Goal: Task Accomplishment & Management: Manage account settings

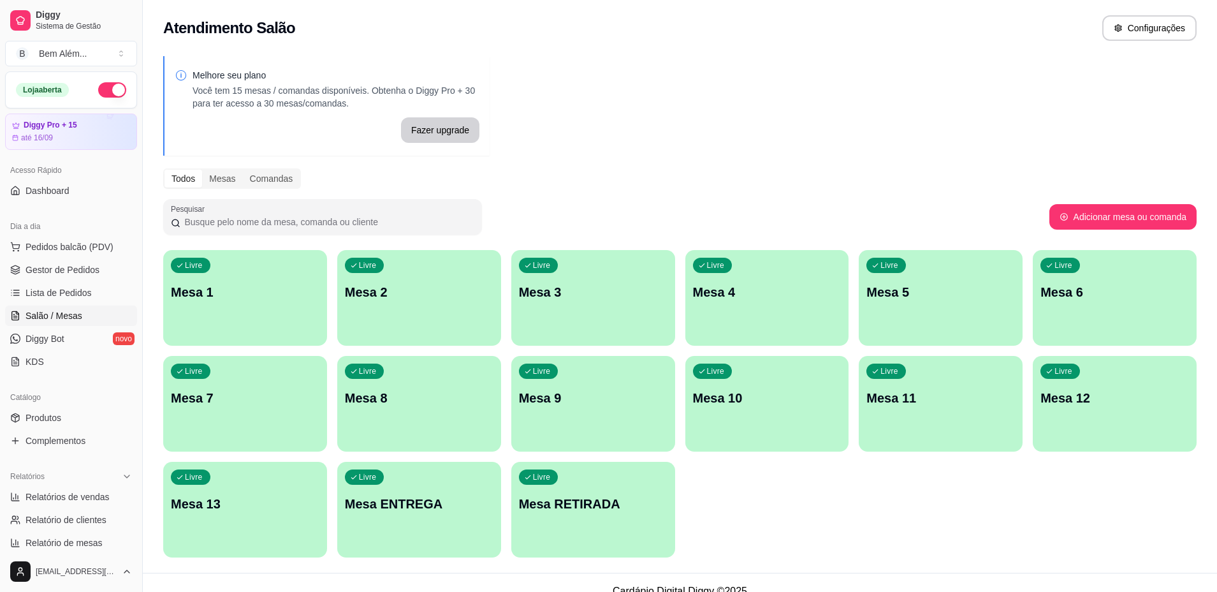
scroll to position [64, 0]
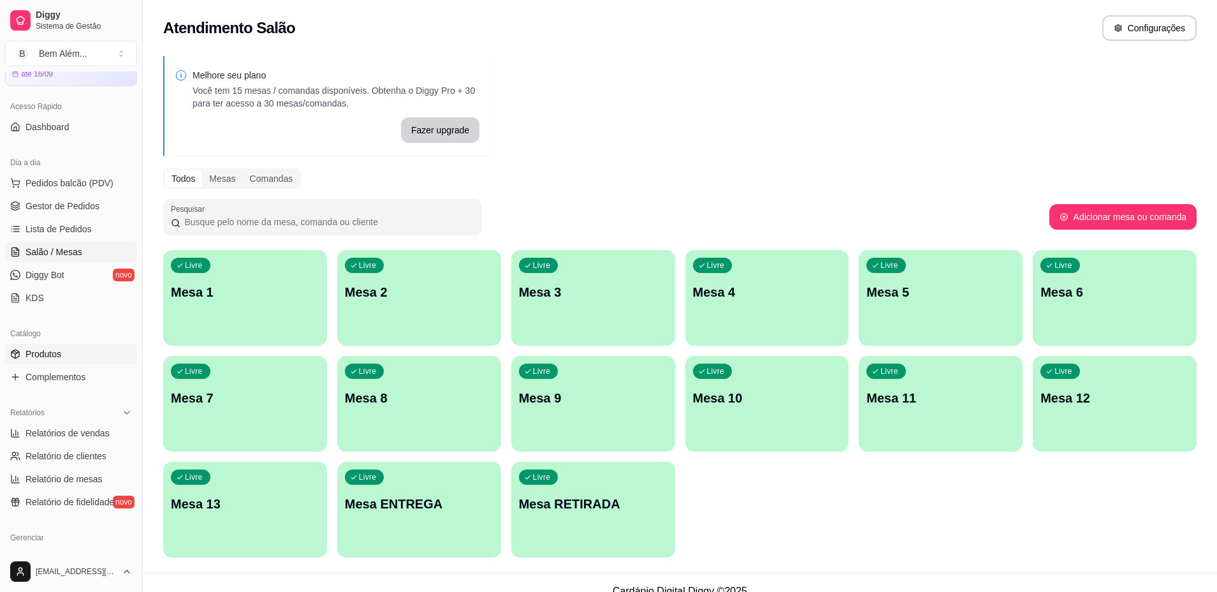
click at [59, 349] on span "Produtos" at bounding box center [44, 354] width 36 height 13
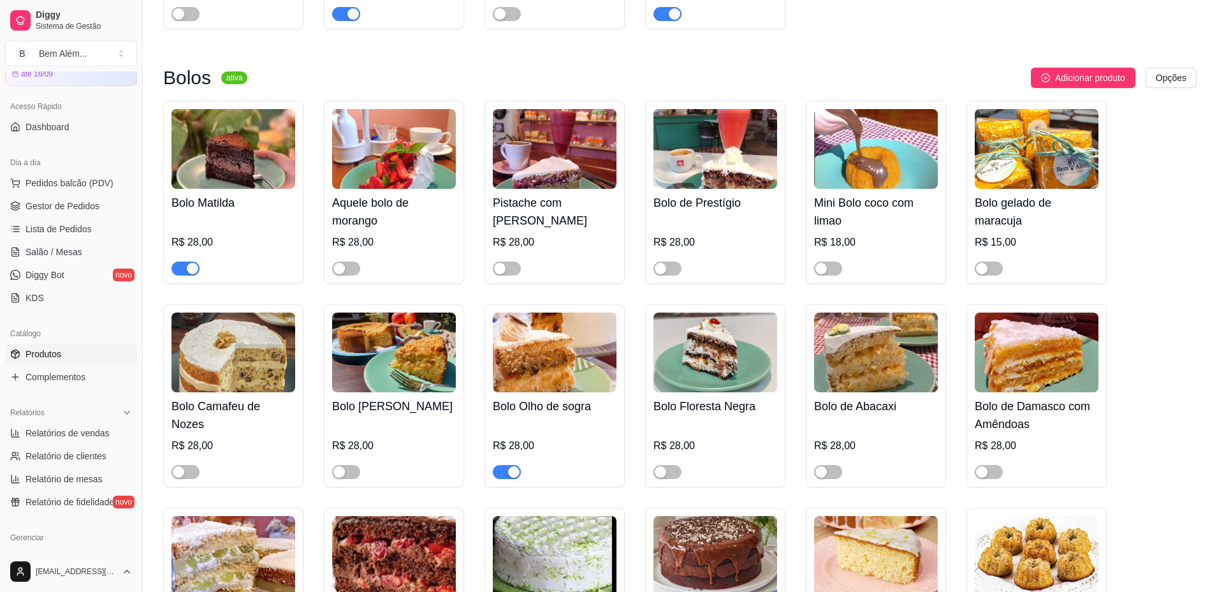
scroll to position [1467, 0]
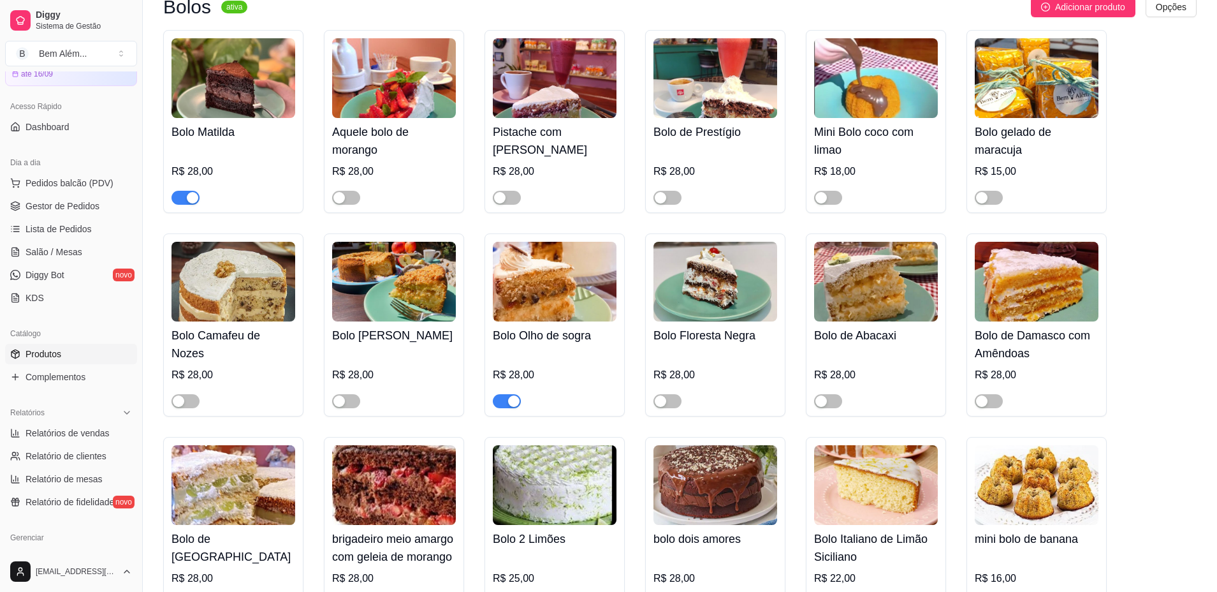
click at [499, 406] on span "button" at bounding box center [507, 401] width 28 height 14
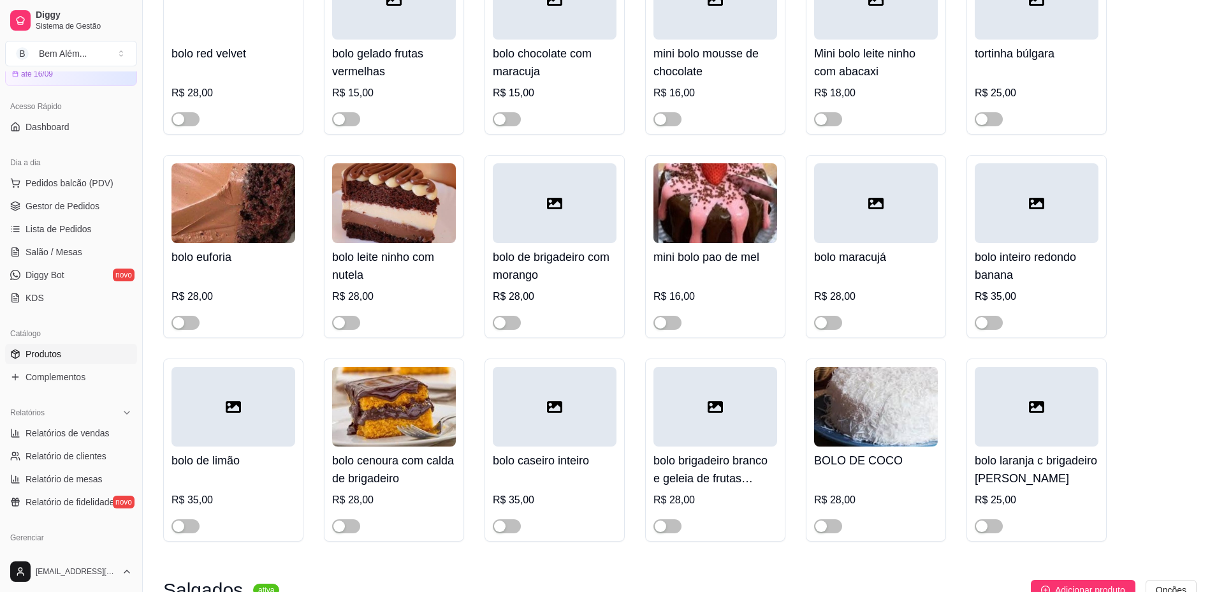
scroll to position [2423, 0]
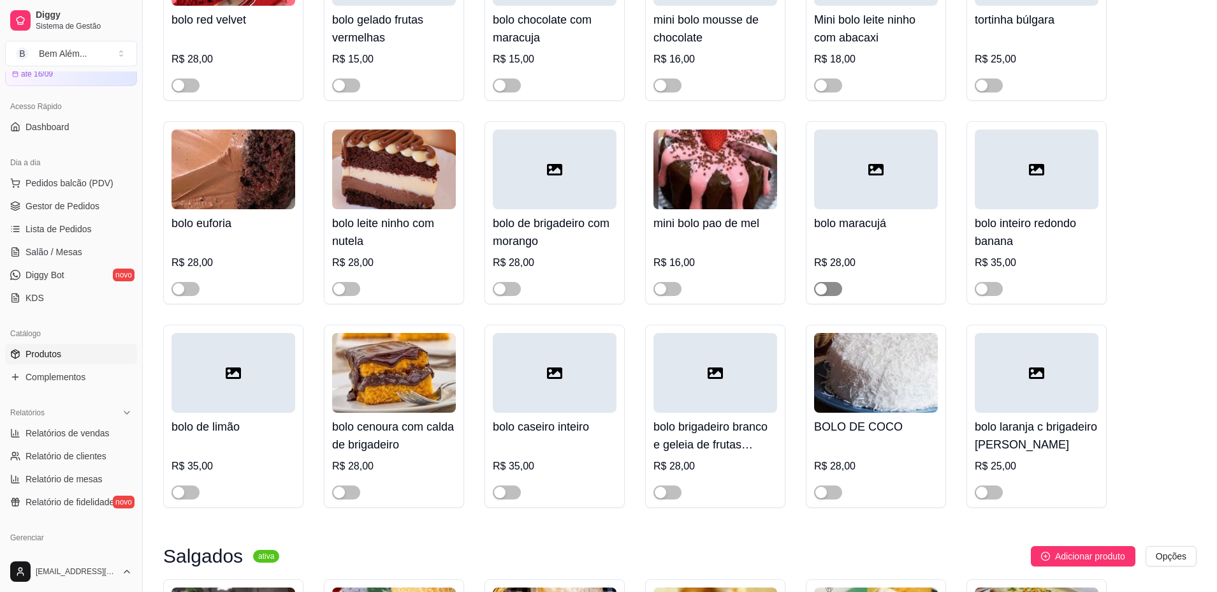
click at [836, 296] on span "button" at bounding box center [828, 289] width 28 height 14
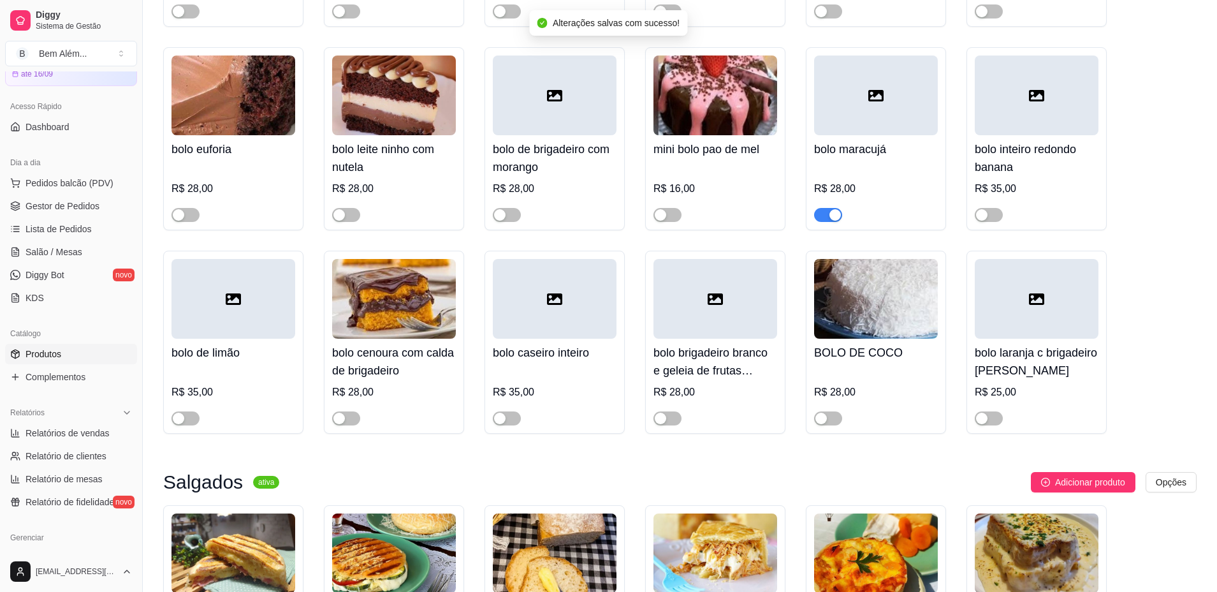
scroll to position [2614, 0]
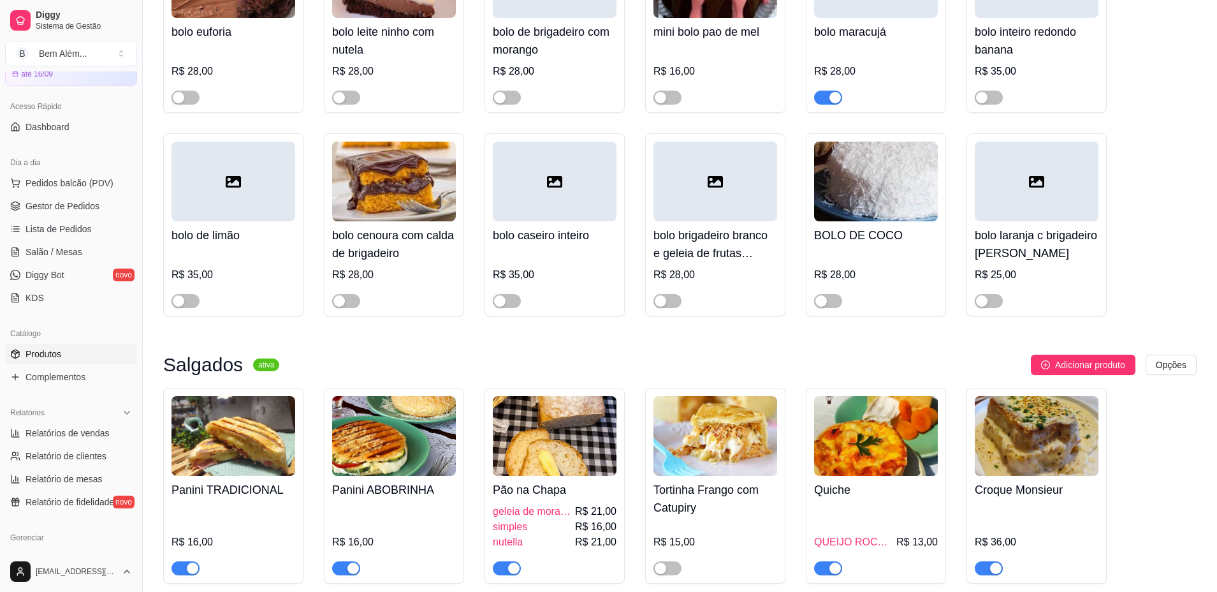
click at [699, 249] on h4 "bolo brigadeiro branco e geleia de frutas vermelhas" at bounding box center [716, 244] width 124 height 36
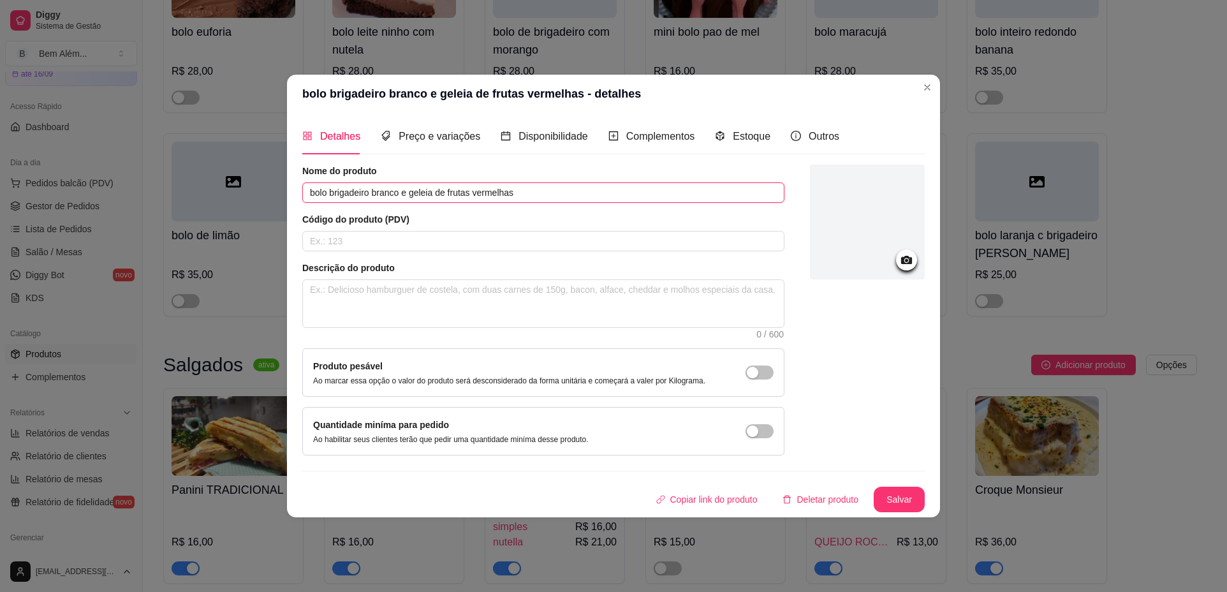
drag, startPoint x: 399, startPoint y: 192, endPoint x: 374, endPoint y: 192, distance: 24.9
click at [374, 192] on input "bolo brigadeiro branco e geleia de frutas vermelhas" at bounding box center [543, 192] width 482 height 20
type input "bolo brigadeiro meio amargo e geleia de frutas vermelhas"
click at [896, 497] on button "Salvar" at bounding box center [899, 499] width 50 height 25
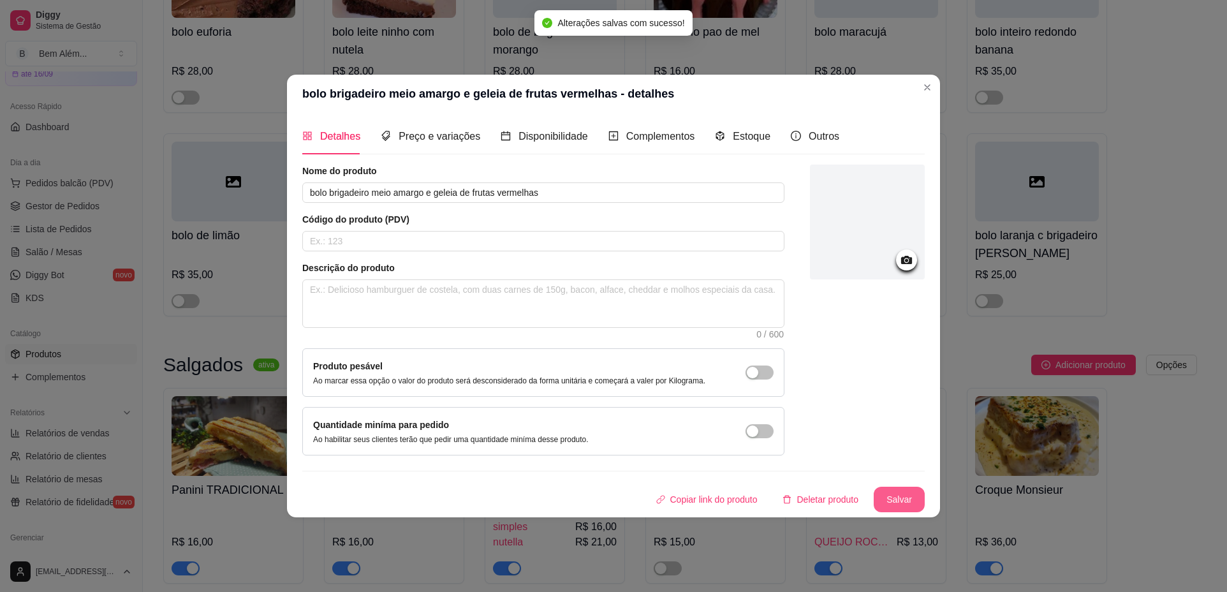
click at [897, 496] on button "Salvar" at bounding box center [899, 500] width 51 height 26
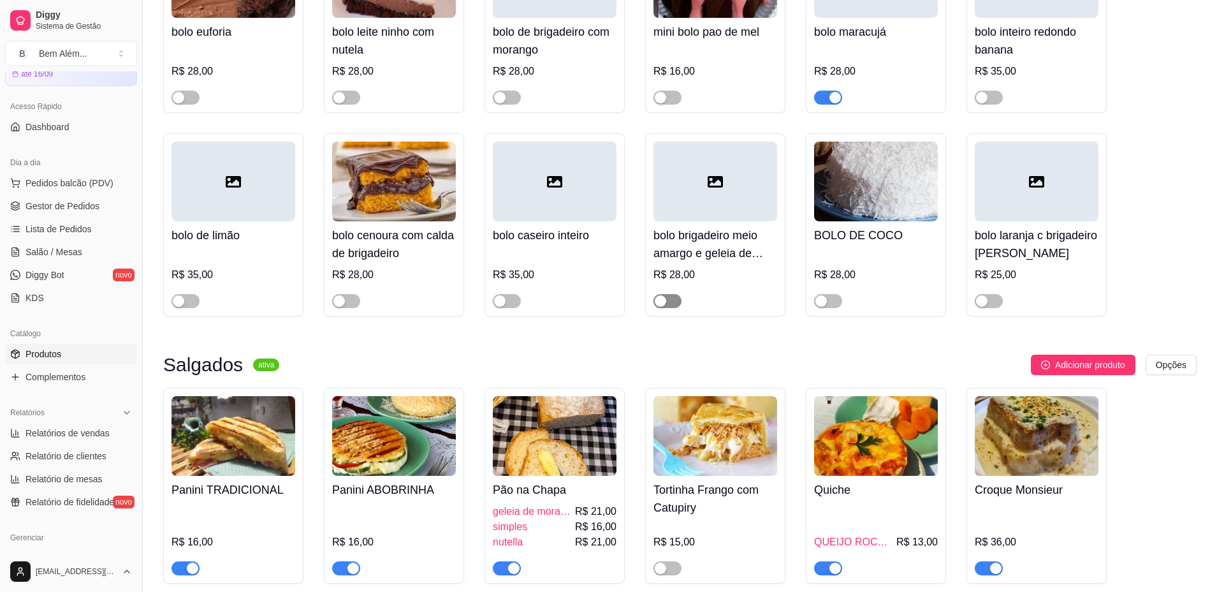
click at [671, 308] on span "button" at bounding box center [668, 301] width 28 height 14
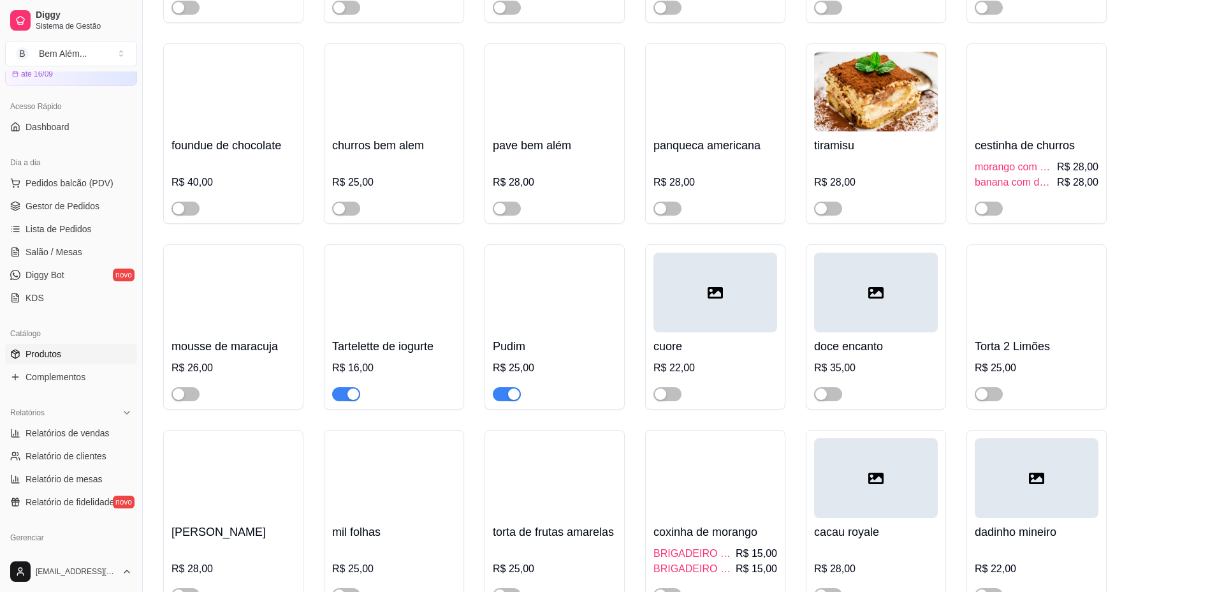
scroll to position [4719, 0]
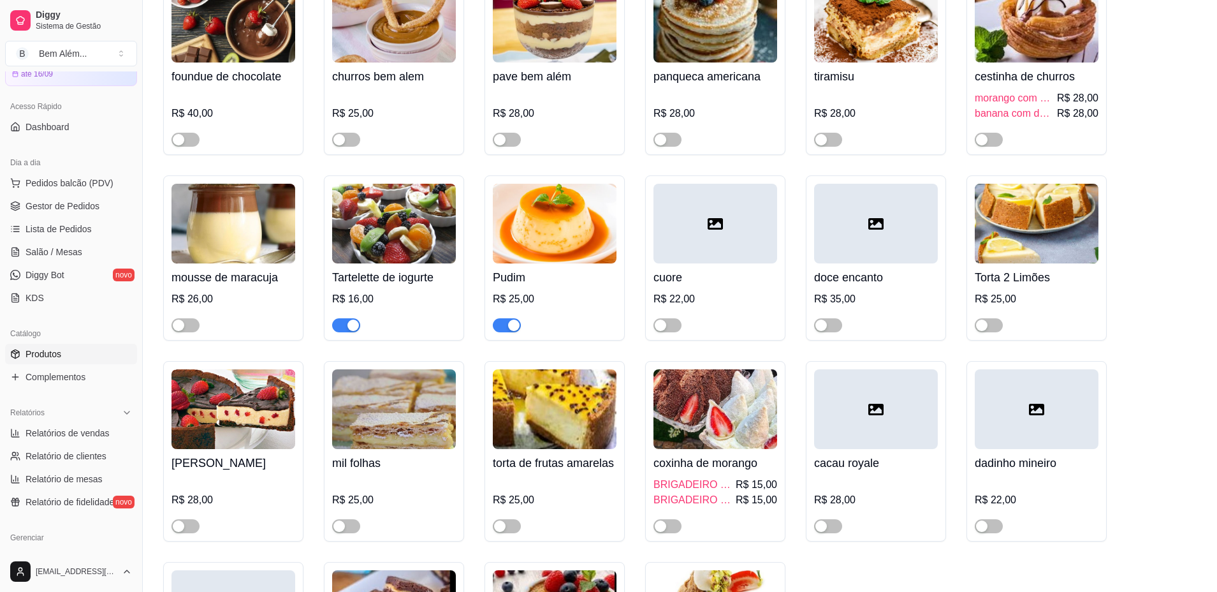
click at [343, 332] on span "button" at bounding box center [346, 325] width 28 height 14
click at [504, 332] on span "button" at bounding box center [507, 325] width 28 height 14
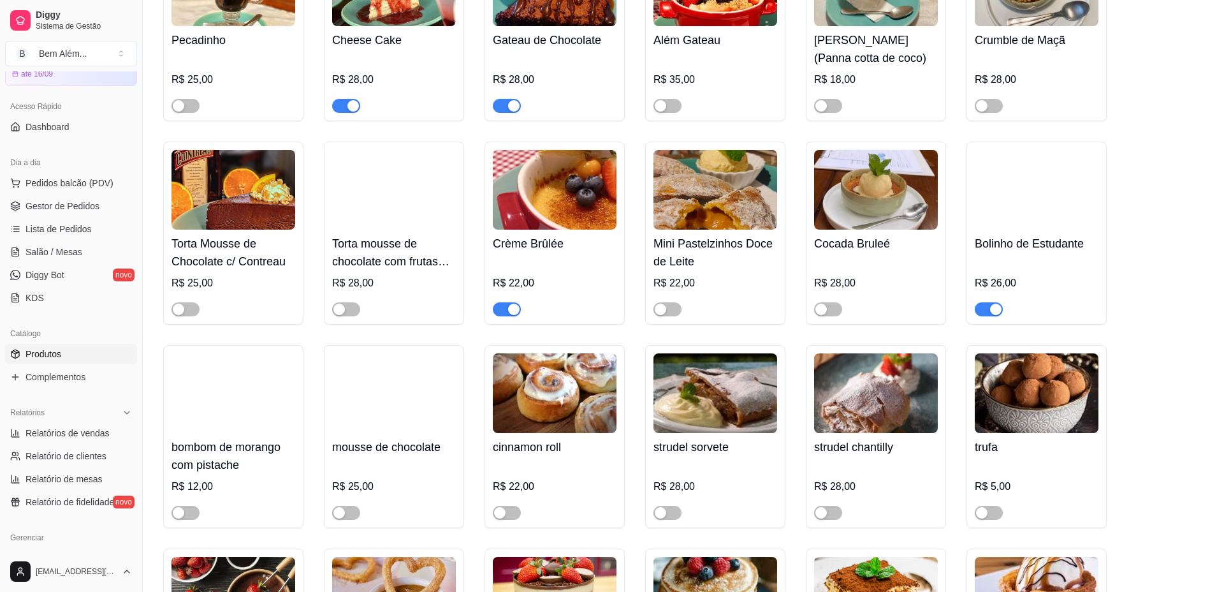
scroll to position [4081, 0]
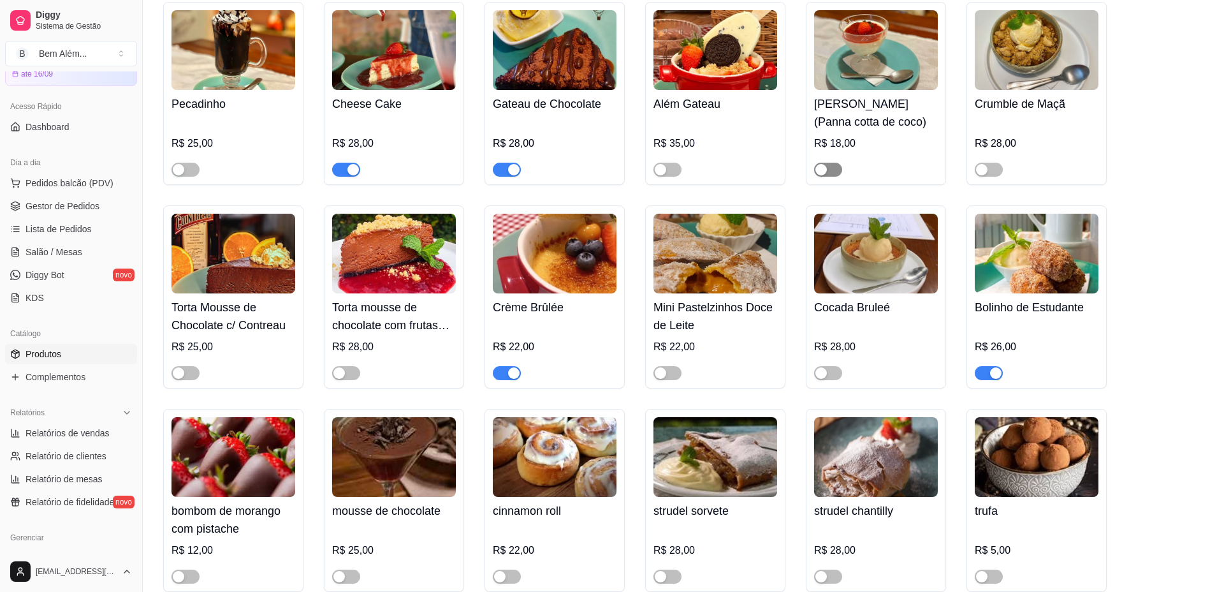
click at [837, 177] on span "button" at bounding box center [828, 170] width 28 height 14
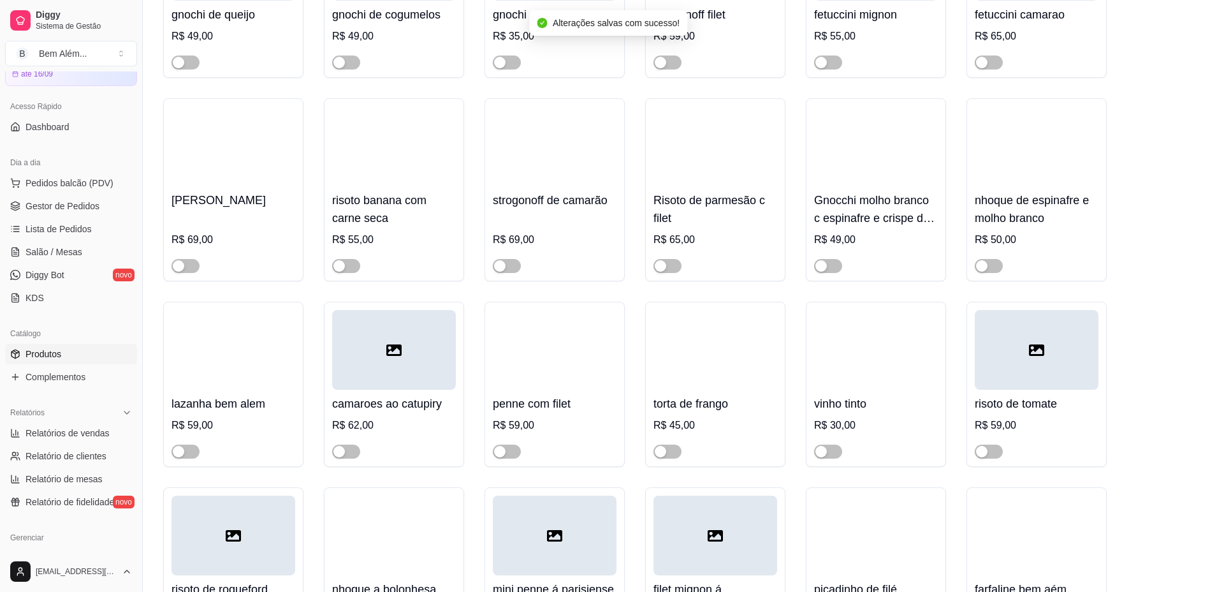
scroll to position [8943, 0]
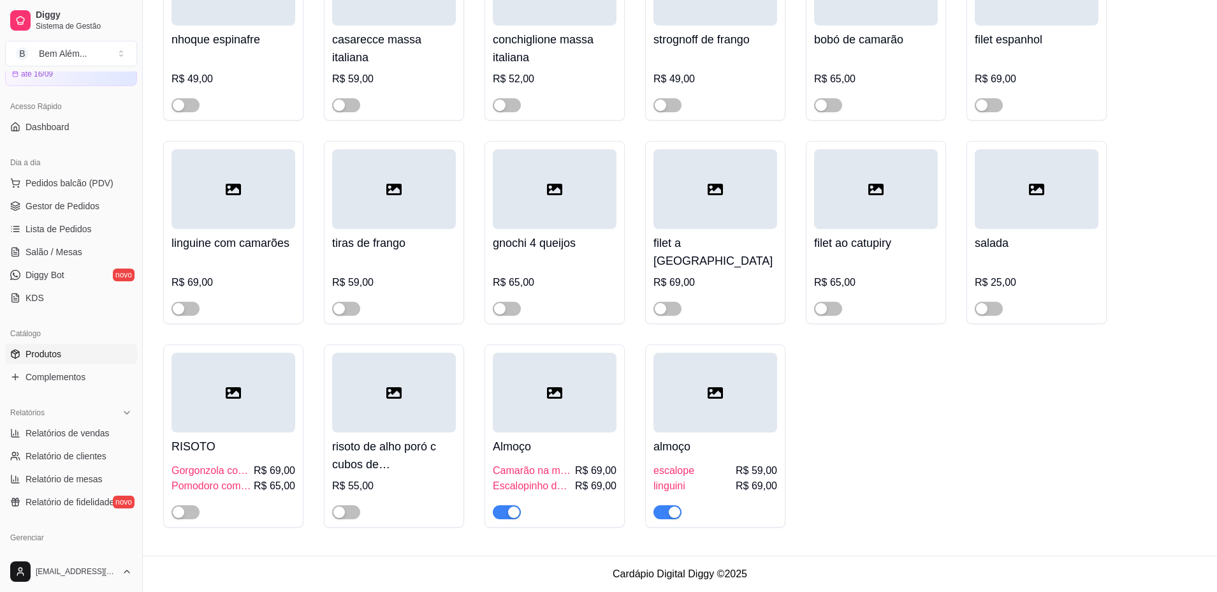
click at [499, 516] on span "button" at bounding box center [507, 512] width 28 height 14
click at [664, 515] on span "button" at bounding box center [668, 512] width 28 height 14
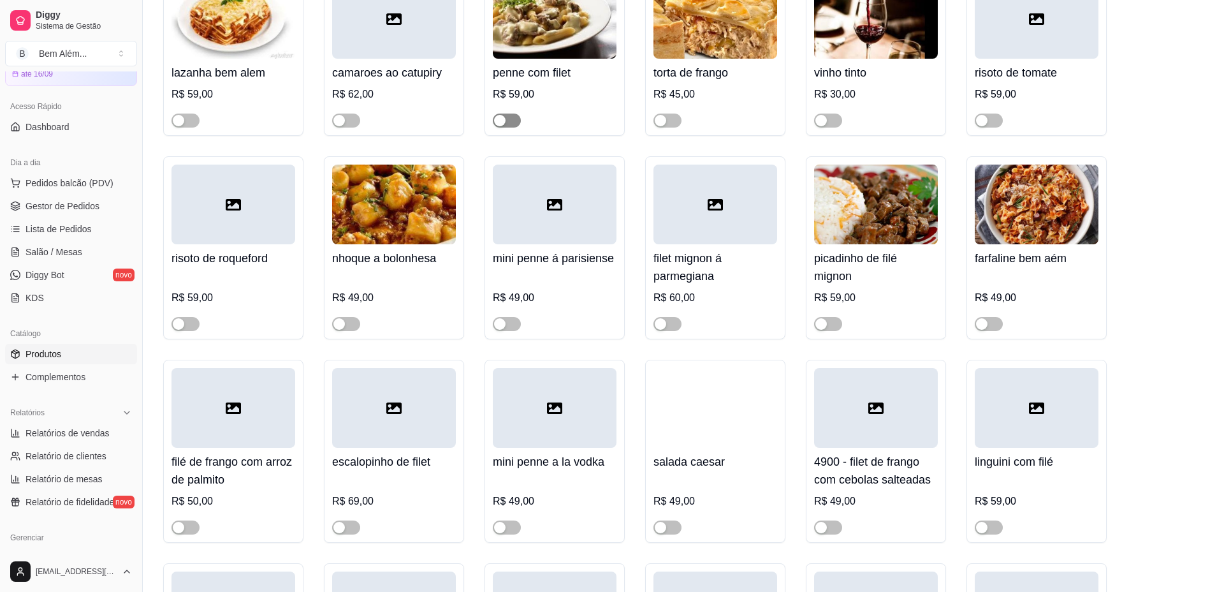
scroll to position [8242, 0]
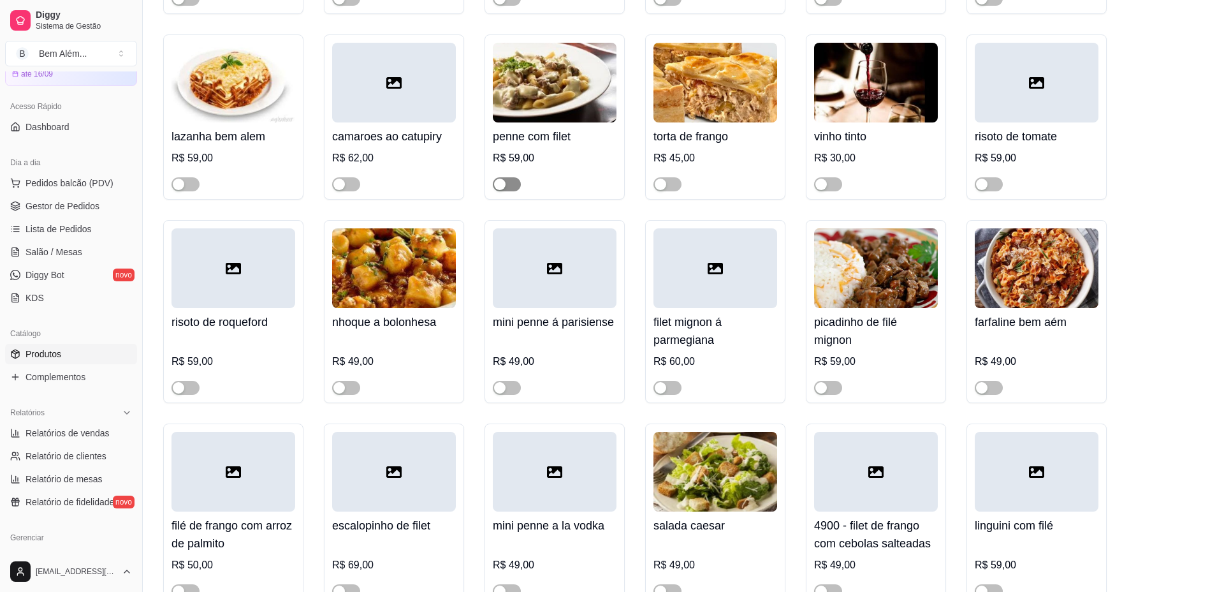
click at [517, 191] on span "button" at bounding box center [507, 184] width 28 height 14
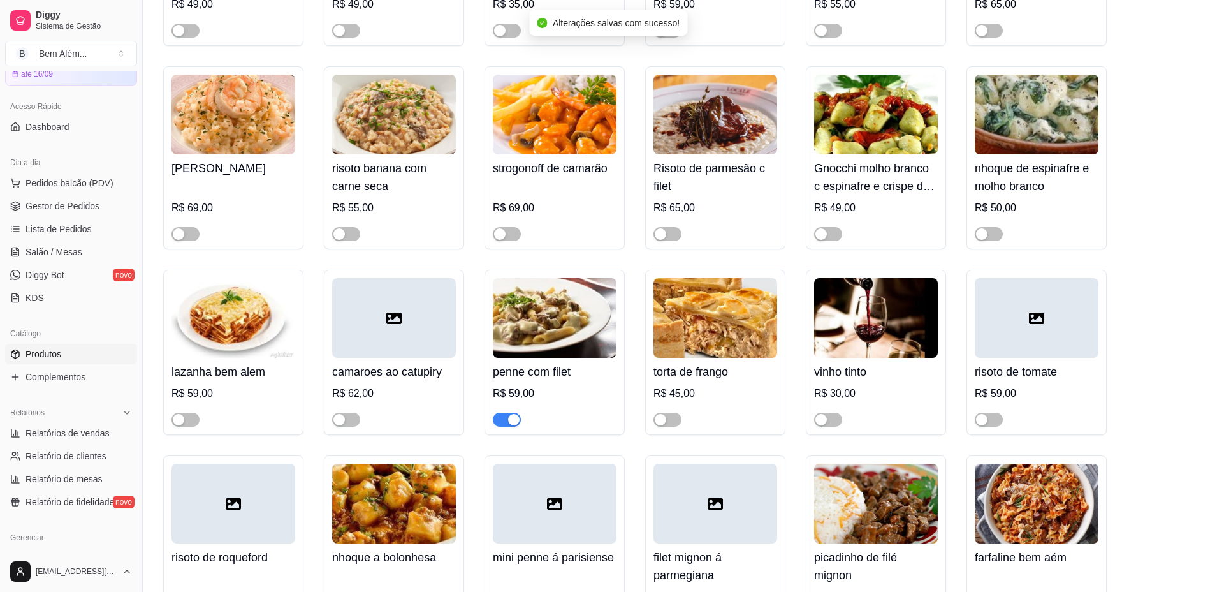
scroll to position [7987, 0]
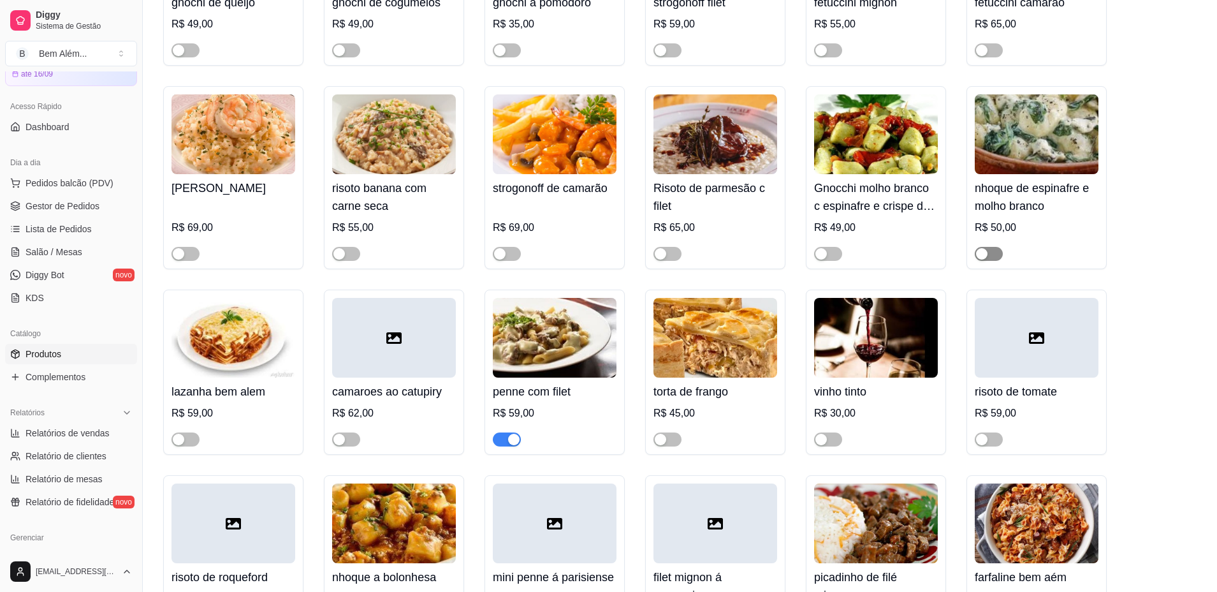
click at [993, 261] on span "button" at bounding box center [989, 254] width 28 height 14
click at [1018, 200] on div "nhoque de espinafre e molho branco R$ 50,00" at bounding box center [1037, 217] width 124 height 87
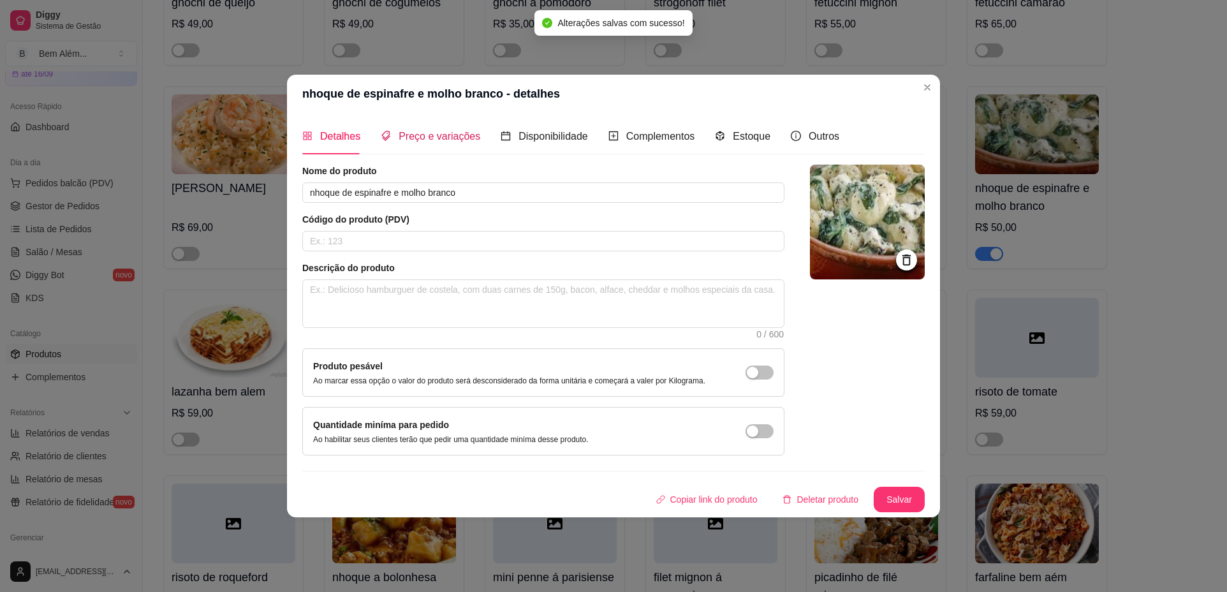
click at [446, 137] on span "Preço e variações" at bounding box center [440, 136] width 82 height 11
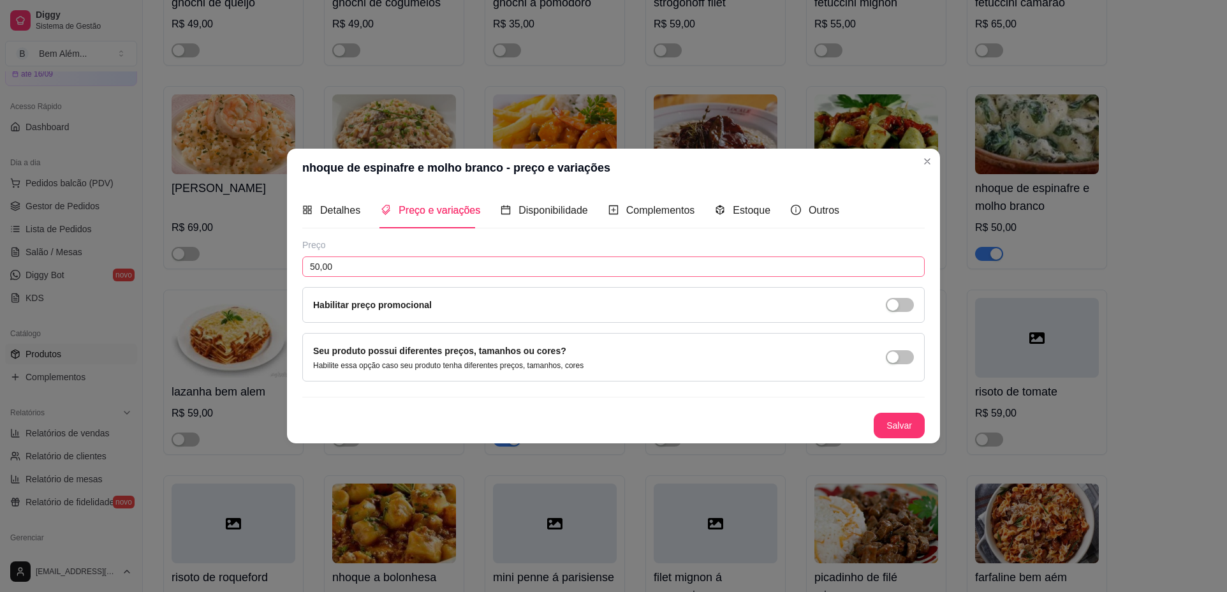
drag, startPoint x: 379, startPoint y: 278, endPoint x: 373, endPoint y: 267, distance: 12.6
click at [379, 277] on div "Preço 50,00 Habilitar preço promocional" at bounding box center [613, 280] width 622 height 84
drag, startPoint x: 374, startPoint y: 262, endPoint x: 3, endPoint y: 272, distance: 371.2
click at [3, 272] on div "nhoque de espinafre e molho branco - preço e variações Detalhes Preço e variaçõ…" at bounding box center [613, 296] width 1227 height 592
type input "49,00"
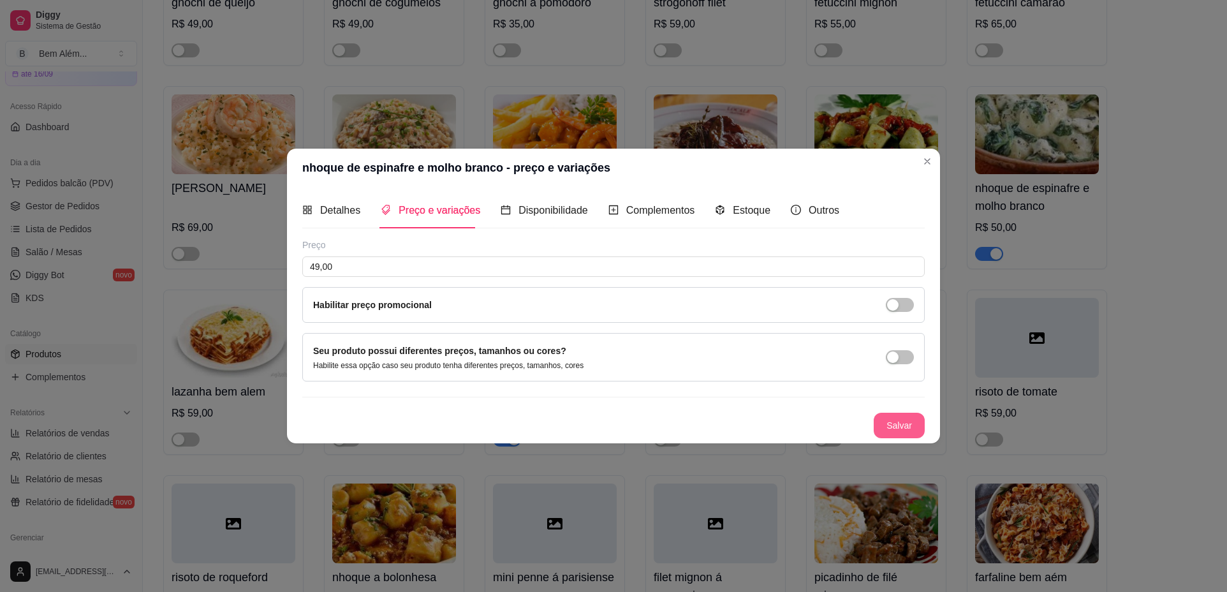
click at [910, 420] on button "Salvar" at bounding box center [899, 426] width 51 height 26
click at [906, 420] on button "Salvar" at bounding box center [899, 426] width 51 height 26
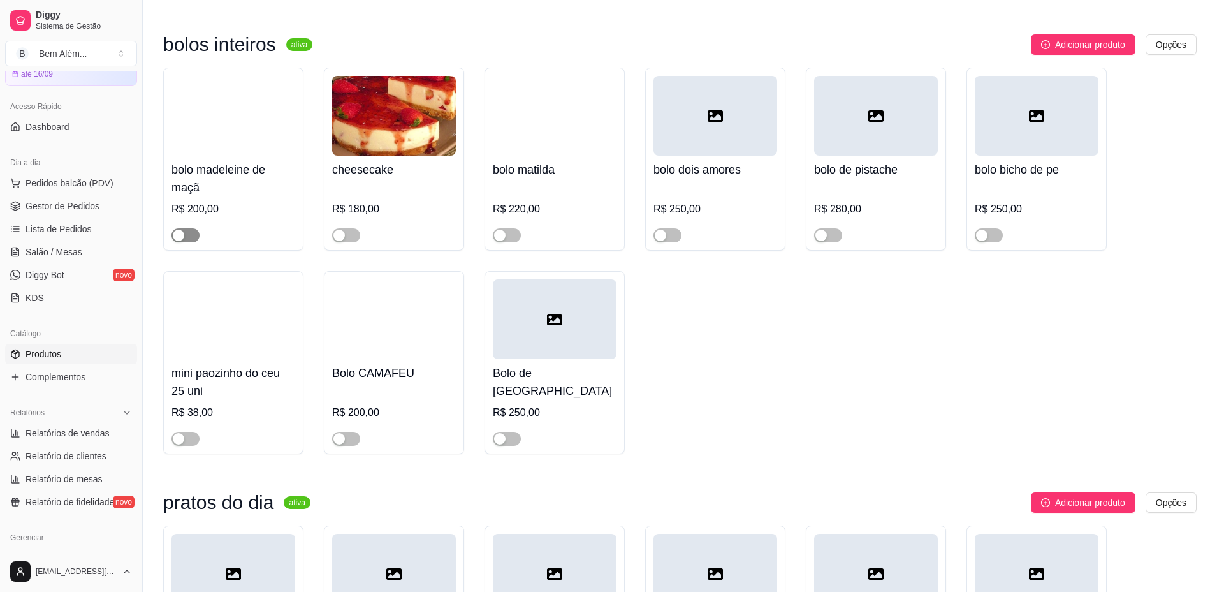
scroll to position [7158, 0]
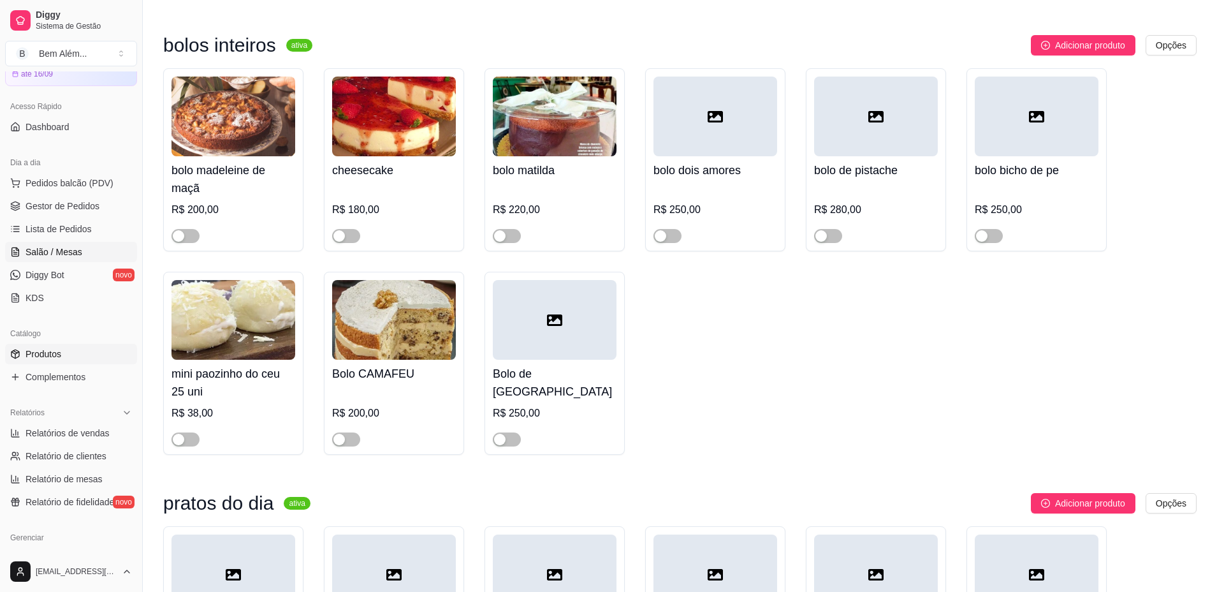
click at [82, 247] on link "Salão / Mesas" at bounding box center [71, 252] width 132 height 20
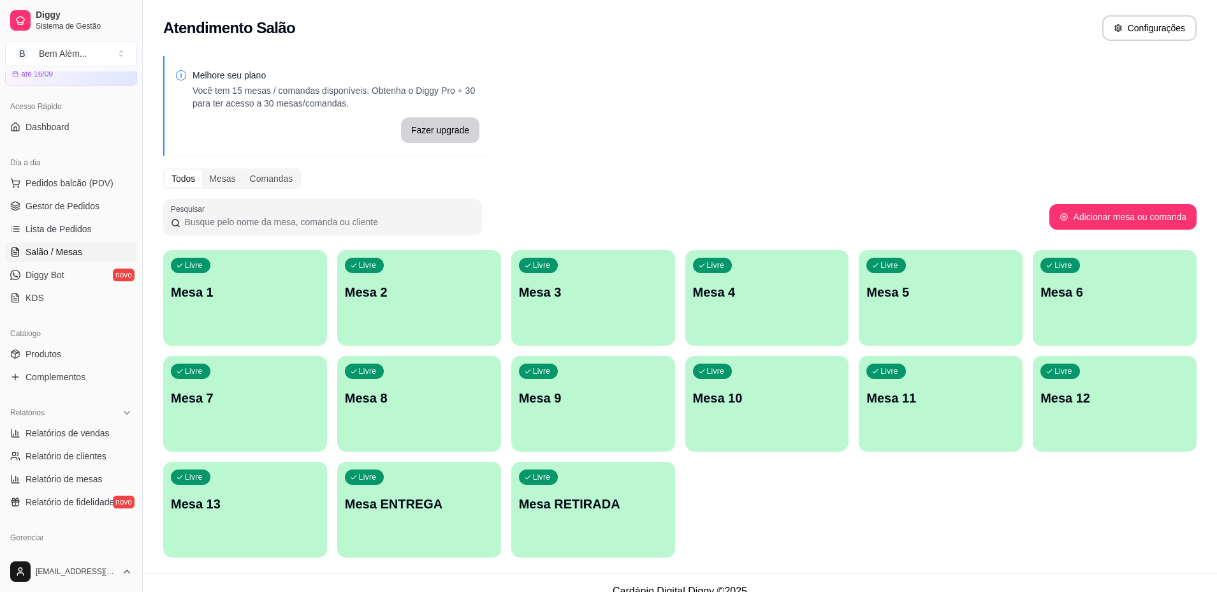
click at [5, 242] on link "Salão / Mesas" at bounding box center [71, 252] width 132 height 20
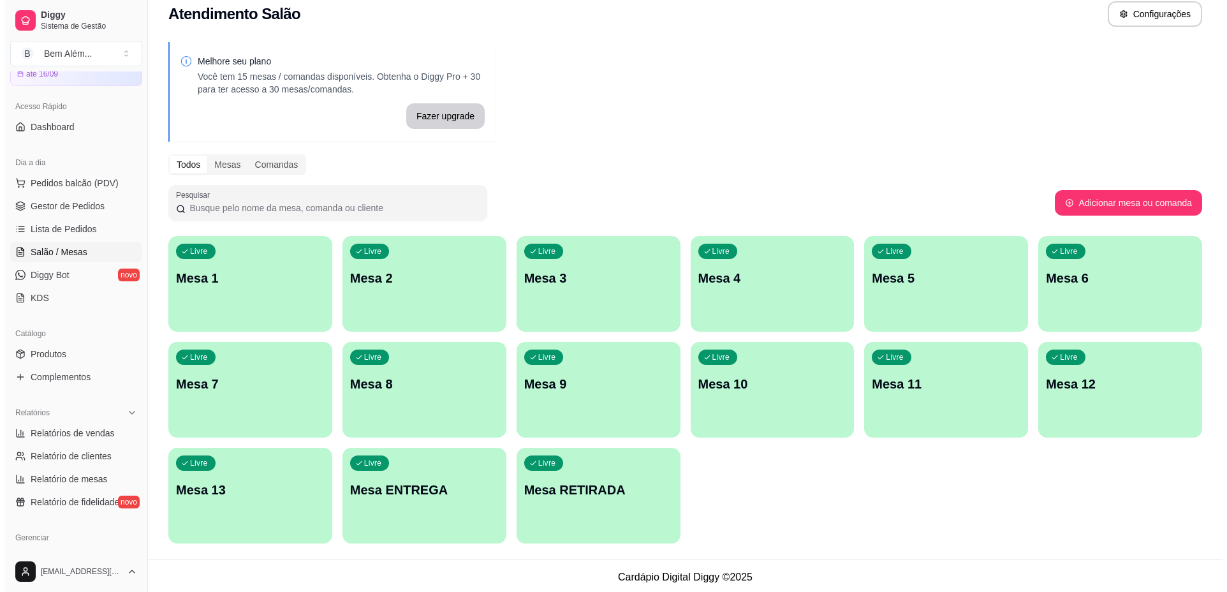
scroll to position [17, 0]
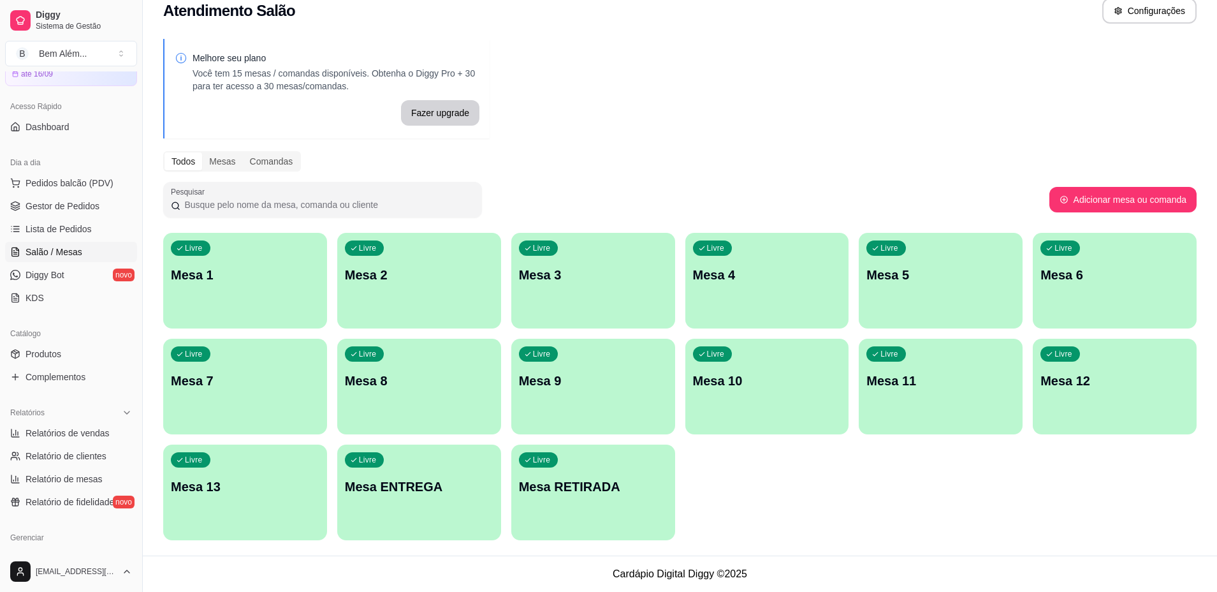
drag, startPoint x: 242, startPoint y: 126, endPoint x: 235, endPoint y: 171, distance: 45.9
click at [235, 171] on div "Melhore seu plano Você tem 15 mesas / comandas disponíveis. Obtenha o Diggy Pro…" at bounding box center [680, 293] width 1074 height 524
click at [235, 171] on div "Todos Mesas Comandas" at bounding box center [232, 161] width 138 height 20
click at [221, 184] on div "Pesquisar" at bounding box center [322, 200] width 319 height 36
click at [400, 255] on div "Livre Mesa 2" at bounding box center [419, 273] width 164 height 80
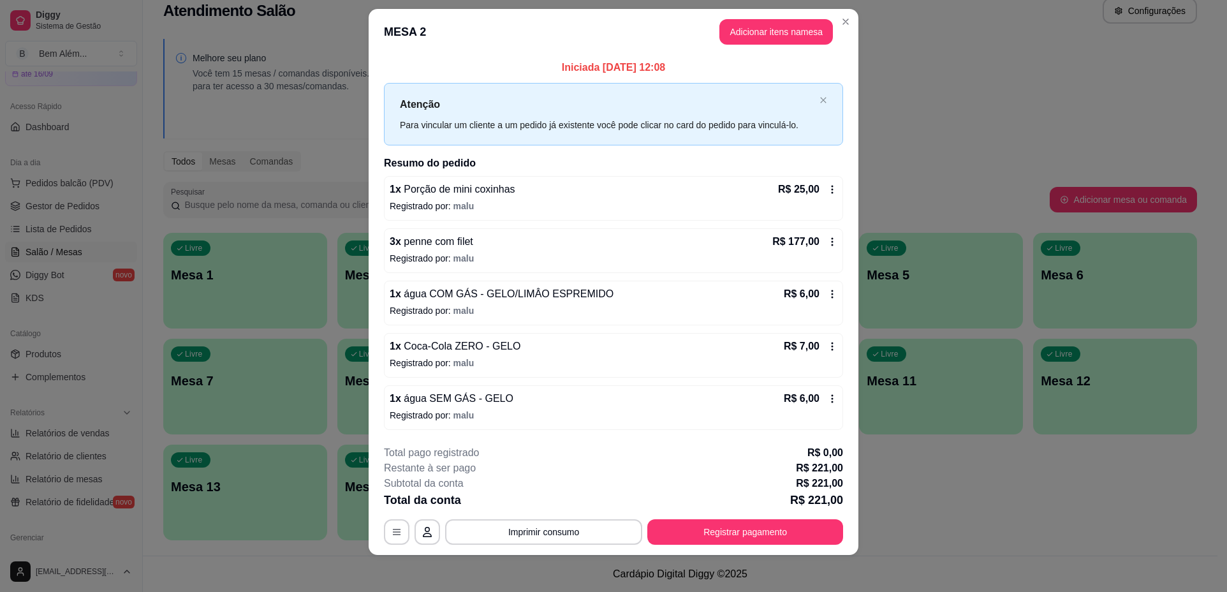
scroll to position [18, 0]
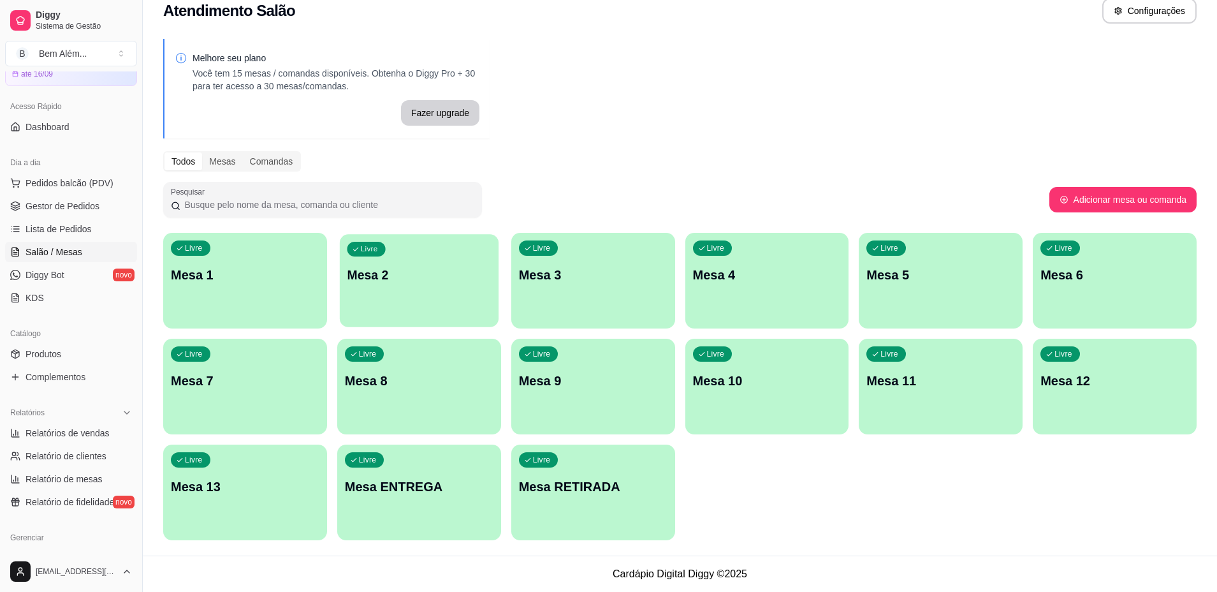
click at [462, 270] on p "Mesa 2" at bounding box center [419, 275] width 144 height 17
click at [1070, 281] on p "Mesa 6" at bounding box center [1115, 275] width 144 height 17
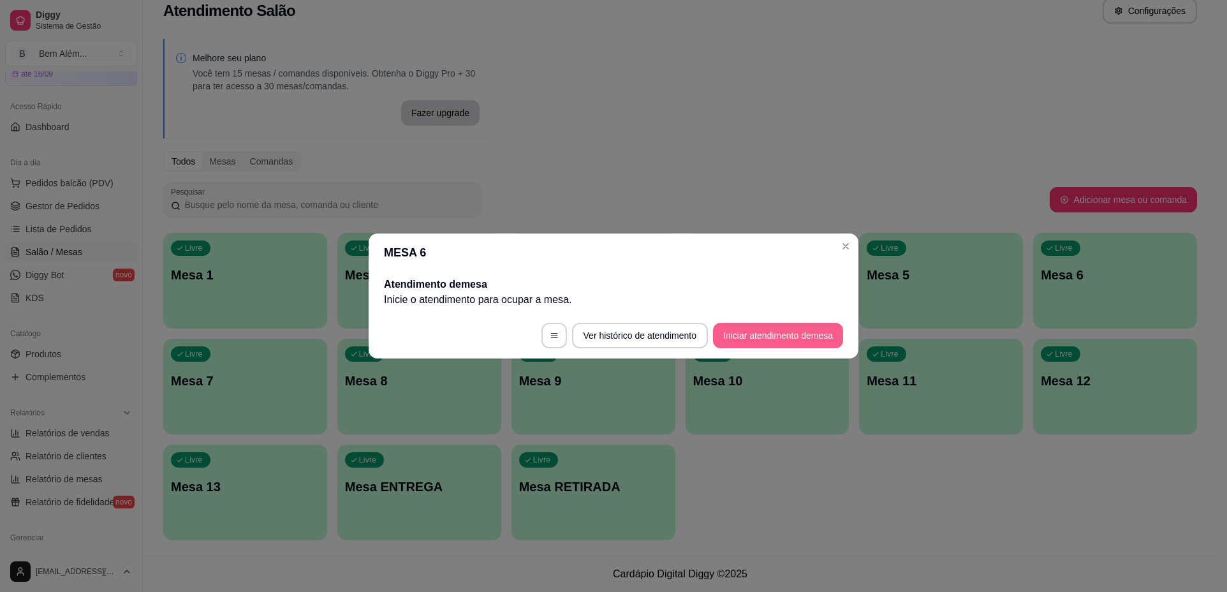
click at [777, 338] on button "Iniciar atendimento de mesa" at bounding box center [778, 336] width 130 height 26
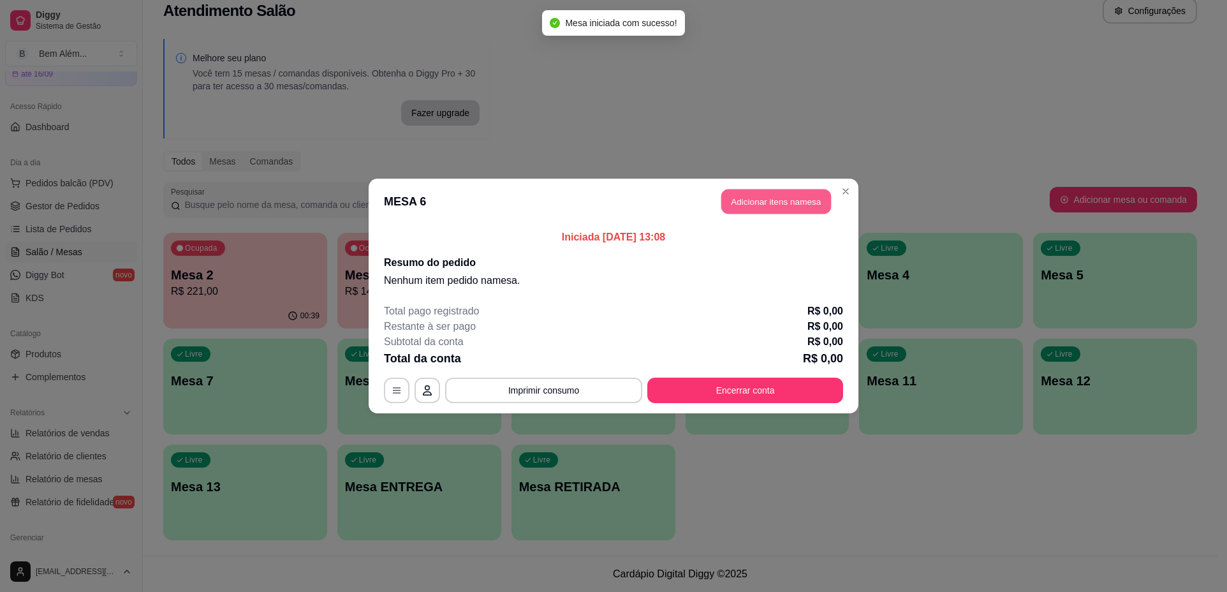
click at [810, 207] on button "Adicionar itens na mesa" at bounding box center [776, 201] width 110 height 25
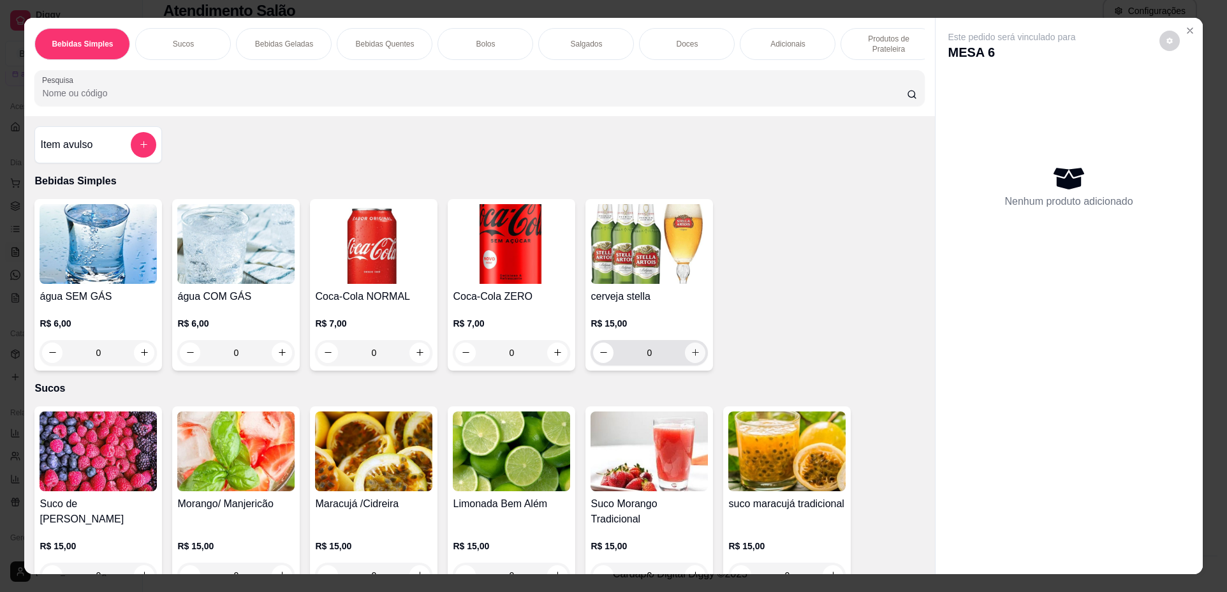
click at [692, 356] on icon "increase-product-quantity" at bounding box center [695, 352] width 7 height 7
type input "1"
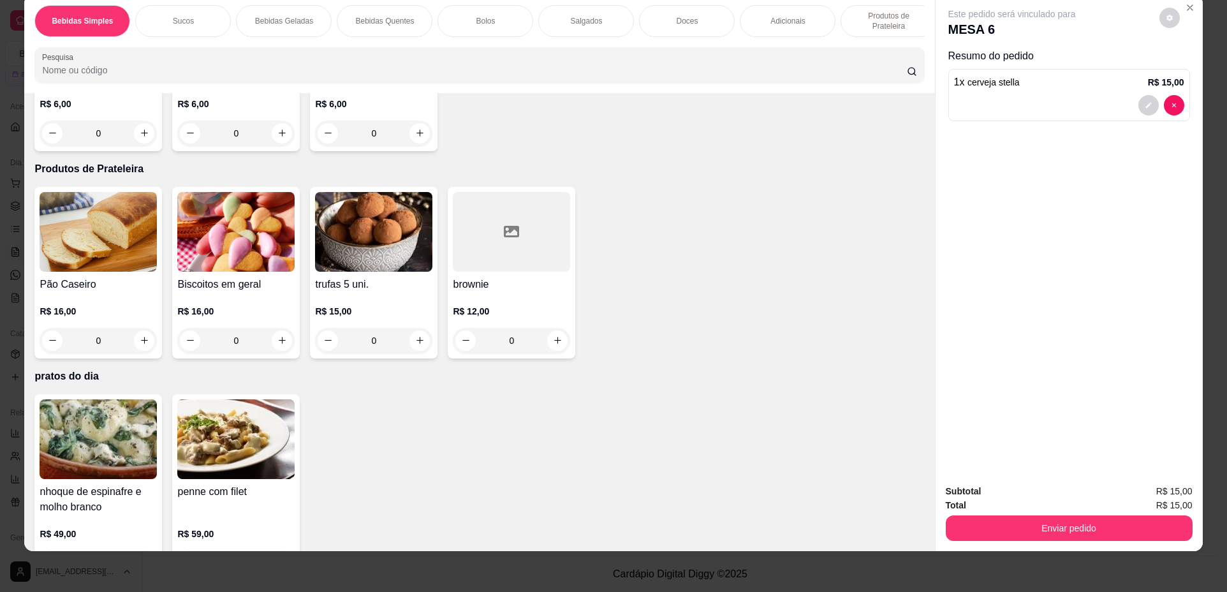
scroll to position [2108, 0]
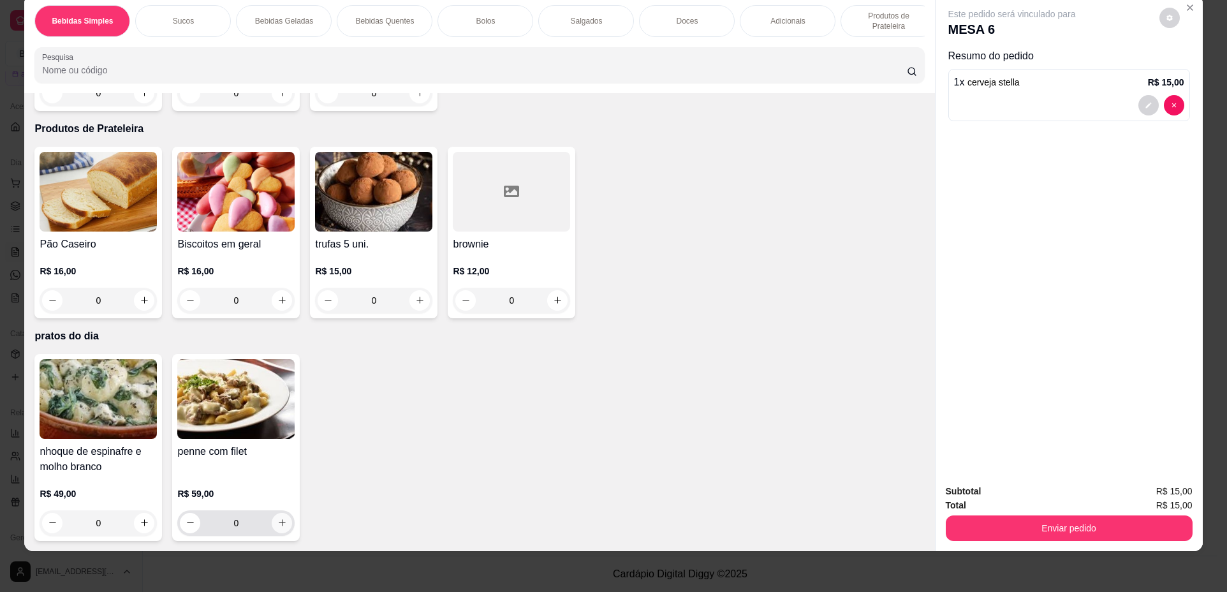
click at [284, 529] on button "increase-product-quantity" at bounding box center [282, 523] width 20 height 20
type input "1"
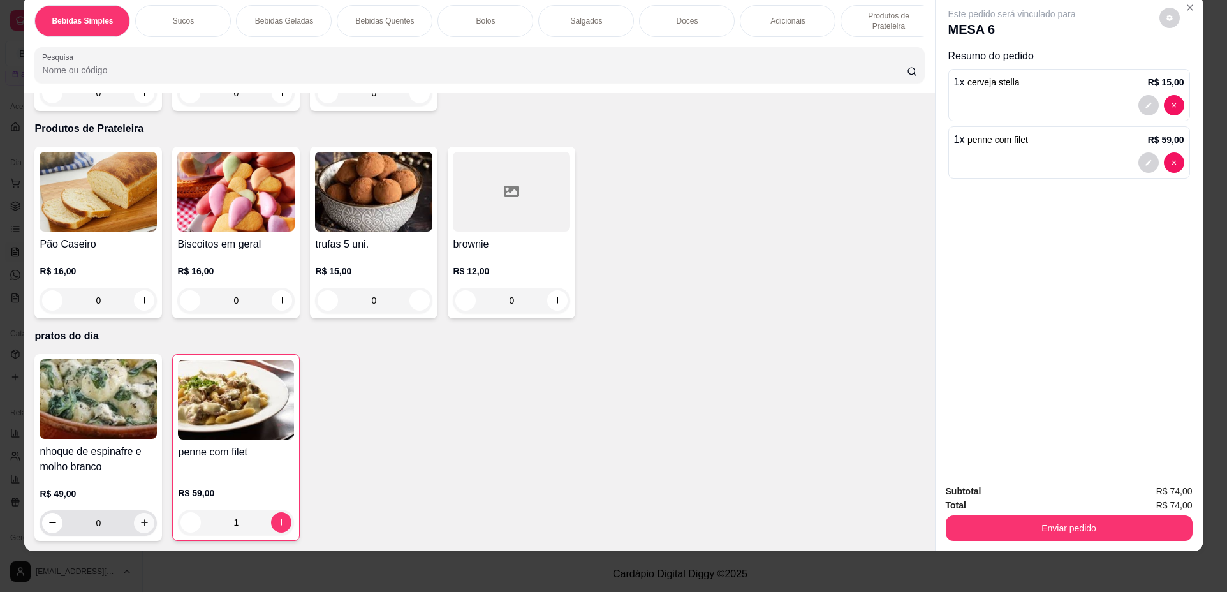
click at [146, 527] on button "increase-product-quantity" at bounding box center [144, 523] width 20 height 20
type input "1"
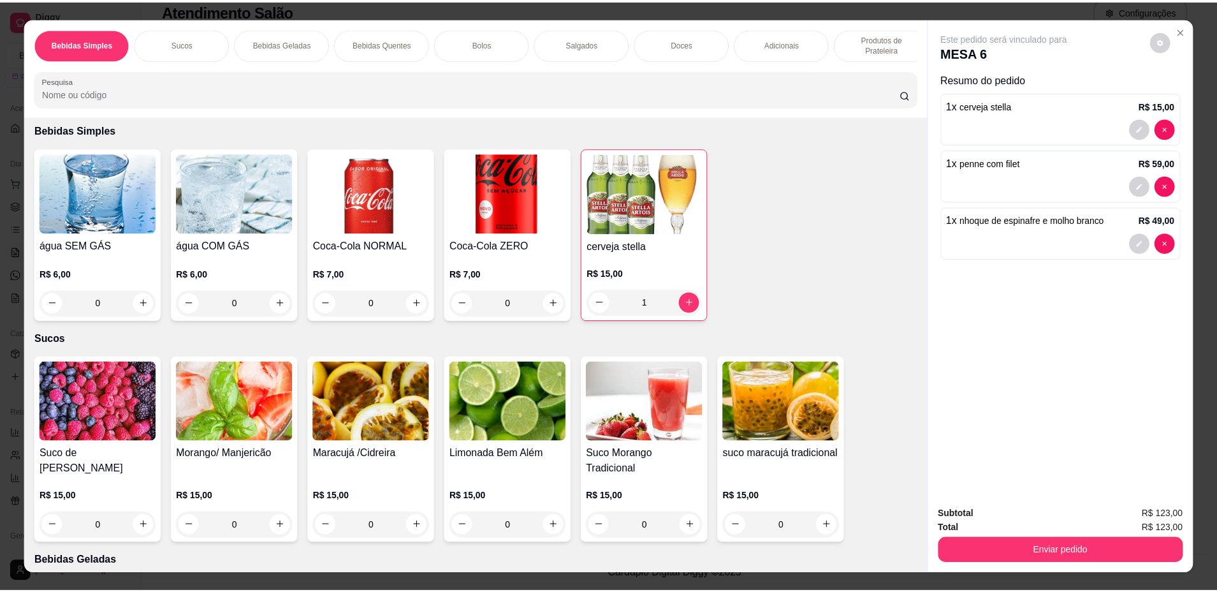
scroll to position [64, 0]
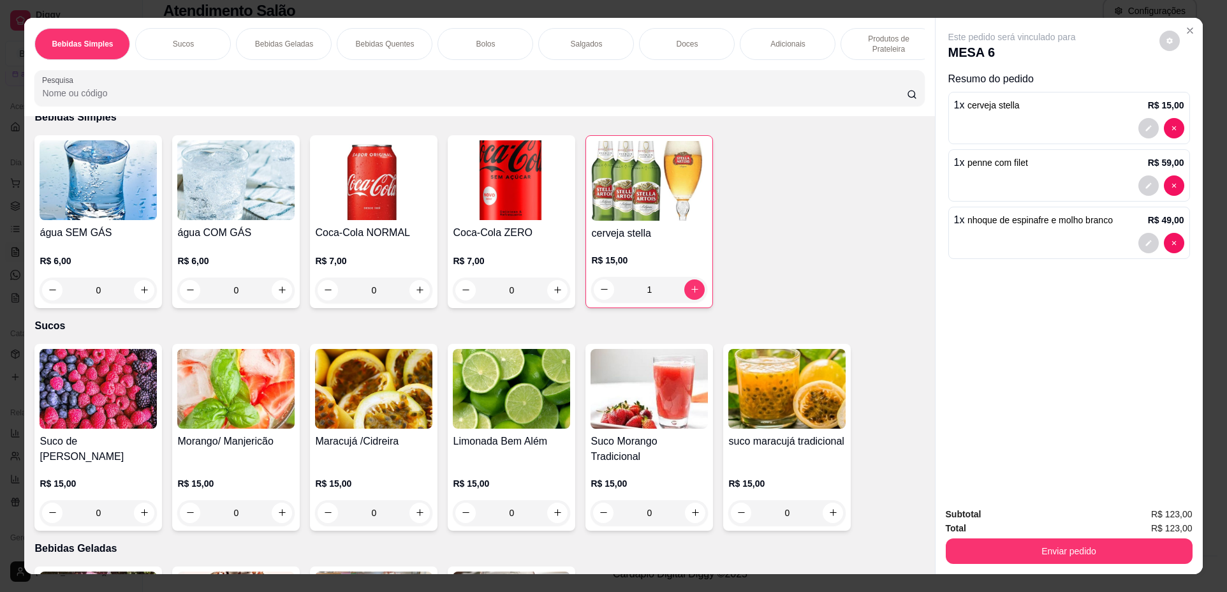
click at [390, 409] on img at bounding box center [373, 389] width 117 height 80
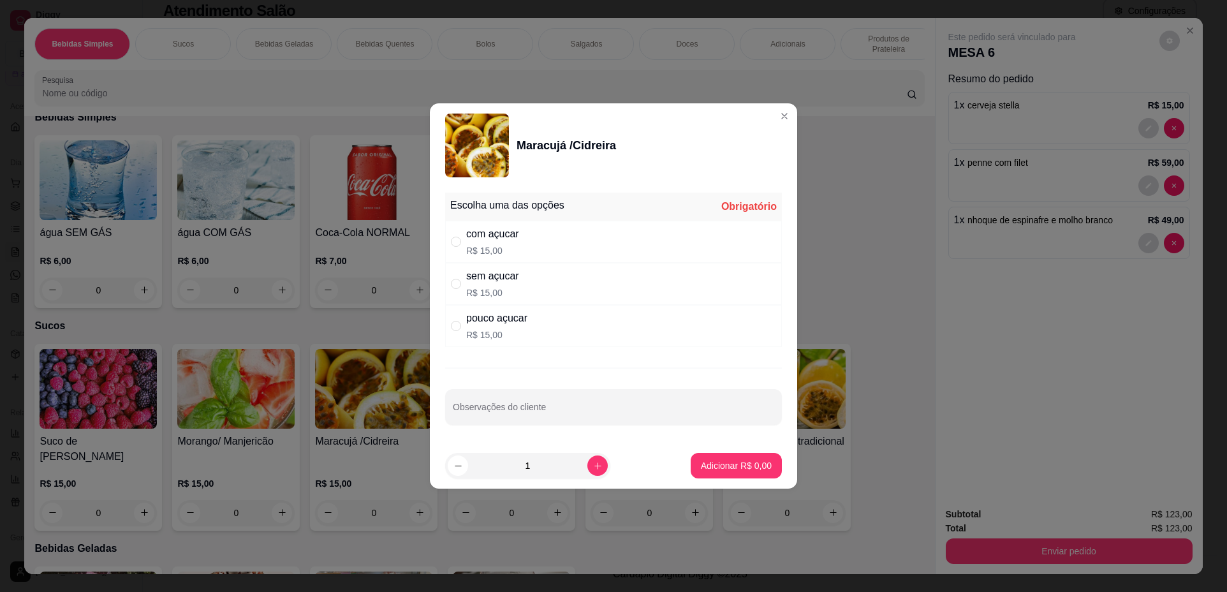
click at [620, 282] on div "sem açucar R$ 15,00" at bounding box center [613, 284] width 337 height 42
radio input "true"
click at [704, 454] on button "Adicionar R$ 15,00" at bounding box center [733, 466] width 96 height 26
type input "1"
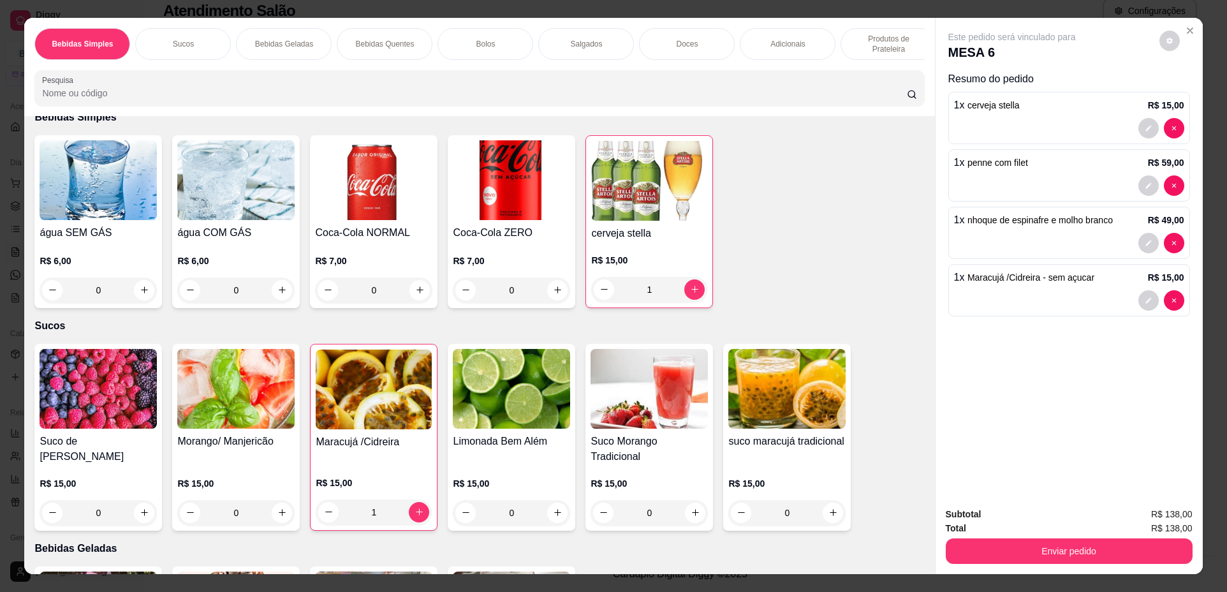
click at [1033, 564] on div "Subtotal R$ 138,00 Total R$ 138,00 Enviar pedido" at bounding box center [1068, 535] width 267 height 77
click at [1043, 552] on button "Enviar pedido" at bounding box center [1068, 551] width 239 height 25
click at [1046, 527] on button "Não registrar e enviar pedido" at bounding box center [1026, 520] width 133 height 24
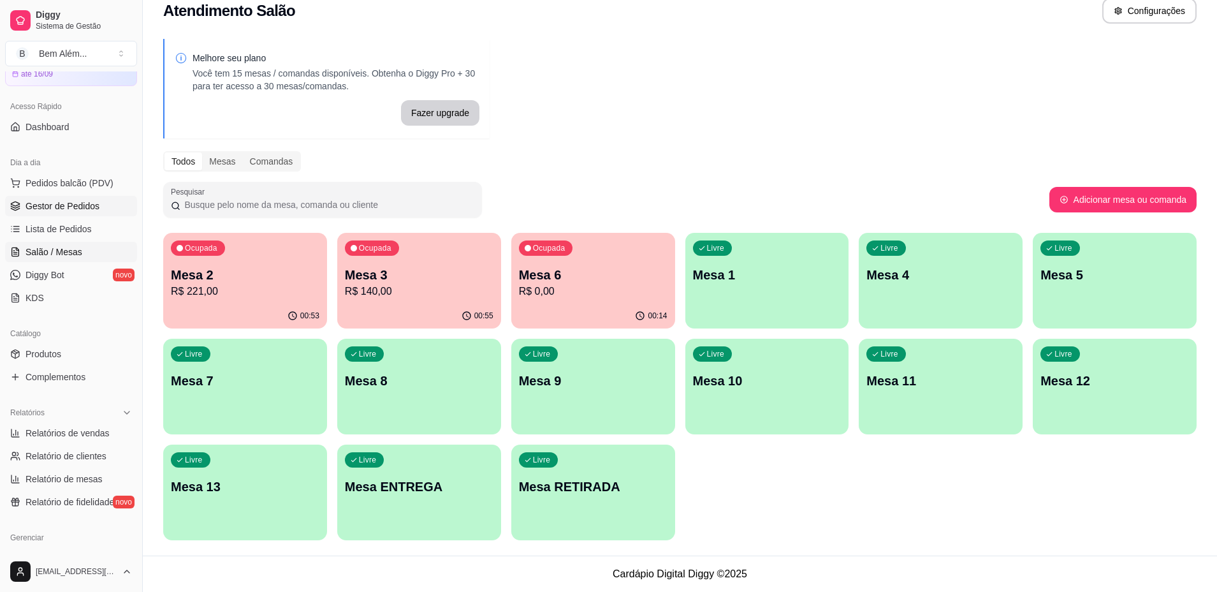
click at [94, 210] on span "Gestor de Pedidos" at bounding box center [63, 206] width 74 height 13
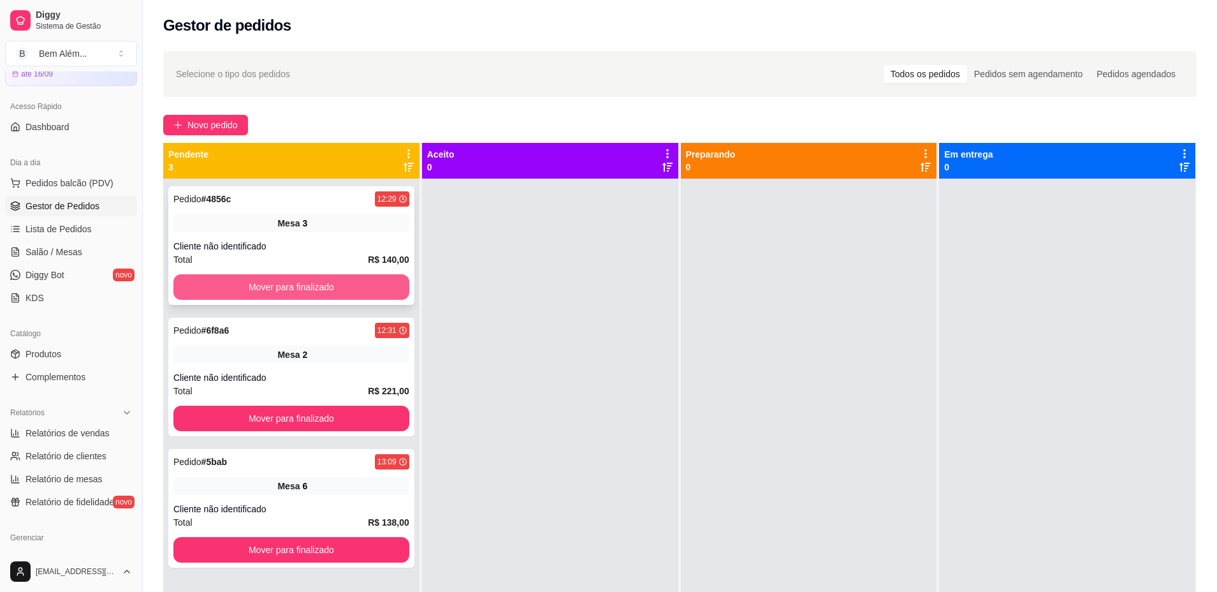
click at [267, 293] on button "Mover para finalizado" at bounding box center [291, 287] width 236 height 26
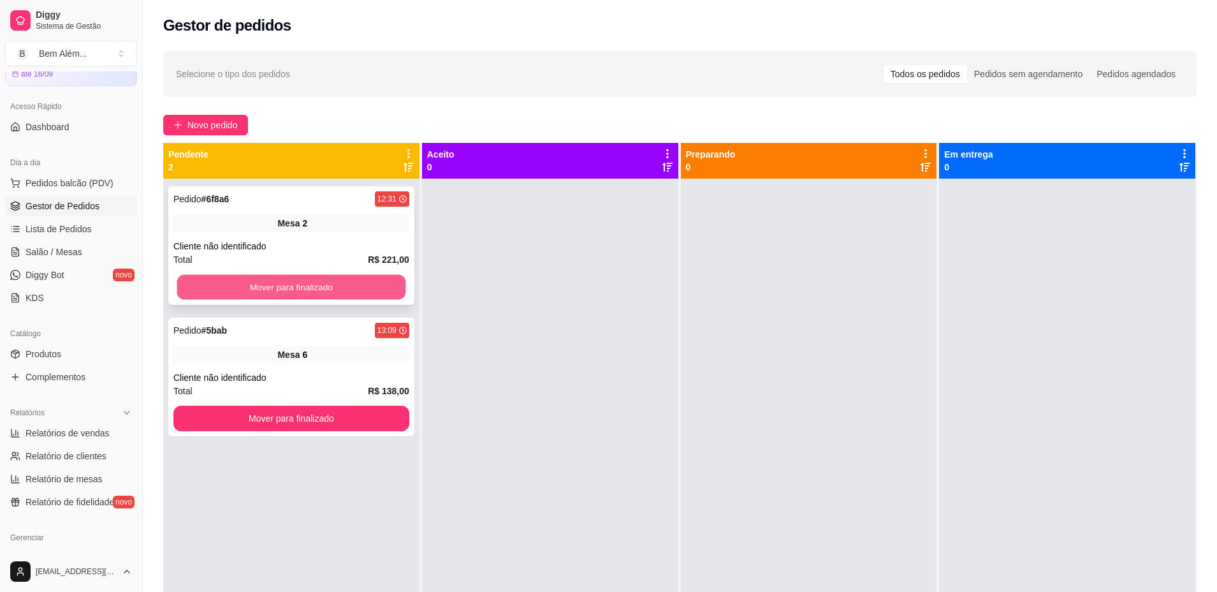
click at [267, 292] on button "Mover para finalizado" at bounding box center [291, 287] width 229 height 25
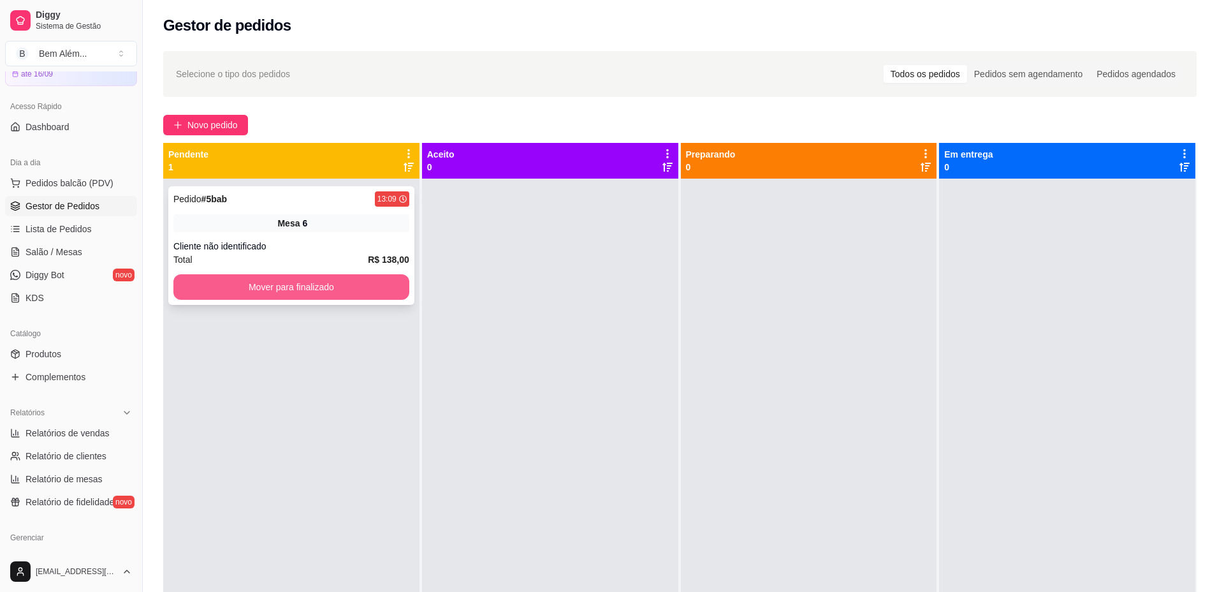
click at [265, 291] on button "Mover para finalizado" at bounding box center [291, 287] width 236 height 26
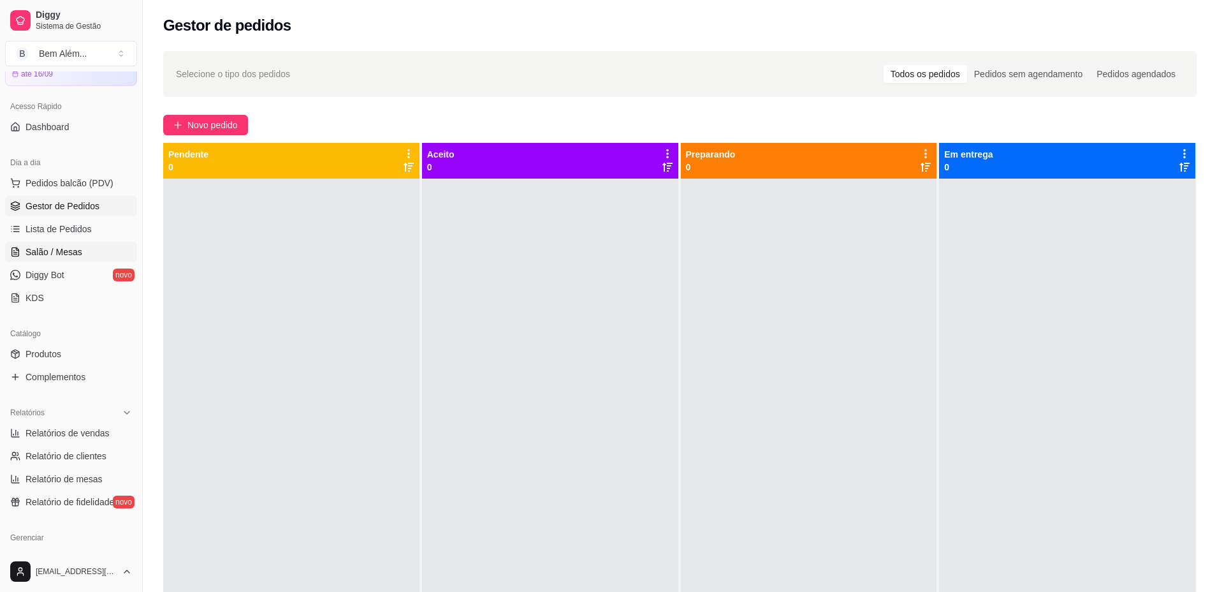
click at [91, 258] on link "Salão / Mesas" at bounding box center [71, 252] width 132 height 20
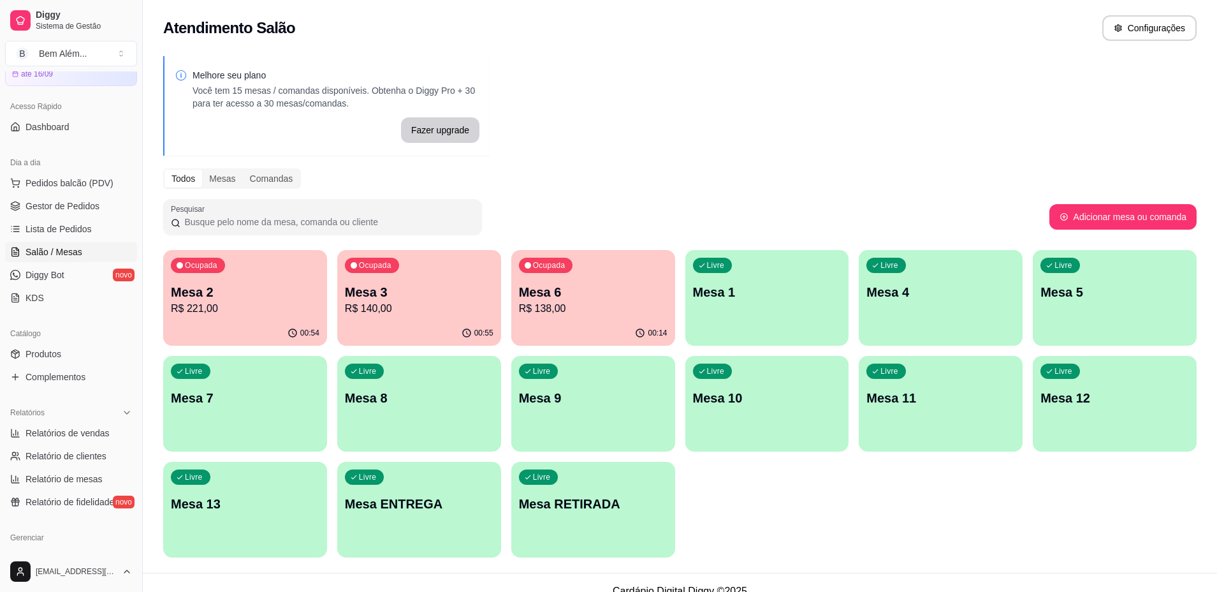
click at [392, 309] on p "R$ 140,00" at bounding box center [419, 308] width 149 height 15
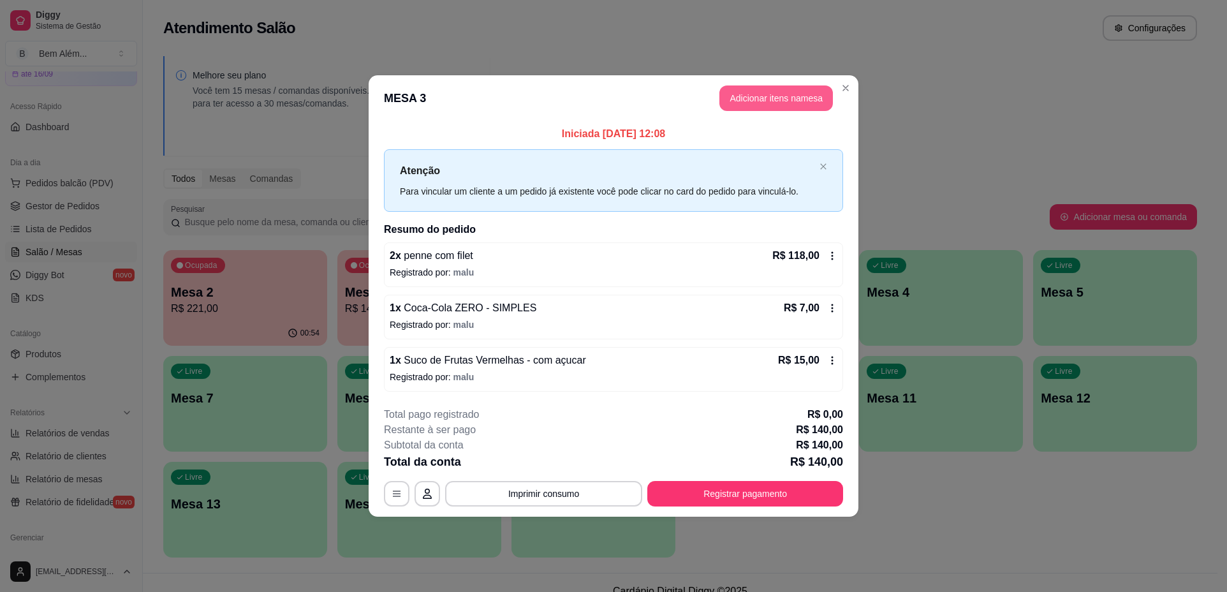
click at [777, 103] on button "Adicionar itens na mesa" at bounding box center [776, 98] width 114 height 26
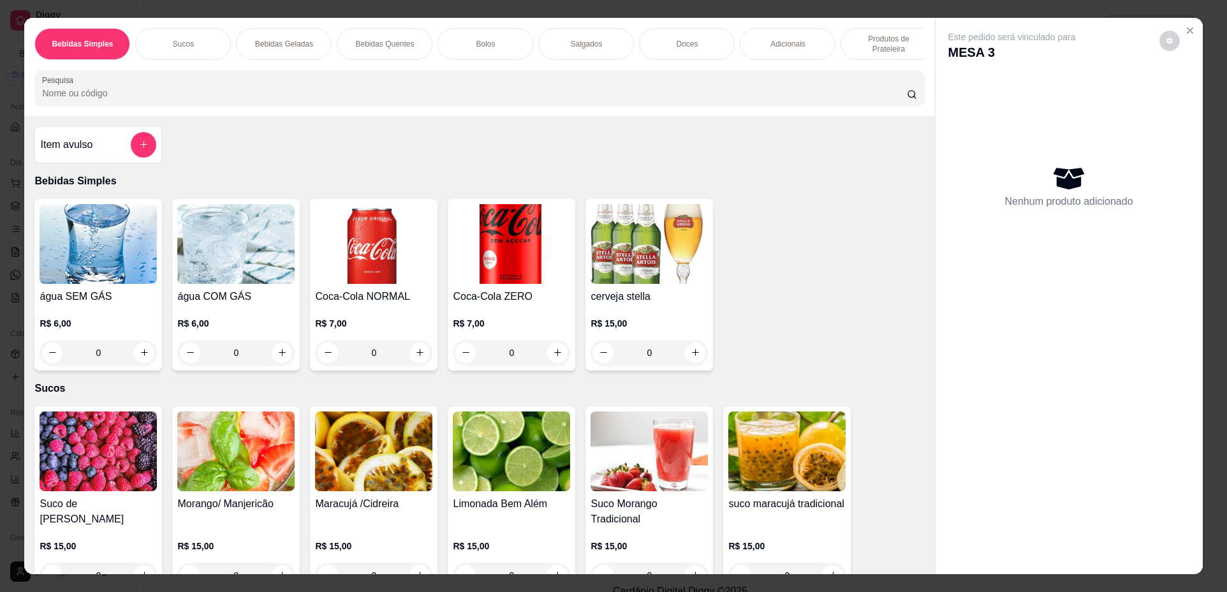
click at [551, 361] on div "0" at bounding box center [511, 353] width 117 height 26
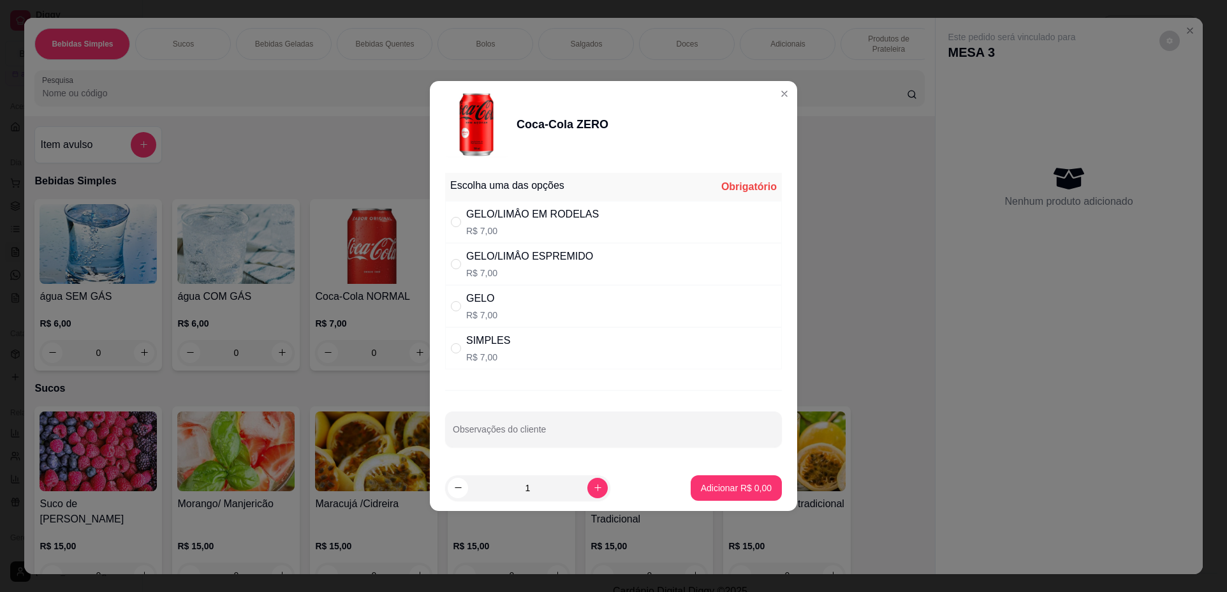
click at [596, 334] on div "SIMPLES R$ 7,00" at bounding box center [613, 348] width 337 height 42
radio input "true"
click at [749, 489] on p "Adicionar R$ 7,00" at bounding box center [735, 487] width 69 height 12
type input "1"
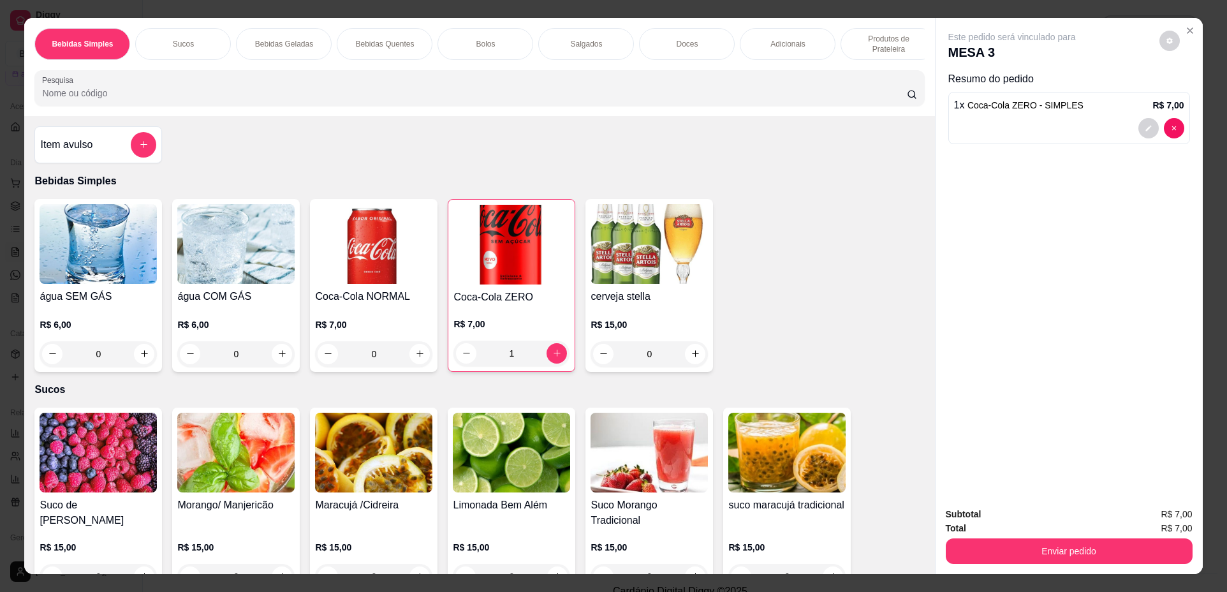
click at [470, 40] on div "Bolos" at bounding box center [485, 44] width 96 height 32
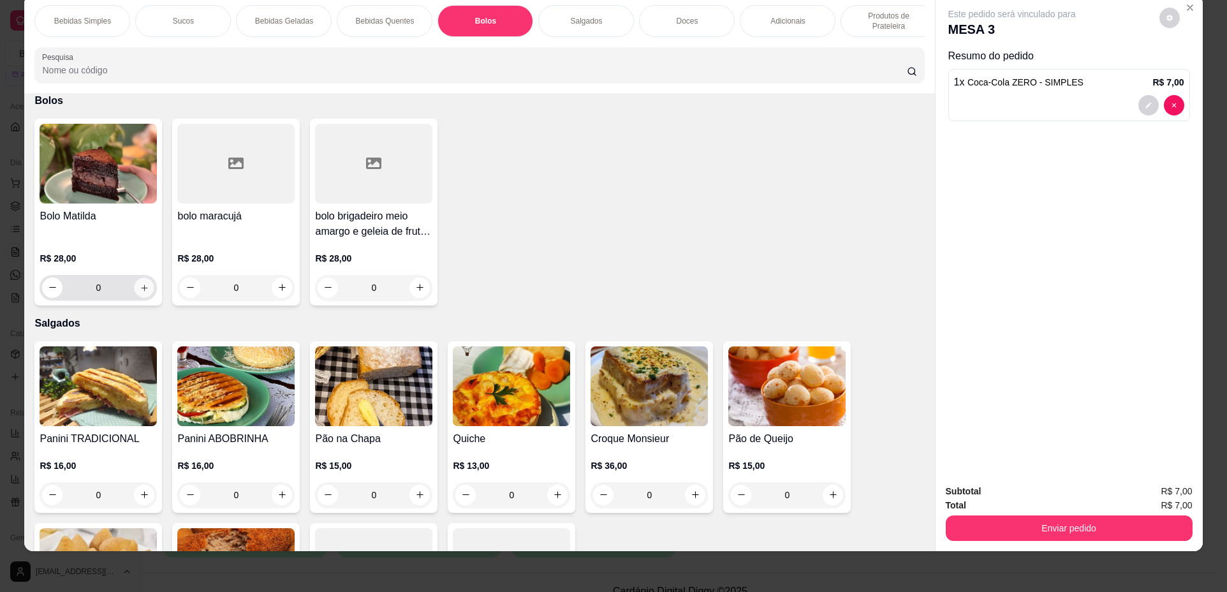
click at [140, 293] on icon "increase-product-quantity" at bounding box center [145, 288] width 10 height 10
type input "1"
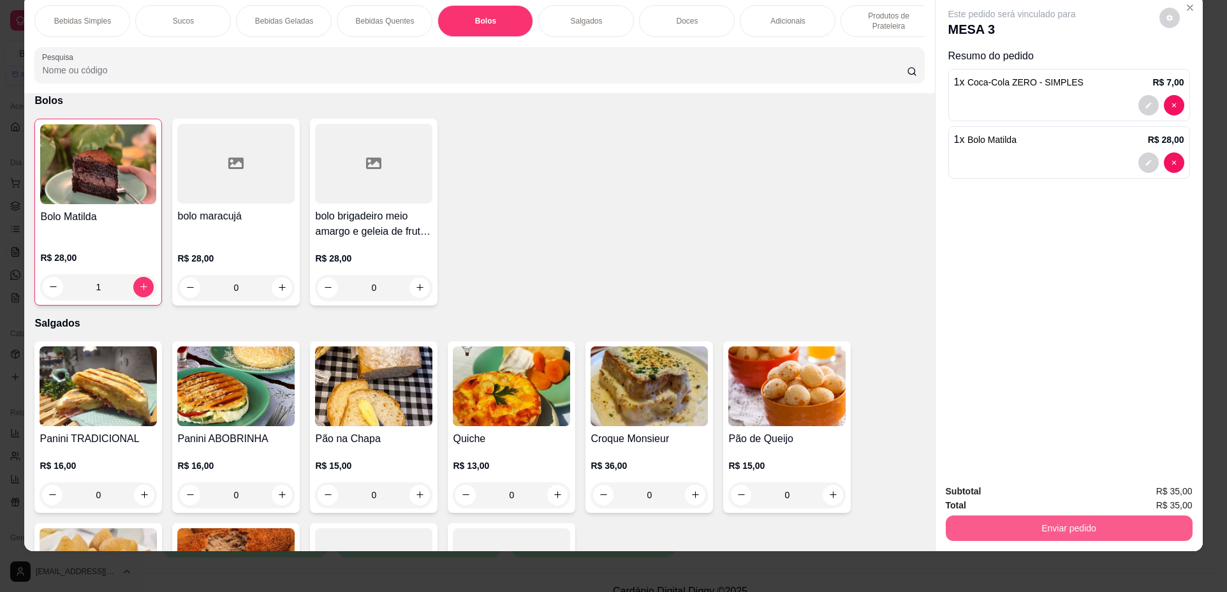
click at [1059, 527] on button "Enviar pedido" at bounding box center [1069, 528] width 247 height 26
click at [1049, 493] on button "Não registrar e enviar pedido" at bounding box center [1026, 497] width 129 height 24
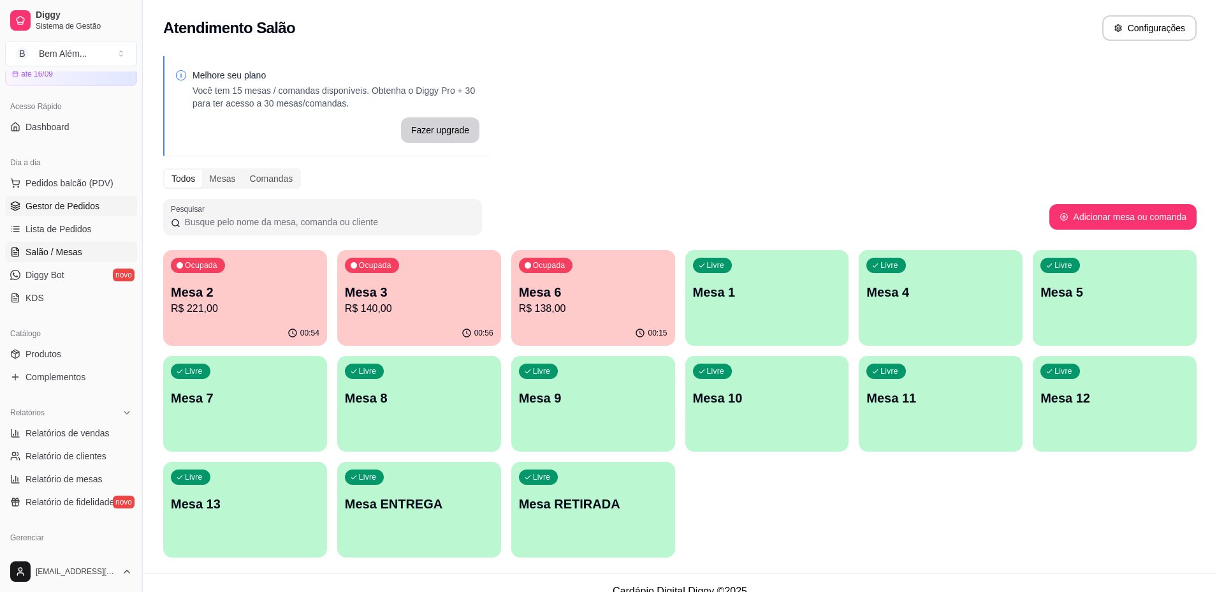
click at [82, 204] on span "Gestor de Pedidos" at bounding box center [63, 206] width 74 height 13
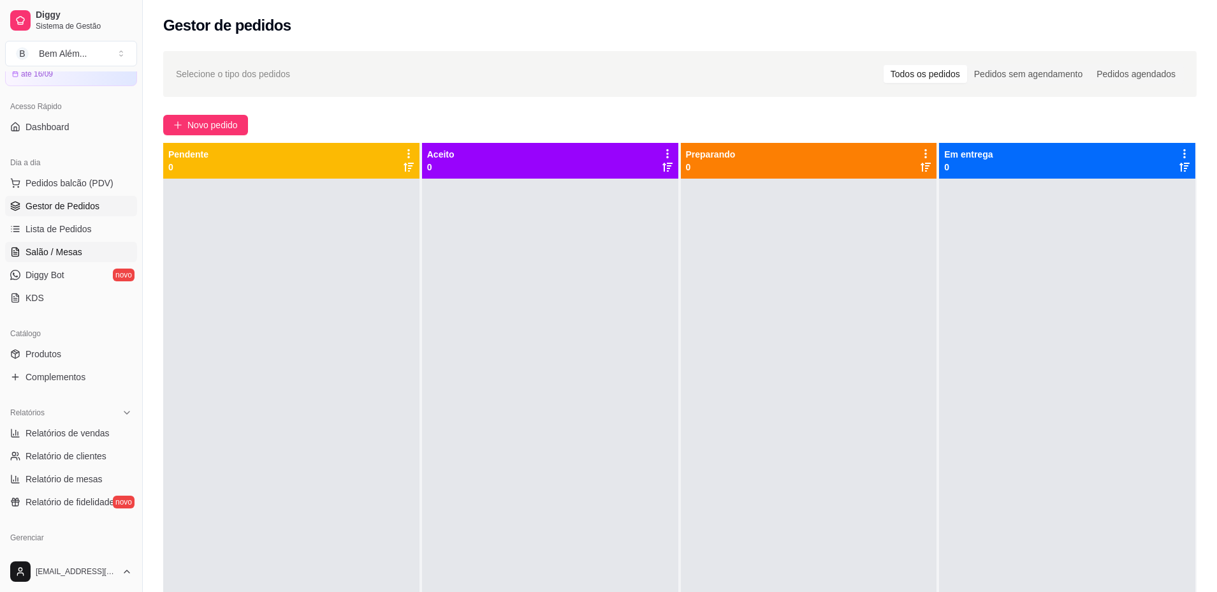
click at [87, 254] on link "Salão / Mesas" at bounding box center [71, 252] width 132 height 20
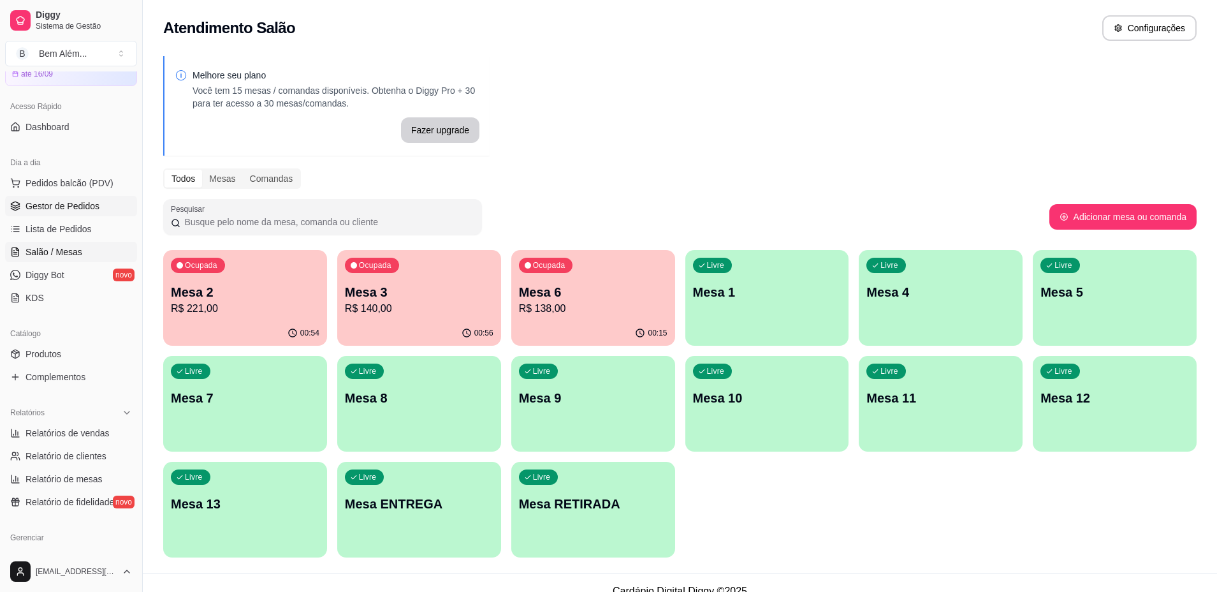
click at [87, 196] on link "Gestor de Pedidos" at bounding box center [71, 206] width 132 height 20
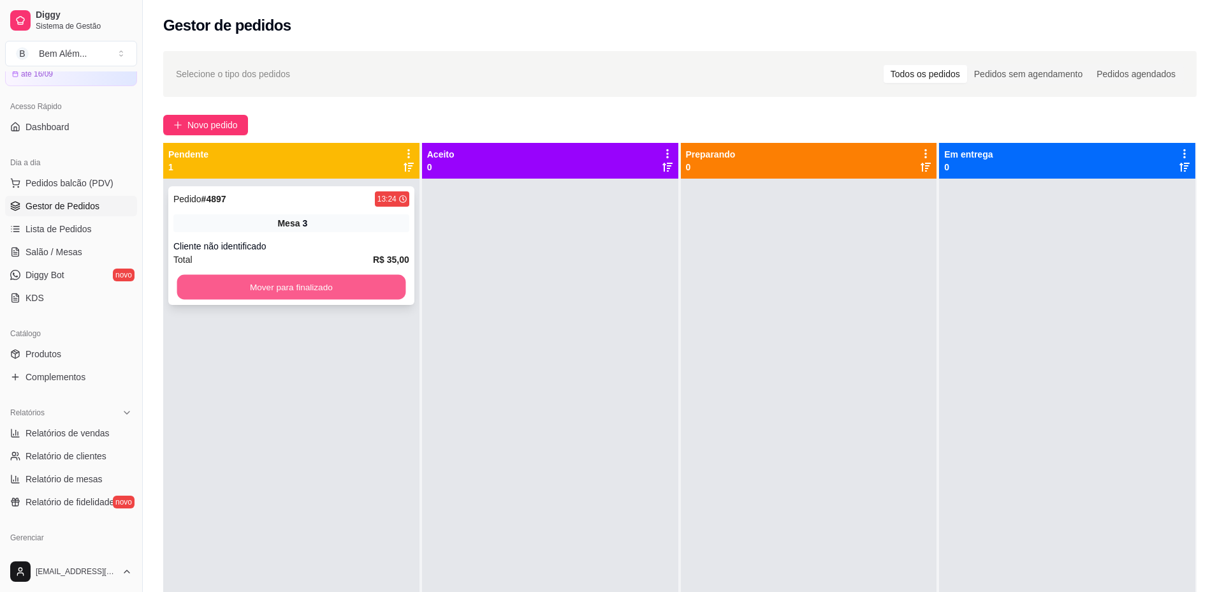
click at [209, 291] on button "Mover para finalizado" at bounding box center [291, 287] width 229 height 25
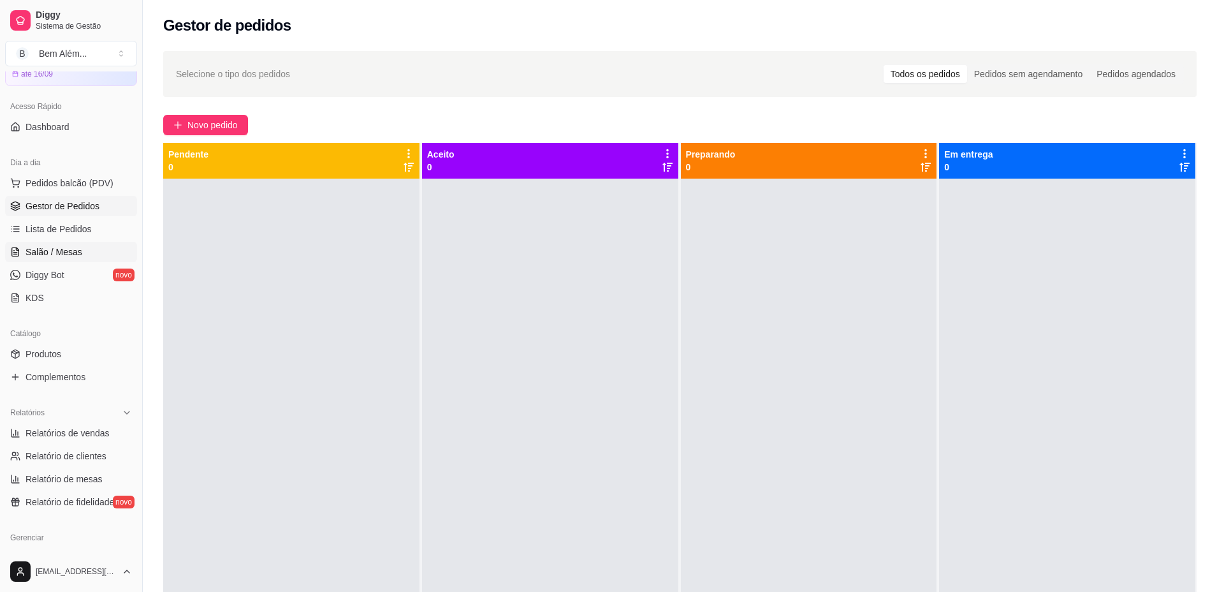
click at [82, 259] on link "Salão / Mesas" at bounding box center [71, 252] width 132 height 20
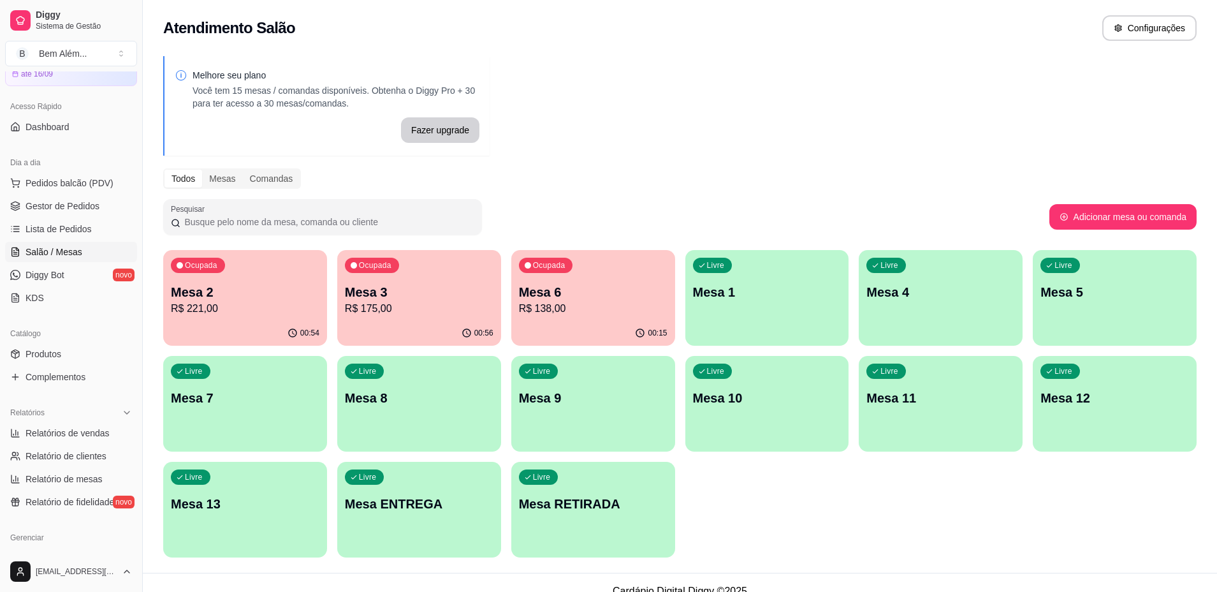
click at [443, 317] on div "Ocupada Mesa 3 R$ 175,00" at bounding box center [419, 285] width 164 height 71
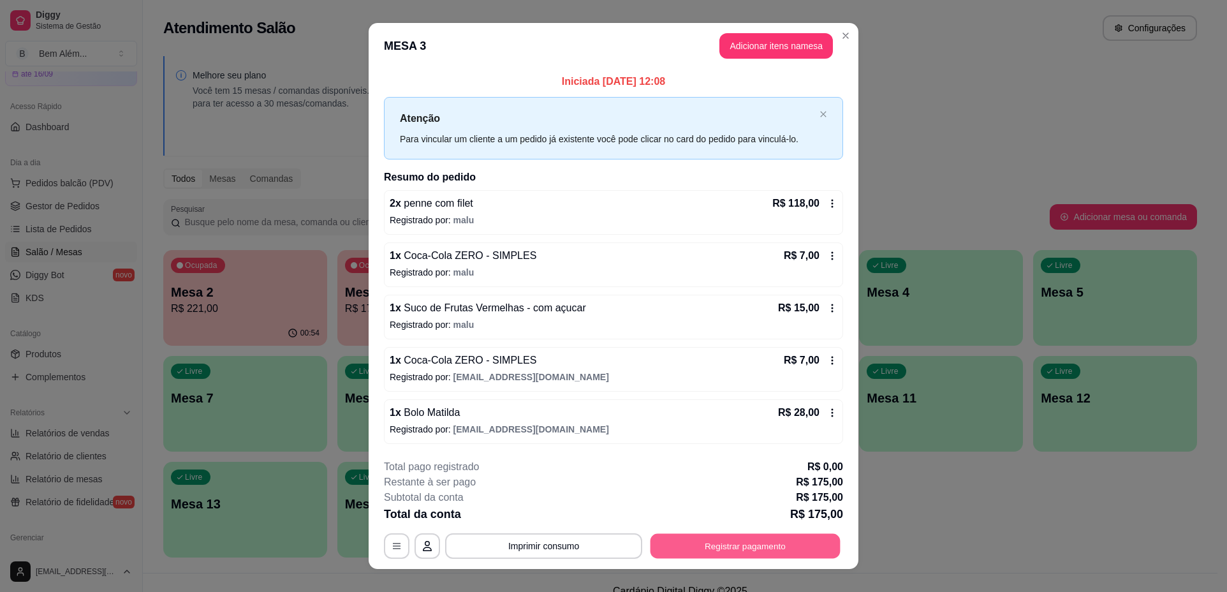
click at [735, 549] on button "Registrar pagamento" at bounding box center [745, 545] width 190 height 25
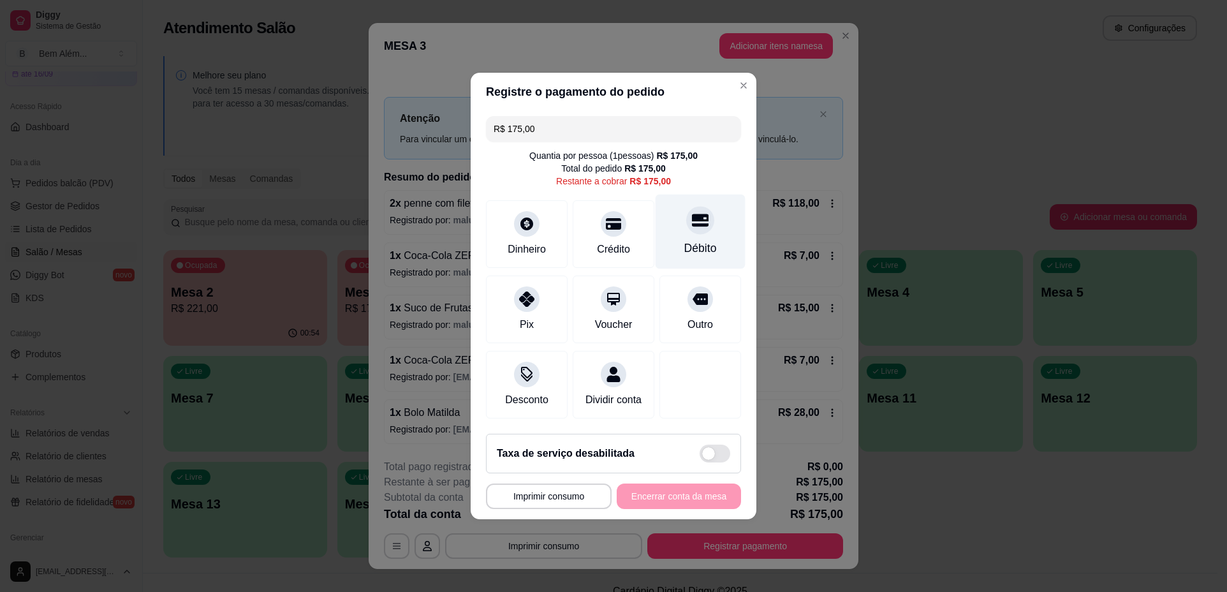
click at [703, 240] on div "Débito" at bounding box center [700, 248] width 33 height 17
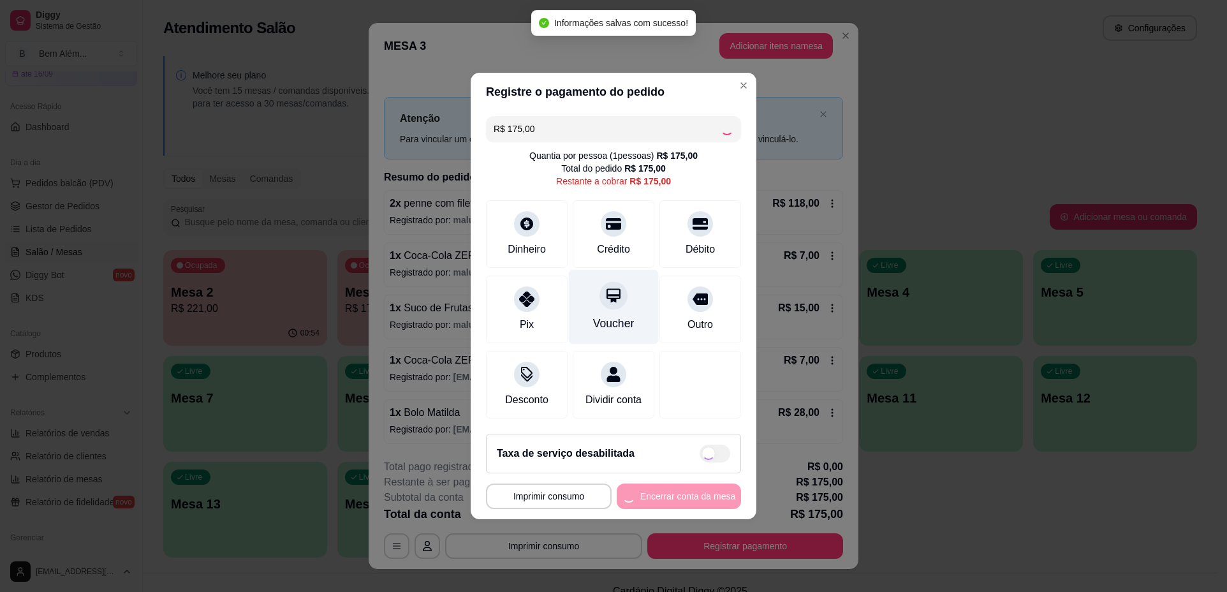
type input "R$ 0,00"
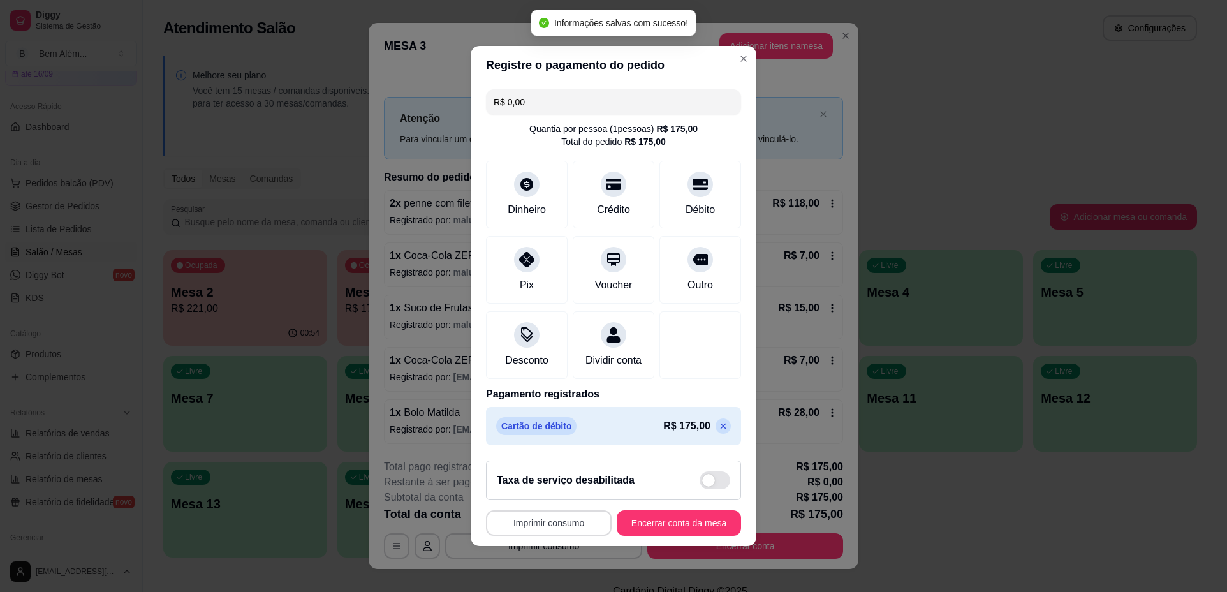
click at [575, 536] on button "Imprimir consumo" at bounding box center [549, 523] width 126 height 26
click at [568, 500] on button "impressao computador" at bounding box center [542, 501] width 96 height 20
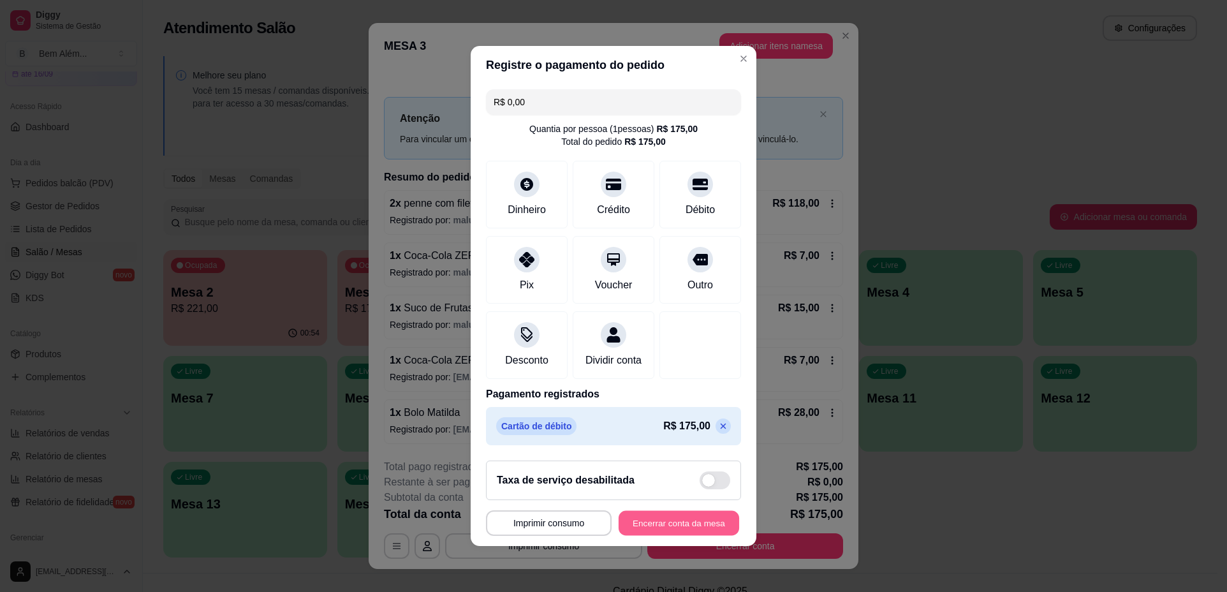
click at [643, 532] on button "Encerrar conta da mesa" at bounding box center [679, 523] width 121 height 25
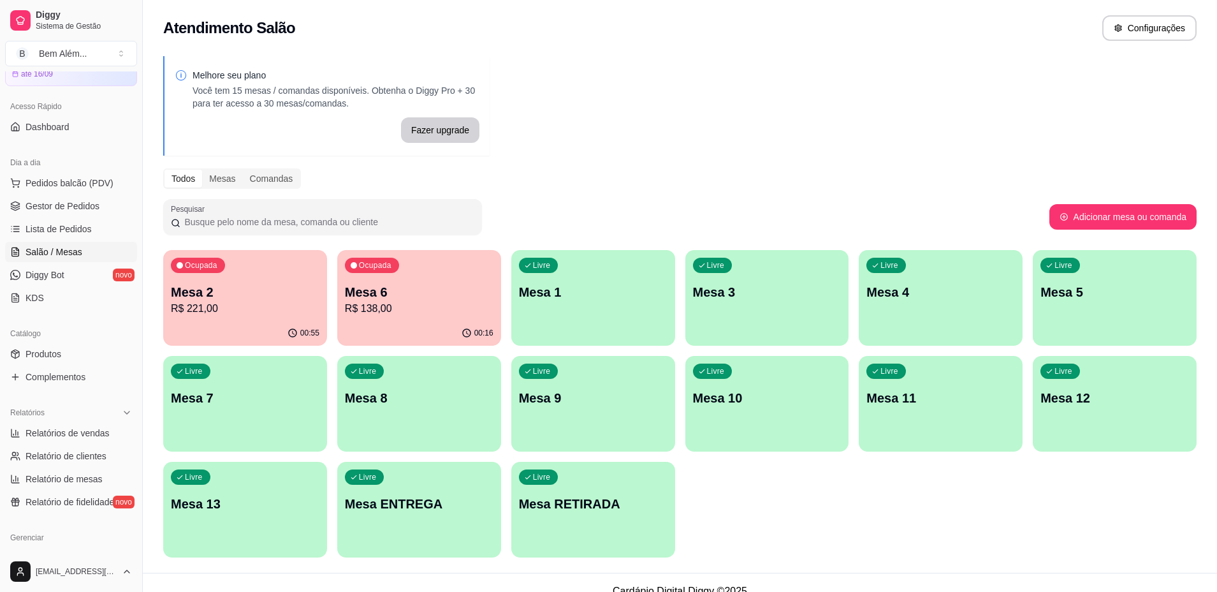
click at [582, 418] on div "Livre Mesa 9" at bounding box center [593, 396] width 164 height 80
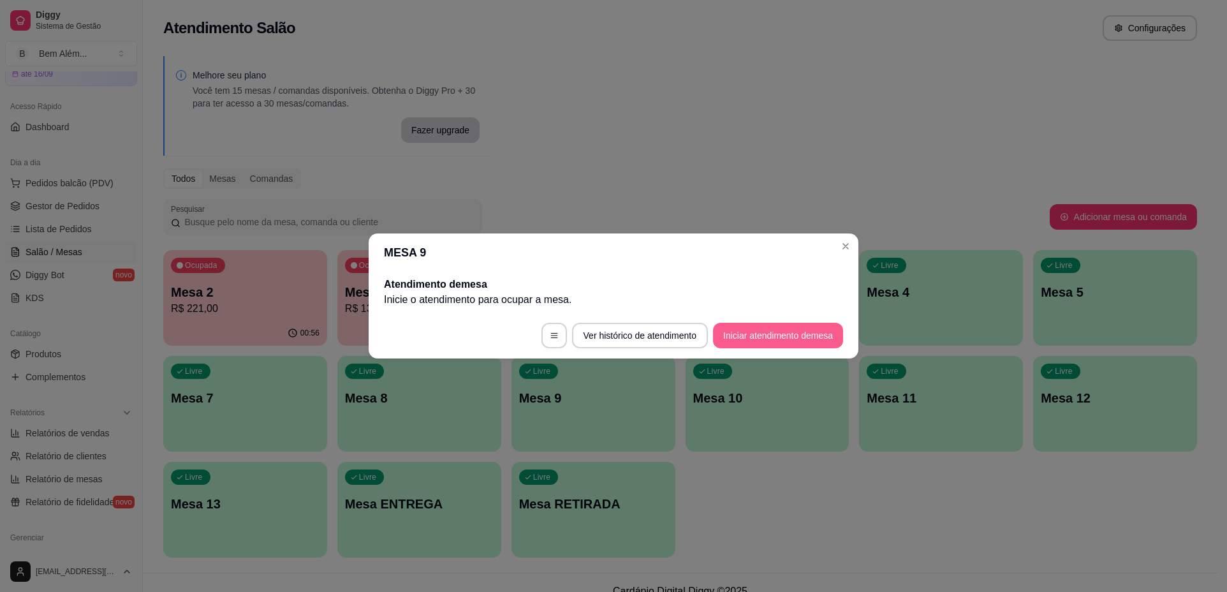
click at [786, 337] on button "Iniciar atendimento de mesa" at bounding box center [778, 336] width 130 height 26
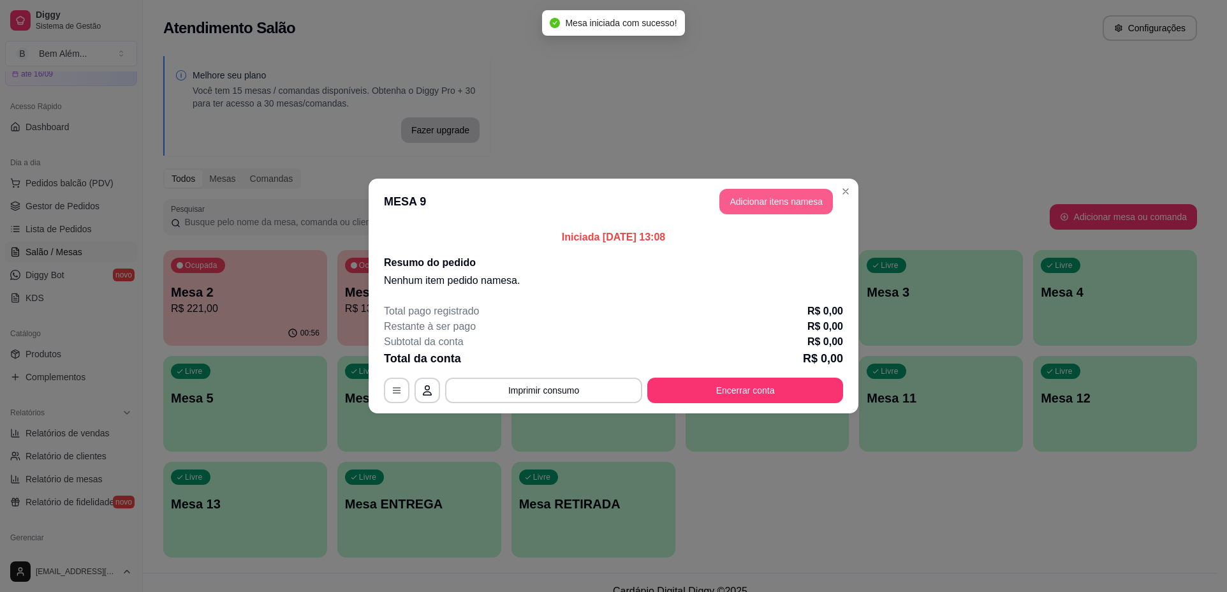
click at [782, 210] on button "Adicionar itens na mesa" at bounding box center [776, 202] width 114 height 26
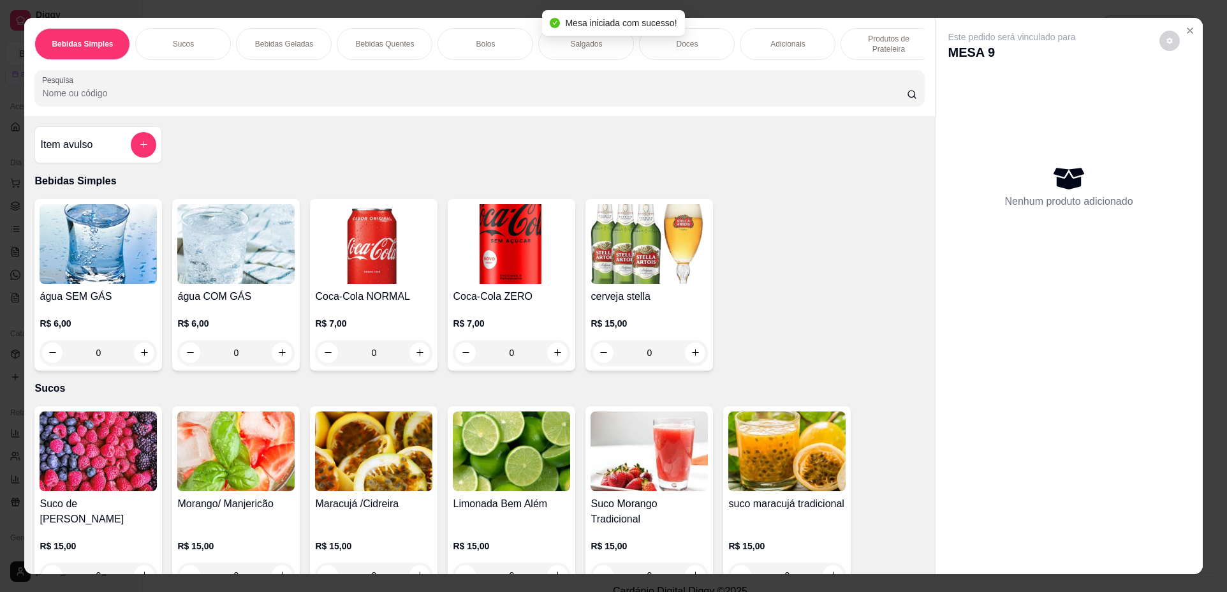
click at [537, 284] on img at bounding box center [511, 244] width 117 height 80
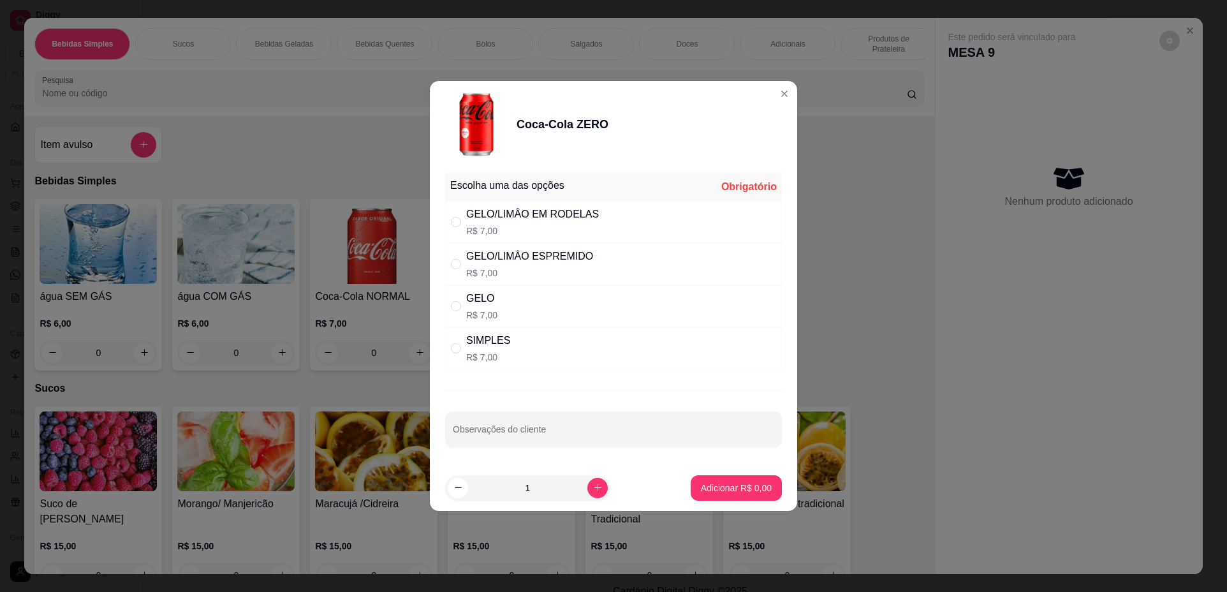
click at [621, 217] on div "GELO/LIMÂO EM RODELAS R$ 7,00" at bounding box center [613, 222] width 337 height 42
radio input "true"
click at [750, 492] on p "Adicionar R$ 7,00" at bounding box center [736, 487] width 71 height 13
type input "1"
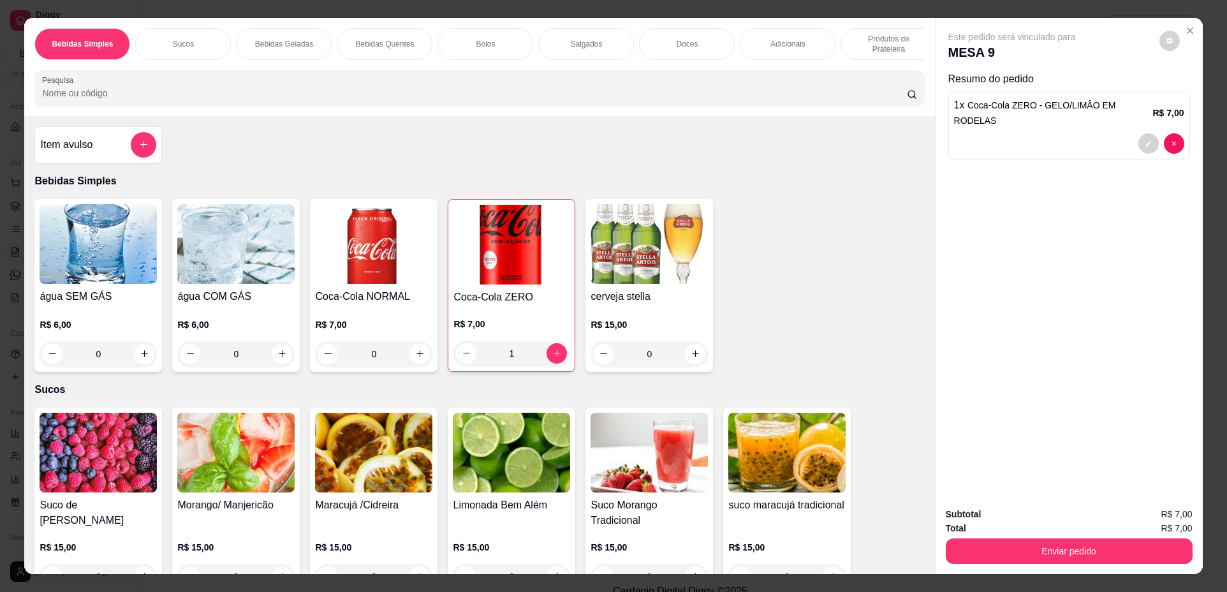
click at [851, 38] on p "Produtos de Prateleira" at bounding box center [888, 44] width 74 height 20
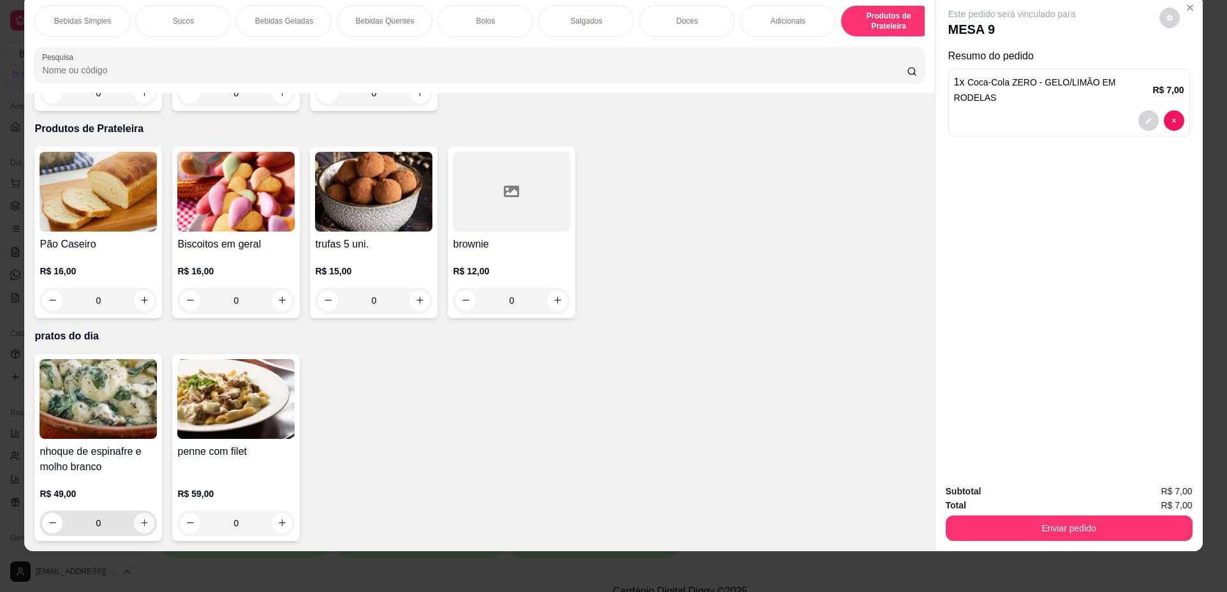
click at [140, 527] on icon "increase-product-quantity" at bounding box center [145, 523] width 10 height 10
type input "1"
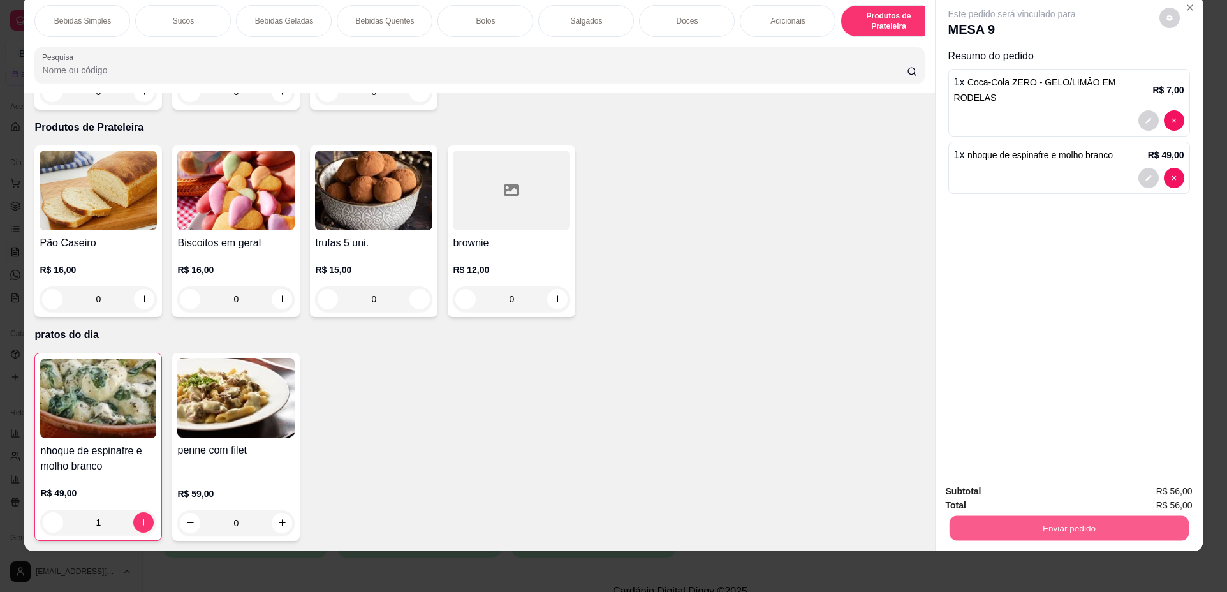
click at [1020, 522] on button "Enviar pedido" at bounding box center [1068, 528] width 239 height 25
click at [1009, 503] on button "Não registrar e enviar pedido" at bounding box center [1026, 497] width 133 height 24
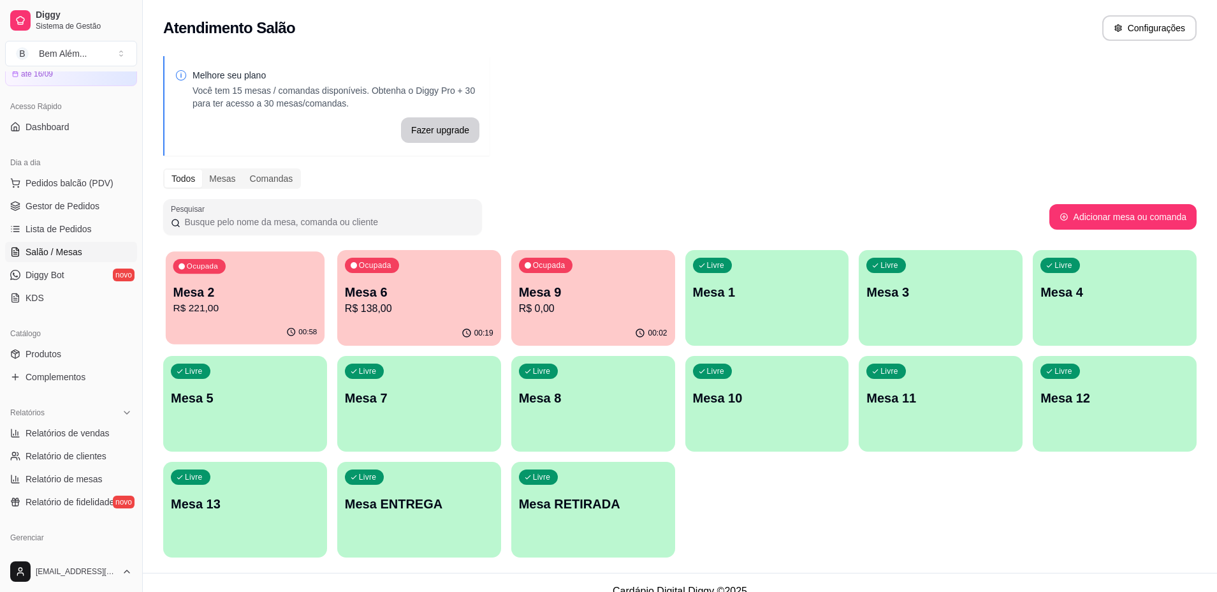
click at [314, 326] on div "00:58" at bounding box center [245, 332] width 159 height 24
click at [275, 275] on div "Ocupada Mesa 2 R$ 221,00" at bounding box center [245, 285] width 164 height 71
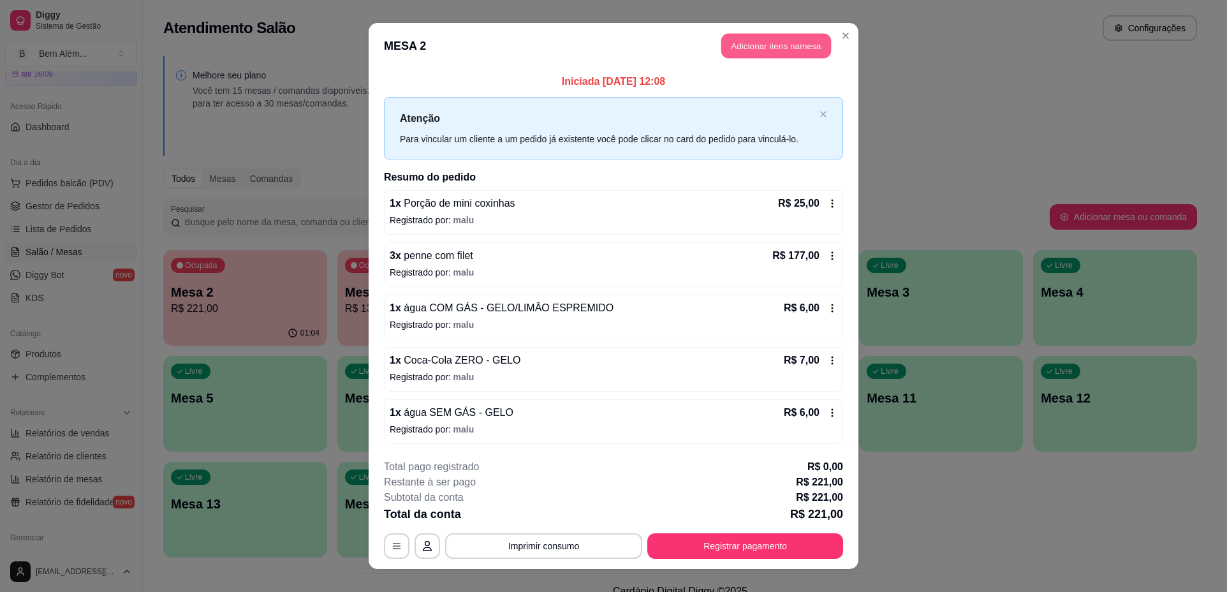
click at [769, 51] on button "Adicionar itens na mesa" at bounding box center [776, 46] width 110 height 25
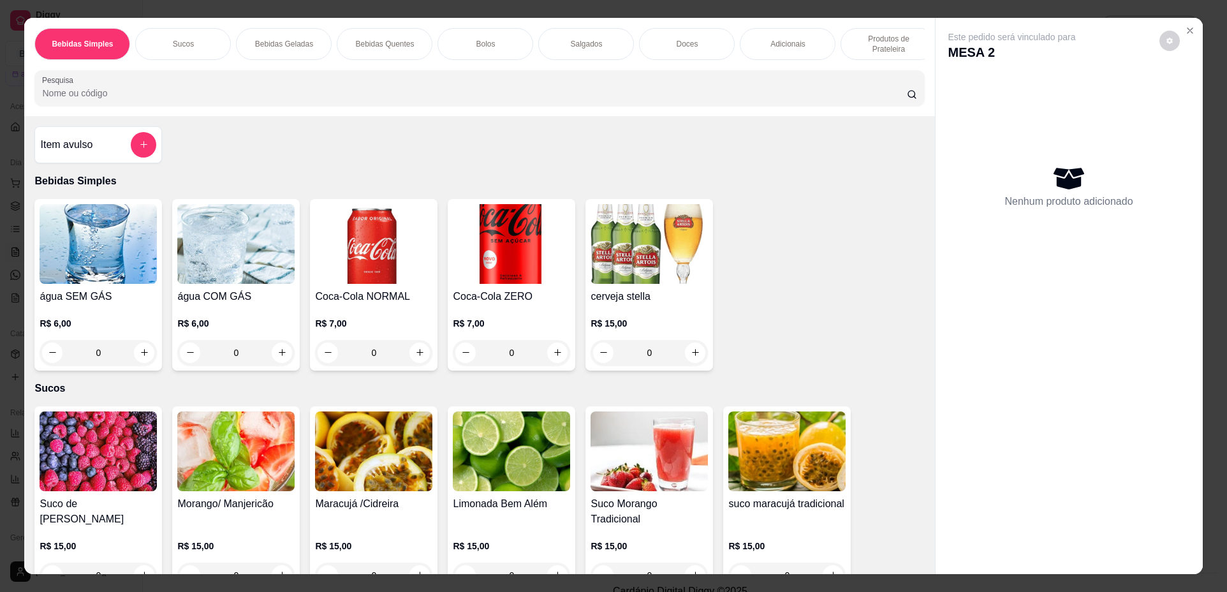
drag, startPoint x: 679, startPoint y: 43, endPoint x: 701, endPoint y: 50, distance: 23.6
click at [680, 43] on p "Doces" at bounding box center [687, 44] width 22 height 10
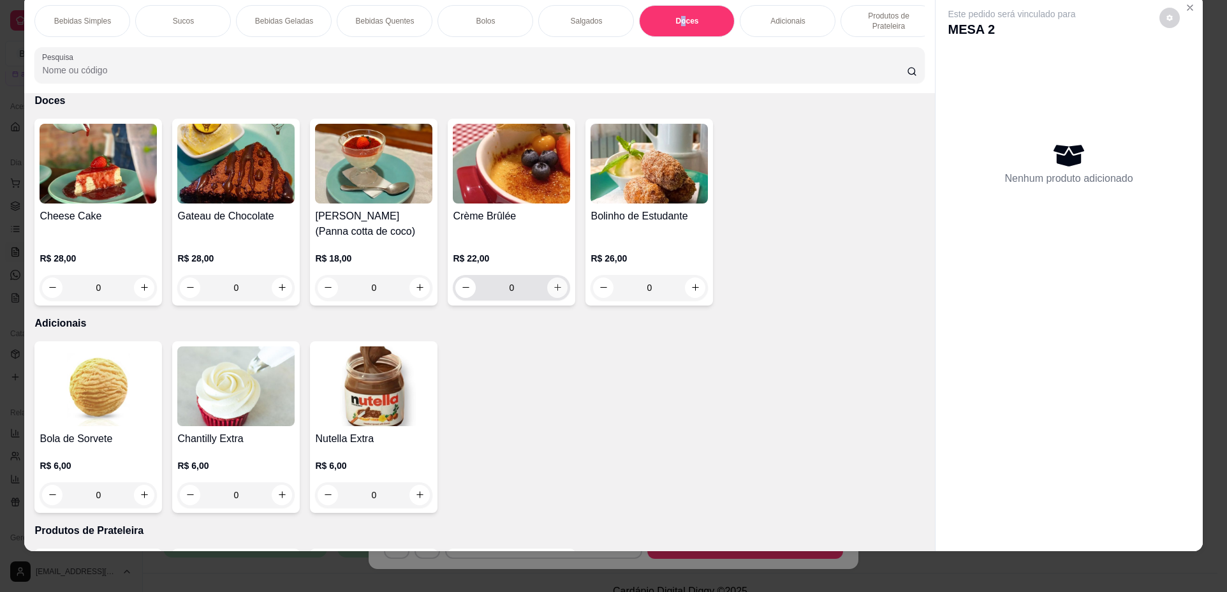
click at [553, 292] on icon "increase-product-quantity" at bounding box center [558, 287] width 10 height 10
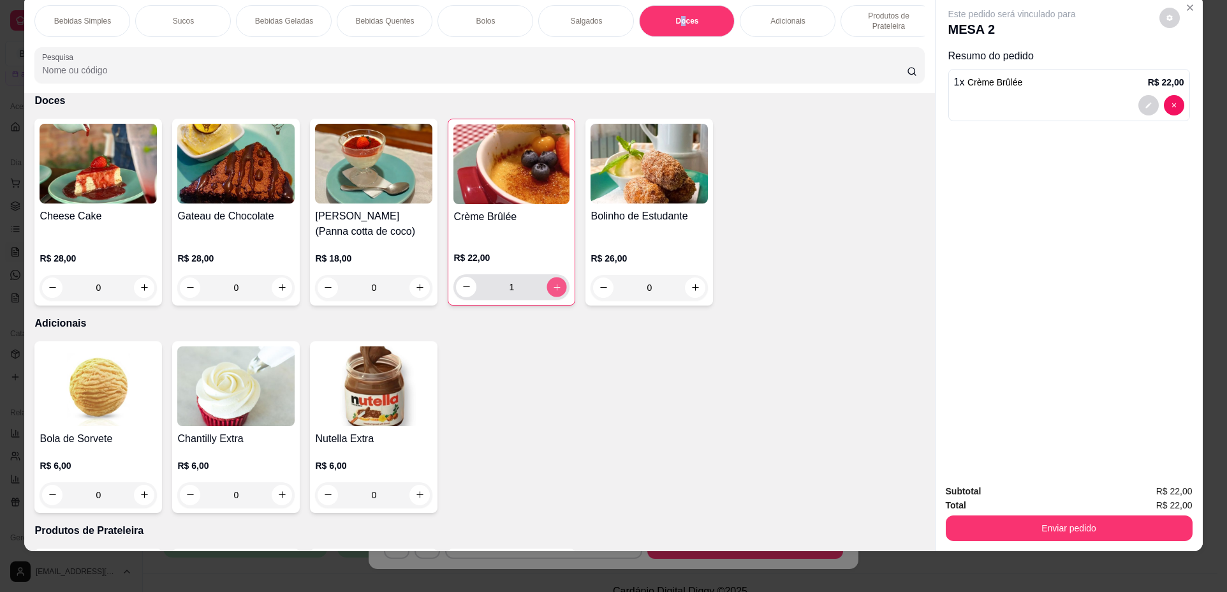
click at [552, 292] on icon "increase-product-quantity" at bounding box center [557, 287] width 10 height 10
type input "2"
click at [810, 24] on div "Adicionais" at bounding box center [788, 21] width 96 height 32
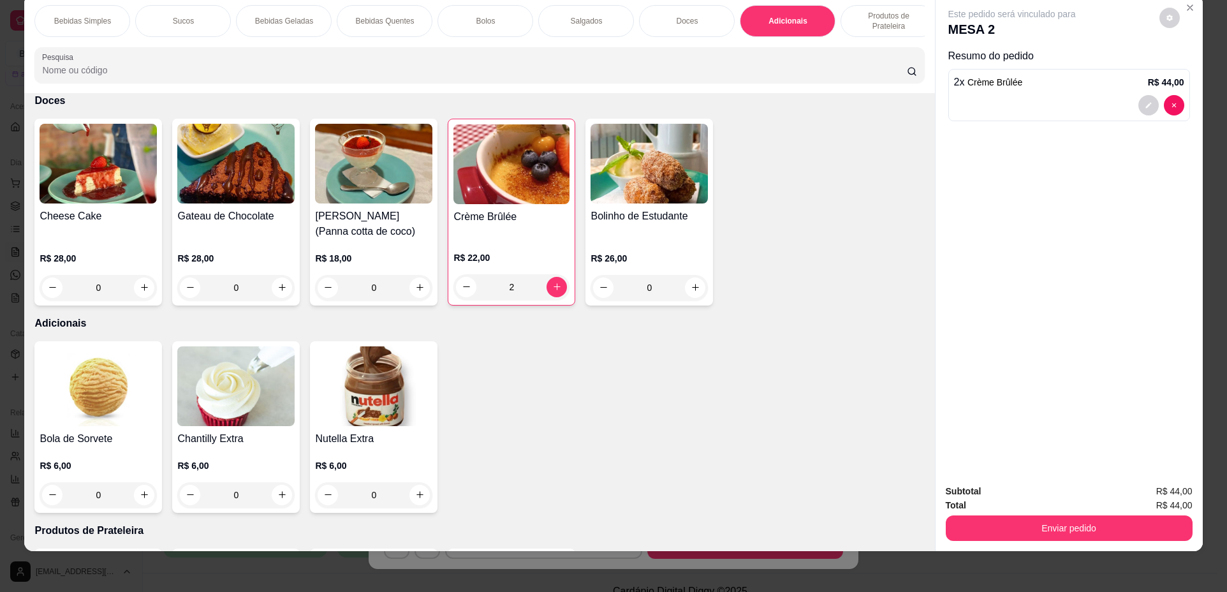
scroll to position [1917, 0]
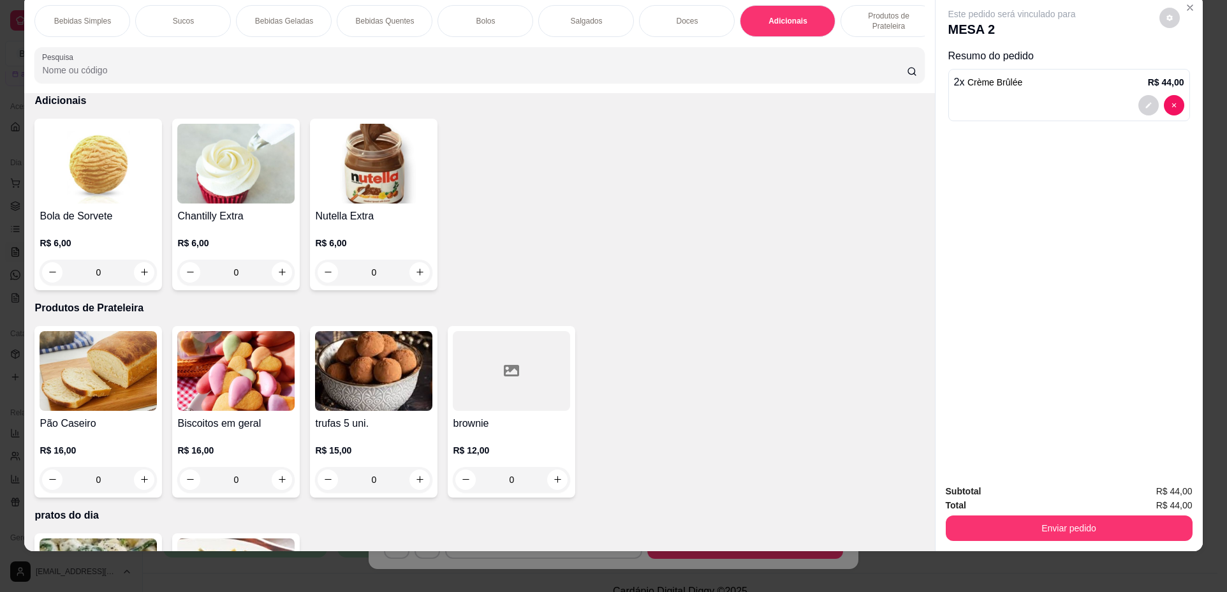
click at [374, 18] on p "Bebidas Quentes" at bounding box center [384, 21] width 59 height 10
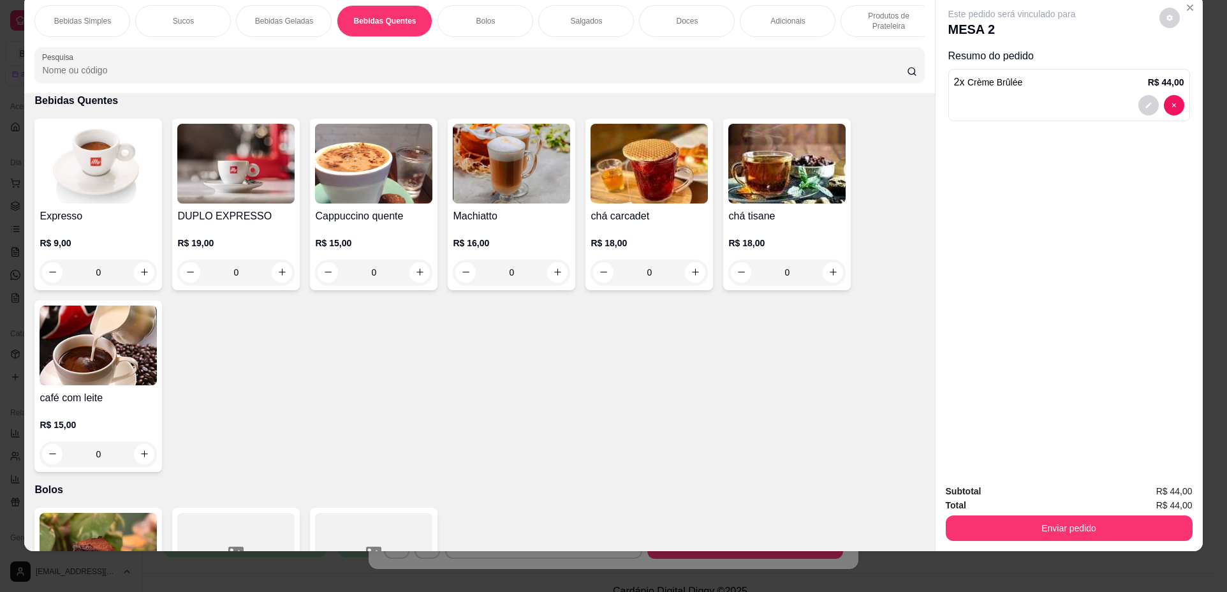
click at [135, 280] on div "0" at bounding box center [98, 273] width 117 height 26
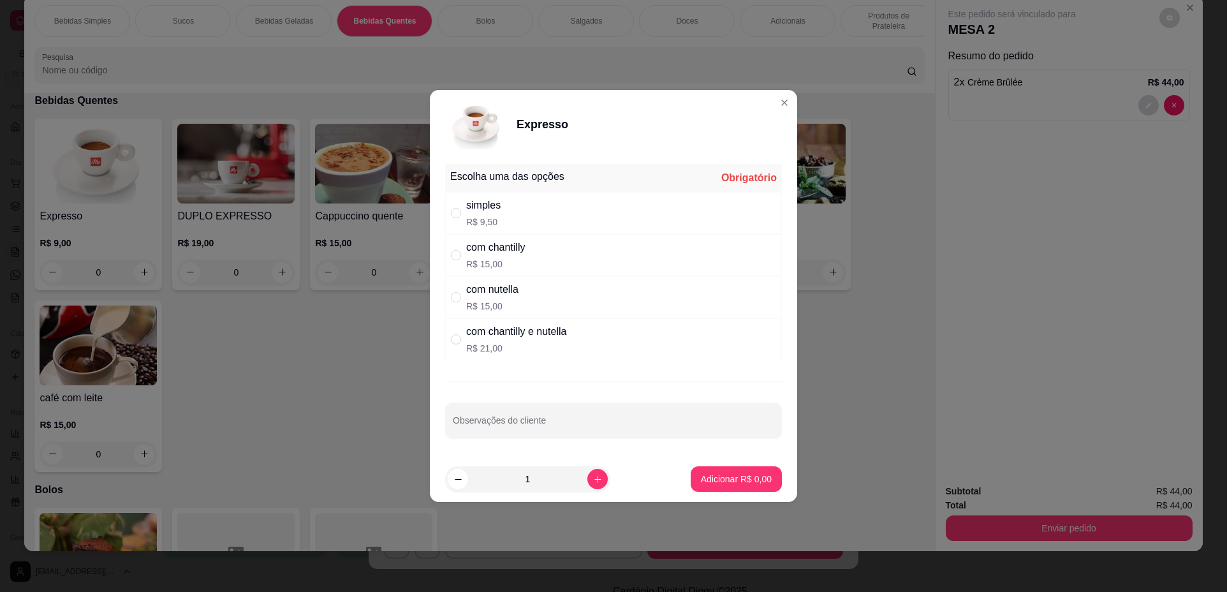
click at [543, 213] on div "simples R$ 9,50" at bounding box center [613, 213] width 337 height 42
radio input "true"
click at [718, 477] on p "Adicionar R$ 9,50" at bounding box center [736, 479] width 71 height 13
type input "1"
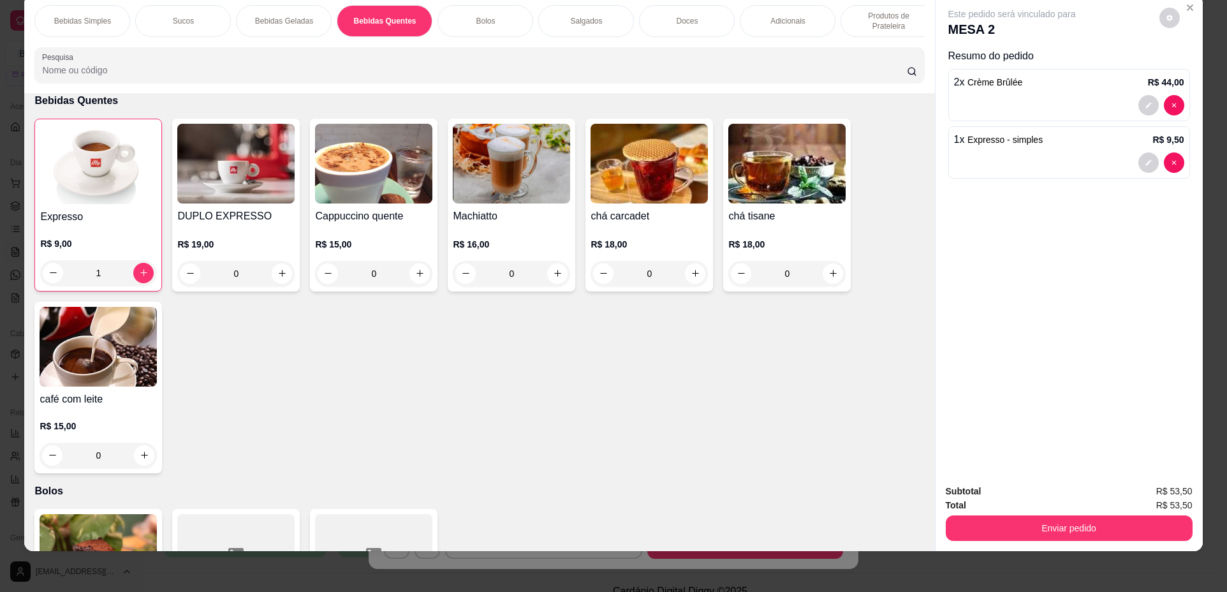
click at [879, 31] on div "Produtos de Prateleira" at bounding box center [888, 21] width 96 height 32
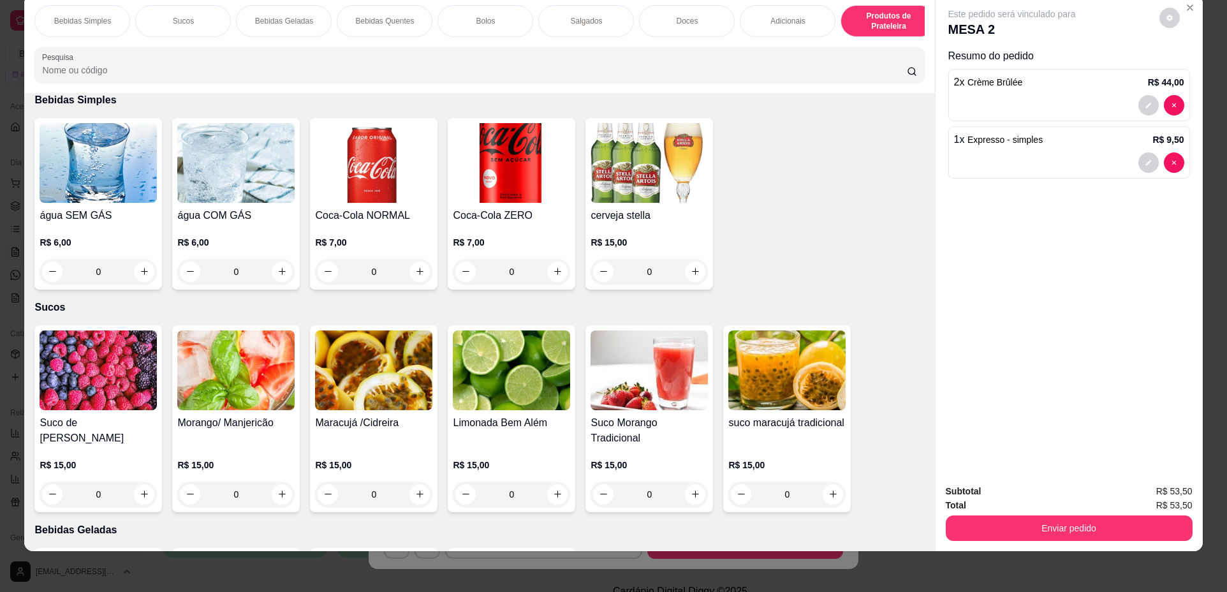
scroll to position [0, 0]
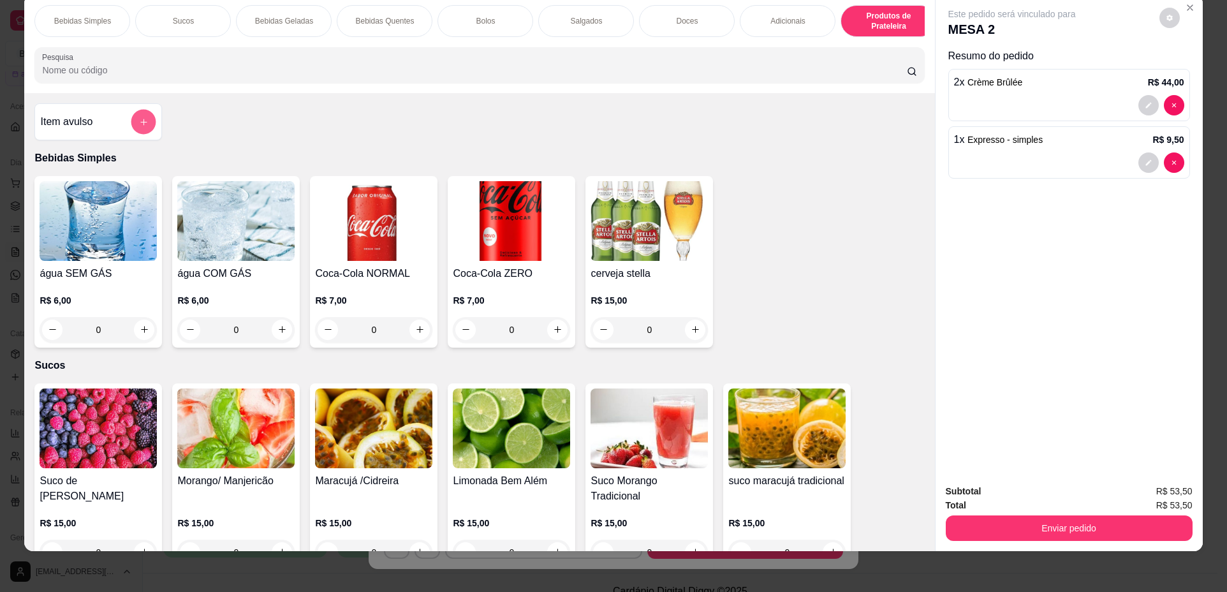
click at [131, 134] on button "add-separate-item" at bounding box center [143, 121] width 25 height 25
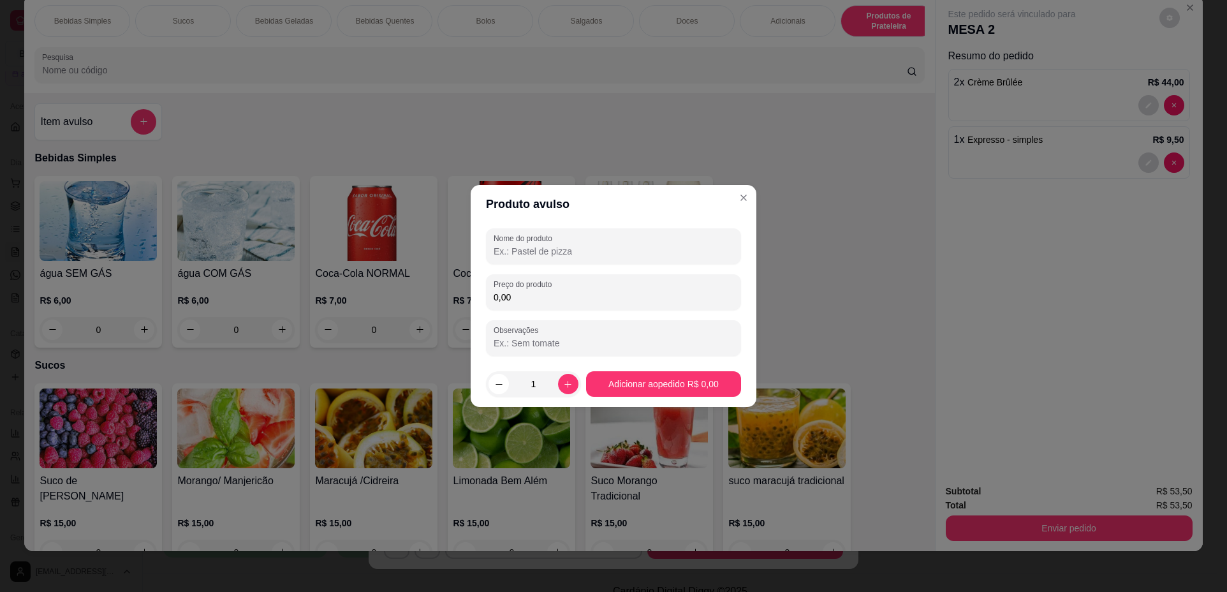
click at [640, 246] on input "Nome do produto" at bounding box center [614, 251] width 240 height 13
type input "pao de mel"
click at [652, 304] on div "0,00" at bounding box center [614, 292] width 240 height 26
type input "12,00"
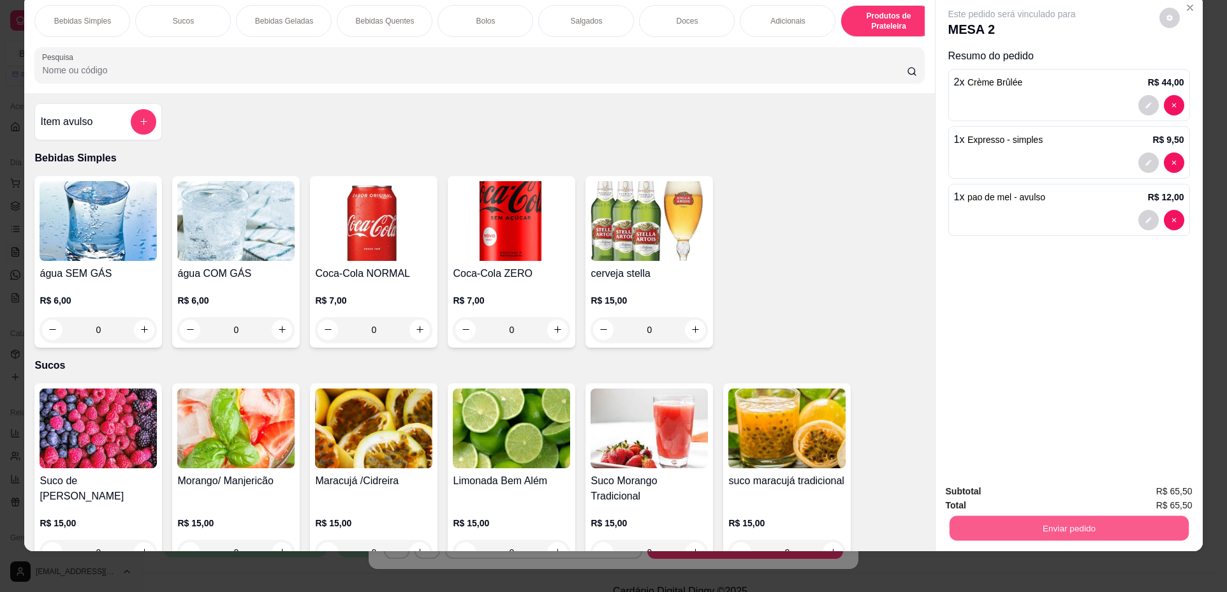
click at [1066, 522] on button "Enviar pedido" at bounding box center [1068, 528] width 239 height 25
click at [1013, 498] on button "Não registrar e enviar pedido" at bounding box center [1026, 497] width 133 height 24
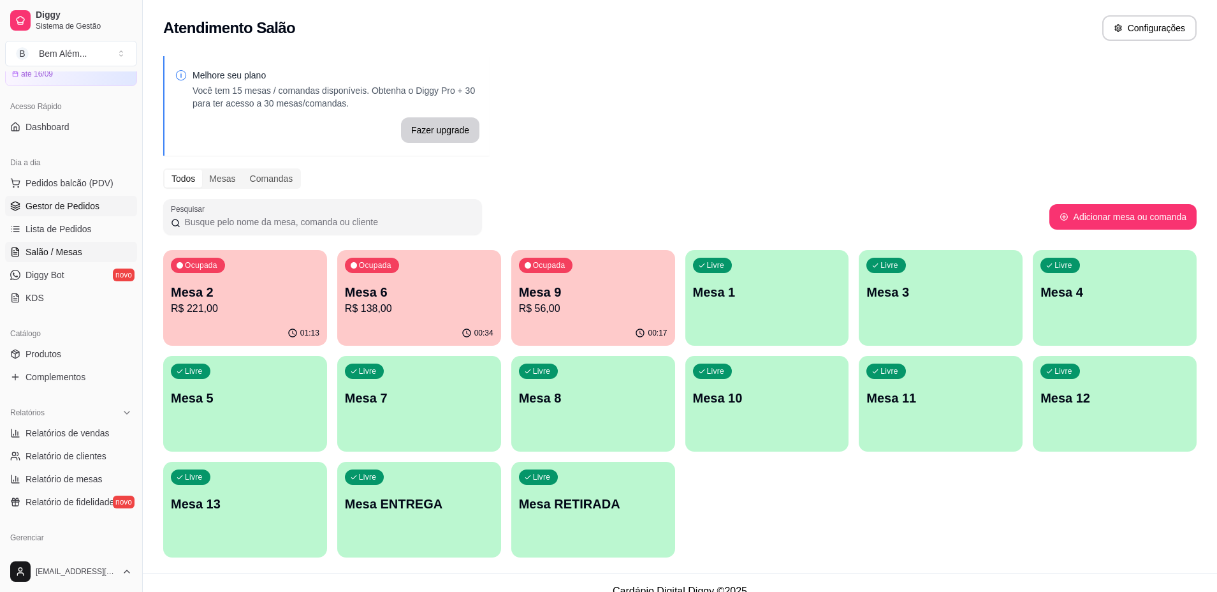
click at [80, 202] on span "Gestor de Pedidos" at bounding box center [63, 206] width 74 height 13
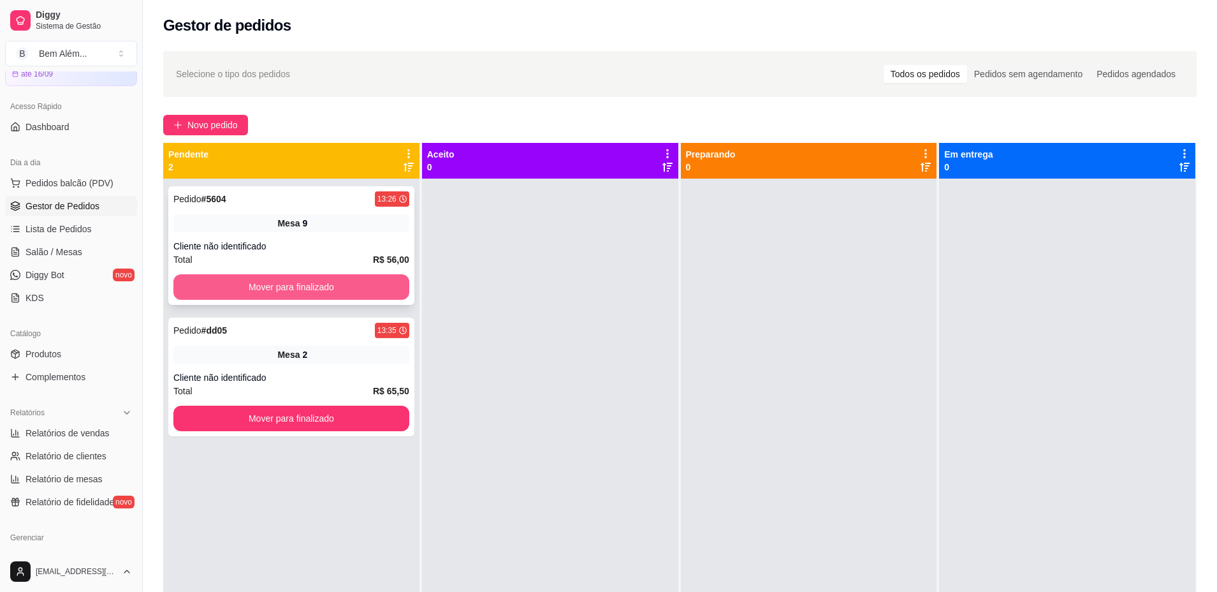
click at [272, 290] on button "Mover para finalizado" at bounding box center [291, 287] width 236 height 26
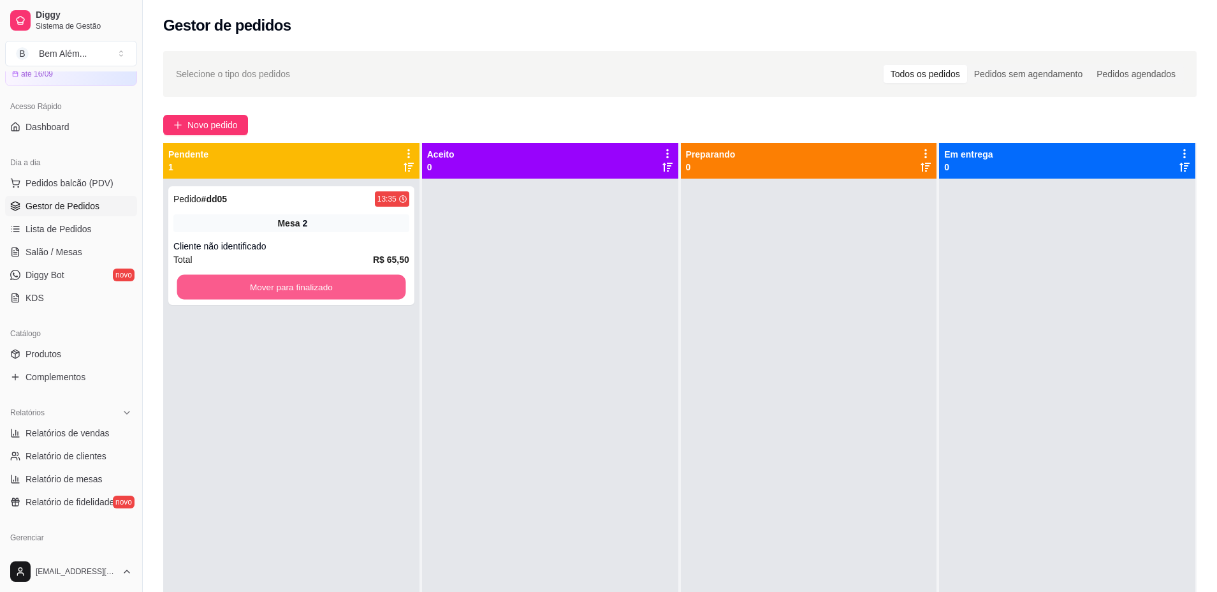
click at [272, 290] on button "Mover para finalizado" at bounding box center [291, 287] width 229 height 25
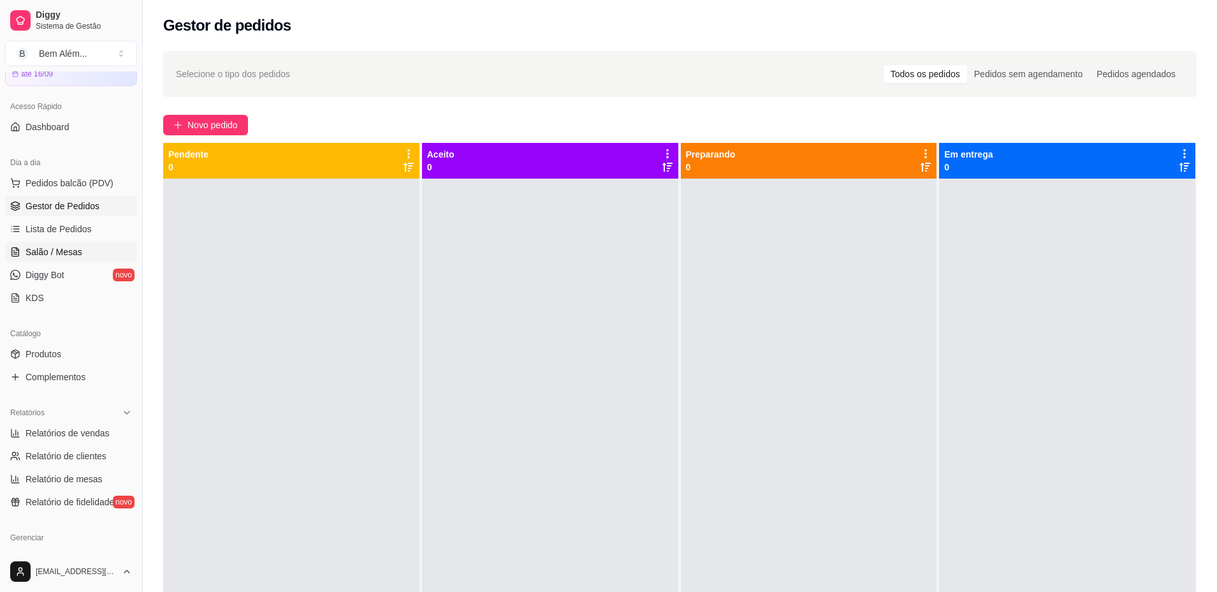
click at [71, 247] on span "Salão / Mesas" at bounding box center [54, 252] width 57 height 13
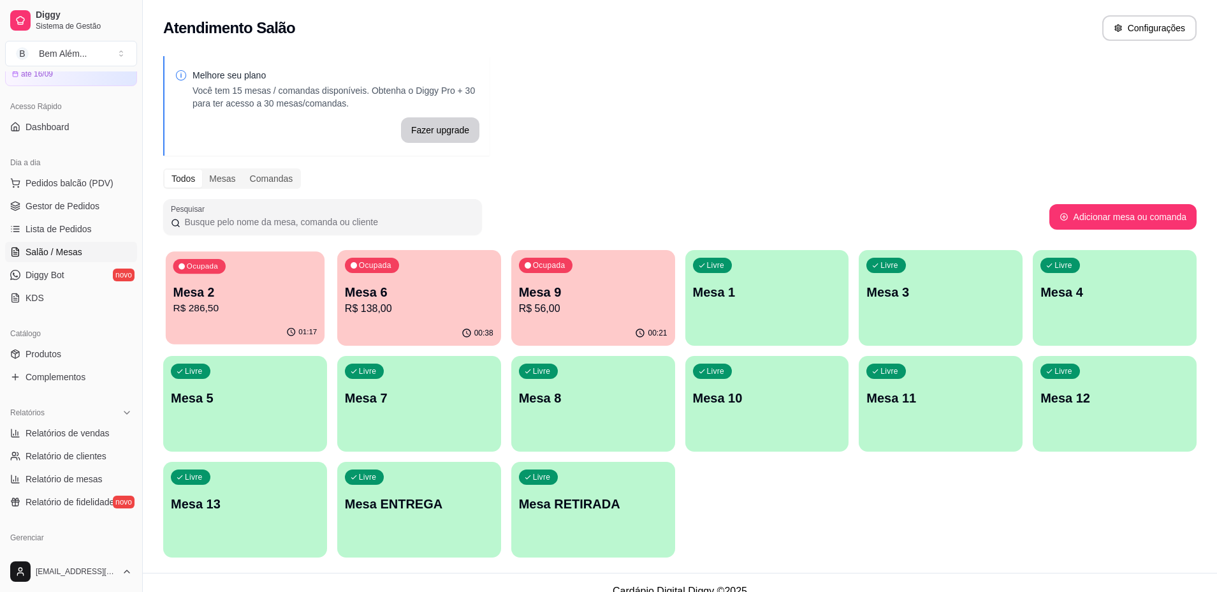
click at [297, 325] on div "01:17" at bounding box center [245, 332] width 159 height 24
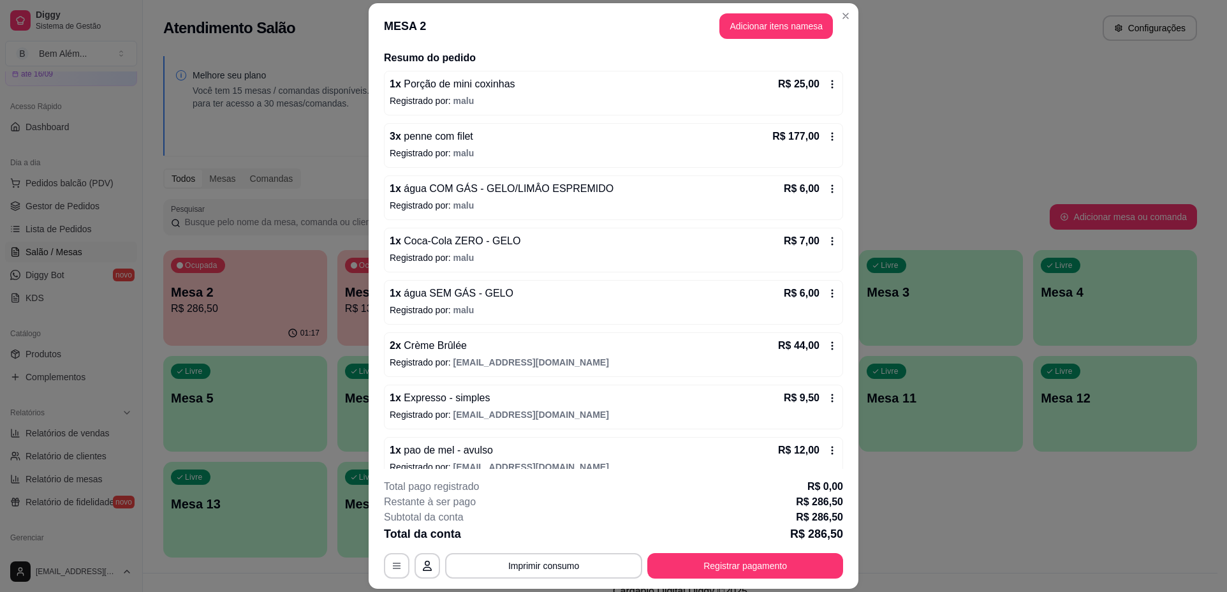
scroll to position [116, 0]
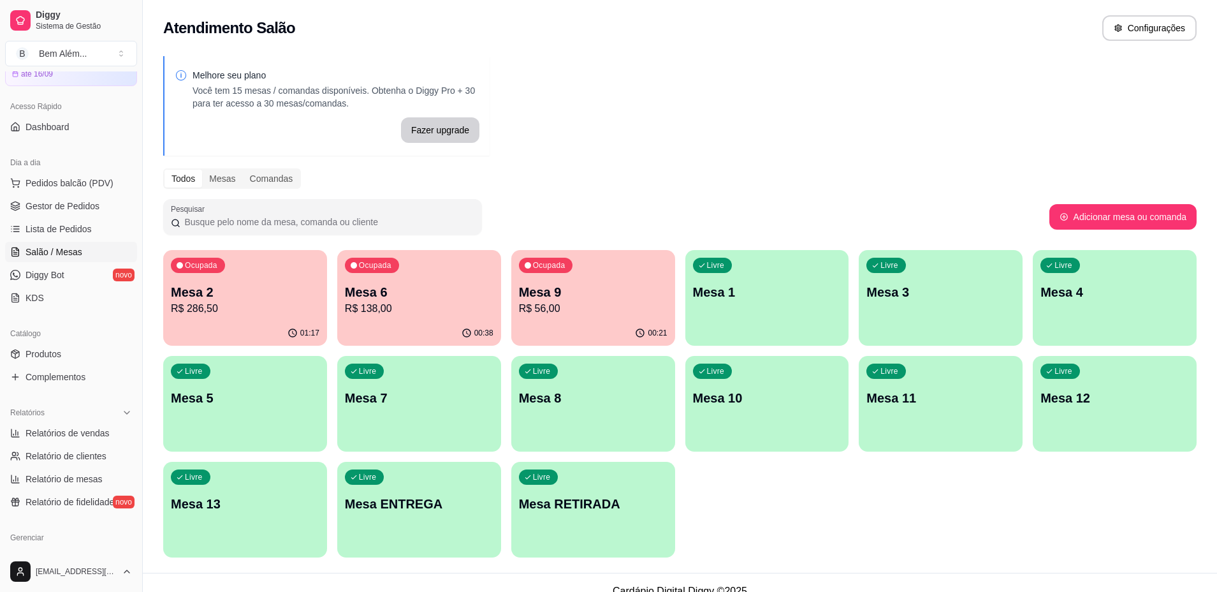
click at [369, 318] on div "Ocupada Mesa 6 R$ 138,00" at bounding box center [419, 285] width 164 height 71
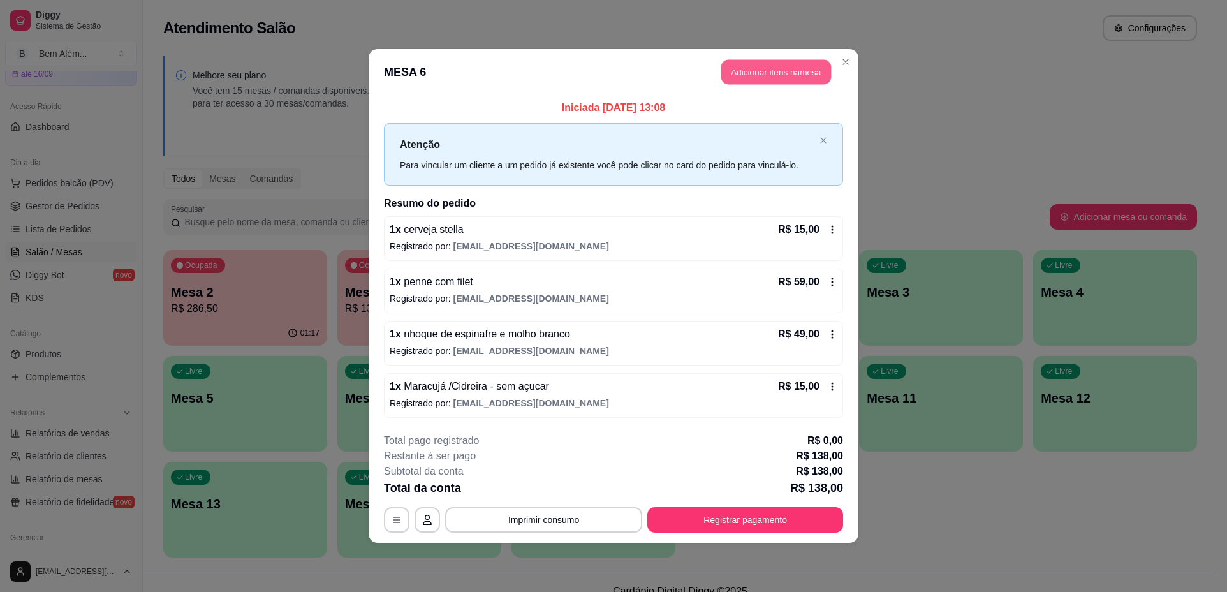
click at [733, 75] on button "Adicionar itens na mesa" at bounding box center [776, 72] width 110 height 25
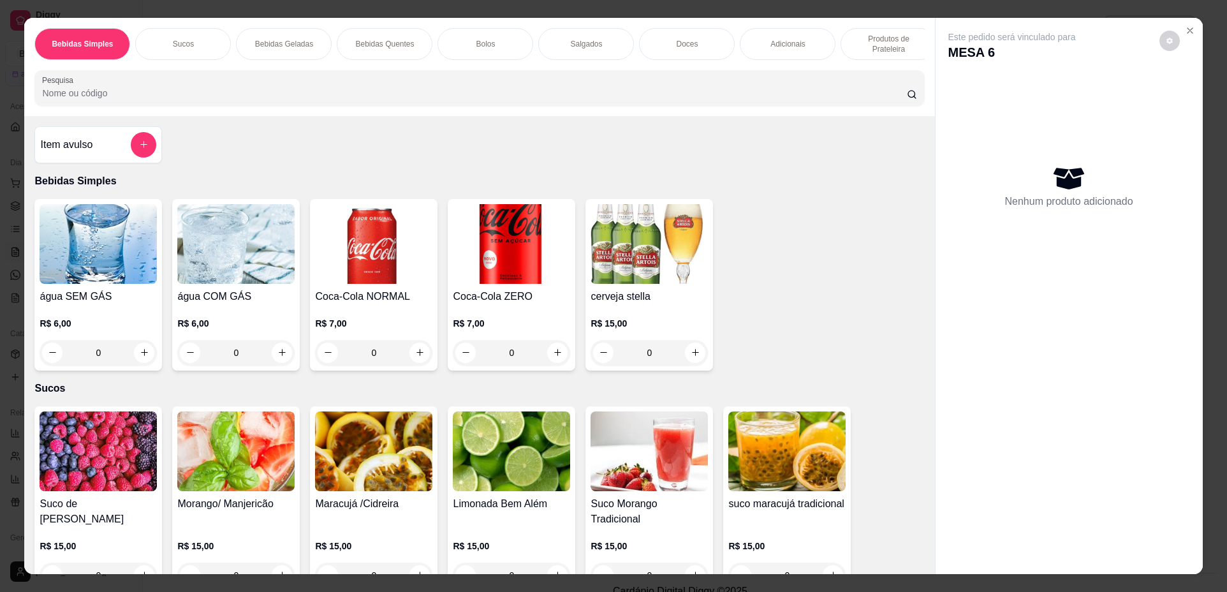
click at [510, 42] on div "Bolos" at bounding box center [485, 44] width 96 height 32
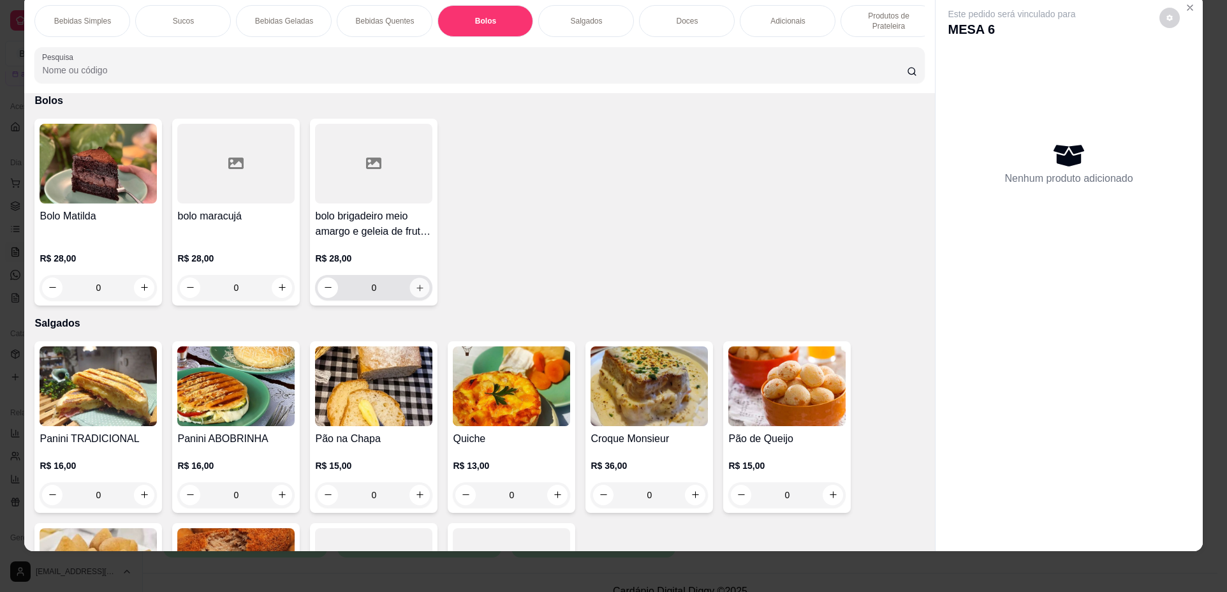
click at [415, 293] on icon "increase-product-quantity" at bounding box center [420, 288] width 10 height 10
type input "1"
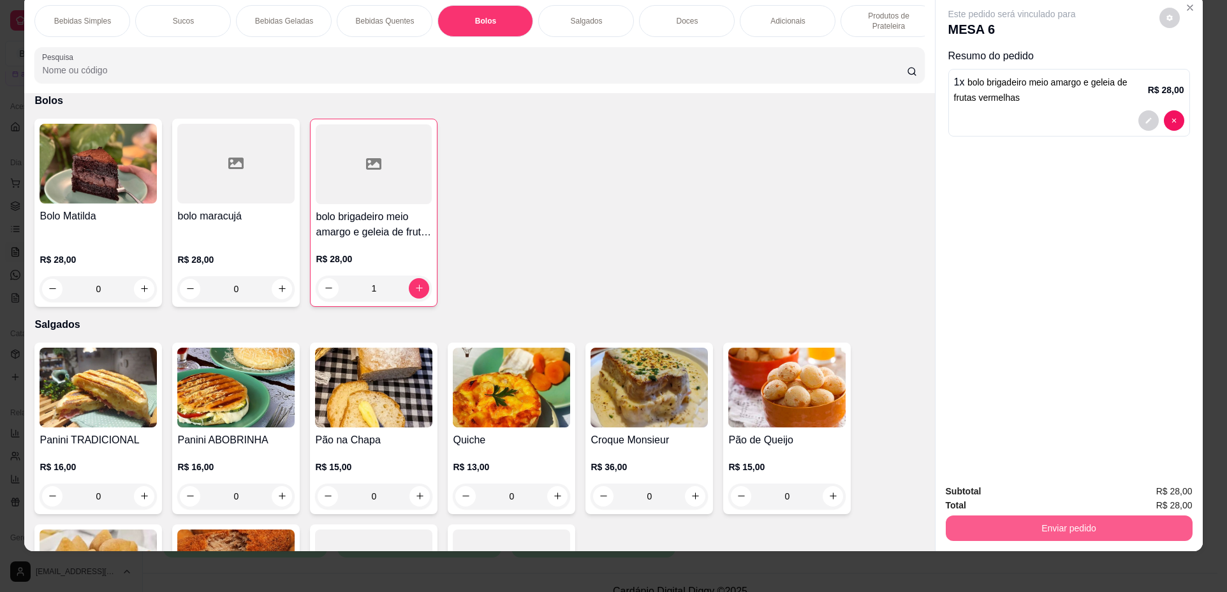
click at [1035, 531] on button "Enviar pedido" at bounding box center [1069, 528] width 247 height 26
click at [1027, 495] on button "Não registrar e enviar pedido" at bounding box center [1026, 497] width 133 height 24
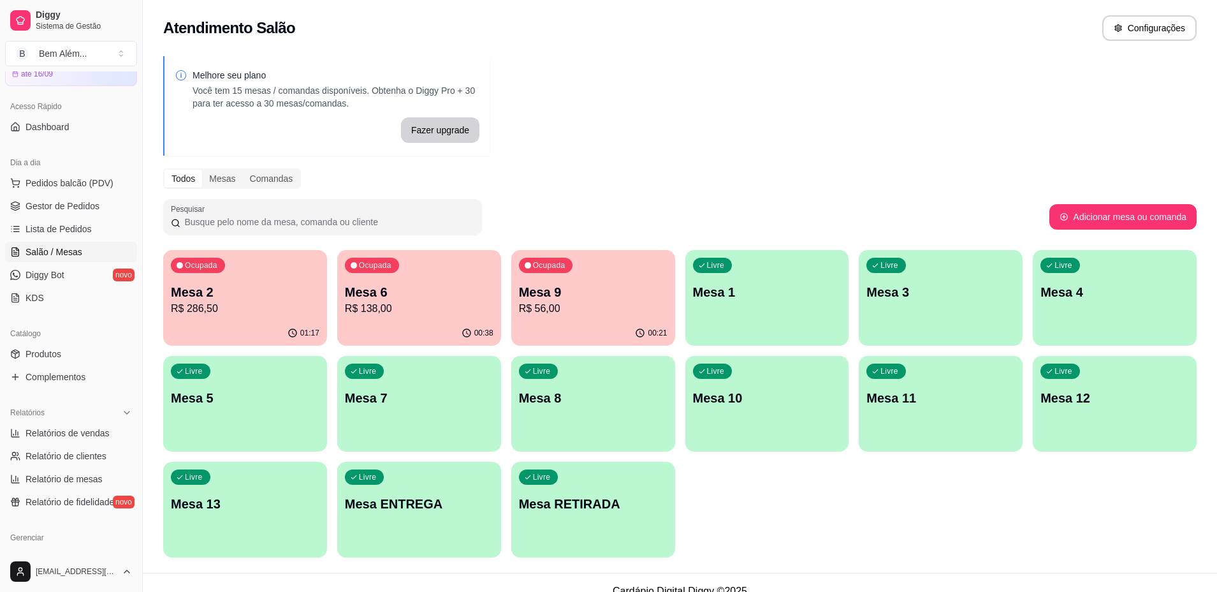
click at [642, 309] on p "R$ 56,00" at bounding box center [593, 308] width 149 height 15
click at [97, 212] on link "Gestor de Pedidos" at bounding box center [71, 206] width 132 height 20
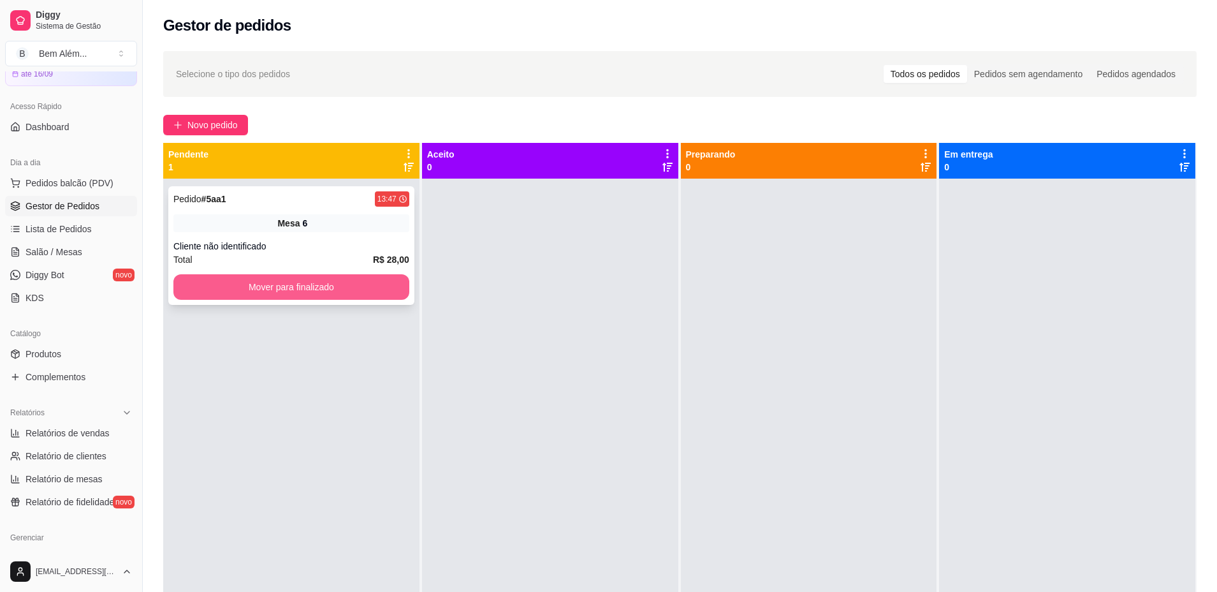
click at [196, 291] on button "Mover para finalizado" at bounding box center [291, 287] width 236 height 26
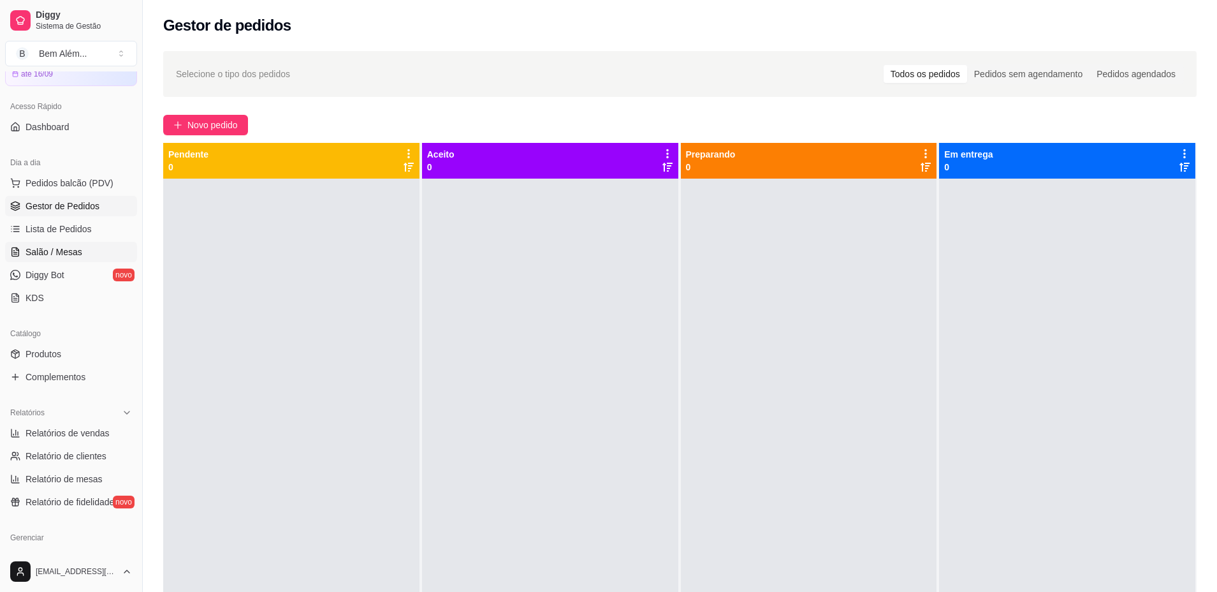
click at [88, 253] on link "Salão / Mesas" at bounding box center [71, 252] width 132 height 20
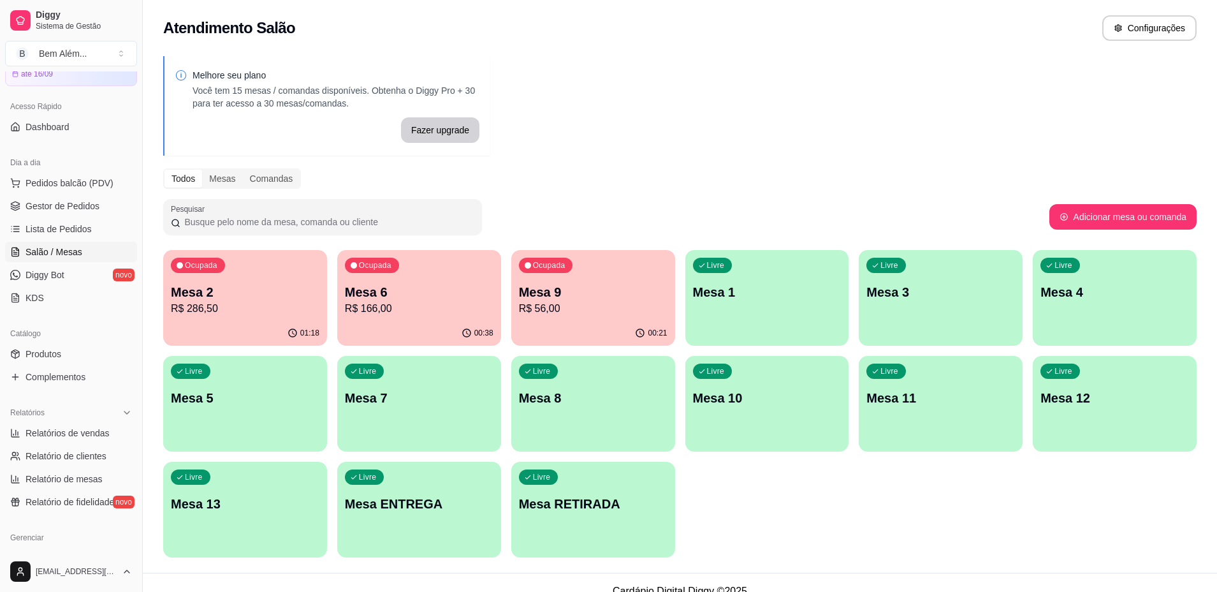
click at [476, 325] on div "00:38" at bounding box center [419, 333] width 164 height 25
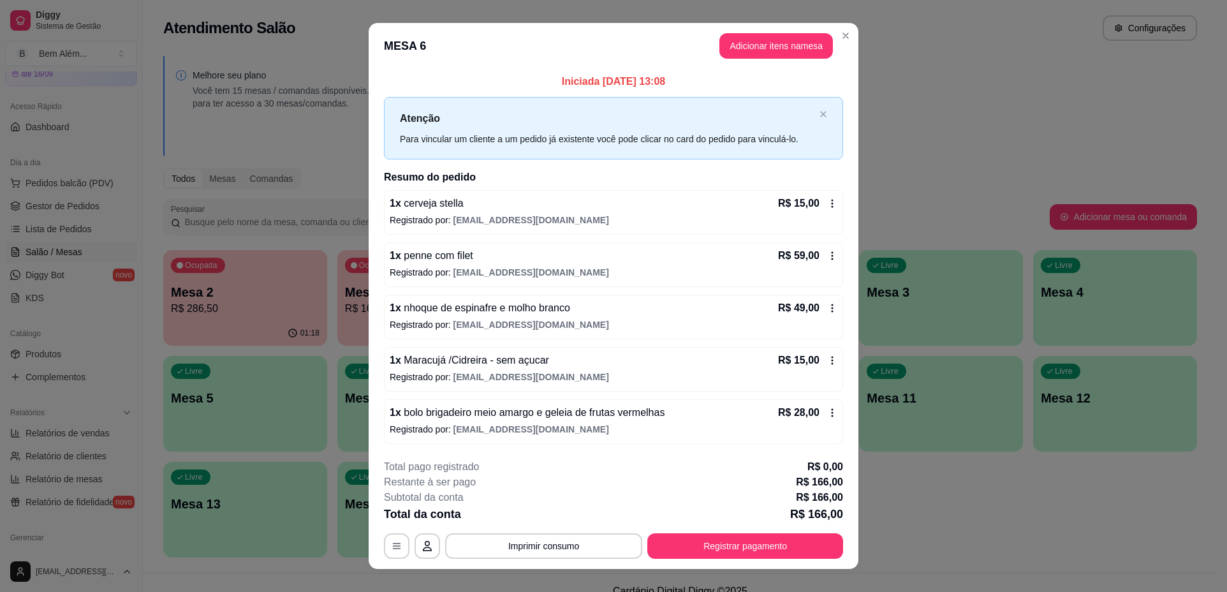
scroll to position [18, 0]
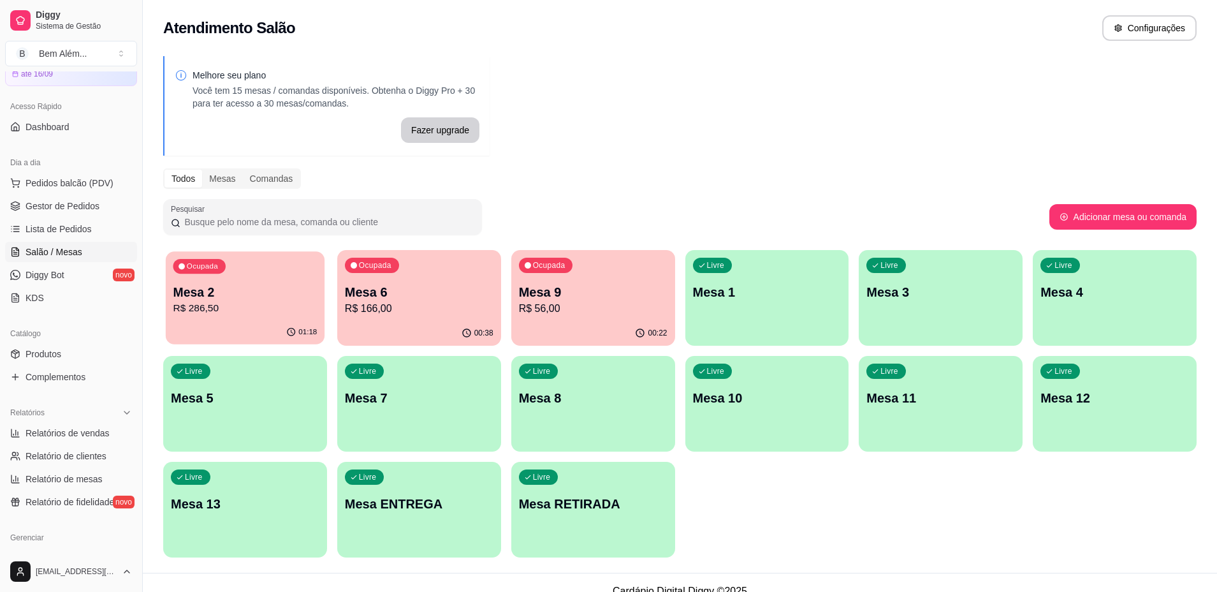
click at [300, 276] on div "Ocupada Mesa 2 R$ 286,50" at bounding box center [245, 285] width 159 height 69
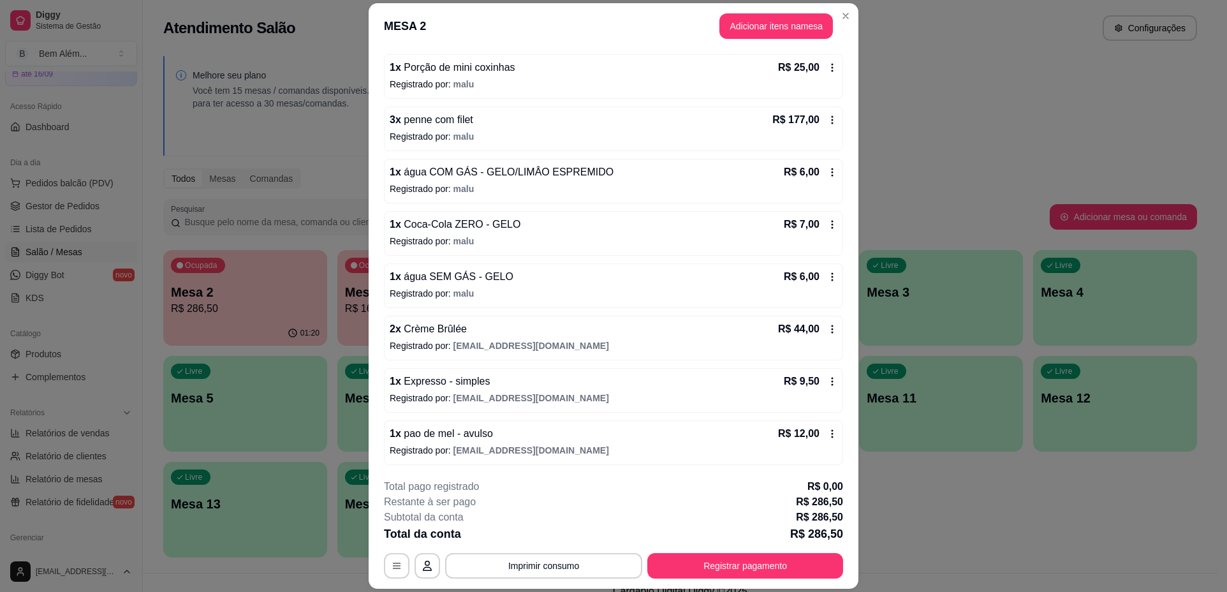
scroll to position [116, 0]
click at [721, 32] on button "Adicionar itens na mesa" at bounding box center [776, 26] width 114 height 26
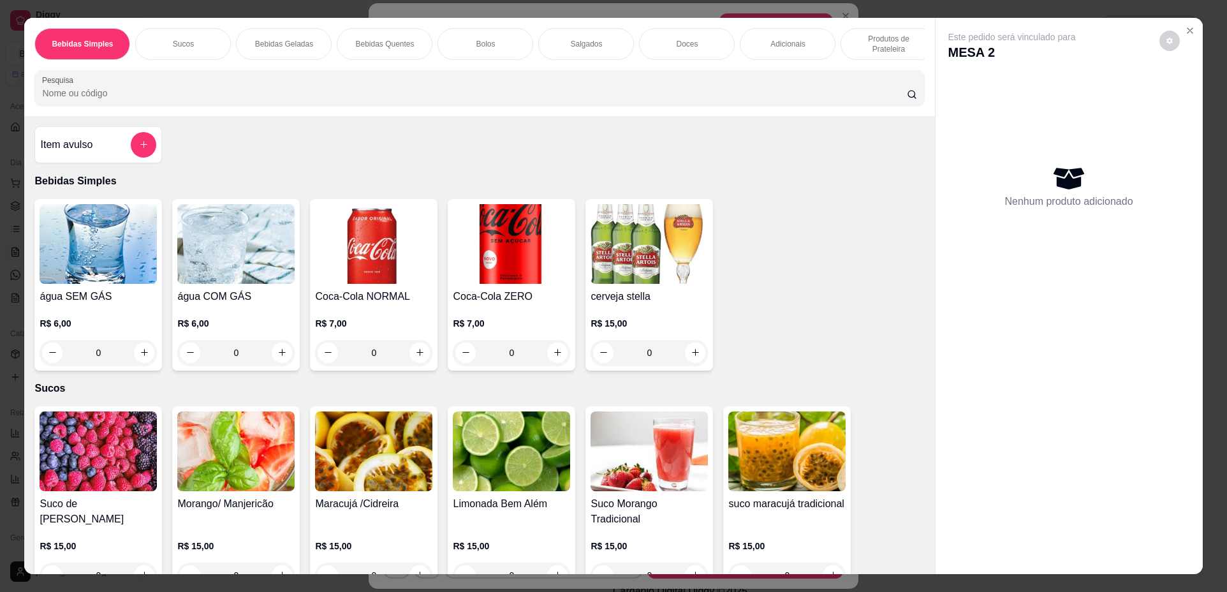
click at [854, 45] on p "Produtos de Prateleira" at bounding box center [888, 44] width 74 height 20
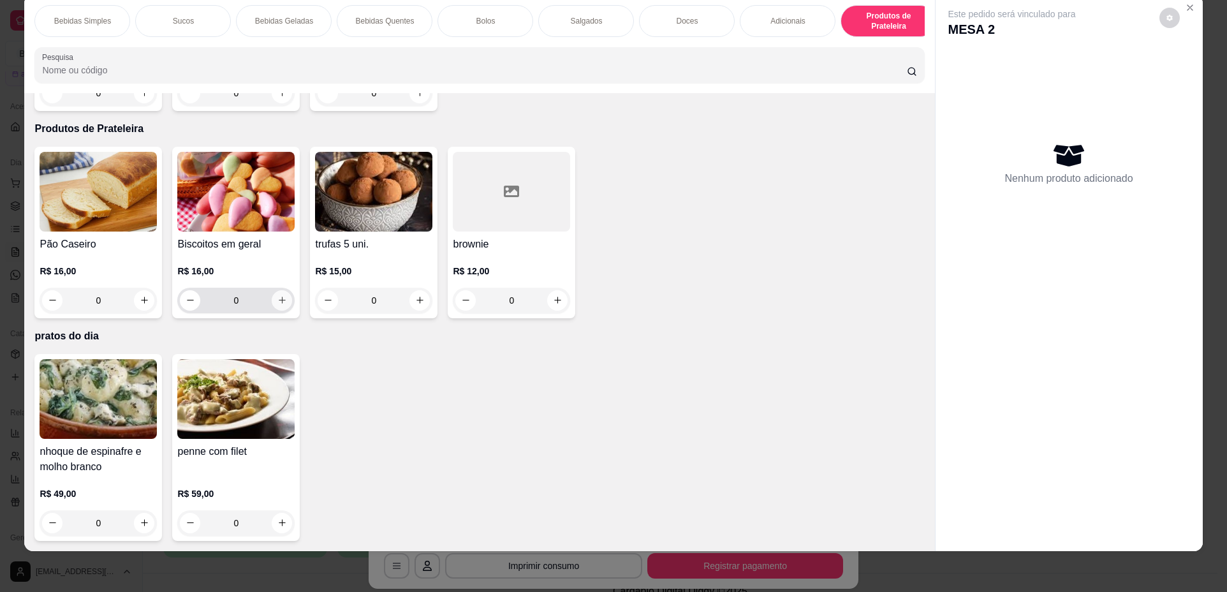
click at [284, 301] on button "increase-product-quantity" at bounding box center [282, 300] width 20 height 20
type input "2"
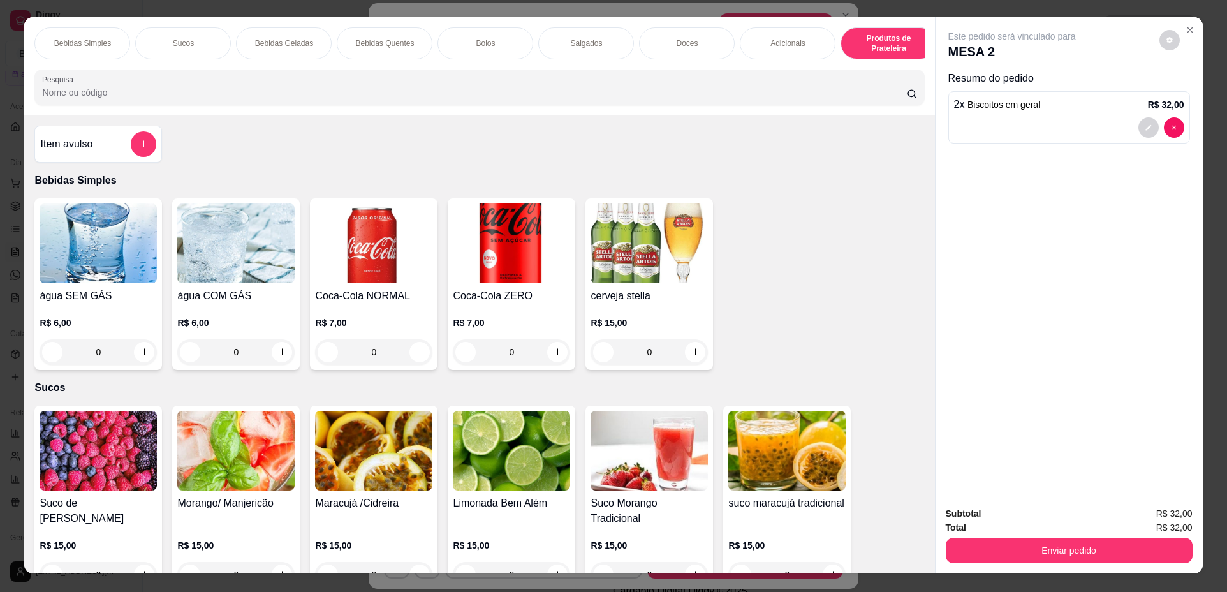
scroll to position [0, 0]
click at [136, 146] on button "add-separate-item" at bounding box center [144, 145] width 26 height 26
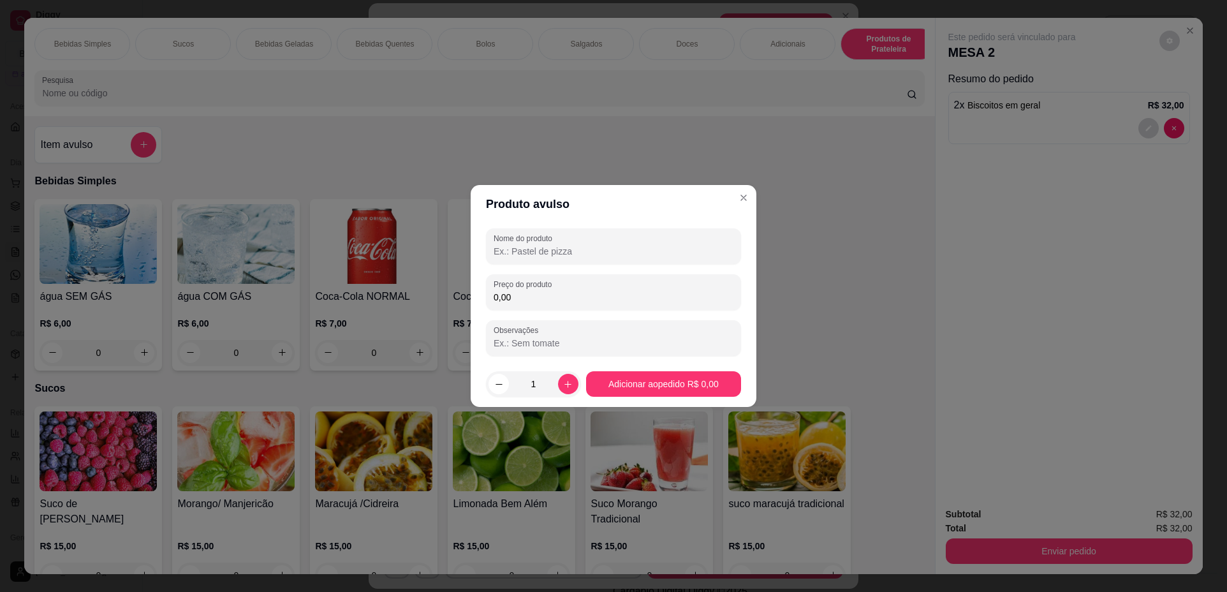
click at [538, 255] on input "Nome do produto" at bounding box center [614, 251] width 240 height 13
type input "pao de mel"
click at [520, 298] on input "0,00" at bounding box center [614, 297] width 240 height 13
type input "12,00"
click at [565, 385] on icon "increase-product-quantity" at bounding box center [568, 384] width 10 height 10
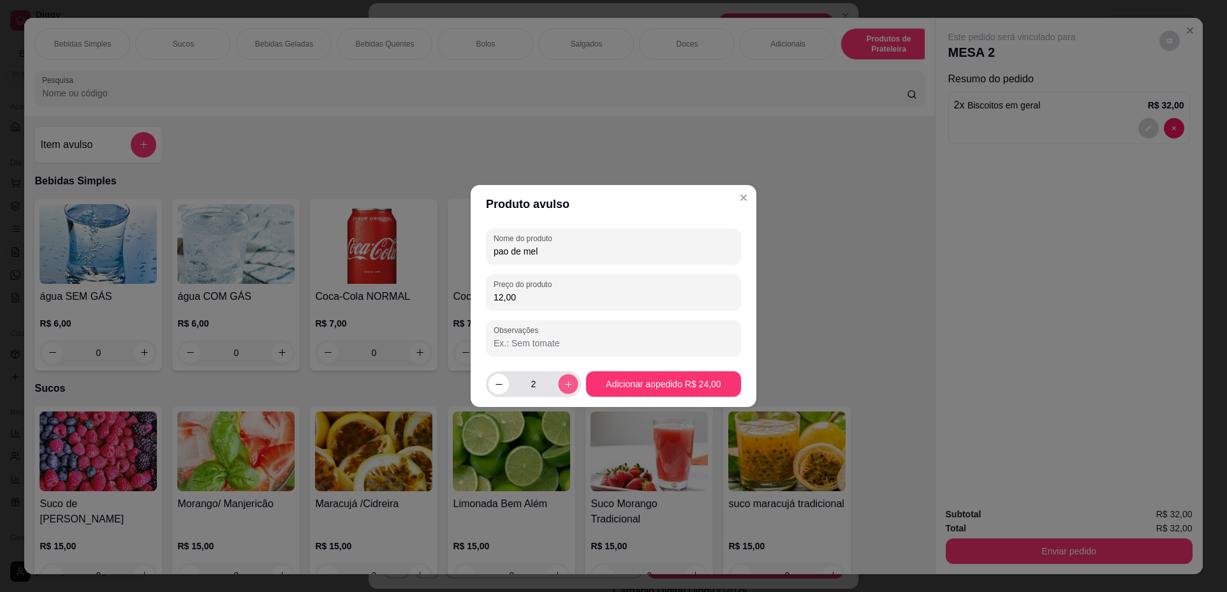
click at [565, 385] on icon "increase-product-quantity" at bounding box center [568, 384] width 10 height 10
click at [507, 383] on button "decrease-product-quantity" at bounding box center [498, 384] width 20 height 20
type input "3"
click at [534, 295] on input "12,00" at bounding box center [614, 297] width 240 height 13
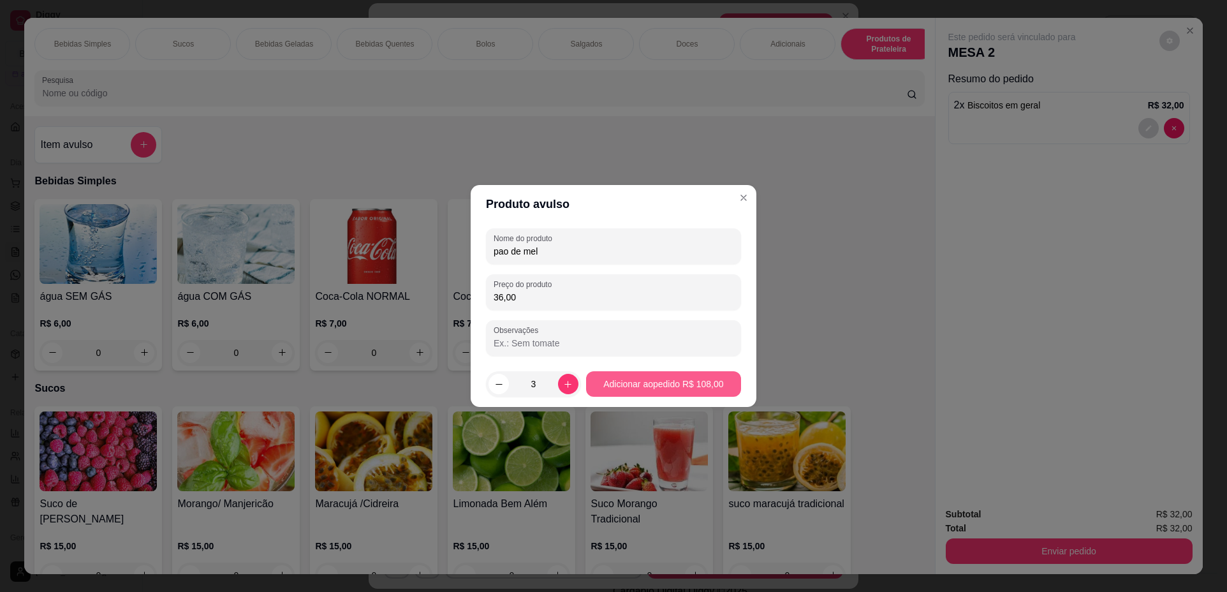
type input "36,00"
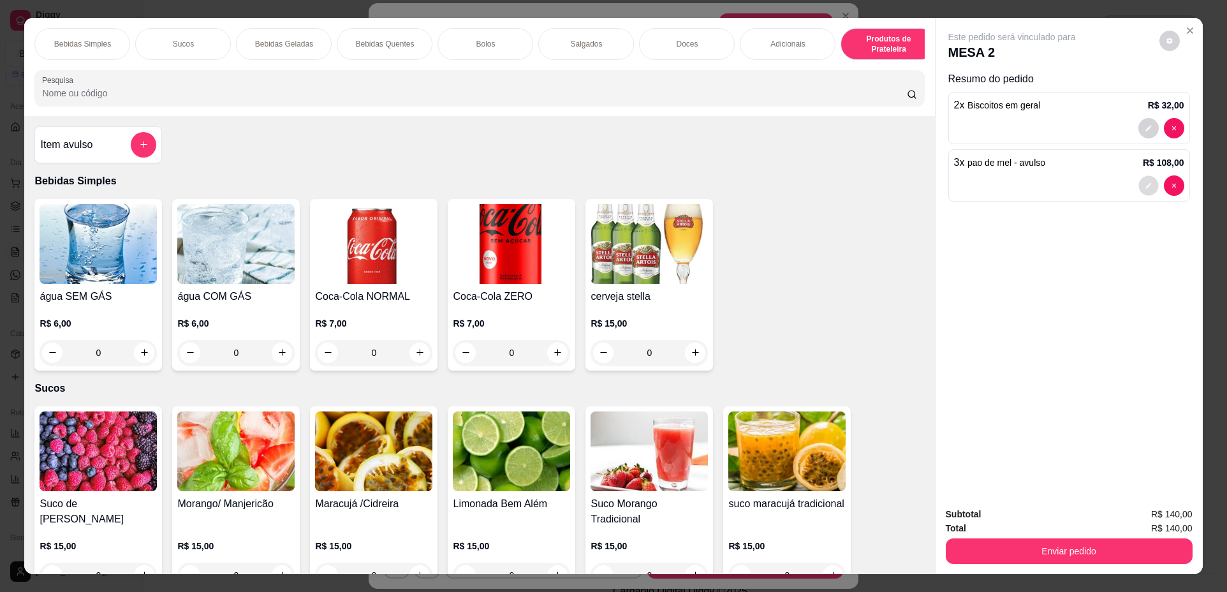
click at [1145, 188] on icon "decrease-product-quantity" at bounding box center [1149, 186] width 8 height 8
click at [138, 158] on button "add-separate-item" at bounding box center [144, 145] width 26 height 26
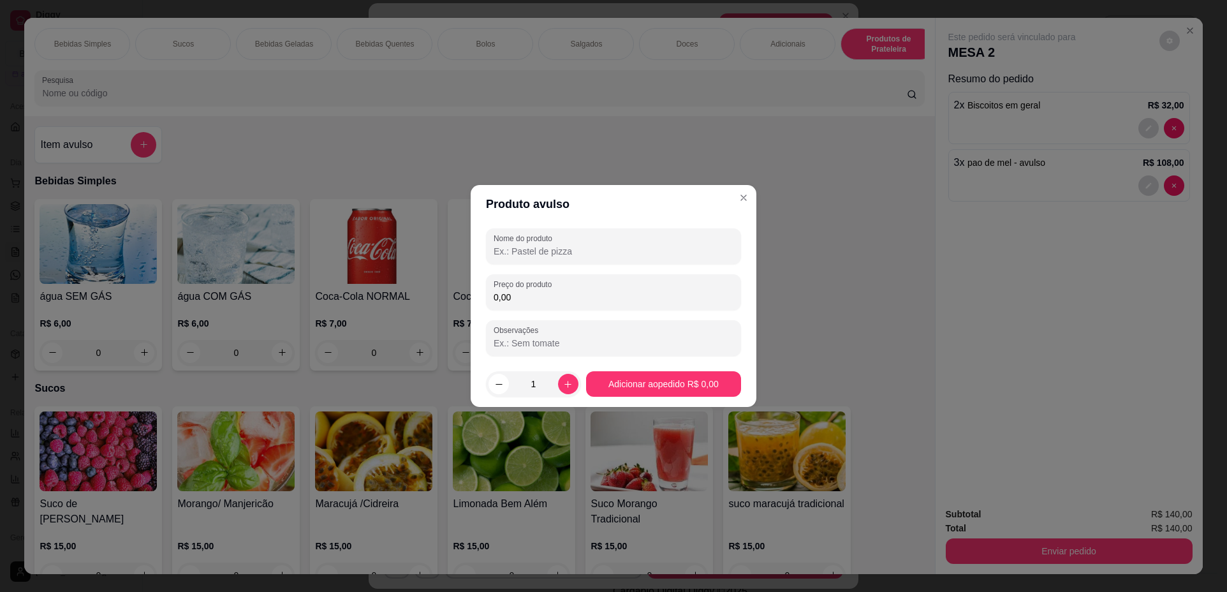
click at [604, 252] on input "Nome do produto" at bounding box center [614, 251] width 240 height 13
type input "pao de mel"
click at [584, 302] on input "0,00" at bounding box center [614, 297] width 240 height 13
type input "36,00"
click at [563, 385] on icon "increase-product-quantity" at bounding box center [568, 384] width 10 height 10
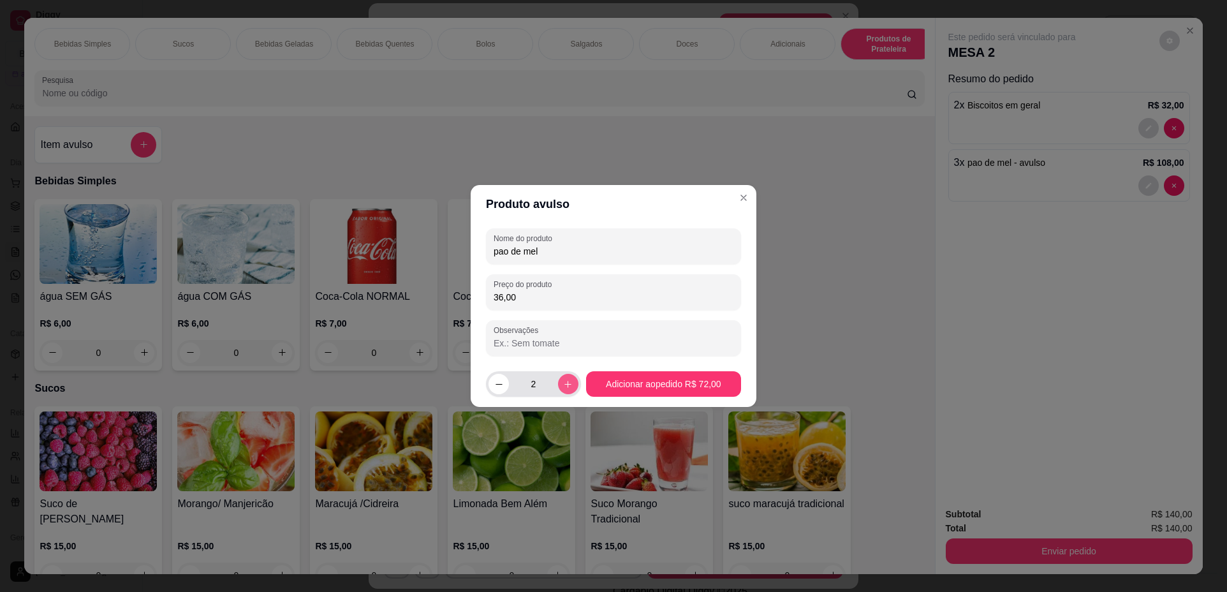
click at [563, 385] on icon "increase-product-quantity" at bounding box center [568, 384] width 10 height 10
click at [498, 387] on icon "decrease-product-quantity" at bounding box center [499, 384] width 10 height 10
type input "1"
click at [604, 344] on input "Observações" at bounding box center [614, 343] width 240 height 13
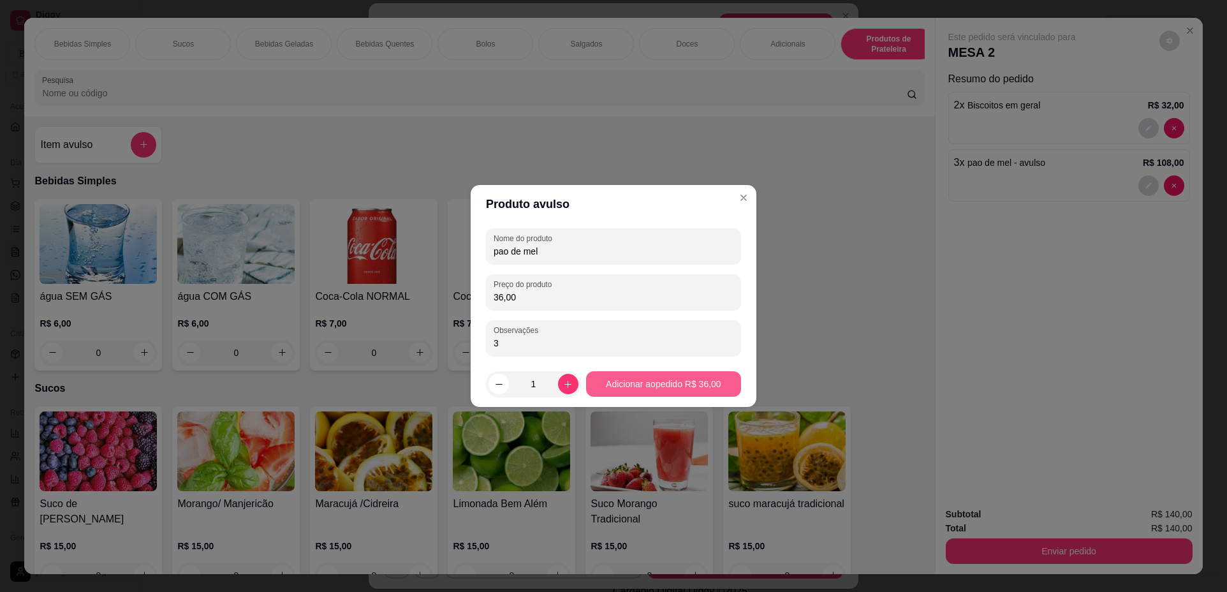
type input "3"
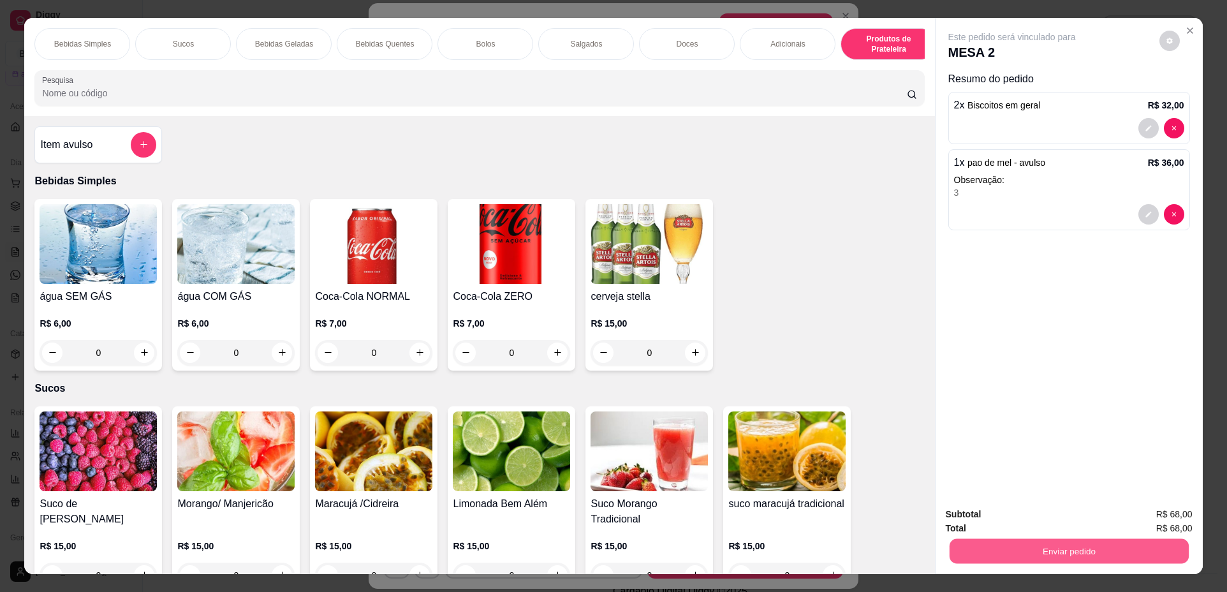
click at [1082, 547] on button "Enviar pedido" at bounding box center [1068, 551] width 239 height 25
click at [1013, 517] on button "Não registrar e enviar pedido" at bounding box center [1026, 520] width 129 height 24
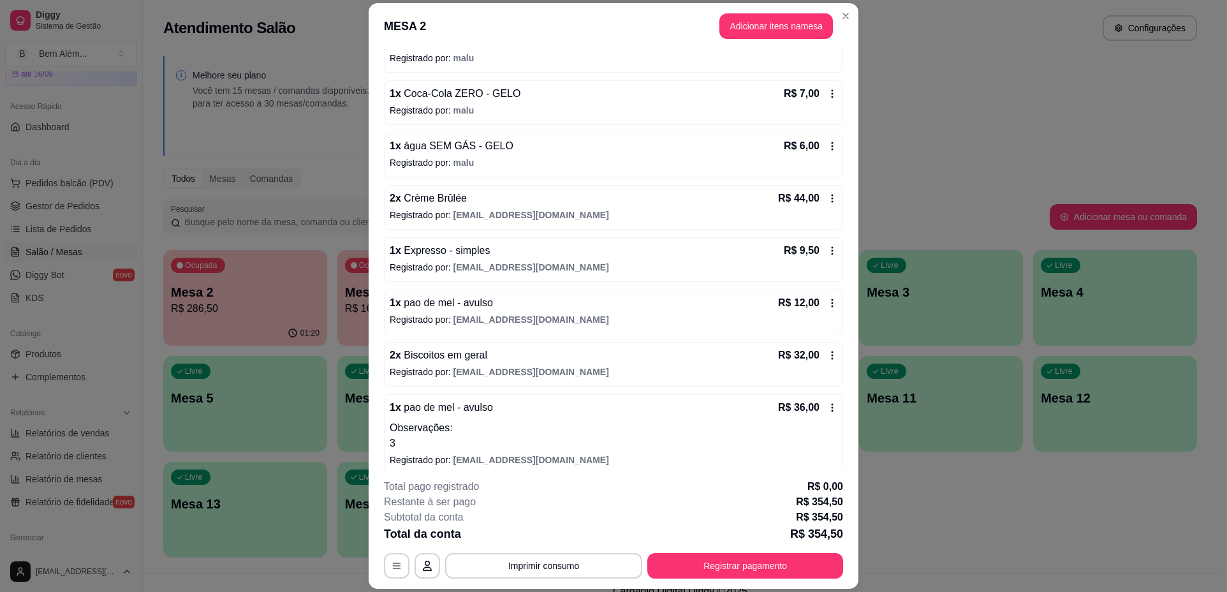
scroll to position [256, 0]
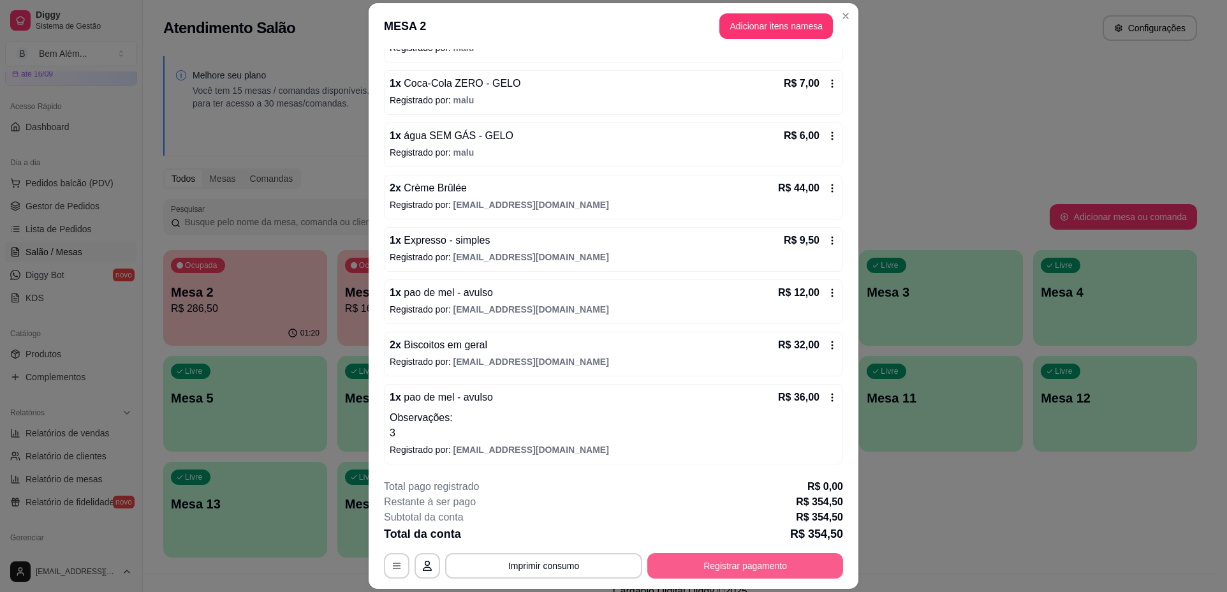
click at [763, 568] on button "Registrar pagamento" at bounding box center [745, 566] width 196 height 26
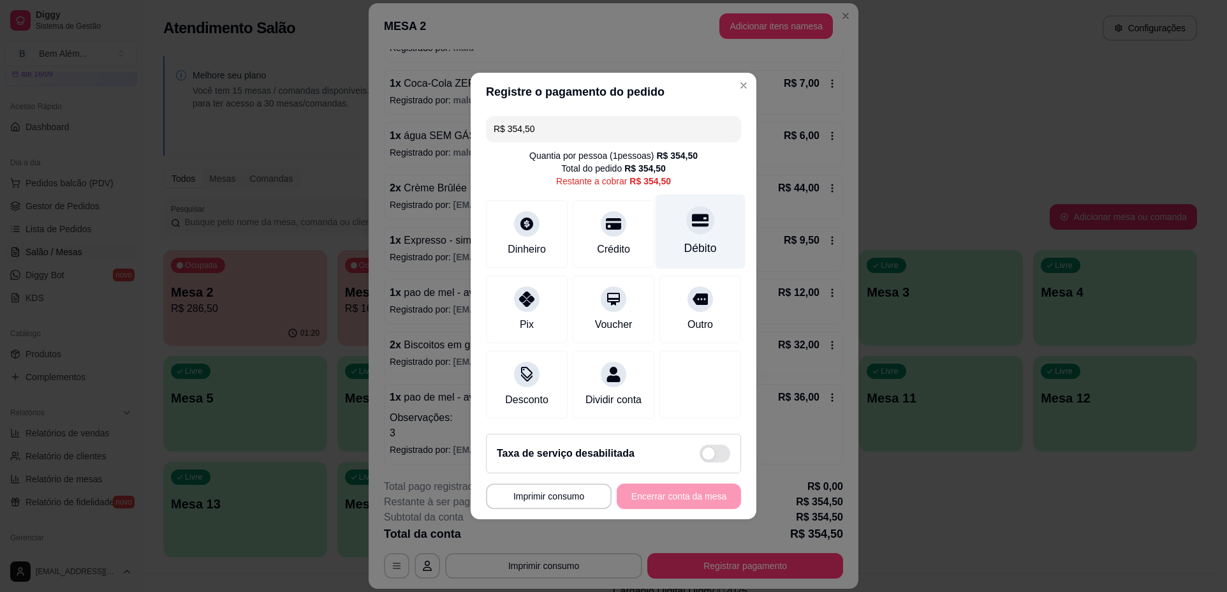
click at [705, 240] on div "Débito" at bounding box center [700, 248] width 33 height 17
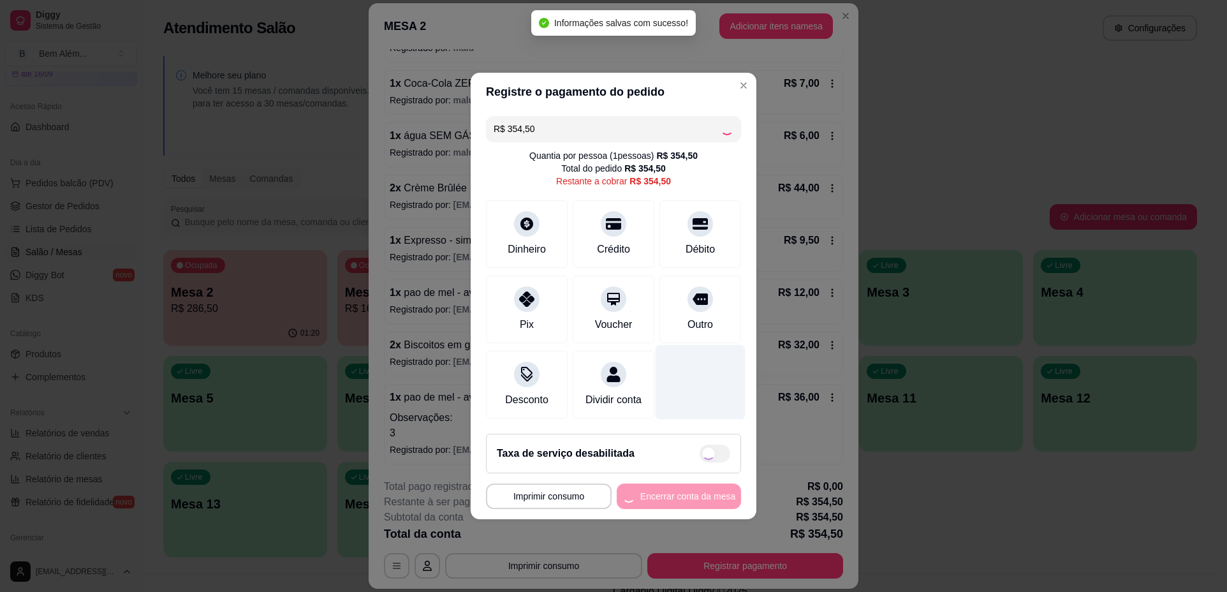
type input "R$ 0,00"
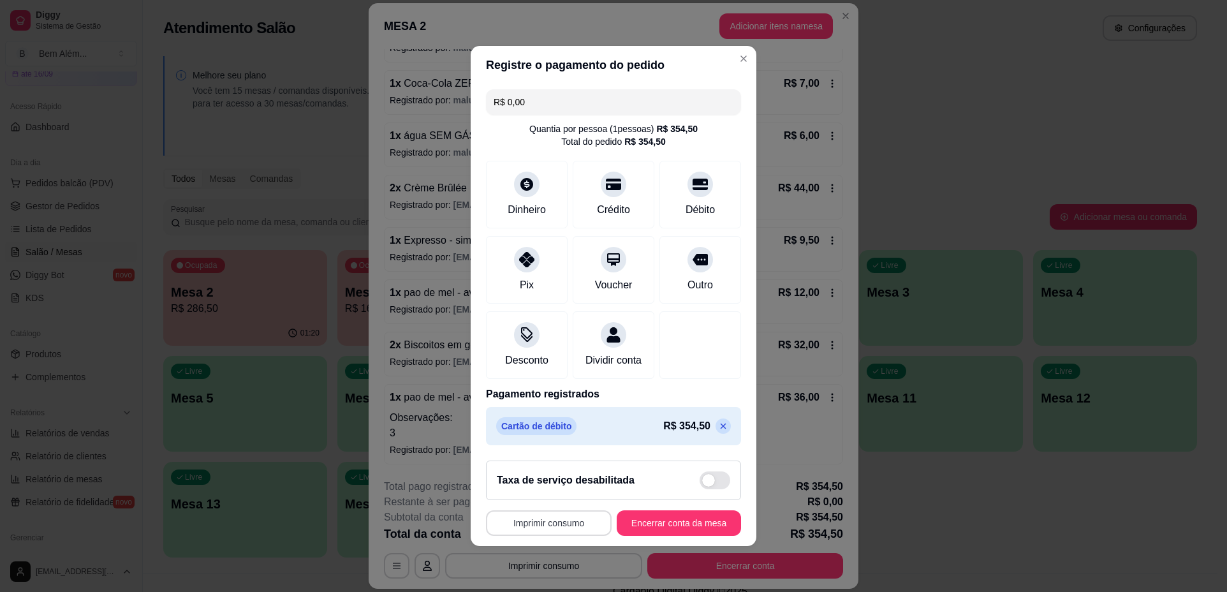
click at [562, 530] on button "Imprimir consumo" at bounding box center [549, 523] width 126 height 26
click at [562, 502] on button "impressao computador" at bounding box center [542, 501] width 96 height 20
click at [648, 529] on button "Encerrar conta da mesa" at bounding box center [679, 523] width 124 height 26
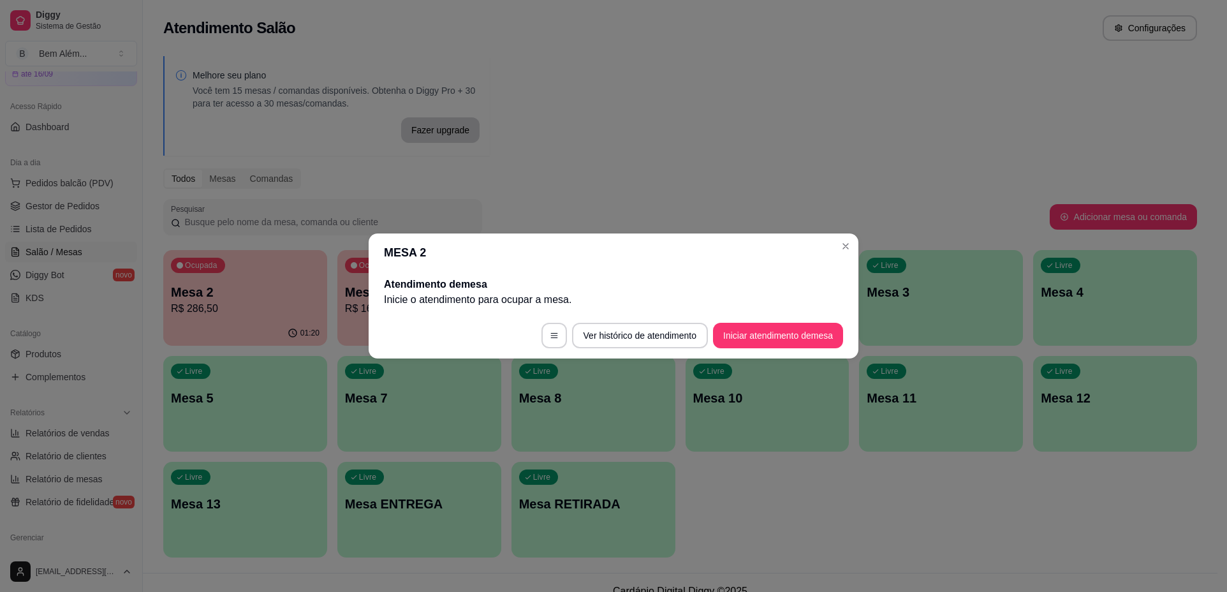
scroll to position [0, 0]
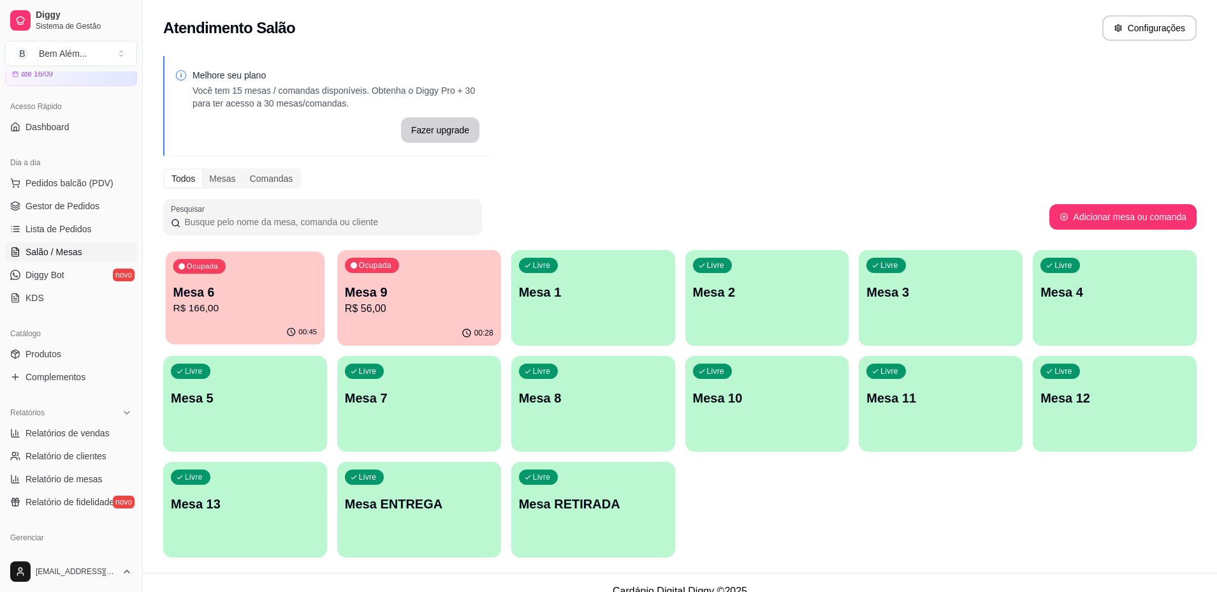
click at [205, 309] on p "R$ 166,00" at bounding box center [245, 308] width 144 height 15
click at [423, 270] on div "Ocupada Mesa 9 R$ 56,00" at bounding box center [419, 285] width 164 height 71
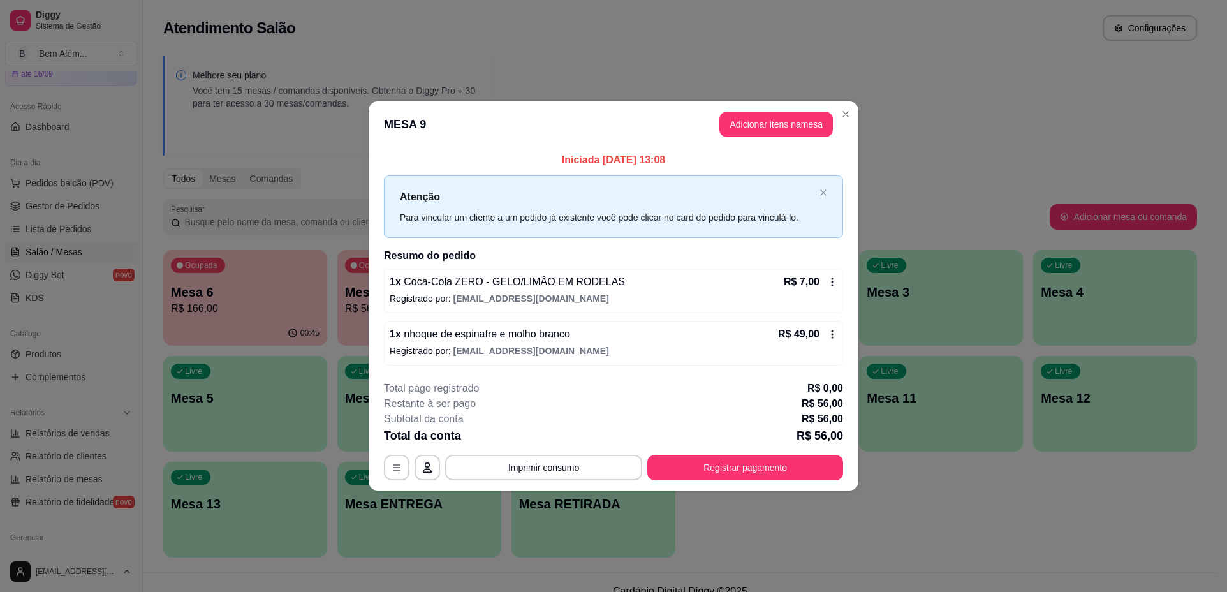
click at [853, 126] on header "MESA 9 Adicionar itens na mesa" at bounding box center [614, 124] width 490 height 46
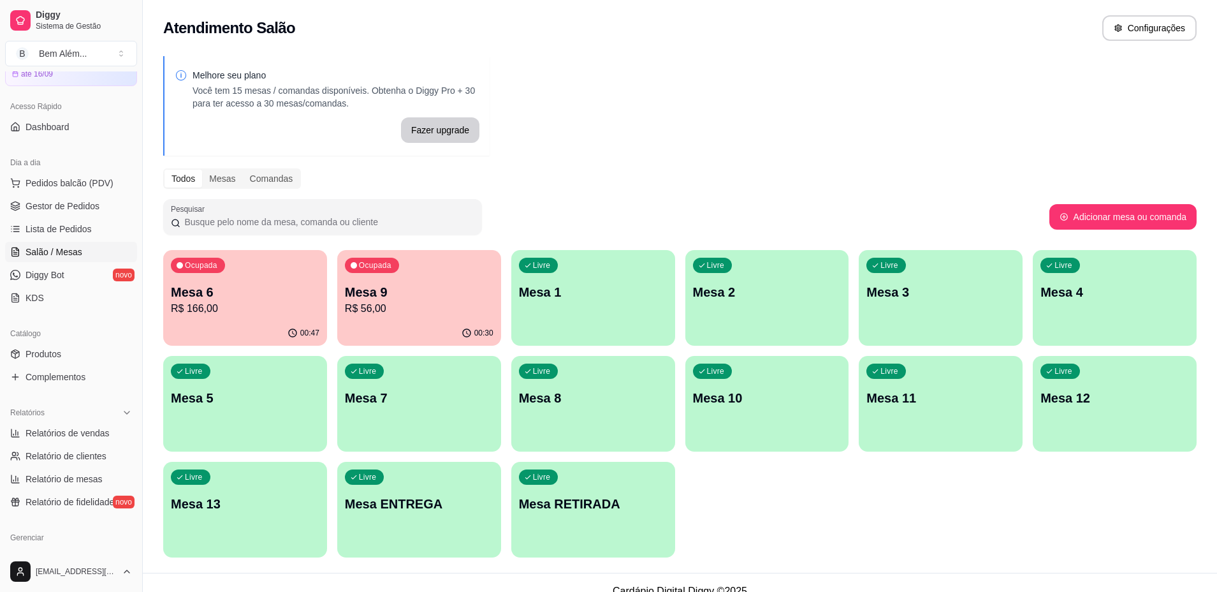
click at [203, 285] on p "Mesa 6" at bounding box center [245, 292] width 149 height 18
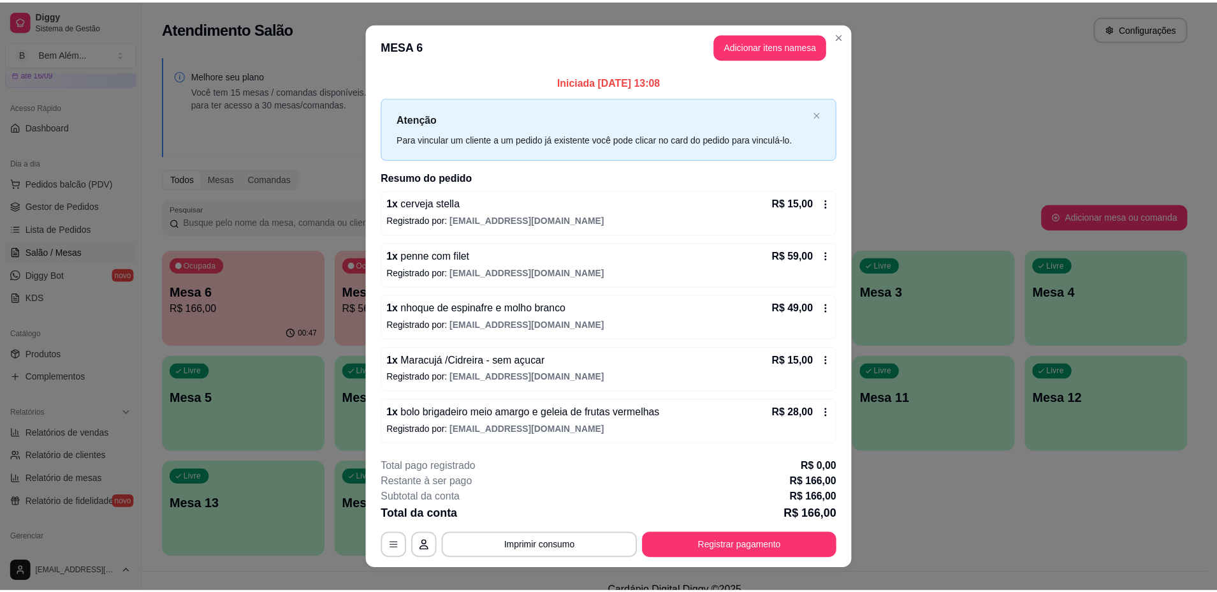
scroll to position [18, 0]
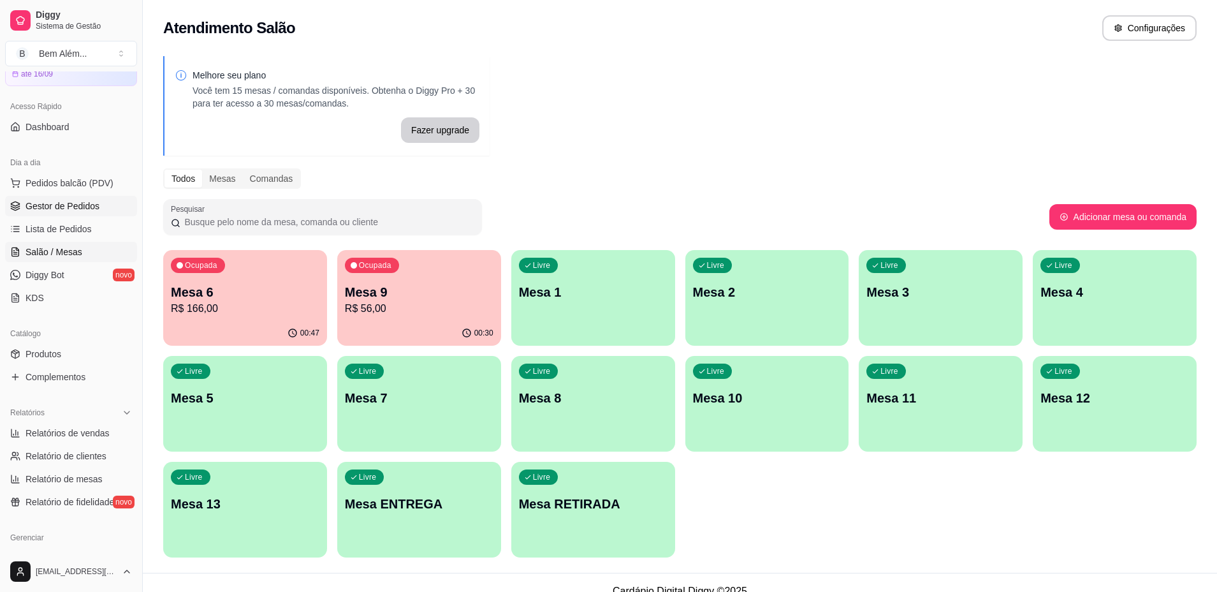
click at [92, 207] on span "Gestor de Pedidos" at bounding box center [63, 206] width 74 height 13
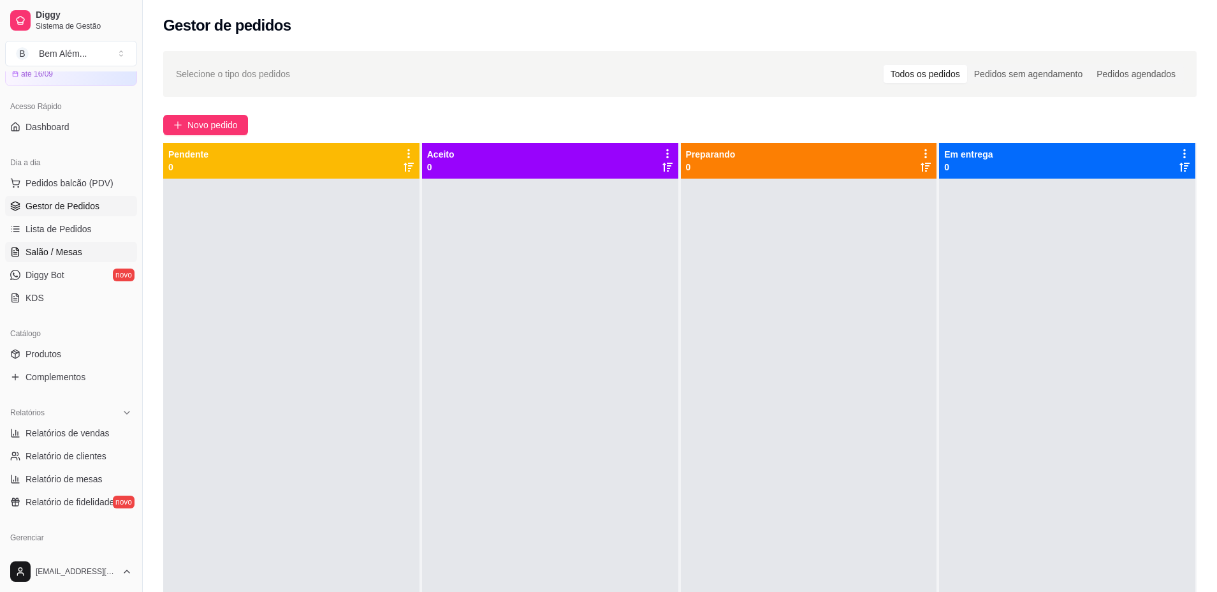
click at [108, 254] on link "Salão / Mesas" at bounding box center [71, 252] width 132 height 20
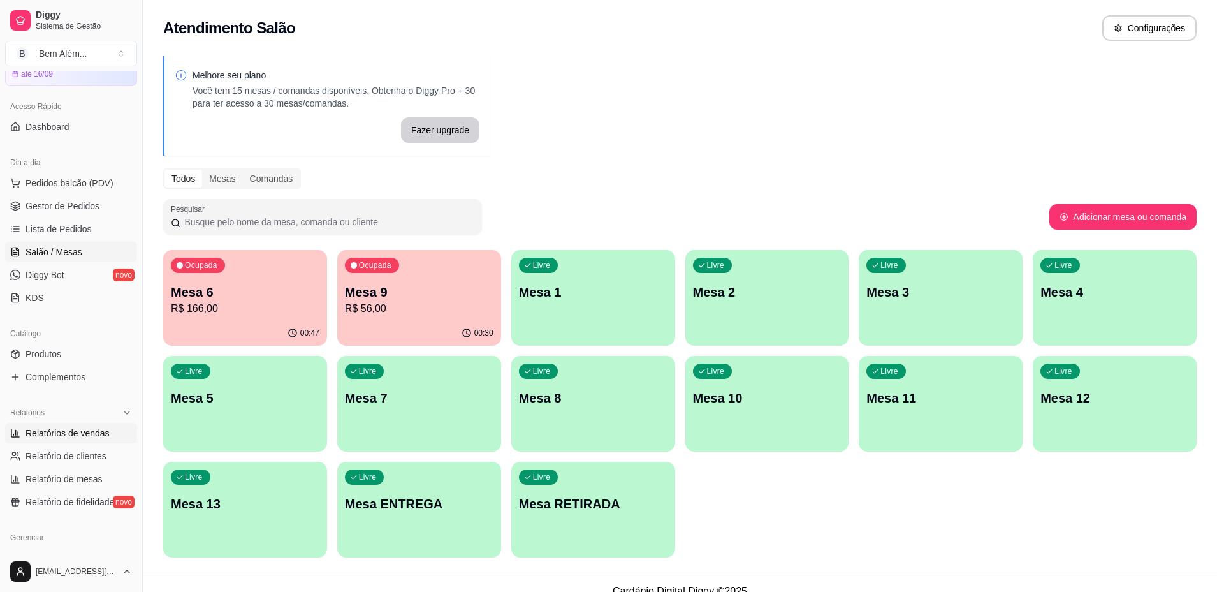
click at [101, 439] on span "Relatórios de vendas" at bounding box center [68, 433] width 84 height 13
select select "ALL"
select select "0"
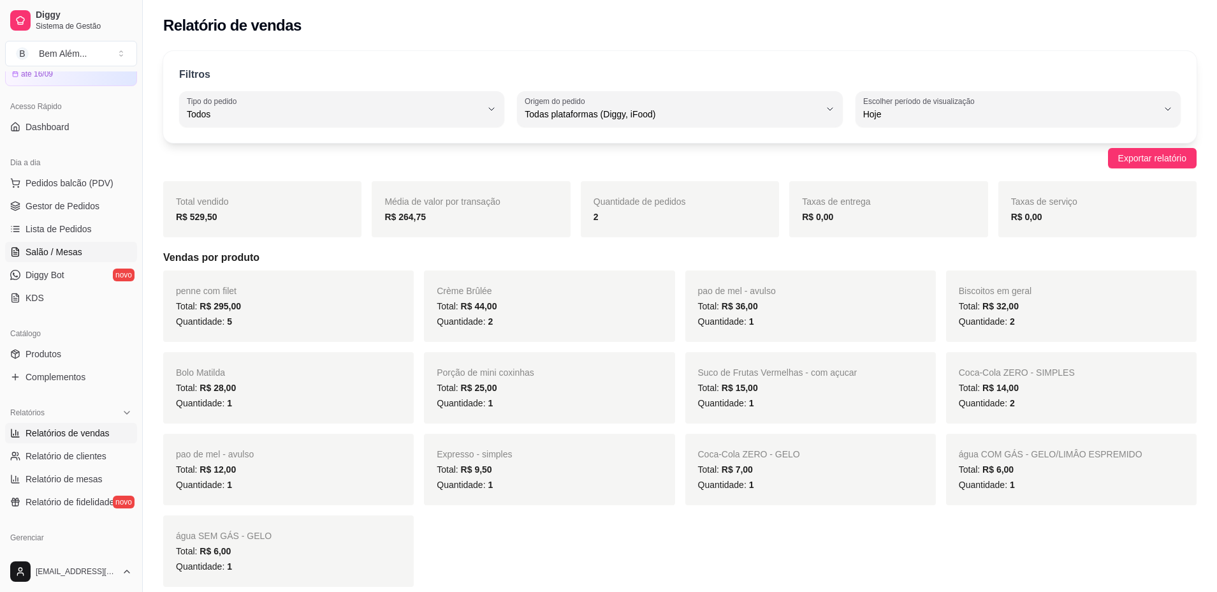
click at [84, 254] on link "Salão / Mesas" at bounding box center [71, 252] width 132 height 20
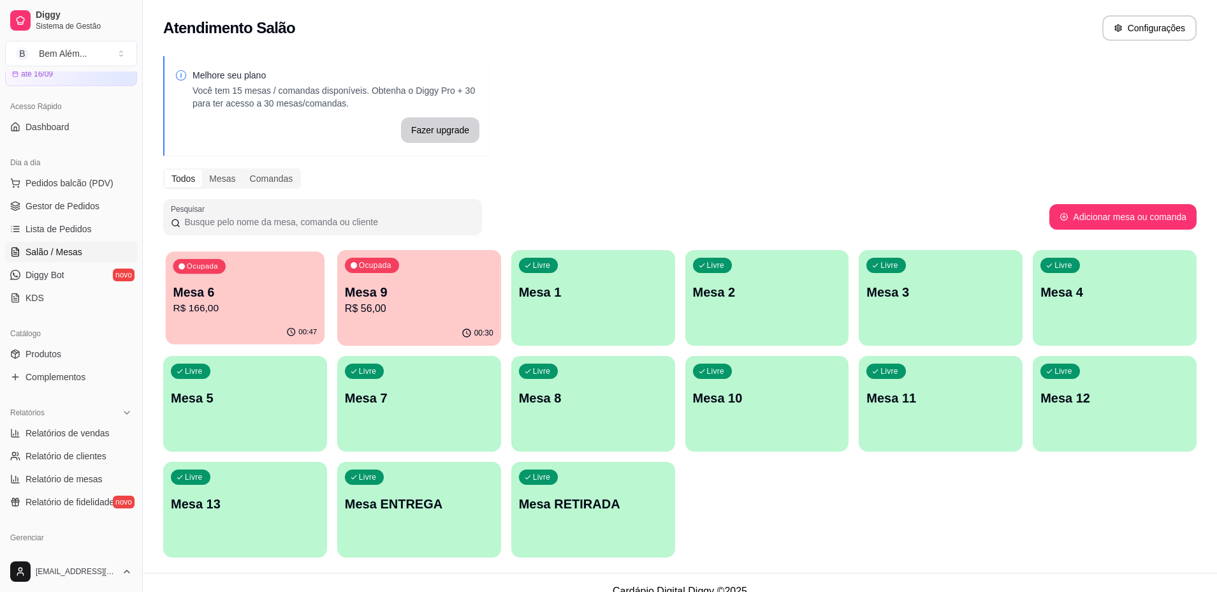
click at [258, 301] on p "R$ 166,00" at bounding box center [245, 308] width 144 height 15
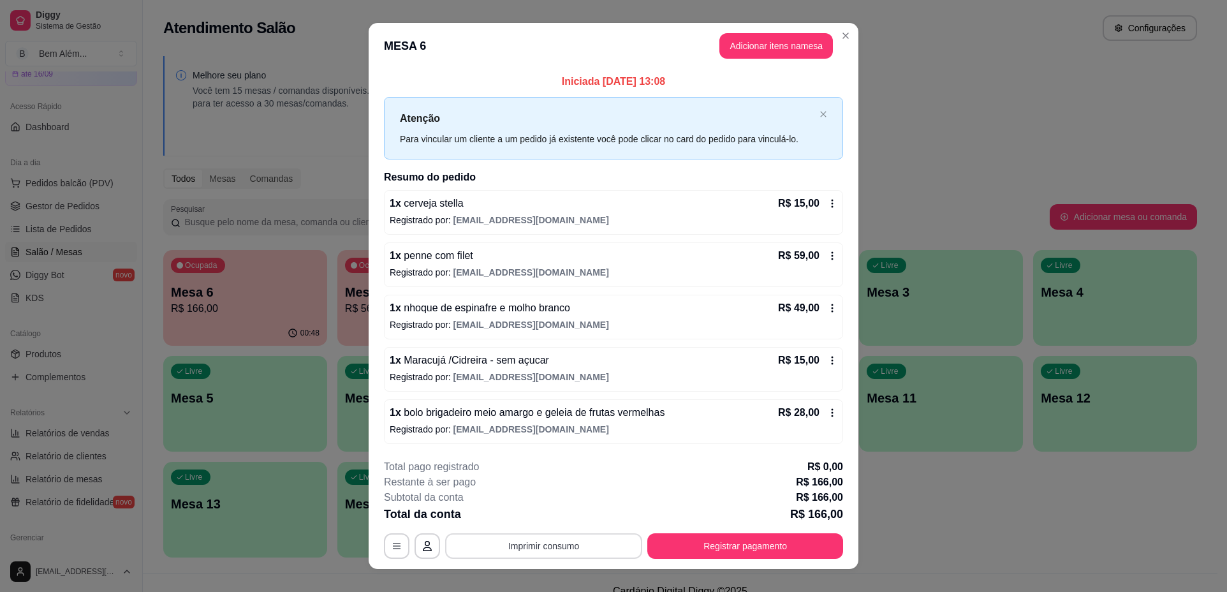
click at [506, 543] on button "Imprimir consumo" at bounding box center [543, 546] width 197 height 26
click at [555, 513] on button "impressao computador" at bounding box center [538, 516] width 93 height 20
click at [705, 553] on button "Registrar pagamento" at bounding box center [745, 545] width 190 height 25
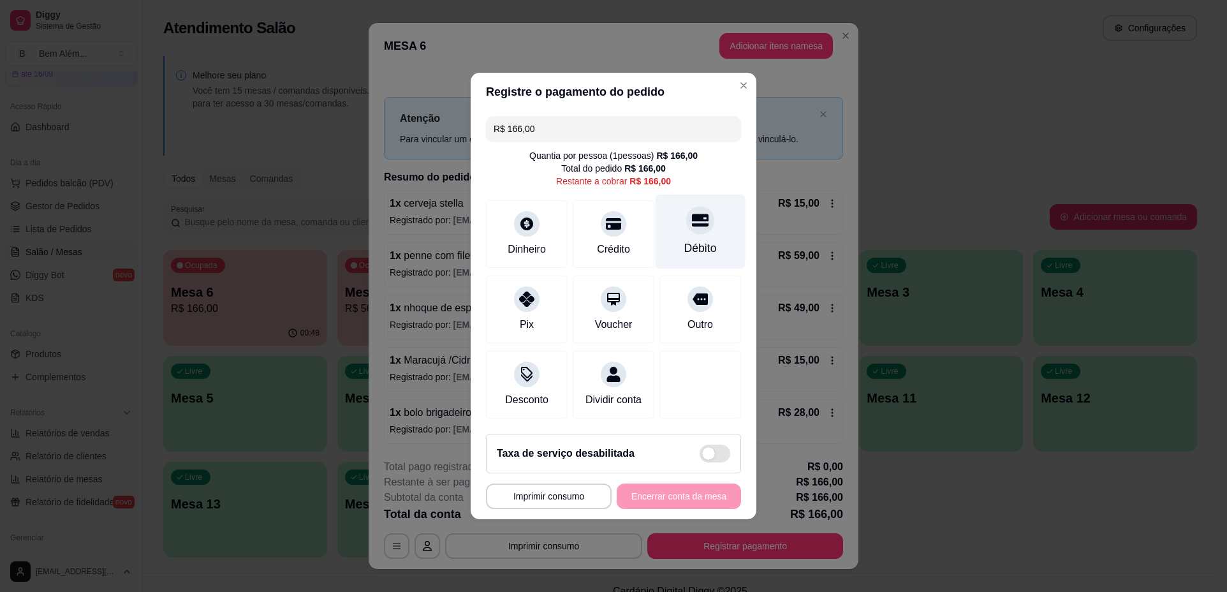
click at [710, 237] on div "Débito" at bounding box center [701, 231] width 90 height 75
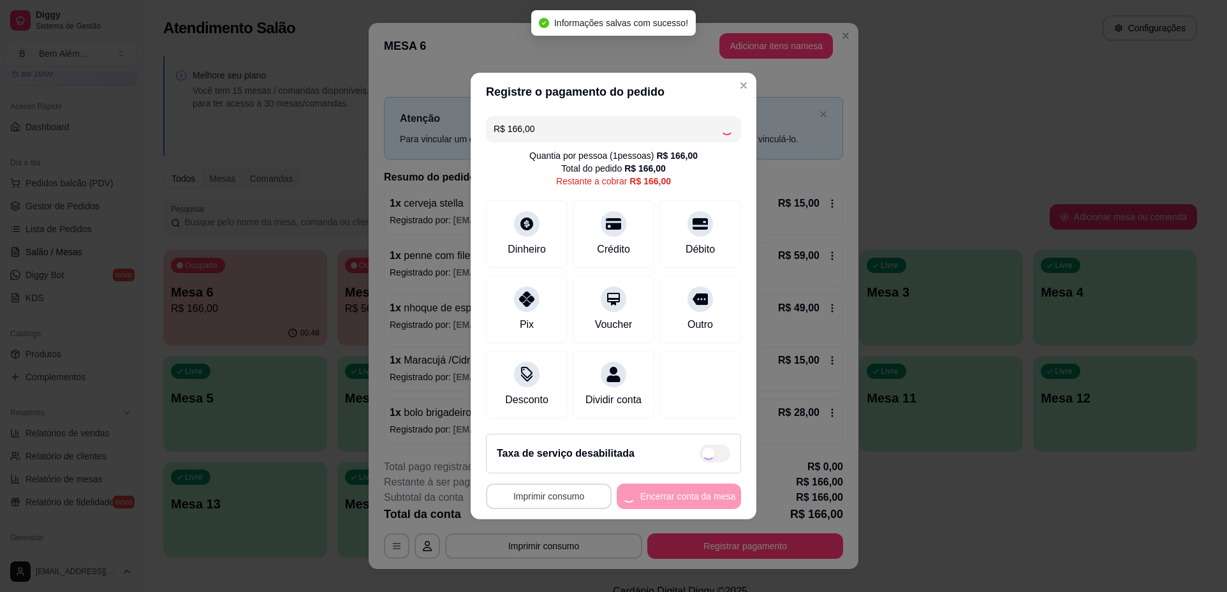
type input "R$ 0,00"
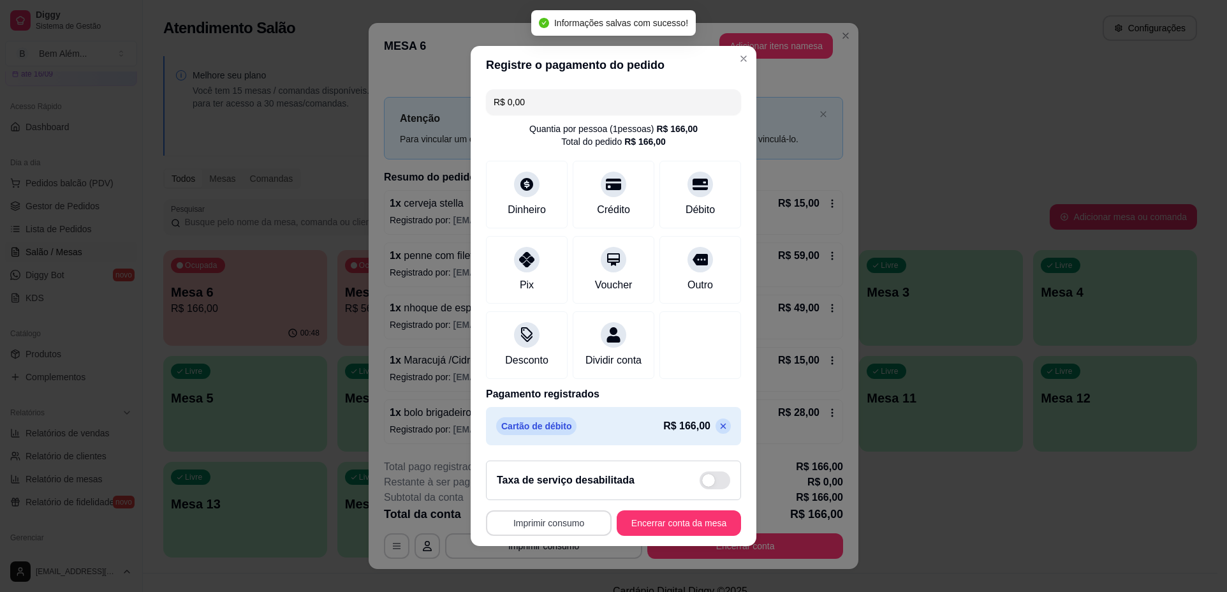
click at [584, 532] on button "Imprimir consumo" at bounding box center [549, 523] width 126 height 26
click at [576, 497] on button "impressao computador" at bounding box center [541, 501] width 93 height 20
click at [647, 529] on button "Encerrar conta da mesa" at bounding box center [679, 523] width 124 height 26
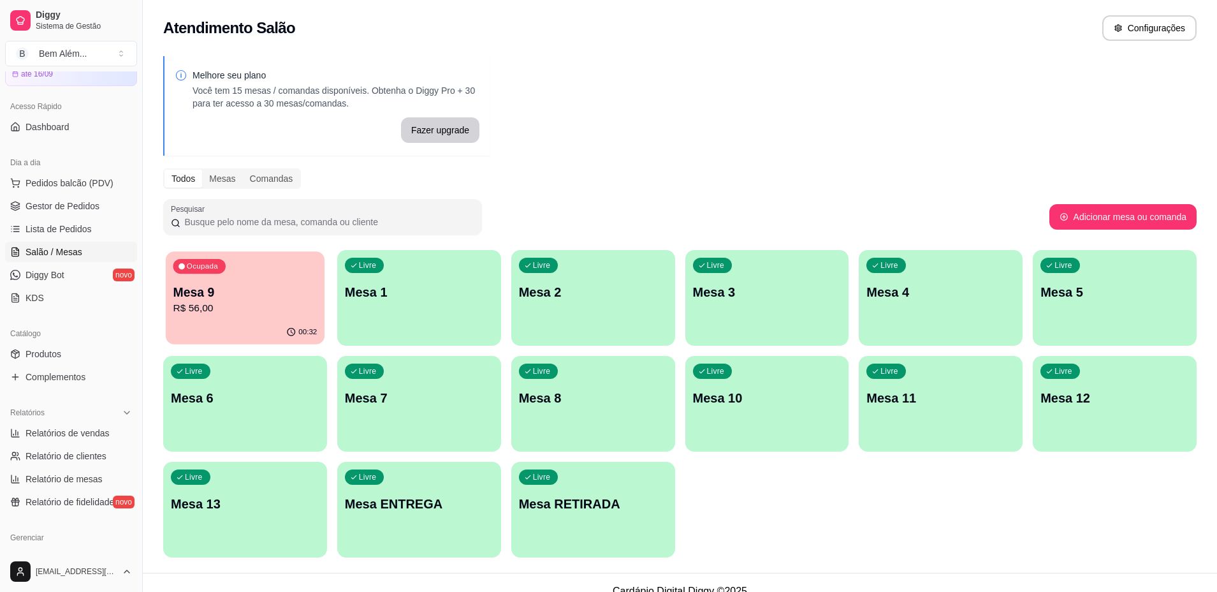
click at [299, 314] on p "R$ 56,00" at bounding box center [245, 308] width 144 height 15
click at [284, 295] on p "Mesa 9" at bounding box center [245, 292] width 144 height 17
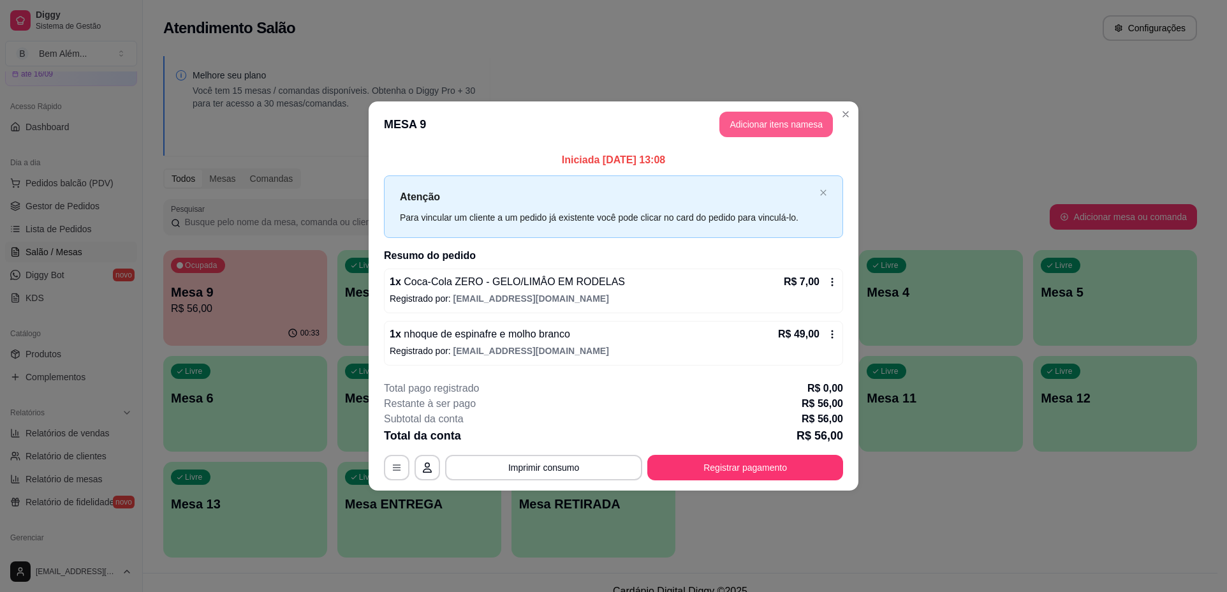
click at [773, 131] on button "Adicionar itens na mesa" at bounding box center [776, 125] width 114 height 26
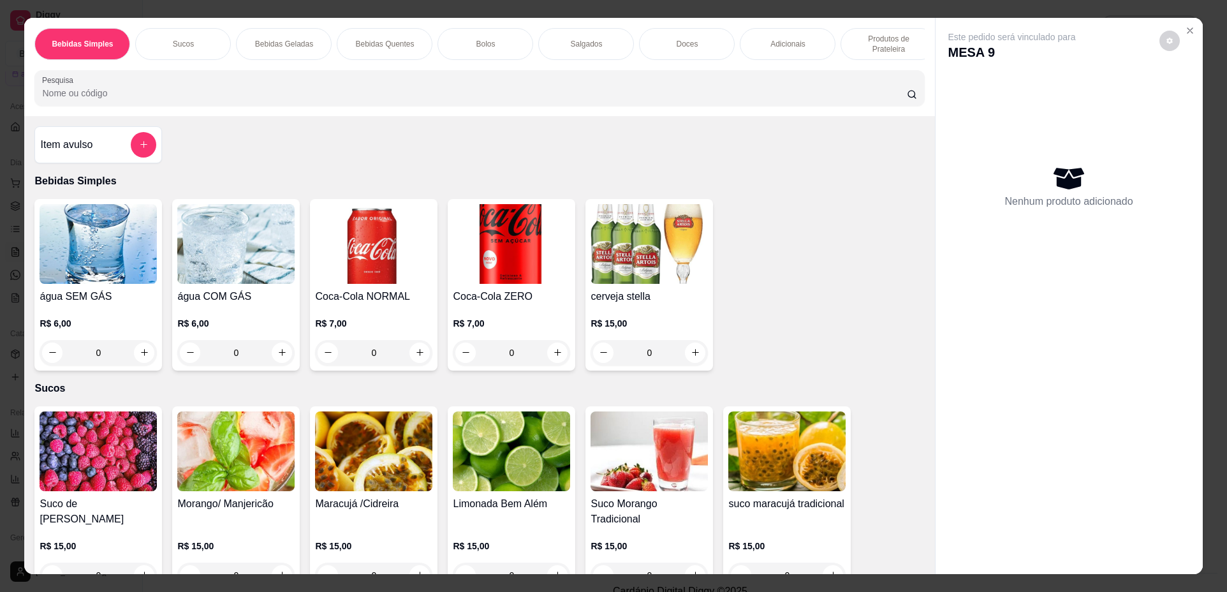
click at [874, 46] on p "Produtos de Prateleira" at bounding box center [888, 44] width 74 height 20
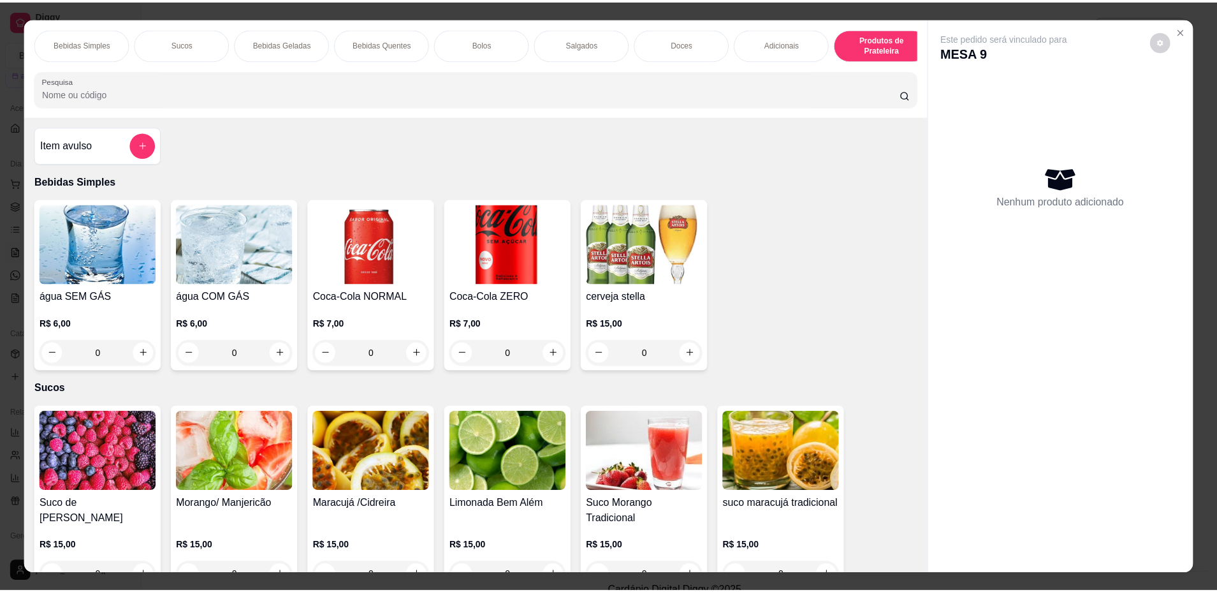
scroll to position [23, 0]
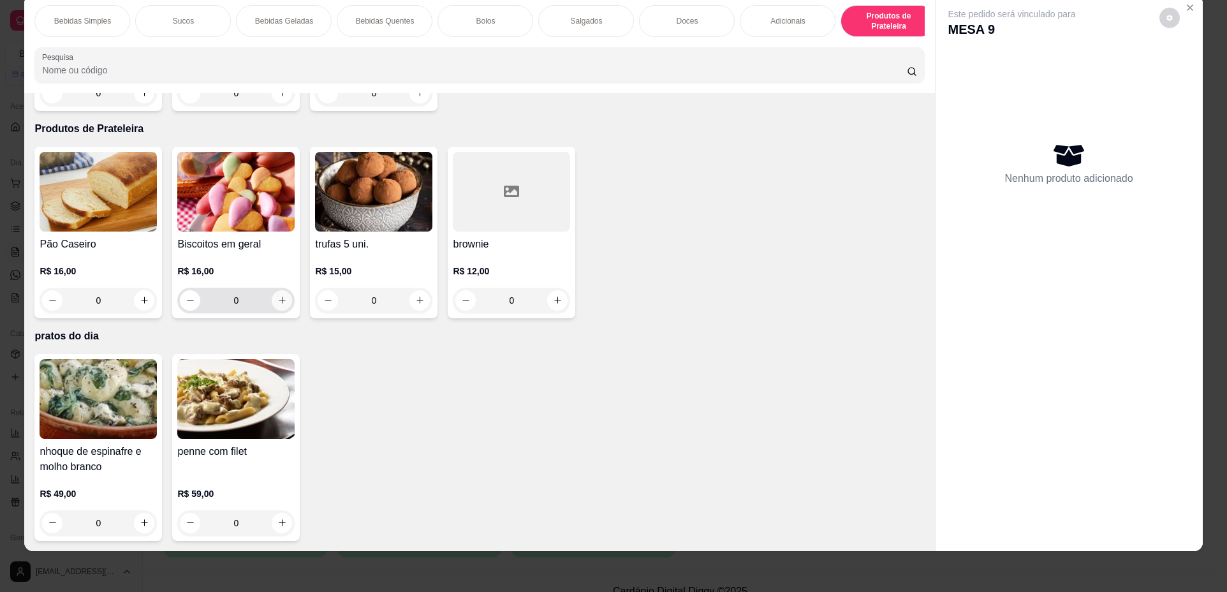
click at [281, 297] on icon "increase-product-quantity" at bounding box center [282, 300] width 10 height 10
type input "1"
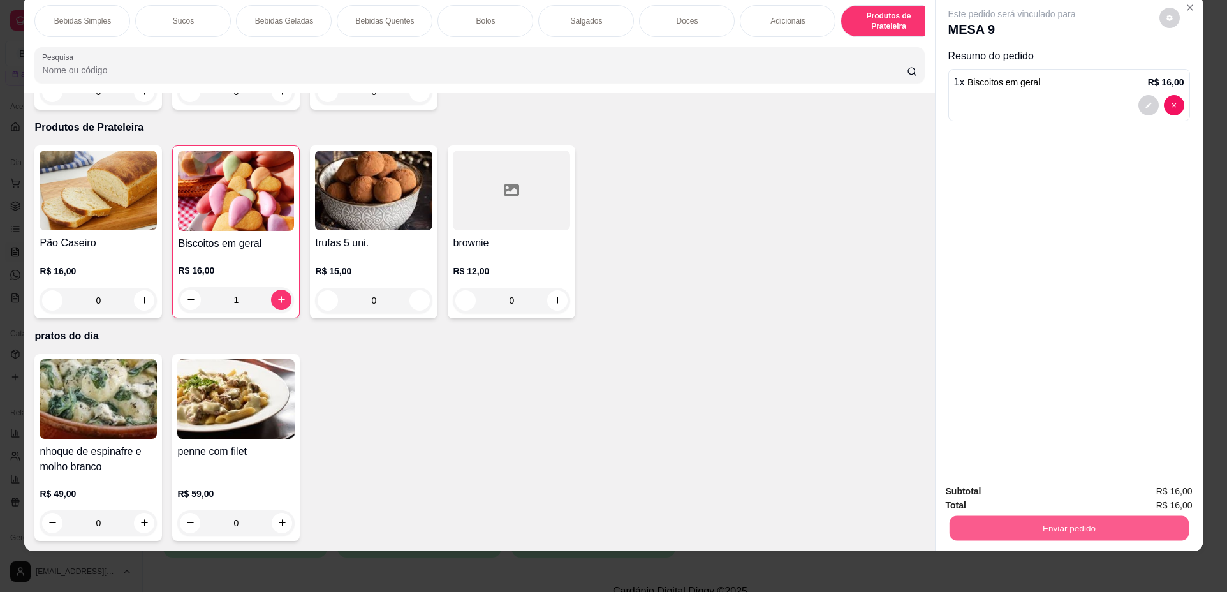
click at [1125, 520] on button "Enviar pedido" at bounding box center [1068, 528] width 239 height 25
click at [1059, 502] on button "Não registrar e enviar pedido" at bounding box center [1026, 497] width 129 height 24
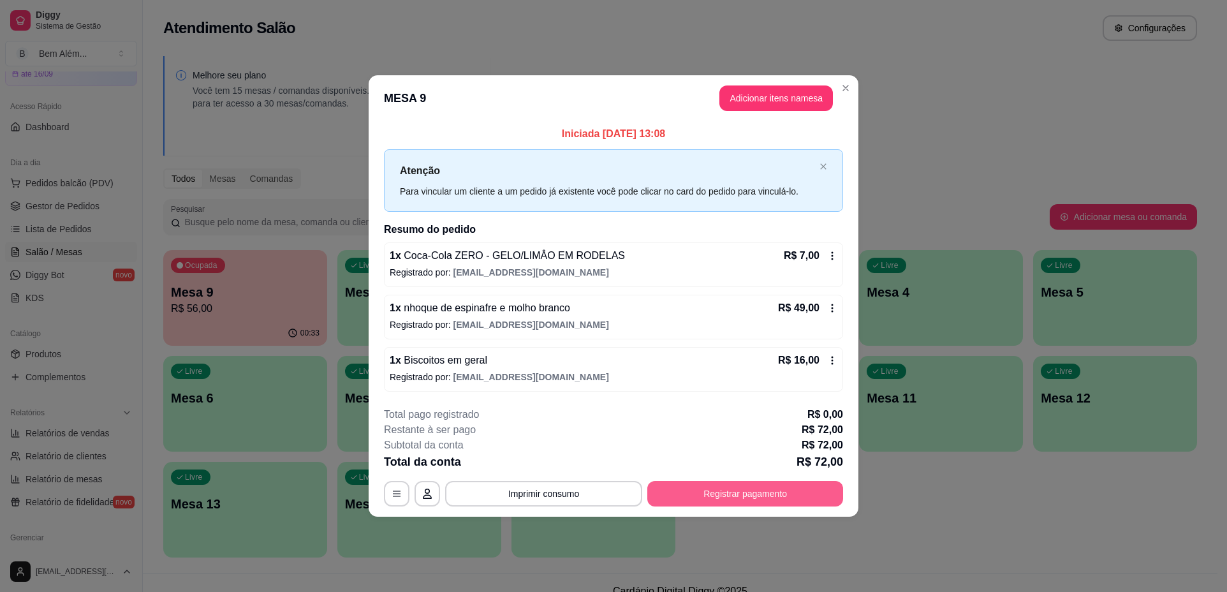
click at [738, 490] on button "Registrar pagamento" at bounding box center [745, 494] width 196 height 26
click at [714, 486] on button "Registrar pagamento" at bounding box center [745, 493] width 190 height 25
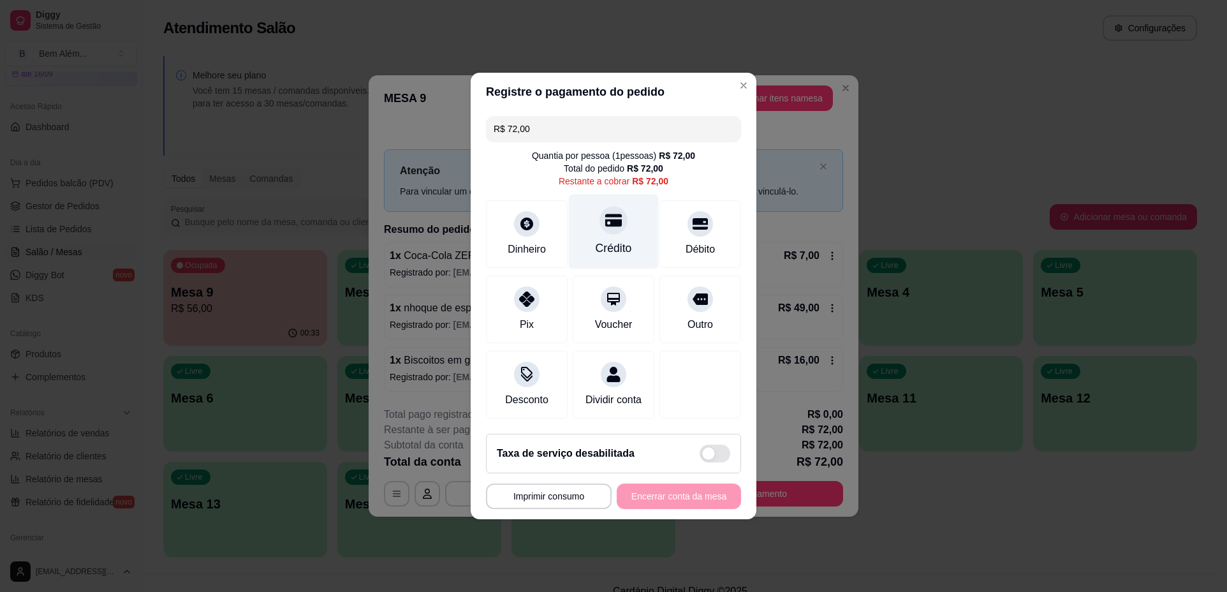
click at [626, 240] on div "Crédito" at bounding box center [614, 248] width 36 height 17
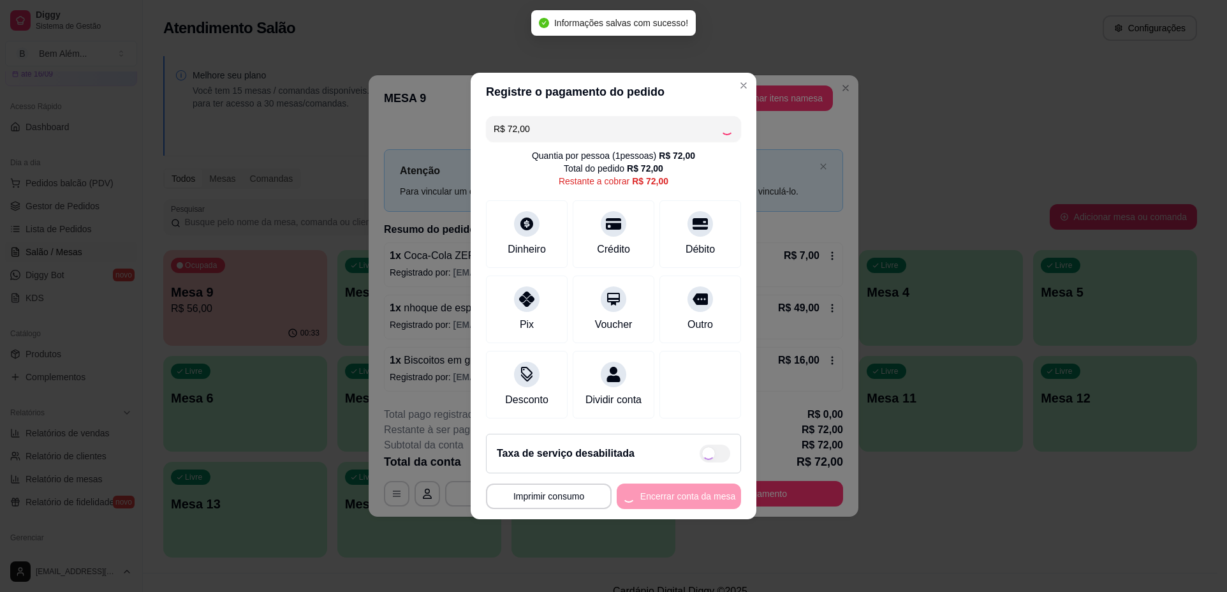
type input "R$ 0,00"
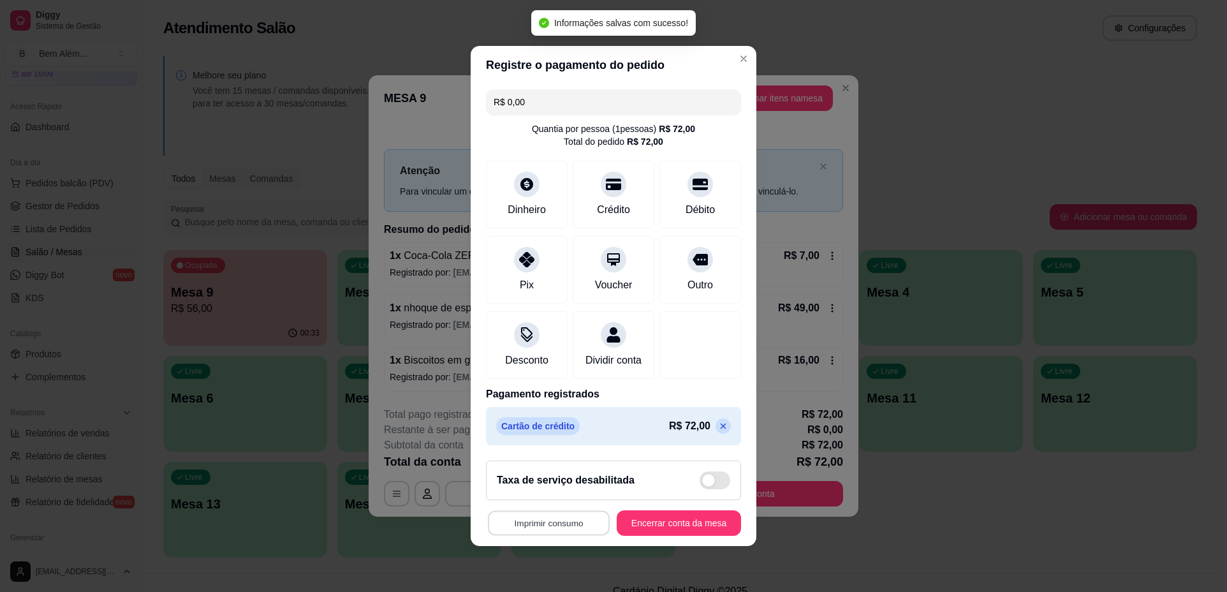
click at [581, 529] on button "Imprimir consumo" at bounding box center [549, 523] width 122 height 25
click at [559, 500] on button "impressao computador" at bounding box center [541, 501] width 93 height 20
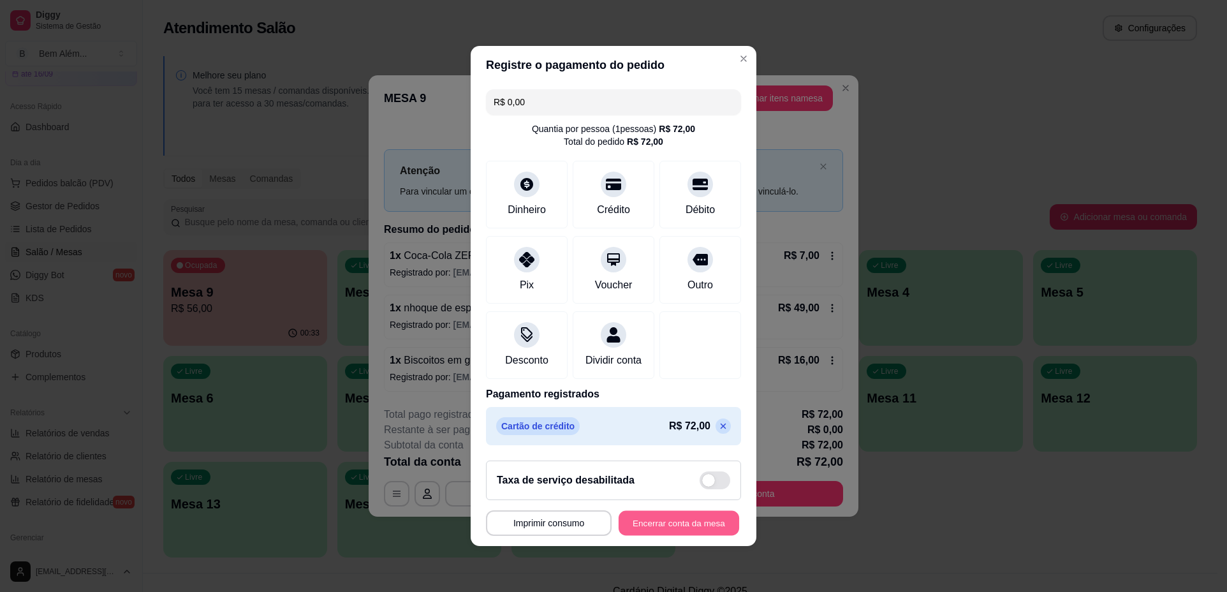
click at [669, 532] on button "Encerrar conta da mesa" at bounding box center [679, 523] width 121 height 25
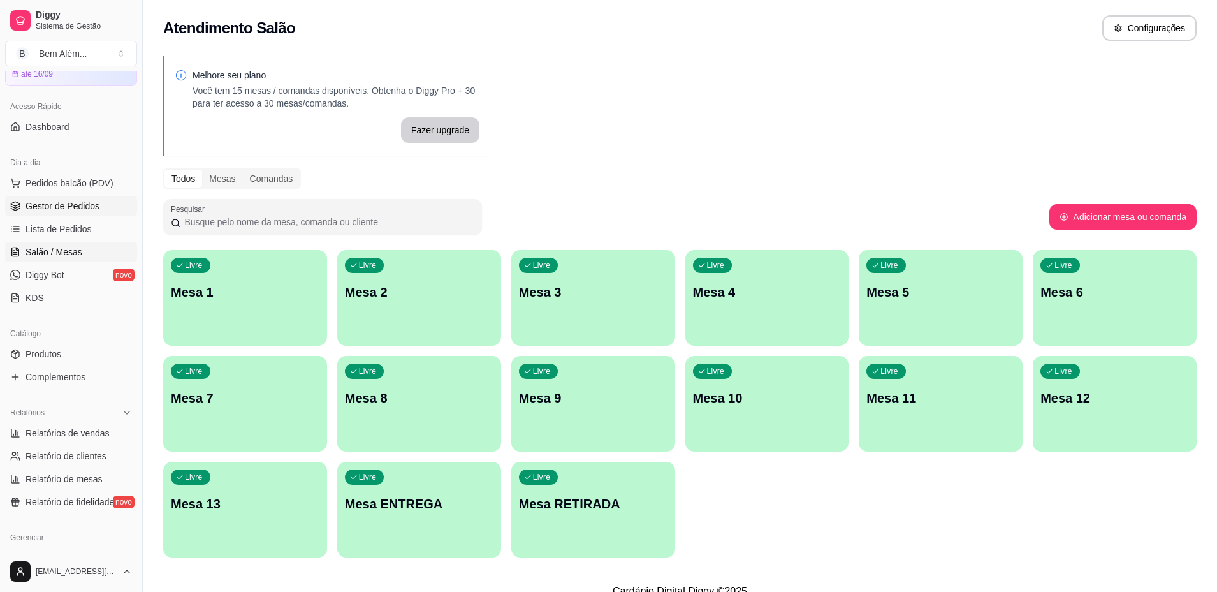
click at [80, 205] on span "Gestor de Pedidos" at bounding box center [63, 206] width 74 height 13
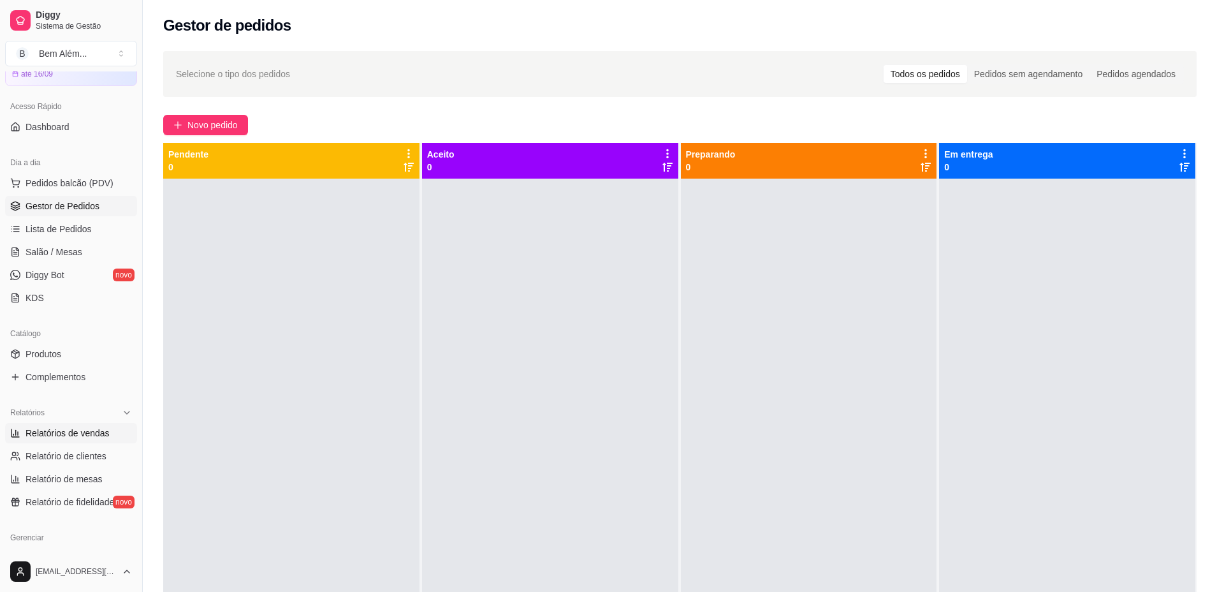
click at [102, 441] on link "Relatórios de vendas" at bounding box center [71, 433] width 132 height 20
select select "ALL"
select select "0"
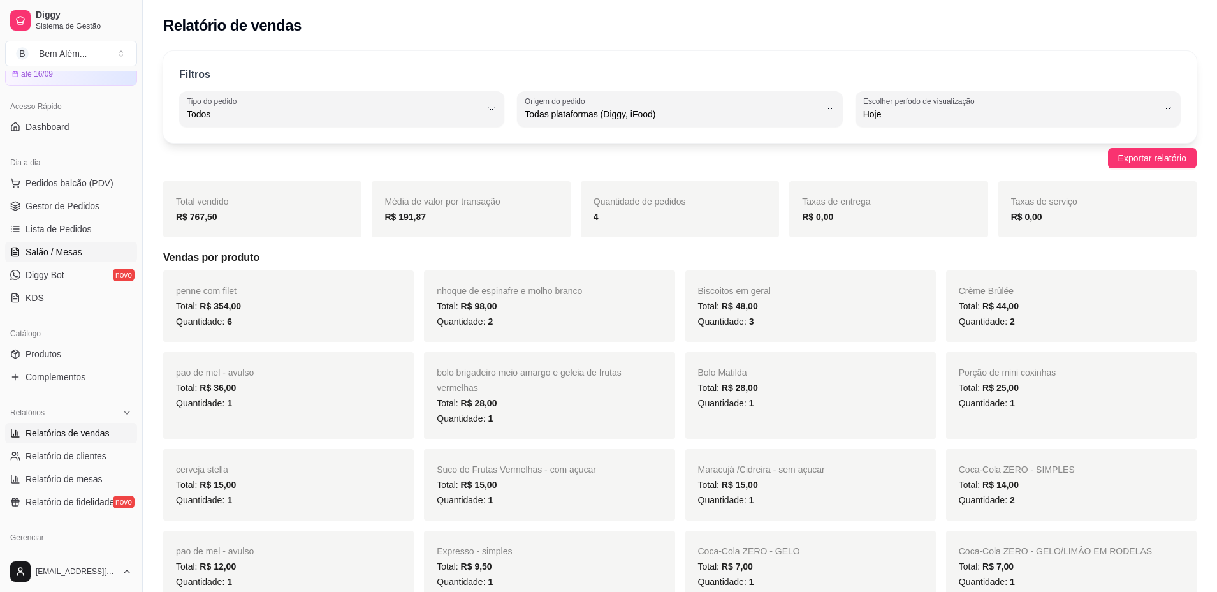
click at [42, 251] on span "Salão / Mesas" at bounding box center [54, 252] width 57 height 13
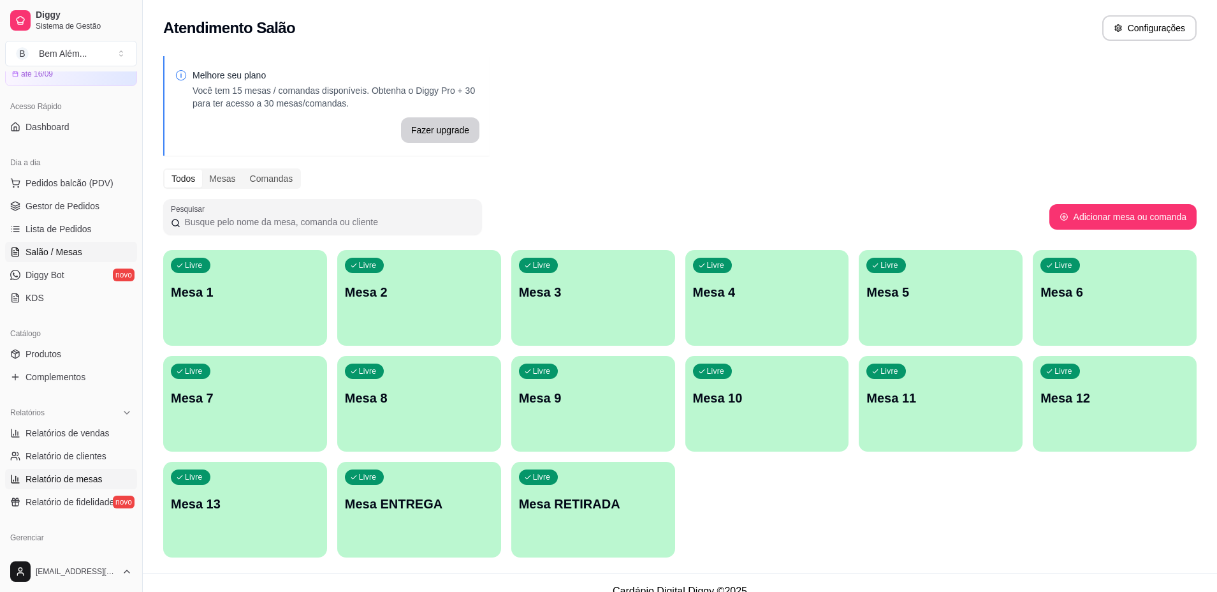
click at [94, 474] on span "Relatório de mesas" at bounding box center [64, 479] width 77 height 13
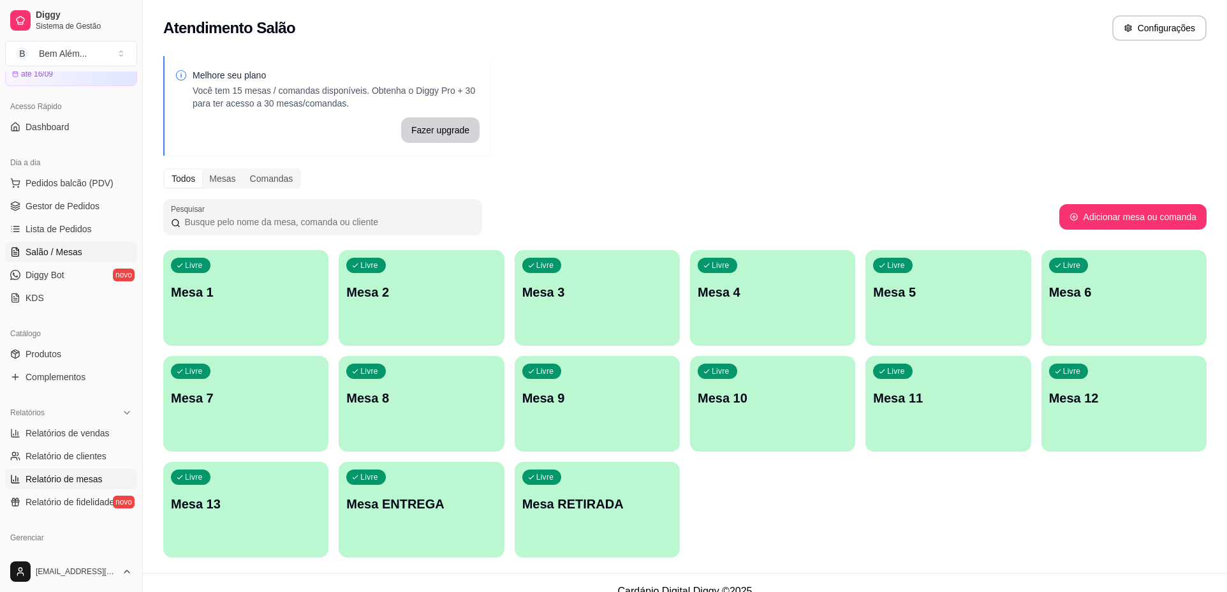
select select "TOTAL_OF_ORDERS"
select select "7"
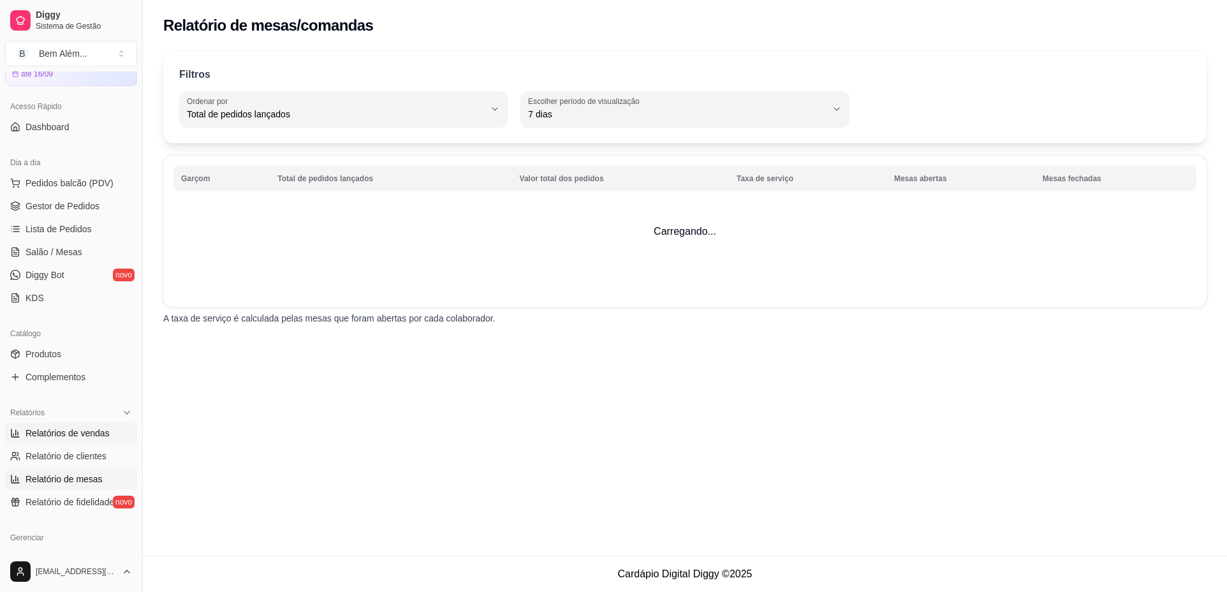
click at [92, 428] on span "Relatórios de vendas" at bounding box center [68, 433] width 84 height 13
select select "ALL"
select select "0"
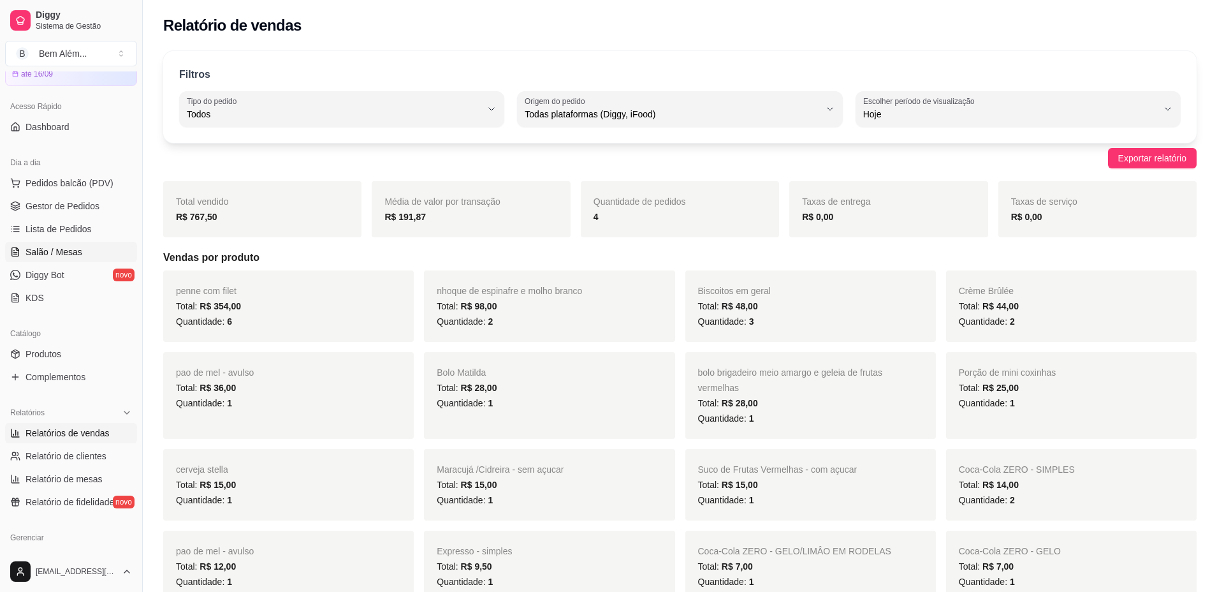
click at [87, 249] on link "Salão / Mesas" at bounding box center [71, 252] width 132 height 20
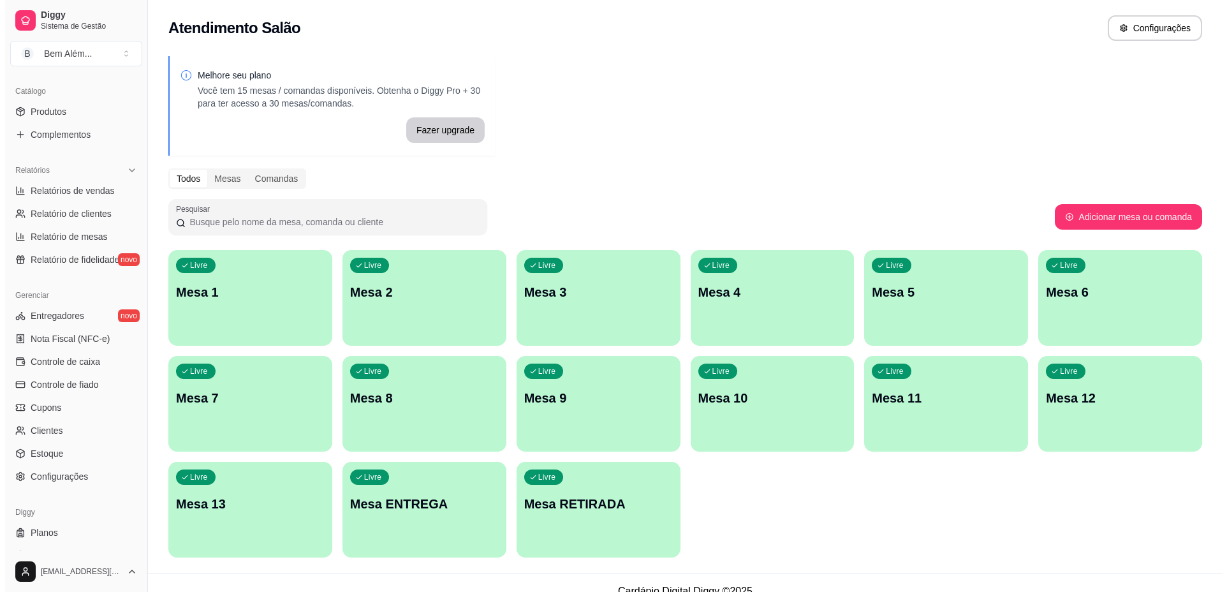
scroll to position [326, 0]
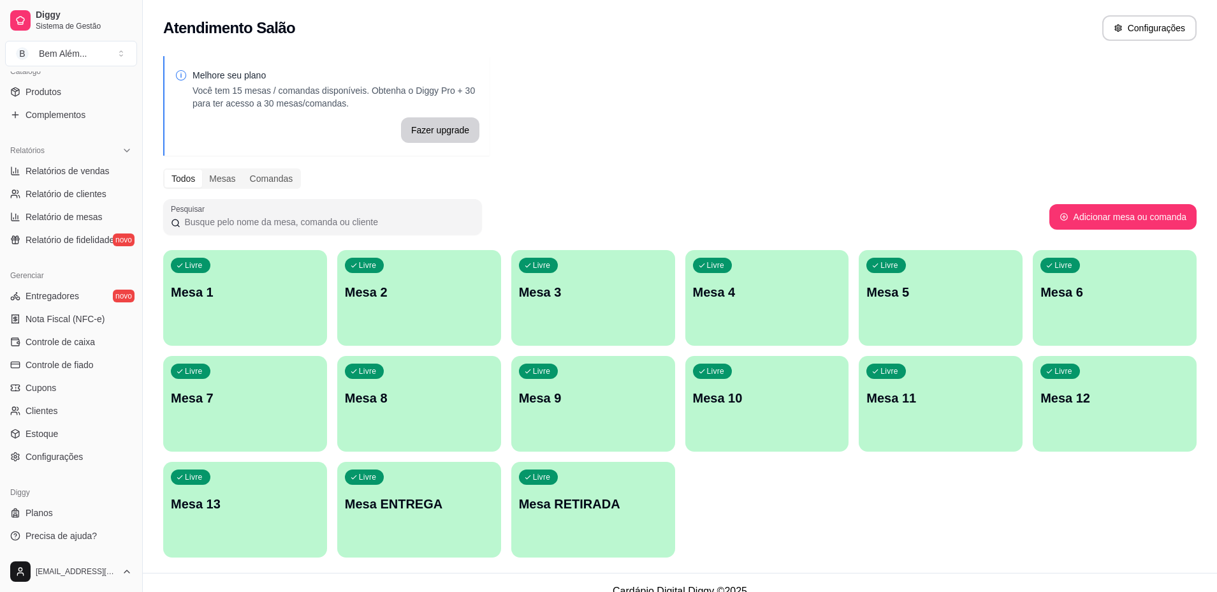
click at [220, 414] on div "Livre Mesa 7" at bounding box center [245, 396] width 164 height 80
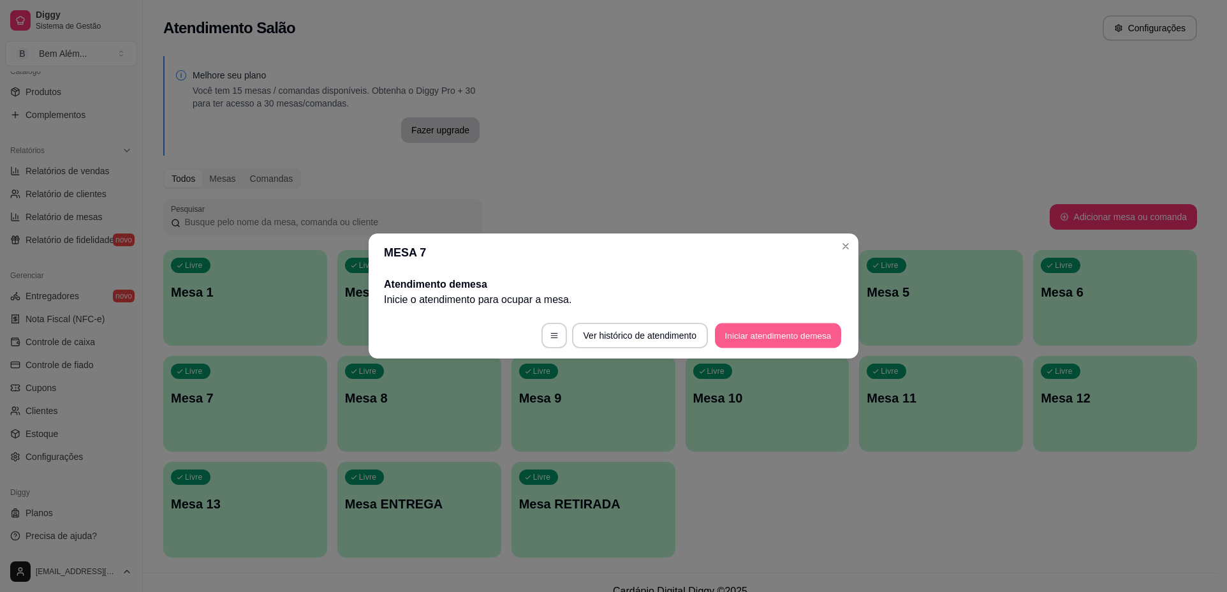
click at [790, 333] on button "Iniciar atendimento de mesa" at bounding box center [778, 335] width 126 height 25
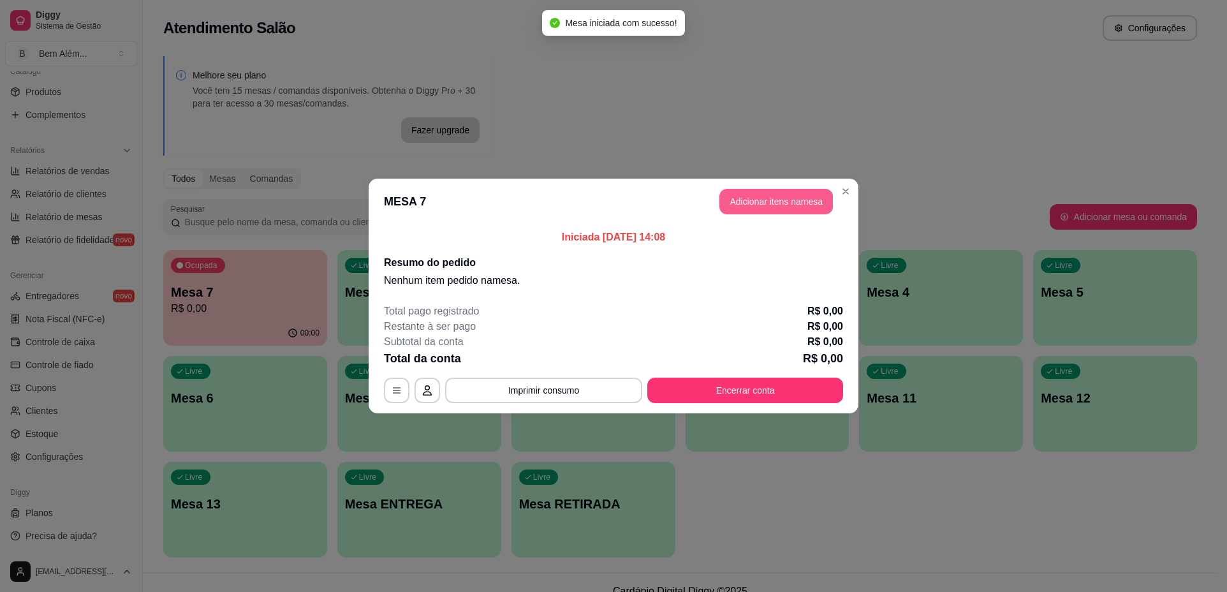
click at [784, 209] on button "Adicionar itens na mesa" at bounding box center [776, 202] width 114 height 26
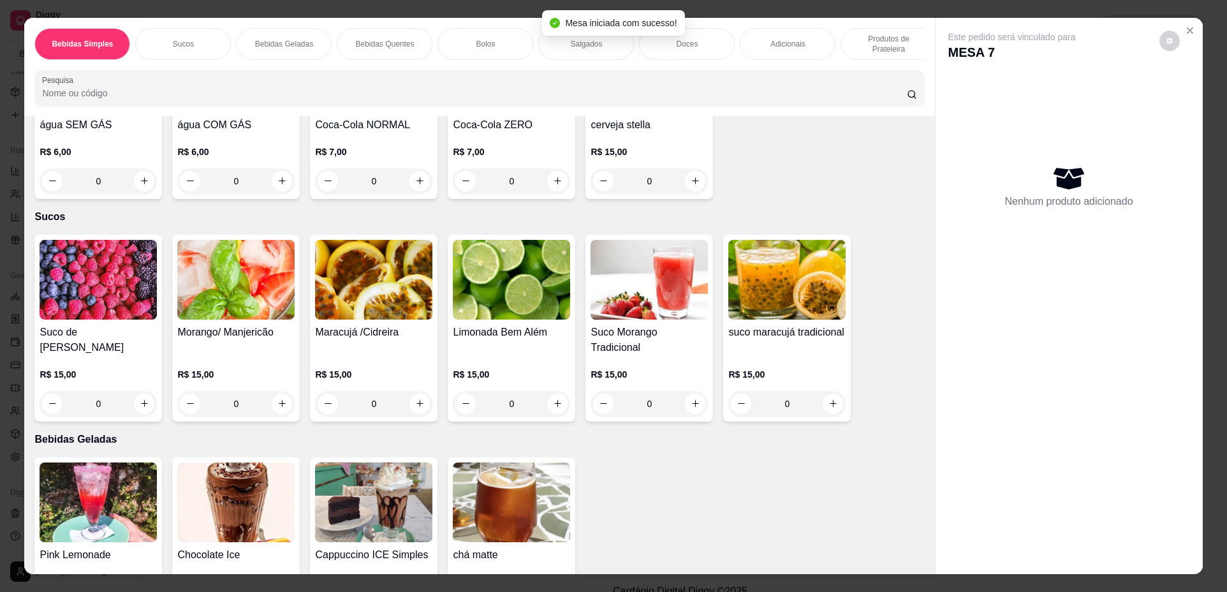
scroll to position [128, 0]
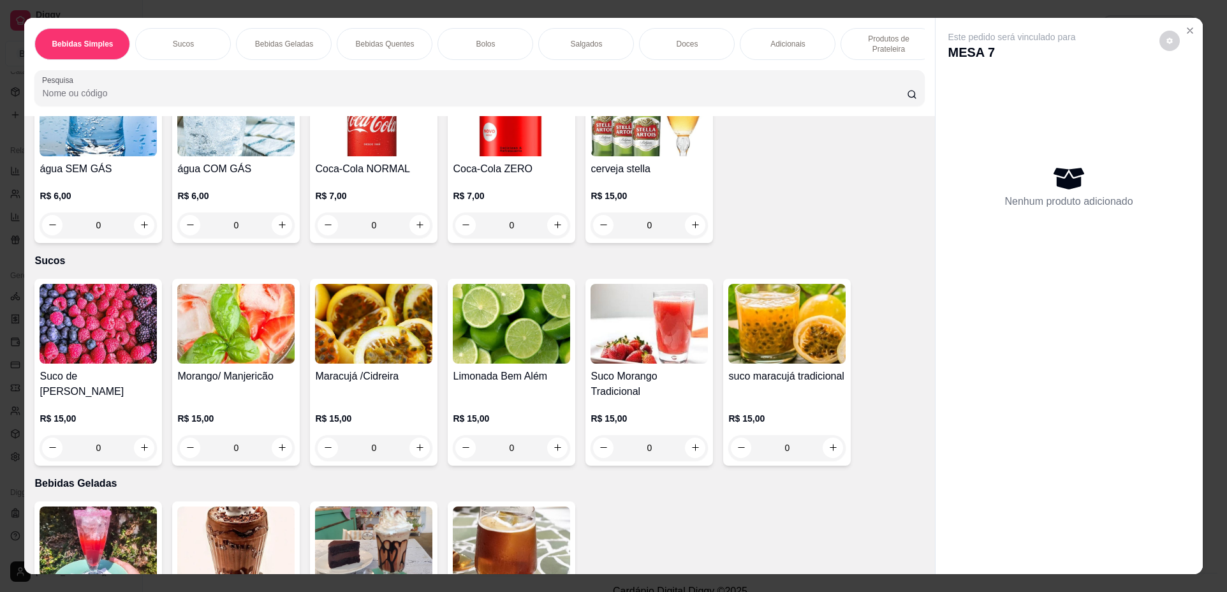
click at [80, 353] on img at bounding box center [98, 324] width 117 height 80
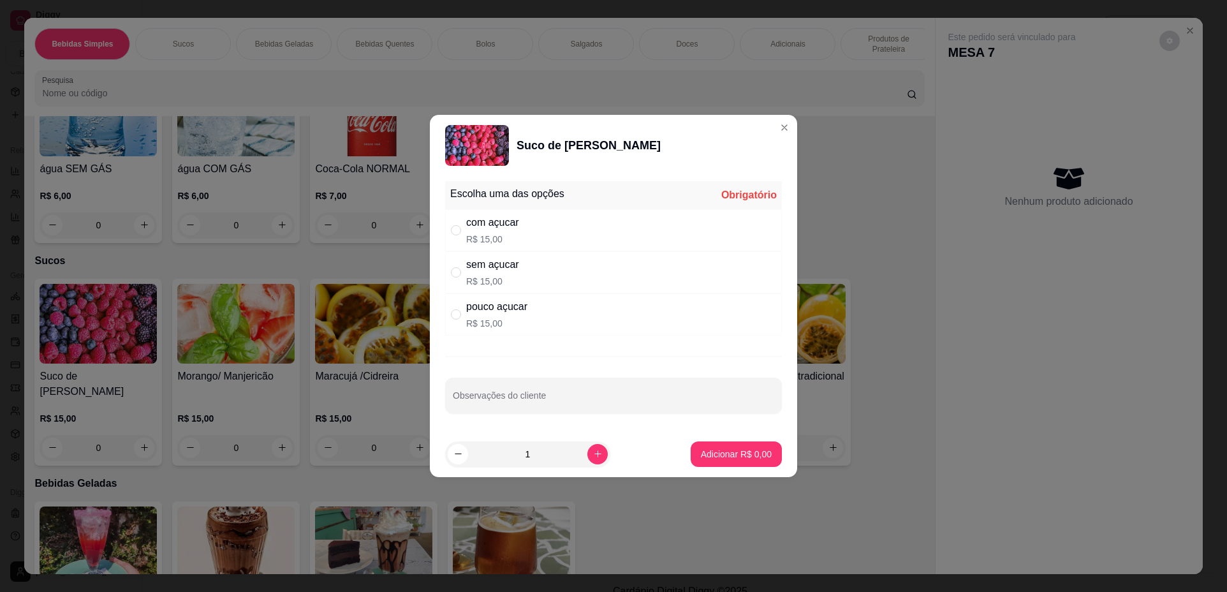
click at [532, 265] on div "sem açucar R$ 15,00" at bounding box center [613, 272] width 337 height 42
radio input "true"
click at [699, 459] on p "Adicionar R$ 15,00" at bounding box center [734, 454] width 76 height 13
type input "1"
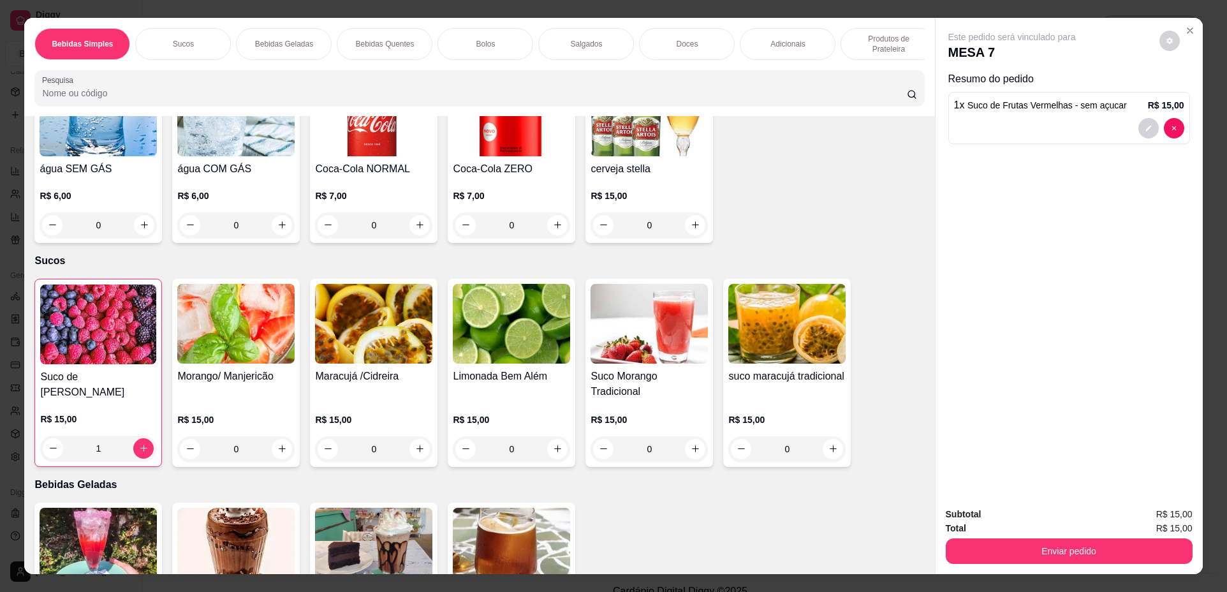
click at [105, 562] on img at bounding box center [98, 548] width 117 height 80
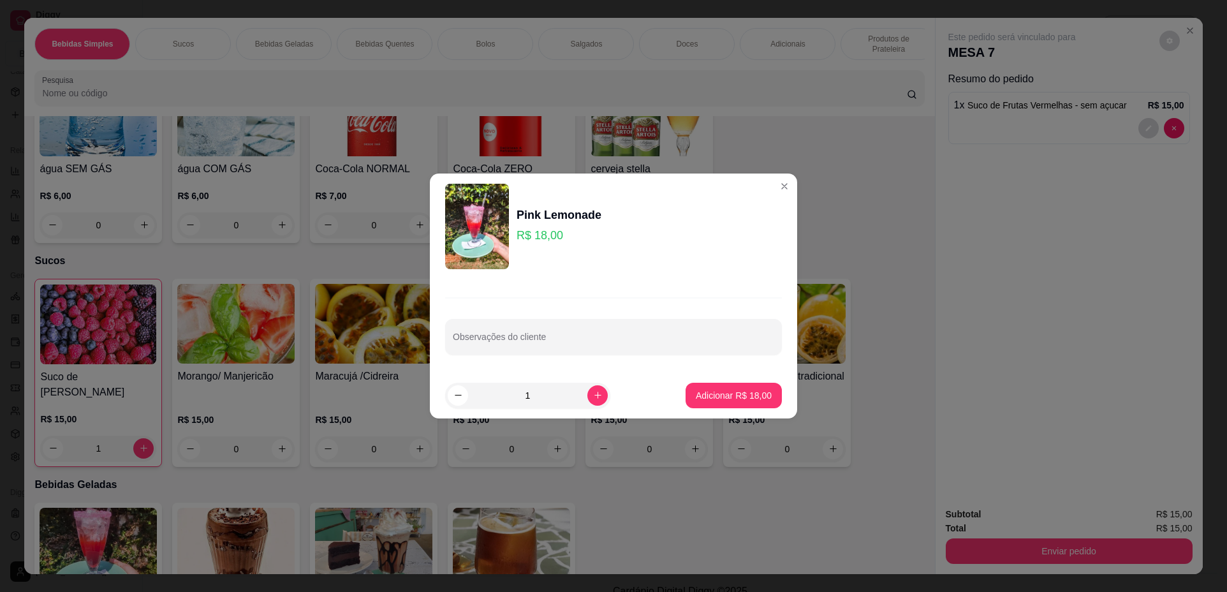
click at [693, 384] on button "Adicionar R$ 18,00" at bounding box center [733, 396] width 96 height 26
type input "1"
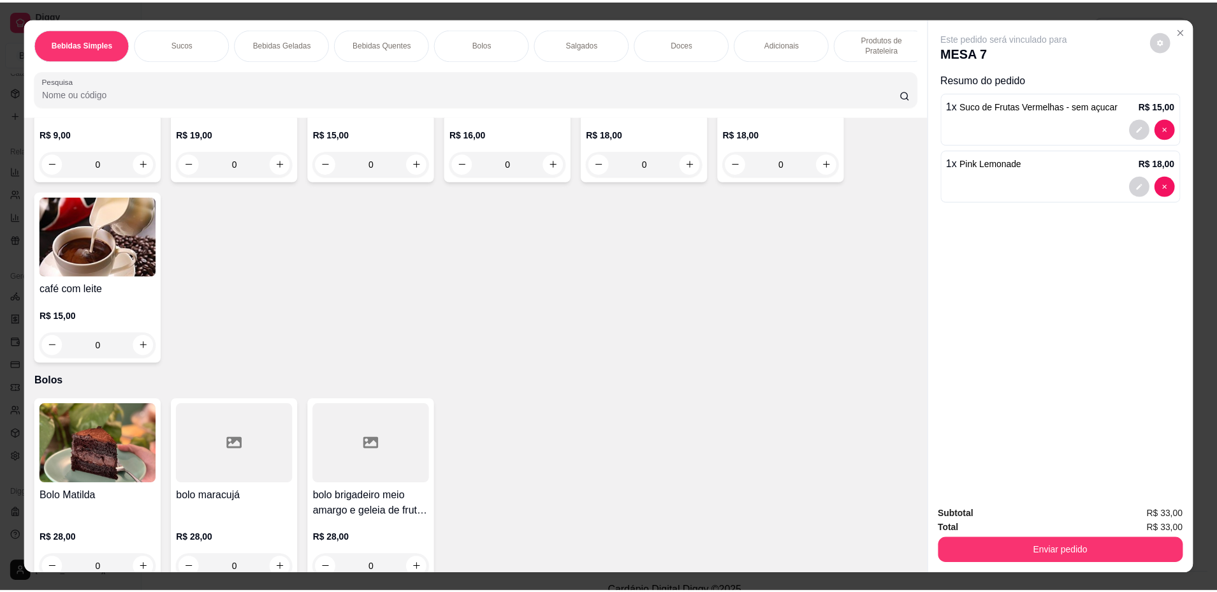
scroll to position [1084, 0]
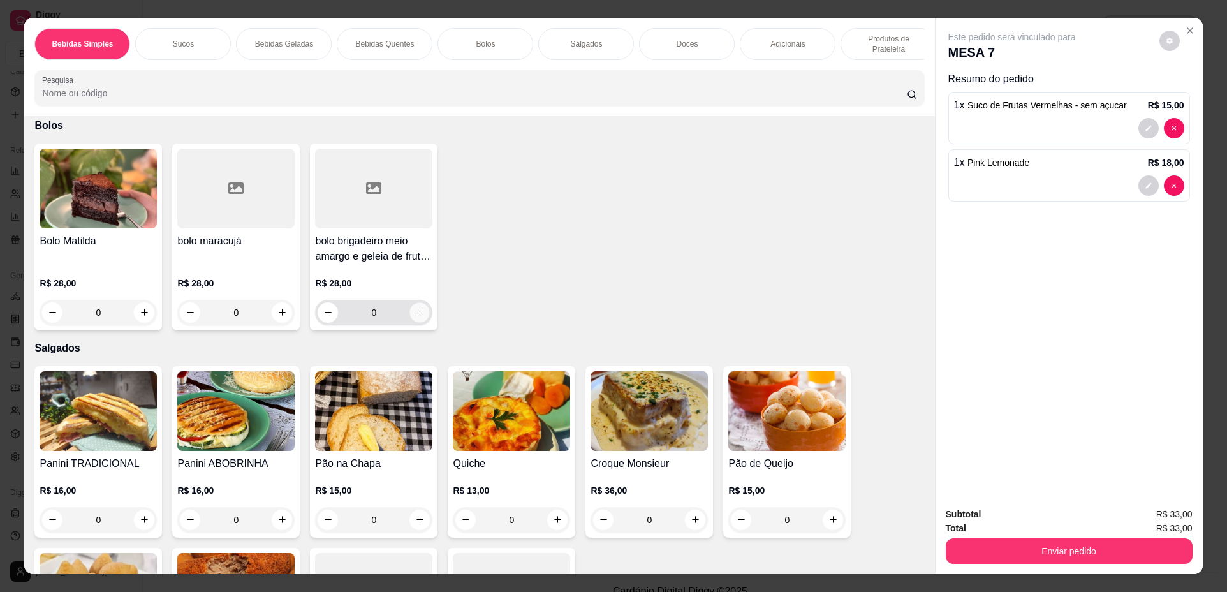
click at [417, 318] on icon "increase-product-quantity" at bounding box center [420, 313] width 10 height 10
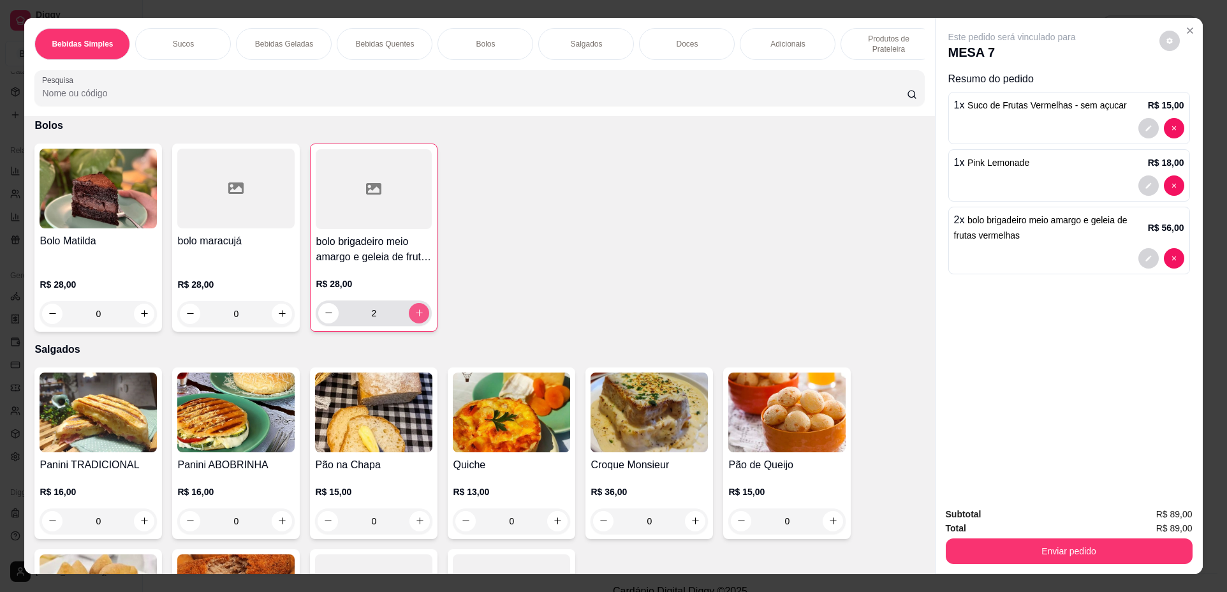
click at [417, 318] on icon "increase-product-quantity" at bounding box center [419, 313] width 10 height 10
type input "3"
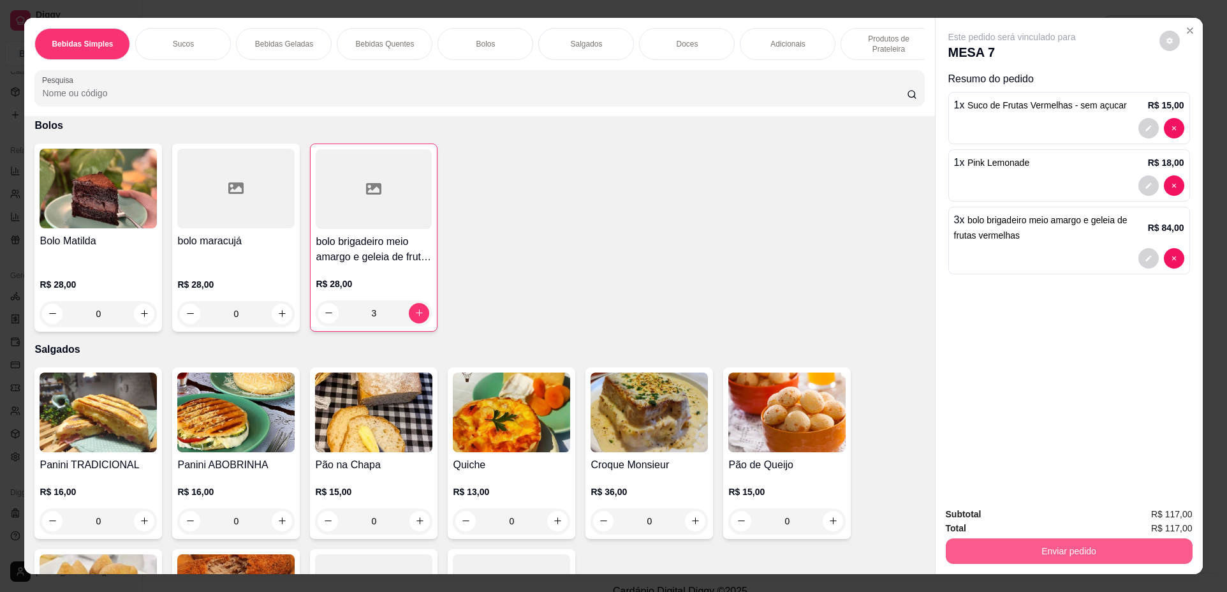
click at [1081, 546] on button "Enviar pedido" at bounding box center [1069, 551] width 247 height 26
click at [1030, 508] on button "Não registrar e enviar pedido" at bounding box center [1026, 520] width 133 height 24
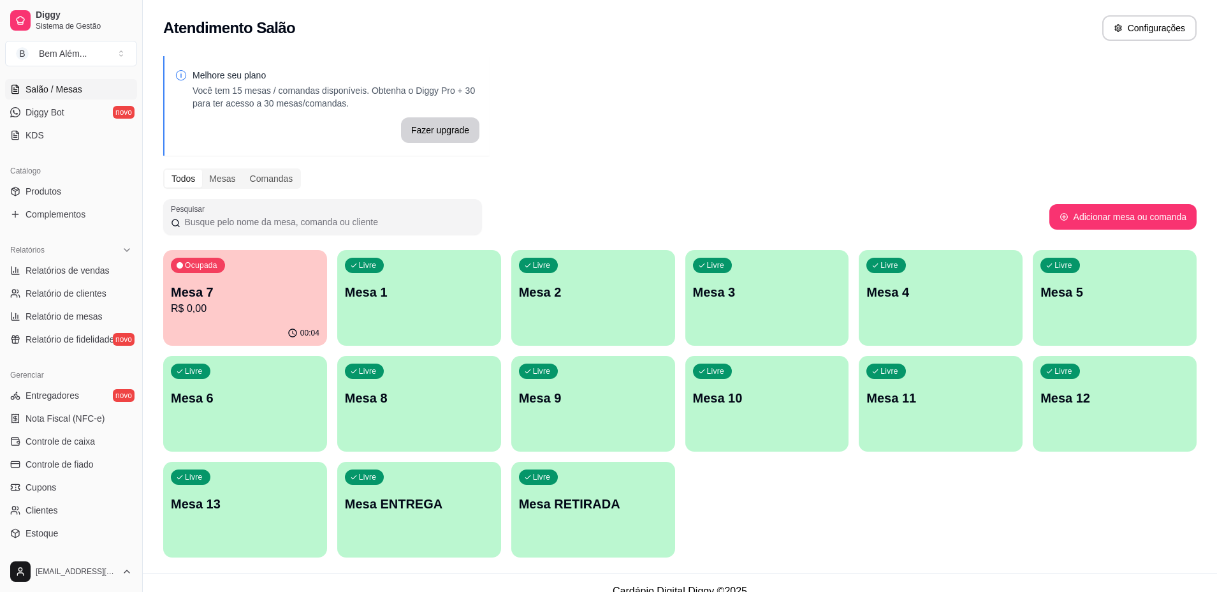
scroll to position [71, 0]
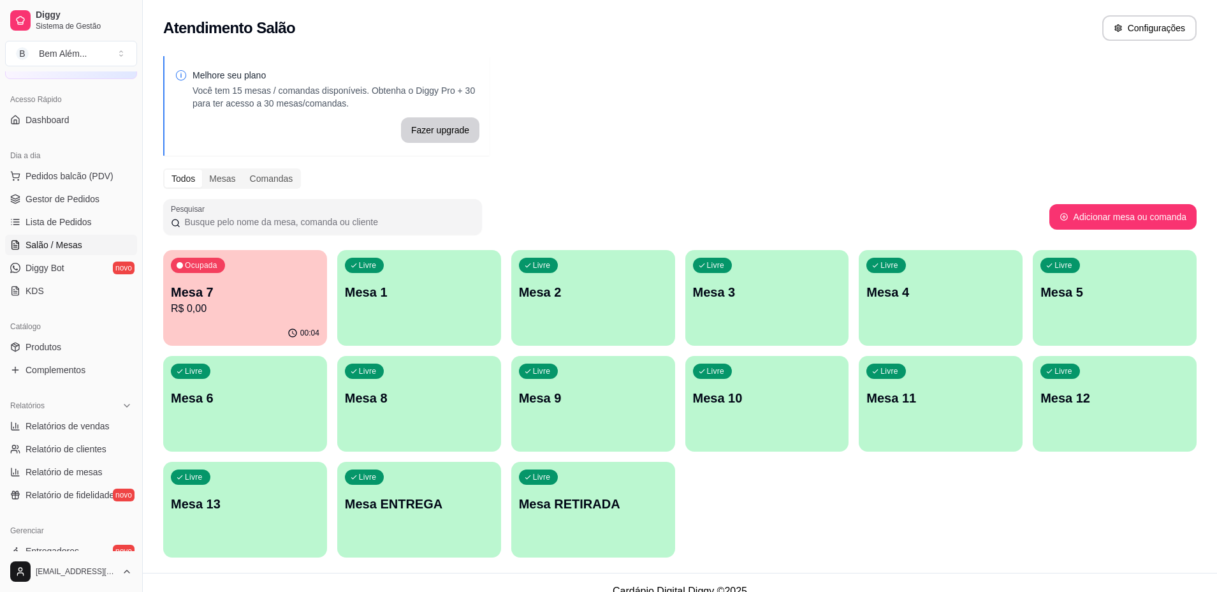
click at [89, 210] on ul "Pedidos balcão (PDV) Gestor de Pedidos Lista de Pedidos Salão / Mesas Diggy Bot…" at bounding box center [71, 233] width 132 height 135
click at [89, 209] on link "Gestor de Pedidos" at bounding box center [71, 199] width 132 height 20
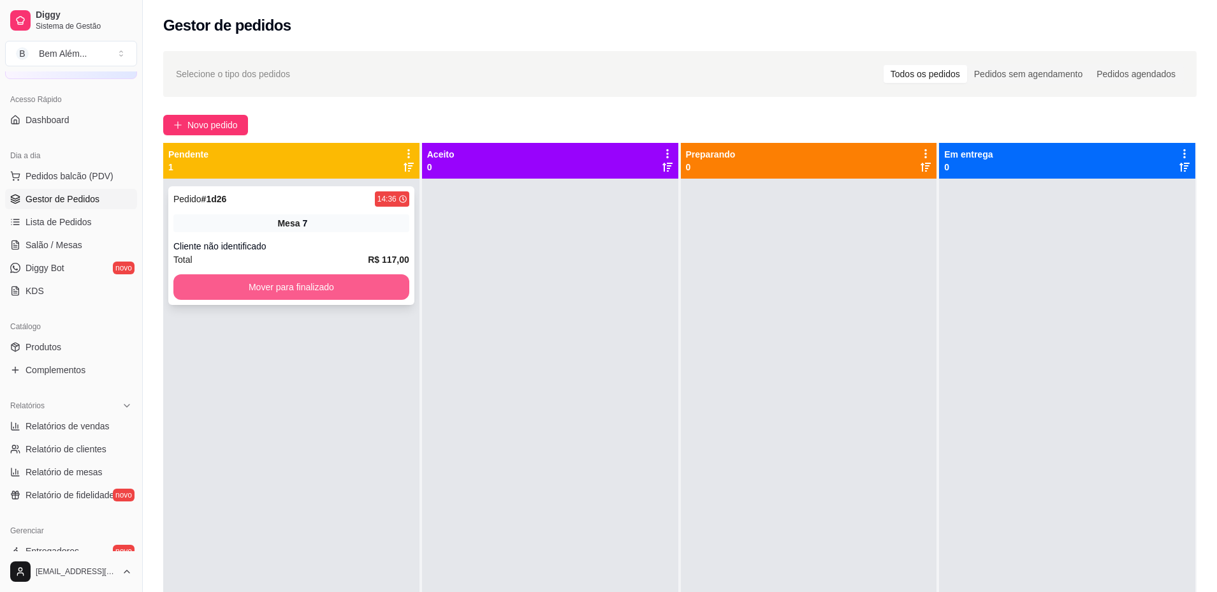
click at [221, 282] on button "Mover para finalizado" at bounding box center [291, 287] width 236 height 26
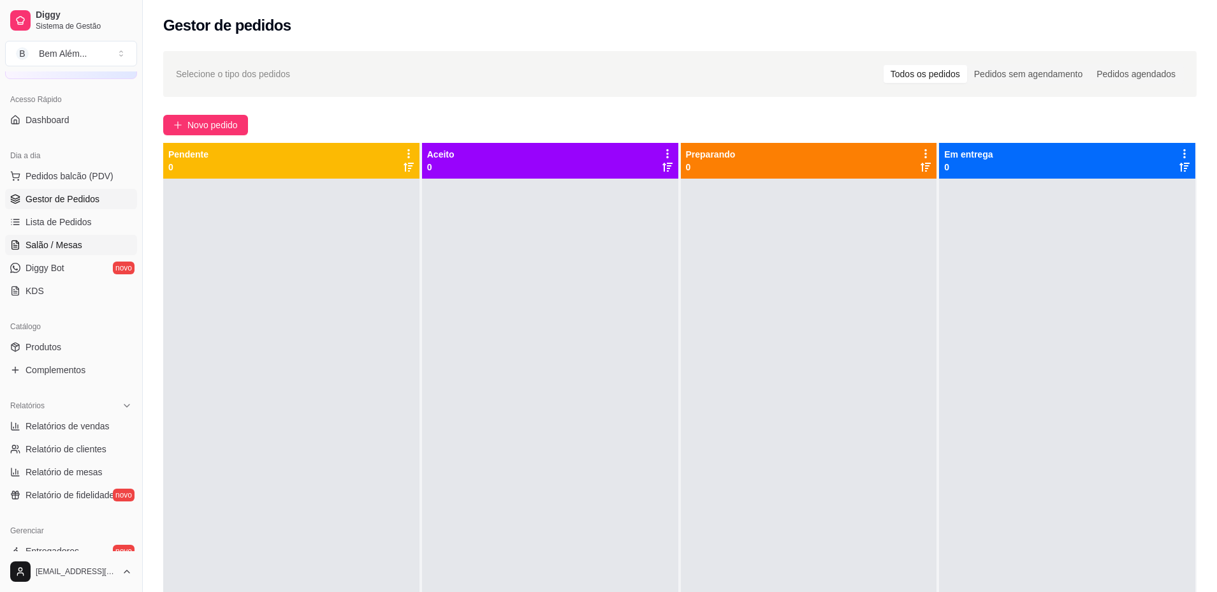
click at [60, 248] on span "Salão / Mesas" at bounding box center [54, 244] width 57 height 13
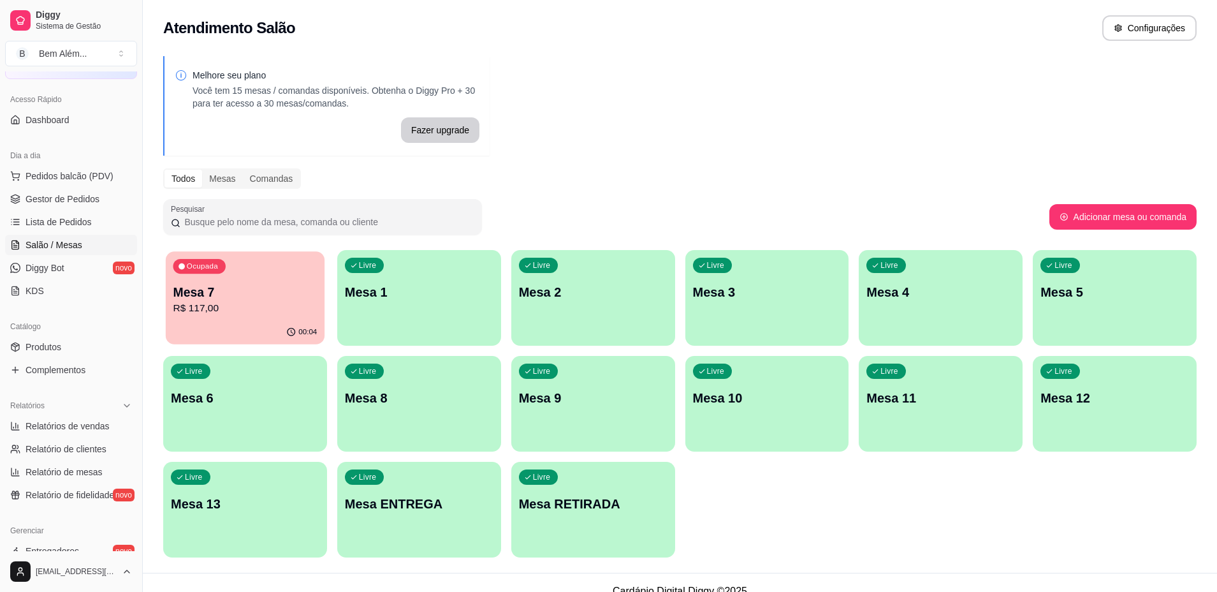
click at [243, 278] on div "Ocupada Mesa 7 R$ 117,00" at bounding box center [245, 285] width 159 height 69
click at [612, 407] on div "Livre Mesa 9" at bounding box center [593, 396] width 164 height 80
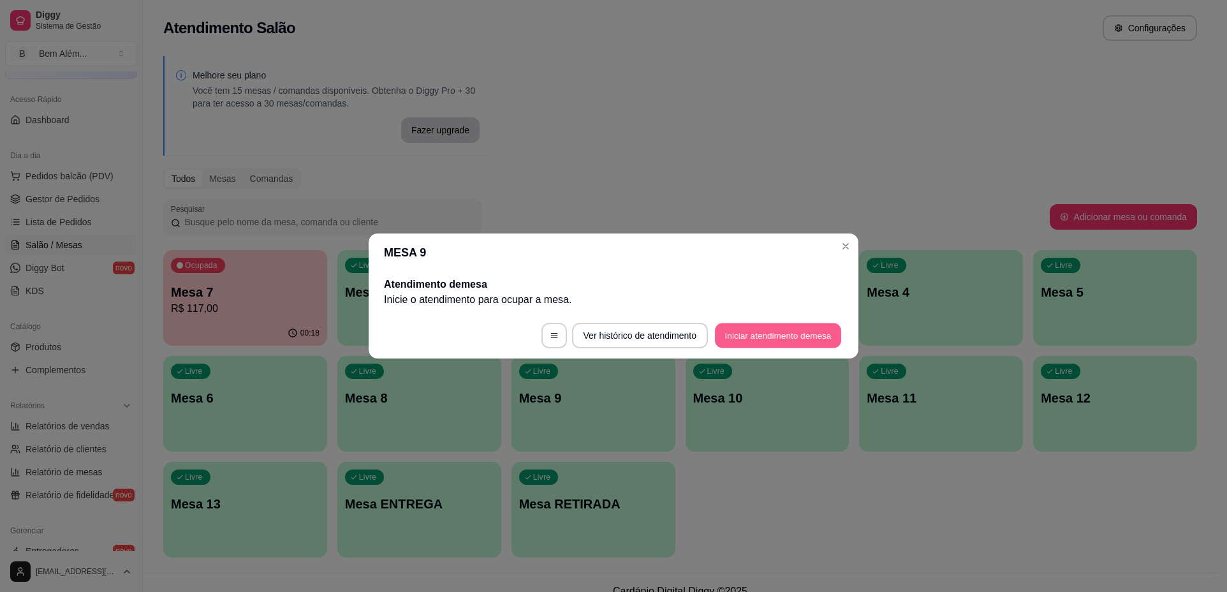
click at [768, 346] on button "Iniciar atendimento de mesa" at bounding box center [778, 335] width 126 height 25
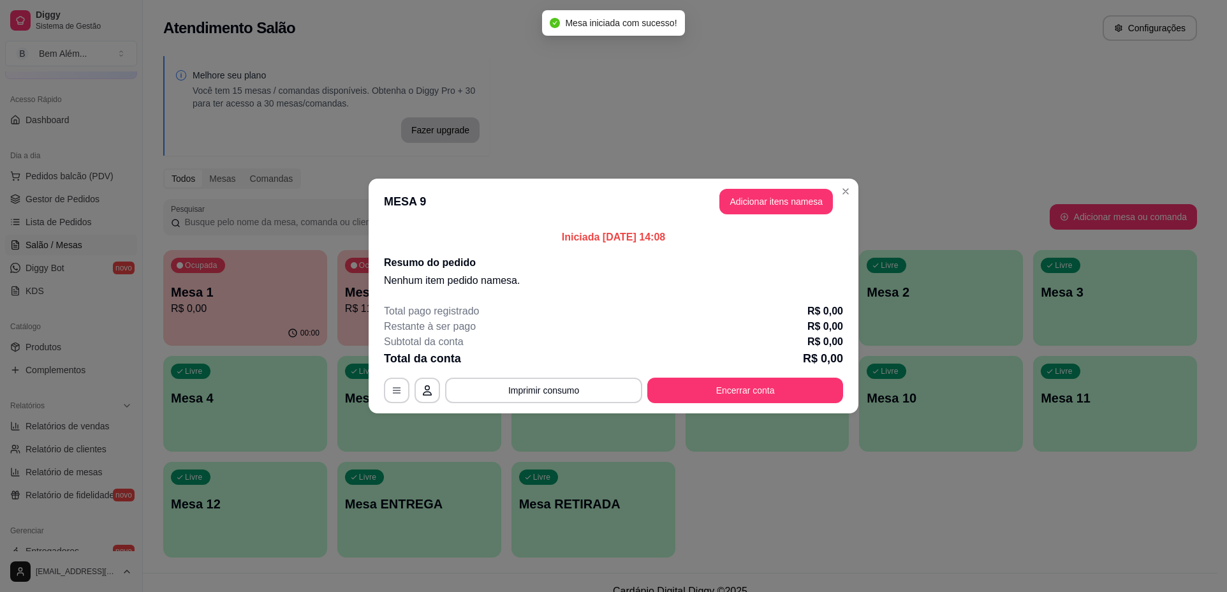
click at [813, 183] on header "MESA 9 Adicionar itens na mesa" at bounding box center [614, 202] width 490 height 46
click at [799, 200] on button "Adicionar itens na mesa" at bounding box center [776, 202] width 114 height 26
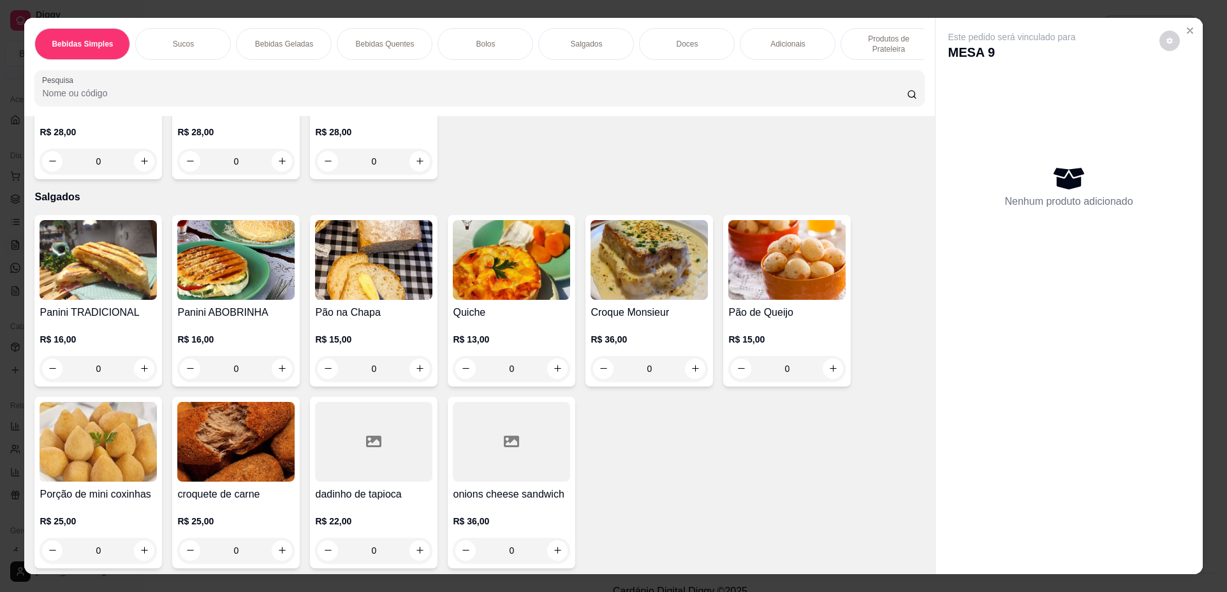
scroll to position [1467, 0]
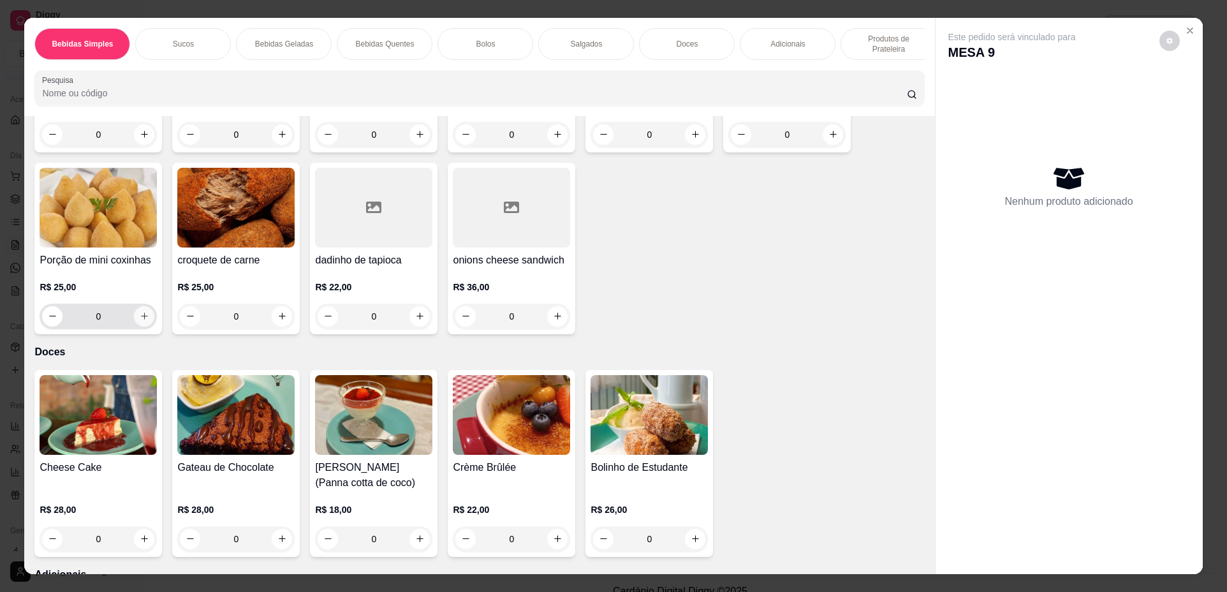
click at [134, 326] on button "increase-product-quantity" at bounding box center [144, 316] width 20 height 20
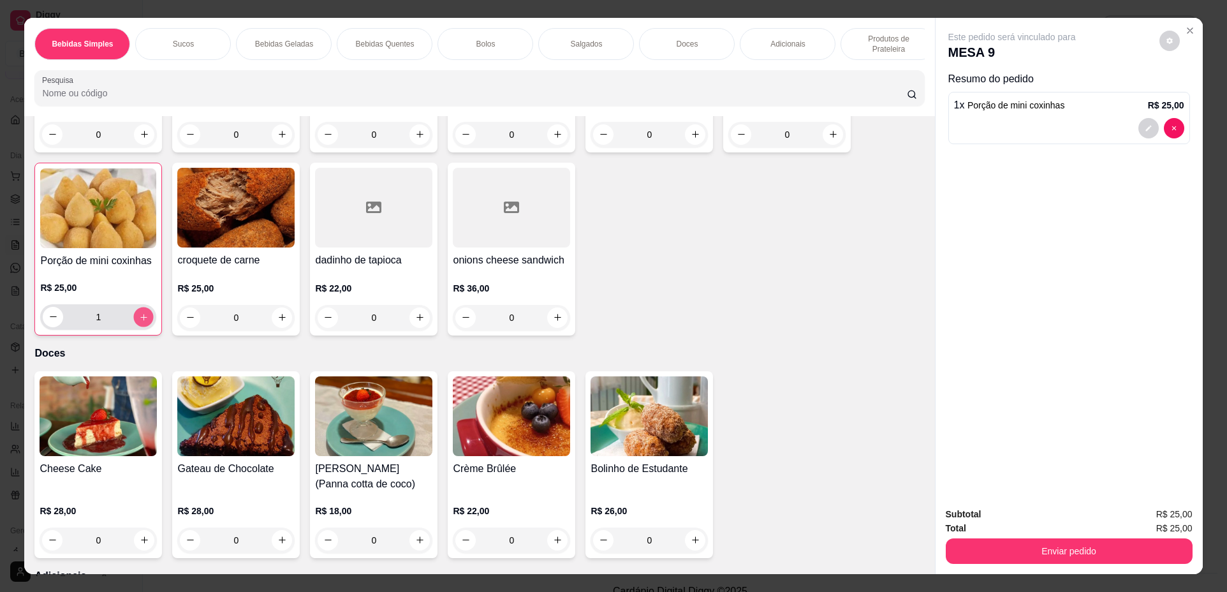
click at [139, 322] on icon "increase-product-quantity" at bounding box center [144, 317] width 10 height 10
type input "2"
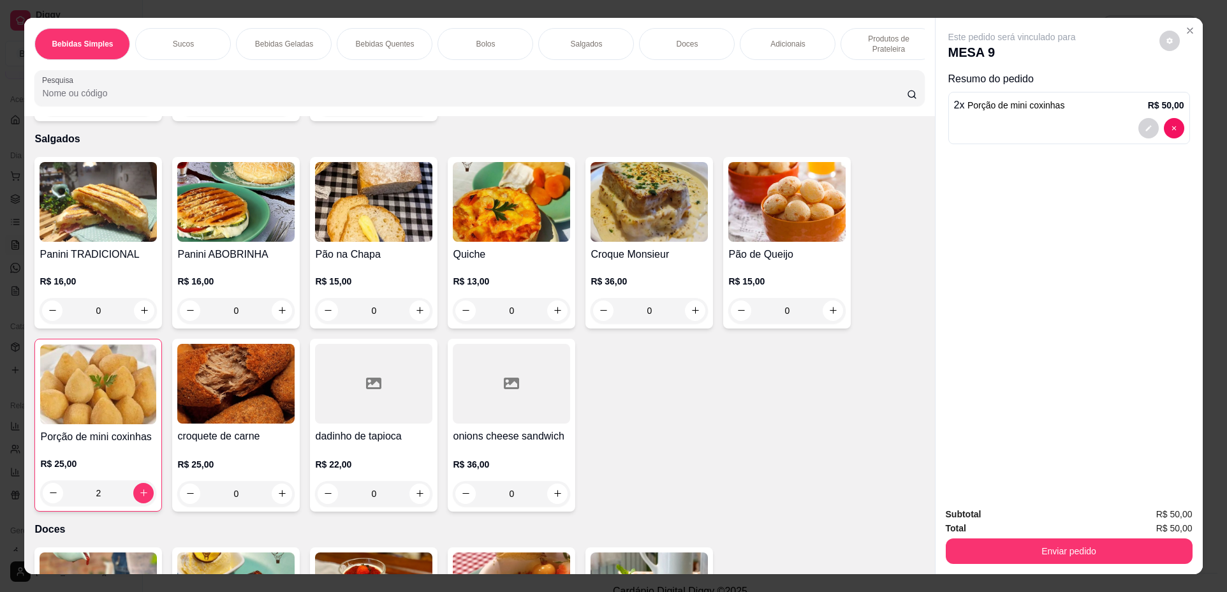
scroll to position [1275, 0]
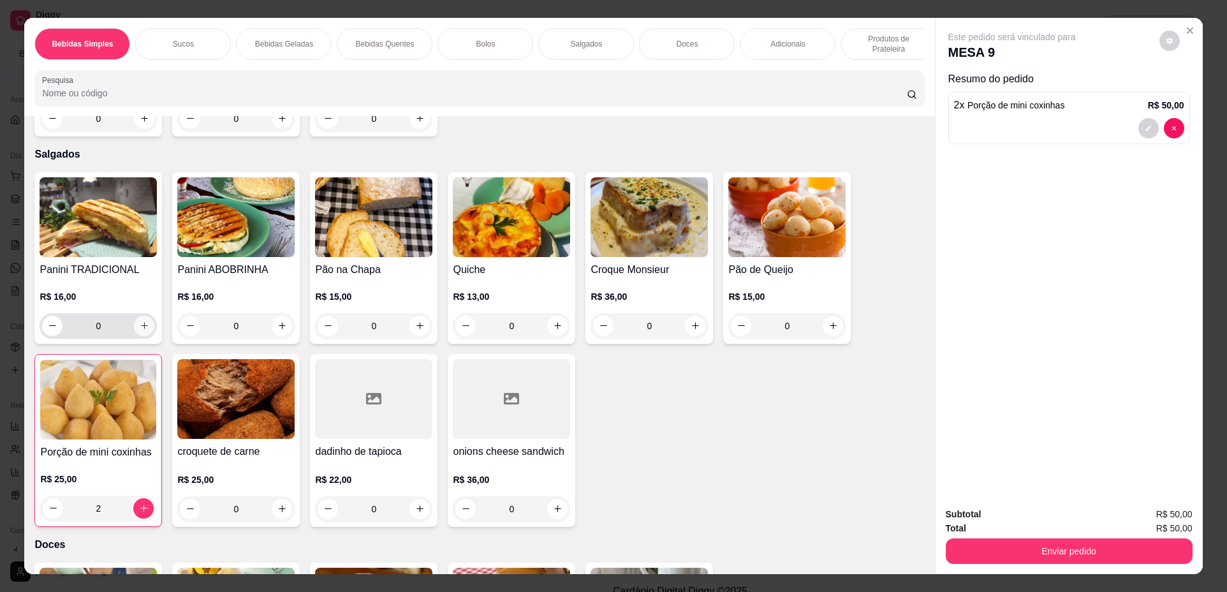
click at [140, 330] on icon "increase-product-quantity" at bounding box center [145, 326] width 10 height 10
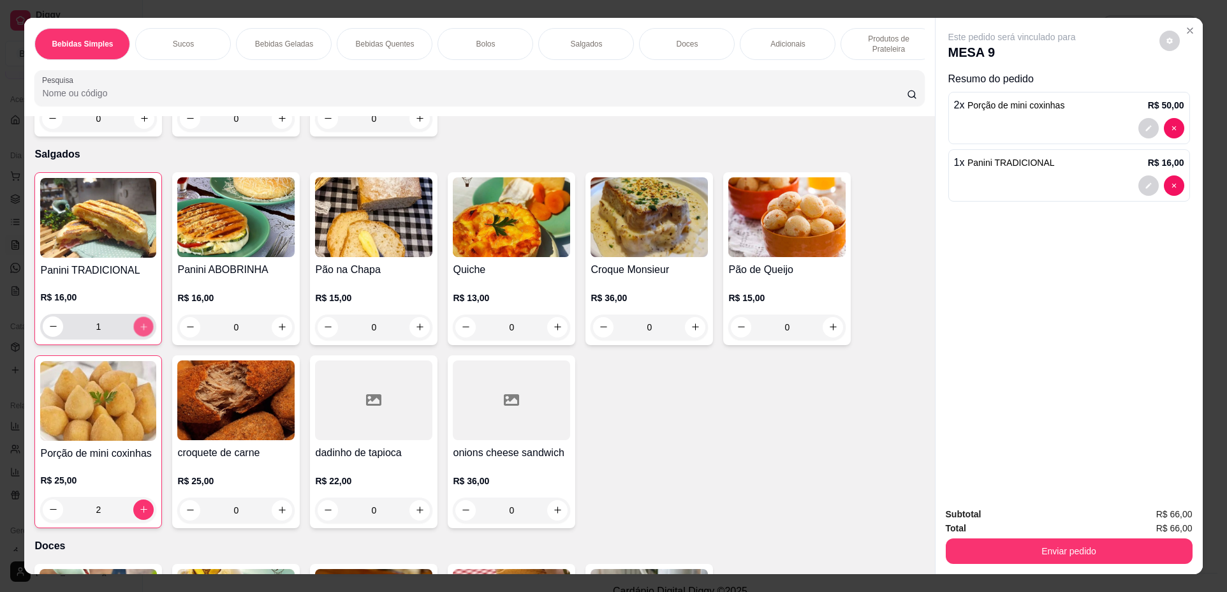
click at [139, 332] on icon "increase-product-quantity" at bounding box center [144, 327] width 10 height 10
type input "2"
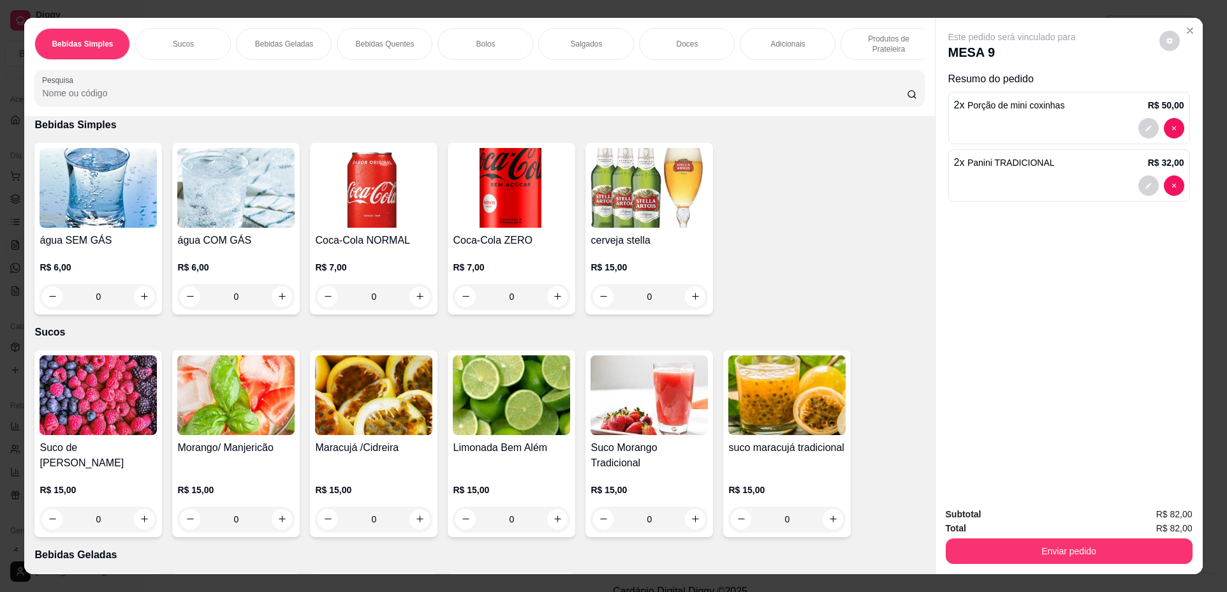
scroll to position [0, 0]
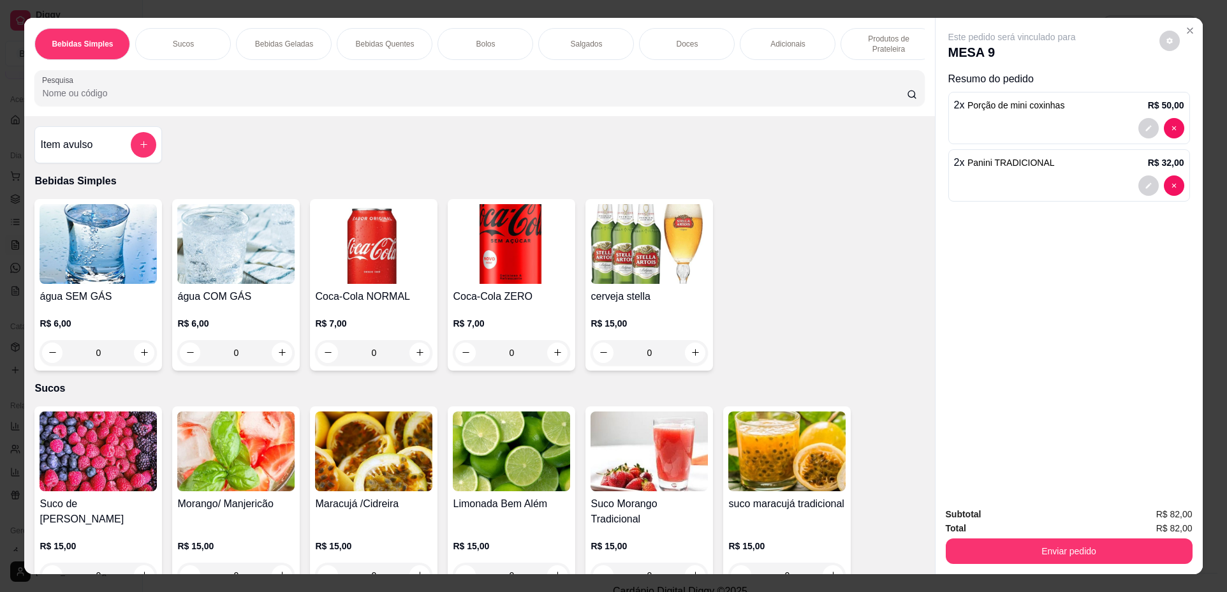
click at [557, 356] on div "0" at bounding box center [511, 353] width 117 height 26
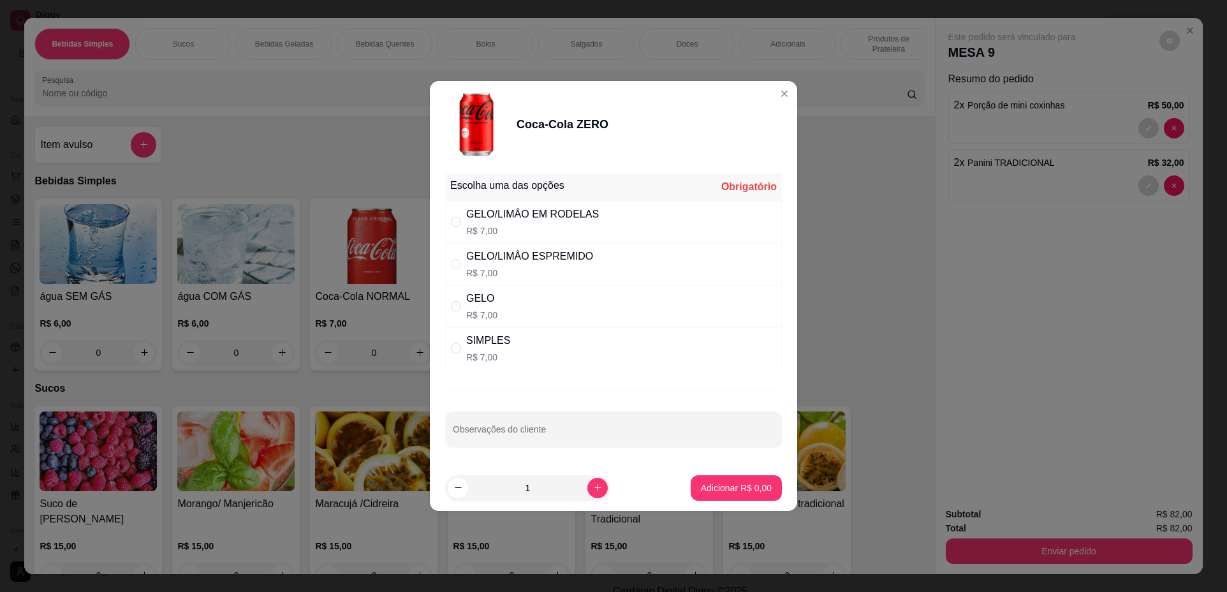
click at [603, 273] on div "GELO/LIMÂO ESPREMIDO R$ 7,00" at bounding box center [613, 264] width 337 height 42
radio input "true"
click at [610, 202] on div "GELO/LIMÂO EM RODELAS R$ 7,00" at bounding box center [613, 222] width 337 height 42
radio input "true"
radio input "false"
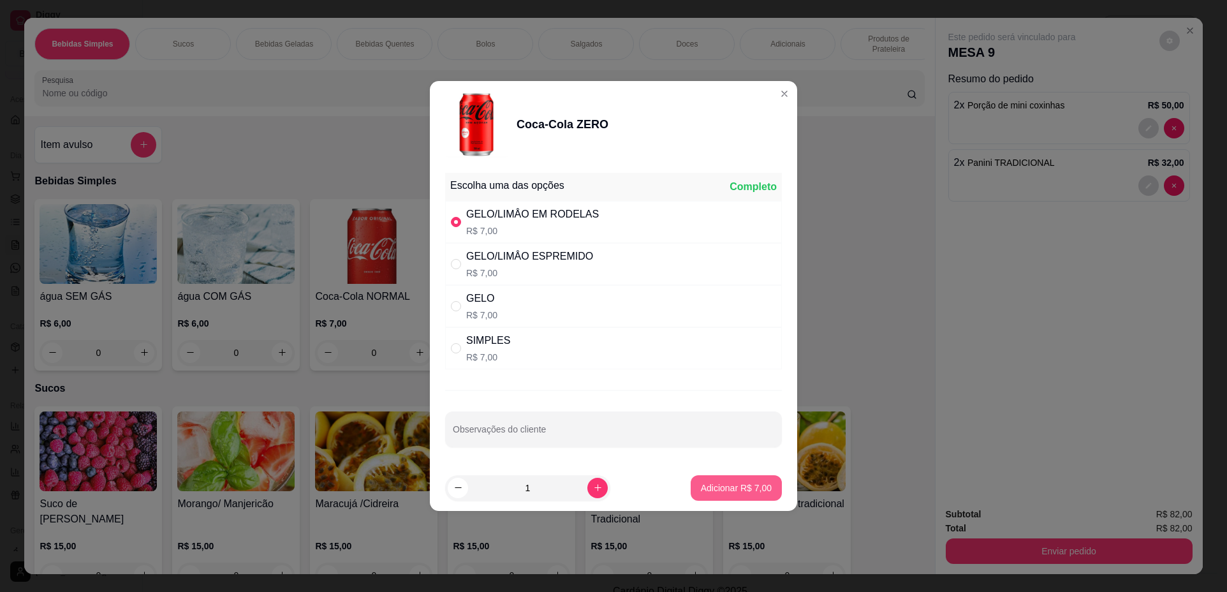
click at [706, 495] on button "Adicionar R$ 7,00" at bounding box center [736, 488] width 91 height 26
type input "1"
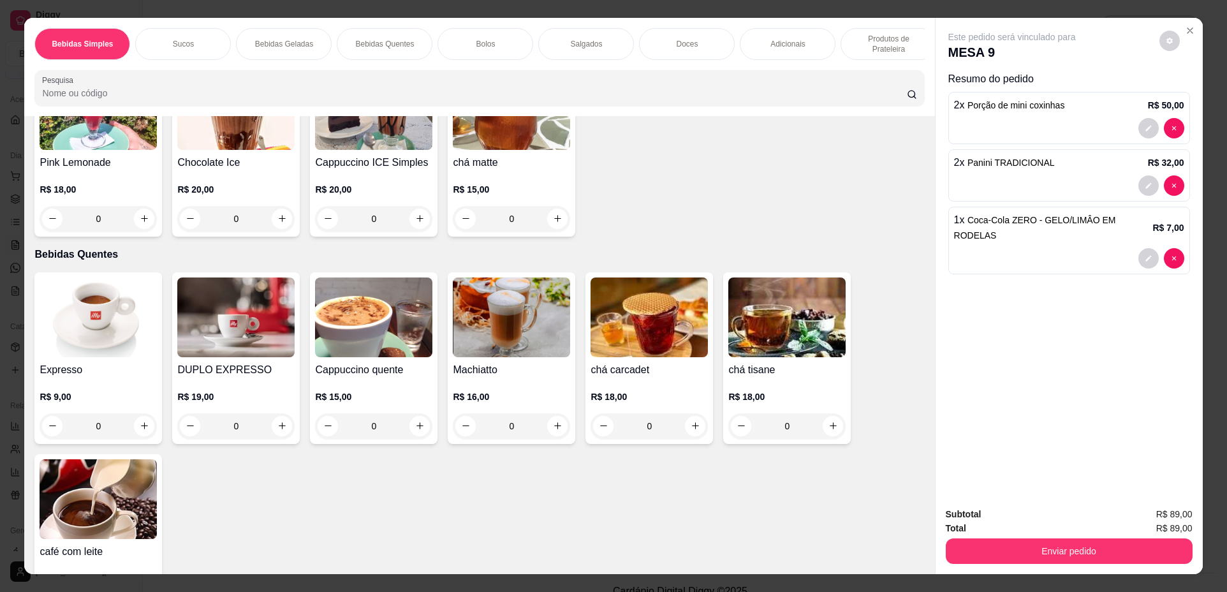
scroll to position [638, 0]
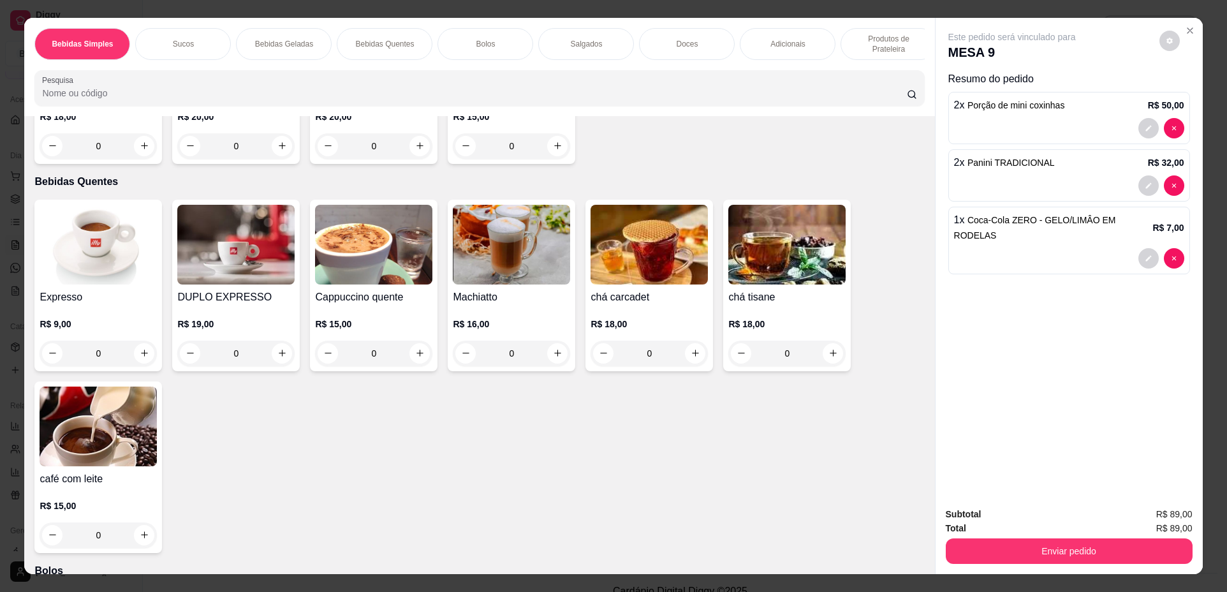
click at [429, 287] on div "Cappuccino quente R$ 15,00 0" at bounding box center [374, 286] width 128 height 172
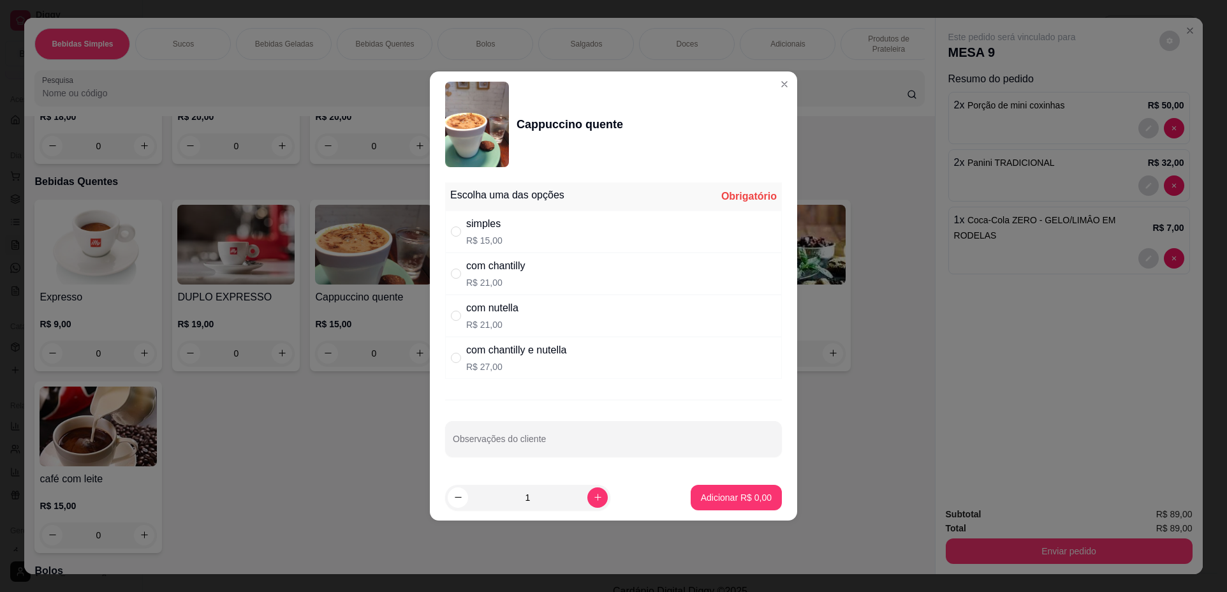
click at [546, 286] on div "com chantilly R$ 21,00" at bounding box center [613, 274] width 337 height 42
radio input "true"
click at [685, 487] on button "Adicionar R$ 21,00" at bounding box center [733, 498] width 96 height 26
type input "1"
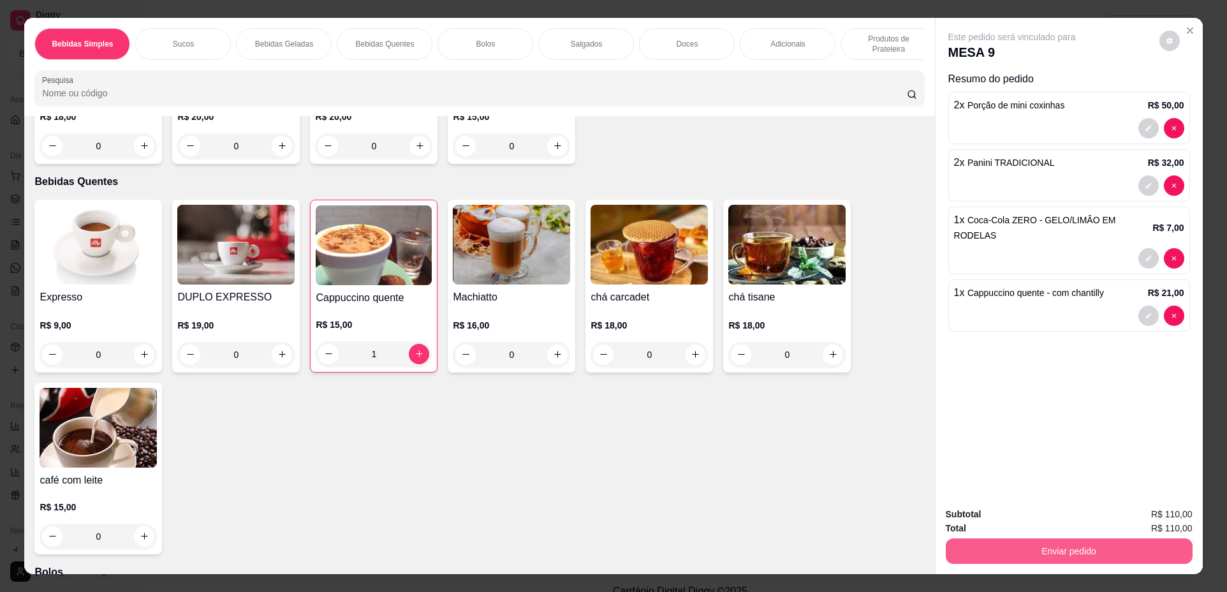
click at [1156, 539] on button "Enviar pedido" at bounding box center [1069, 551] width 247 height 26
click at [1064, 522] on button "Não registrar e enviar pedido" at bounding box center [1026, 520] width 133 height 24
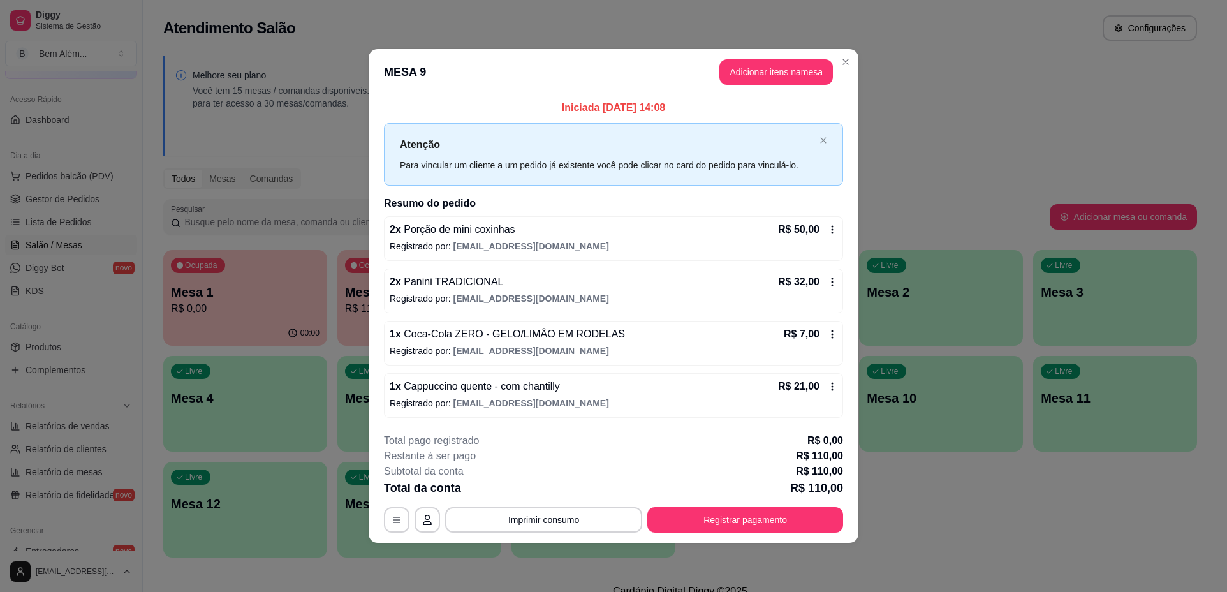
click at [856, 73] on header "MESA 9 Adicionar itens na mesa" at bounding box center [614, 72] width 490 height 46
click at [846, 73] on header "MESA 9 Adicionar itens na mesa" at bounding box center [614, 72] width 490 height 46
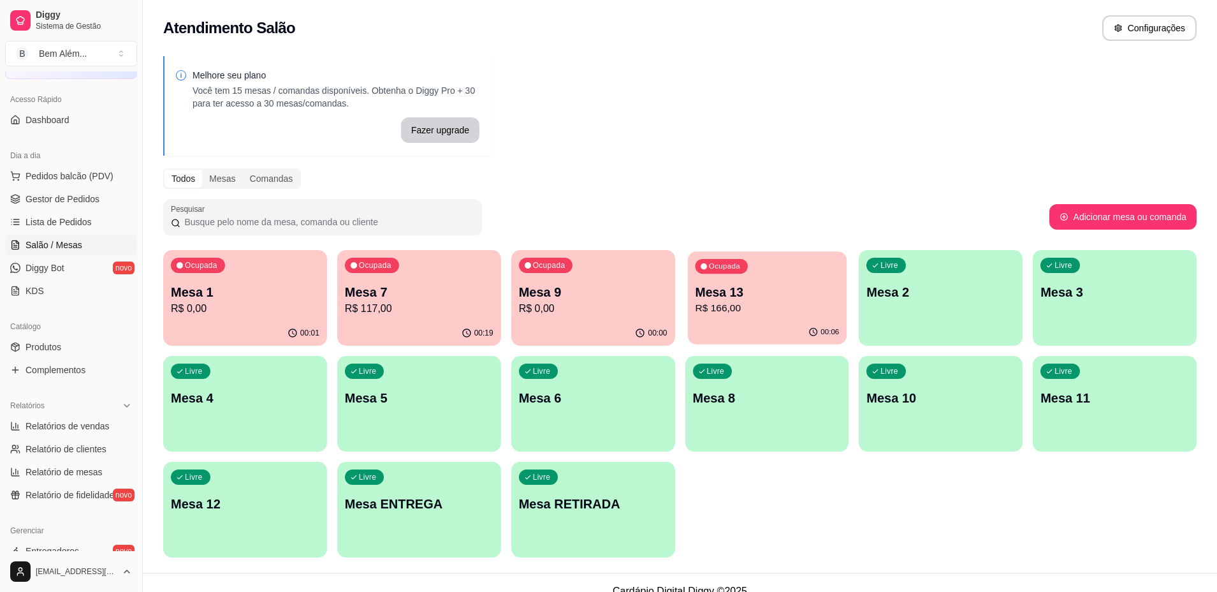
click at [768, 300] on div "Mesa 13 R$ 166,00" at bounding box center [767, 300] width 144 height 32
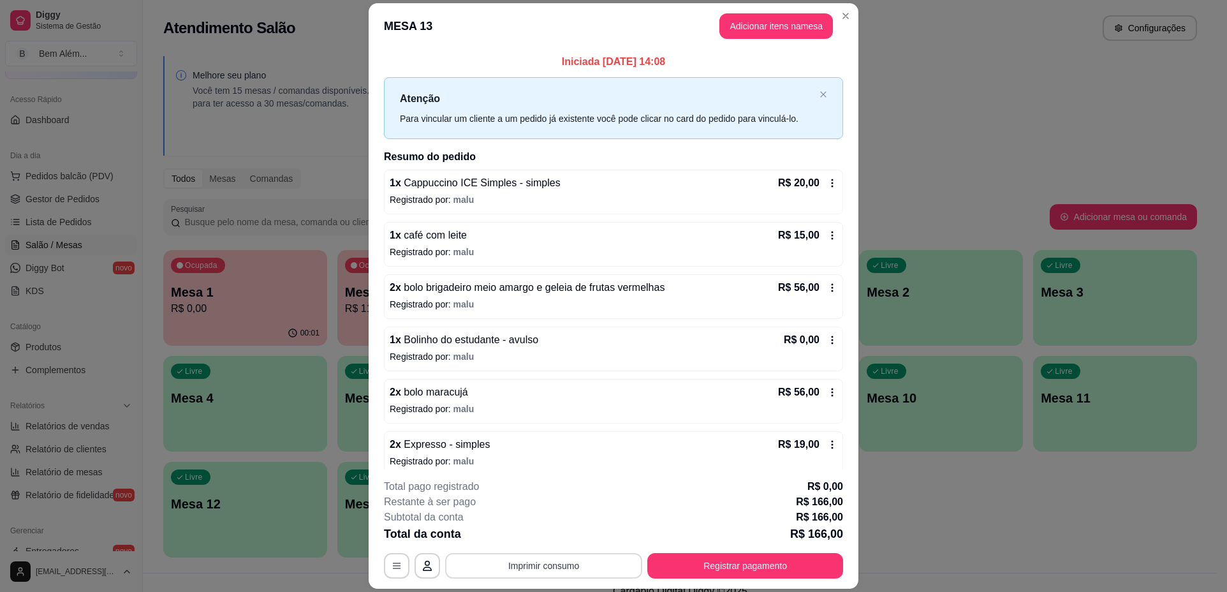
click at [566, 567] on button "Imprimir consumo" at bounding box center [543, 566] width 197 height 26
click at [554, 530] on button "impressao computador" at bounding box center [539, 536] width 96 height 20
click at [807, 341] on div "R$ 0,00" at bounding box center [811, 339] width 54 height 15
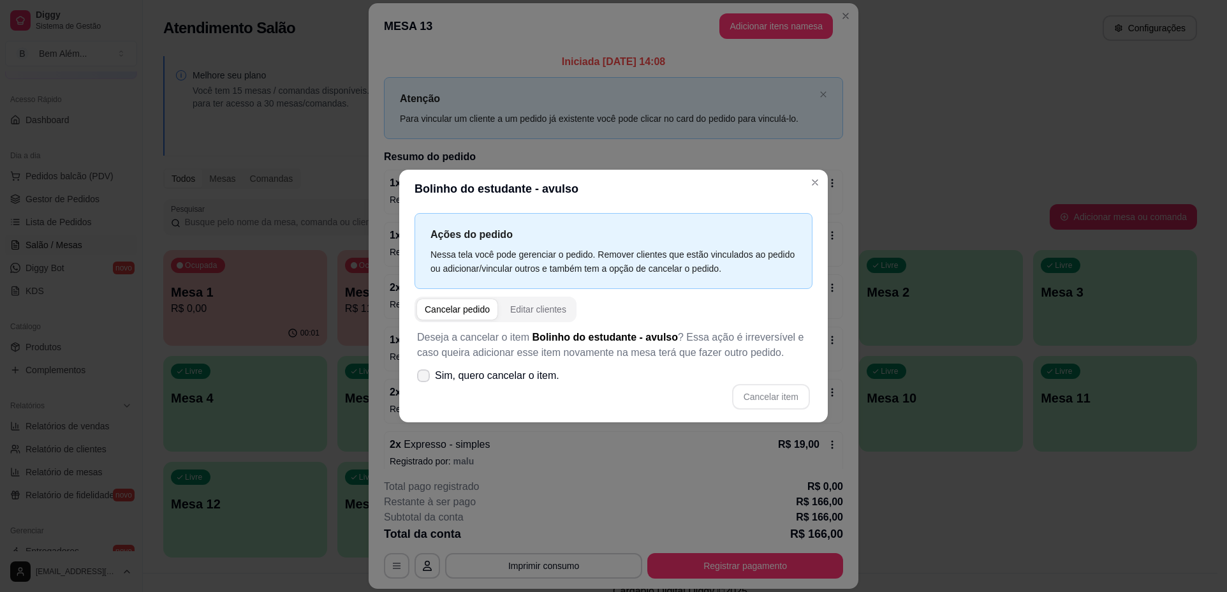
click at [458, 376] on span "Sim, quero cancelar o item." at bounding box center [497, 375] width 124 height 15
click at [425, 378] on input "Sim, quero cancelar o item." at bounding box center [420, 382] width 8 height 8
checkbox input "true"
click at [793, 397] on button "Cancelar item" at bounding box center [771, 397] width 76 height 25
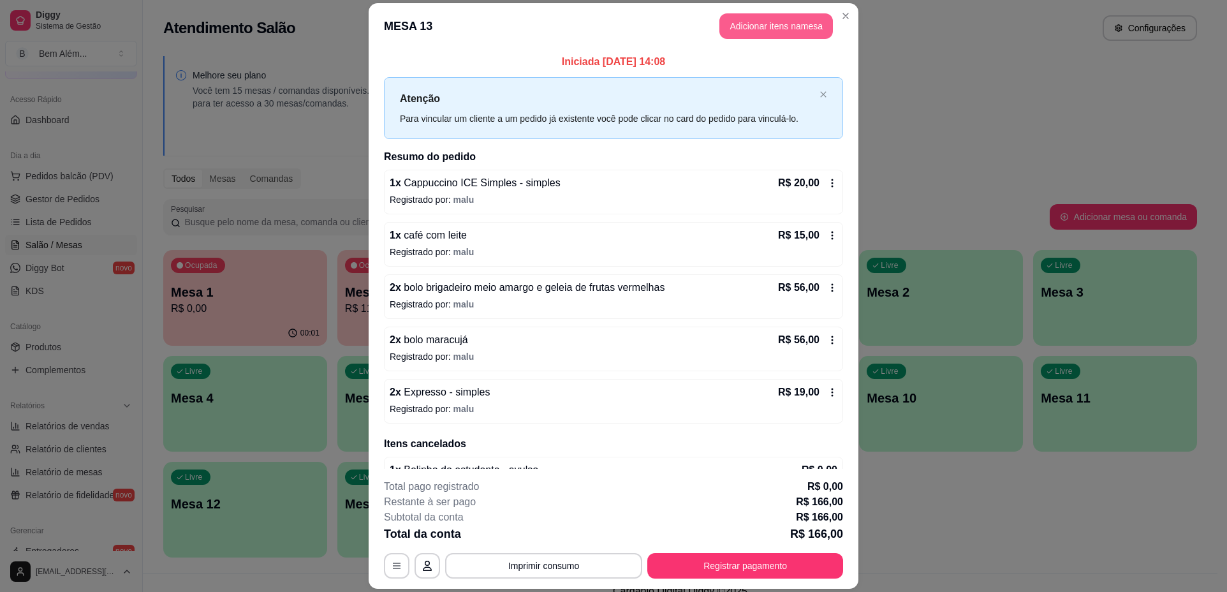
click at [796, 25] on button "Adicionar itens na mesa" at bounding box center [776, 26] width 114 height 26
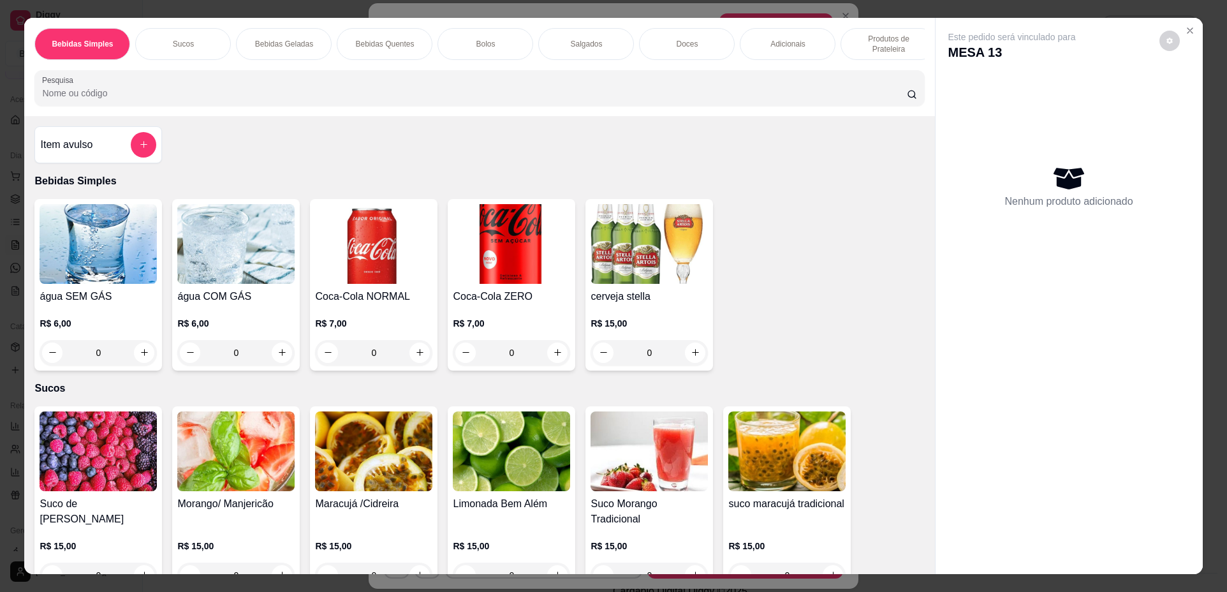
click at [680, 45] on p "Doces" at bounding box center [687, 44] width 22 height 10
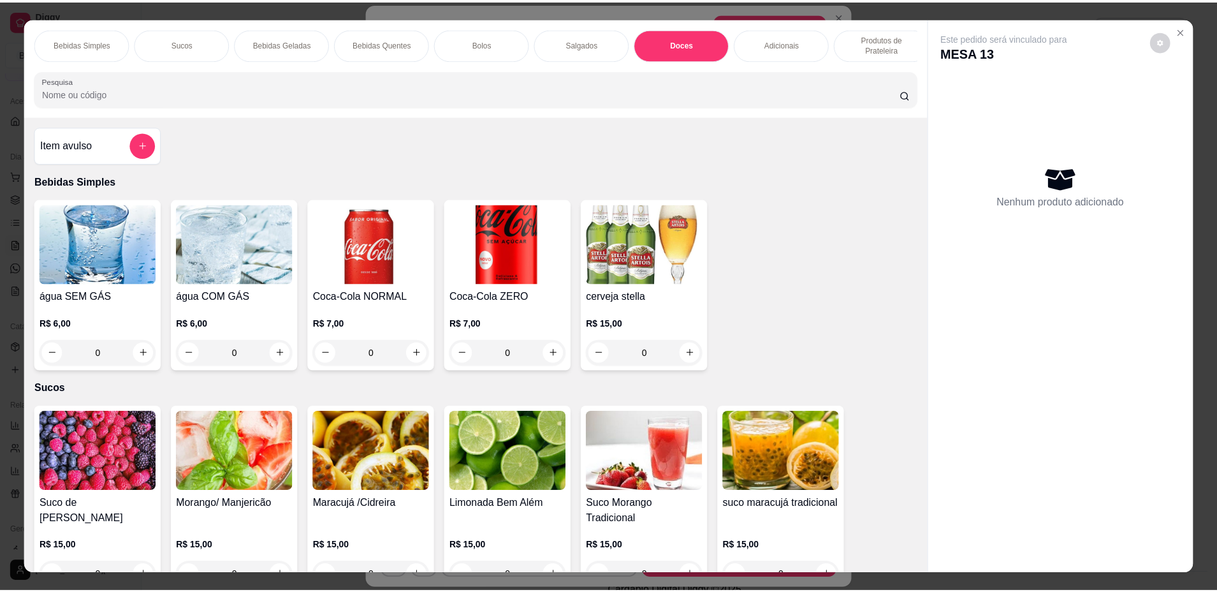
scroll to position [23, 0]
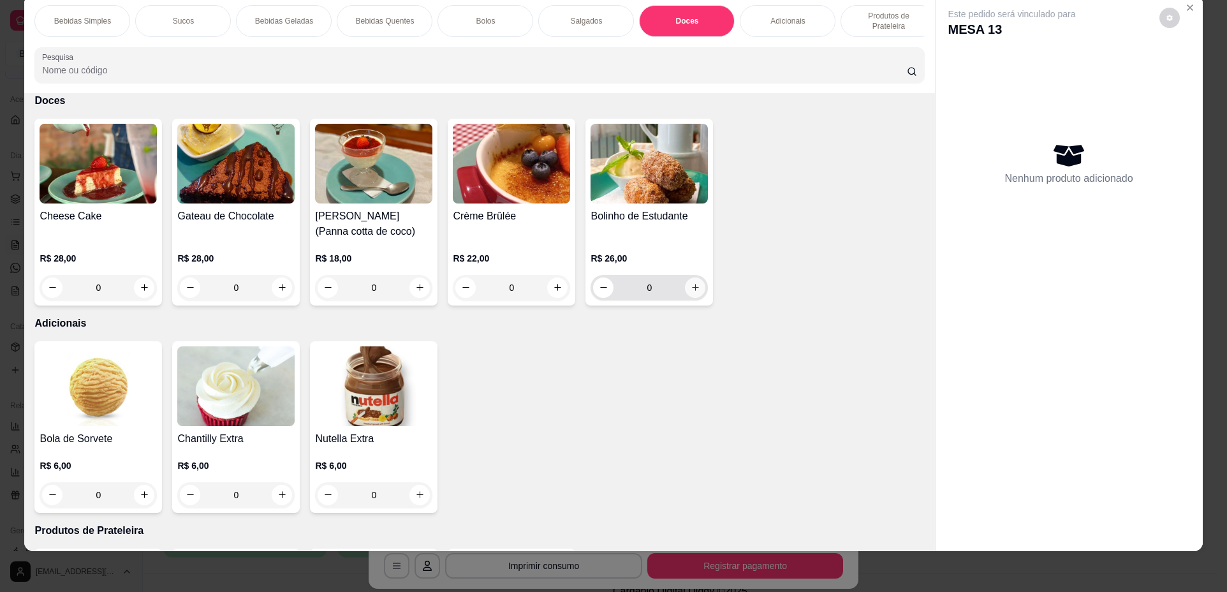
click at [691, 292] on icon "increase-product-quantity" at bounding box center [696, 287] width 10 height 10
type input "1"
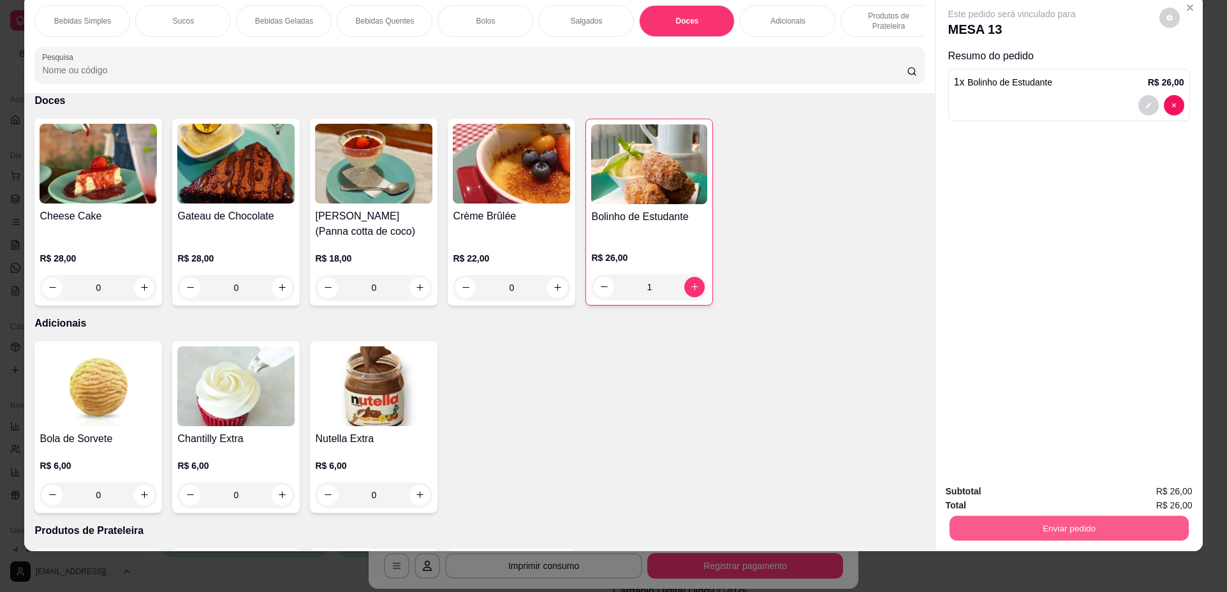
click at [1069, 532] on button "Enviar pedido" at bounding box center [1068, 528] width 239 height 25
click at [1032, 496] on button "Não registrar e enviar pedido" at bounding box center [1026, 497] width 129 height 24
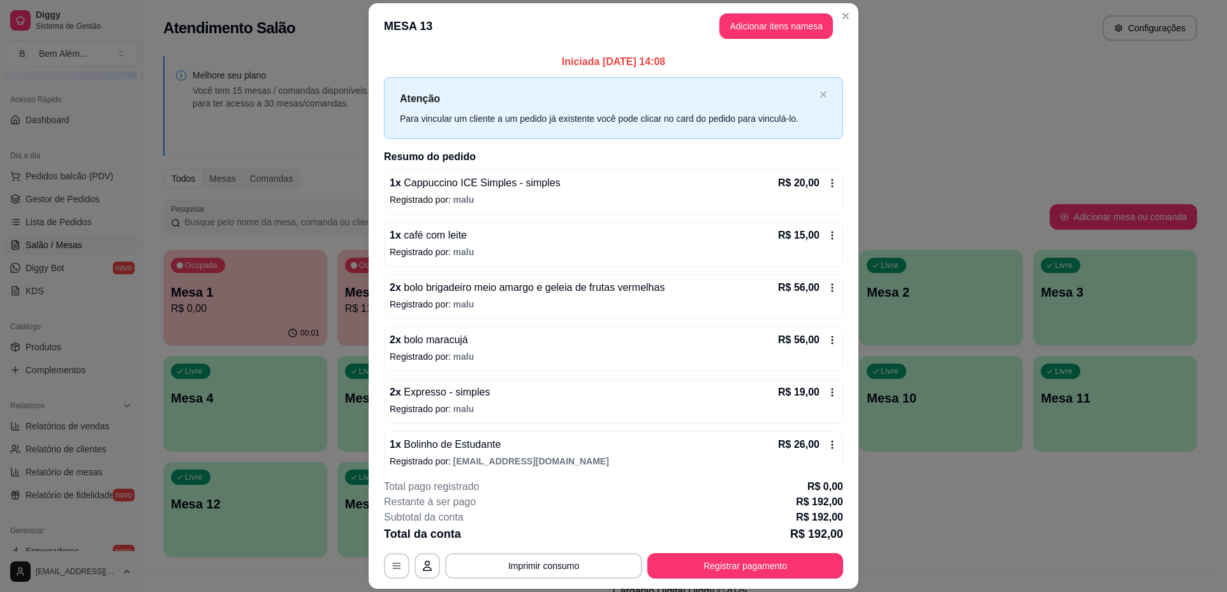
click at [837, 26] on header "MESA 13 Adicionar itens na mesa" at bounding box center [614, 26] width 490 height 46
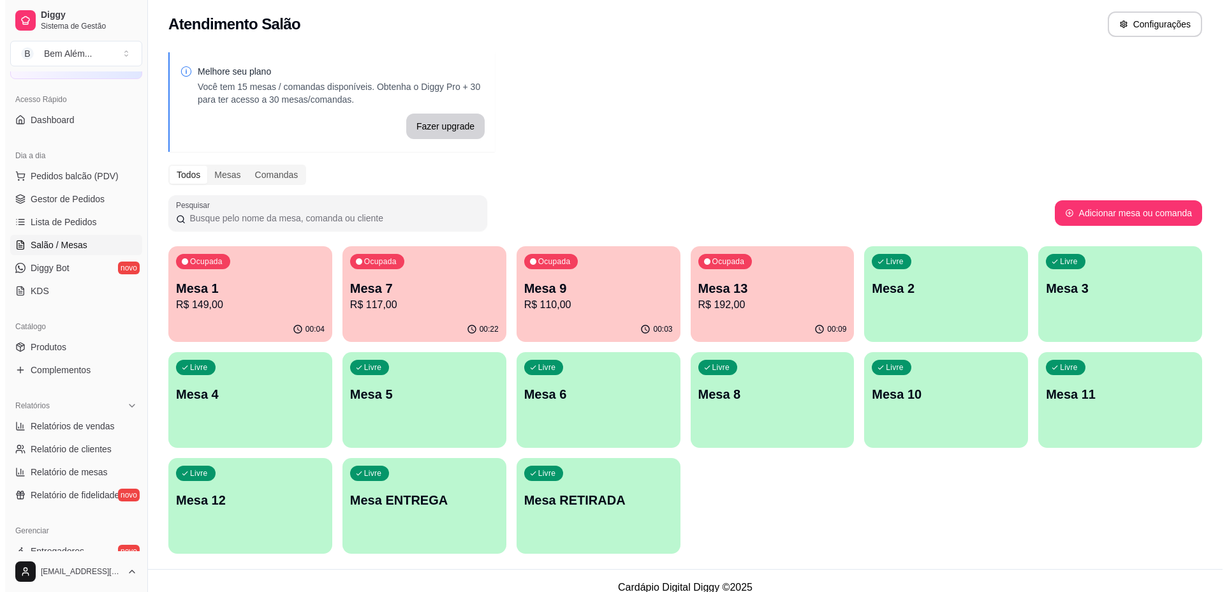
scroll to position [0, 0]
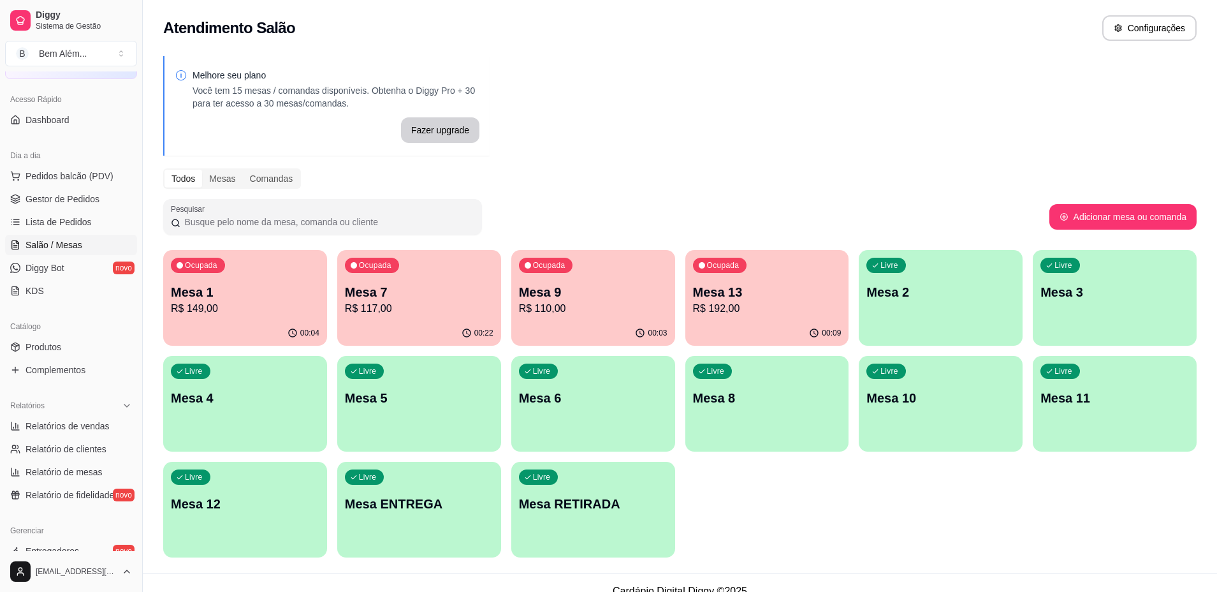
click at [255, 325] on div "00:04" at bounding box center [245, 333] width 164 height 25
click at [615, 318] on div "Ocupada Mesa 9 R$ 110,00" at bounding box center [593, 285] width 159 height 69
click at [402, 288] on p "Mesa 7" at bounding box center [419, 292] width 149 height 18
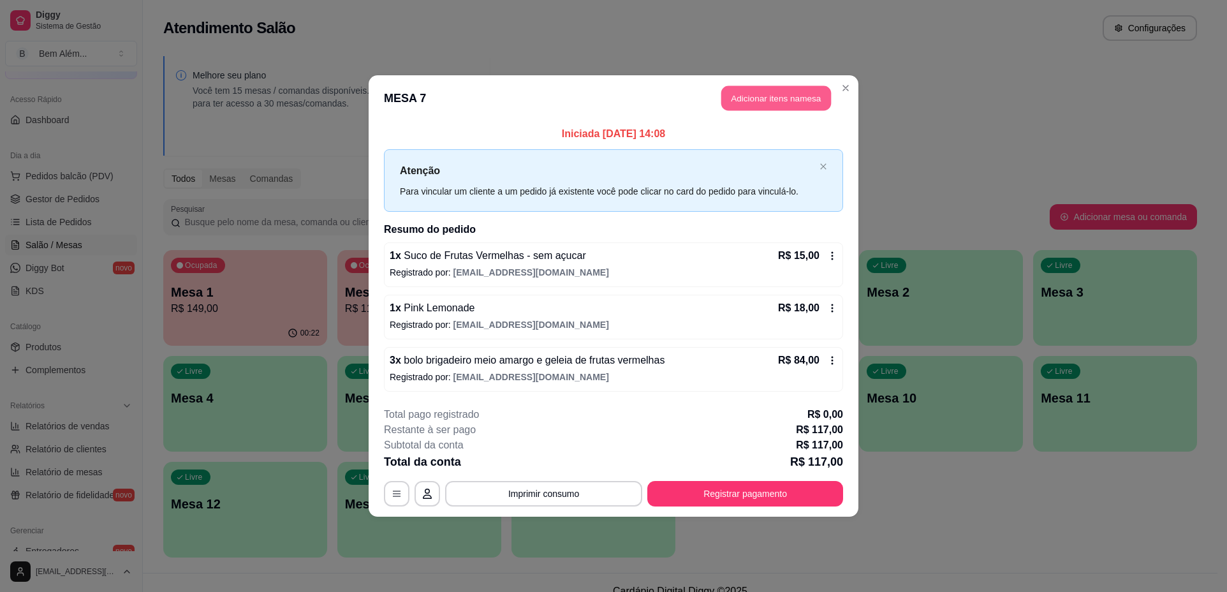
click at [761, 106] on button "Adicionar itens na mesa" at bounding box center [776, 98] width 110 height 25
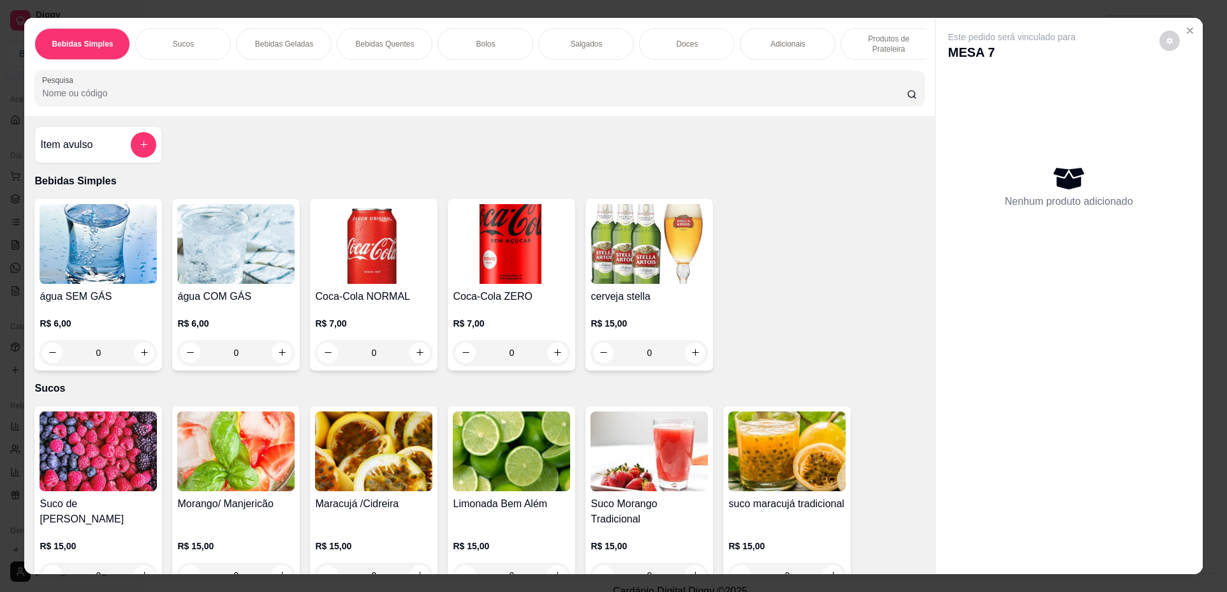
click at [194, 284] on img at bounding box center [235, 244] width 117 height 80
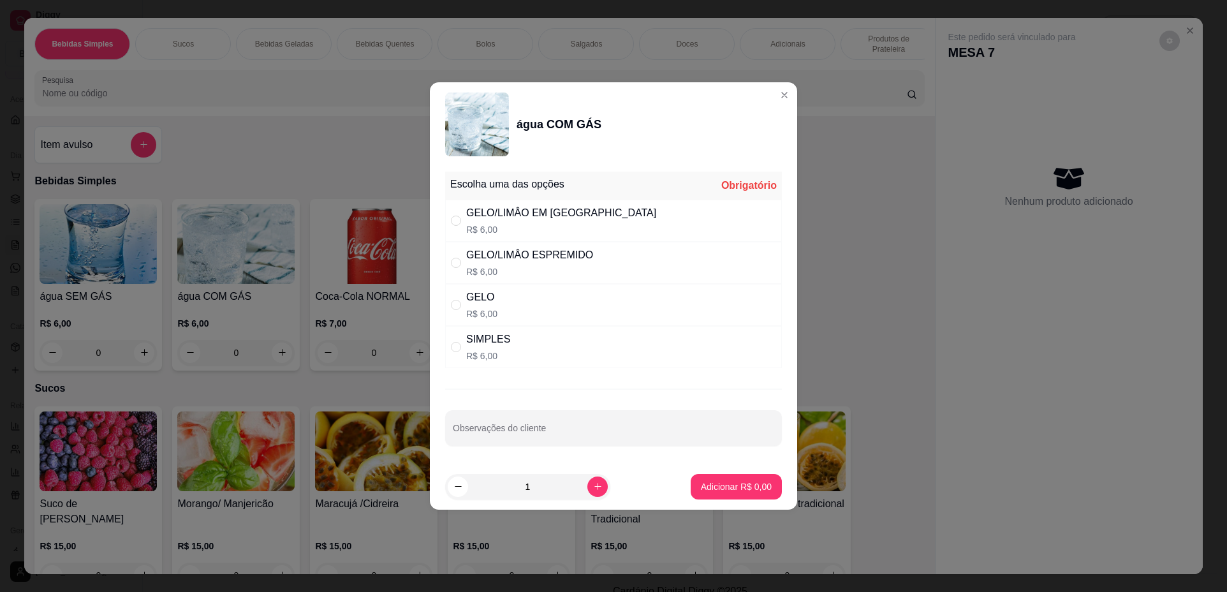
click at [564, 353] on div "SIMPLES R$ 6,00" at bounding box center [613, 347] width 337 height 42
radio input "true"
click at [721, 499] on footer "1 Adicionar R$ 6,00" at bounding box center [613, 487] width 367 height 46
click at [726, 483] on p "Adicionar R$ 6,00" at bounding box center [735, 486] width 69 height 12
type input "1"
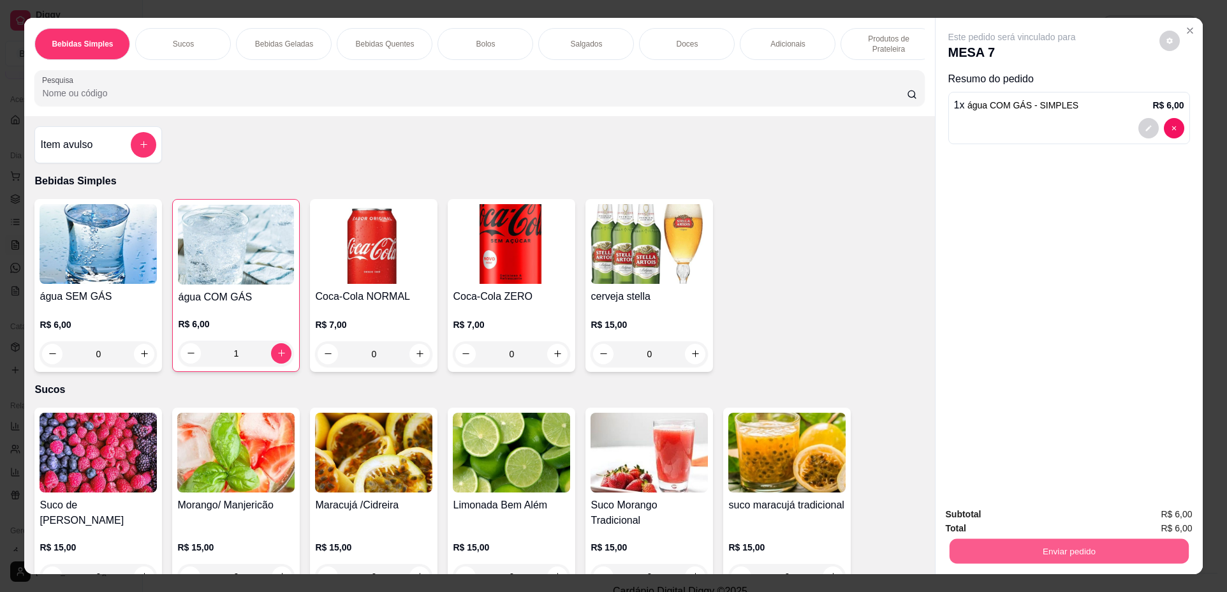
click at [1107, 546] on button "Enviar pedido" at bounding box center [1068, 551] width 239 height 25
click at [1040, 523] on button "Não registrar e enviar pedido" at bounding box center [1026, 520] width 133 height 24
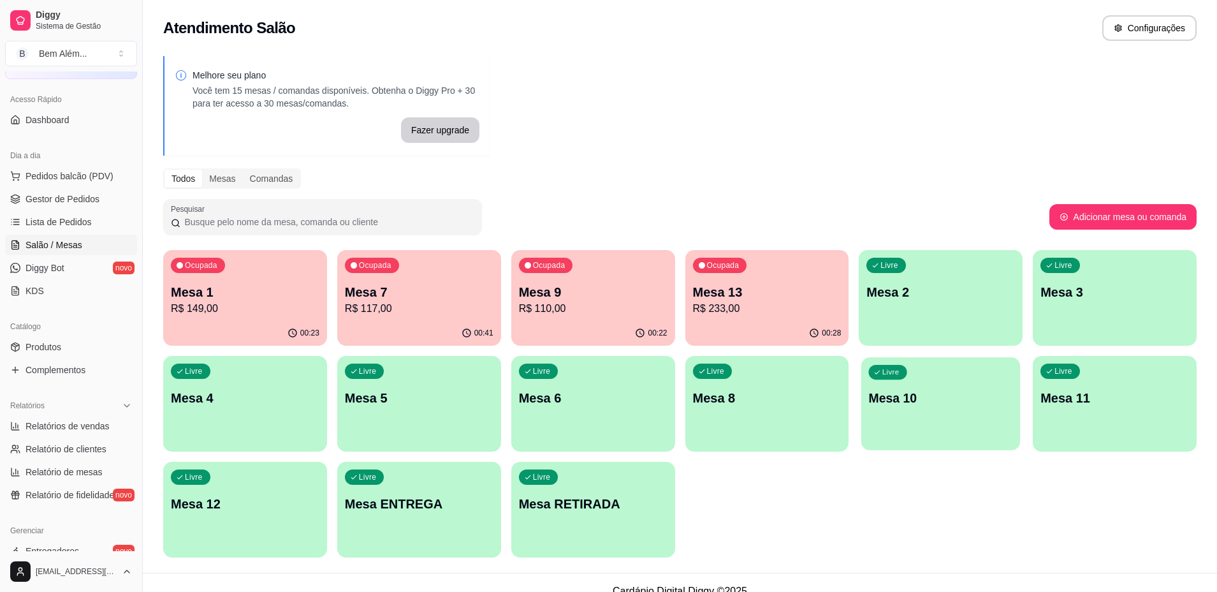
click at [951, 406] on p "Mesa 10" at bounding box center [941, 398] width 144 height 17
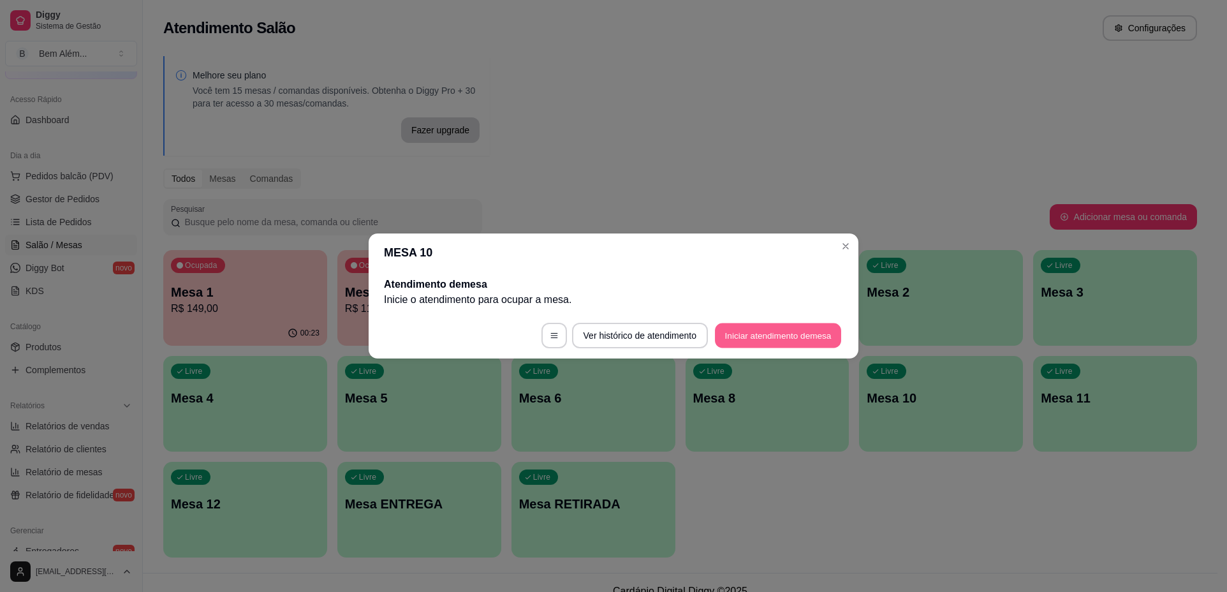
click at [733, 332] on button "Iniciar atendimento de mesa" at bounding box center [778, 335] width 126 height 25
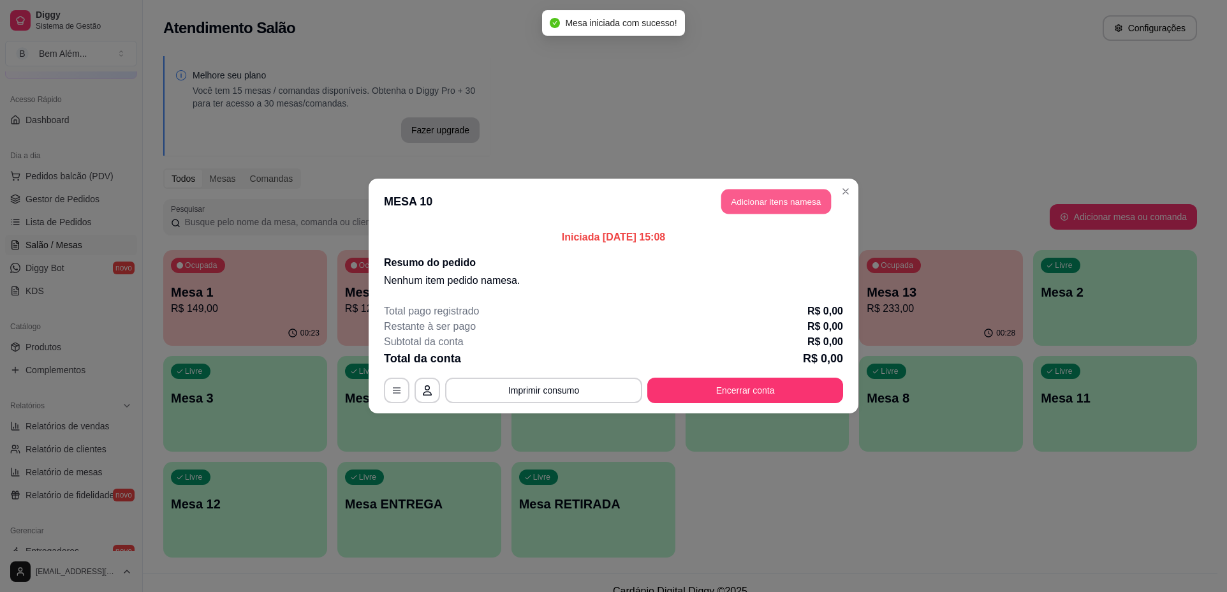
click at [761, 203] on button "Adicionar itens na mesa" at bounding box center [776, 201] width 110 height 25
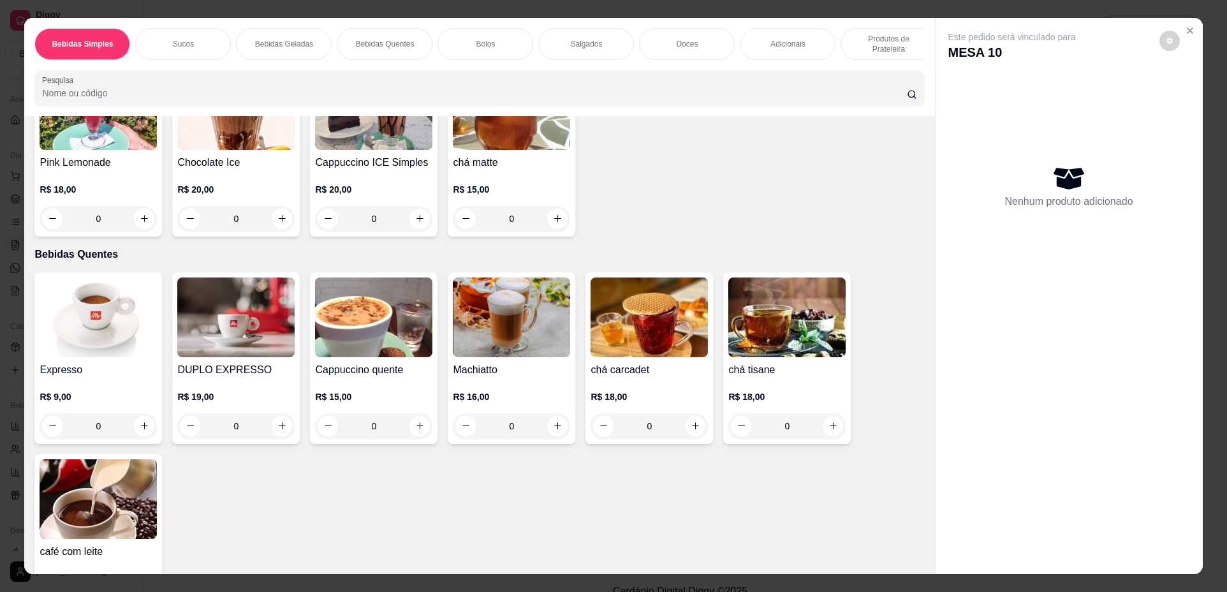
scroll to position [574, 0]
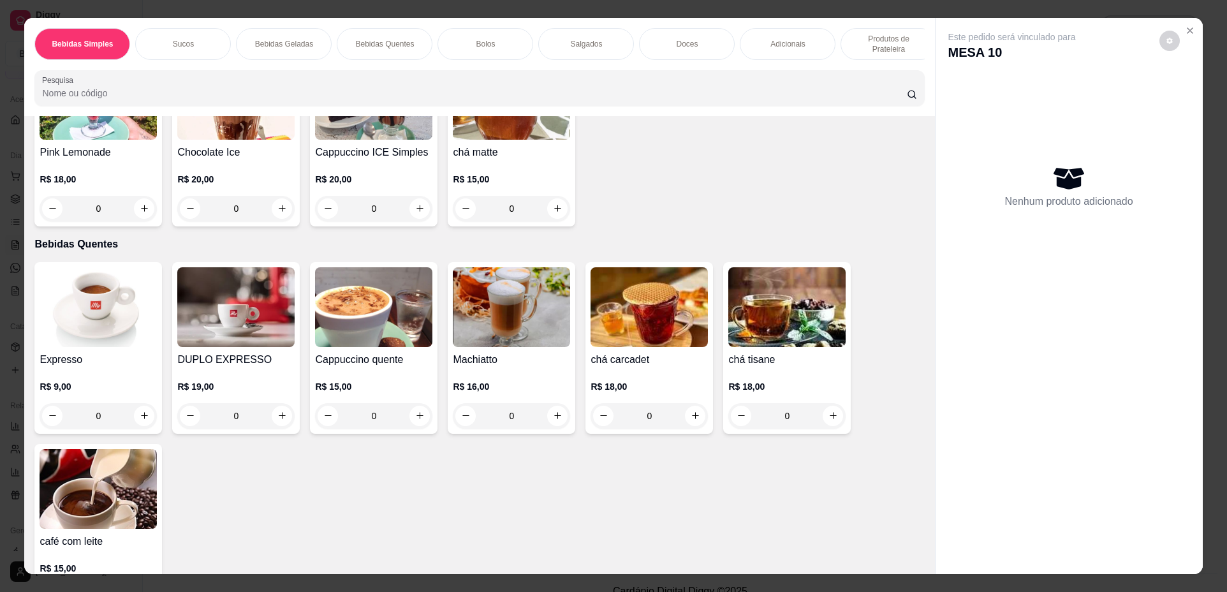
click at [74, 364] on h4 "Expresso" at bounding box center [98, 359] width 117 height 15
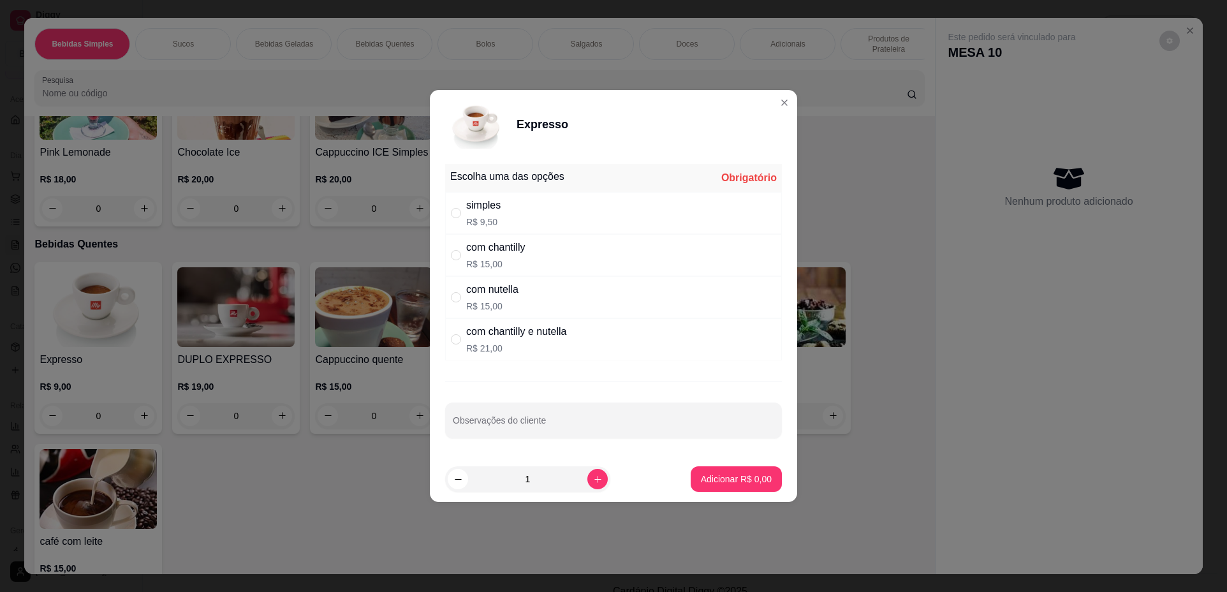
click at [494, 265] on p "R$ 15,00" at bounding box center [495, 264] width 59 height 13
radio input "true"
click at [740, 476] on p "Adicionar R$ 15,00" at bounding box center [734, 479] width 76 height 13
type input "1"
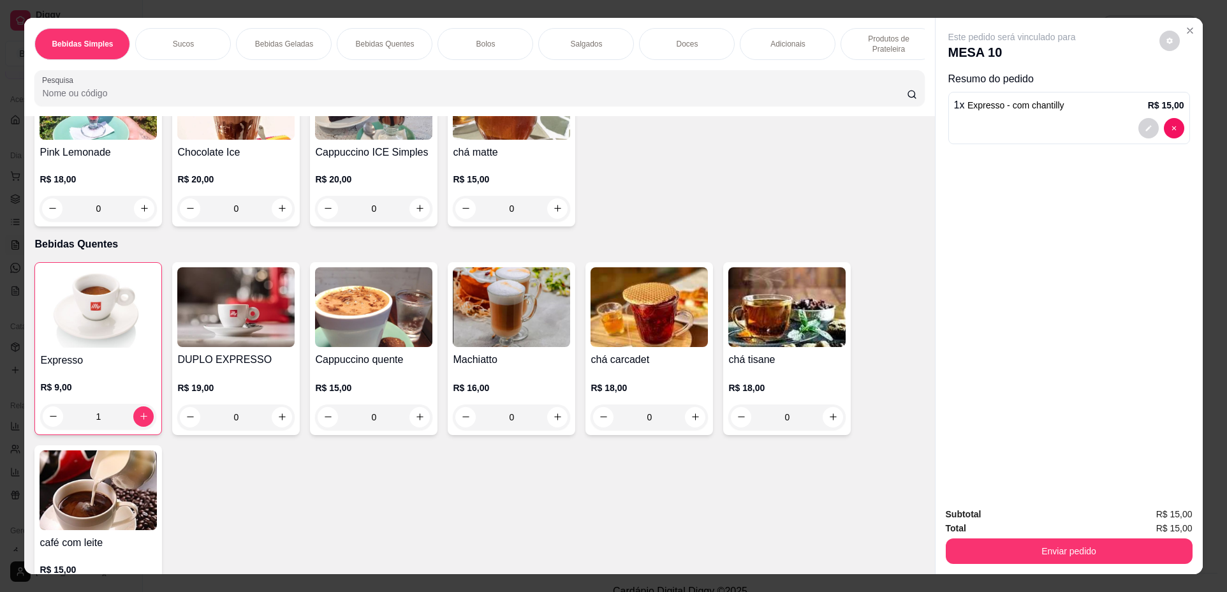
click at [894, 36] on p "Produtos de Prateleira" at bounding box center [888, 44] width 74 height 20
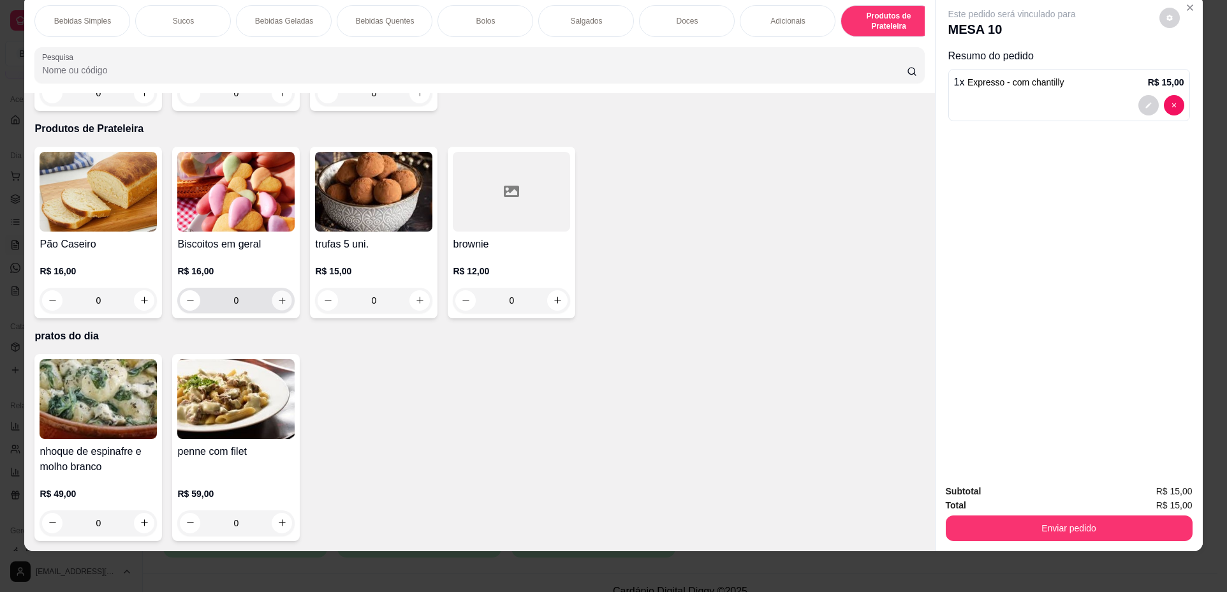
click at [275, 293] on button "increase-product-quantity" at bounding box center [282, 300] width 20 height 20
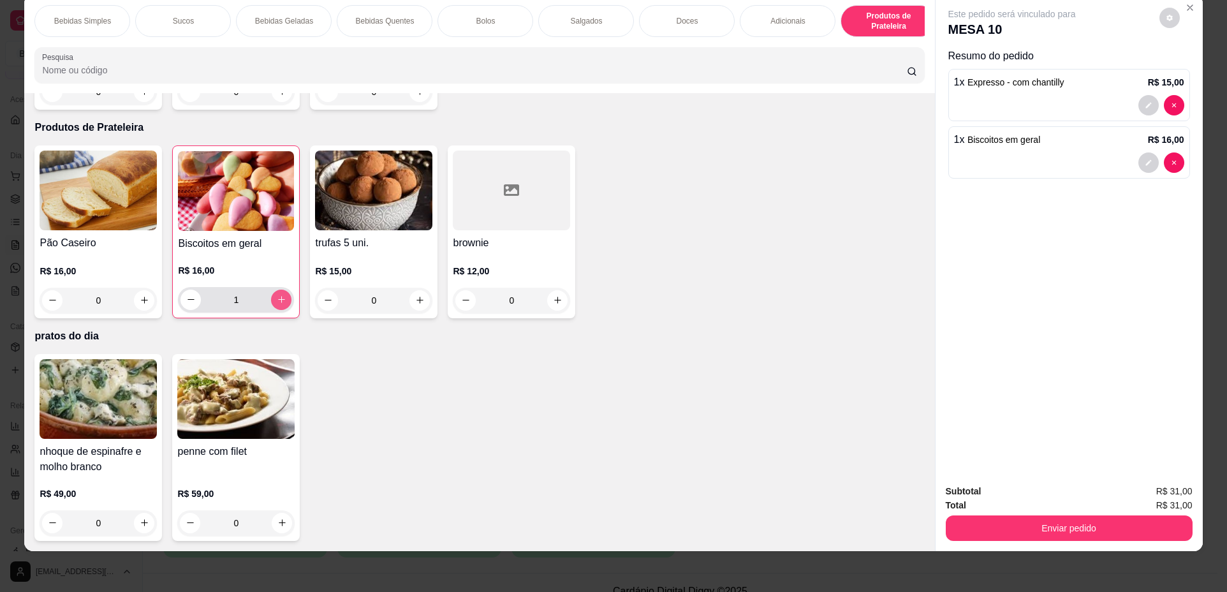
click at [275, 293] on button "increase-product-quantity" at bounding box center [281, 300] width 20 height 20
type input "2"
click at [689, 18] on p "Doces" at bounding box center [687, 21] width 22 height 10
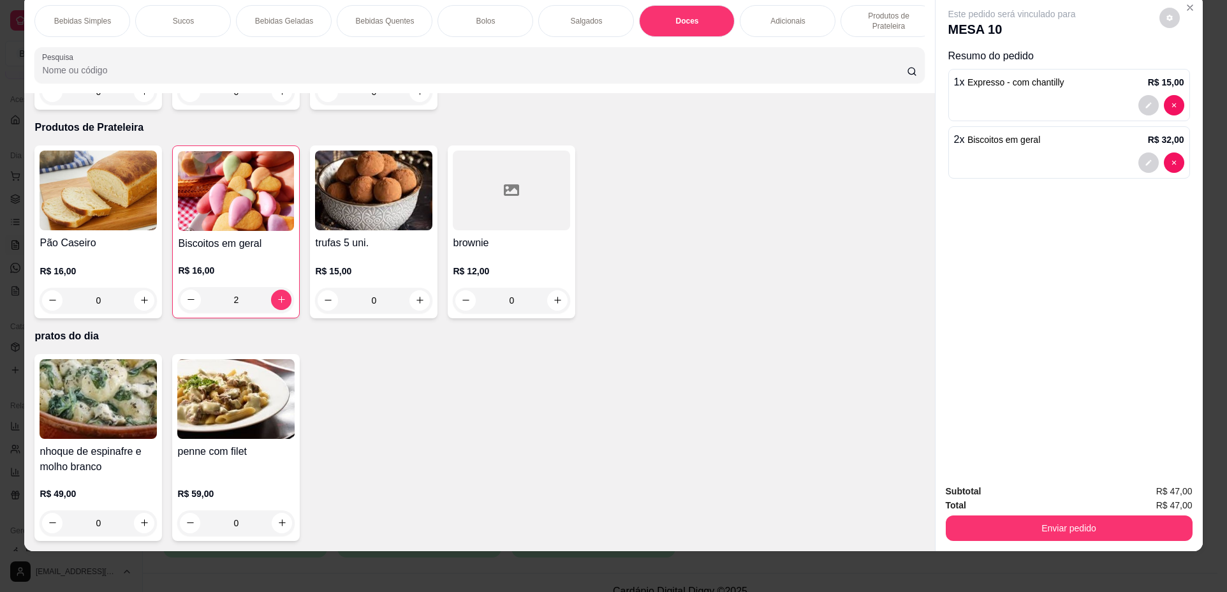
scroll to position [1696, 0]
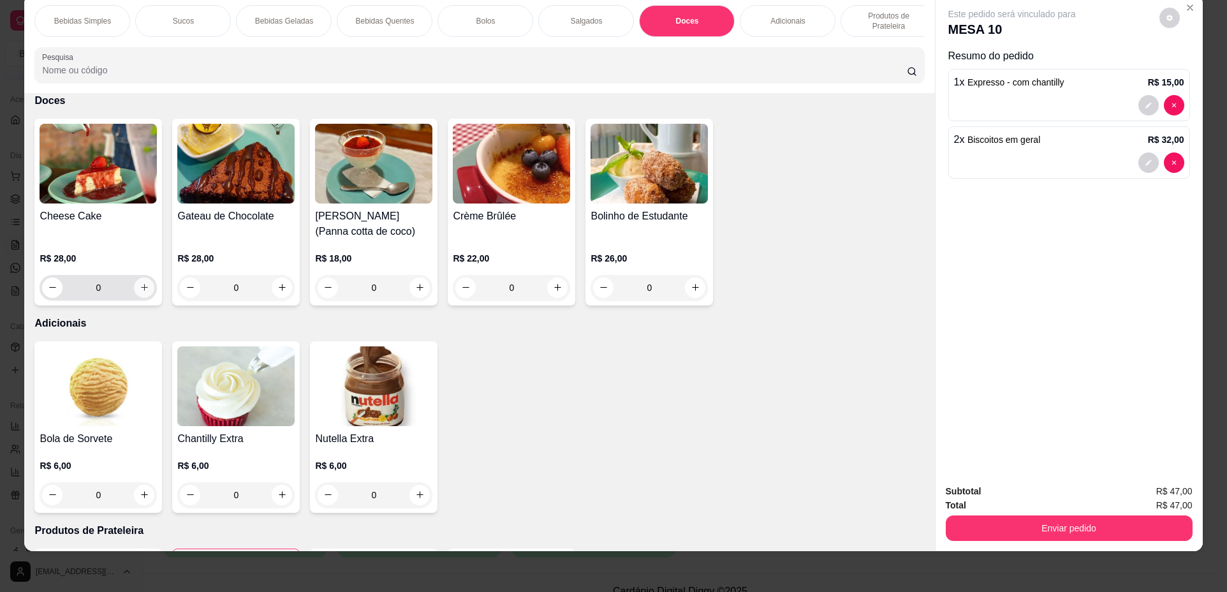
click at [142, 292] on icon "increase-product-quantity" at bounding box center [145, 287] width 10 height 10
type input "1"
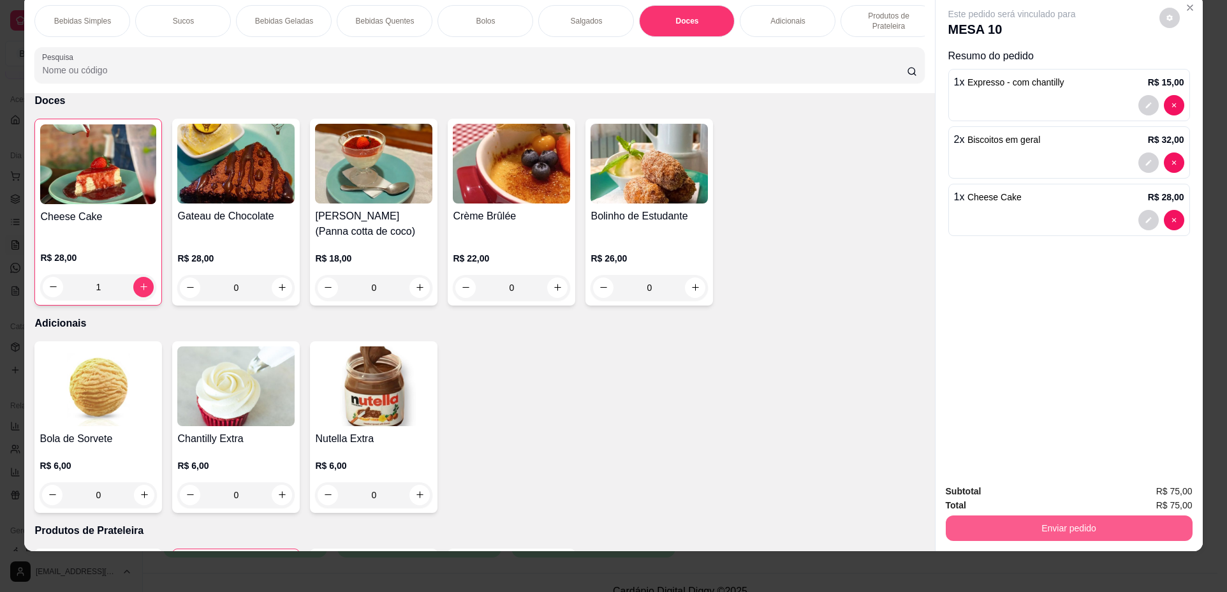
click at [1071, 529] on button "Enviar pedido" at bounding box center [1069, 528] width 247 height 26
click at [1034, 497] on button "Não registrar e enviar pedido" at bounding box center [1026, 497] width 133 height 24
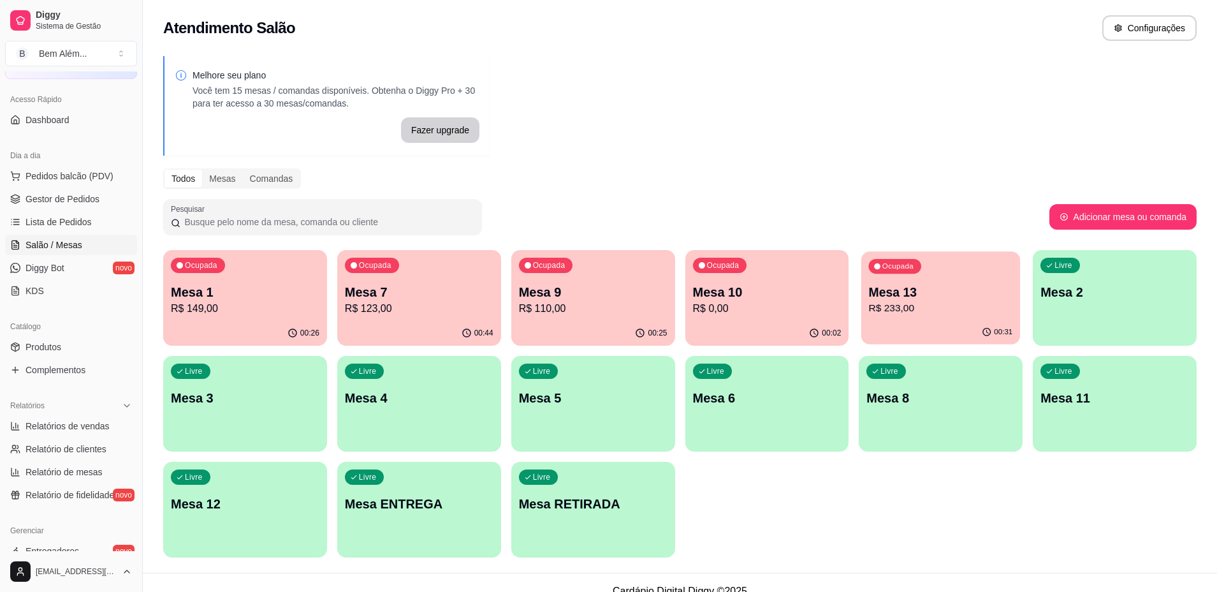
click at [914, 323] on div "00:31" at bounding box center [940, 332] width 159 height 24
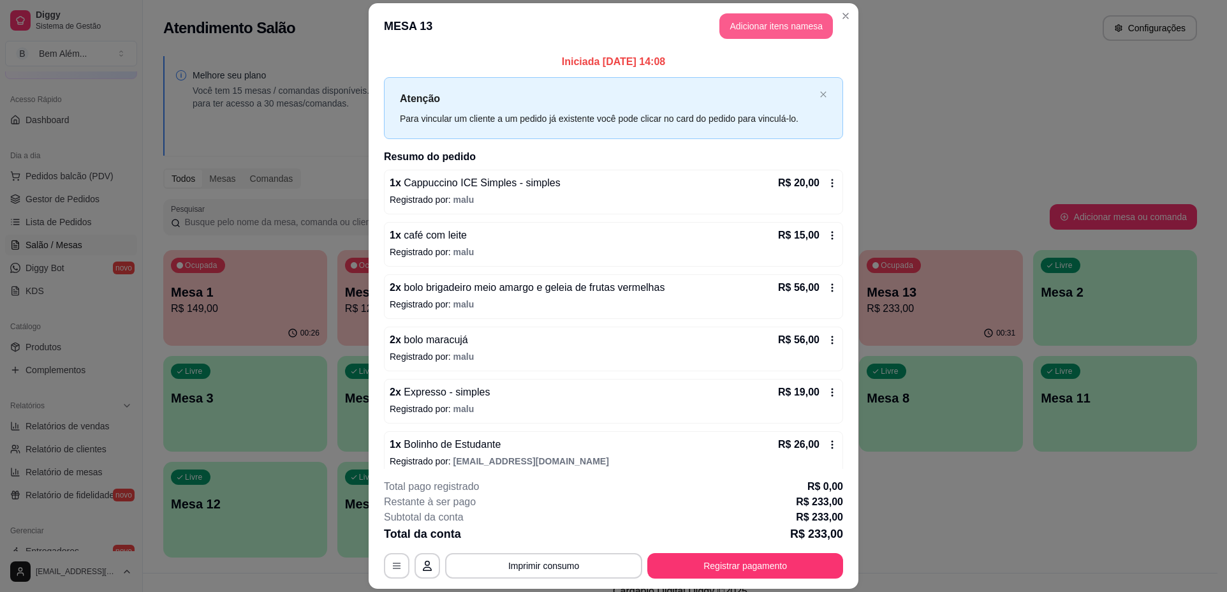
click at [786, 27] on button "Adicionar itens na mesa" at bounding box center [776, 26] width 114 height 26
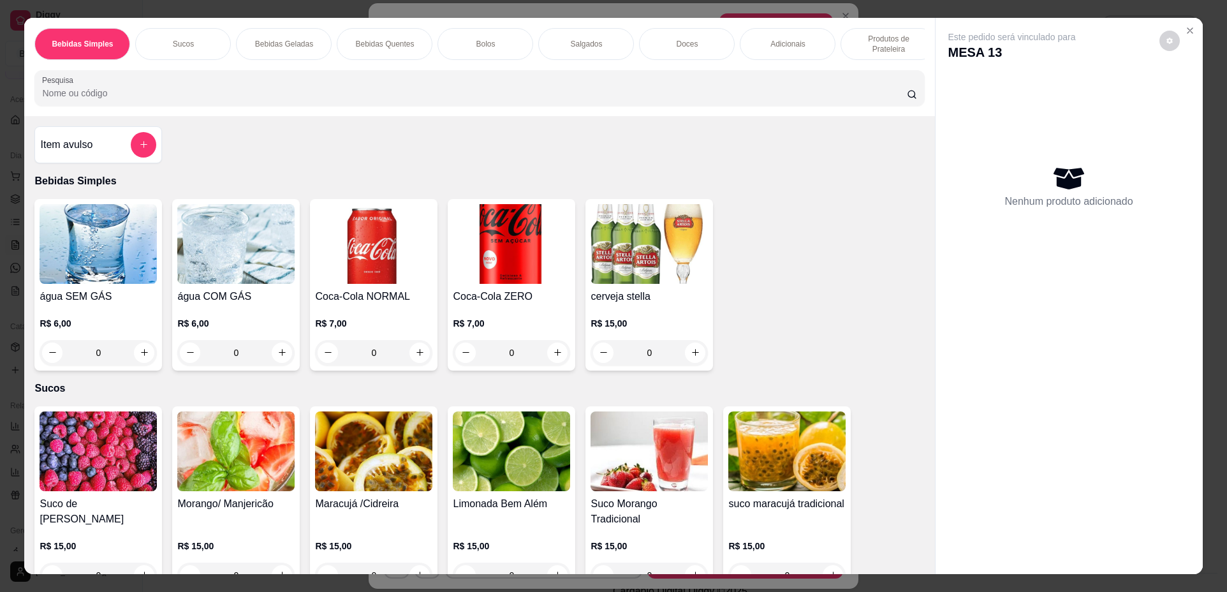
click at [280, 361] on div "0" at bounding box center [235, 353] width 117 height 26
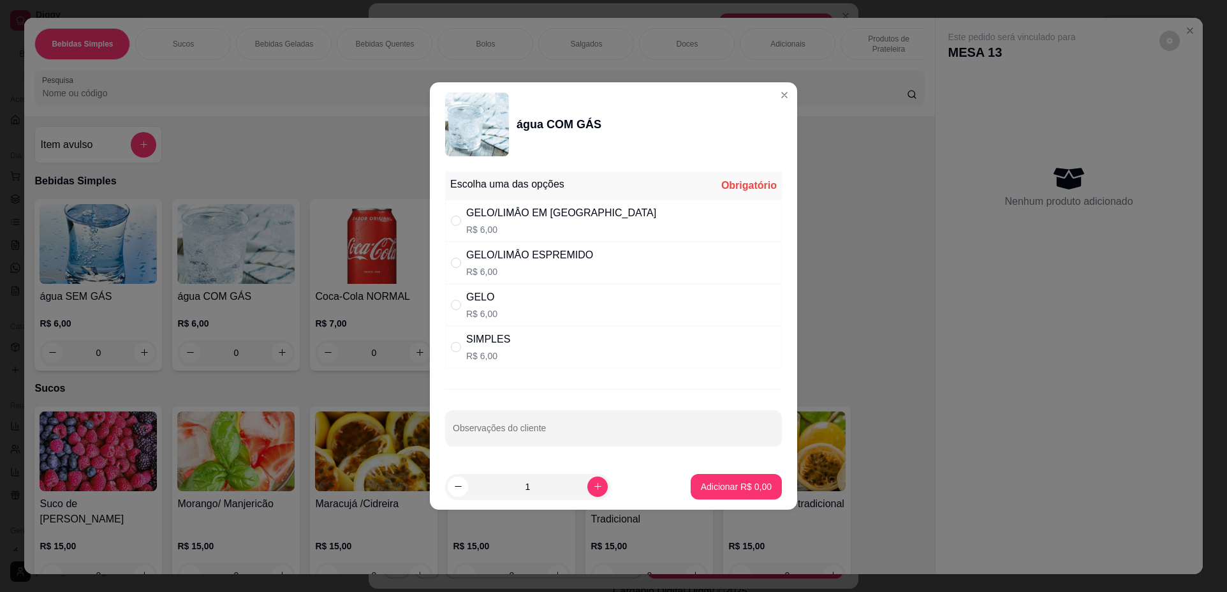
drag, startPoint x: 654, startPoint y: 351, endPoint x: 725, endPoint y: 440, distance: 113.4
click at [656, 351] on div "SIMPLES R$ 6,00" at bounding box center [613, 347] width 337 height 42
radio input "true"
click at [741, 483] on p "Adicionar R$ 6,00" at bounding box center [735, 486] width 69 height 12
type input "1"
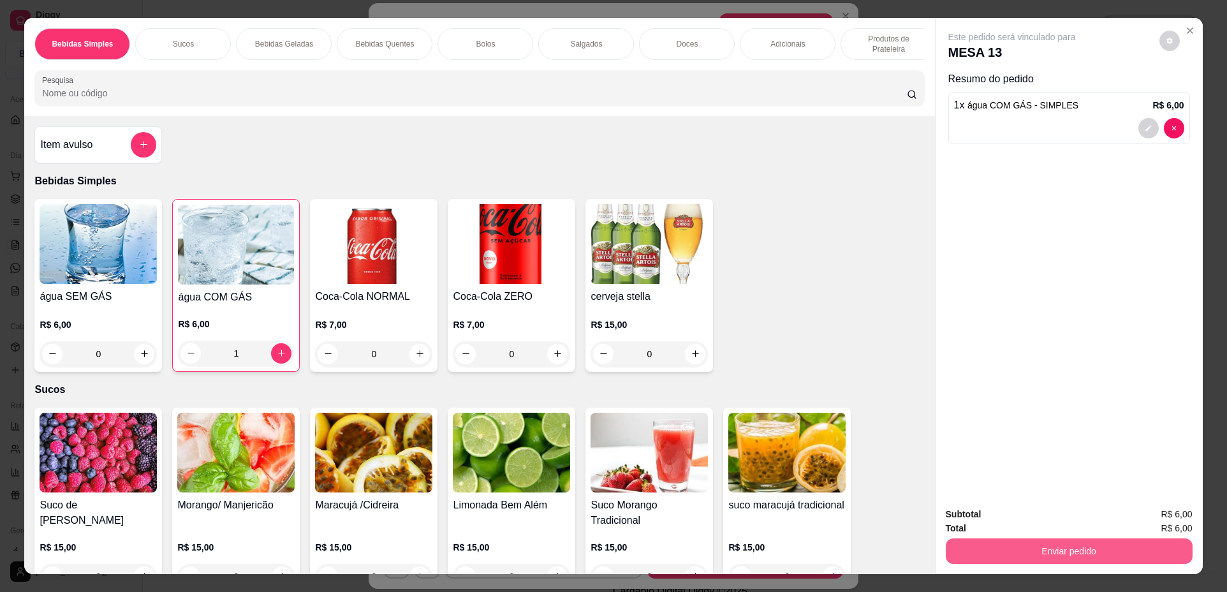
click at [1039, 545] on button "Enviar pedido" at bounding box center [1069, 551] width 247 height 26
click at [1018, 511] on button "Não registrar e enviar pedido" at bounding box center [1026, 520] width 133 height 24
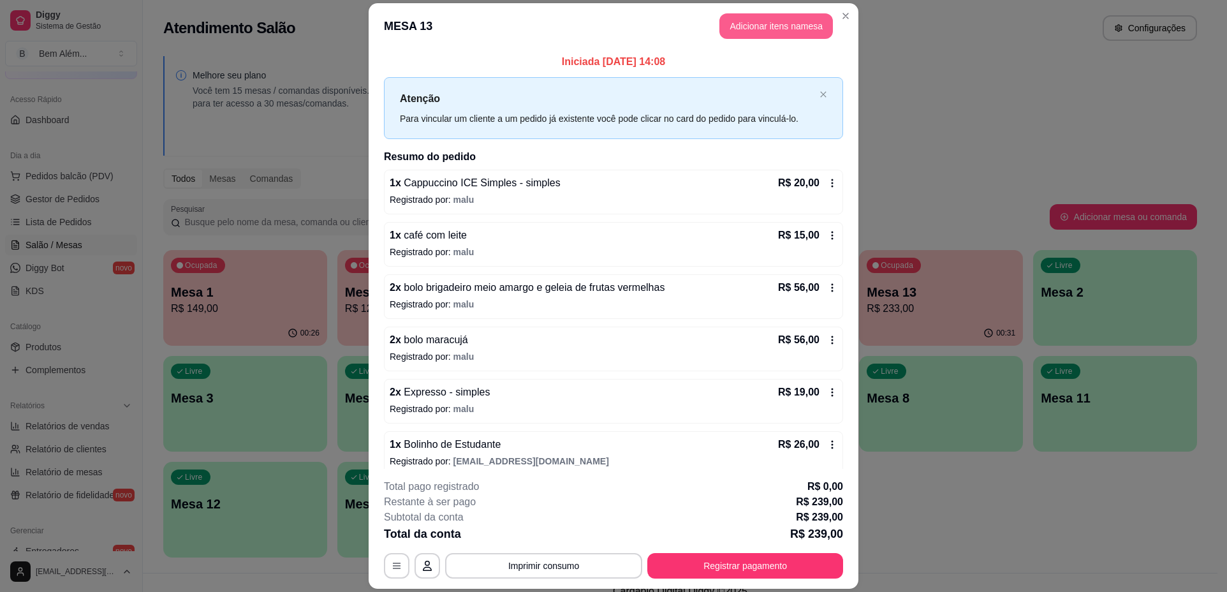
click at [779, 26] on button "Adicionar itens na mesa" at bounding box center [776, 26] width 114 height 26
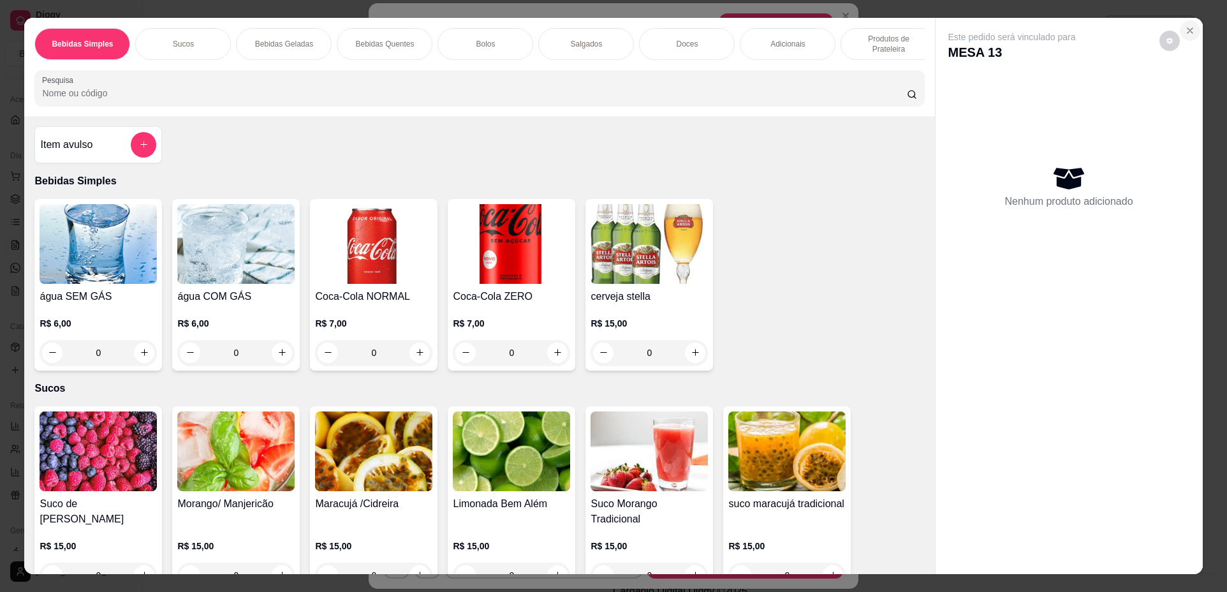
click at [1189, 31] on icon "Close" at bounding box center [1190, 31] width 10 height 10
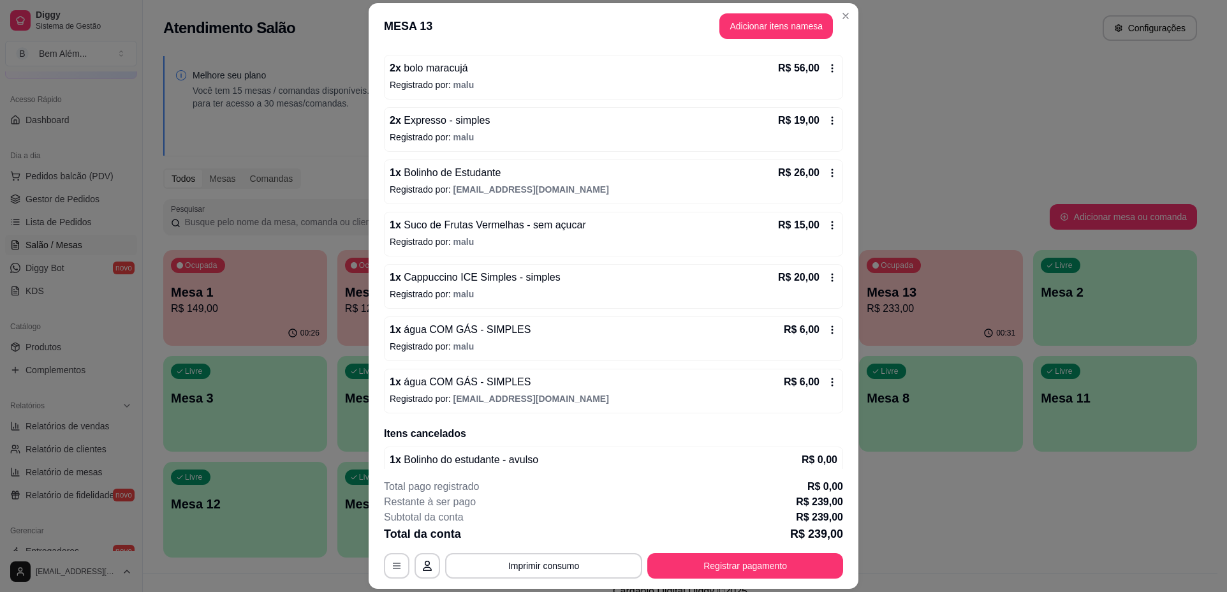
scroll to position [293, 0]
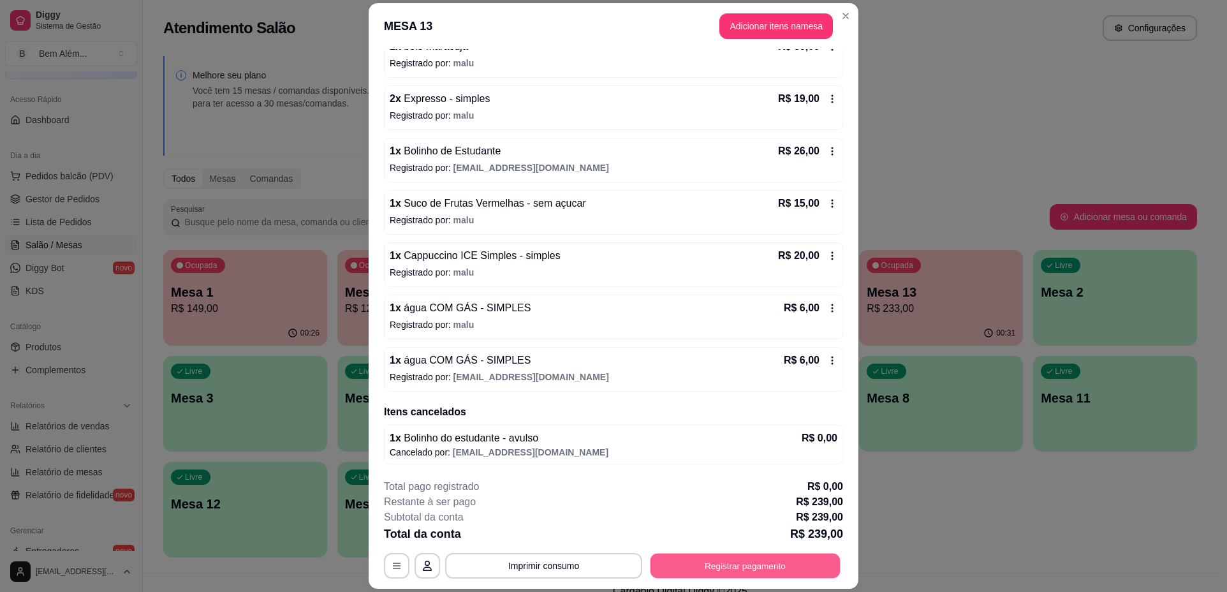
click at [779, 571] on button "Registrar pagamento" at bounding box center [745, 566] width 190 height 25
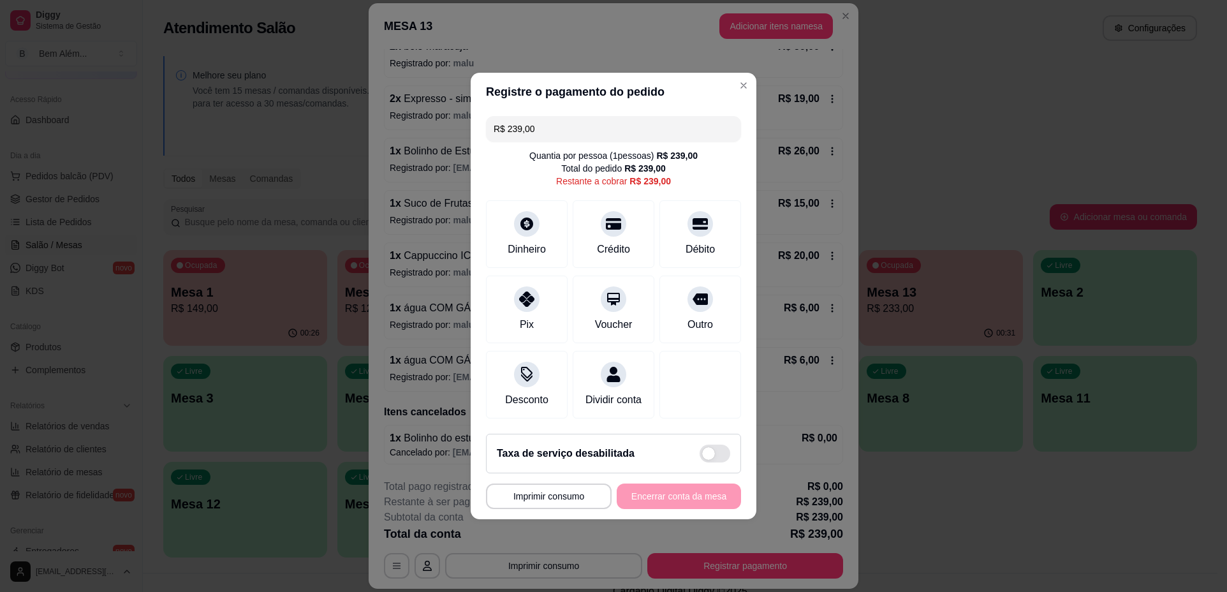
drag, startPoint x: 616, startPoint y: 120, endPoint x: 471, endPoint y: 156, distance: 149.9
click at [471, 156] on div "R$ 239,00 Quantia por pessoa ( 1 pessoas) R$ 239,00 Total do pedido R$ 239,00 R…" at bounding box center [614, 267] width 286 height 312
click at [694, 247] on div "Débito" at bounding box center [700, 248] width 33 height 17
type input "R$ 233,00"
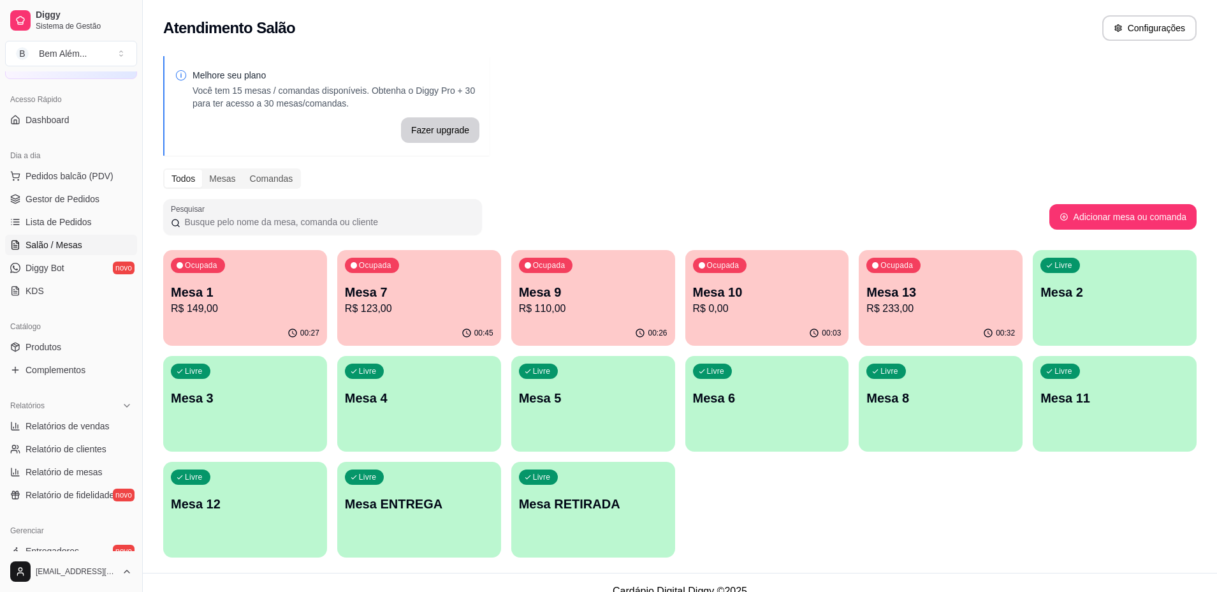
click at [420, 306] on p "R$ 123,00" at bounding box center [419, 308] width 149 height 15
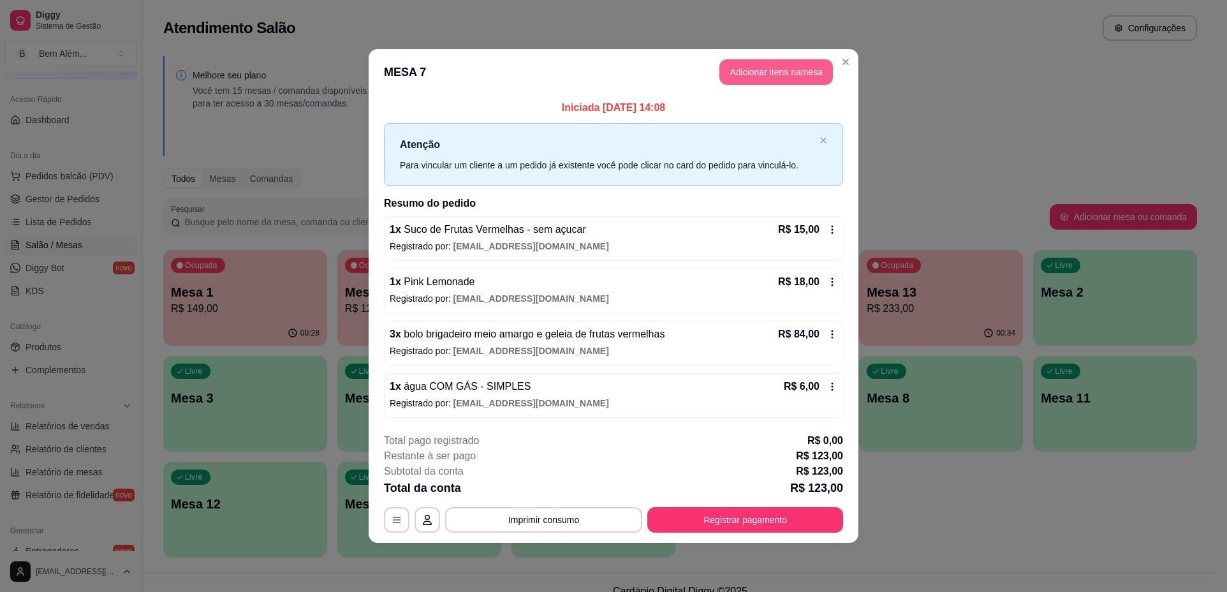
click at [751, 64] on button "Adicionar itens na mesa" at bounding box center [776, 72] width 114 height 26
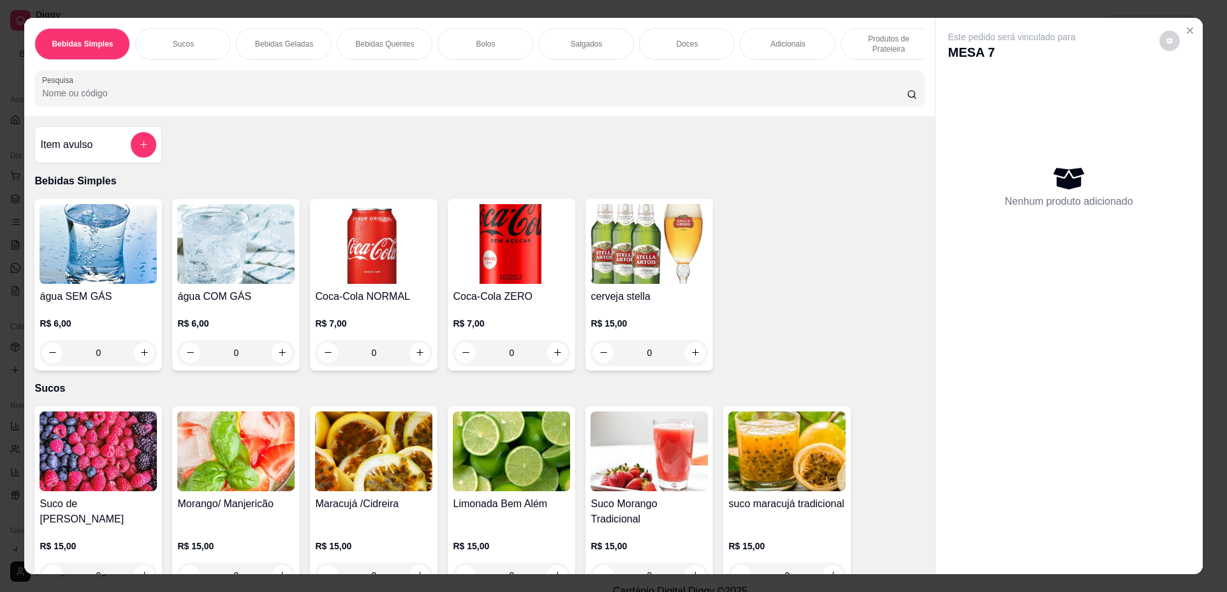
click at [886, 38] on p "Produtos de Prateleira" at bounding box center [888, 44] width 74 height 20
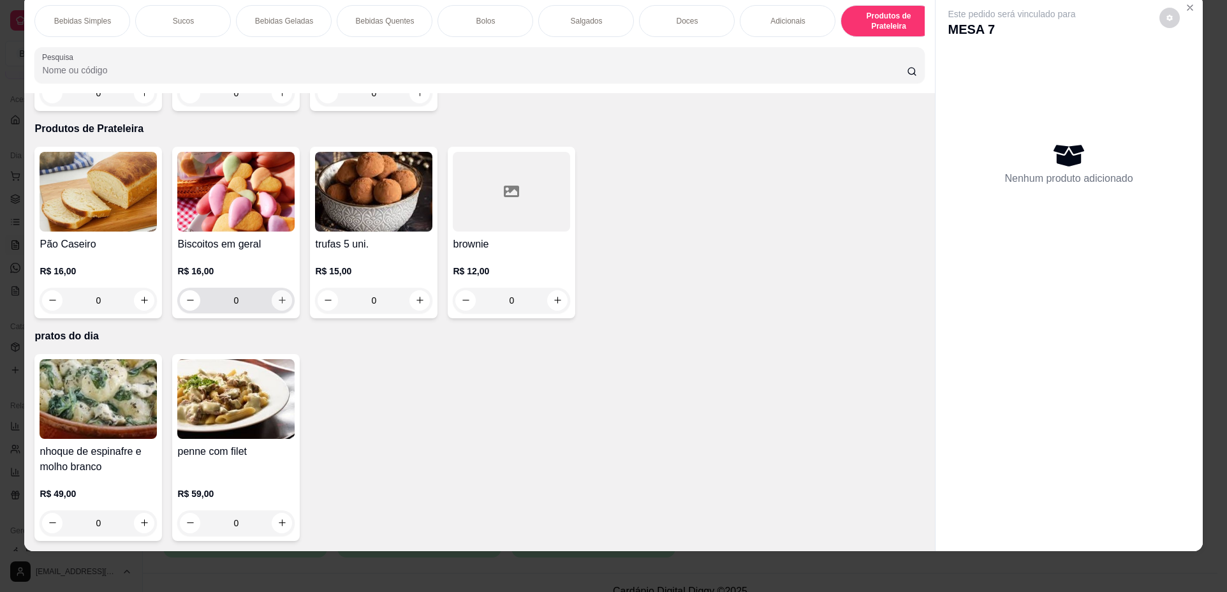
click at [279, 299] on icon "increase-product-quantity" at bounding box center [282, 300] width 10 height 10
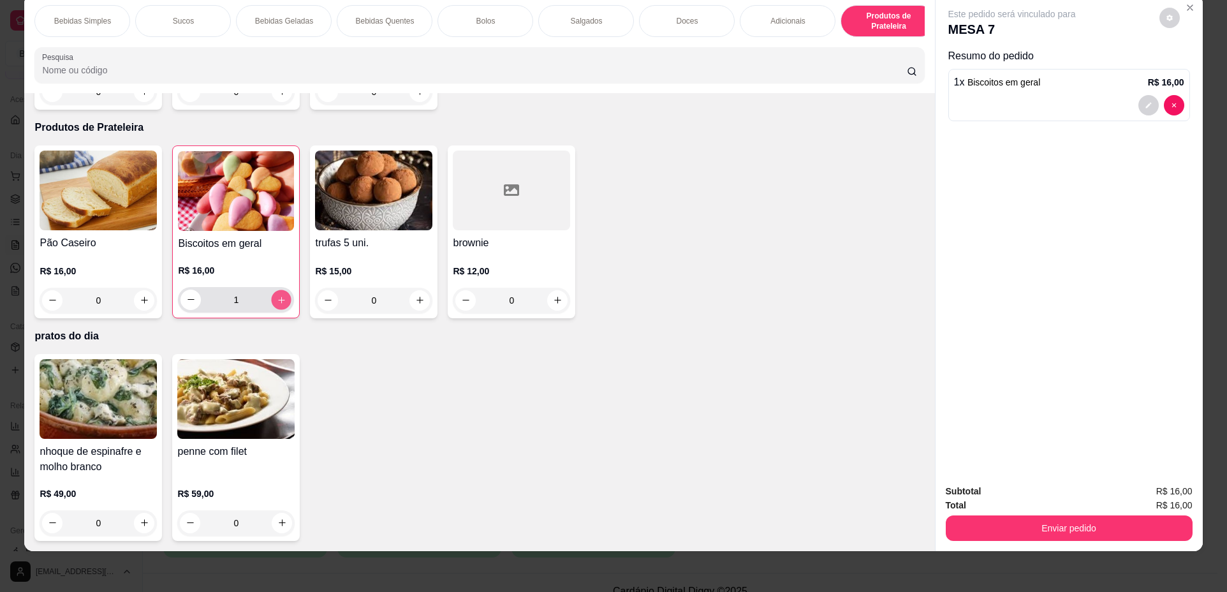
click at [282, 305] on button "increase-product-quantity" at bounding box center [282, 300] width 20 height 20
type input "2"
click at [1103, 524] on button "Enviar pedido" at bounding box center [1069, 528] width 247 height 26
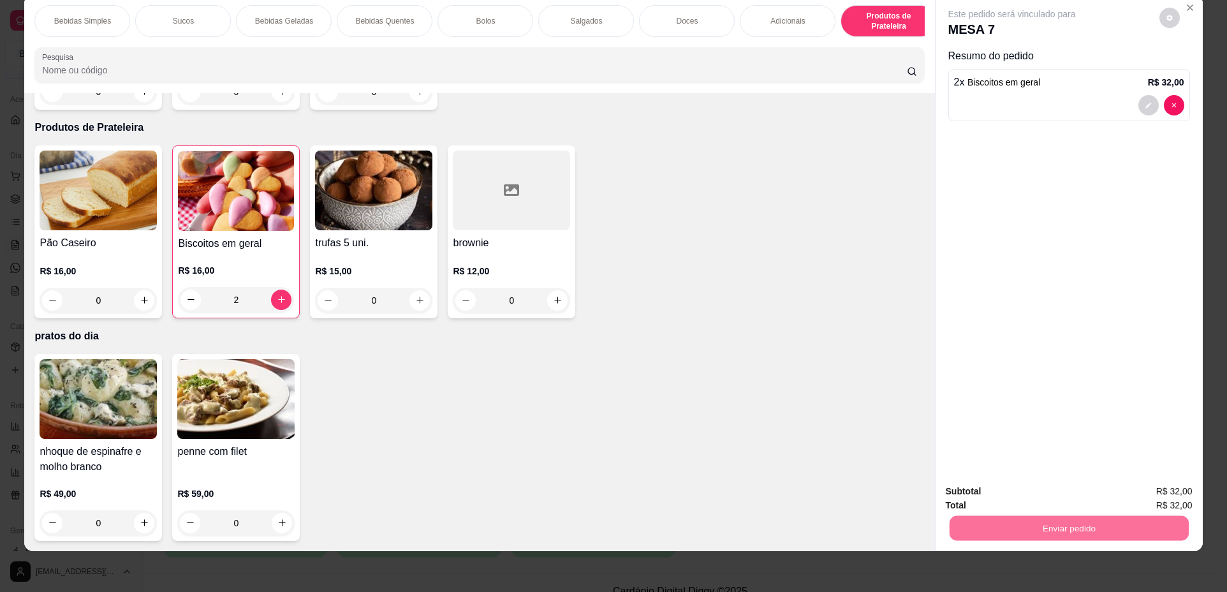
click at [1021, 493] on button "Não registrar e enviar pedido" at bounding box center [1026, 497] width 133 height 24
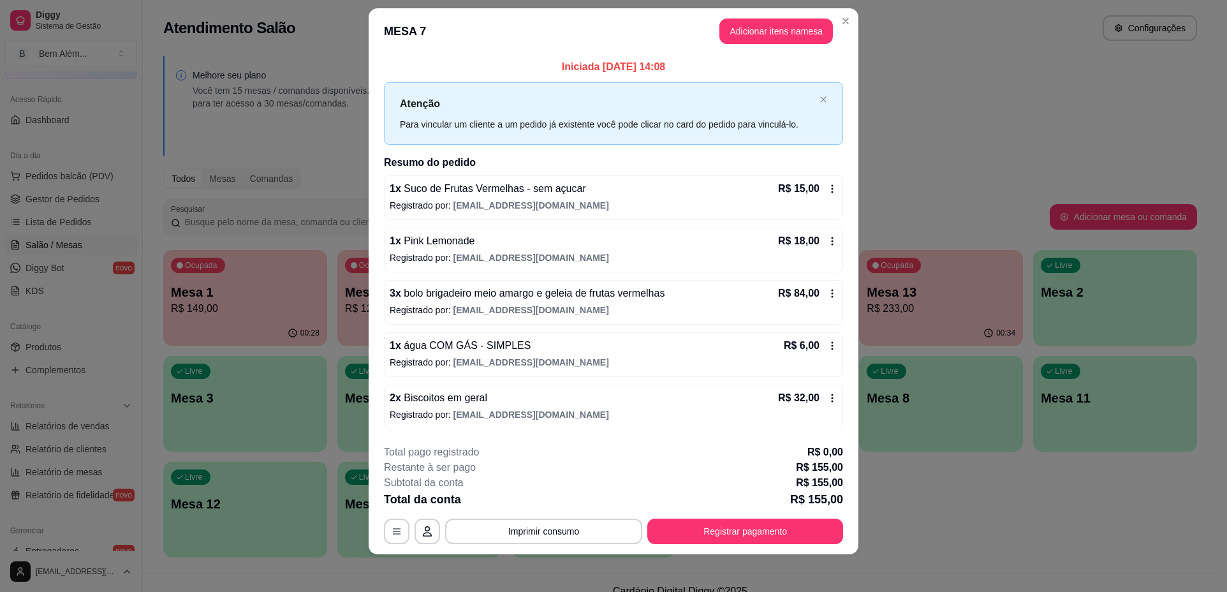
scroll to position [18, 0]
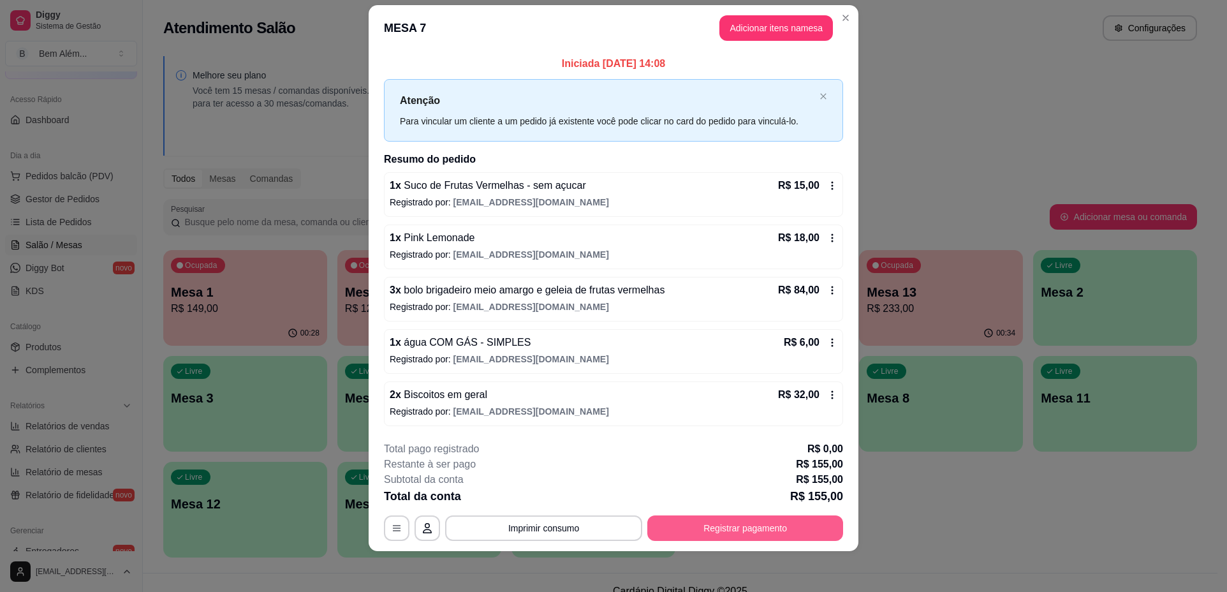
click at [823, 525] on button "Registrar pagamento" at bounding box center [745, 528] width 196 height 26
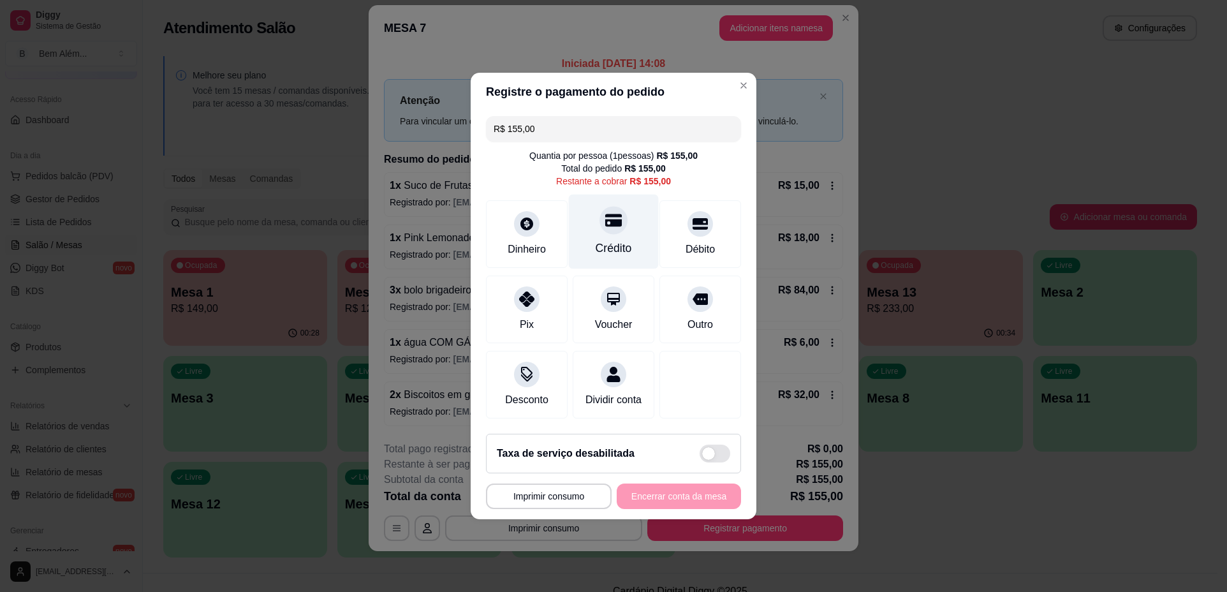
click at [644, 225] on div "Crédito" at bounding box center [614, 231] width 90 height 75
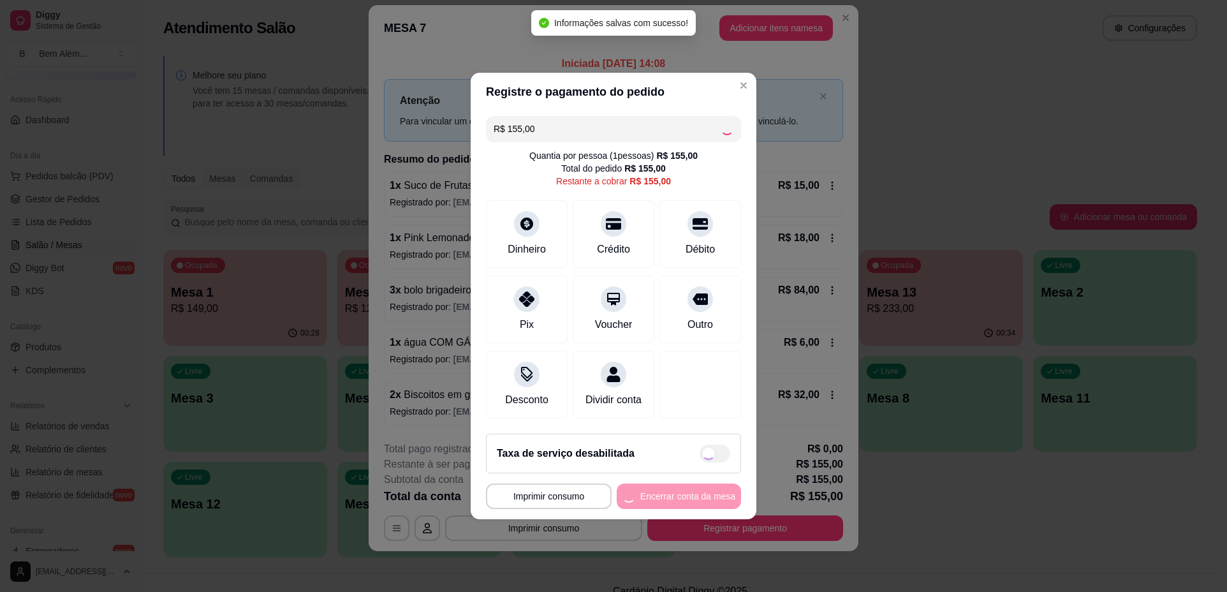
type input "R$ 0,00"
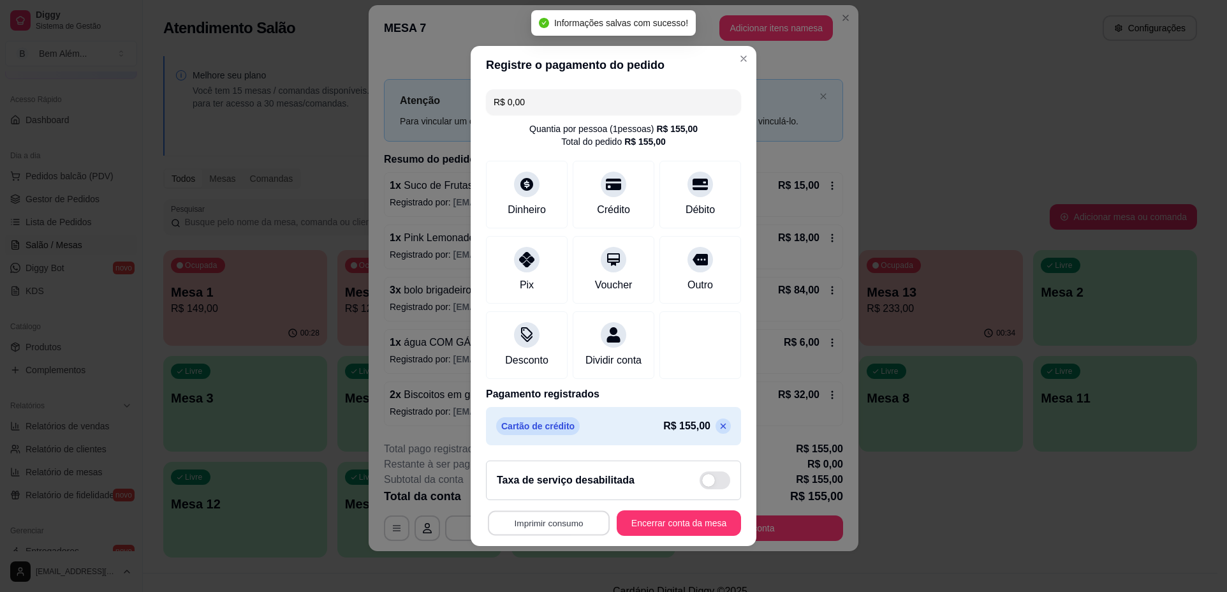
click at [584, 527] on button "Imprimir consumo" at bounding box center [549, 523] width 122 height 25
click at [586, 500] on button "impressao computador" at bounding box center [542, 501] width 96 height 20
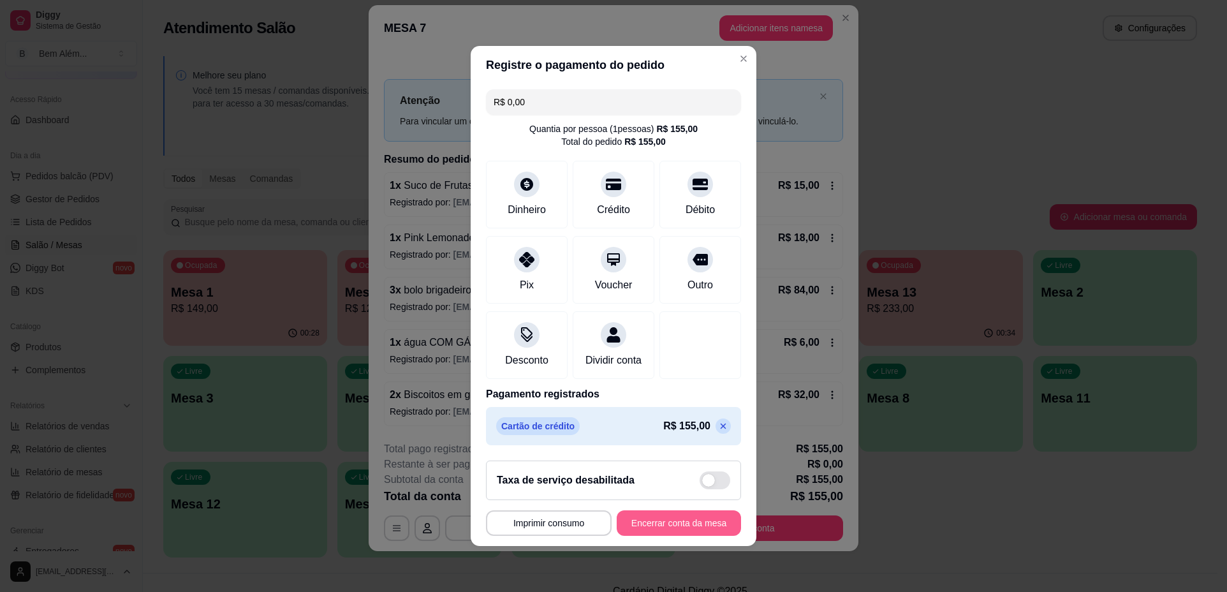
click at [652, 527] on button "Encerrar conta da mesa" at bounding box center [679, 523] width 124 height 26
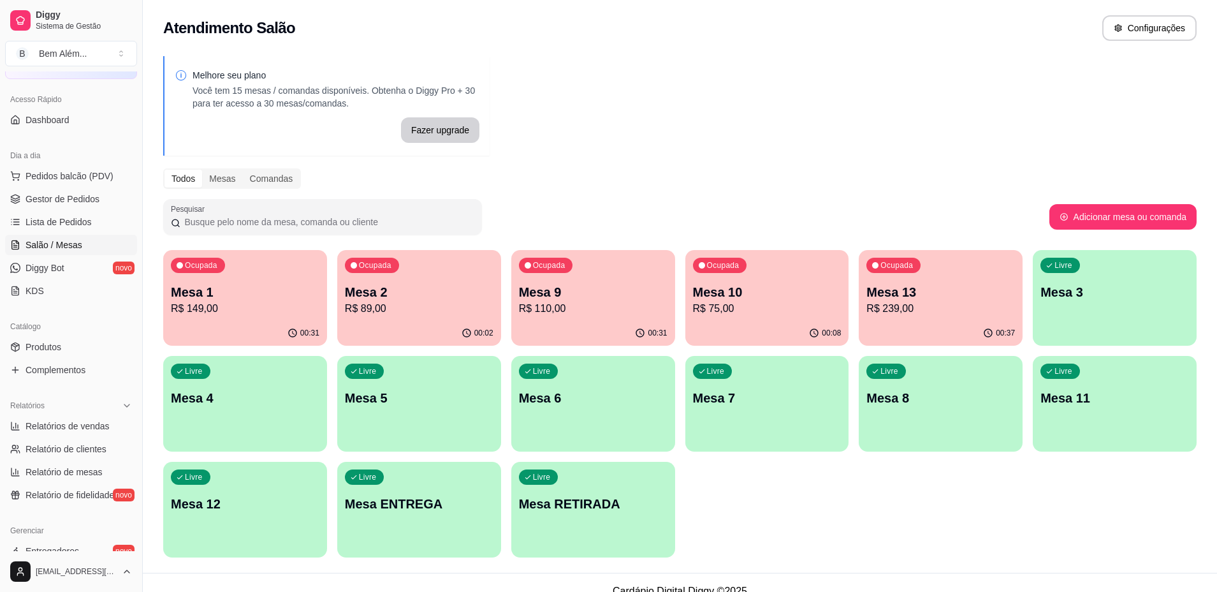
click at [305, 301] on p "R$ 149,00" at bounding box center [245, 308] width 149 height 15
click at [555, 316] on div "Ocupada Mesa 9 R$ 110,00" at bounding box center [593, 285] width 159 height 69
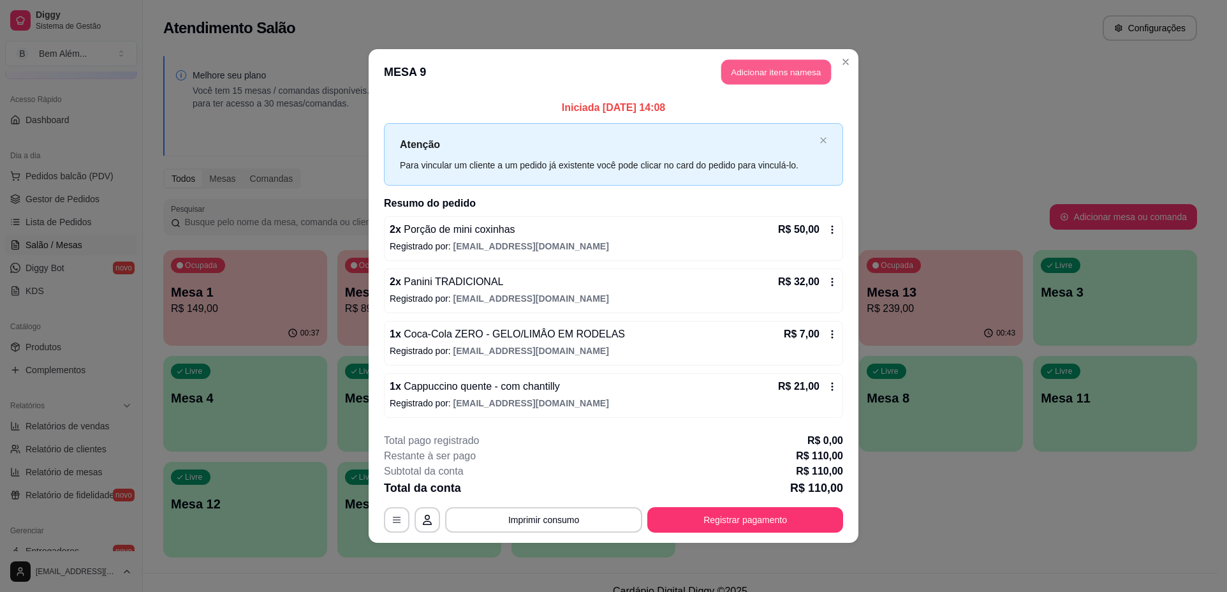
click at [761, 64] on button "Adicionar itens na mesa" at bounding box center [776, 72] width 110 height 25
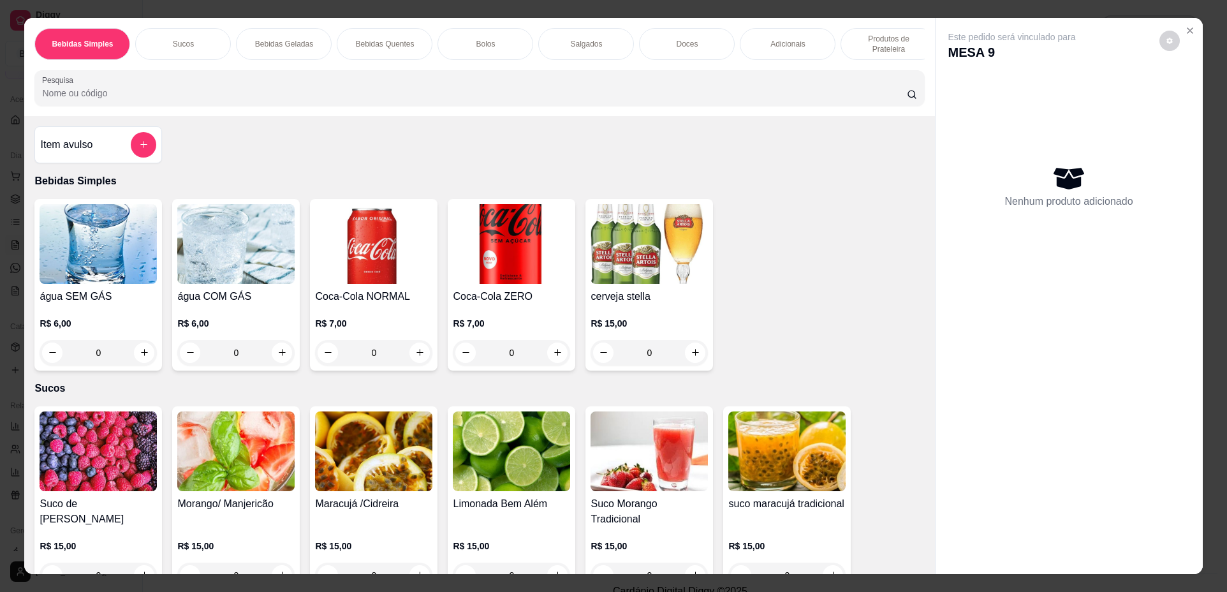
click at [446, 47] on div "Bolos" at bounding box center [485, 44] width 96 height 32
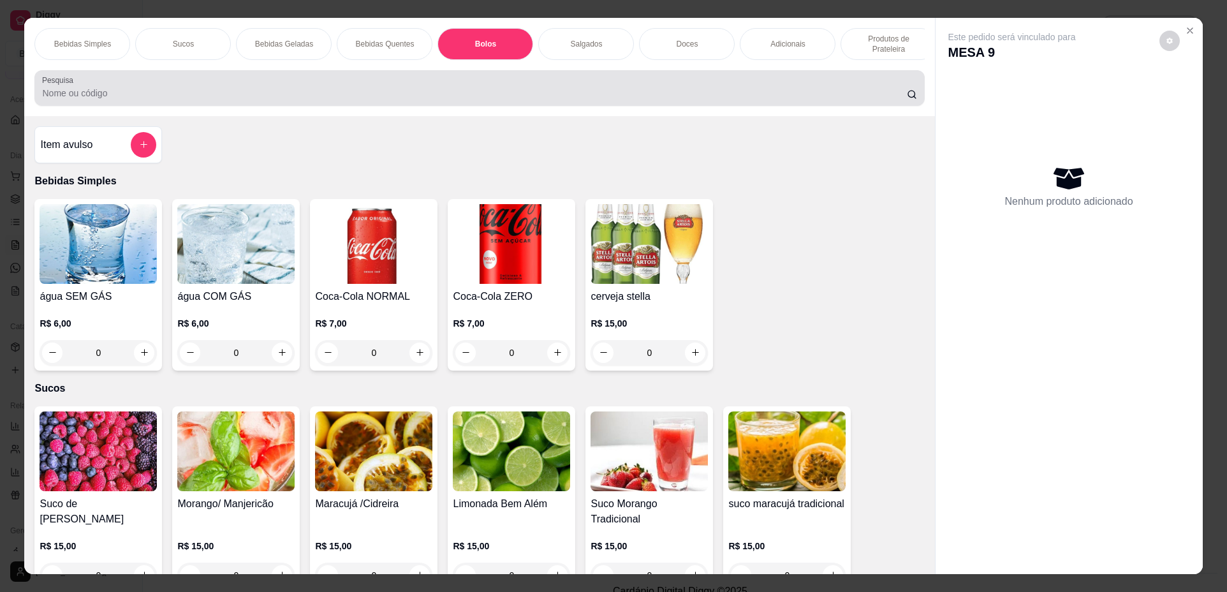
scroll to position [23, 0]
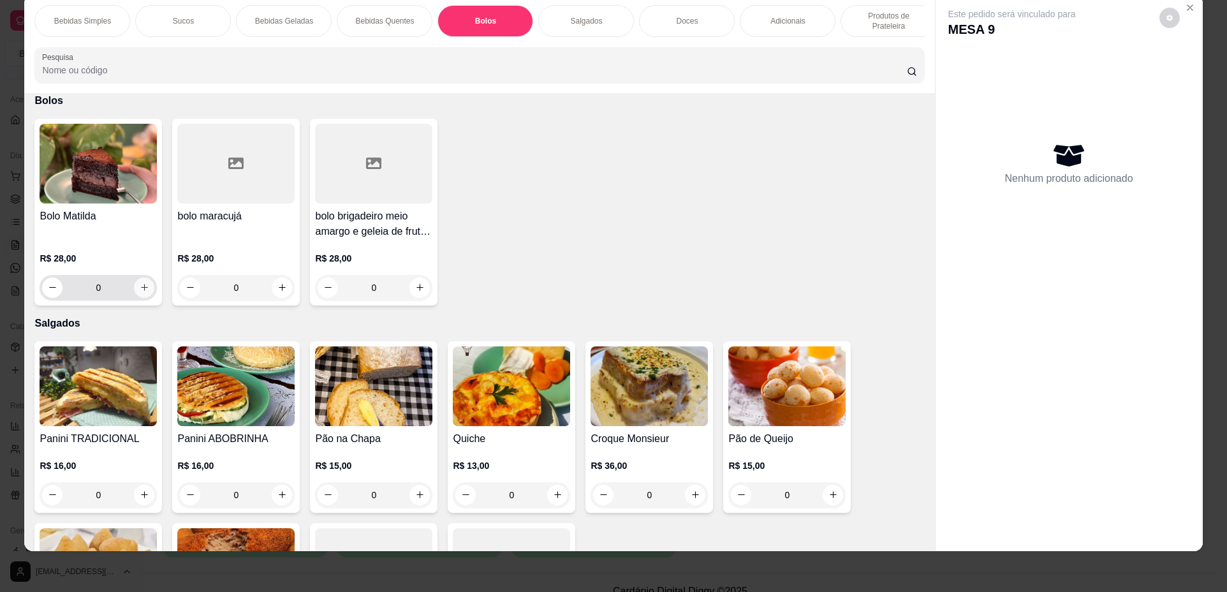
click at [145, 296] on button "increase-product-quantity" at bounding box center [144, 287] width 20 height 20
type input "1"
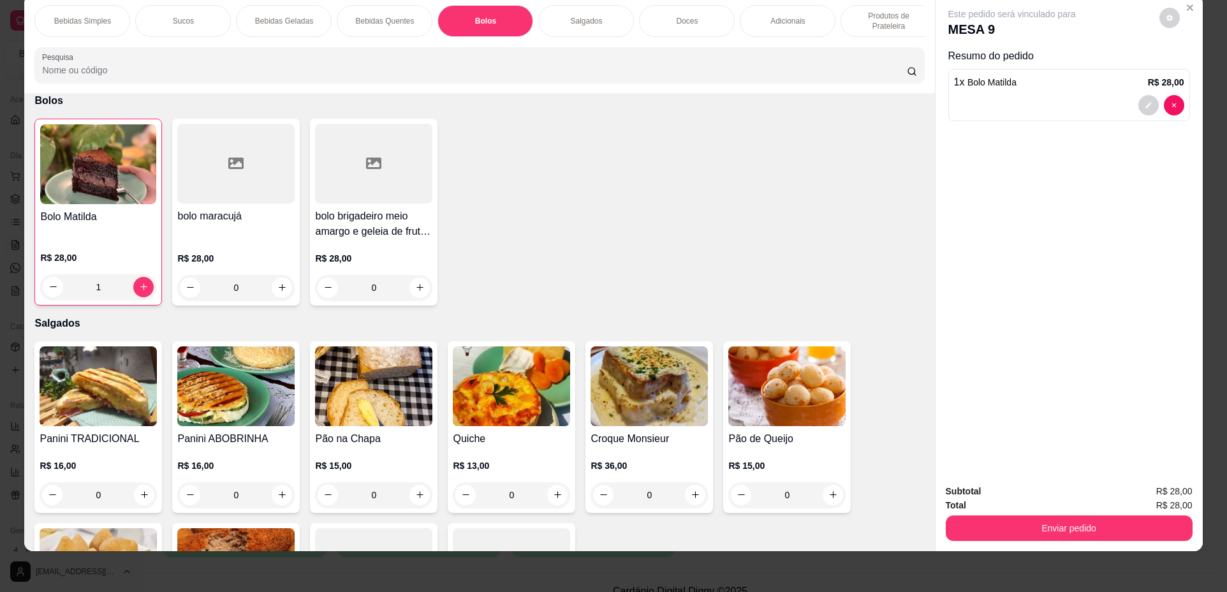
click at [99, 16] on p "Bebidas Simples" at bounding box center [82, 21] width 57 height 10
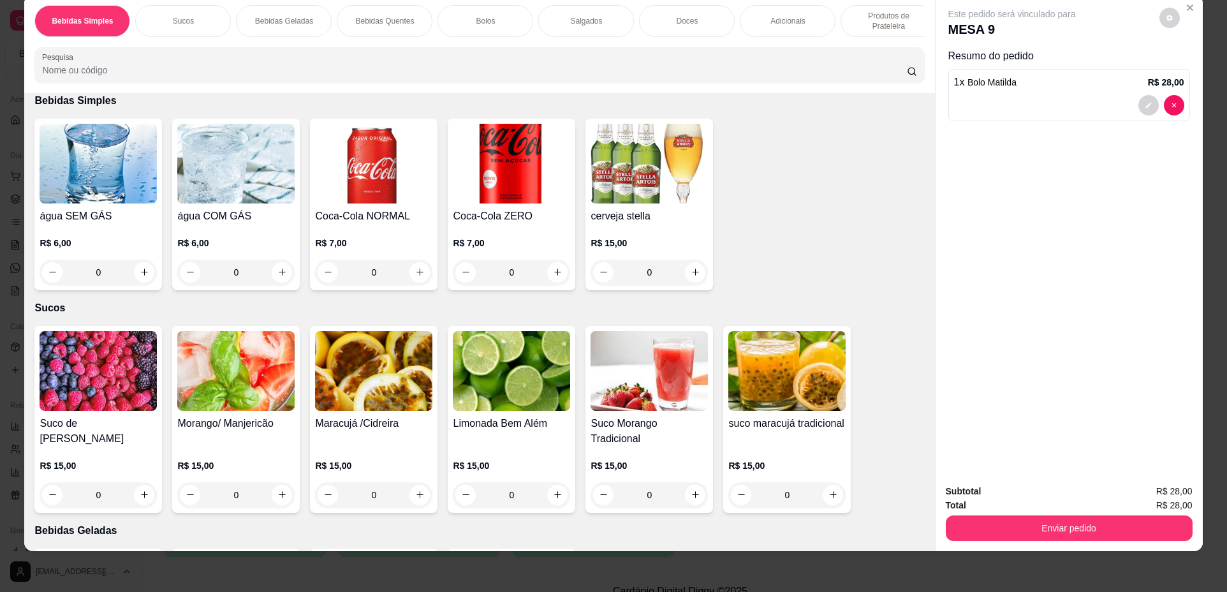
click at [558, 278] on div "0" at bounding box center [511, 273] width 117 height 26
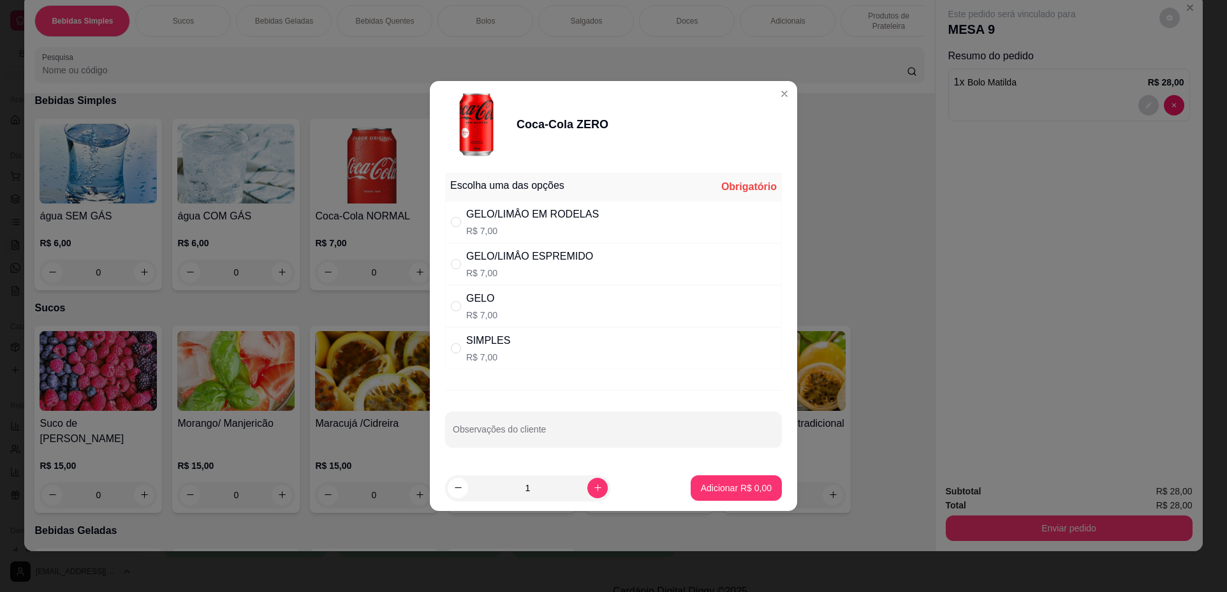
click at [585, 335] on div "SIMPLES R$ 7,00" at bounding box center [613, 348] width 337 height 42
radio input "true"
click at [714, 492] on p "Adicionar R$ 7,00" at bounding box center [735, 487] width 69 height 12
type input "1"
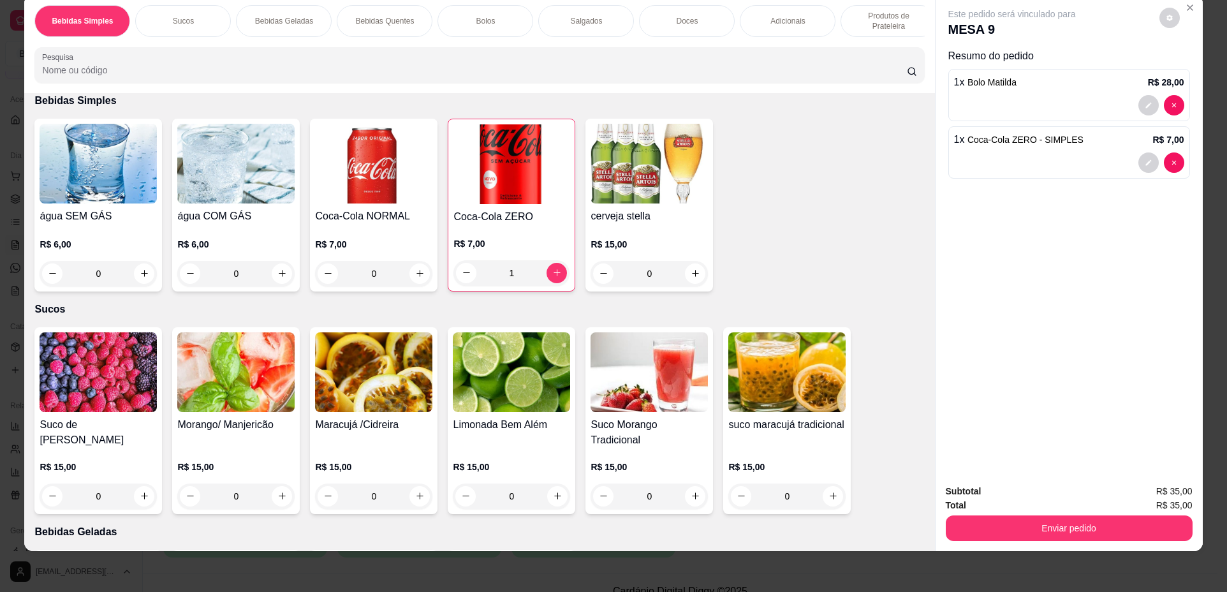
click at [588, 26] on div "Salgados" at bounding box center [586, 21] width 96 height 32
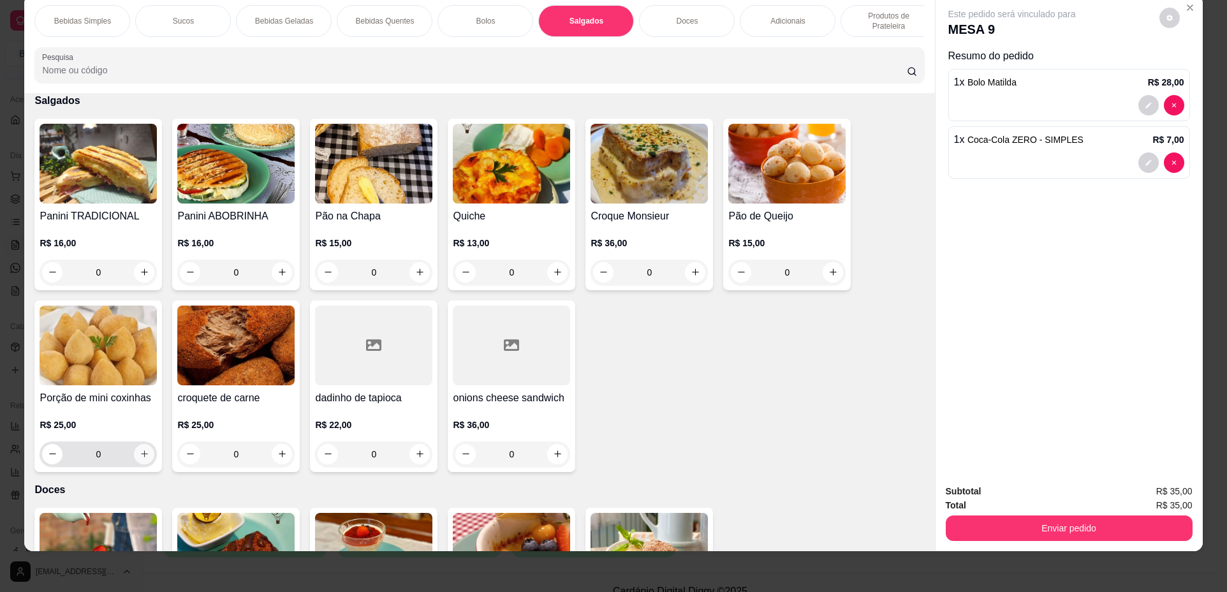
click at [143, 458] on icon "increase-product-quantity" at bounding box center [145, 454] width 10 height 10
type input "1"
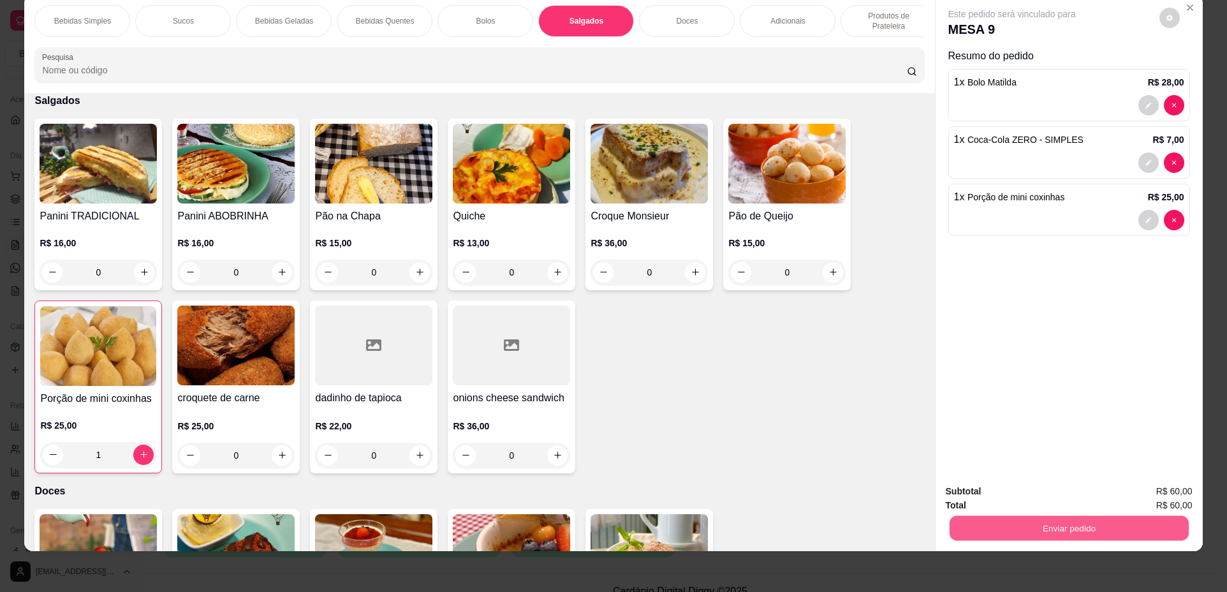
click at [992, 526] on button "Enviar pedido" at bounding box center [1068, 528] width 239 height 25
click at [972, 500] on button "Não registrar e enviar pedido" at bounding box center [1026, 497] width 133 height 24
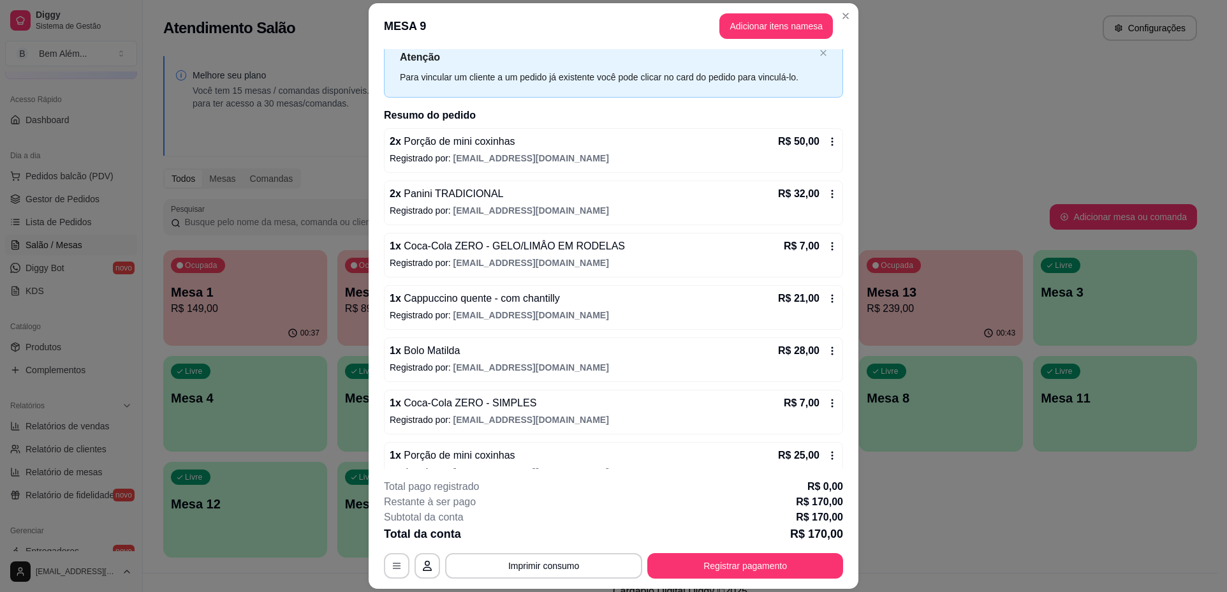
scroll to position [64, 0]
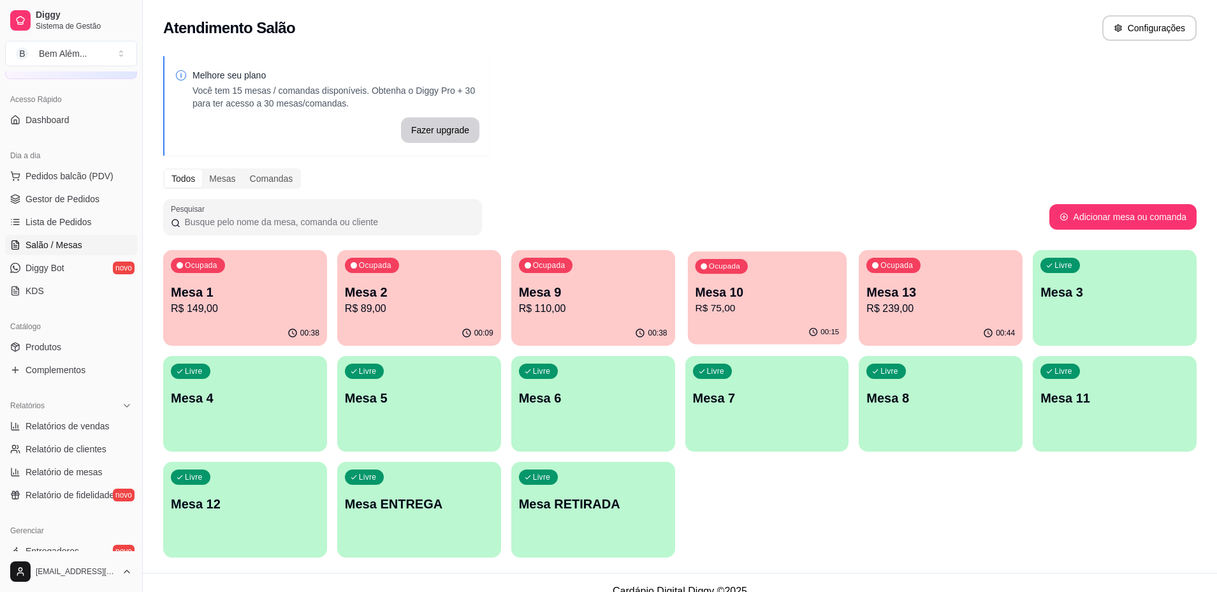
click at [734, 321] on div "00:15" at bounding box center [766, 332] width 159 height 24
click at [932, 316] on div "Ocupada Mesa 13 R$ 239,00" at bounding box center [941, 285] width 164 height 71
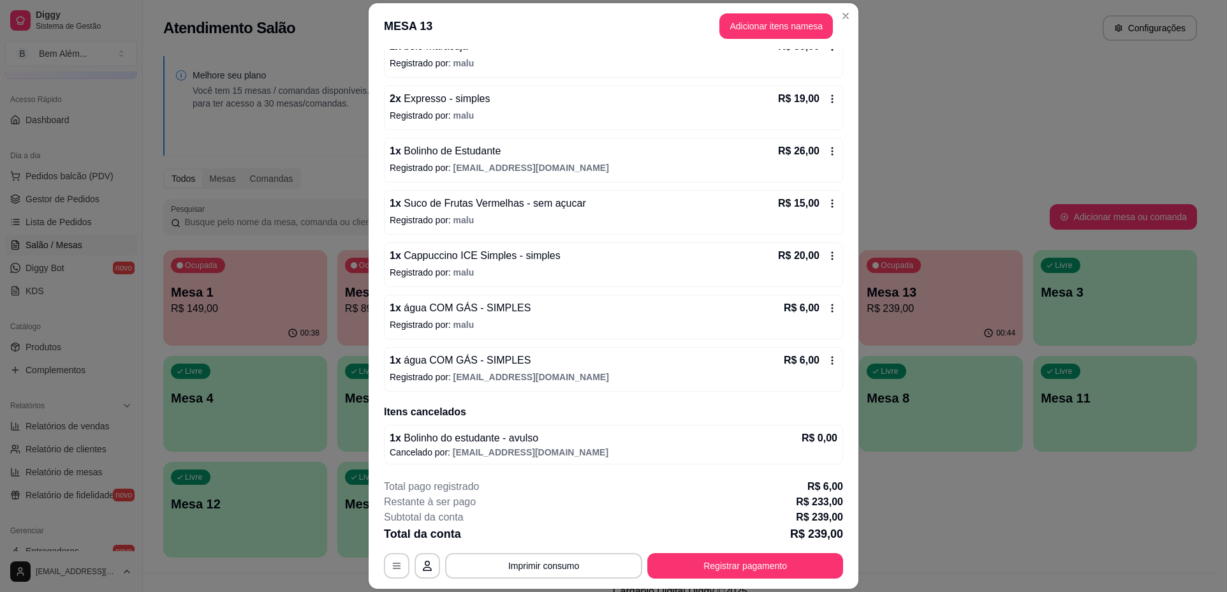
scroll to position [38, 0]
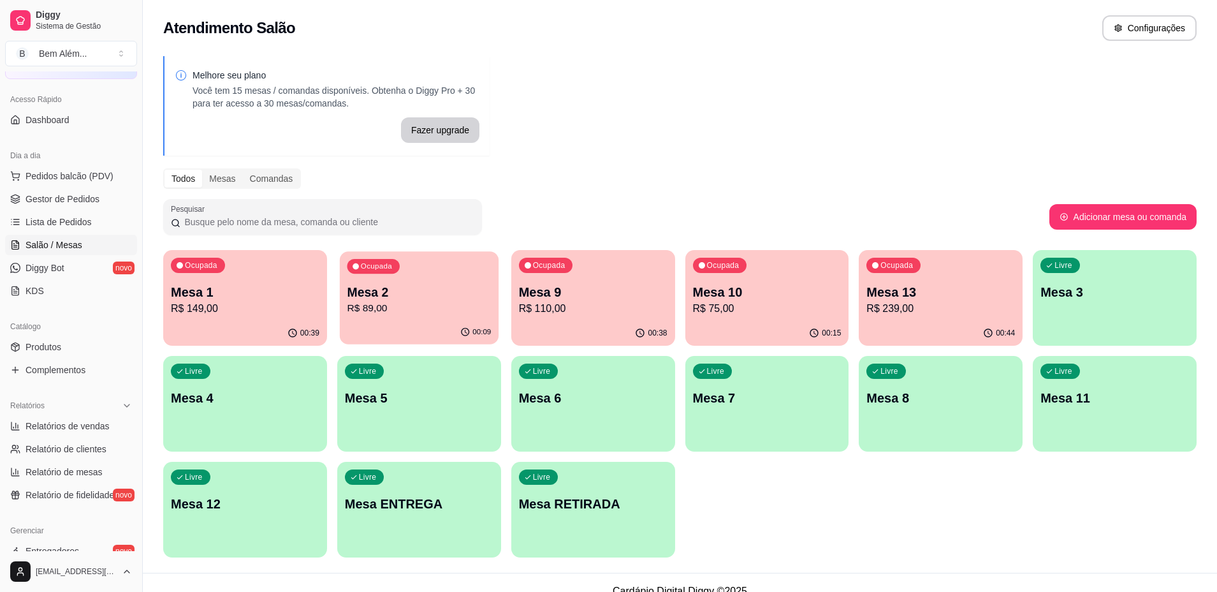
click at [438, 285] on p "Mesa 2" at bounding box center [419, 292] width 144 height 17
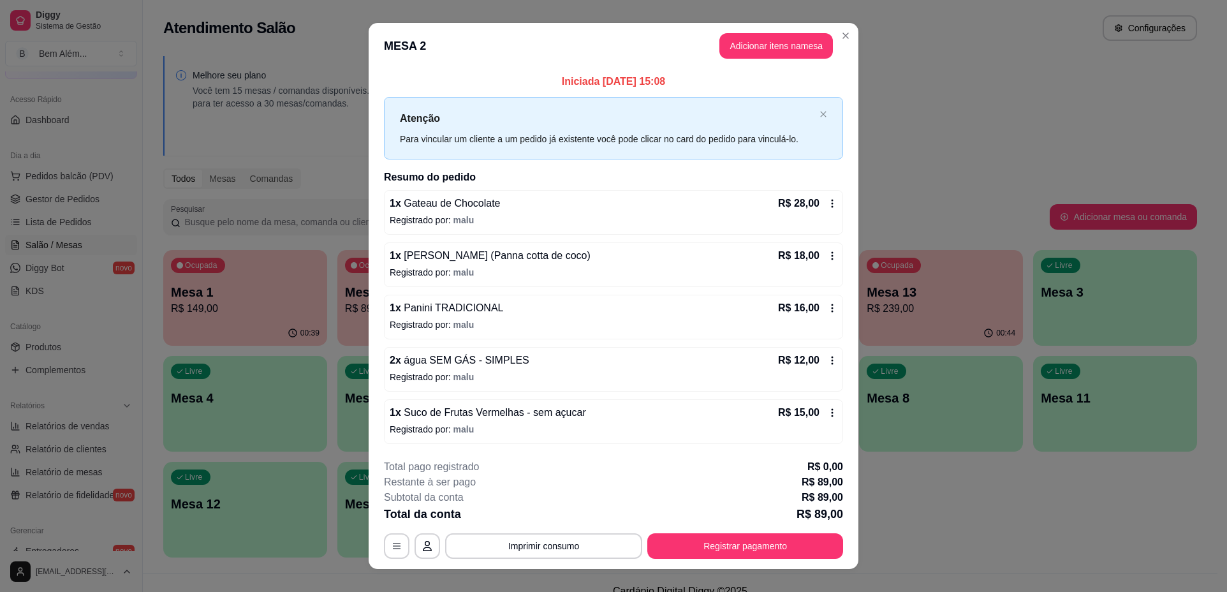
click at [827, 257] on icon at bounding box center [832, 256] width 10 height 10
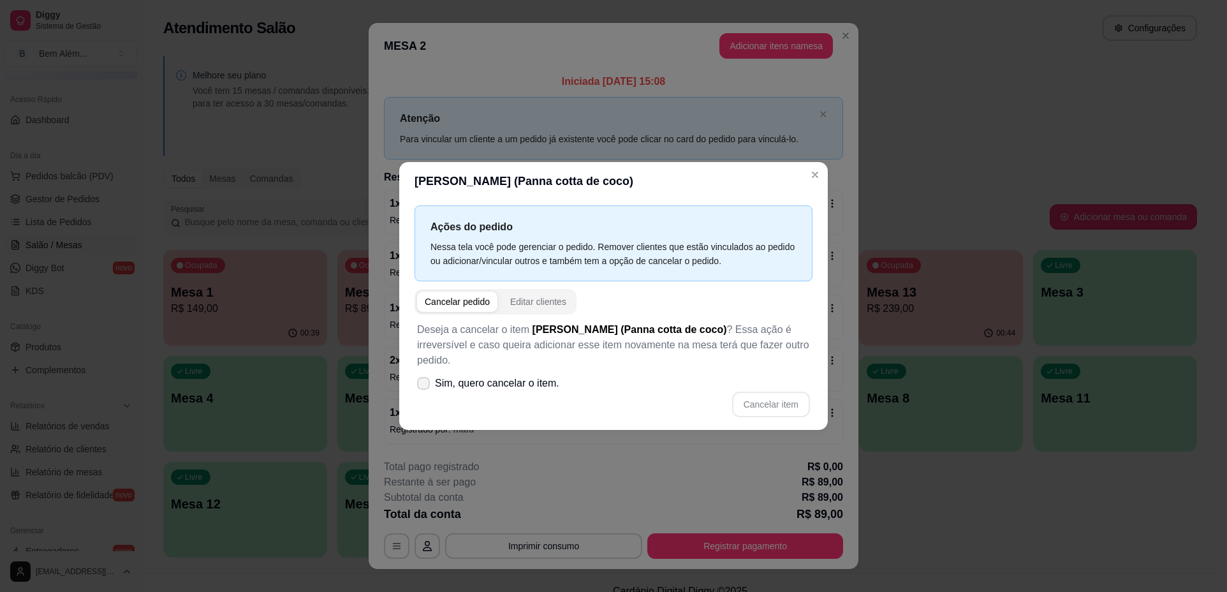
click at [451, 376] on span "Sim, quero cancelar o item." at bounding box center [497, 383] width 124 height 15
click at [425, 386] on input "Sim, quero cancelar o item." at bounding box center [420, 390] width 8 height 8
checkbox input "true"
click at [755, 396] on button "Cancelar item" at bounding box center [771, 404] width 76 height 25
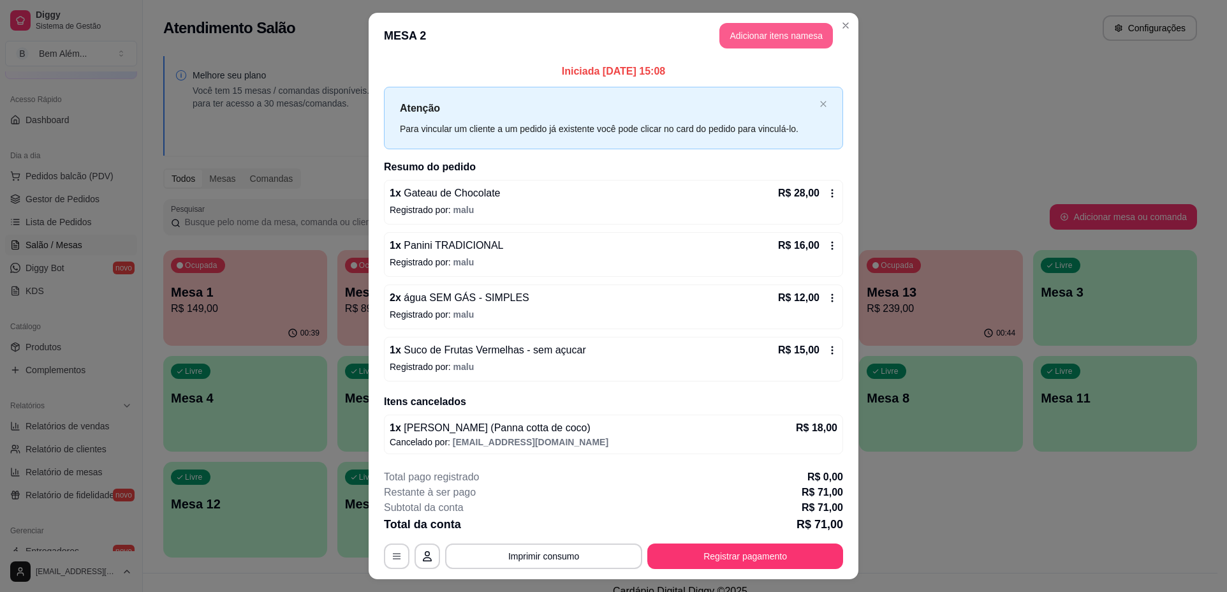
click at [759, 38] on button "Adicionar itens na mesa" at bounding box center [776, 36] width 114 height 26
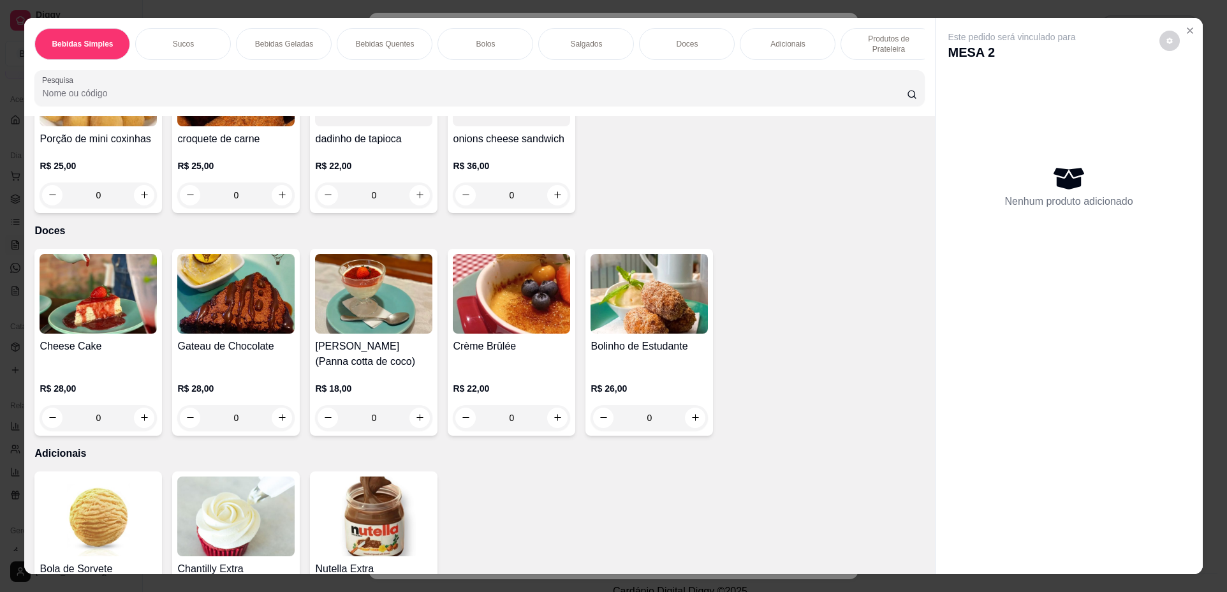
scroll to position [1594, 0]
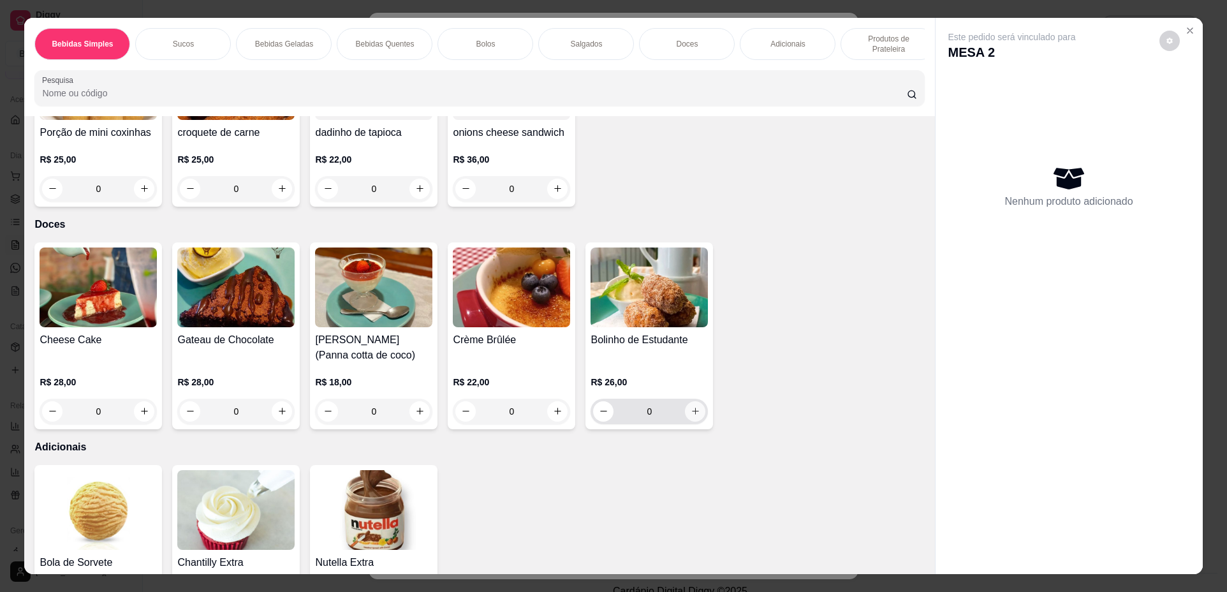
click at [698, 422] on button "increase-product-quantity" at bounding box center [695, 411] width 20 height 20
type input "1"
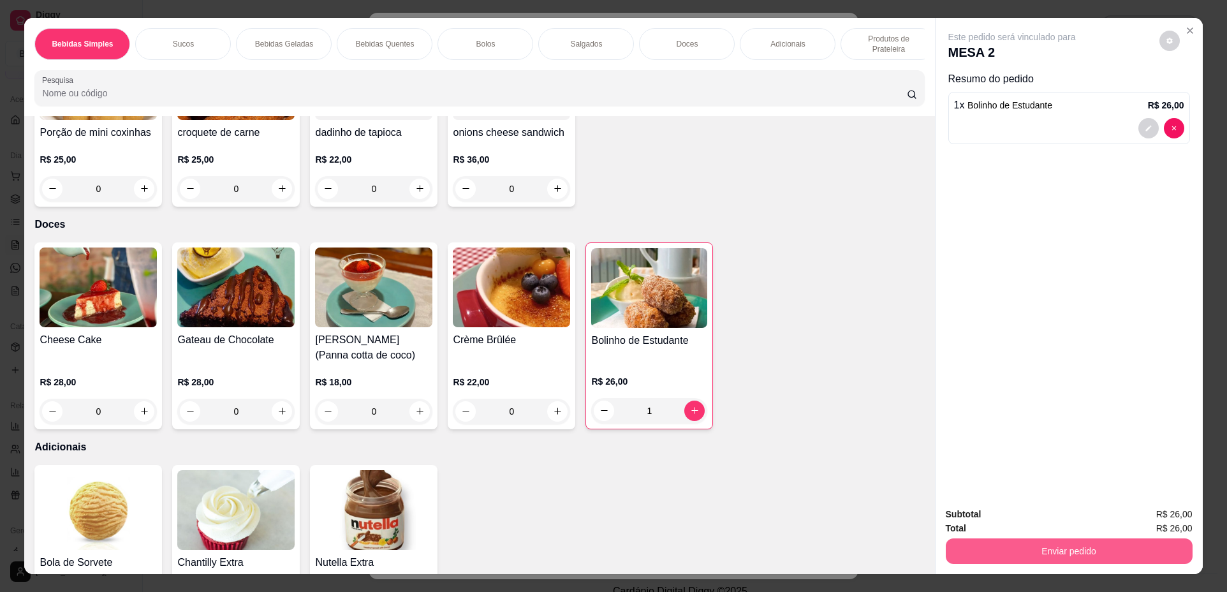
click at [1169, 554] on button "Enviar pedido" at bounding box center [1069, 551] width 247 height 26
click at [1016, 509] on button "Não registrar e enviar pedido" at bounding box center [1026, 520] width 133 height 24
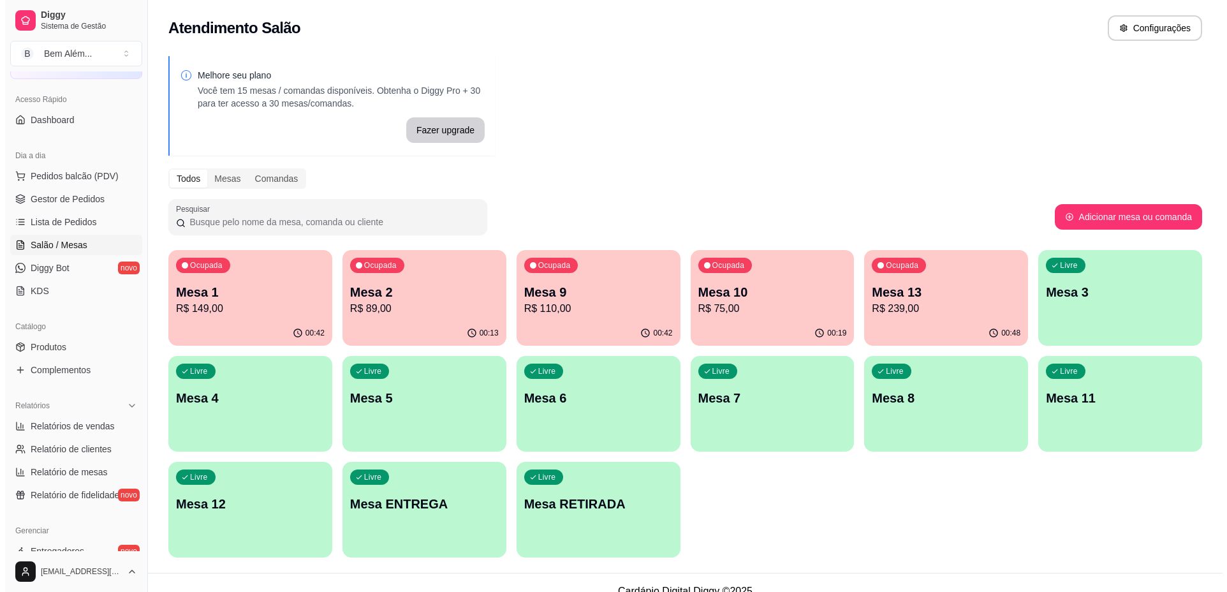
scroll to position [17, 0]
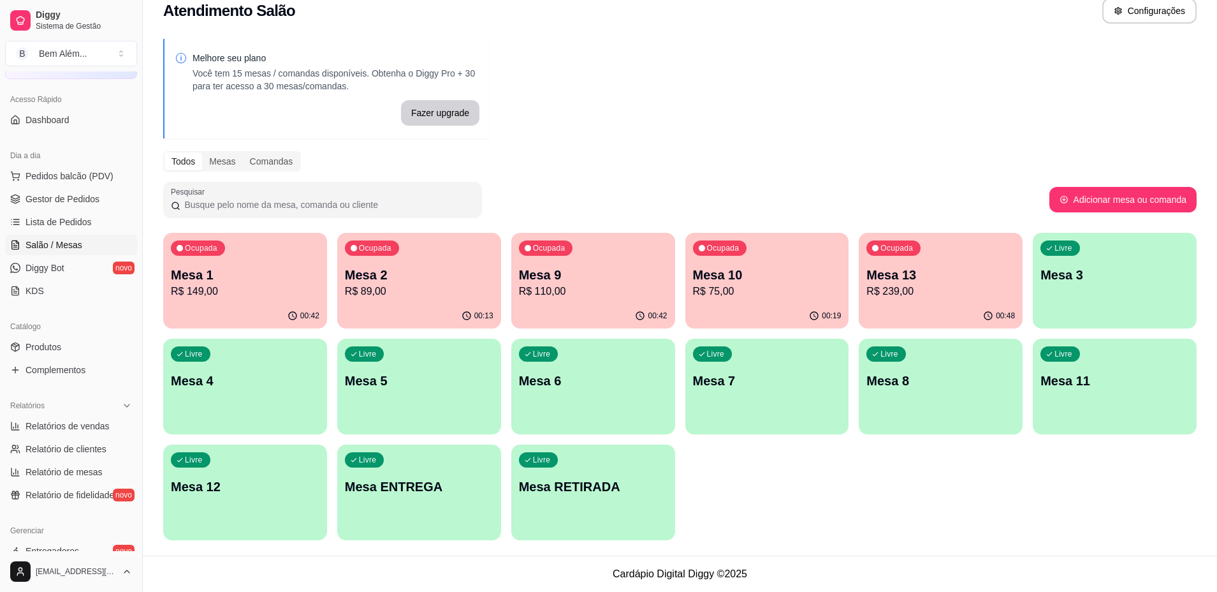
click at [794, 98] on div "Melhore seu plano Você tem 15 mesas / comandas disponíveis. Obtenha o Diggy Pro…" at bounding box center [680, 293] width 1074 height 524
click at [451, 282] on div "Mesa 2 R$ 89,00" at bounding box center [419, 282] width 149 height 33
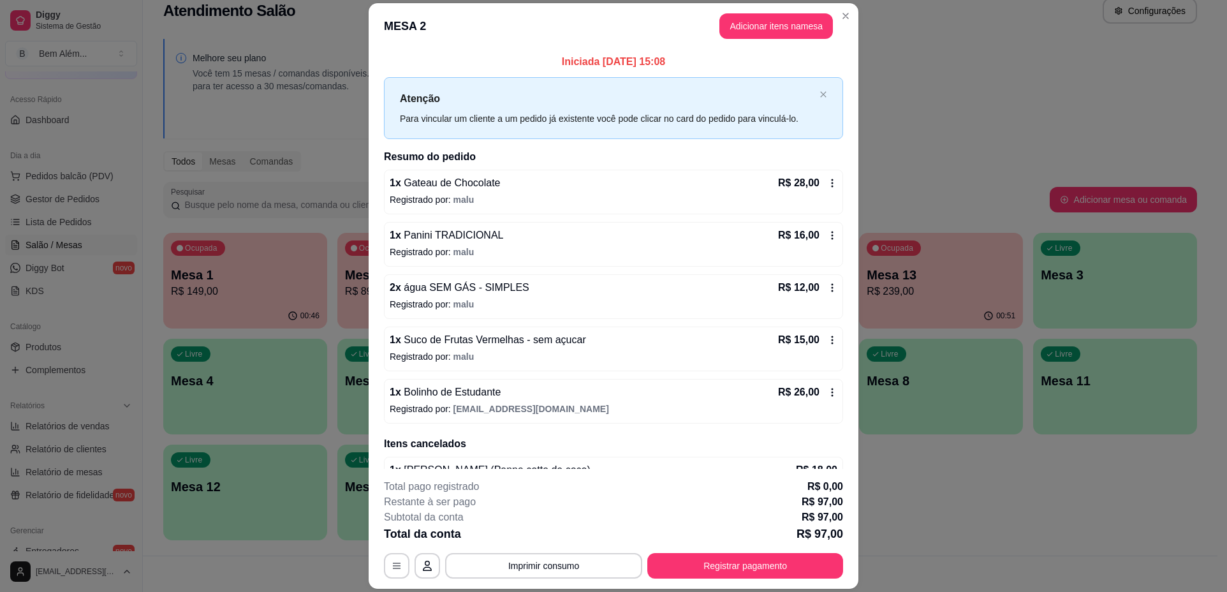
click at [763, 20] on button "Adicionar itens na mesa" at bounding box center [776, 26] width 114 height 26
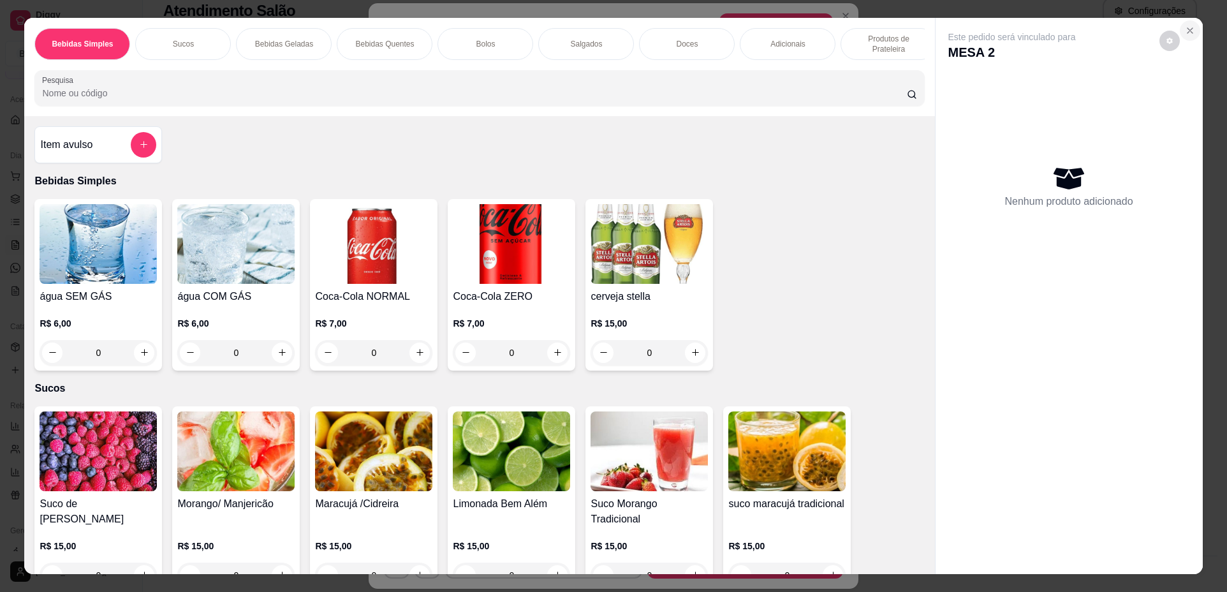
click at [1185, 29] on icon "Close" at bounding box center [1190, 31] width 10 height 10
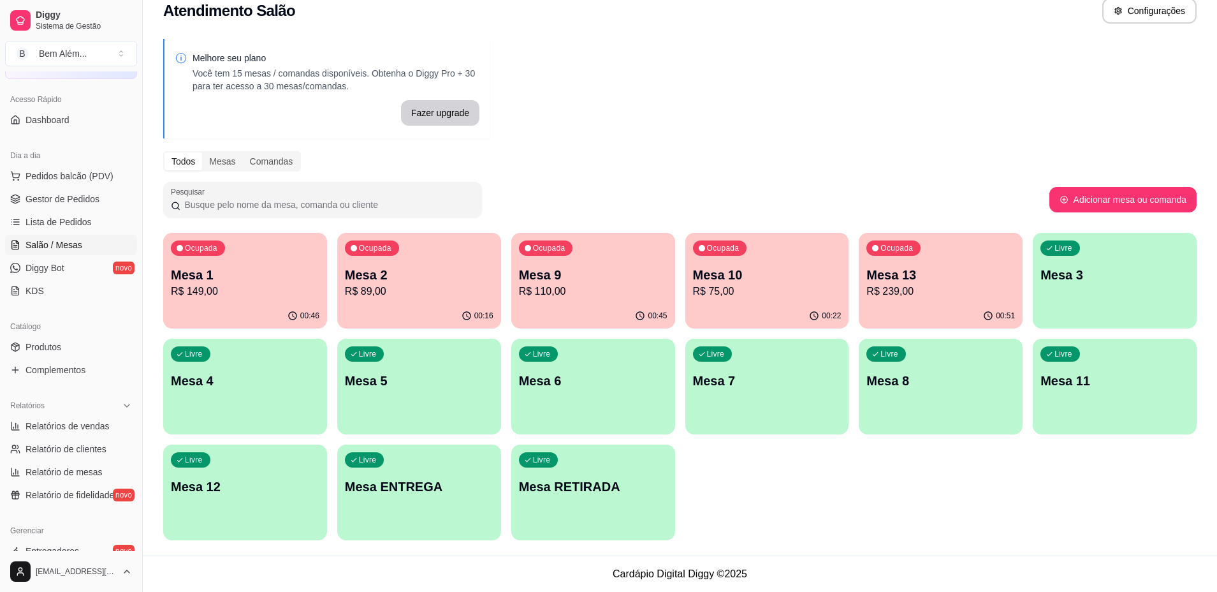
click at [199, 261] on div "Ocupada Mesa 1 R$ 149,00" at bounding box center [245, 268] width 164 height 71
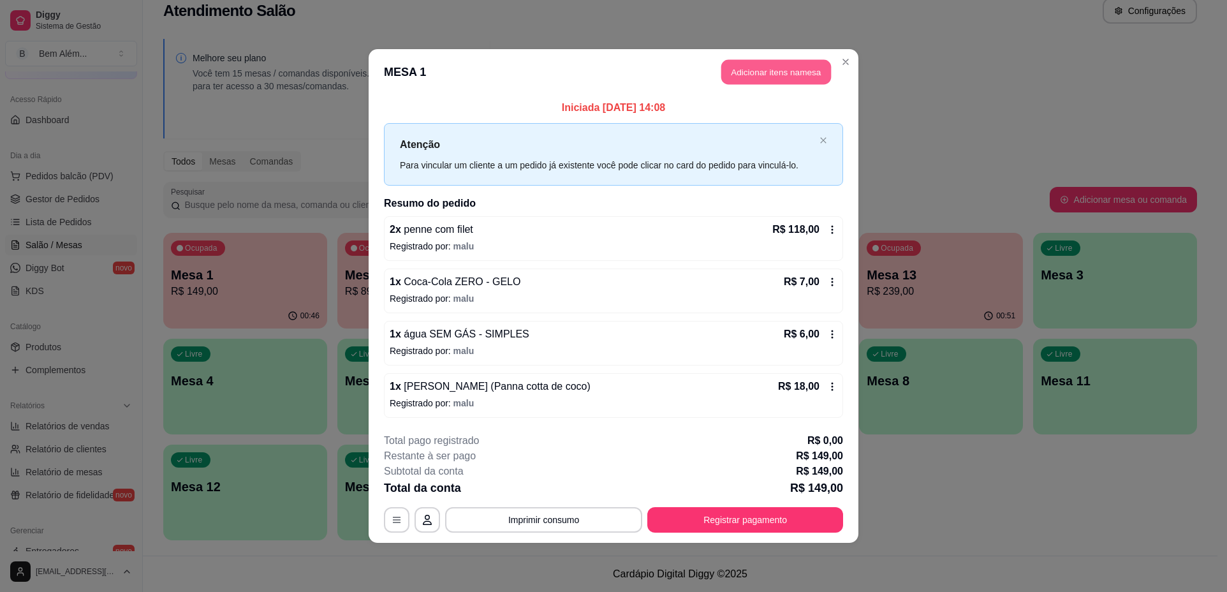
click at [774, 61] on button "Adicionar itens na mesa" at bounding box center [776, 72] width 110 height 25
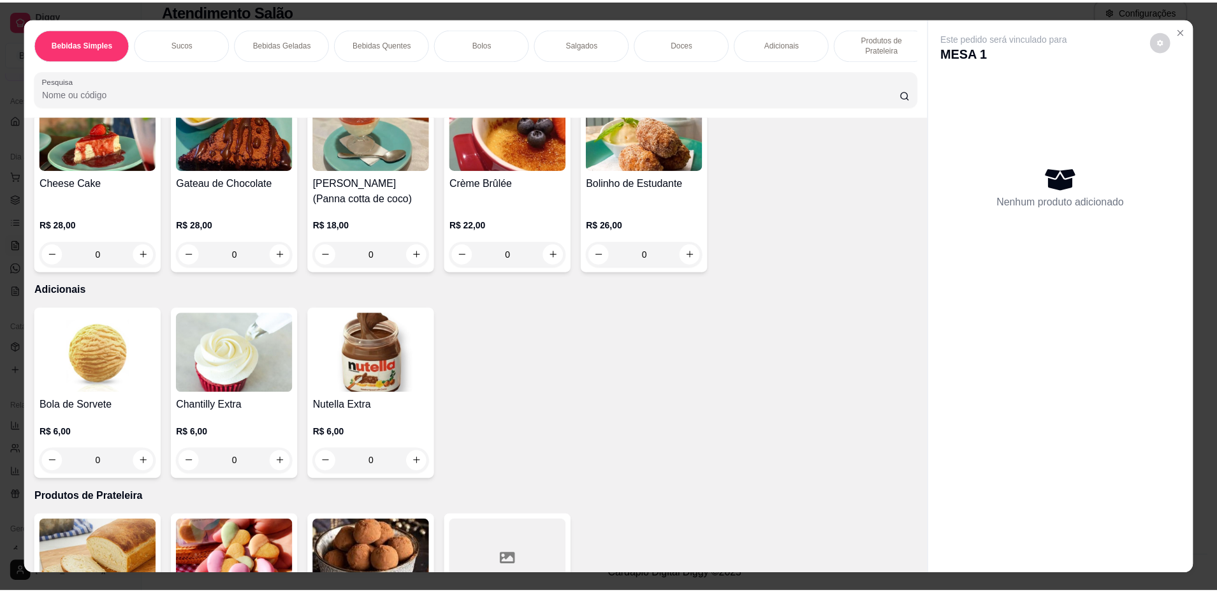
scroll to position [1977, 0]
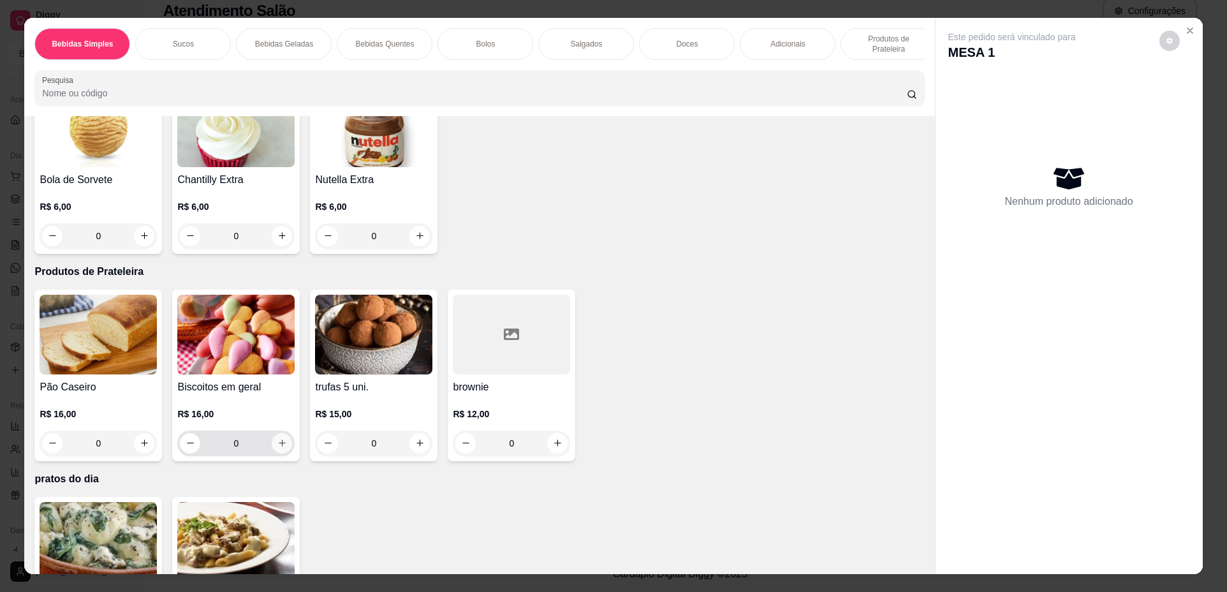
click at [277, 448] on icon "increase-product-quantity" at bounding box center [282, 443] width 10 height 10
type input "1"
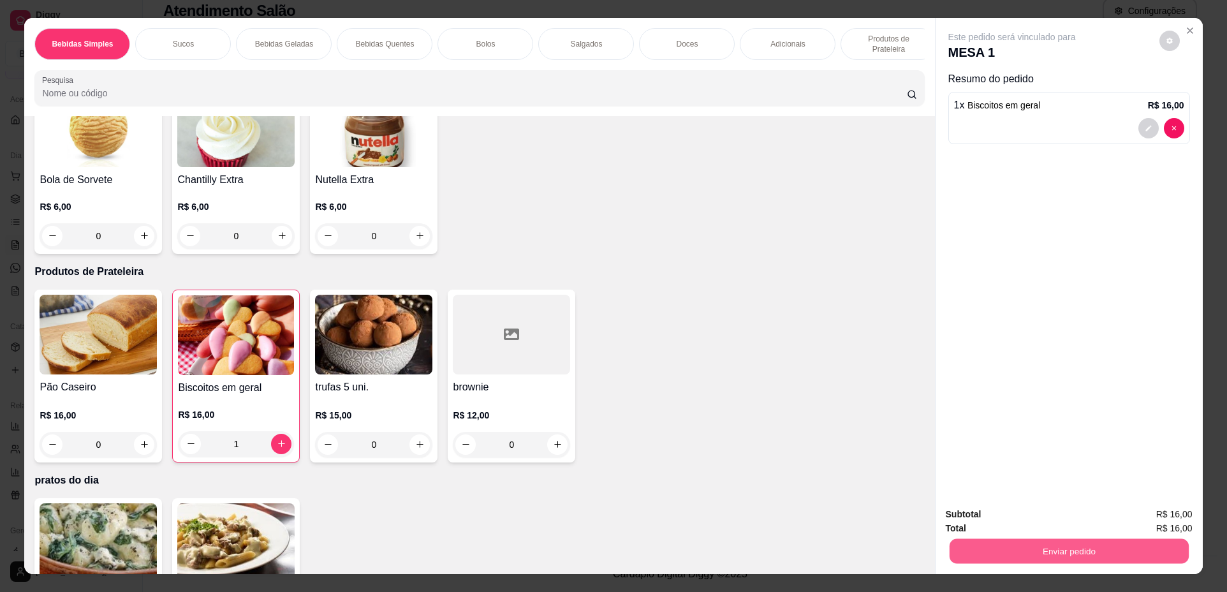
click at [1076, 552] on button "Enviar pedido" at bounding box center [1068, 551] width 239 height 25
click at [1046, 518] on button "Não registrar e enviar pedido" at bounding box center [1026, 520] width 133 height 24
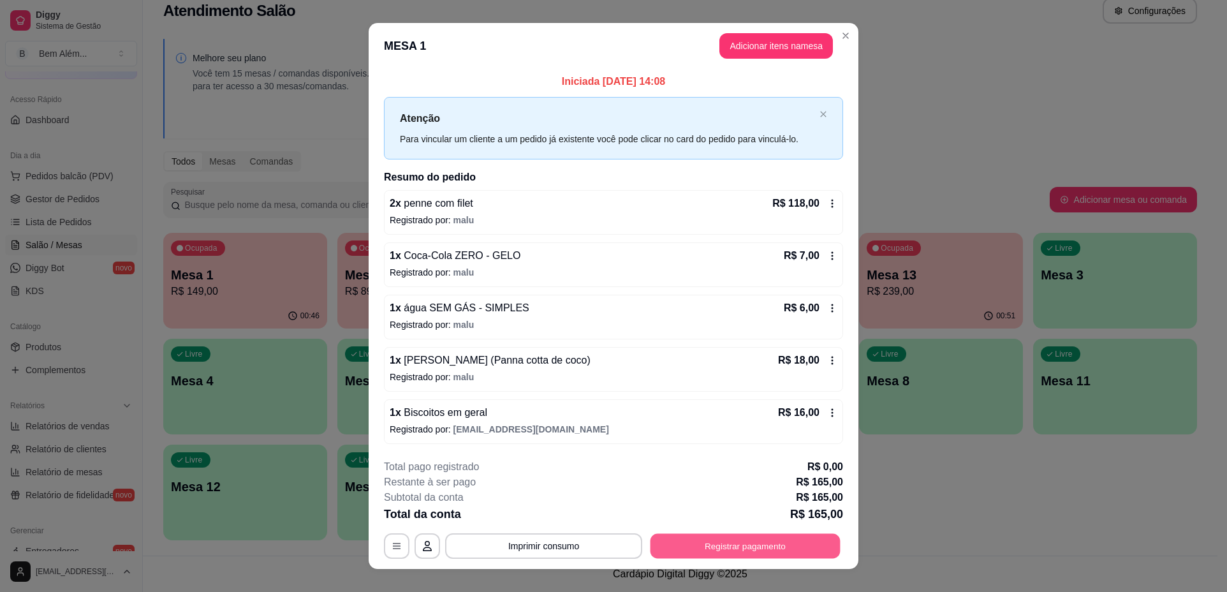
click at [801, 554] on button "Registrar pagamento" at bounding box center [745, 545] width 190 height 25
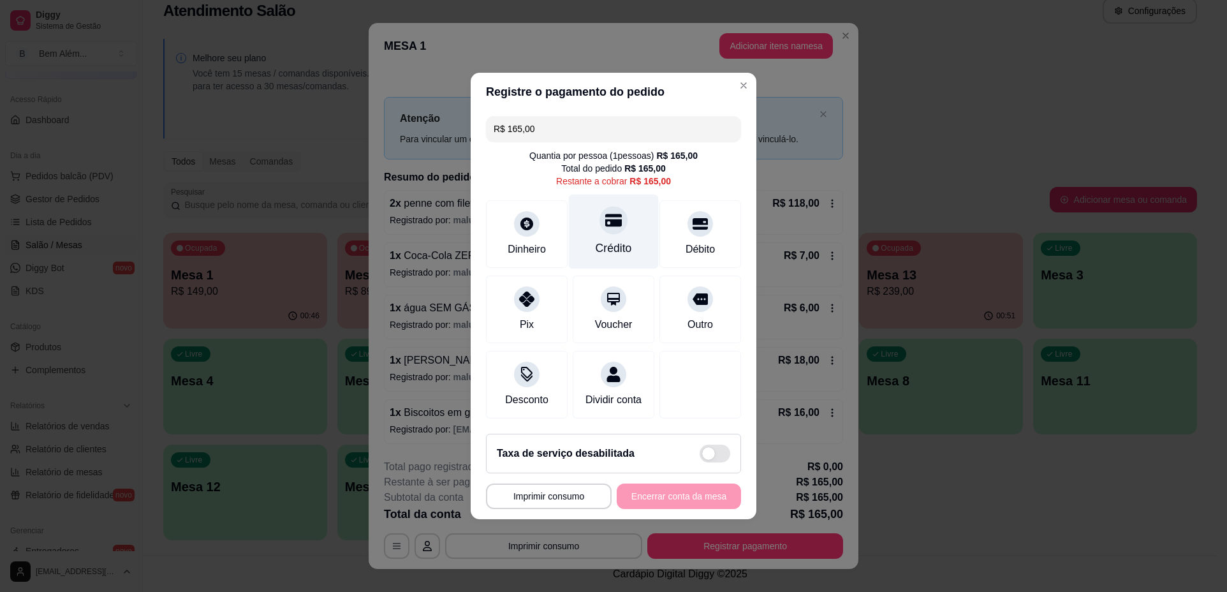
click at [609, 214] on icon at bounding box center [613, 220] width 17 height 13
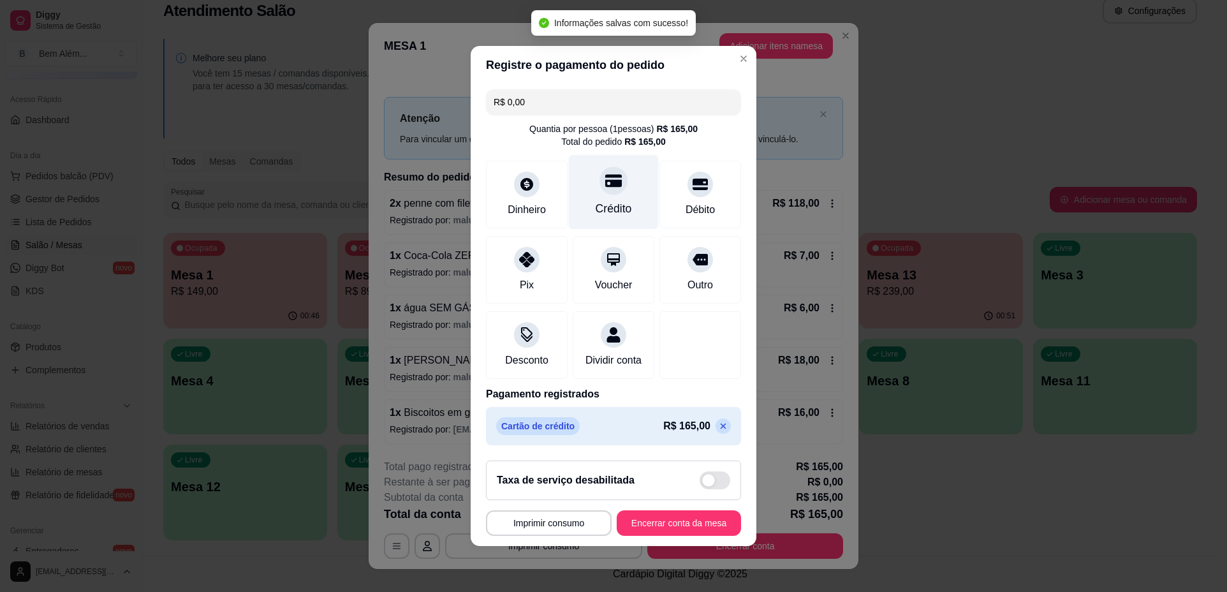
click at [605, 247] on div at bounding box center [614, 260] width 26 height 26
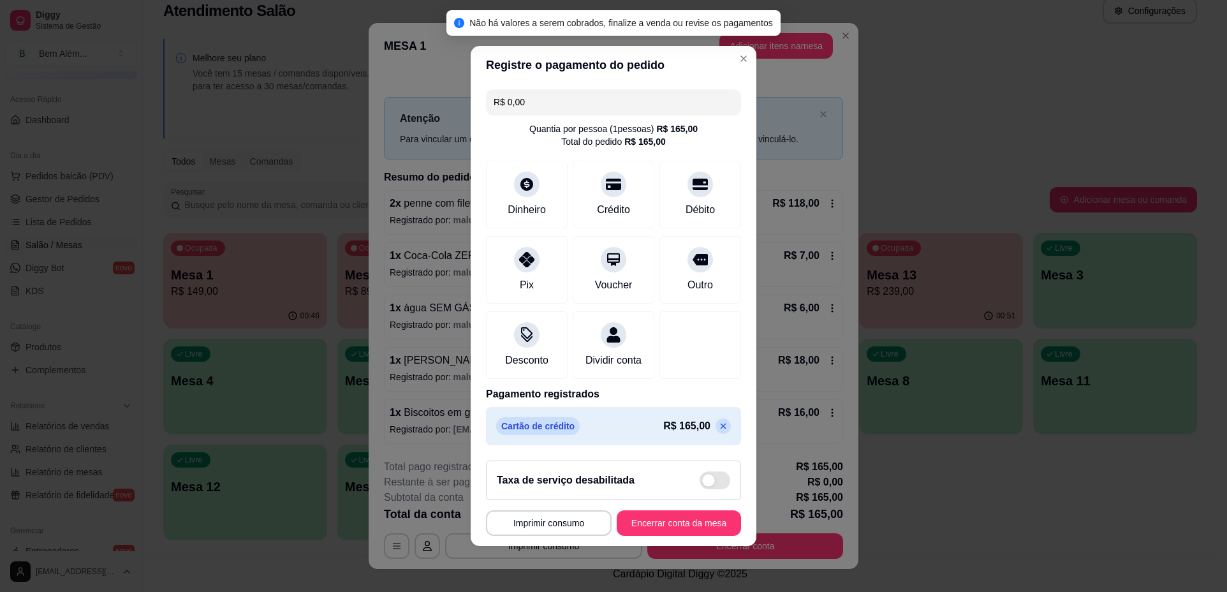
click at [718, 429] on icon at bounding box center [723, 426] width 10 height 10
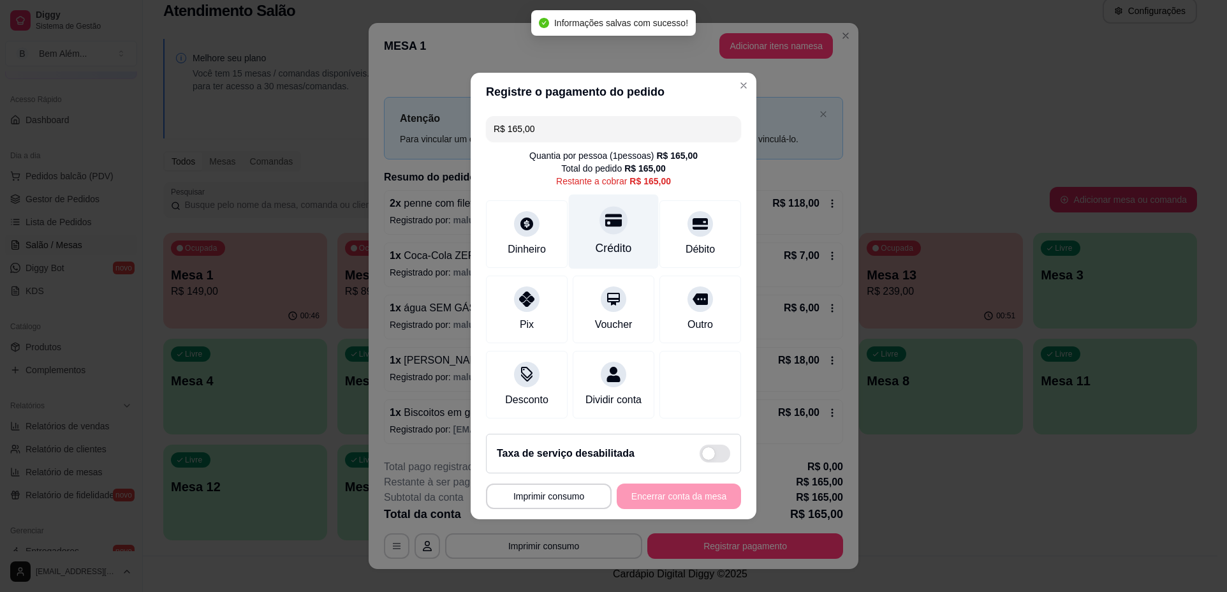
click at [591, 213] on div "Crédito" at bounding box center [614, 231] width 90 height 75
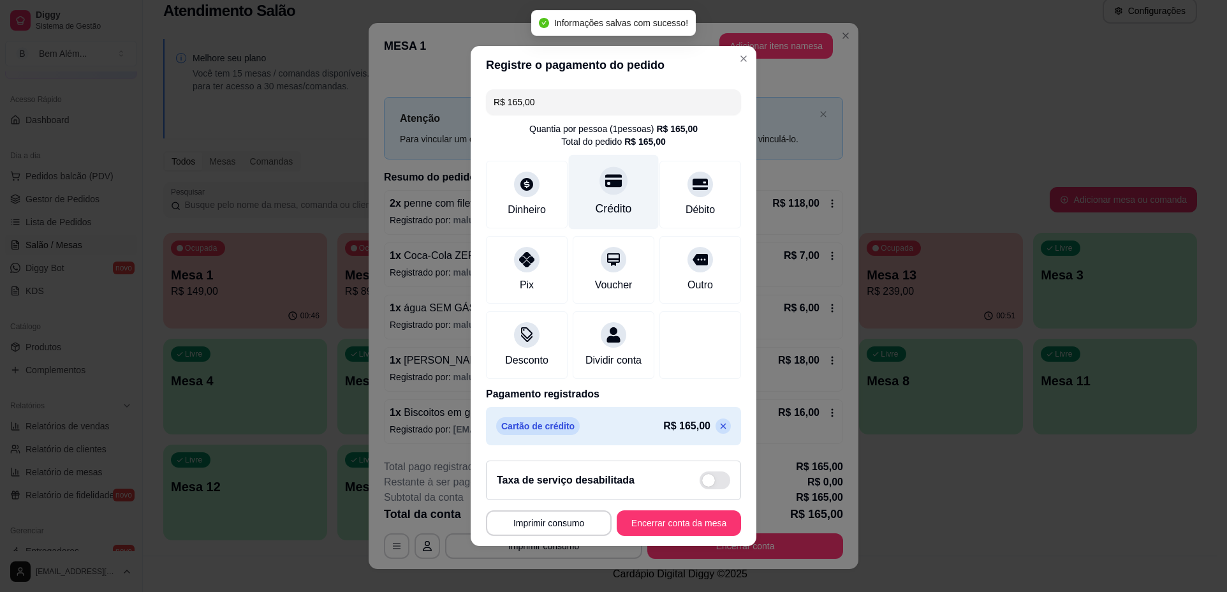
type input "R$ 0,00"
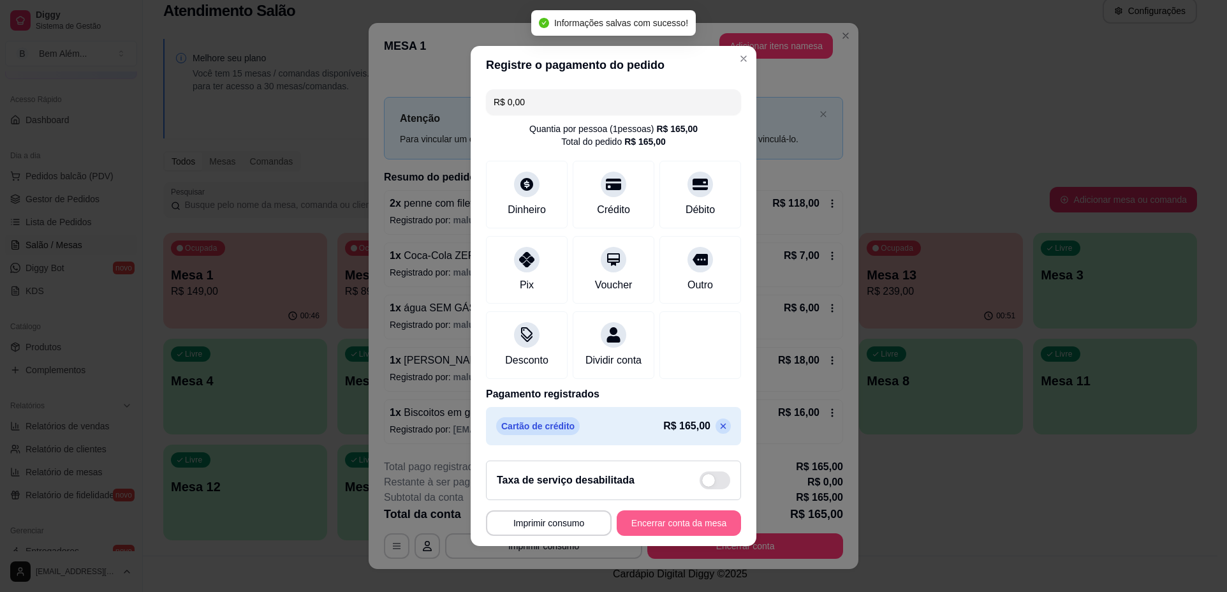
click at [677, 527] on button "Encerrar conta da mesa" at bounding box center [679, 523] width 124 height 26
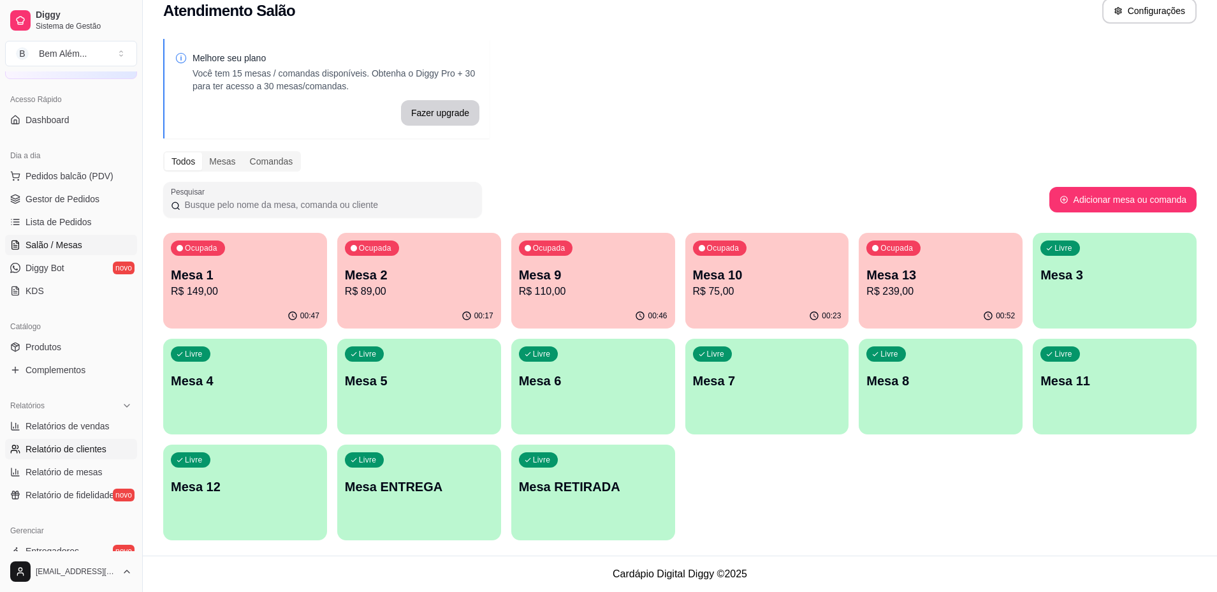
click at [46, 439] on link "Relatório de clientes" at bounding box center [71, 449] width 132 height 20
select select "30"
select select "HIGHEST_TOTAL_SPENT_WITH_ORDERS"
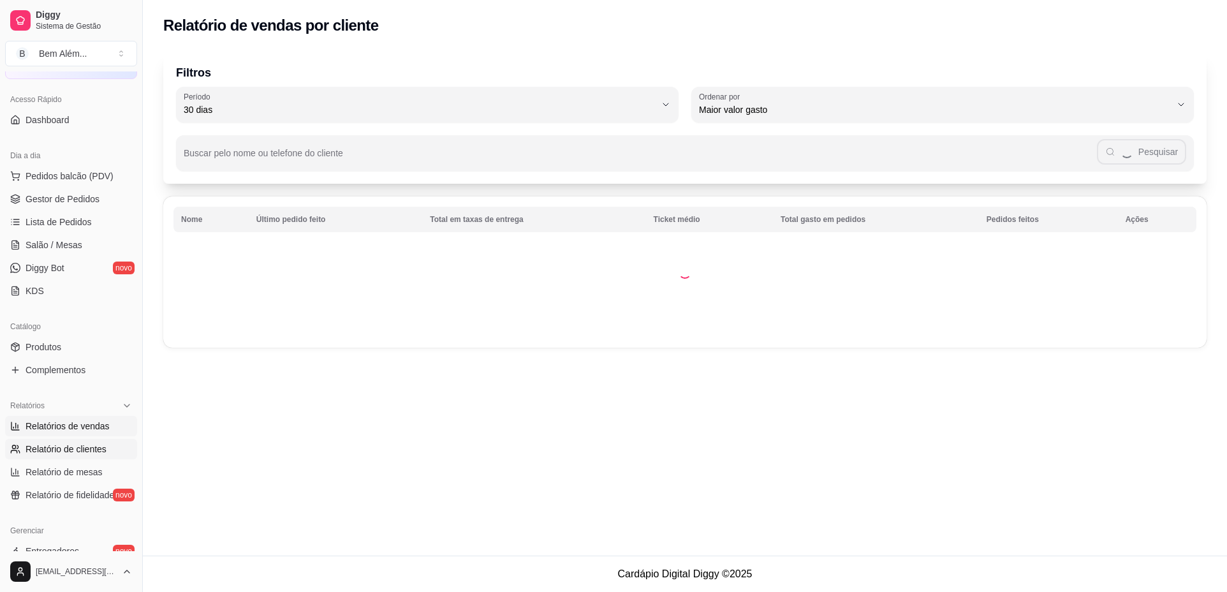
click at [50, 427] on span "Relatórios de vendas" at bounding box center [68, 426] width 84 height 13
select select "ALL"
select select "0"
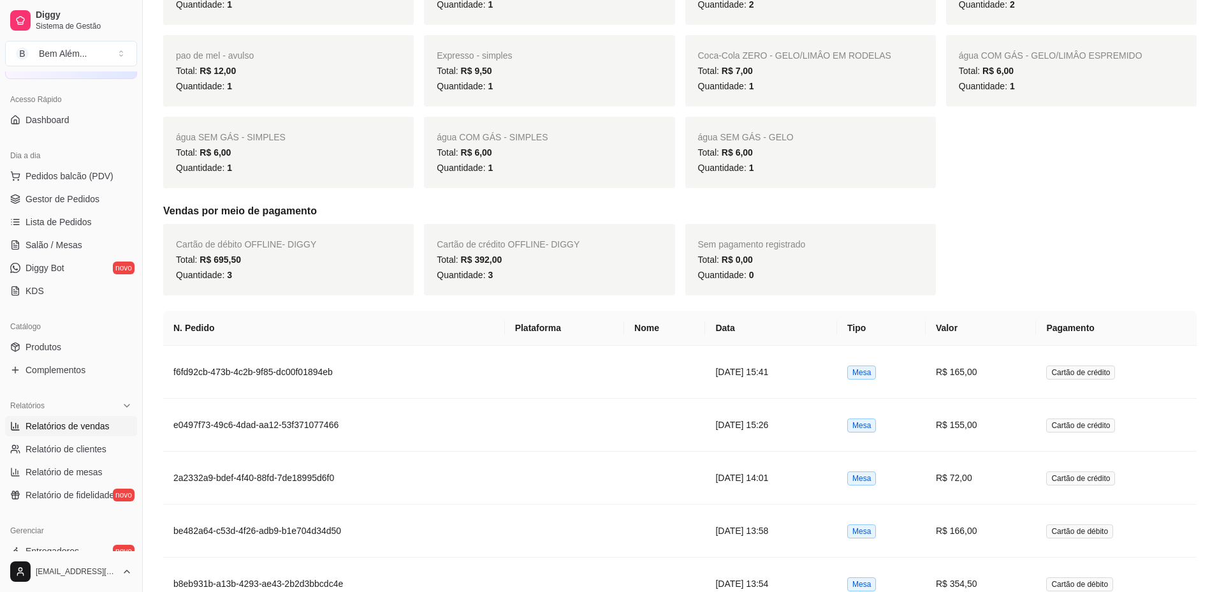
scroll to position [638, 0]
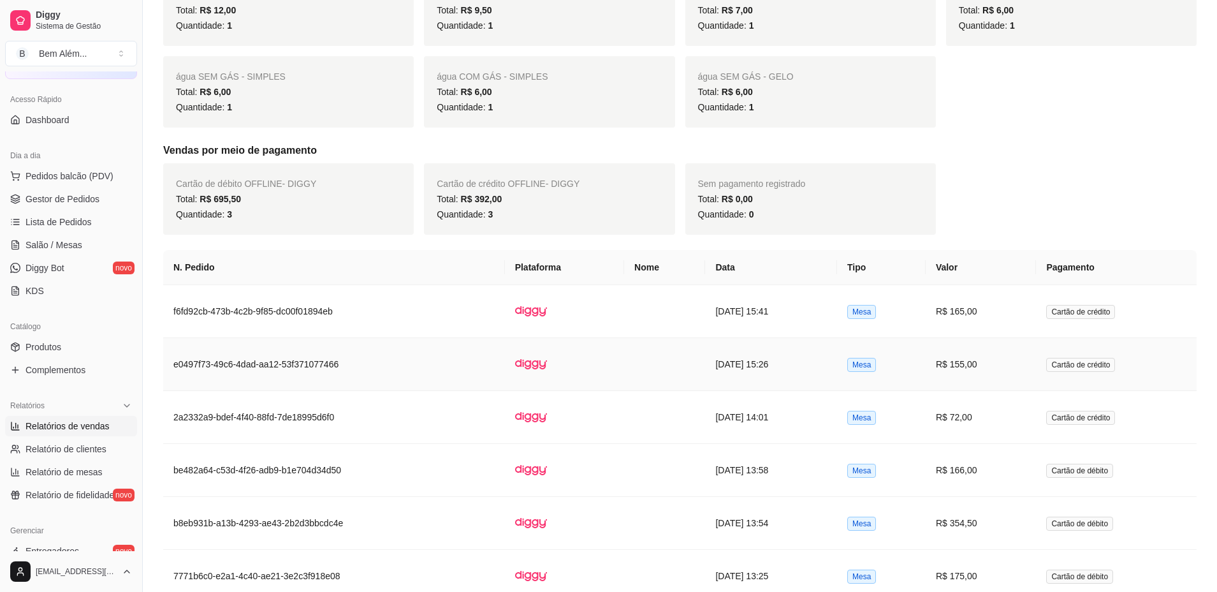
click at [793, 339] on td "[DATE] 15:26" at bounding box center [771, 364] width 132 height 53
click at [791, 301] on td "[DATE] 15:41" at bounding box center [771, 311] width 132 height 53
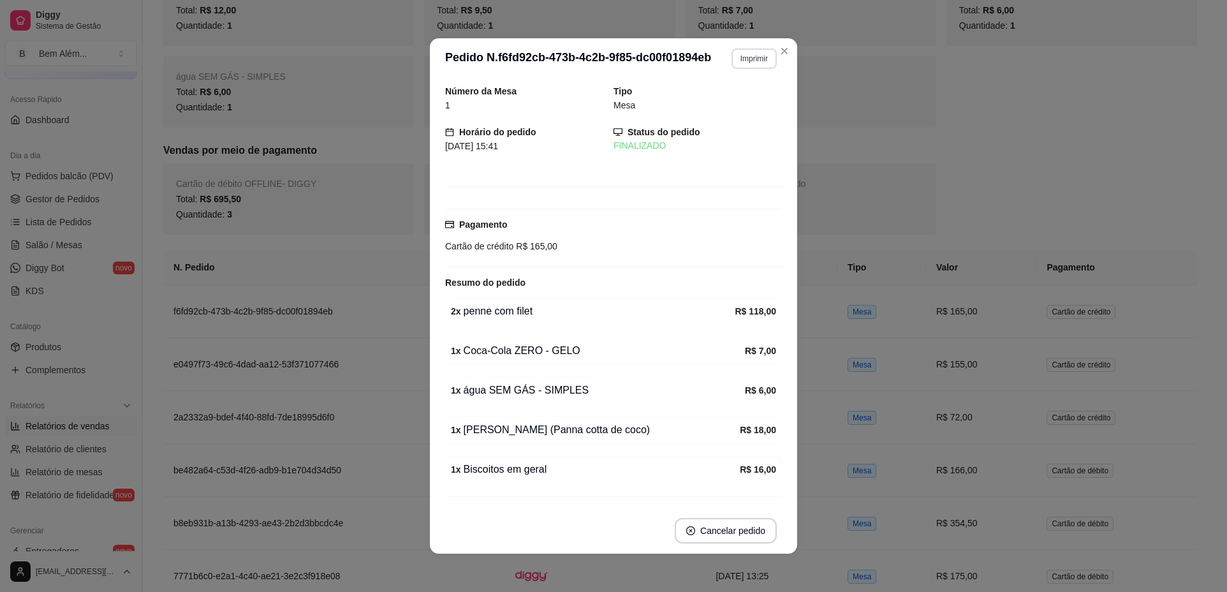
click at [731, 57] on button "Imprimir" at bounding box center [753, 58] width 45 height 20
click at [721, 98] on button "impressao computador" at bounding box center [727, 97] width 77 height 17
drag, startPoint x: 776, startPoint y: 40, endPoint x: 773, endPoint y: 52, distance: 12.5
click at [773, 50] on section "**********" at bounding box center [613, 295] width 367 height 515
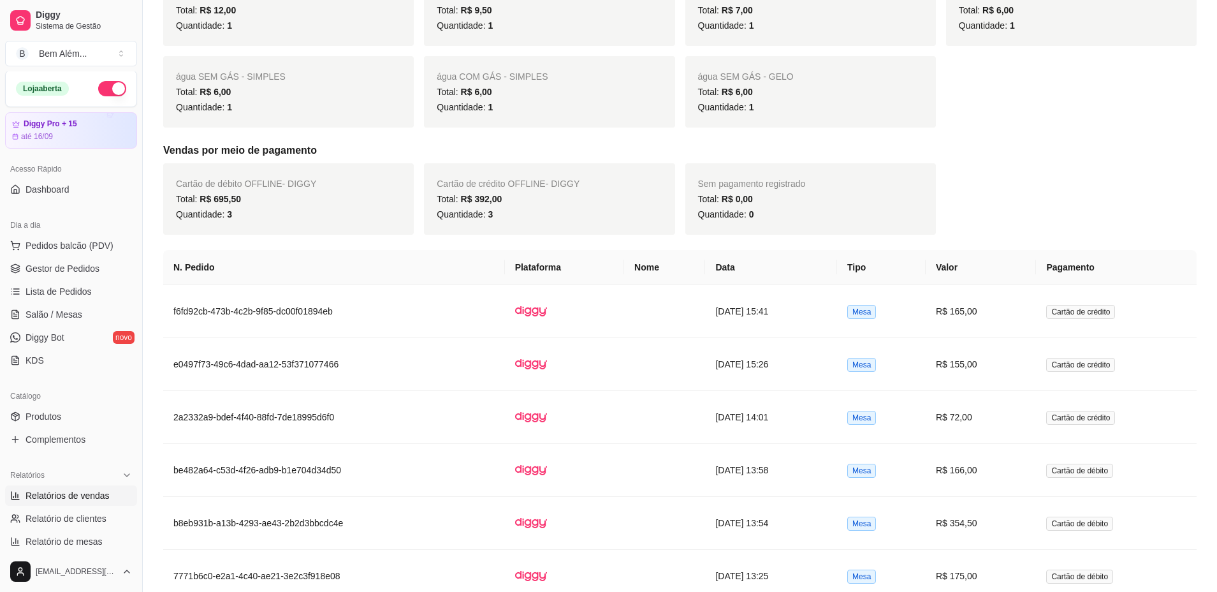
scroll to position [0, 0]
click at [85, 307] on link "Salão / Mesas" at bounding box center [71, 315] width 132 height 20
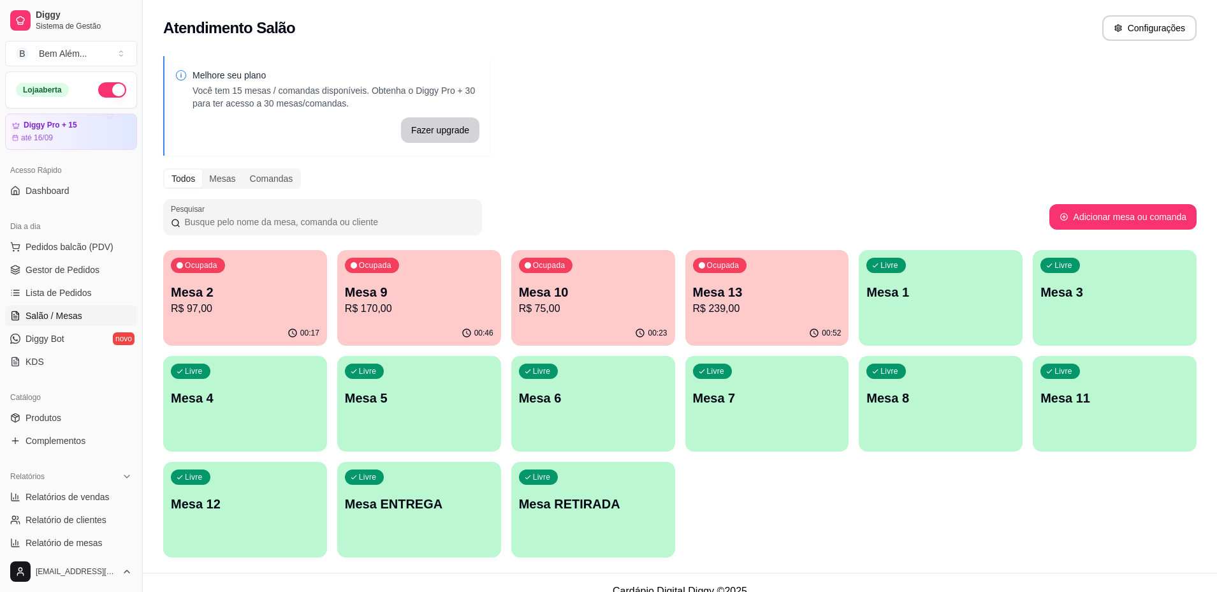
click at [492, 312] on p "R$ 170,00" at bounding box center [419, 308] width 149 height 15
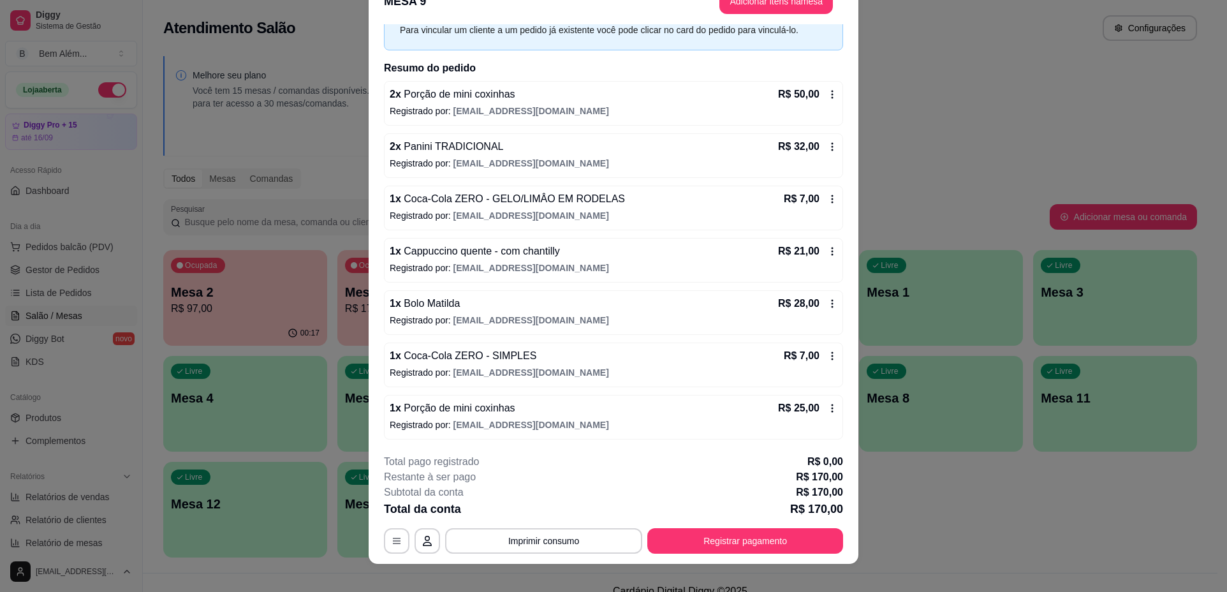
scroll to position [38, 0]
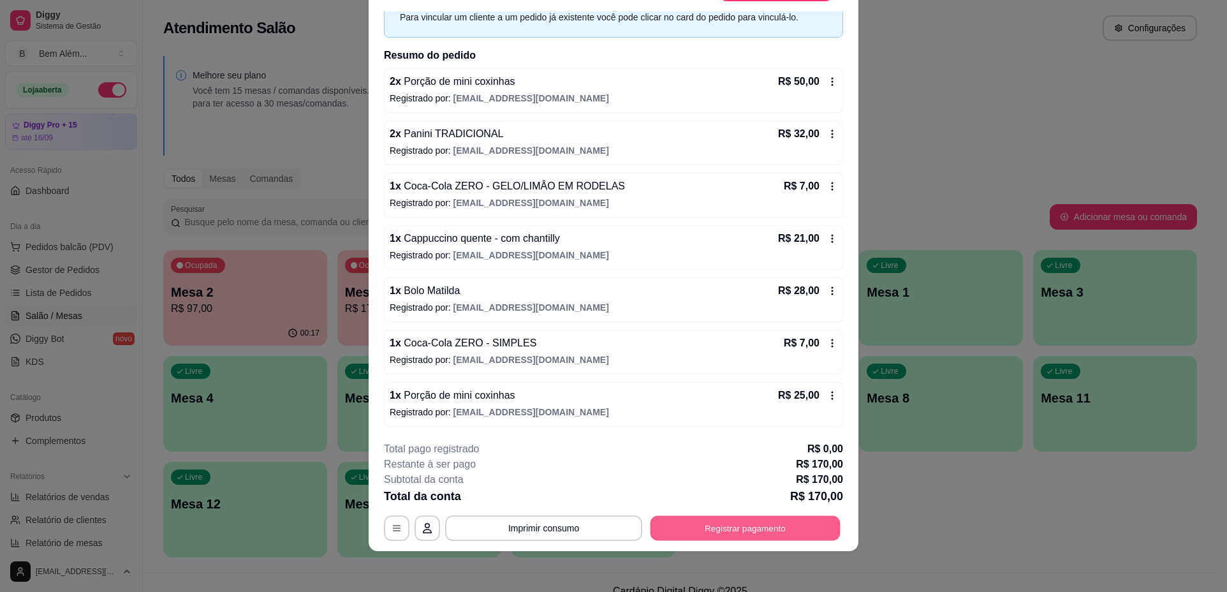
click at [725, 522] on button "Registrar pagamento" at bounding box center [745, 528] width 190 height 25
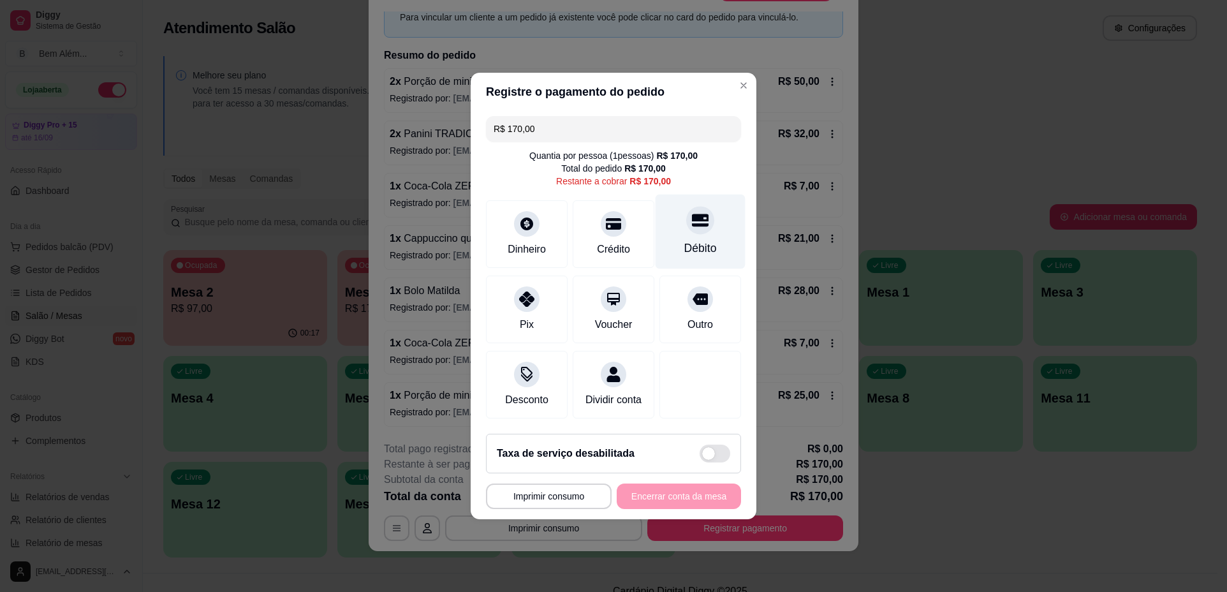
click at [684, 246] on div "Débito" at bounding box center [700, 248] width 33 height 17
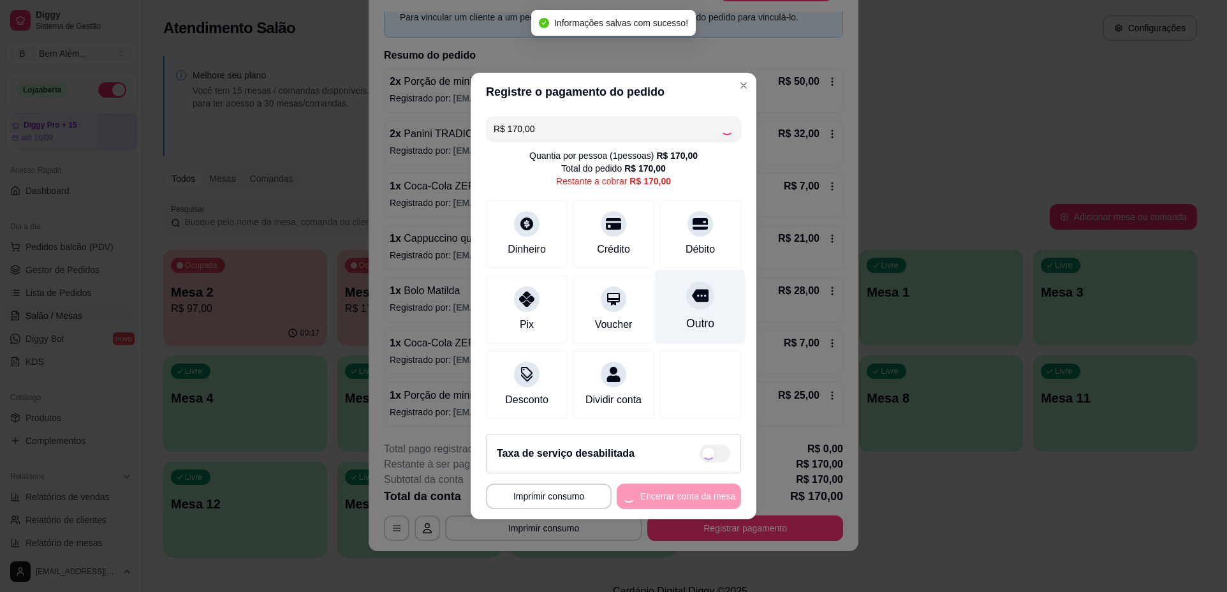
type input "R$ 0,00"
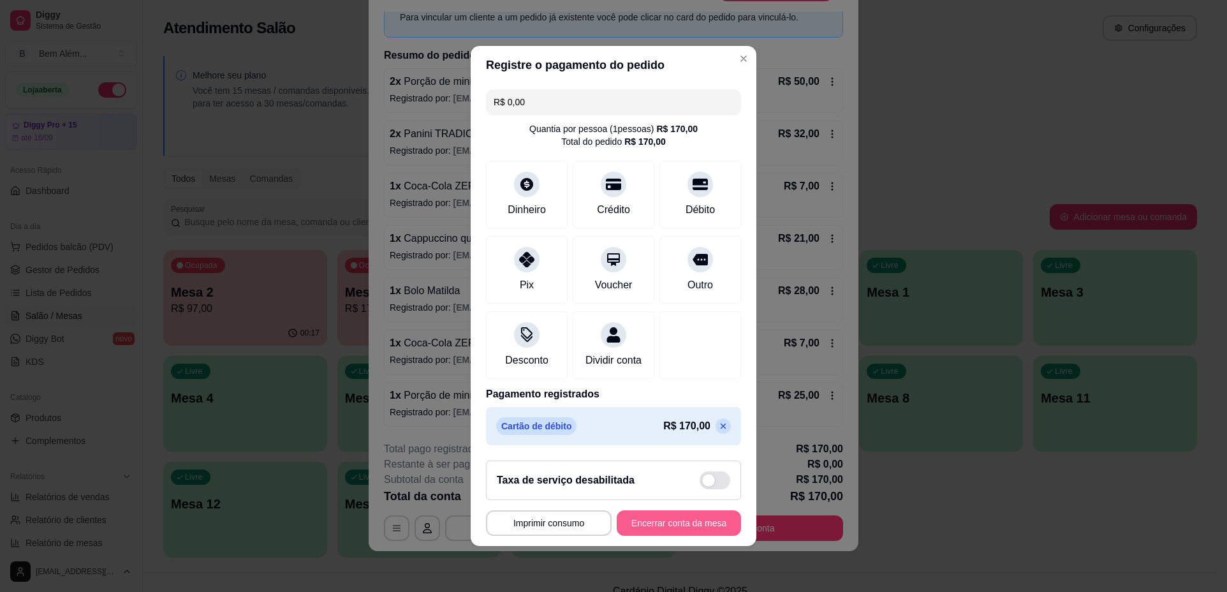
click at [687, 529] on button "Encerrar conta da mesa" at bounding box center [679, 523] width 124 height 26
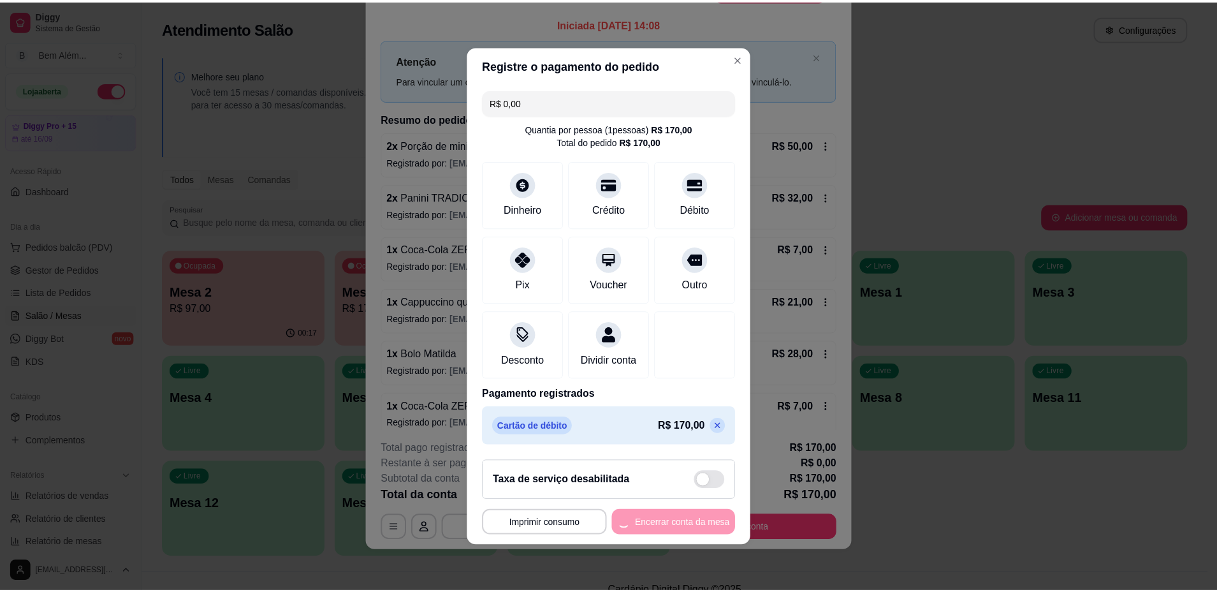
scroll to position [0, 0]
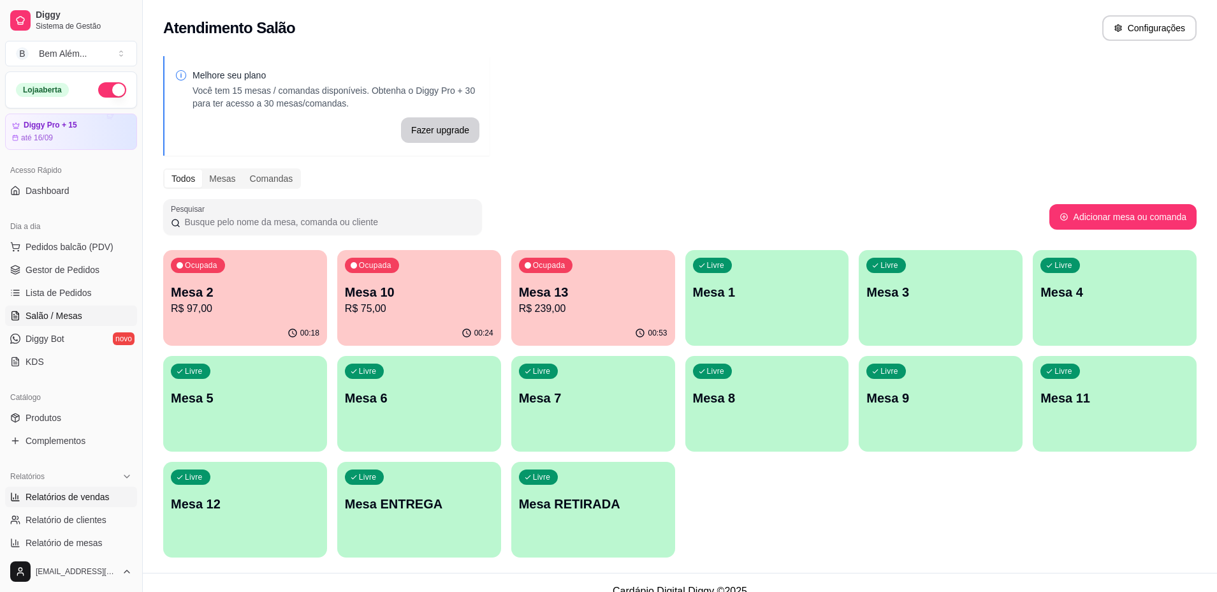
click at [85, 497] on span "Relatórios de vendas" at bounding box center [68, 496] width 84 height 13
select select "ALL"
select select "0"
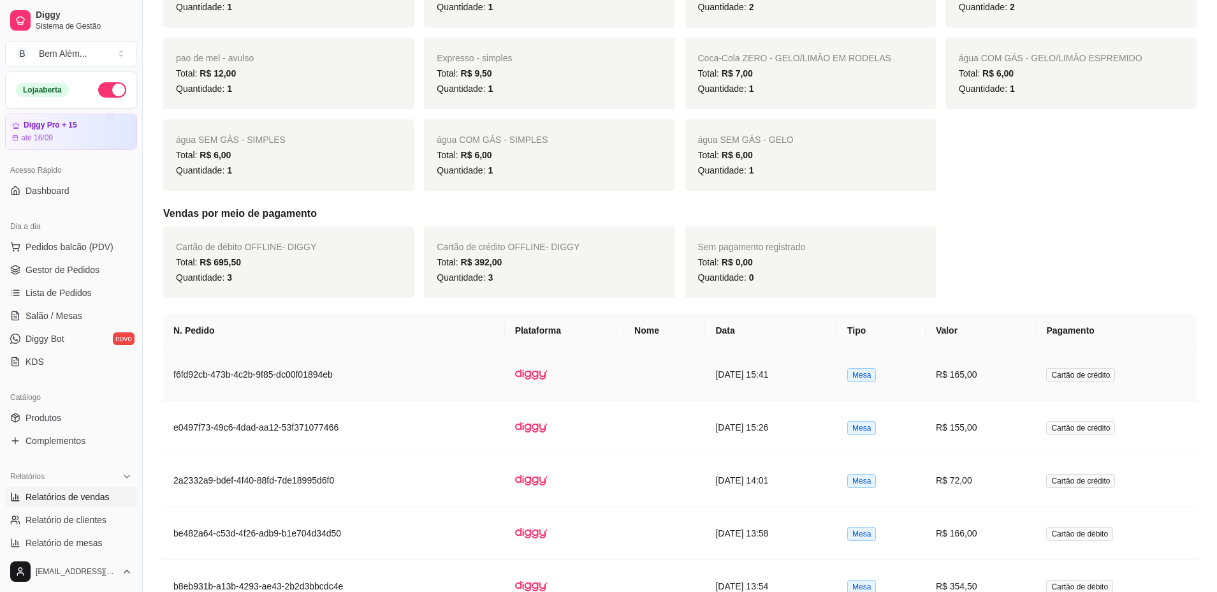
scroll to position [741, 0]
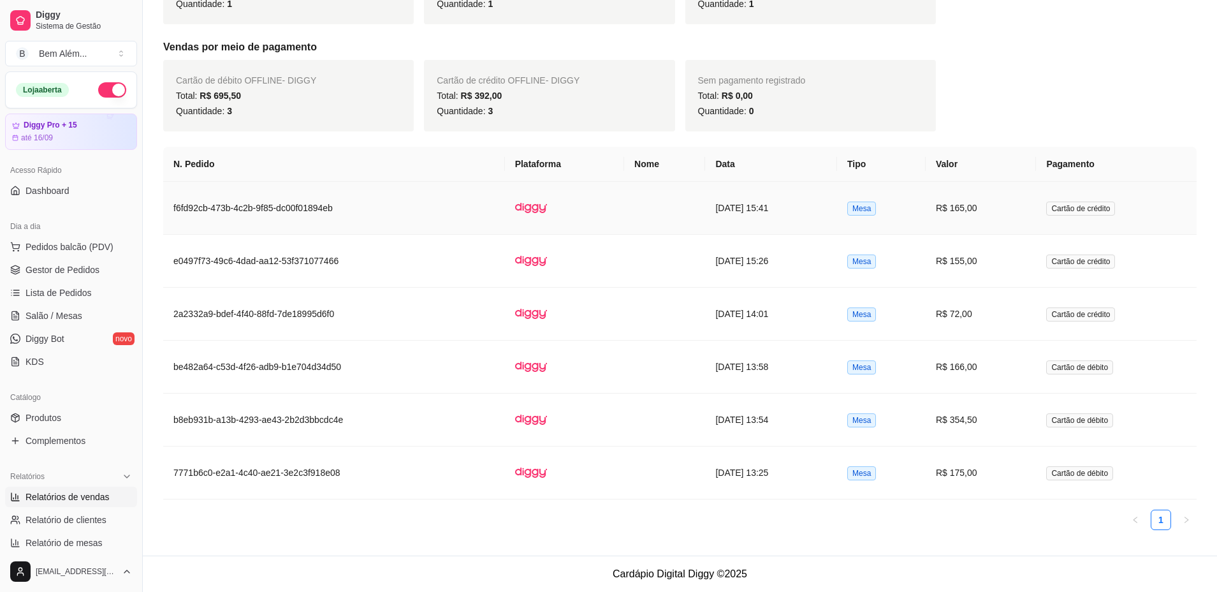
click at [807, 213] on td "[DATE] 15:41" at bounding box center [771, 208] width 132 height 53
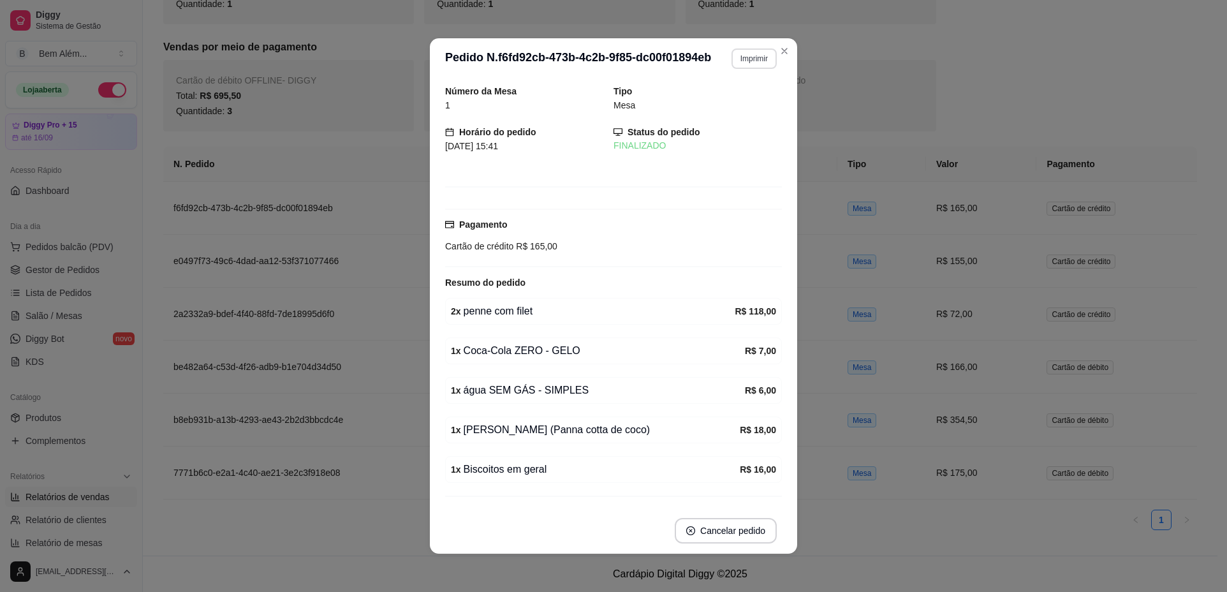
click at [741, 55] on button "Imprimir" at bounding box center [753, 58] width 45 height 20
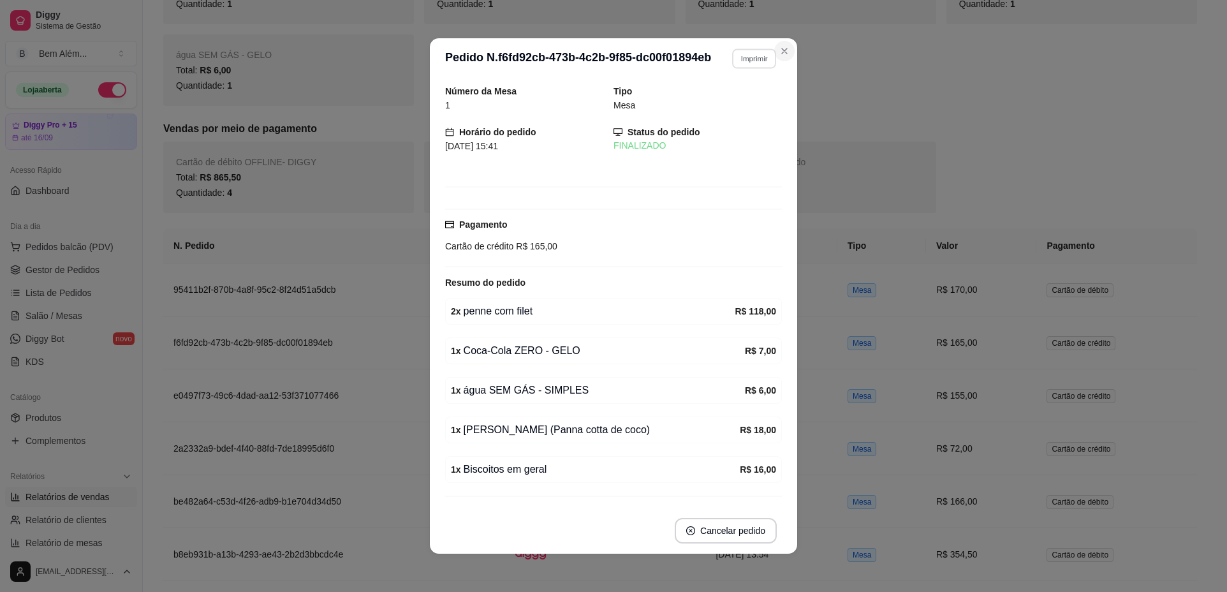
click at [777, 45] on button "Close" at bounding box center [784, 51] width 20 height 20
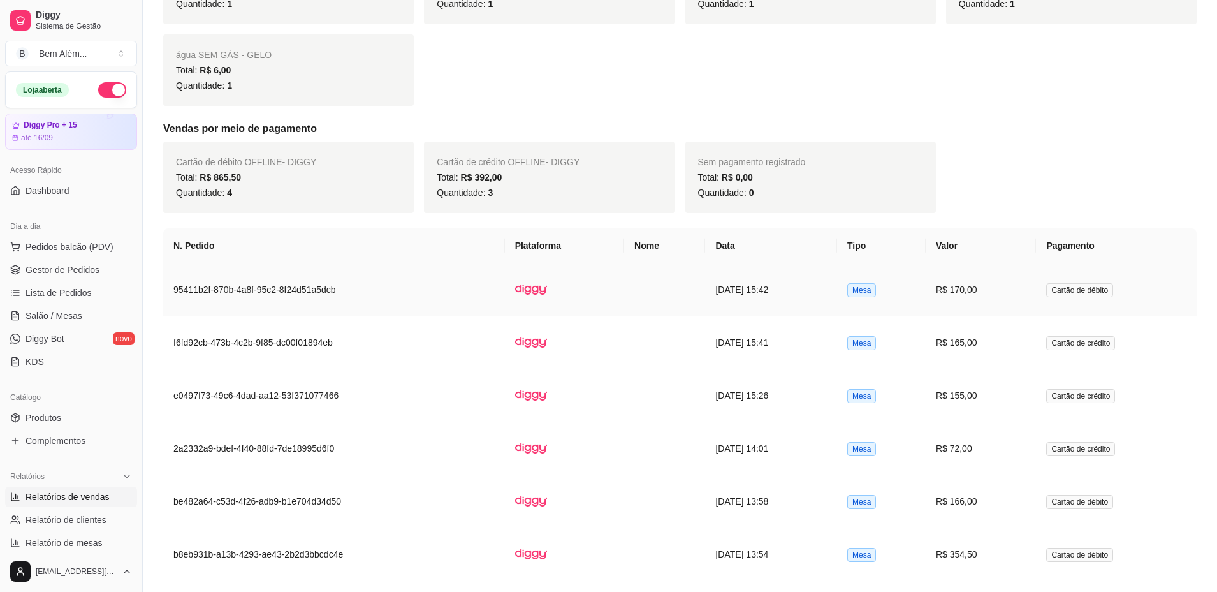
click at [741, 296] on td "[DATE] 15:42" at bounding box center [771, 289] width 132 height 53
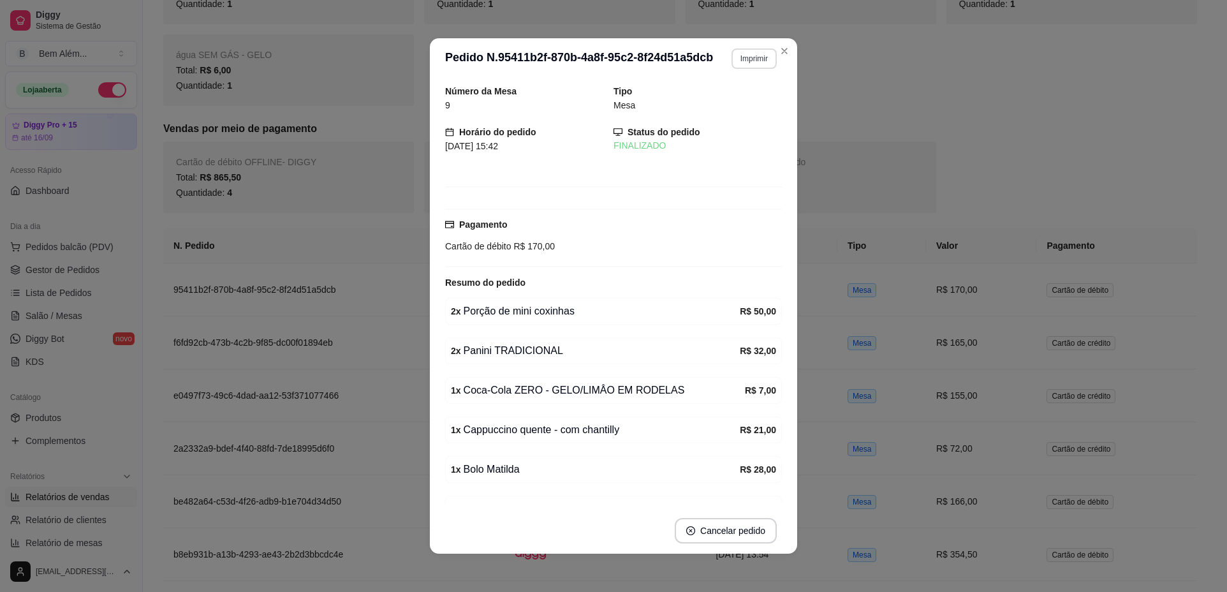
click at [758, 65] on button "Imprimir" at bounding box center [753, 58] width 45 height 20
click at [742, 101] on button "impressao computador" at bounding box center [716, 103] width 93 height 20
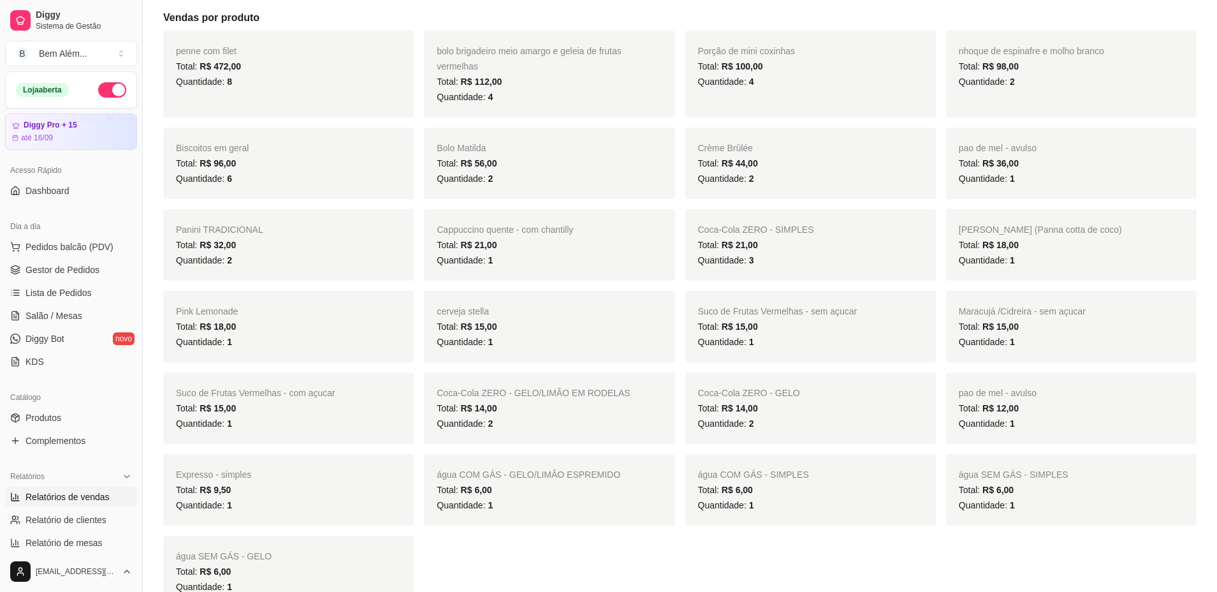
scroll to position [231, 0]
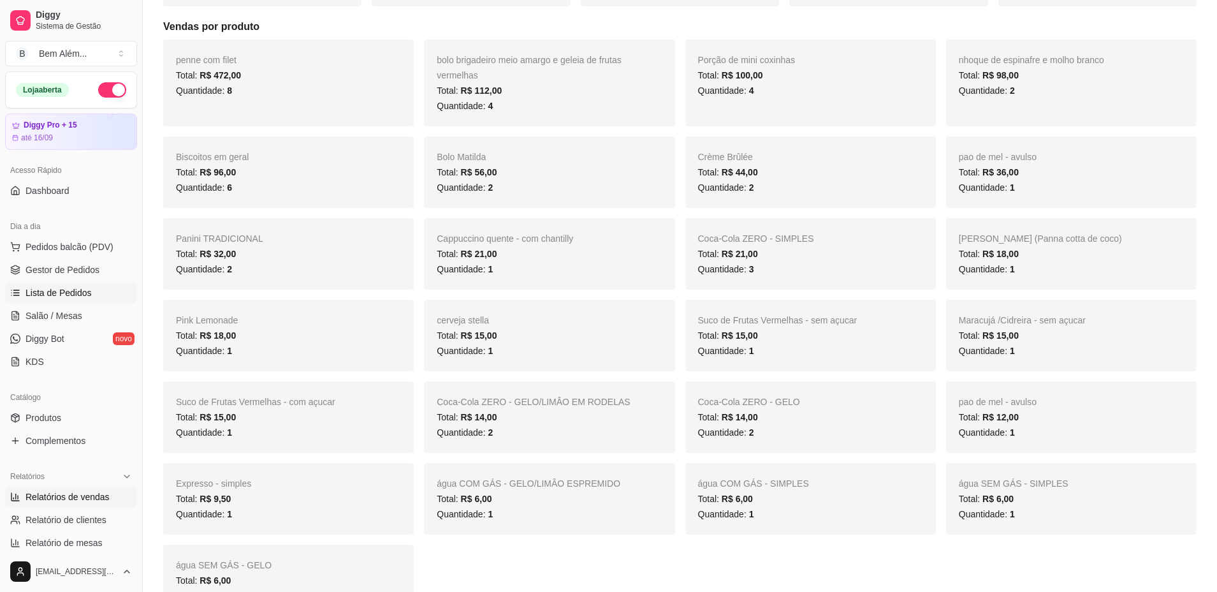
click at [91, 297] on link "Lista de Pedidos" at bounding box center [71, 292] width 132 height 20
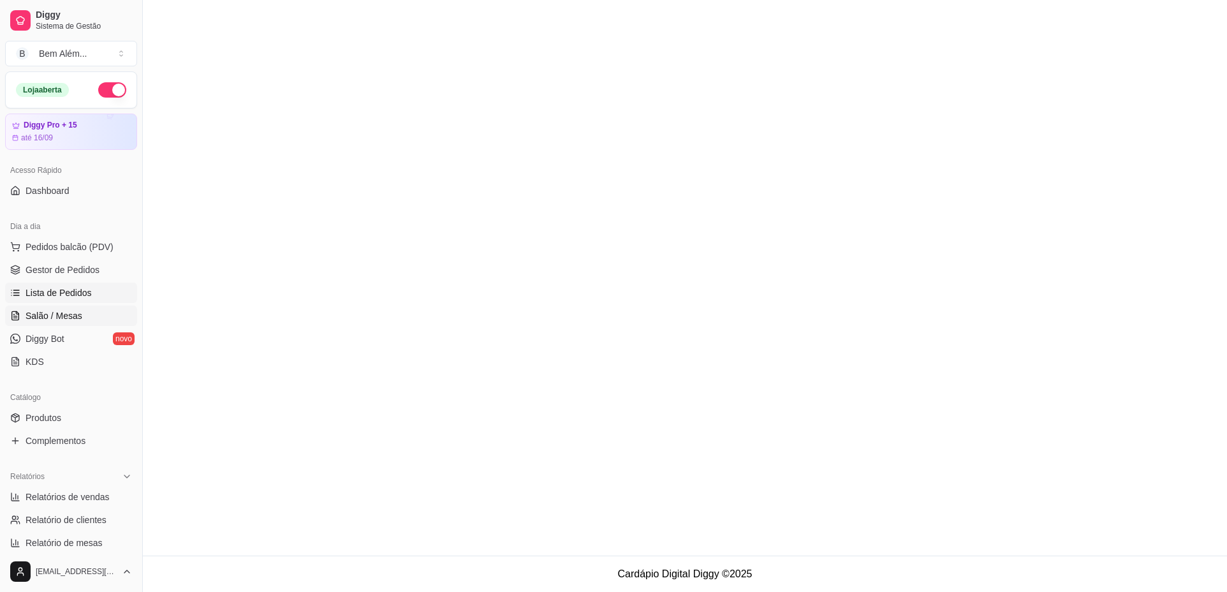
click at [94, 323] on link "Salão / Mesas" at bounding box center [71, 315] width 132 height 20
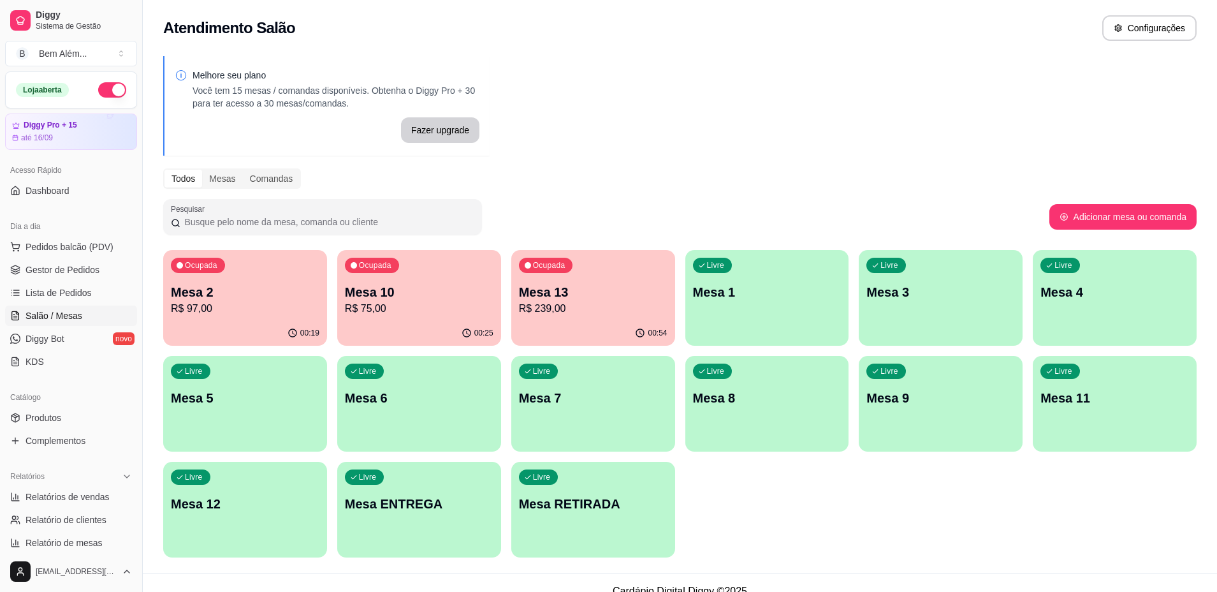
click at [555, 326] on div "00:54" at bounding box center [593, 333] width 164 height 25
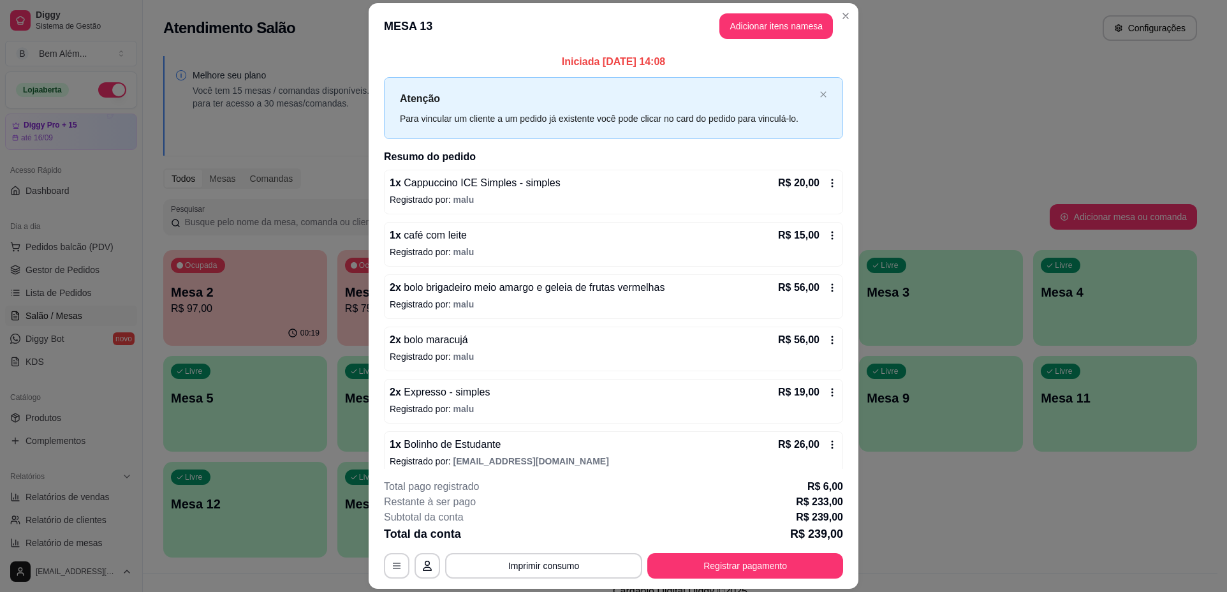
click at [775, 566] on button "Registrar pagamento" at bounding box center [745, 566] width 196 height 26
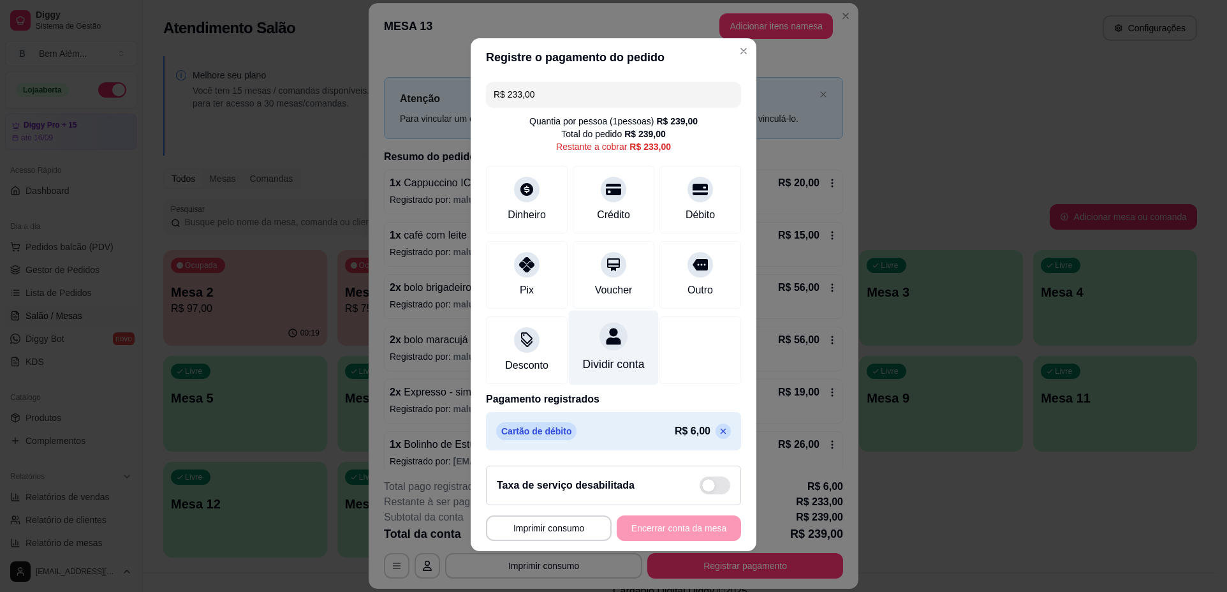
scroll to position [9, 0]
drag, startPoint x: 626, startPoint y: 85, endPoint x: 338, endPoint y: 92, distance: 288.3
click at [338, 92] on div "**********" at bounding box center [613, 296] width 1227 height 592
click at [607, 180] on icon at bounding box center [613, 186] width 17 height 13
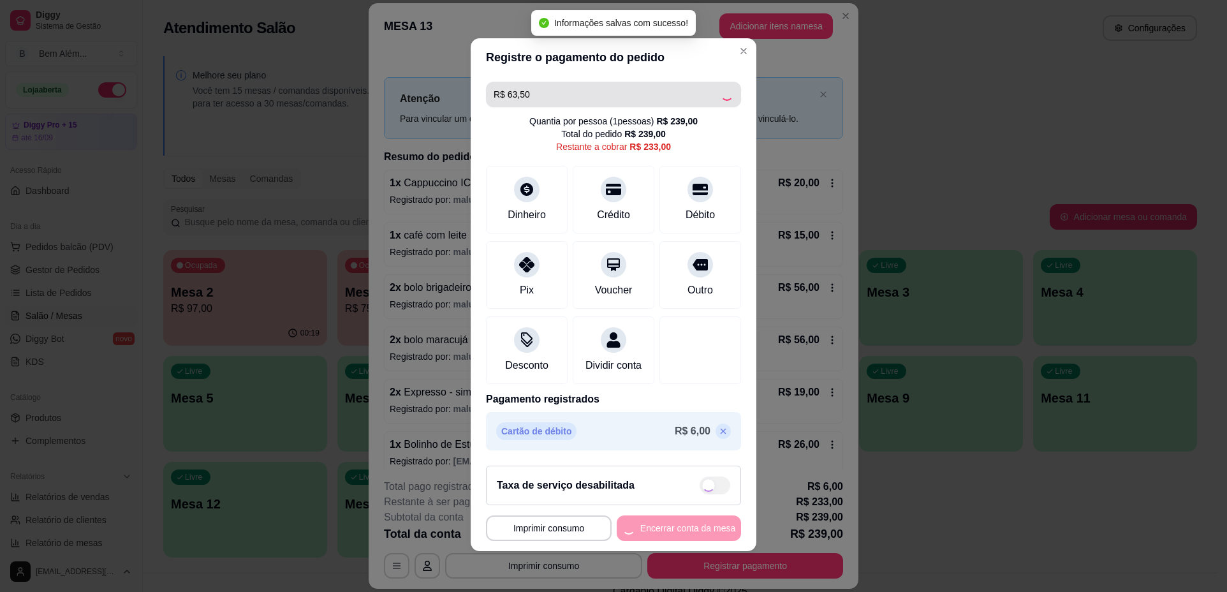
type input "R$ 169,50"
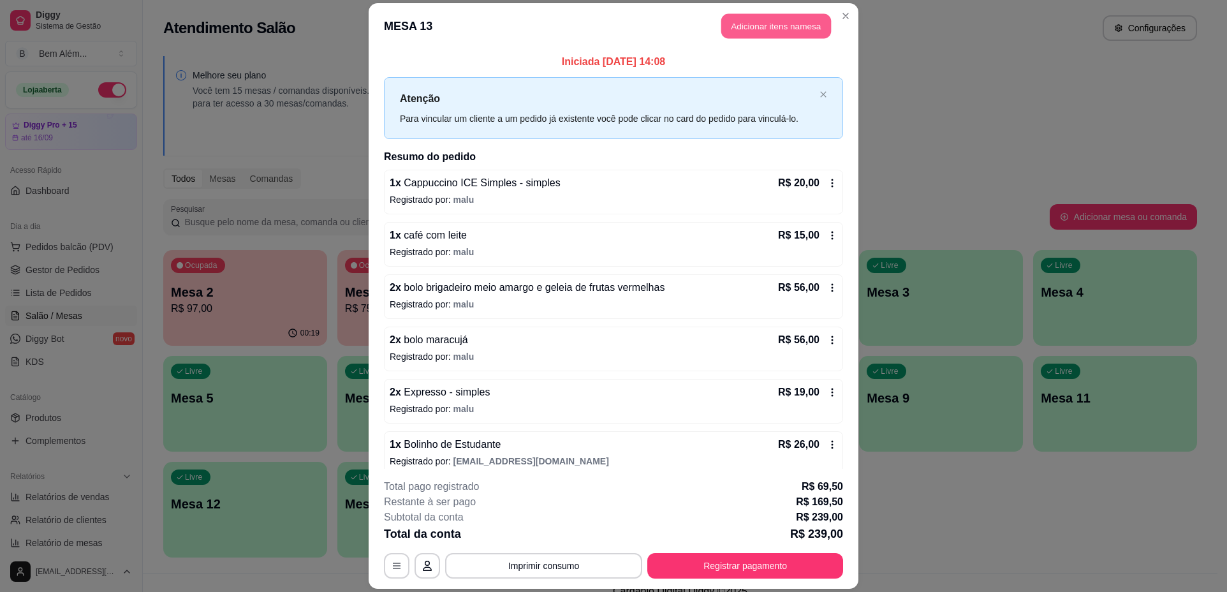
click at [765, 22] on button "Adicionar itens na mesa" at bounding box center [776, 25] width 110 height 25
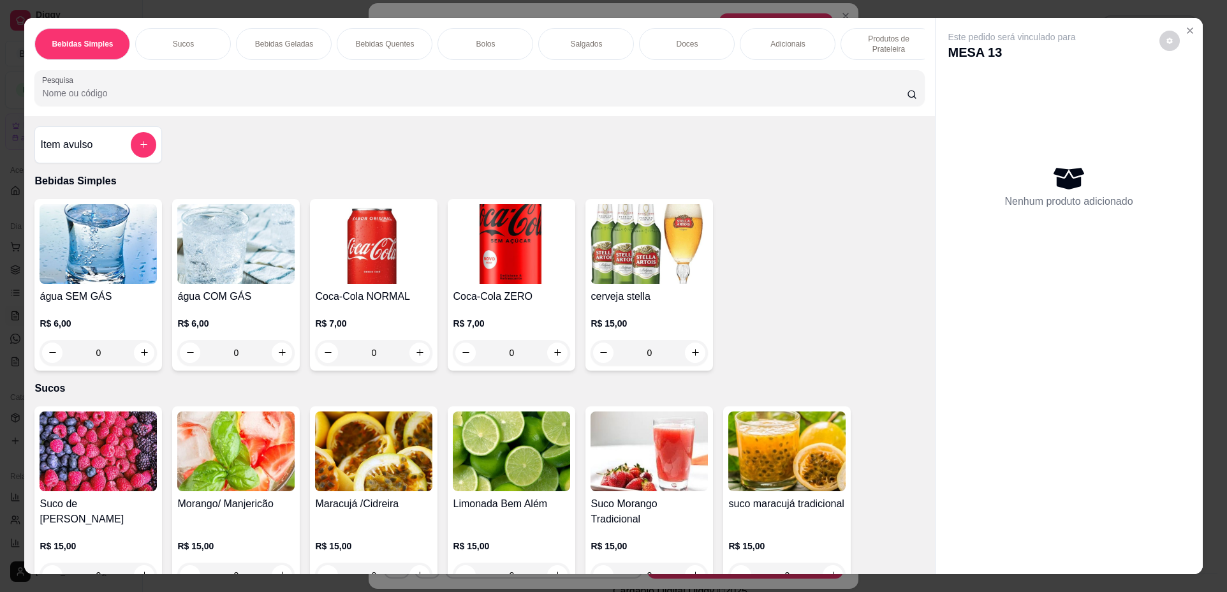
click at [54, 281] on img at bounding box center [98, 244] width 117 height 80
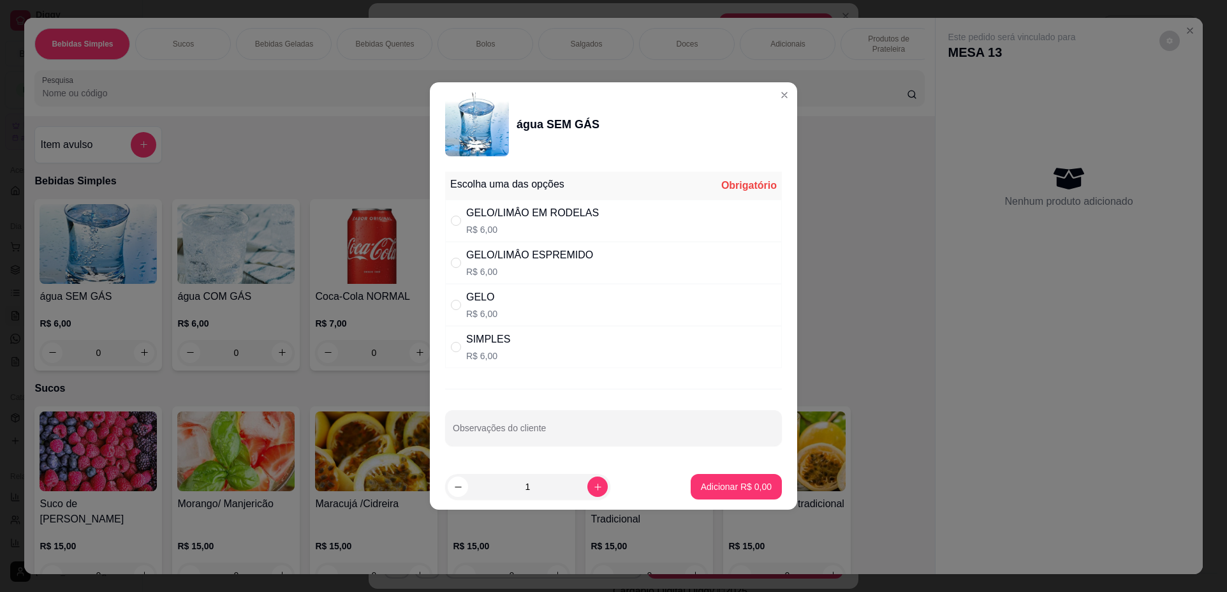
click at [578, 343] on div "SIMPLES R$ 6,00" at bounding box center [613, 347] width 337 height 42
radio input "true"
click at [702, 485] on p "Adicionar R$ 6,00" at bounding box center [735, 486] width 69 height 12
type input "1"
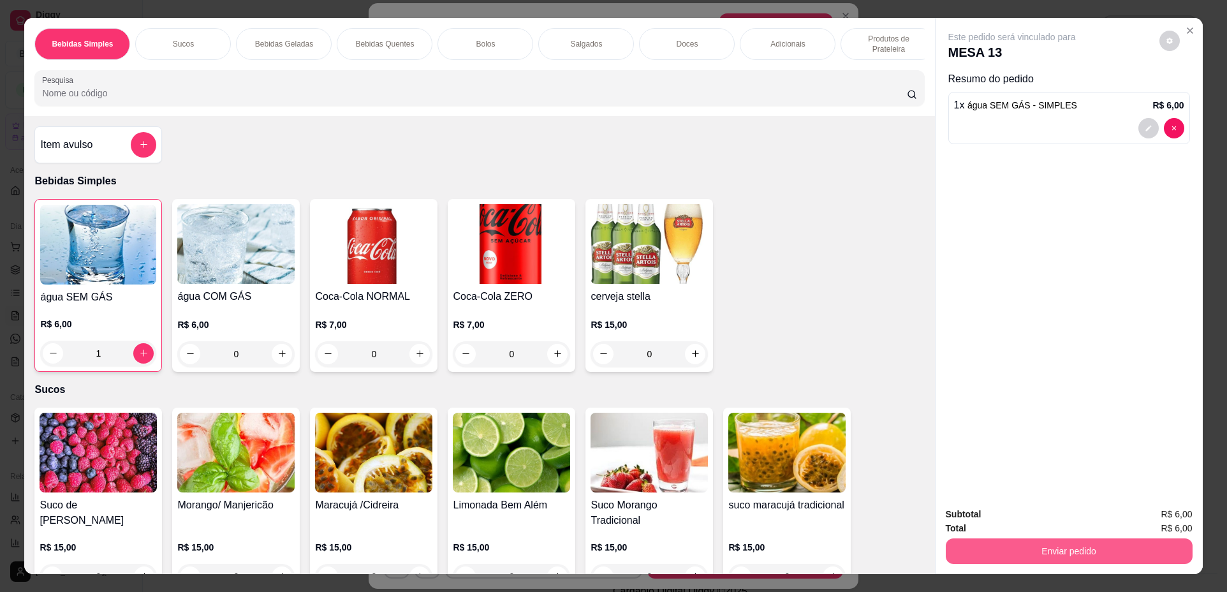
click at [1046, 546] on button "Enviar pedido" at bounding box center [1069, 551] width 247 height 26
click at [984, 522] on button "Não registrar e enviar pedido" at bounding box center [1026, 520] width 129 height 24
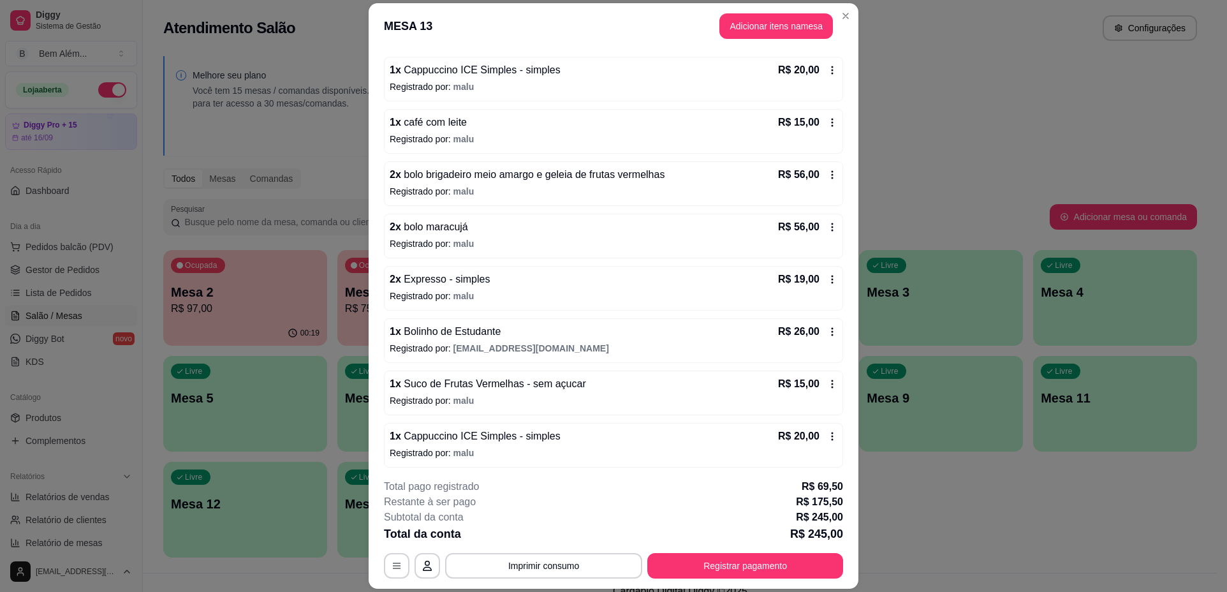
scroll to position [0, 0]
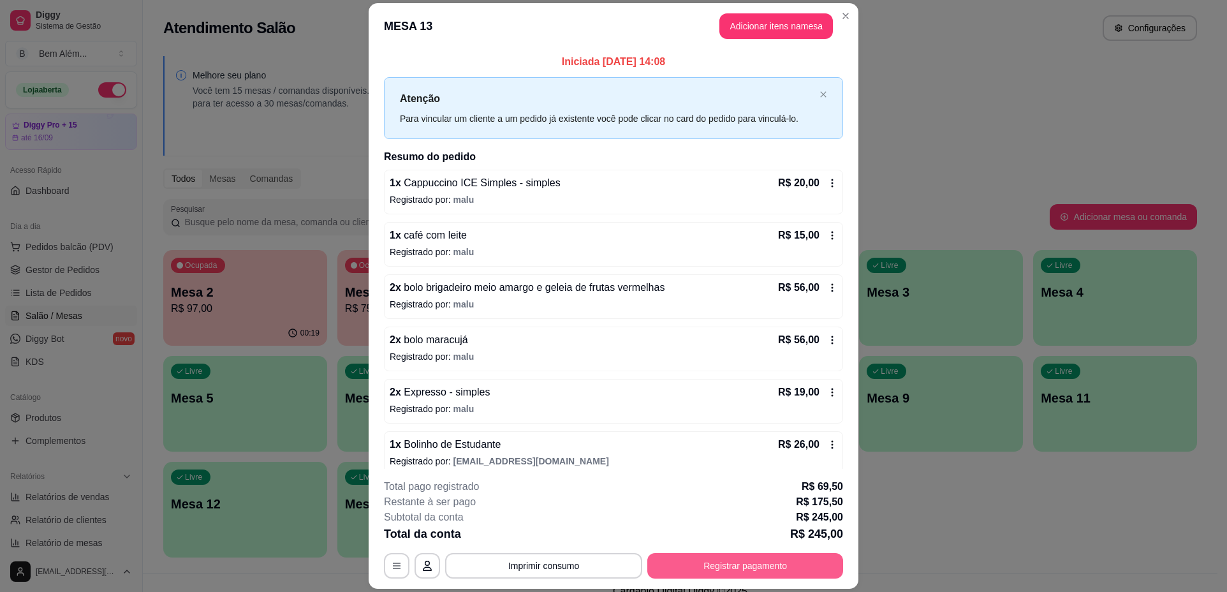
click at [782, 560] on button "Registrar pagamento" at bounding box center [745, 566] width 196 height 26
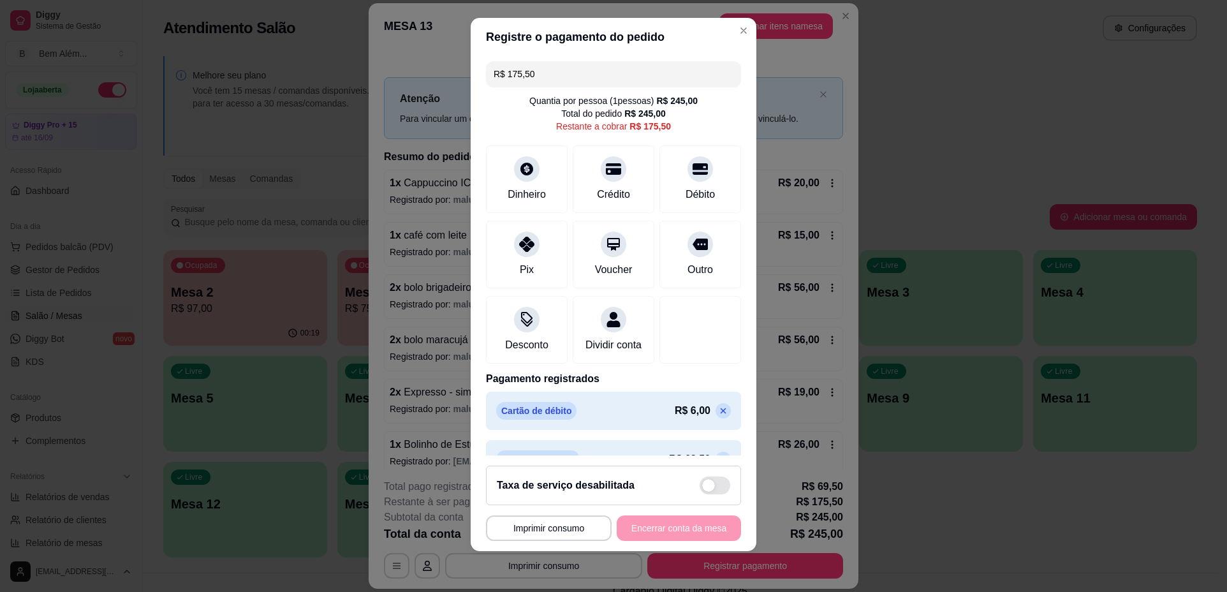
drag, startPoint x: 620, startPoint y: 77, endPoint x: 367, endPoint y: 80, distance: 252.5
click at [371, 80] on div "**********" at bounding box center [613, 296] width 1227 height 592
click at [494, 260] on div "Pix" at bounding box center [527, 252] width 90 height 75
drag, startPoint x: 587, startPoint y: 61, endPoint x: 285, endPoint y: 126, distance: 309.2
click at [285, 126] on div "**********" at bounding box center [613, 296] width 1227 height 592
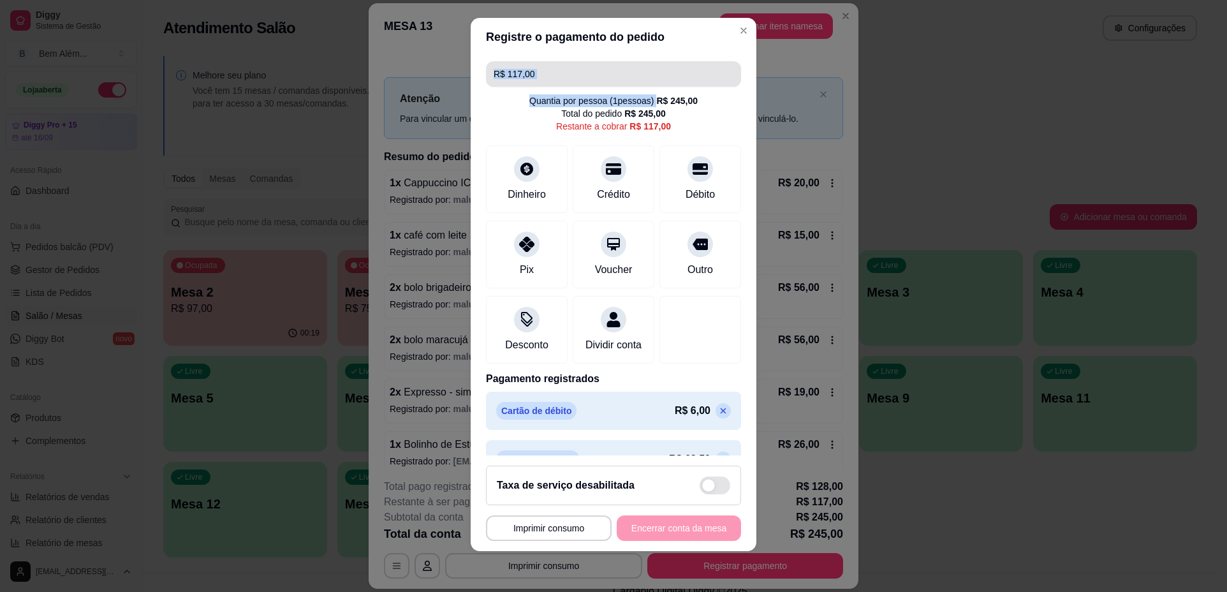
click at [590, 66] on input "R$ 117,00" at bounding box center [614, 74] width 240 height 26
click at [575, 72] on input "R$ 117,00" at bounding box center [614, 74] width 240 height 26
drag, startPoint x: 555, startPoint y: 73, endPoint x: 476, endPoint y: 73, distance: 79.1
click at [476, 73] on div "R$ 117,00 Quantia por pessoa ( 1 pessoas) R$ 245,00 Total do pedido R$ 245,00 R…" at bounding box center [614, 255] width 286 height 399
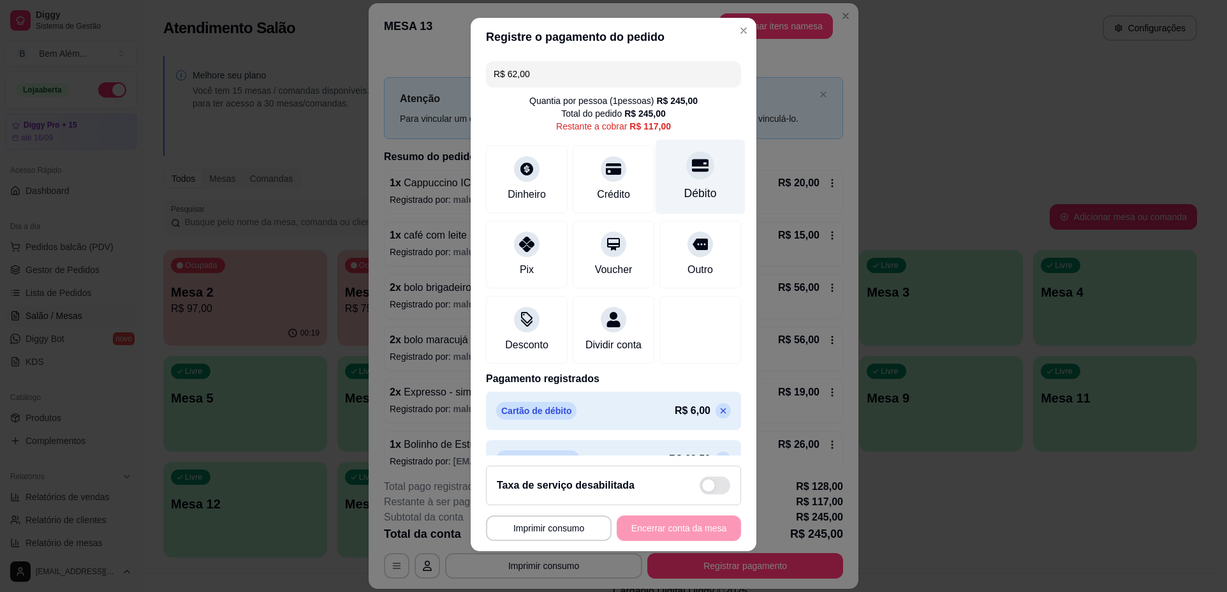
click at [657, 173] on div "Débito" at bounding box center [701, 177] width 90 height 75
type input "R$ 55,00"
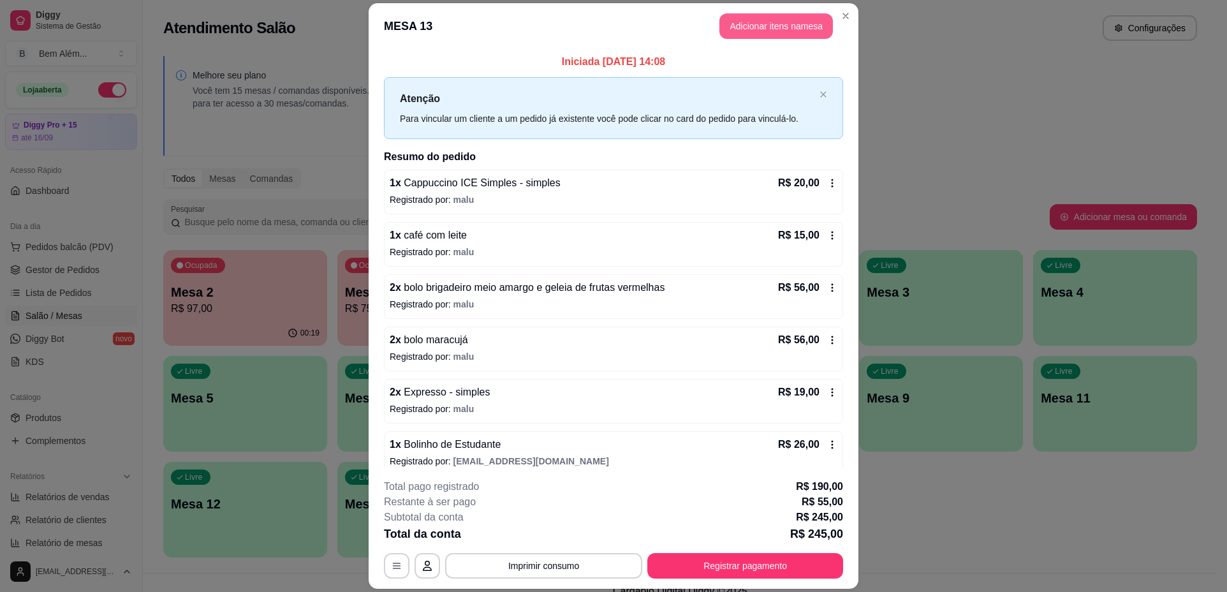
click at [746, 29] on button "Adicionar itens na mesa" at bounding box center [776, 26] width 114 height 26
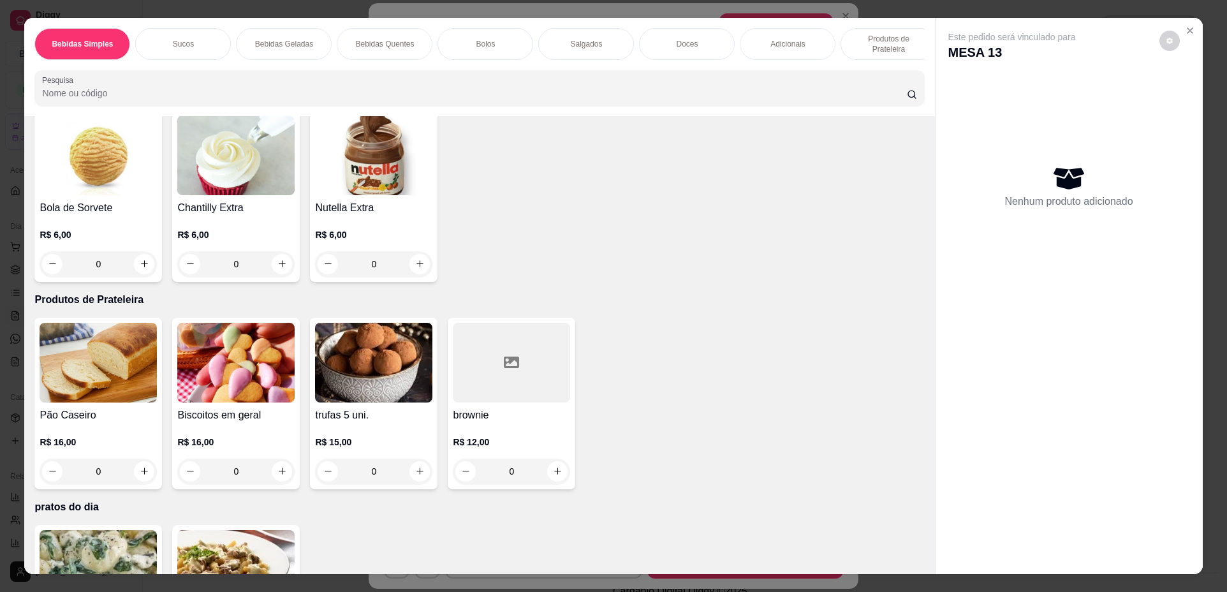
scroll to position [1977, 0]
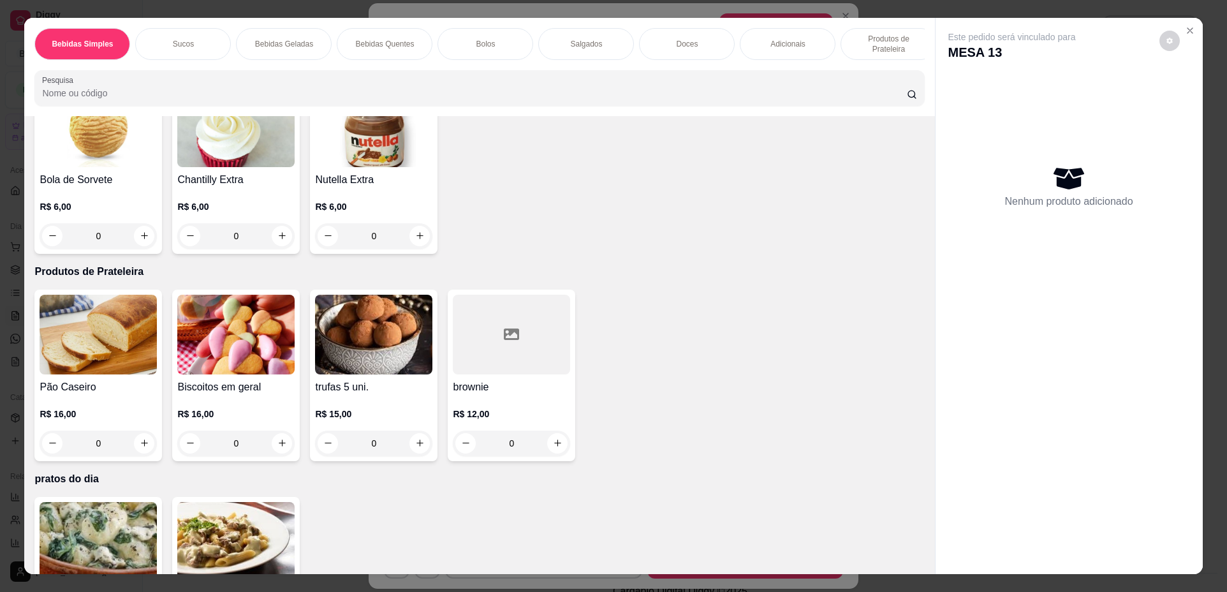
click at [279, 448] on icon "increase-product-quantity" at bounding box center [282, 443] width 10 height 10
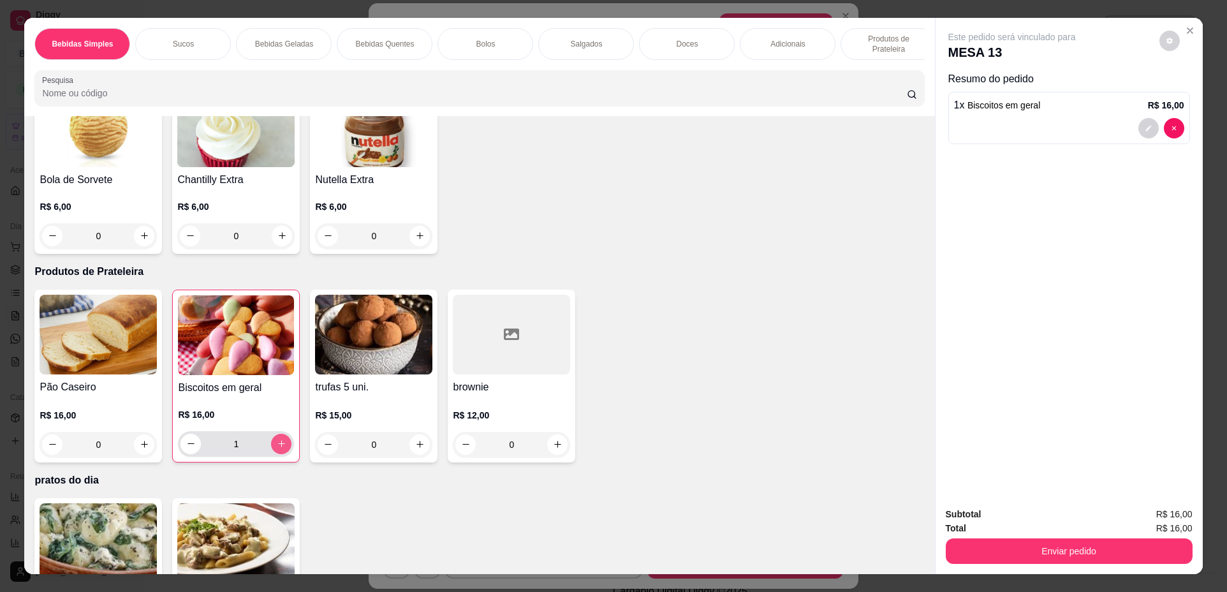
type input "1"
drag, startPoint x: 363, startPoint y: 392, endPoint x: 353, endPoint y: 380, distance: 15.4
click at [353, 380] on div "trufas 5 uni. R$ 15,00 0" at bounding box center [374, 376] width 128 height 173
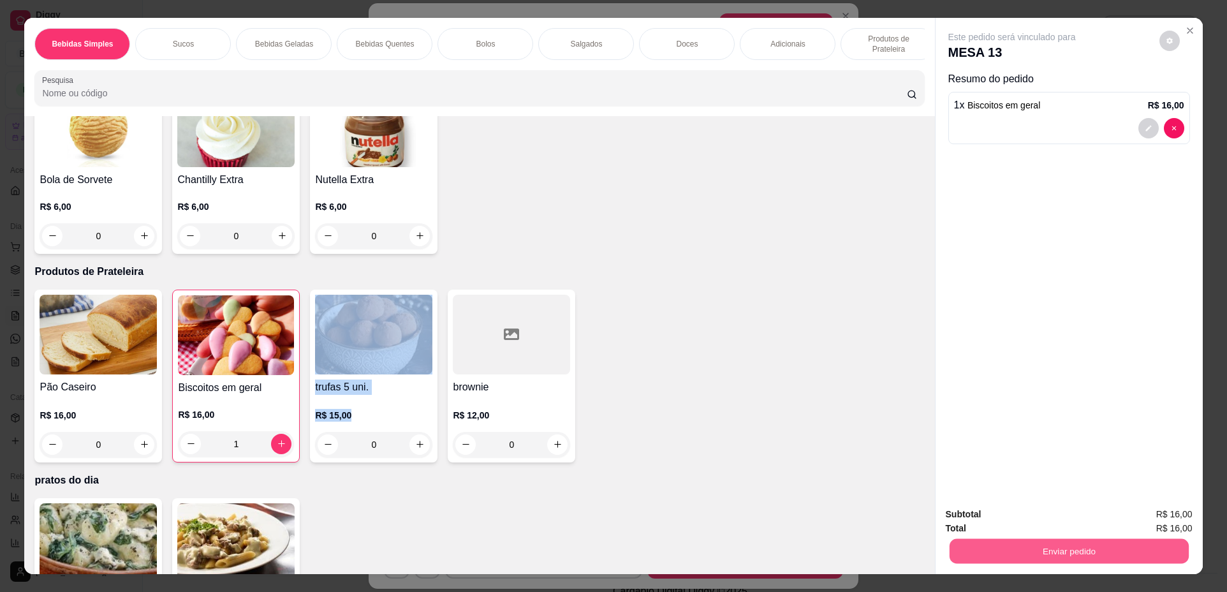
click at [1041, 550] on button "Enviar pedido" at bounding box center [1068, 551] width 239 height 25
click at [1012, 522] on button "Não registrar e enviar pedido" at bounding box center [1026, 520] width 133 height 24
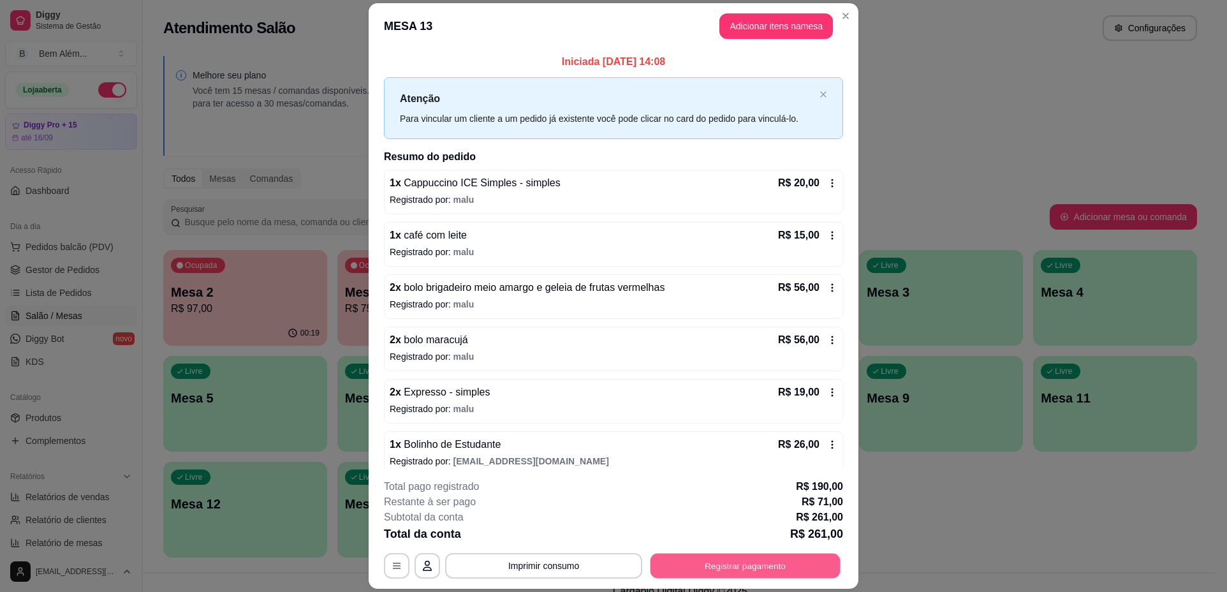
click at [780, 562] on button "Registrar pagamento" at bounding box center [745, 566] width 190 height 25
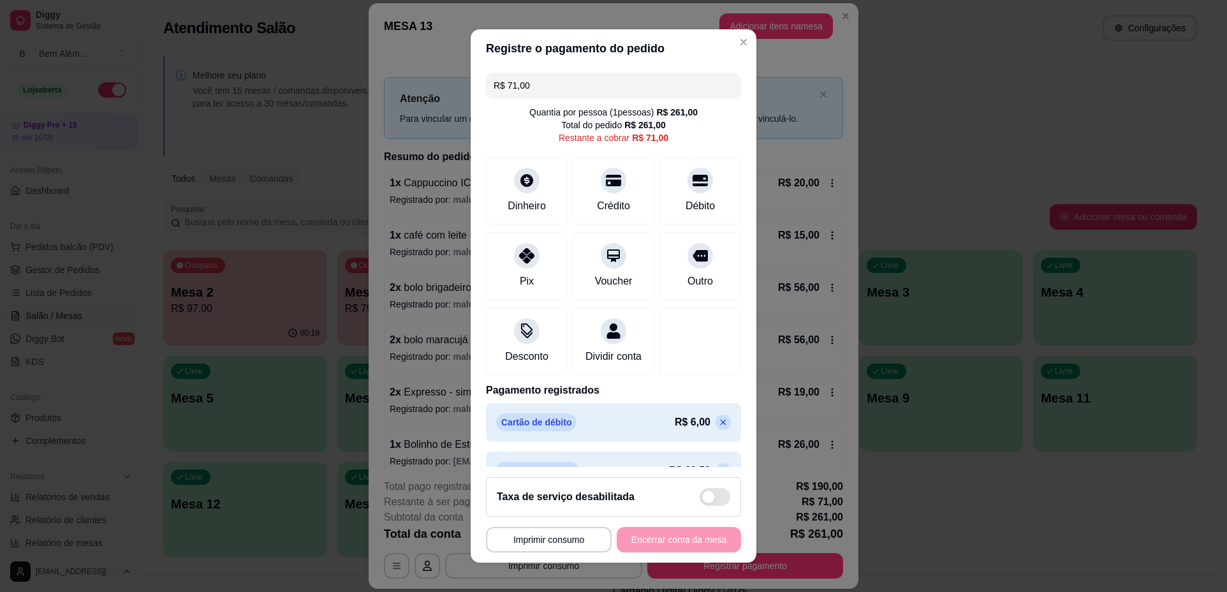
drag, startPoint x: 550, startPoint y: 83, endPoint x: 332, endPoint y: 91, distance: 218.9
click at [332, 91] on div "**********" at bounding box center [613, 296] width 1227 height 592
click at [686, 190] on div at bounding box center [700, 177] width 28 height 28
click at [692, 172] on icon at bounding box center [700, 177] width 17 height 13
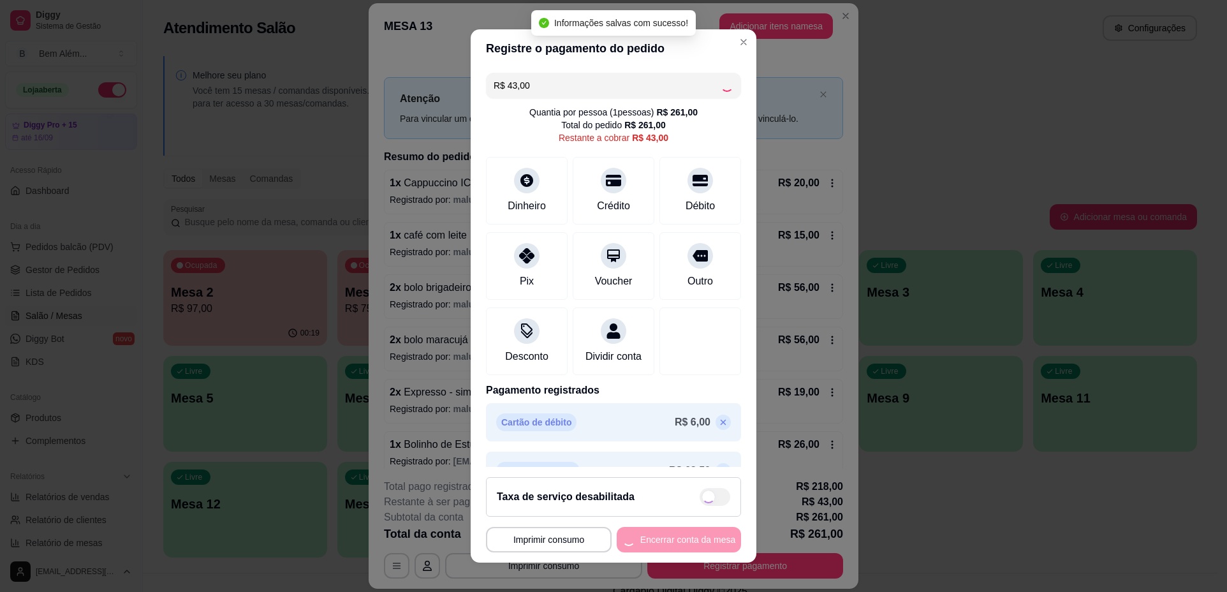
type input "R$ 0,00"
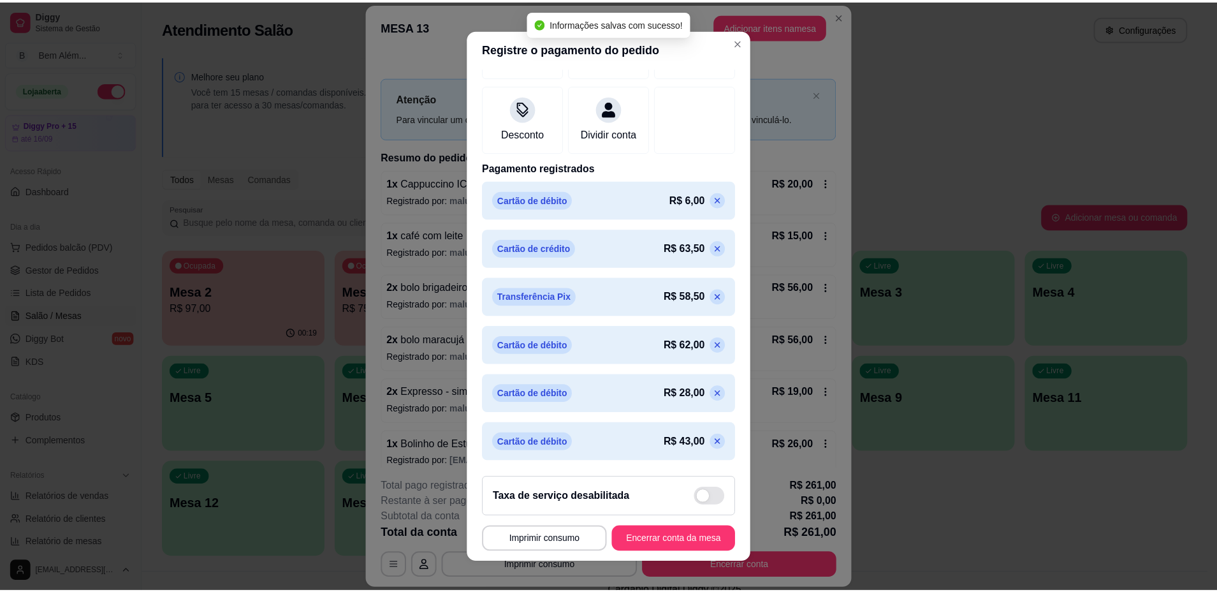
scroll to position [11, 0]
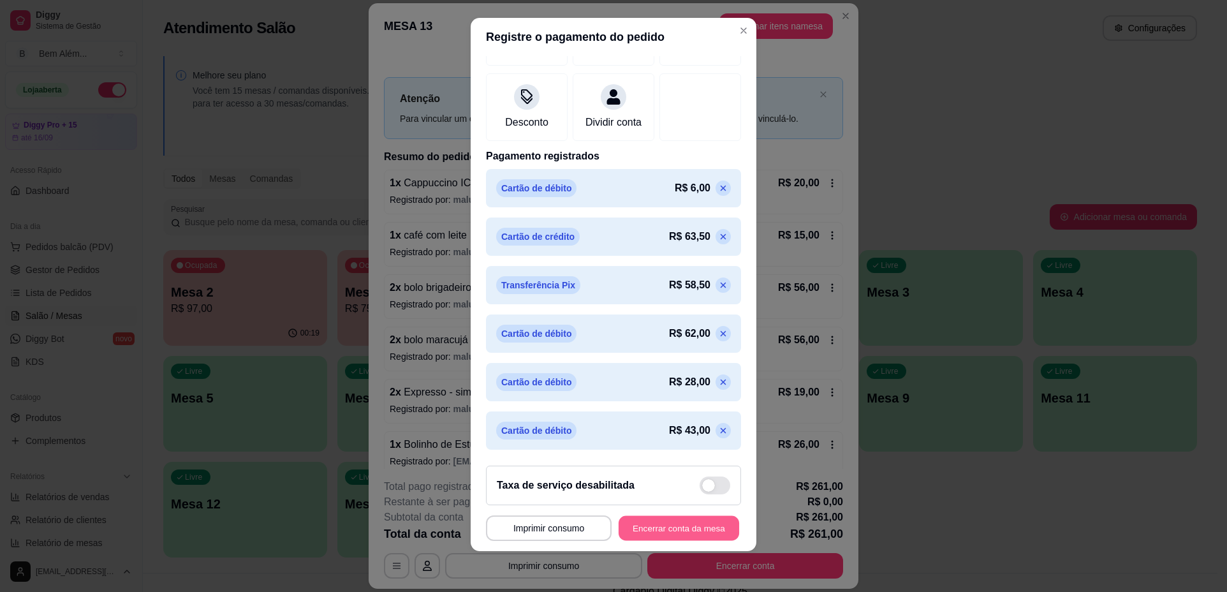
click at [622, 519] on button "Encerrar conta da mesa" at bounding box center [679, 527] width 121 height 25
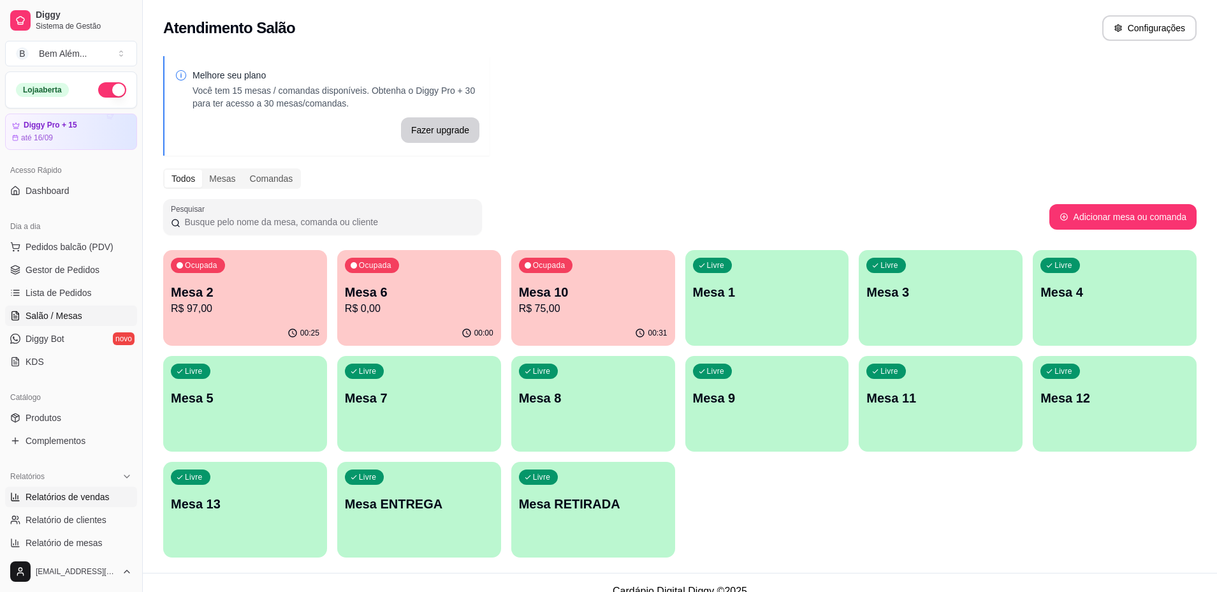
click at [80, 500] on span "Relatórios de vendas" at bounding box center [68, 496] width 84 height 13
select select "ALL"
select select "0"
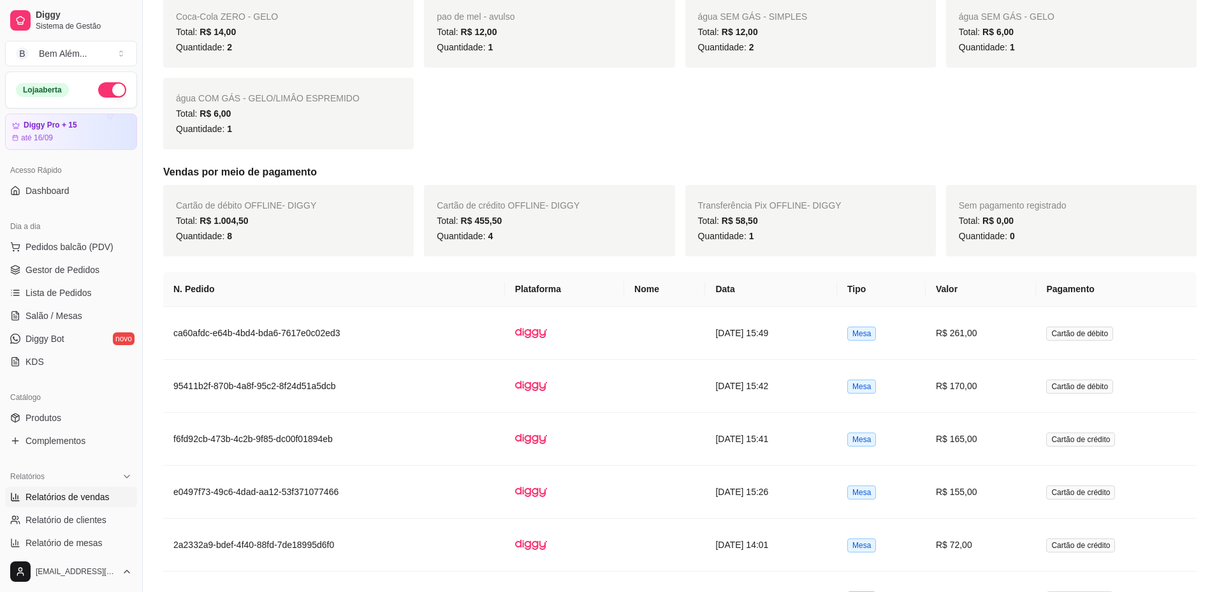
scroll to position [829, 0]
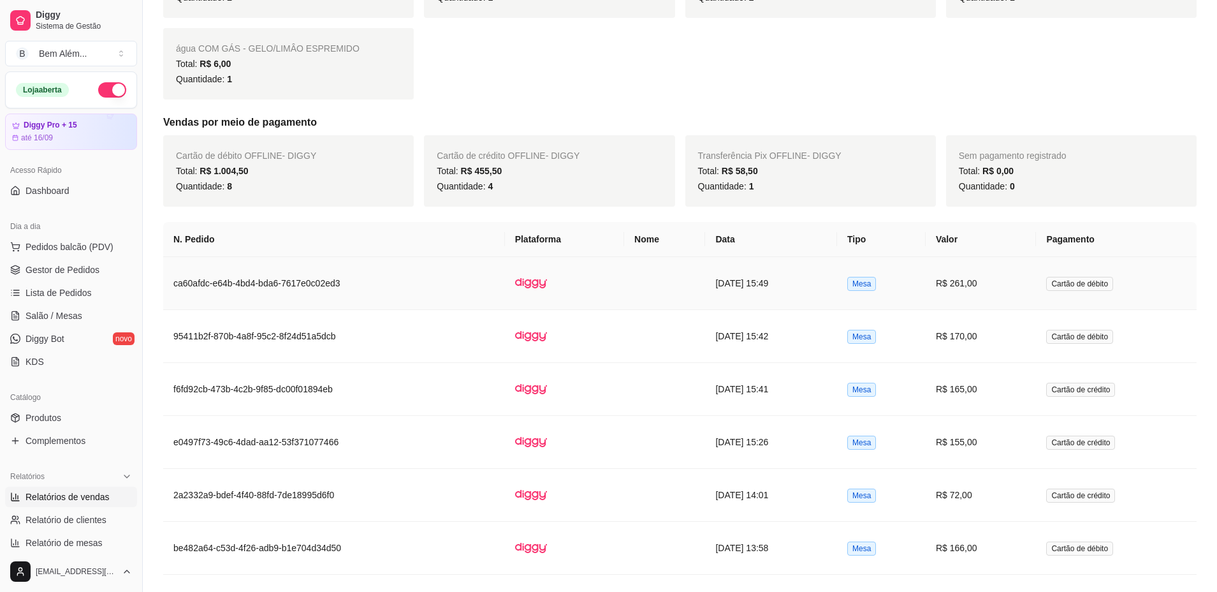
click at [580, 277] on td at bounding box center [564, 283] width 119 height 53
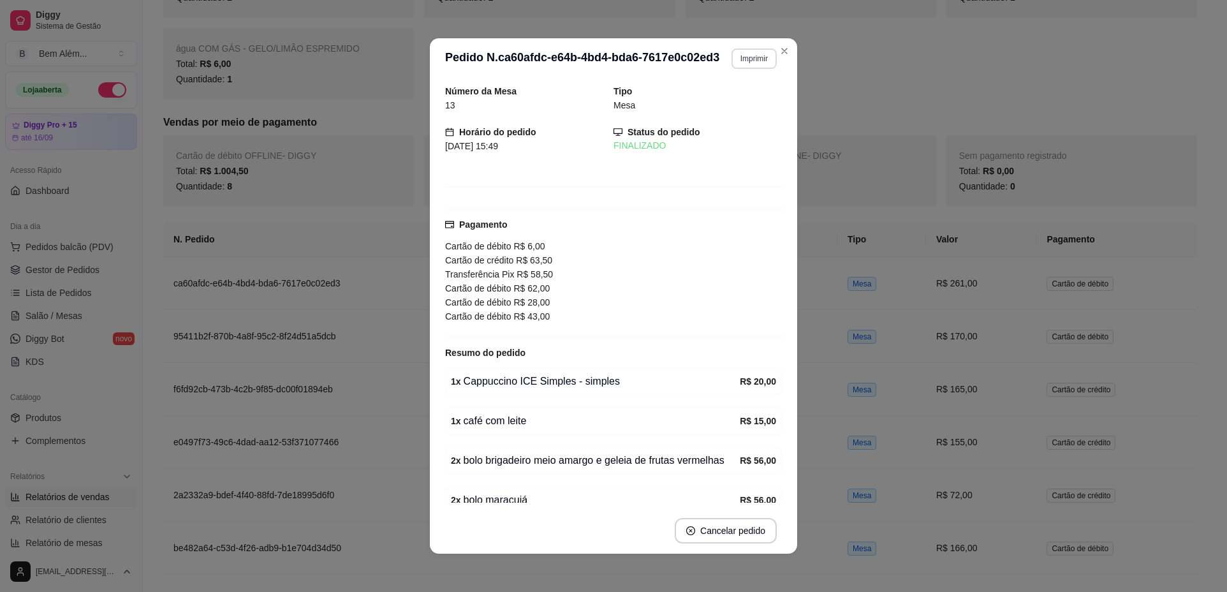
click at [751, 59] on button "Imprimir" at bounding box center [753, 58] width 45 height 20
click at [744, 103] on button "impressao computador" at bounding box center [717, 103] width 96 height 20
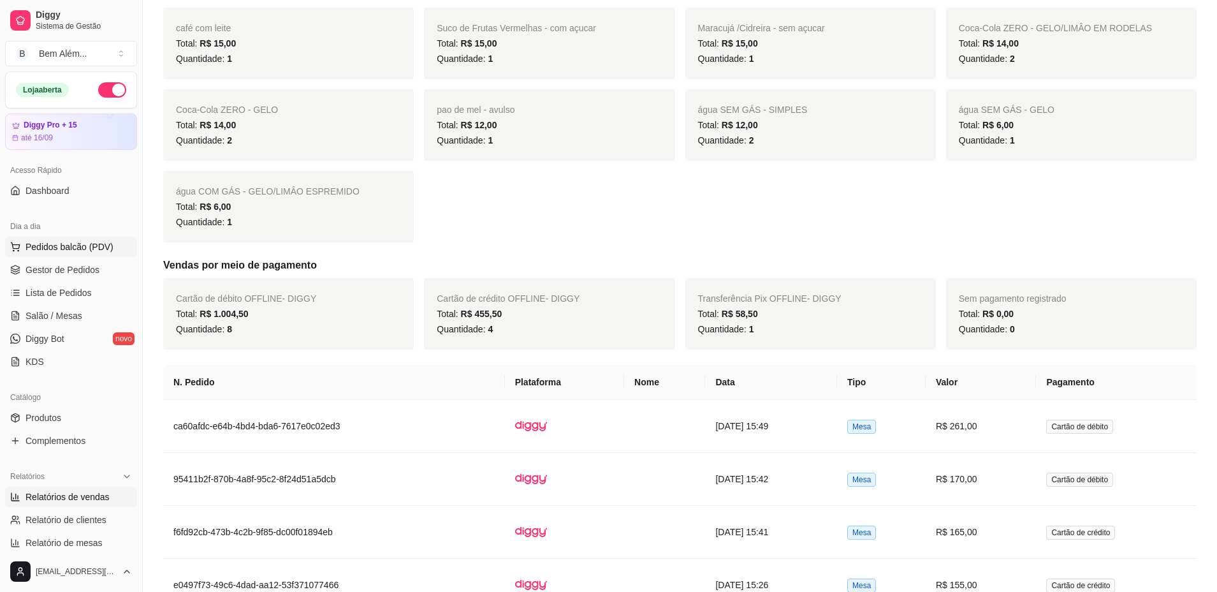
scroll to position [510, 0]
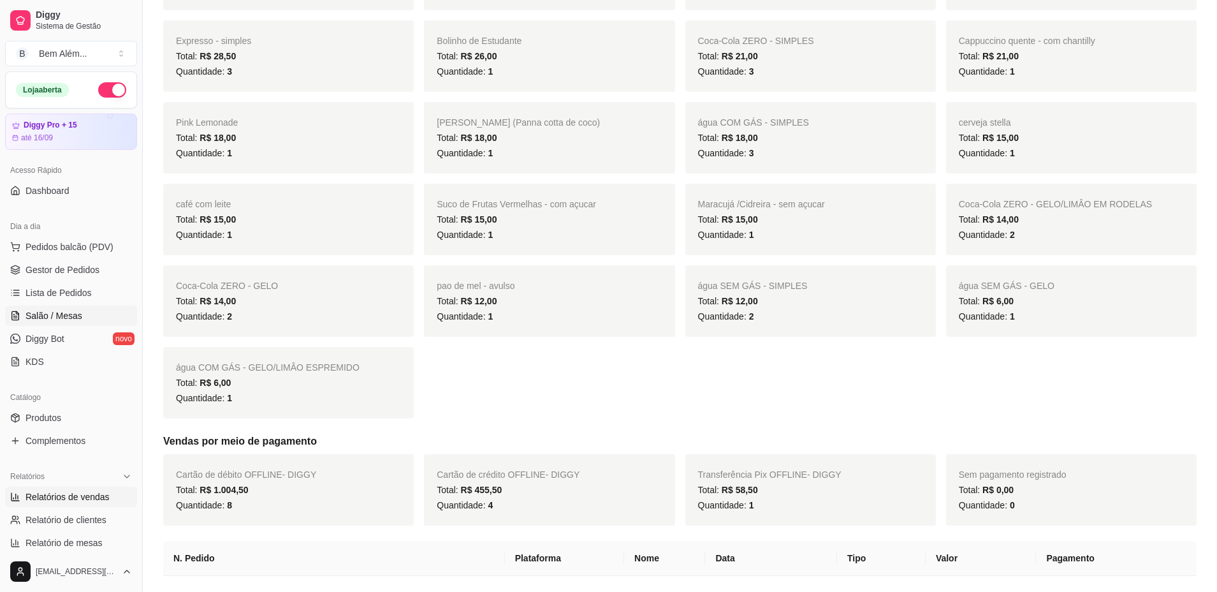
click at [59, 324] on link "Salão / Mesas" at bounding box center [71, 315] width 132 height 20
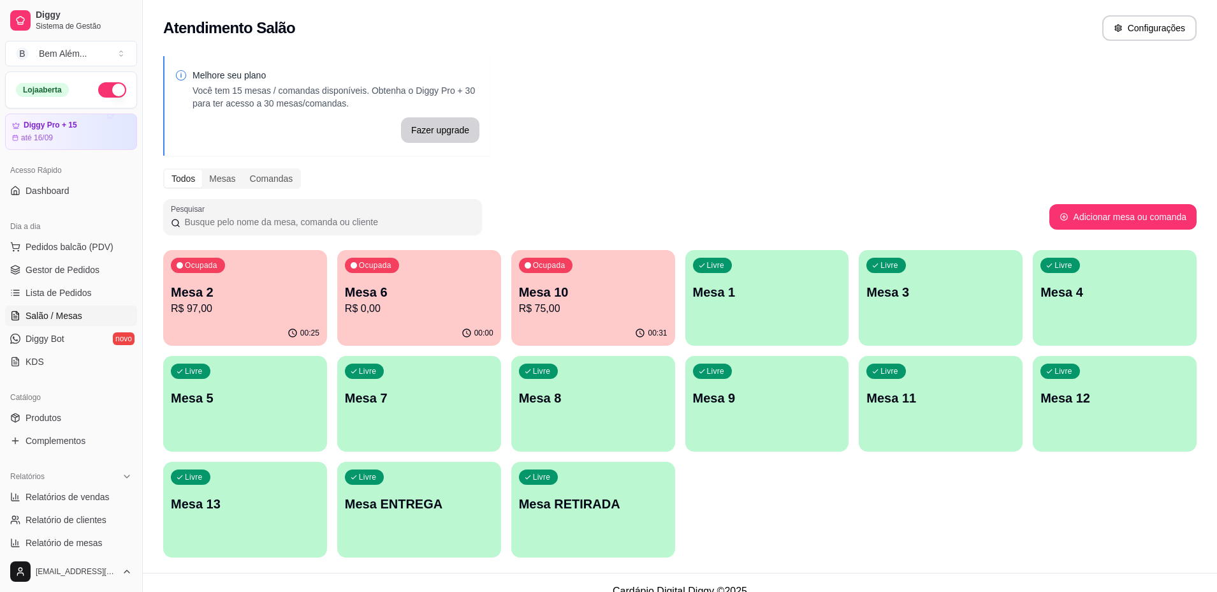
click at [473, 289] on p "Mesa 6" at bounding box center [419, 292] width 149 height 18
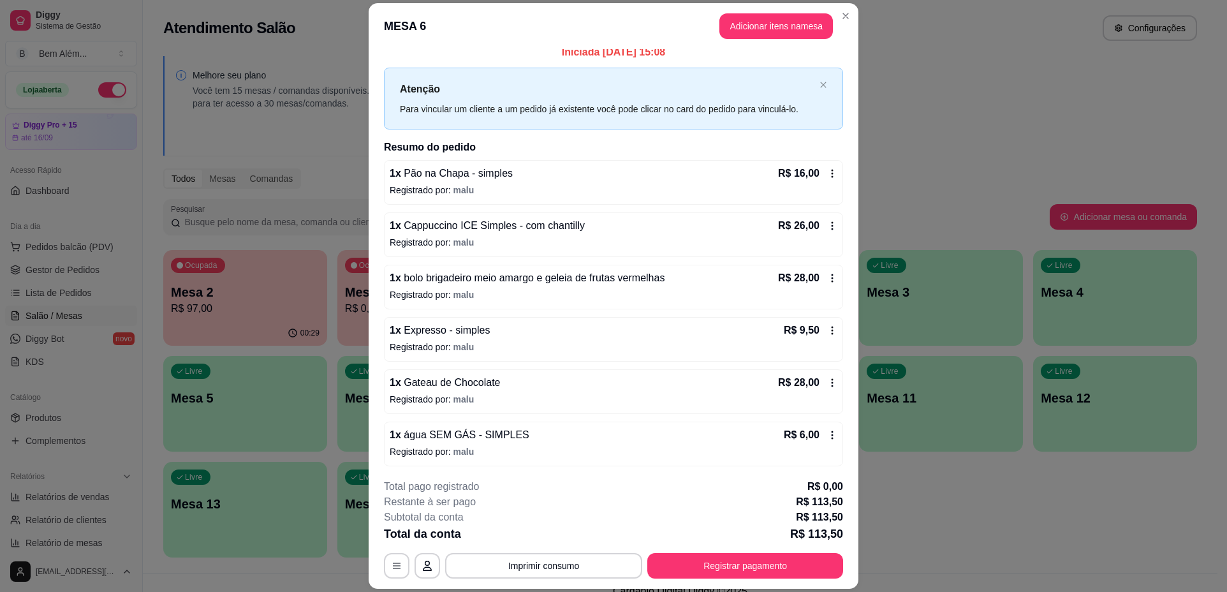
scroll to position [11, 0]
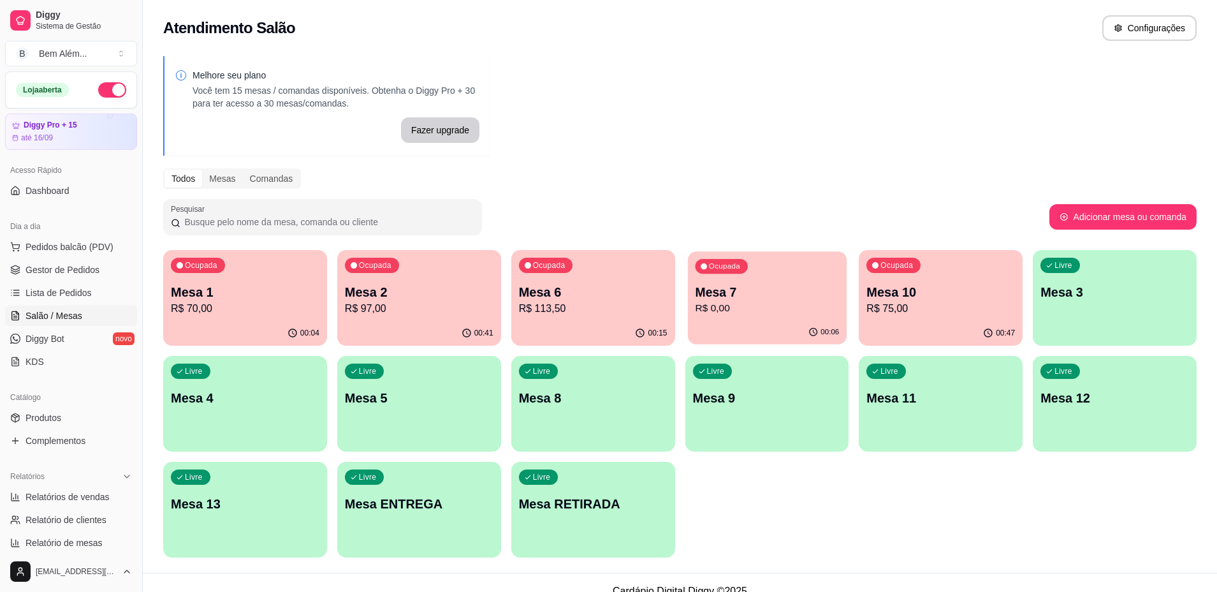
click at [772, 311] on p "R$ 0,00" at bounding box center [767, 308] width 144 height 15
click at [394, 315] on p "R$ 97,00" at bounding box center [419, 308] width 144 height 15
click at [233, 298] on p "Mesa 1" at bounding box center [245, 292] width 149 height 18
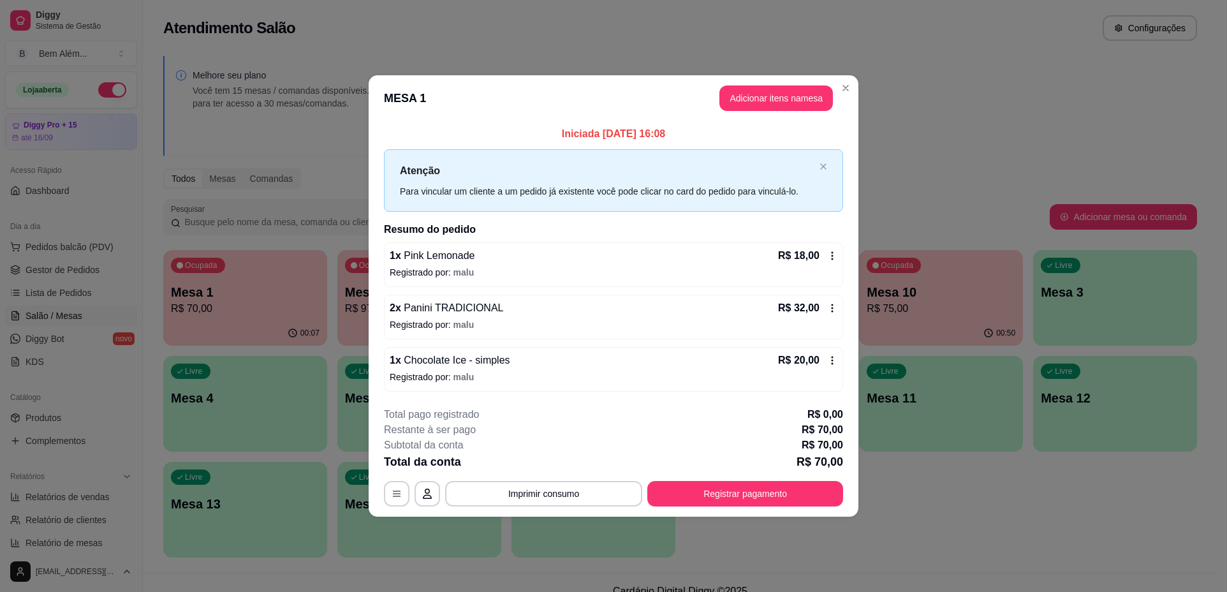
click at [850, 99] on header "MESA 1 Adicionar itens na mesa" at bounding box center [614, 98] width 490 height 46
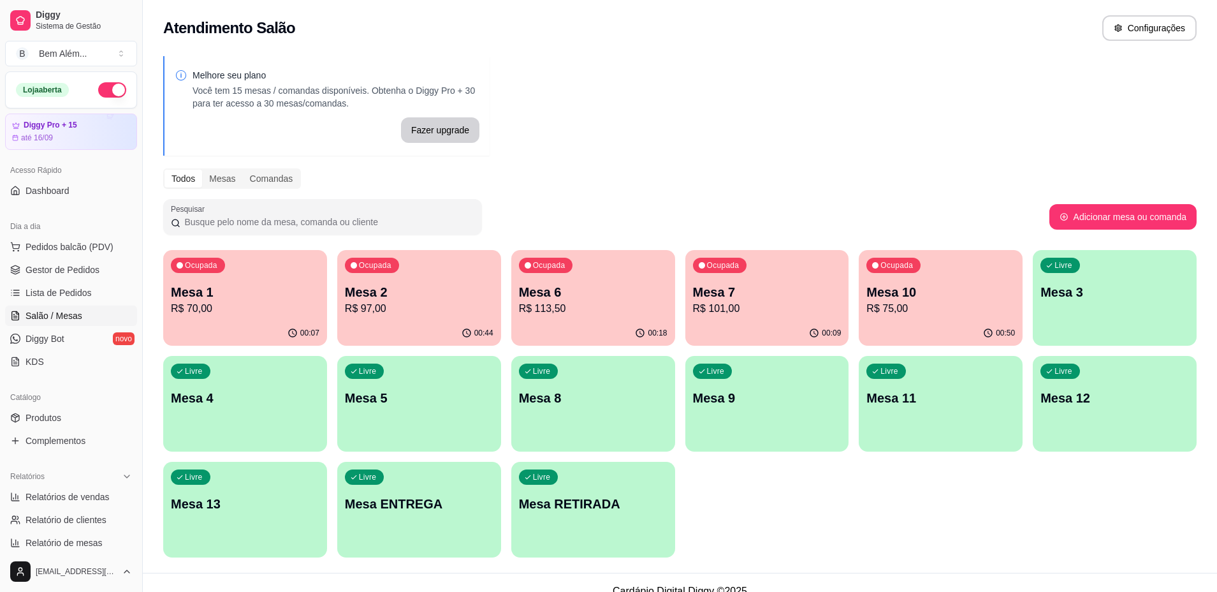
click at [742, 279] on div "Ocupada Mesa 7 R$ 101,00" at bounding box center [767, 285] width 164 height 71
click at [736, 432] on div "Livre Mesa 9" at bounding box center [766, 396] width 159 height 78
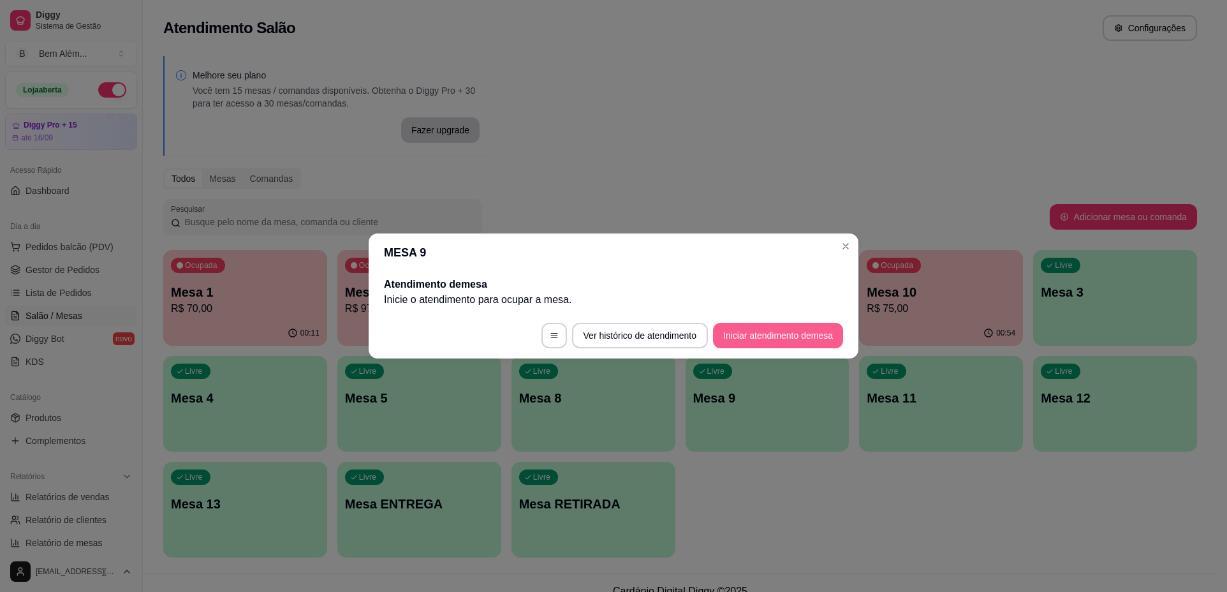
click at [800, 331] on button "Iniciar atendimento de mesa" at bounding box center [778, 336] width 130 height 26
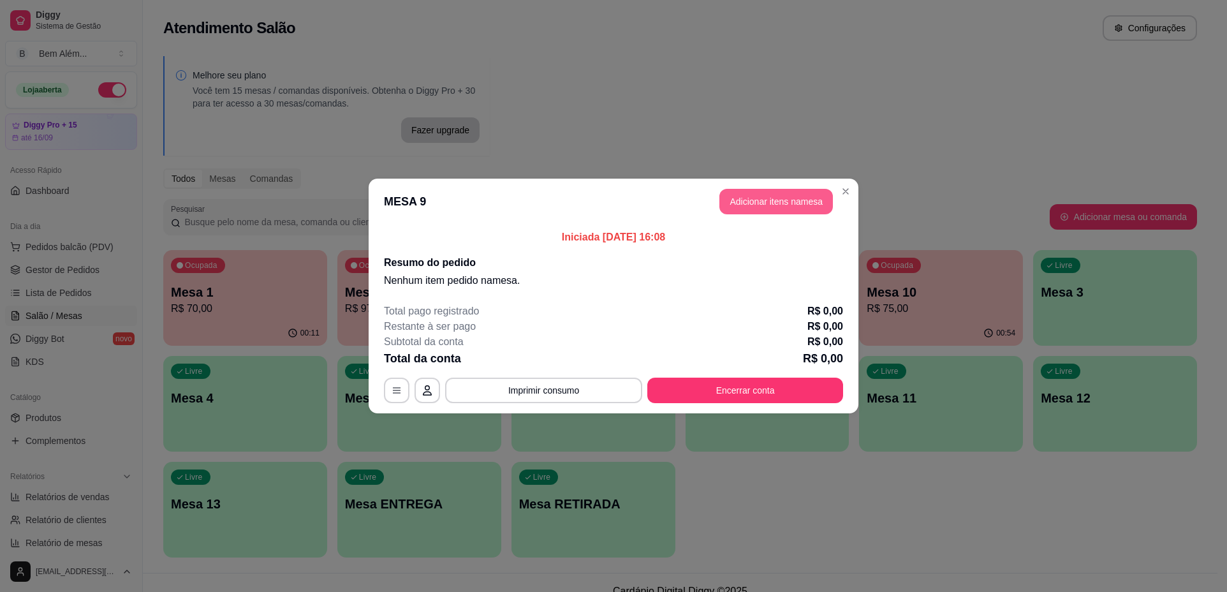
click at [788, 214] on button "Adicionar itens na mesa" at bounding box center [776, 202] width 114 height 26
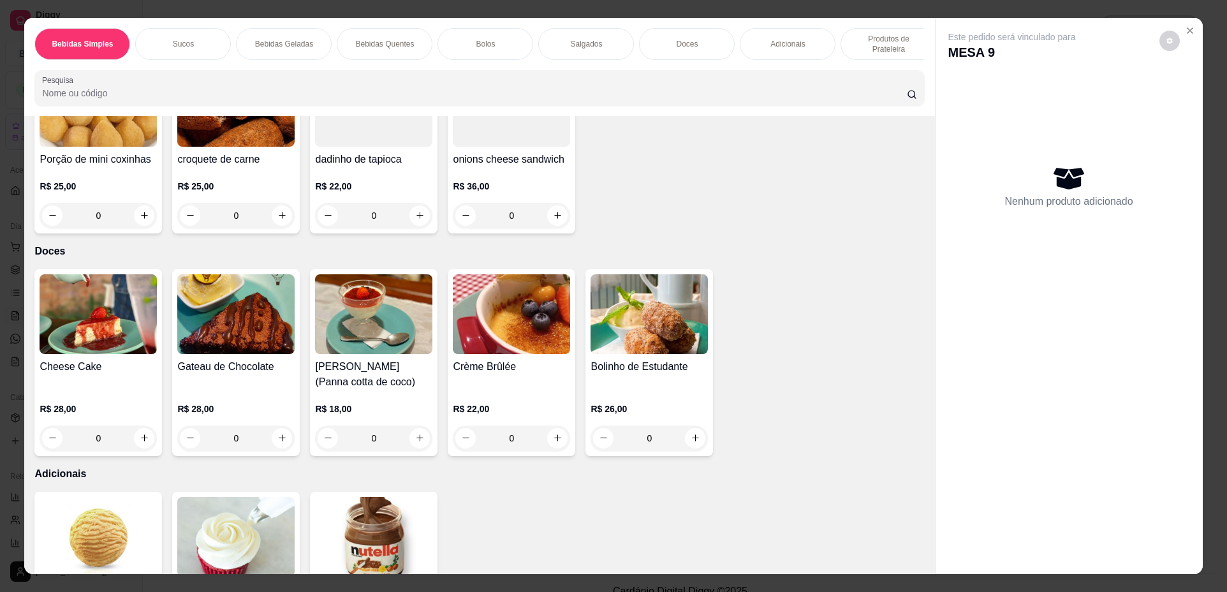
scroll to position [1594, 0]
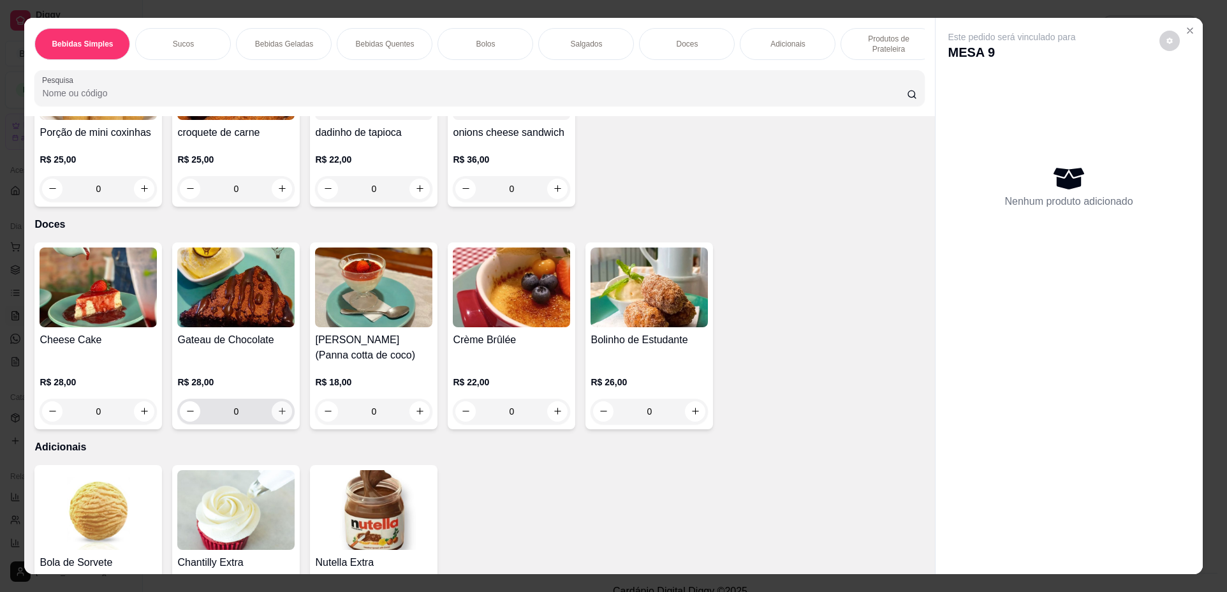
click at [275, 415] on button "increase-product-quantity" at bounding box center [282, 411] width 20 height 20
type input "1"
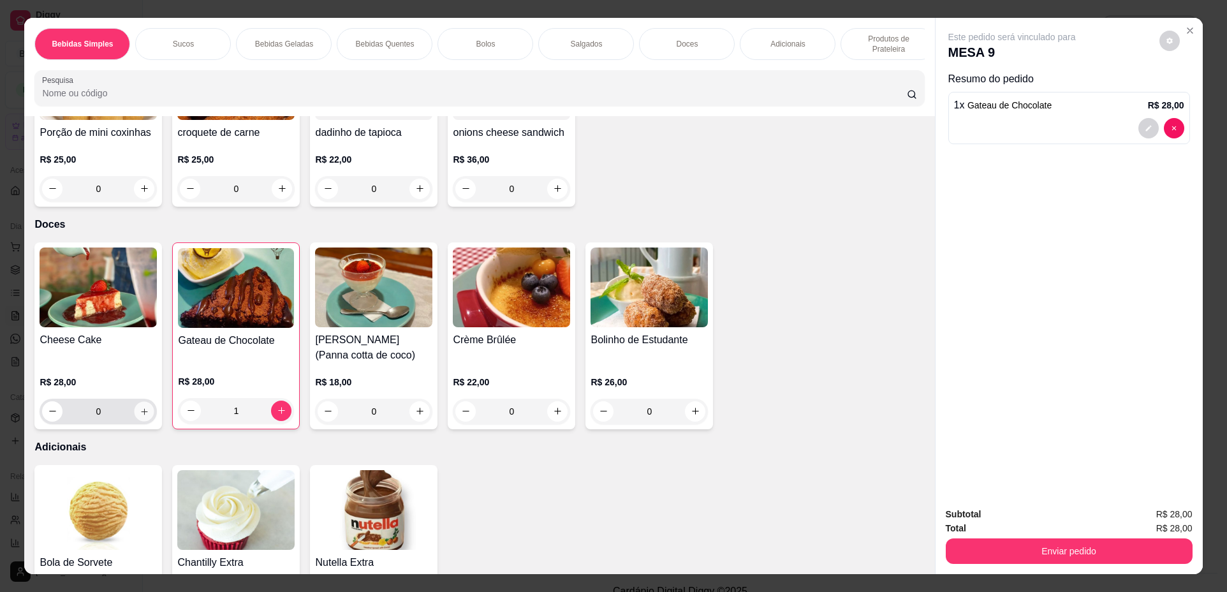
click at [140, 416] on icon "increase-product-quantity" at bounding box center [145, 412] width 10 height 10
click at [139, 416] on icon "increase-product-quantity" at bounding box center [144, 411] width 10 height 10
type input "2"
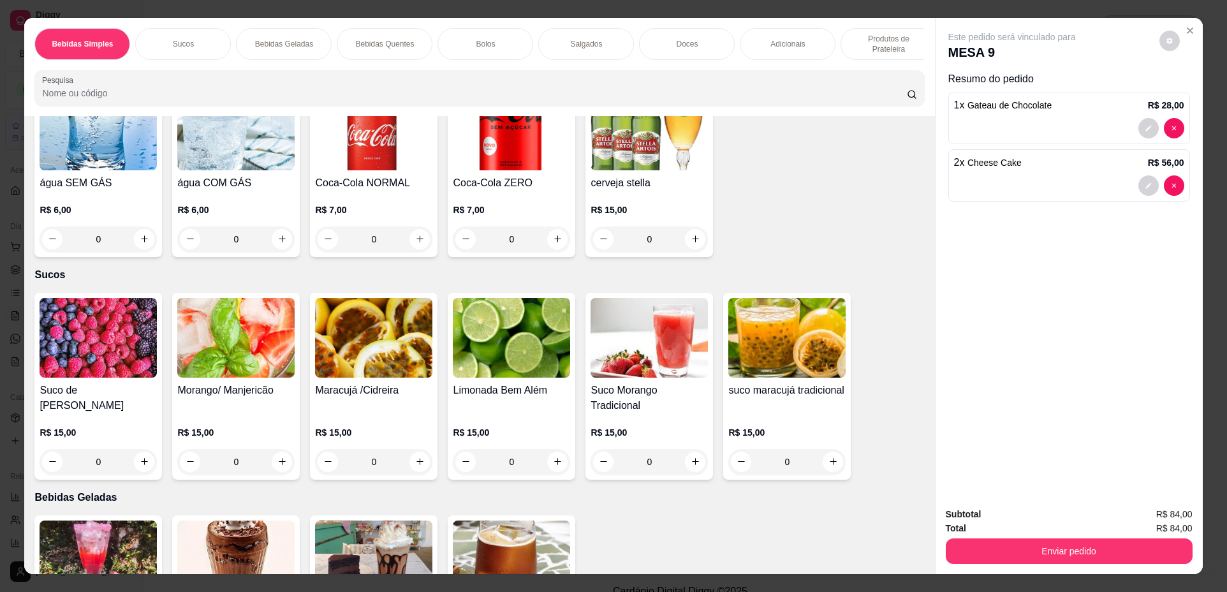
scroll to position [0, 0]
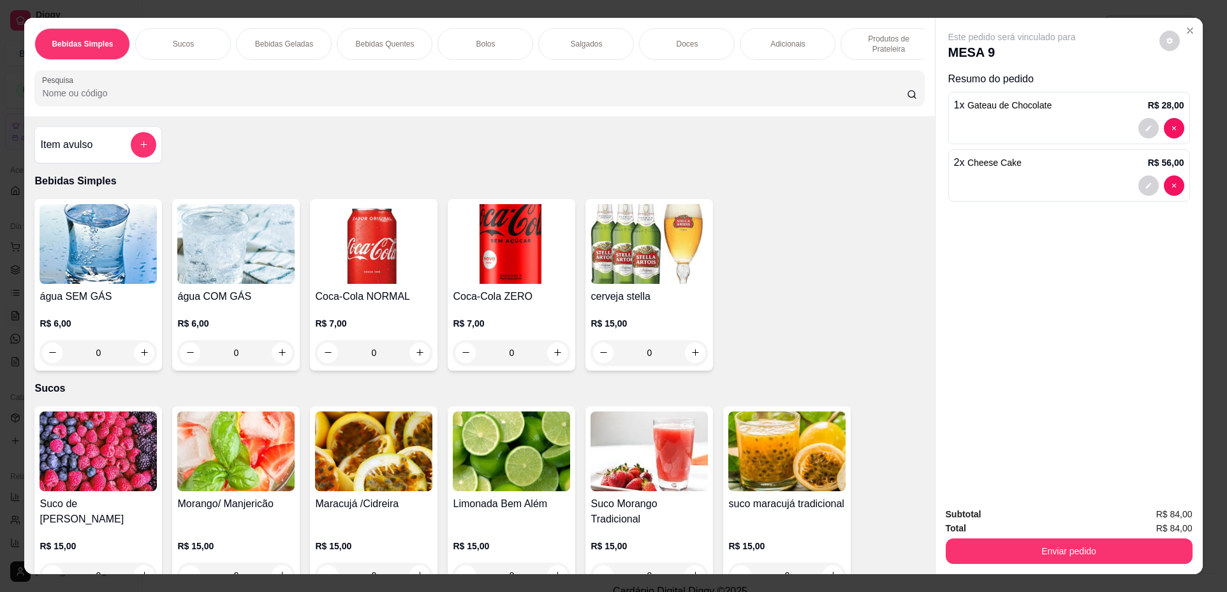
click at [216, 271] on img at bounding box center [235, 244] width 117 height 80
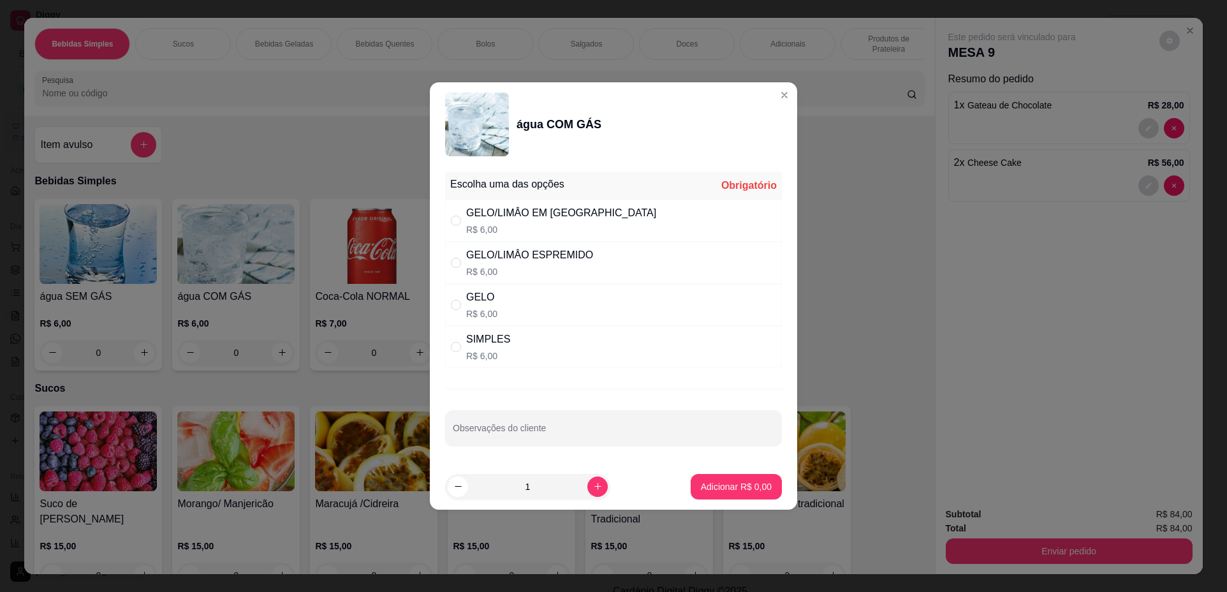
click at [576, 309] on div "GELO R$ 6,00" at bounding box center [613, 305] width 337 height 42
radio input "true"
click at [588, 478] on button "increase-product-quantity" at bounding box center [597, 486] width 20 height 20
type input "2"
click at [724, 483] on p "Adicionar R$ 12,00" at bounding box center [734, 486] width 74 height 12
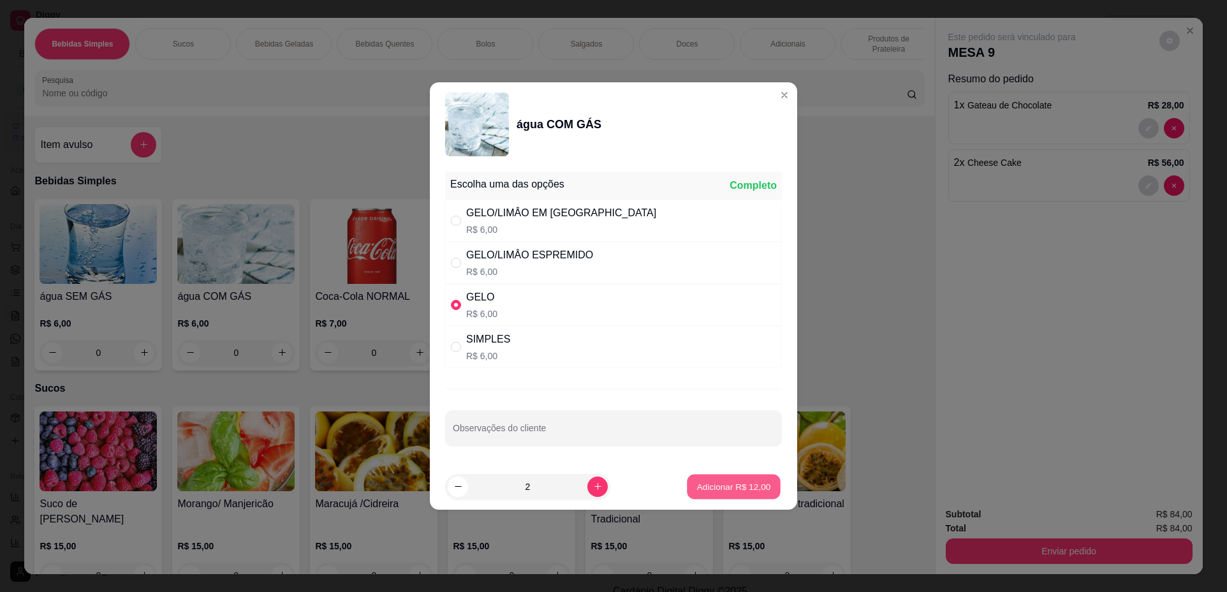
type input "2"
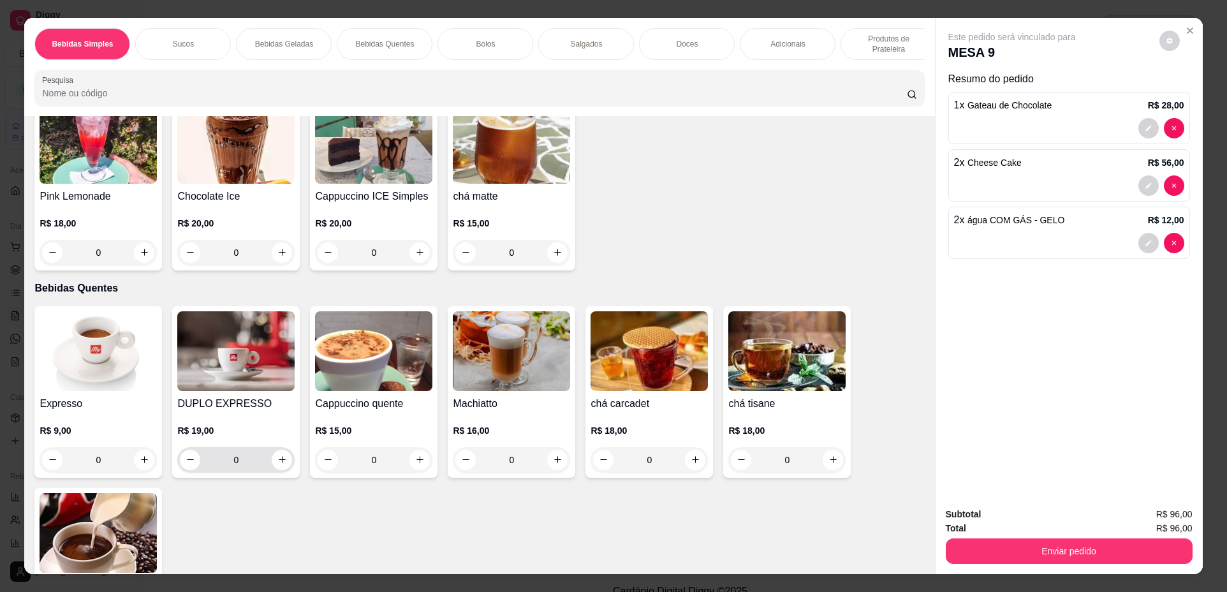
scroll to position [574, 0]
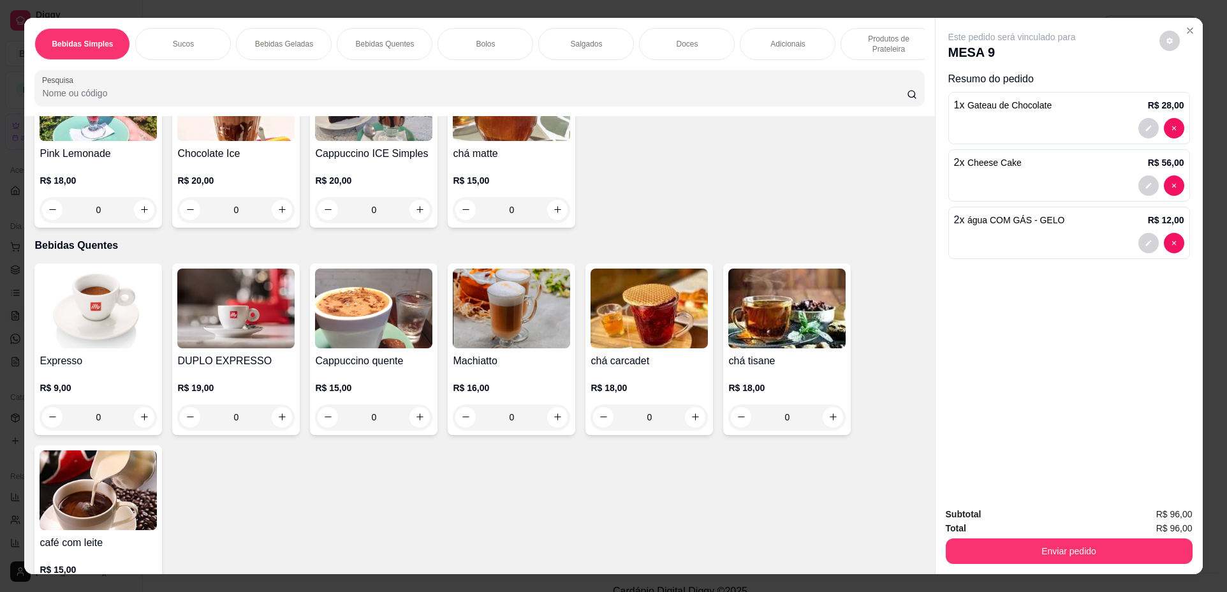
click at [104, 334] on img at bounding box center [98, 308] width 117 height 80
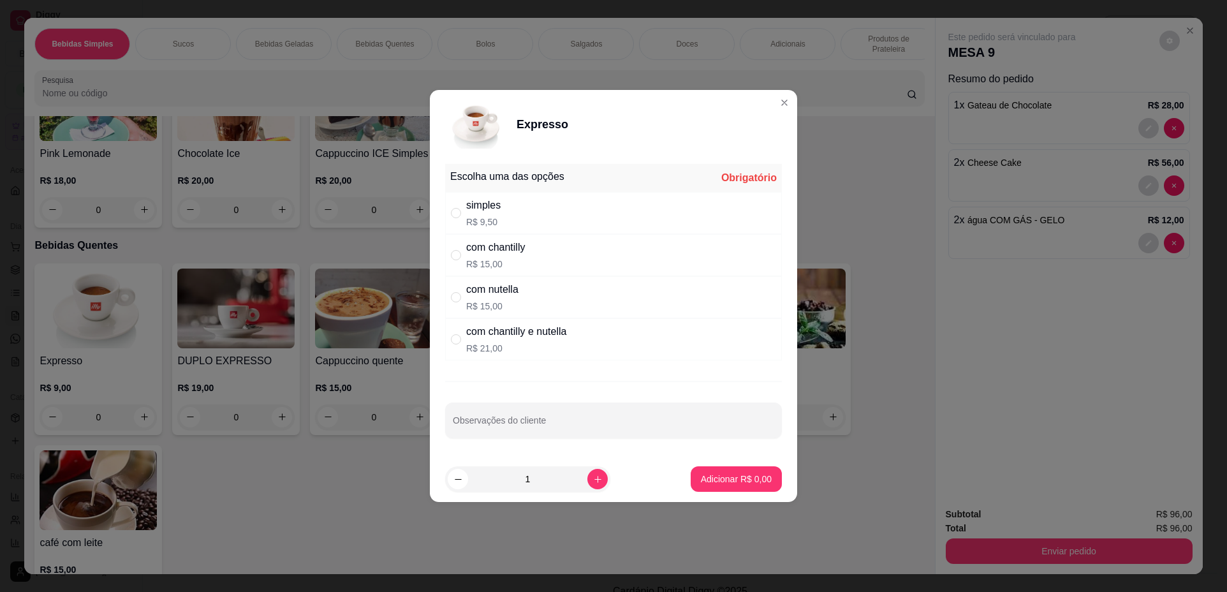
click at [523, 201] on div "simples R$ 9,50" at bounding box center [613, 213] width 337 height 42
radio input "true"
click at [738, 471] on button "Adicionar R$ 9,50" at bounding box center [736, 479] width 89 height 25
type input "1"
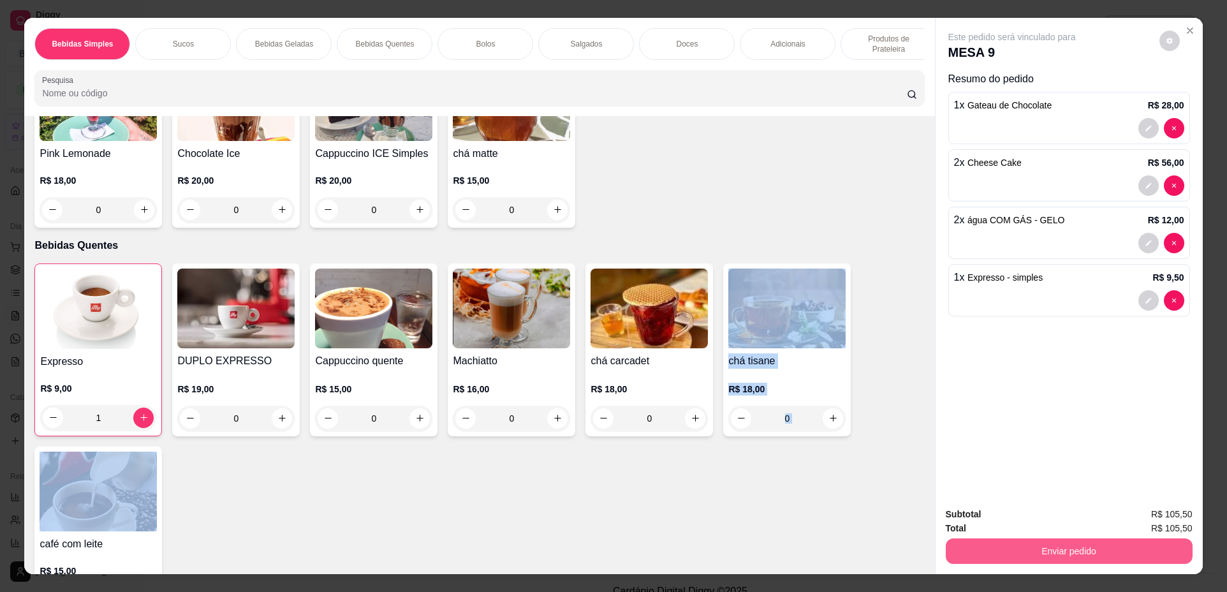
drag, startPoint x: 707, startPoint y: 480, endPoint x: 1062, endPoint y: 554, distance: 363.4
click at [1042, 548] on div "Bebidas Simples Sucos Bebidas Geladas Bebidas Quentes Bolos Salgados Doces Adic…" at bounding box center [613, 296] width 1178 height 556
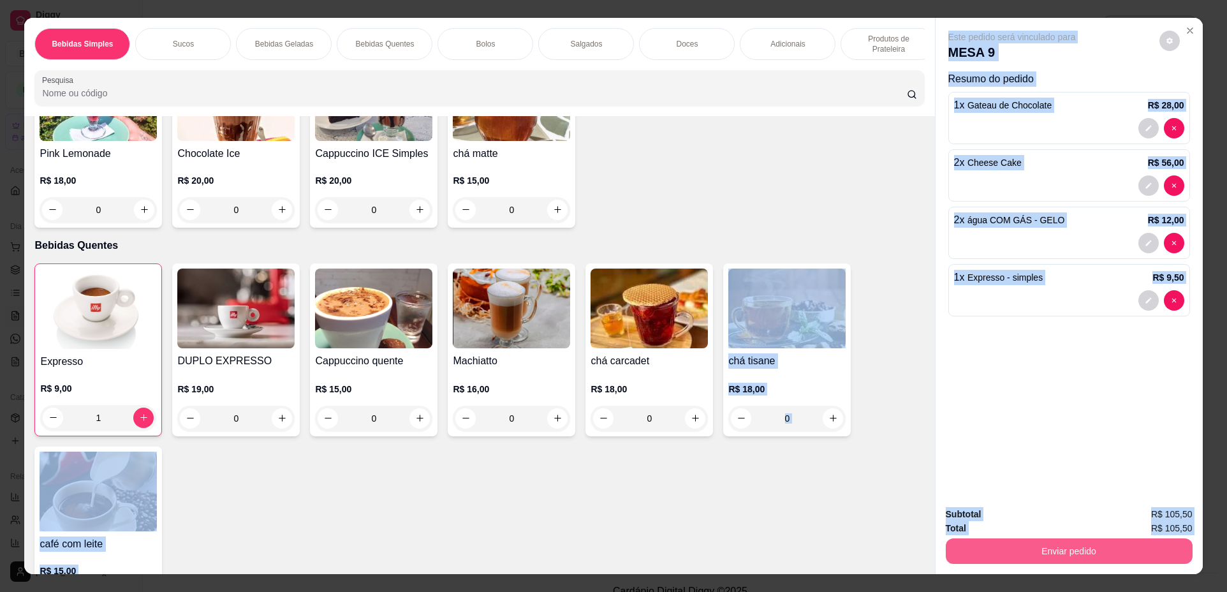
click at [1006, 546] on button "Enviar pedido" at bounding box center [1069, 551] width 247 height 26
click at [972, 508] on button "Não registrar e enviar pedido" at bounding box center [1026, 520] width 133 height 24
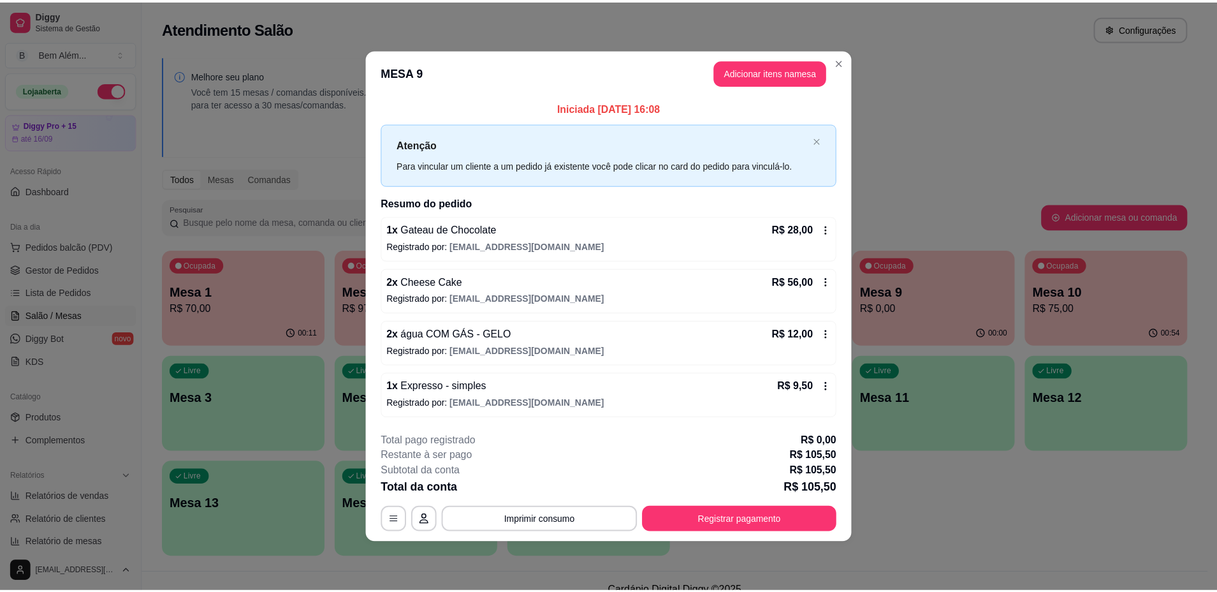
scroll to position [11, 0]
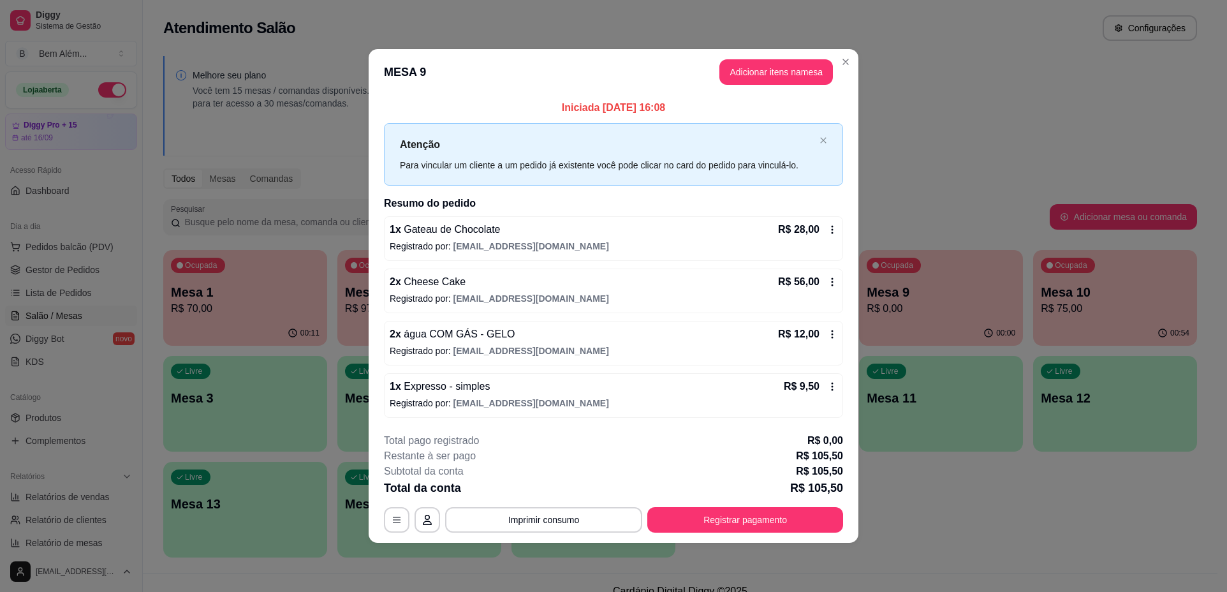
click button "Dismiss" at bounding box center [368, 47] width 1 height 1
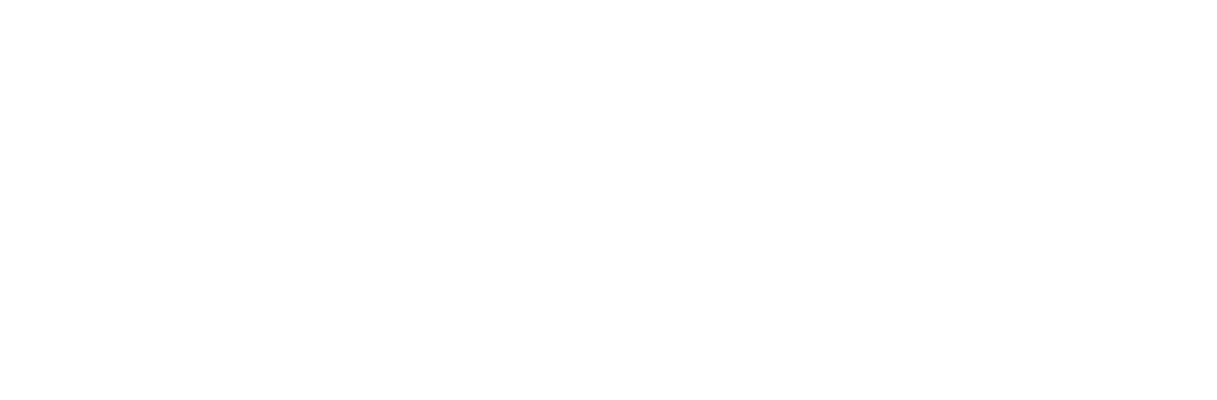
scroll to position [0, 0]
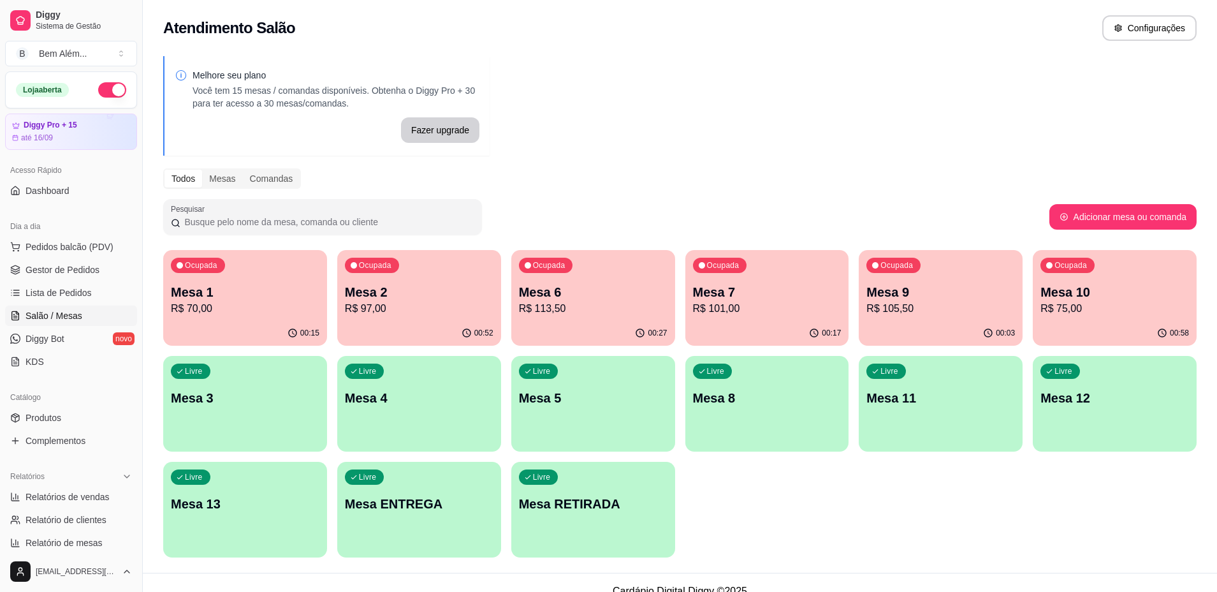
click at [633, 308] on p "R$ 113,50" at bounding box center [593, 308] width 149 height 15
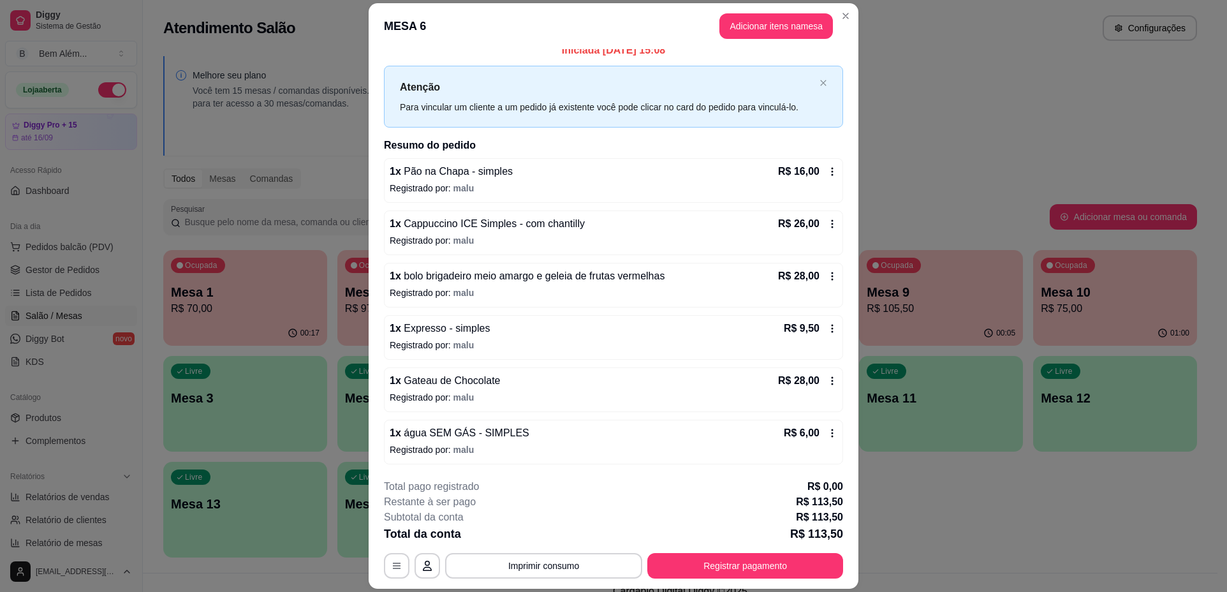
scroll to position [38, 0]
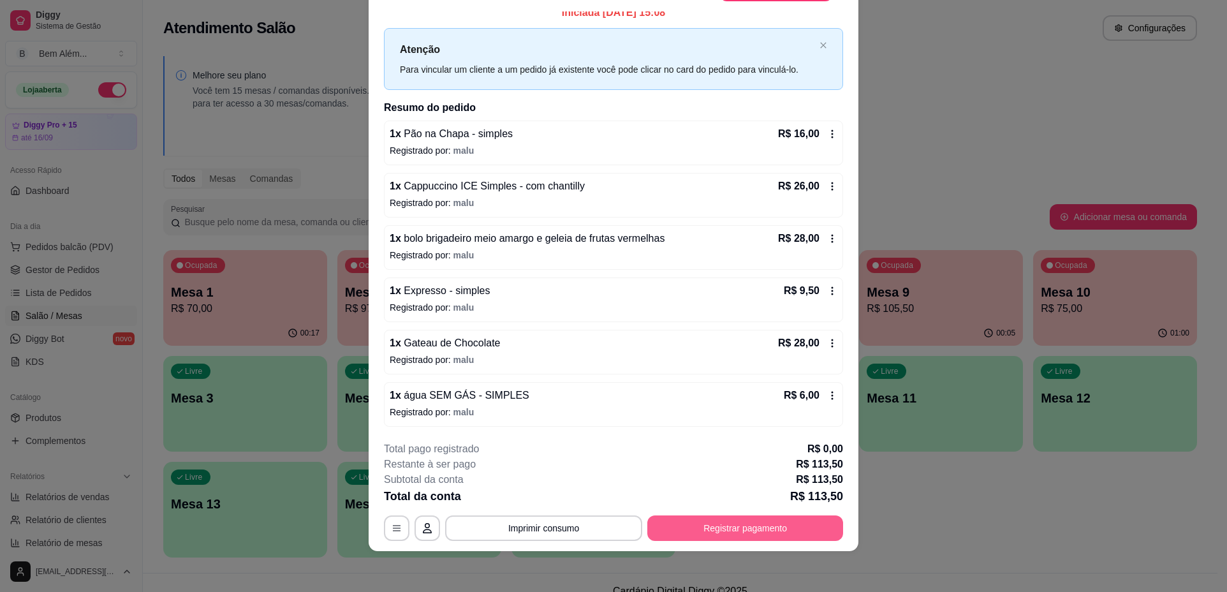
click at [670, 520] on button "Registrar pagamento" at bounding box center [745, 528] width 196 height 26
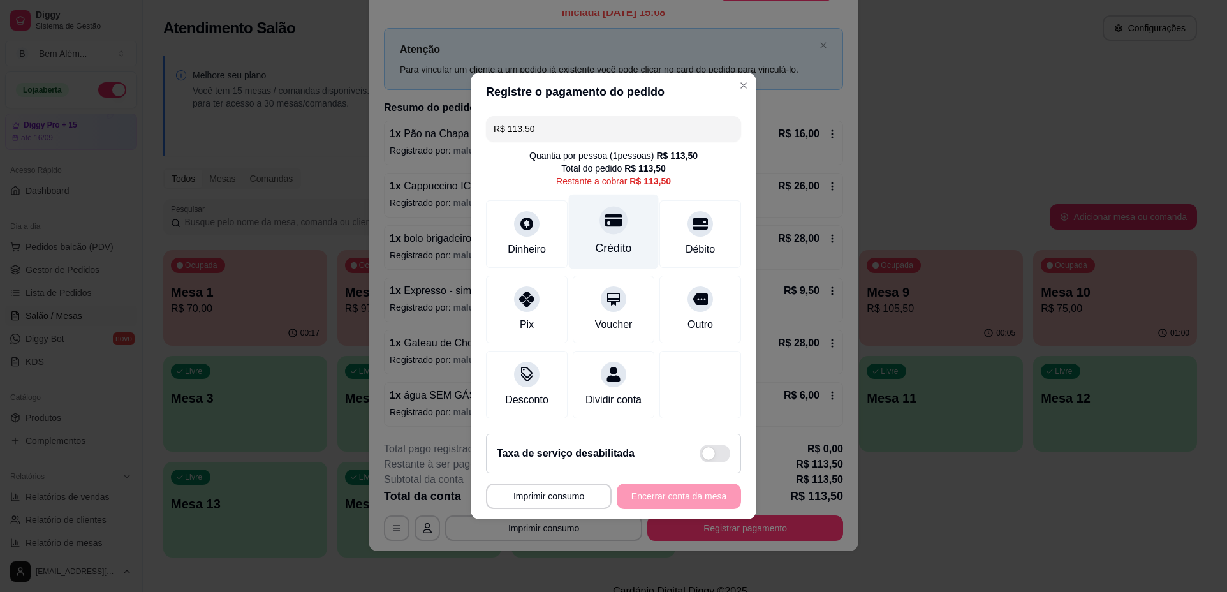
click at [587, 205] on div "Crédito" at bounding box center [614, 231] width 90 height 75
type input "R$ 0,00"
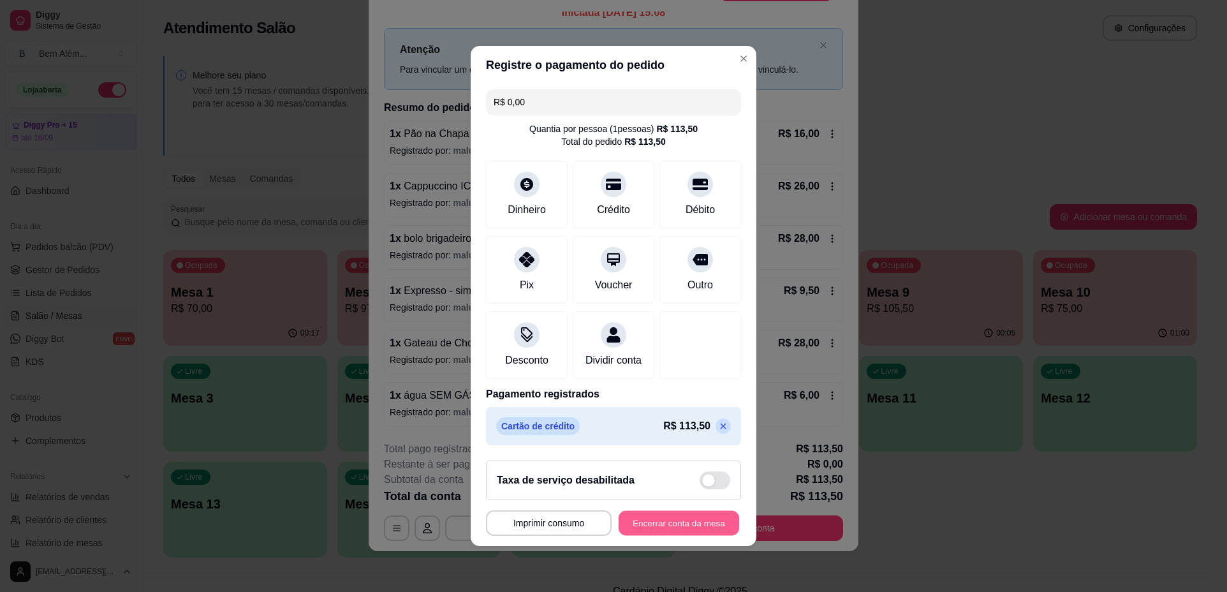
click at [666, 529] on button "Encerrar conta da mesa" at bounding box center [679, 523] width 121 height 25
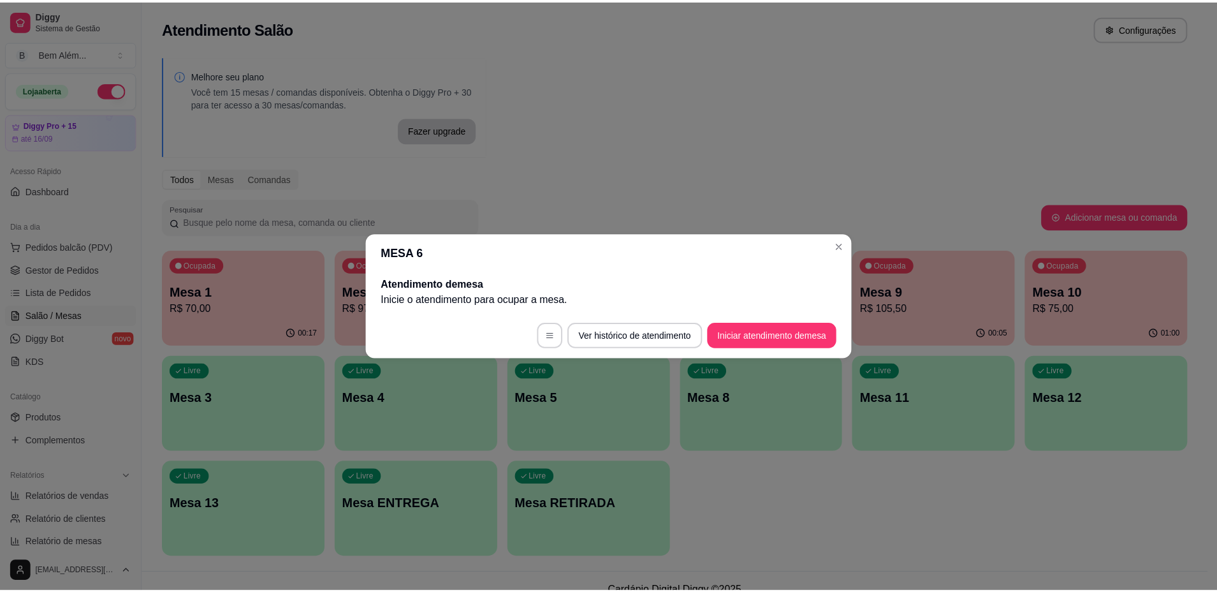
scroll to position [0, 0]
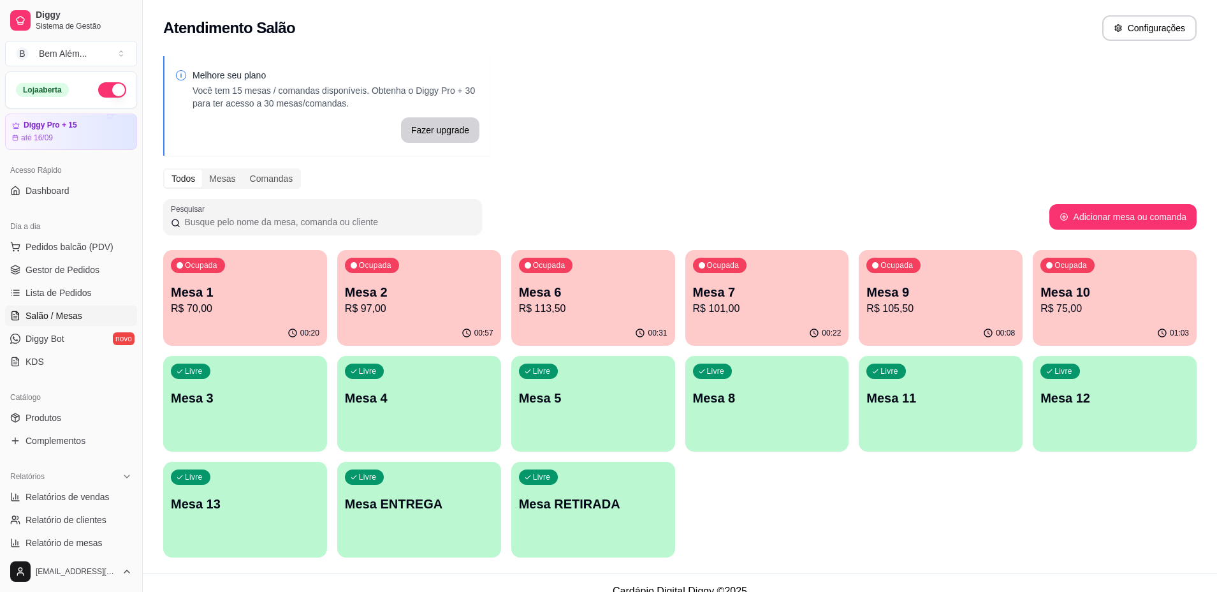
click at [1115, 305] on p "R$ 75,00" at bounding box center [1115, 308] width 149 height 15
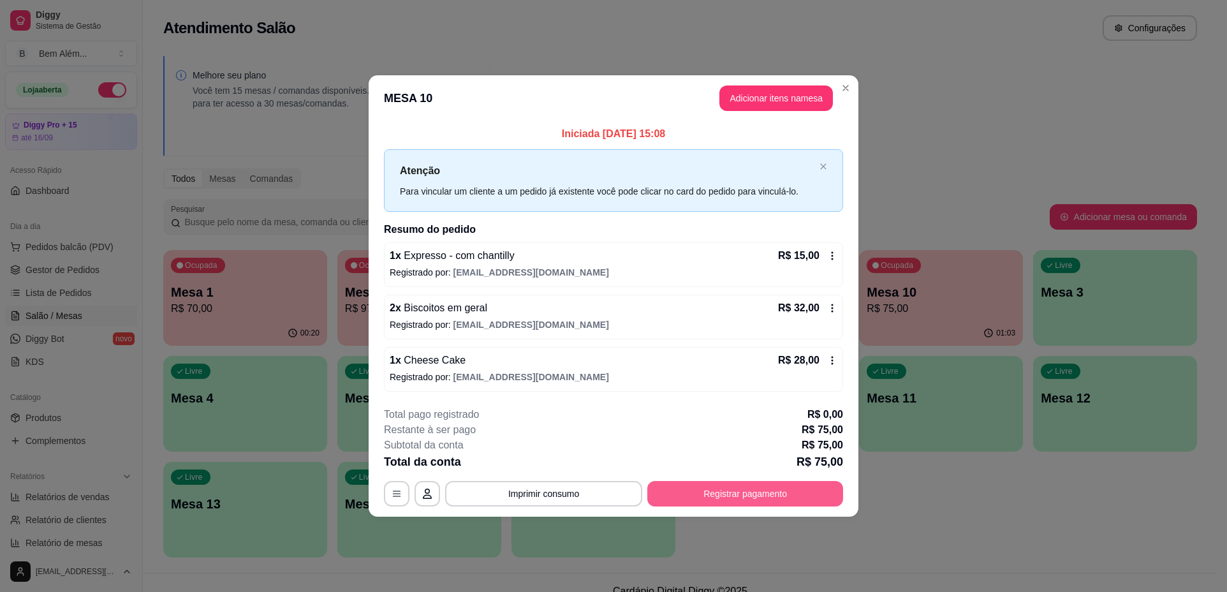
click at [776, 496] on button "Registrar pagamento" at bounding box center [745, 494] width 196 height 26
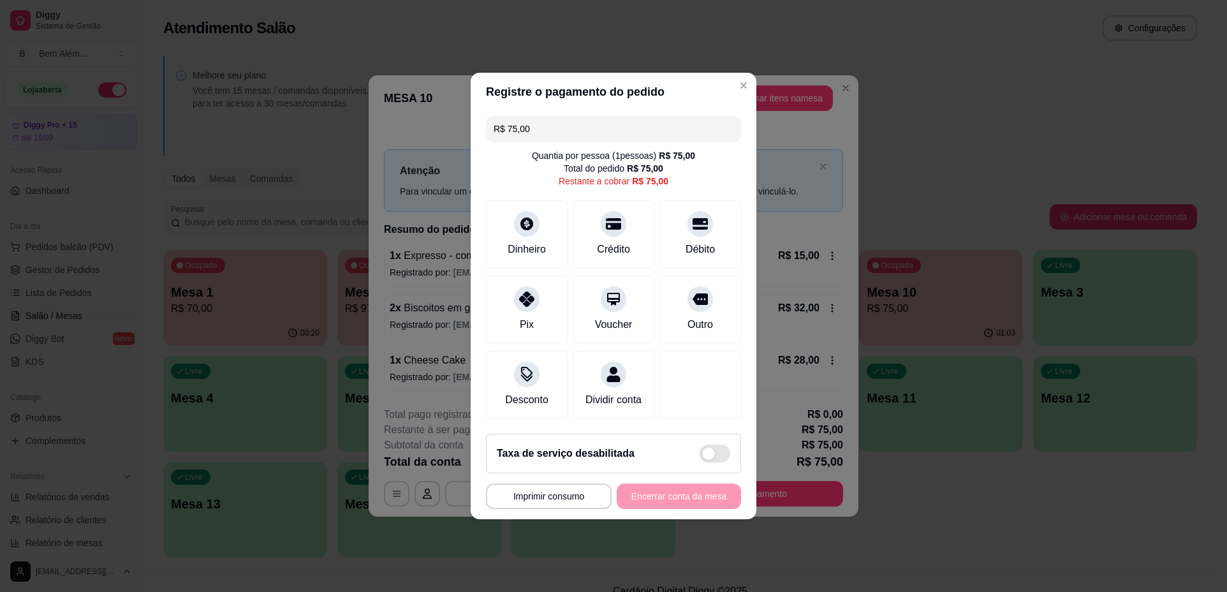
drag, startPoint x: 580, startPoint y: 119, endPoint x: 474, endPoint y: 100, distance: 108.2
click at [474, 100] on section "**********" at bounding box center [614, 296] width 286 height 446
type input "R$ 29,00"
click at [552, 242] on div "Dinheiro" at bounding box center [527, 231] width 90 height 75
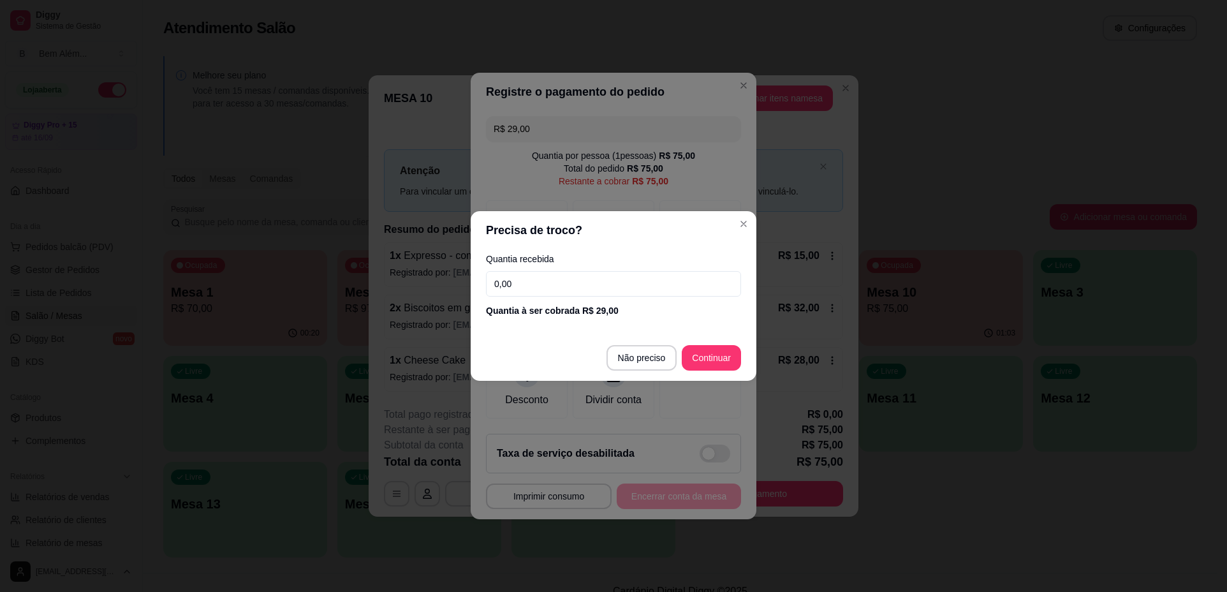
click at [553, 281] on input "0,00" at bounding box center [613, 284] width 255 height 26
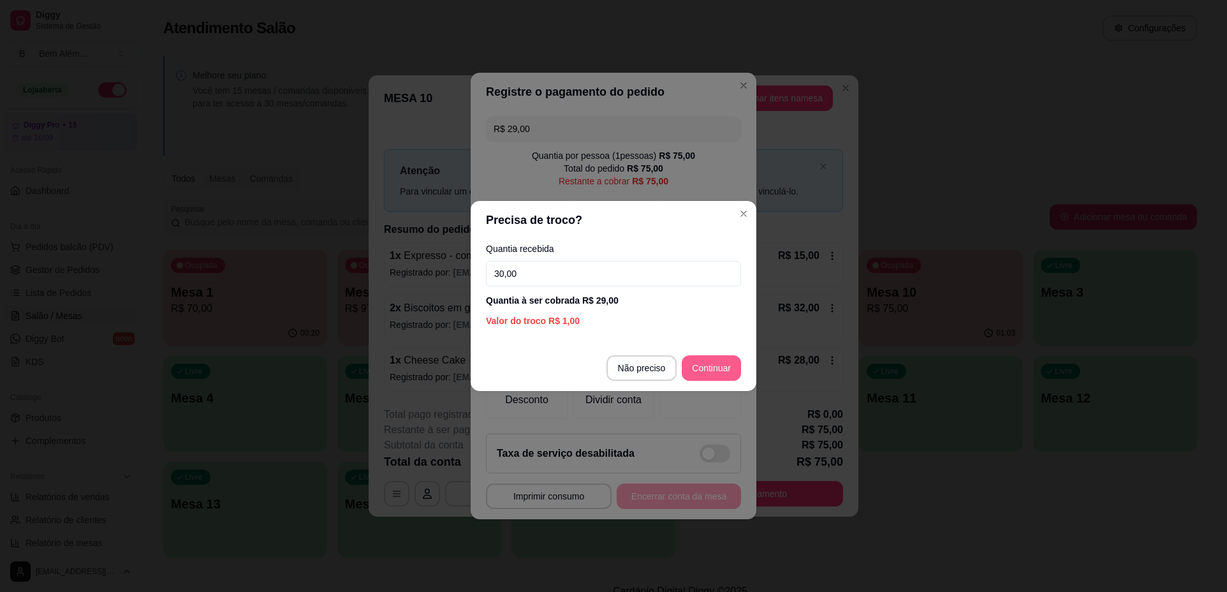
type input "30,00"
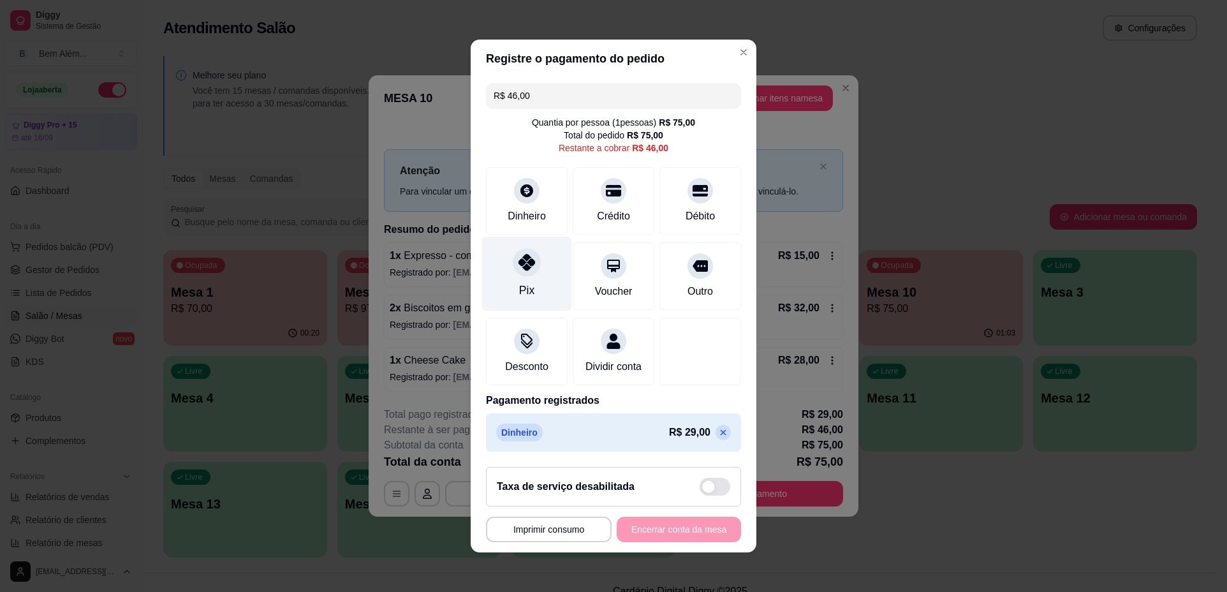
click at [523, 254] on icon at bounding box center [526, 262] width 17 height 17
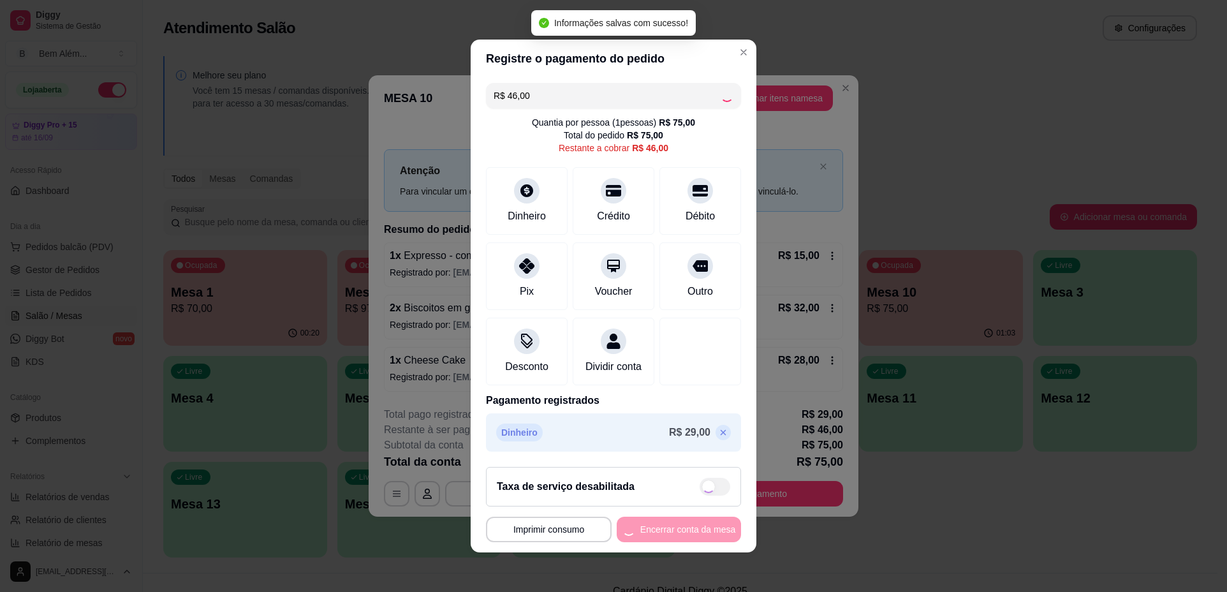
type input "R$ 0,00"
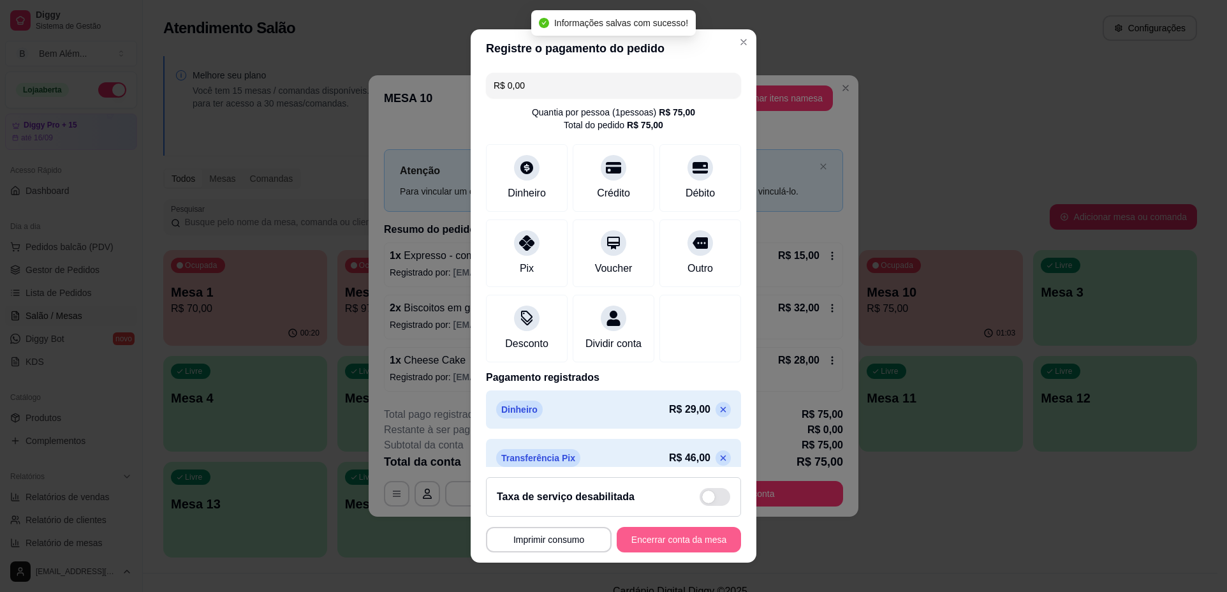
click at [677, 541] on button "Encerrar conta da mesa" at bounding box center [679, 540] width 124 height 26
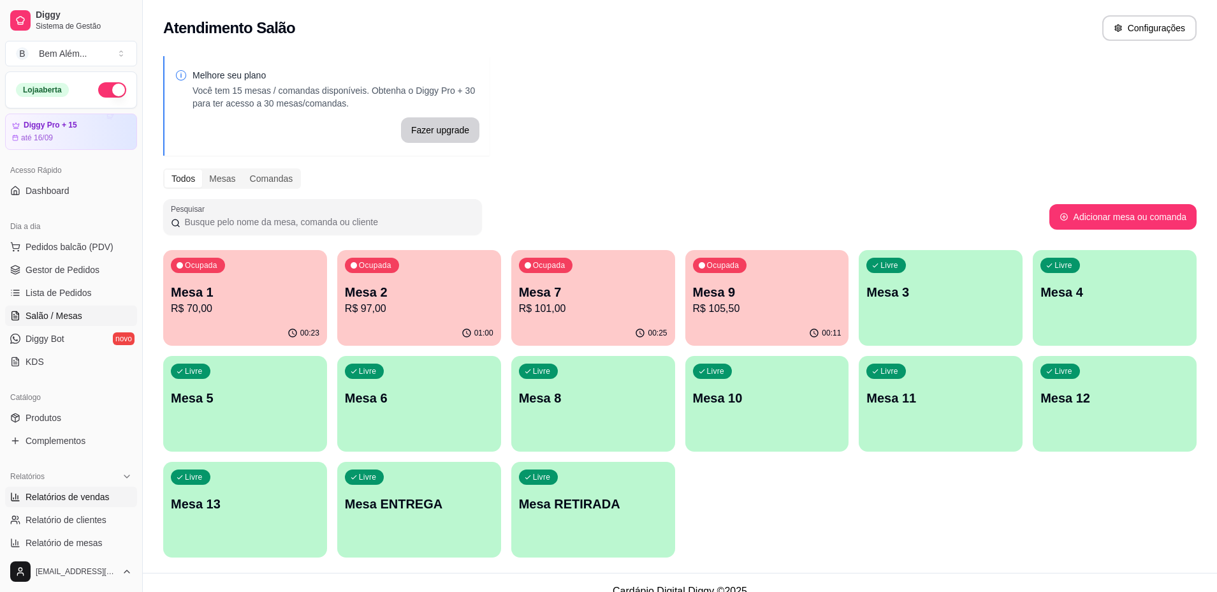
click at [65, 503] on link "Relatórios de vendas" at bounding box center [71, 497] width 132 height 20
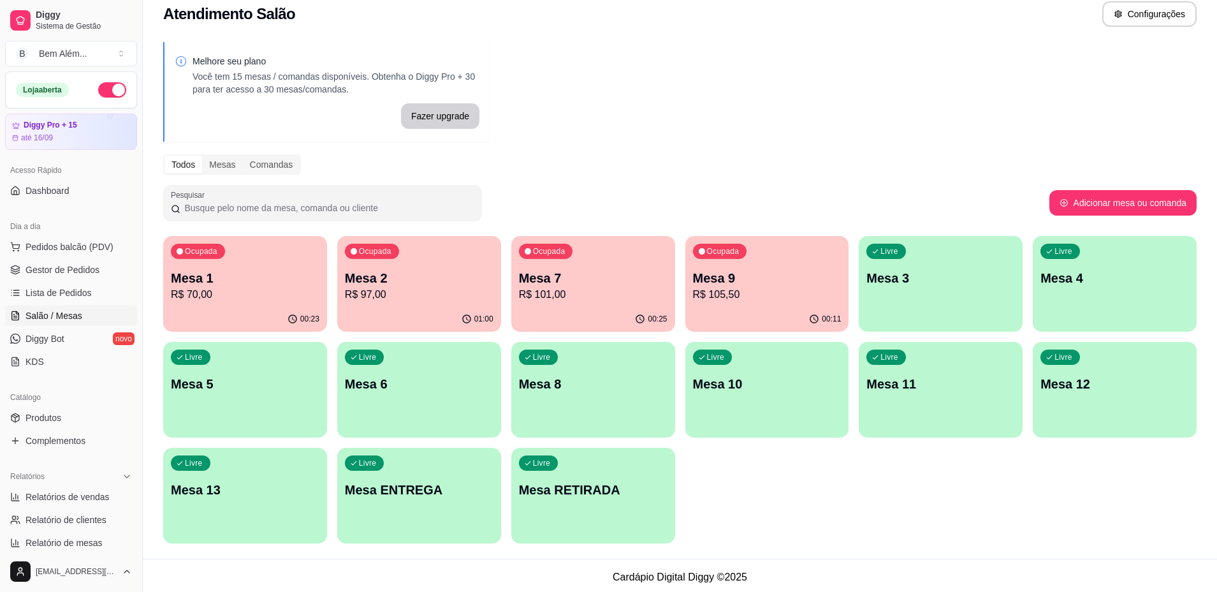
scroll to position [17, 0]
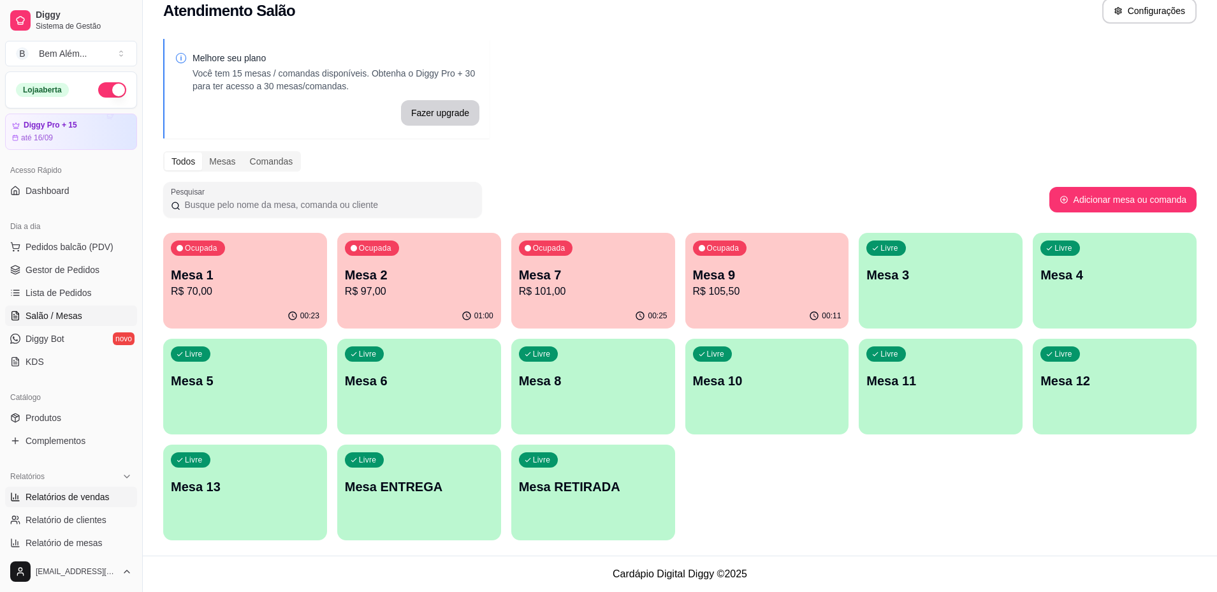
click at [91, 495] on span "Relatórios de vendas" at bounding box center [68, 496] width 84 height 13
click at [73, 504] on link "Relatórios de vendas" at bounding box center [71, 497] width 132 height 20
select select "ALL"
select select "0"
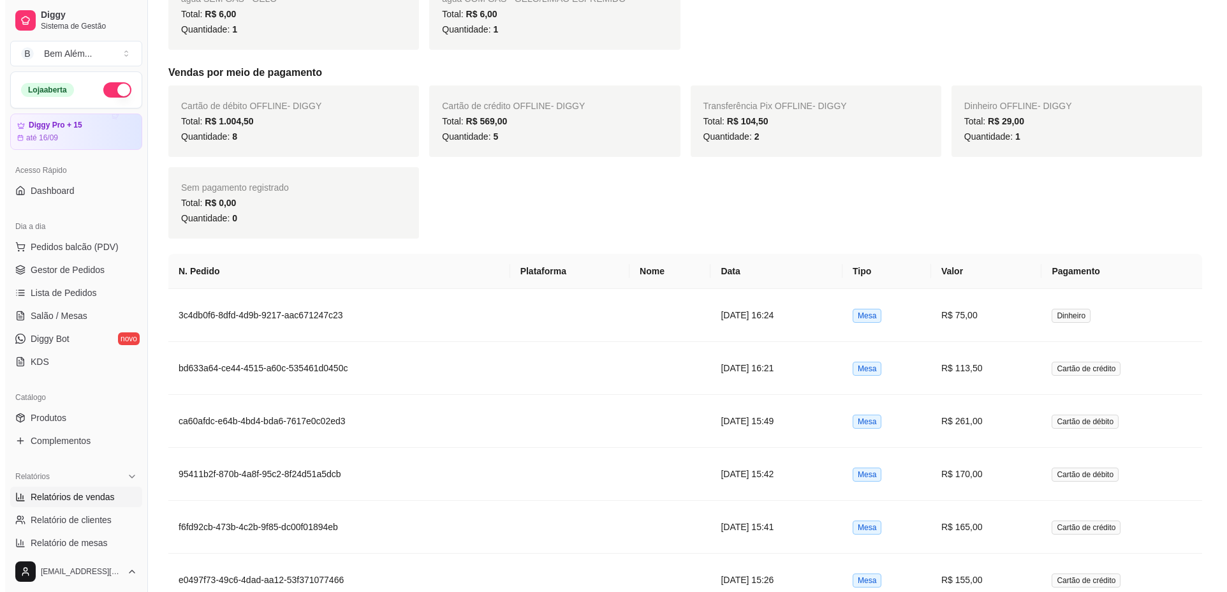
scroll to position [961, 0]
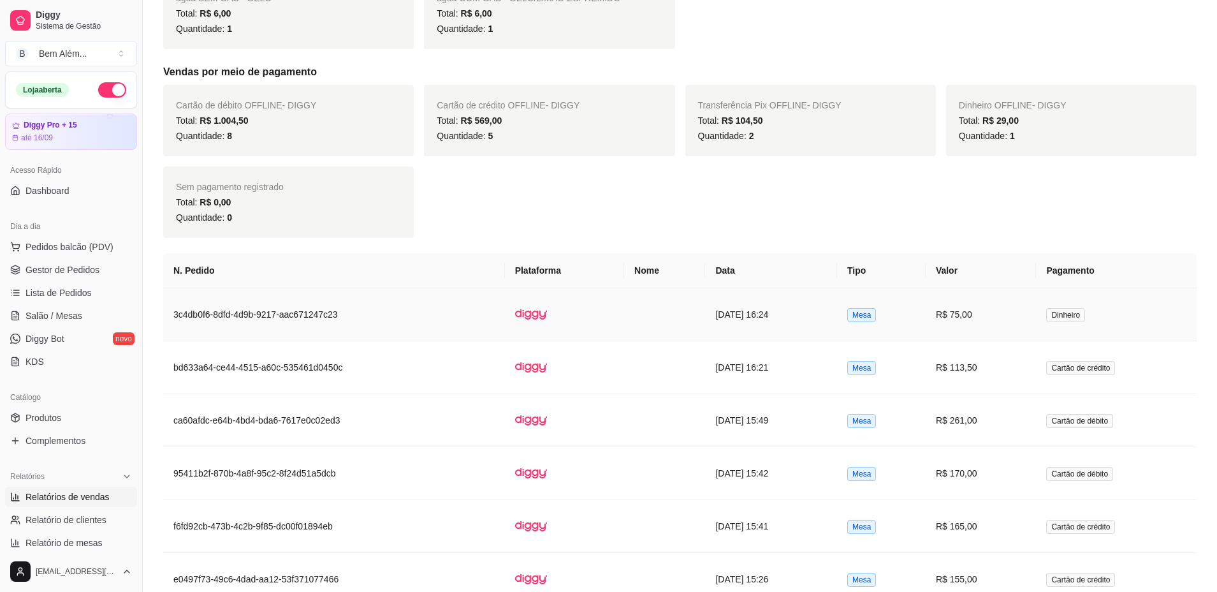
click at [594, 305] on td at bounding box center [564, 314] width 119 height 53
click at [664, 332] on td at bounding box center [664, 314] width 81 height 53
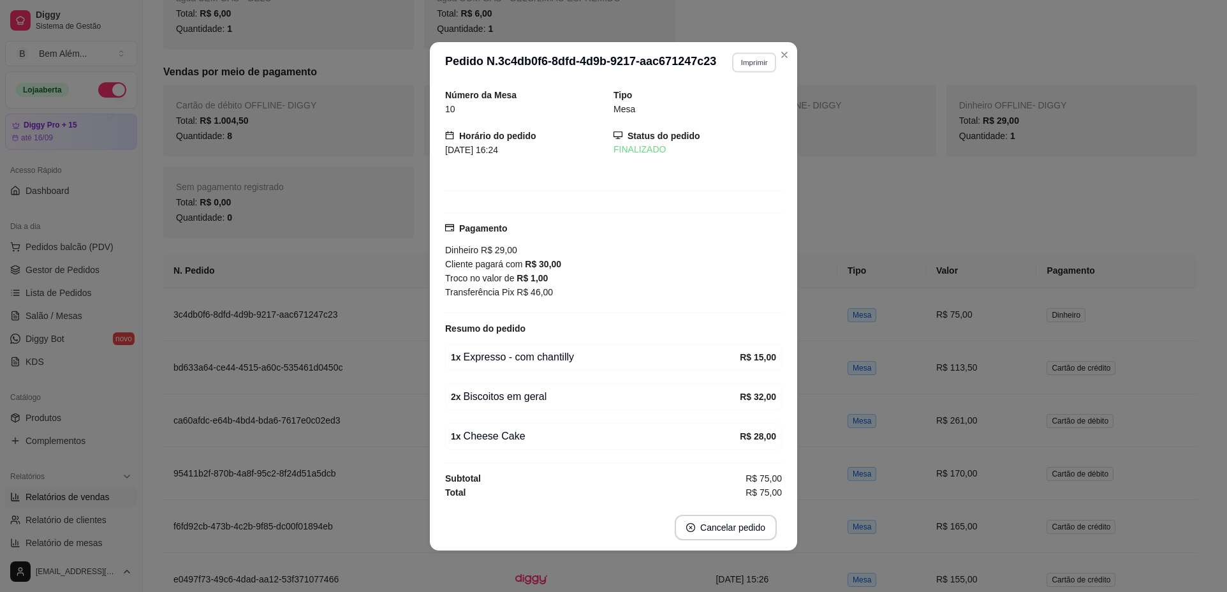
click at [742, 71] on button "Imprimir" at bounding box center [754, 62] width 44 height 20
click at [708, 114] on button "impressao computador" at bounding box center [722, 107] width 96 height 20
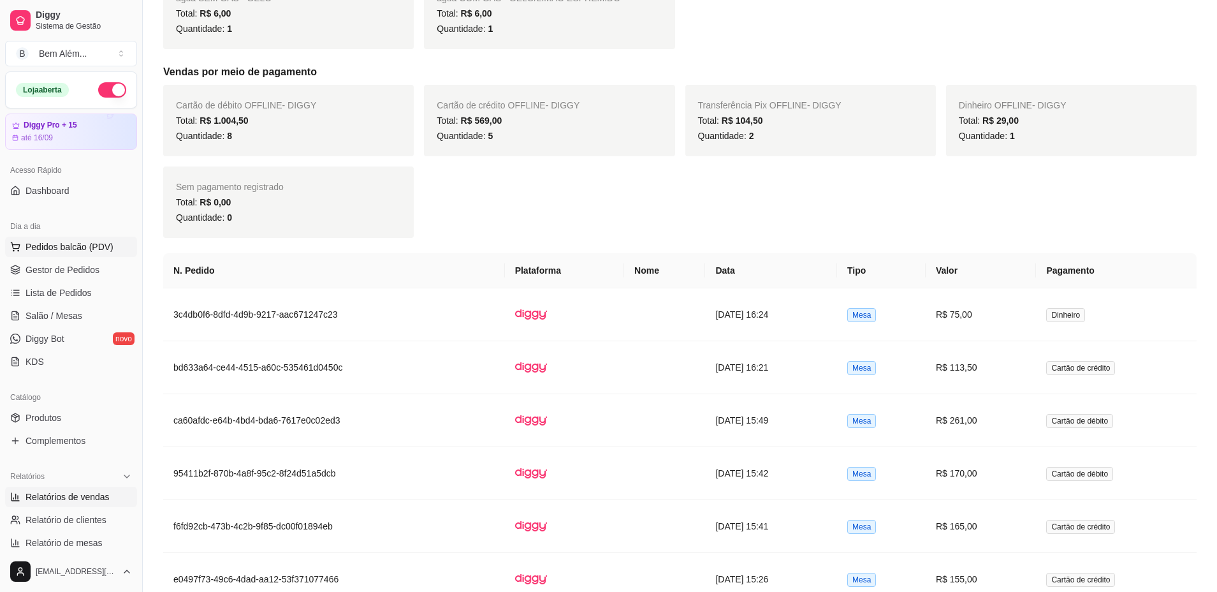
click at [84, 254] on button "Pedidos balcão (PDV)" at bounding box center [71, 247] width 132 height 20
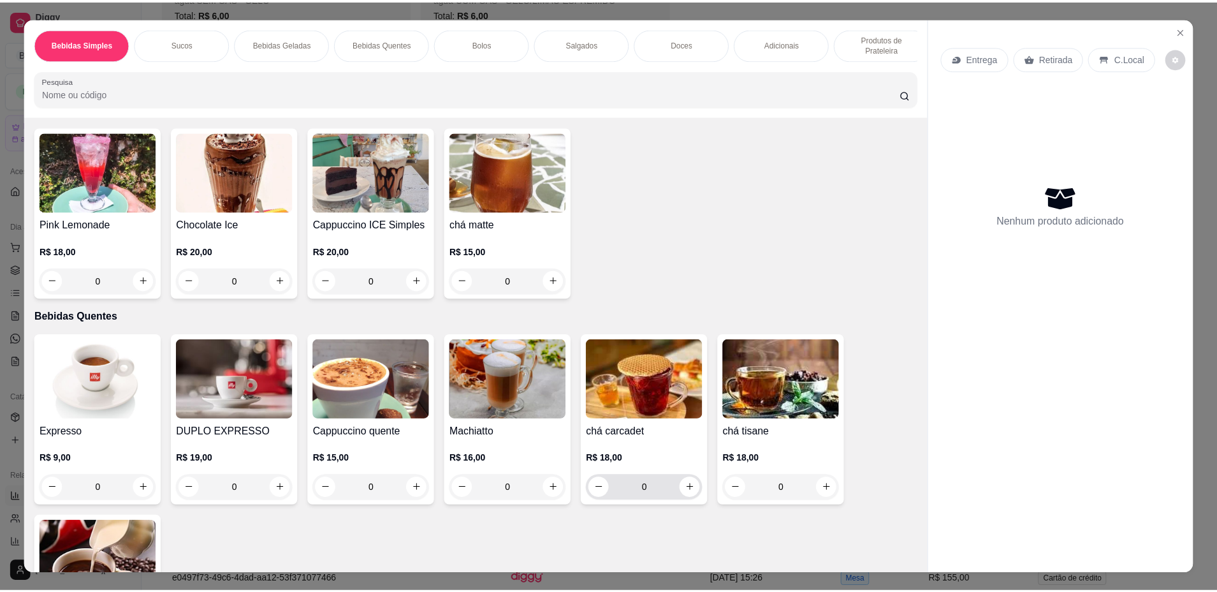
scroll to position [701, 0]
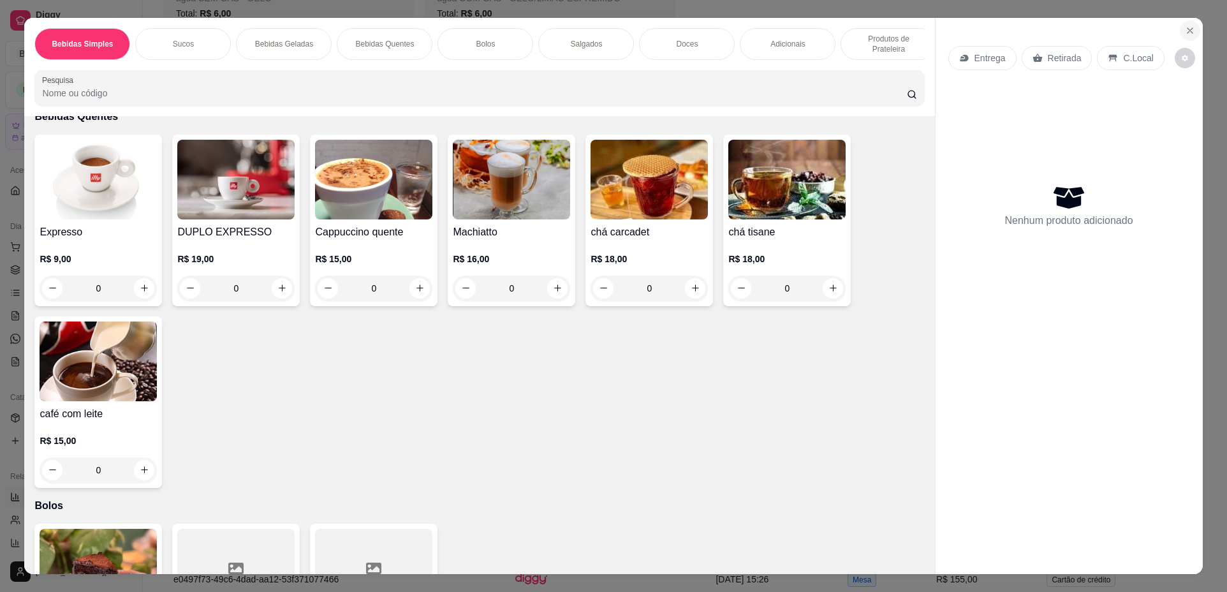
click at [1180, 26] on button "Close" at bounding box center [1190, 30] width 20 height 20
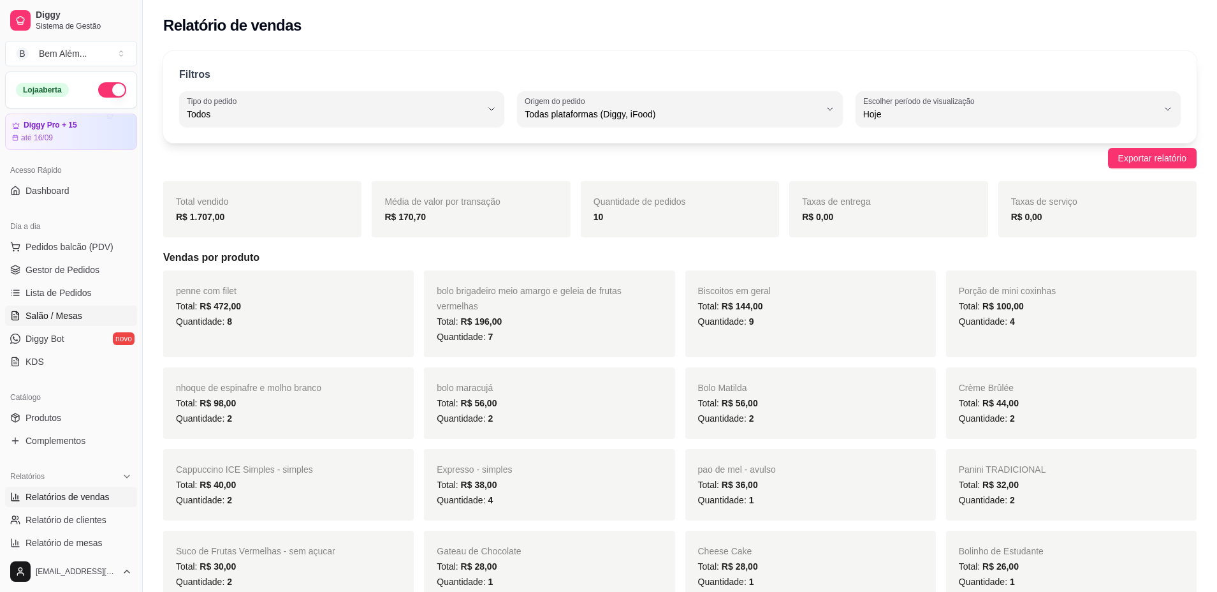
click at [42, 319] on span "Salão / Mesas" at bounding box center [54, 315] width 57 height 13
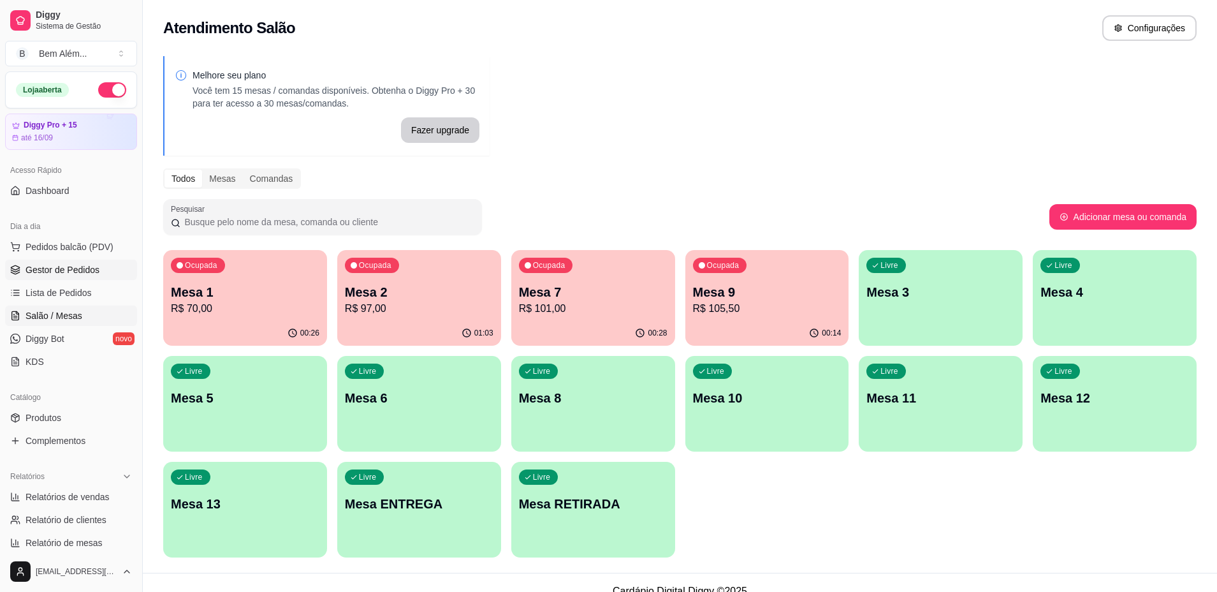
click at [73, 261] on link "Gestor de Pedidos" at bounding box center [71, 270] width 132 height 20
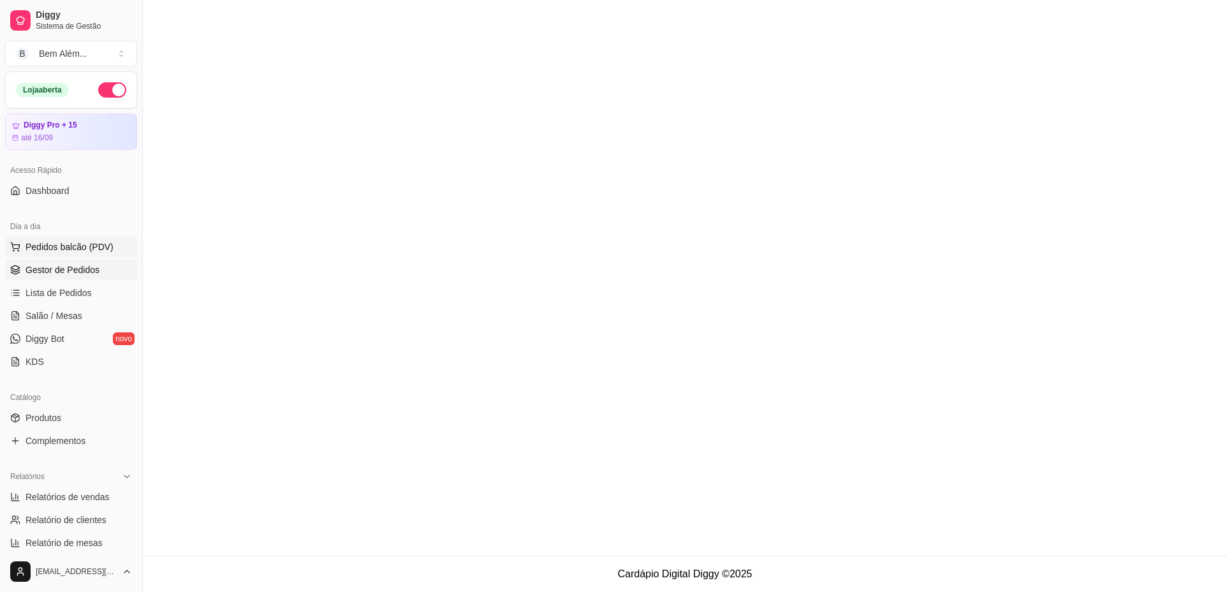
click at [83, 244] on span "Pedidos balcão (PDV)" at bounding box center [70, 246] width 88 height 13
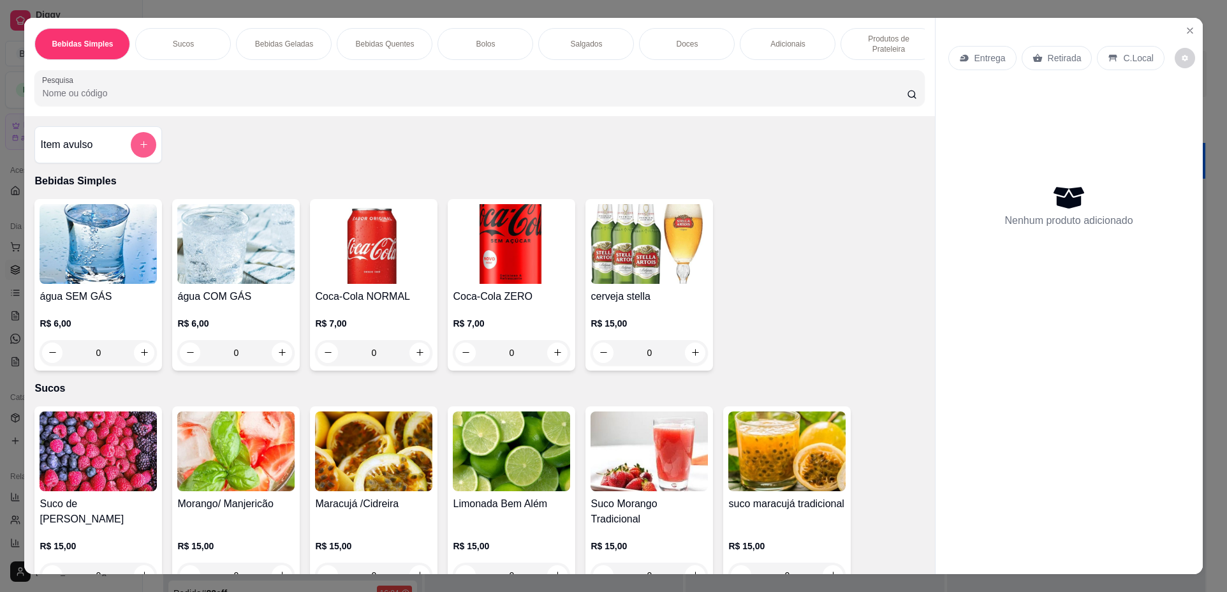
click at [133, 158] on button "add-separate-item" at bounding box center [144, 145] width 26 height 26
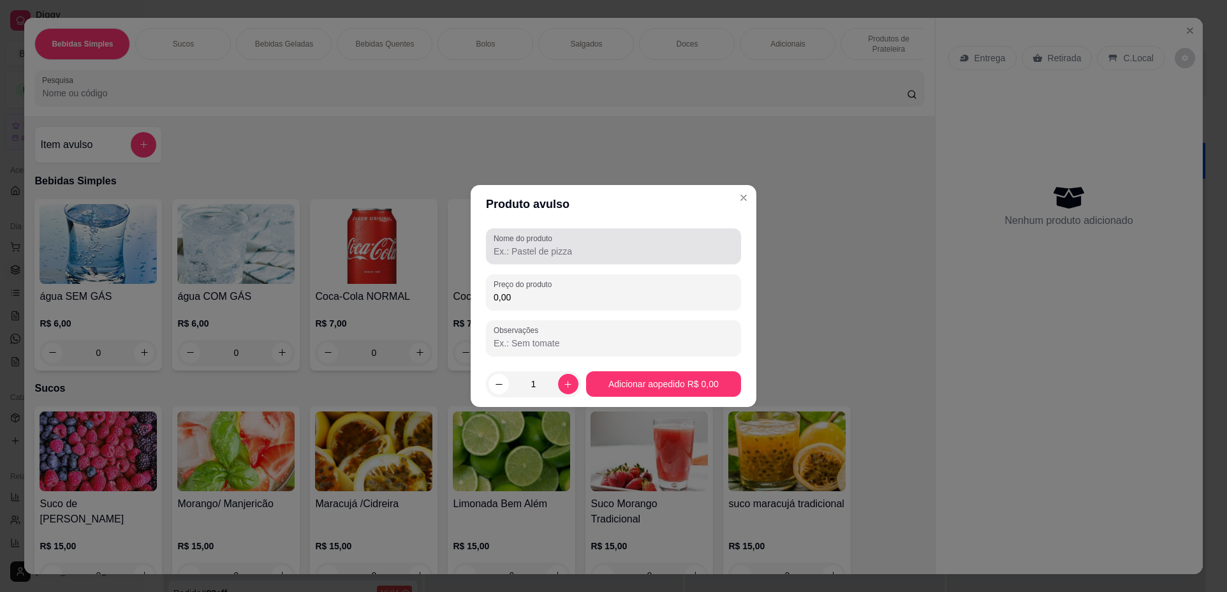
click at [510, 249] on input "Nome do produto" at bounding box center [614, 251] width 240 height 13
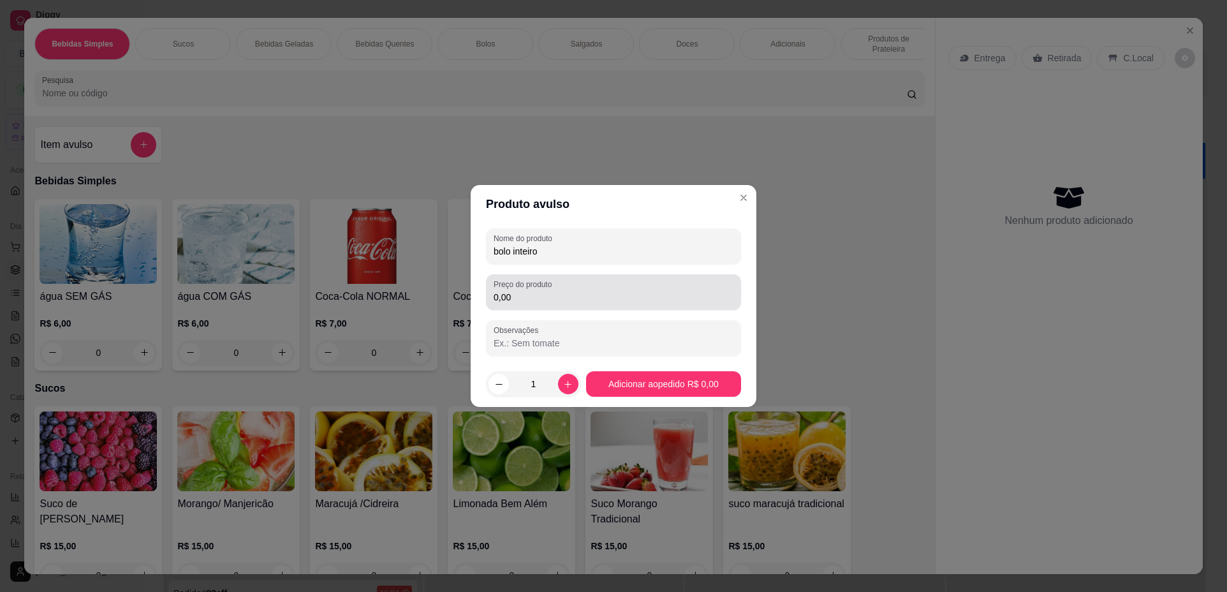
type input "bolo inteiro"
click at [556, 276] on div "Preço do produto 0,00" at bounding box center [613, 292] width 255 height 36
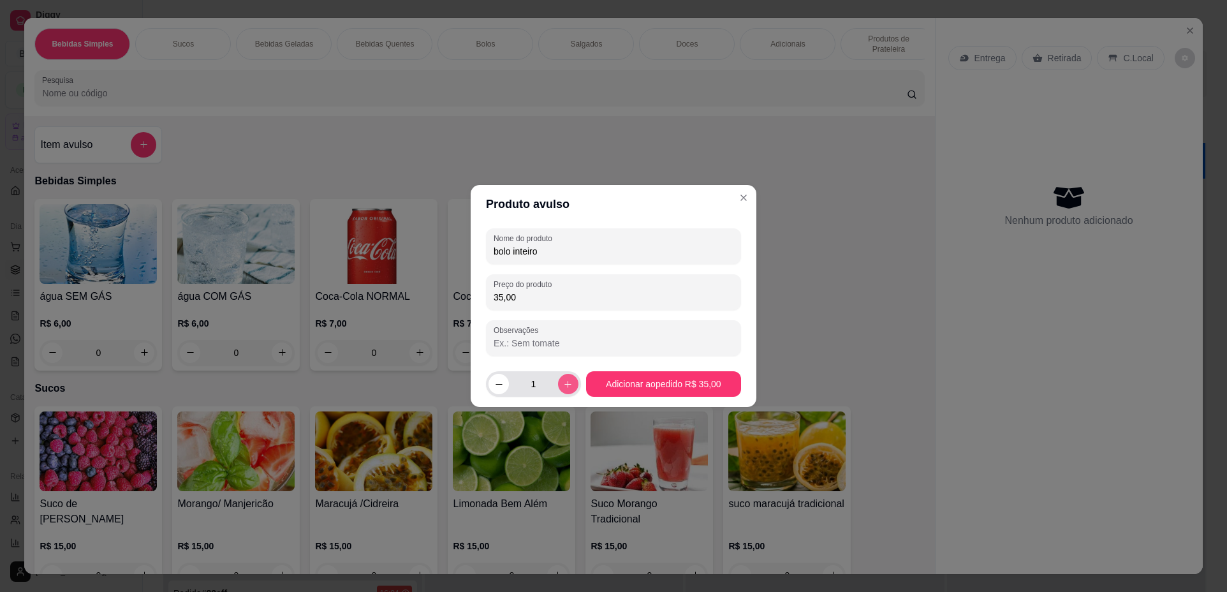
type input "35,00"
click at [563, 385] on icon "increase-product-quantity" at bounding box center [568, 384] width 10 height 10
type input "2"
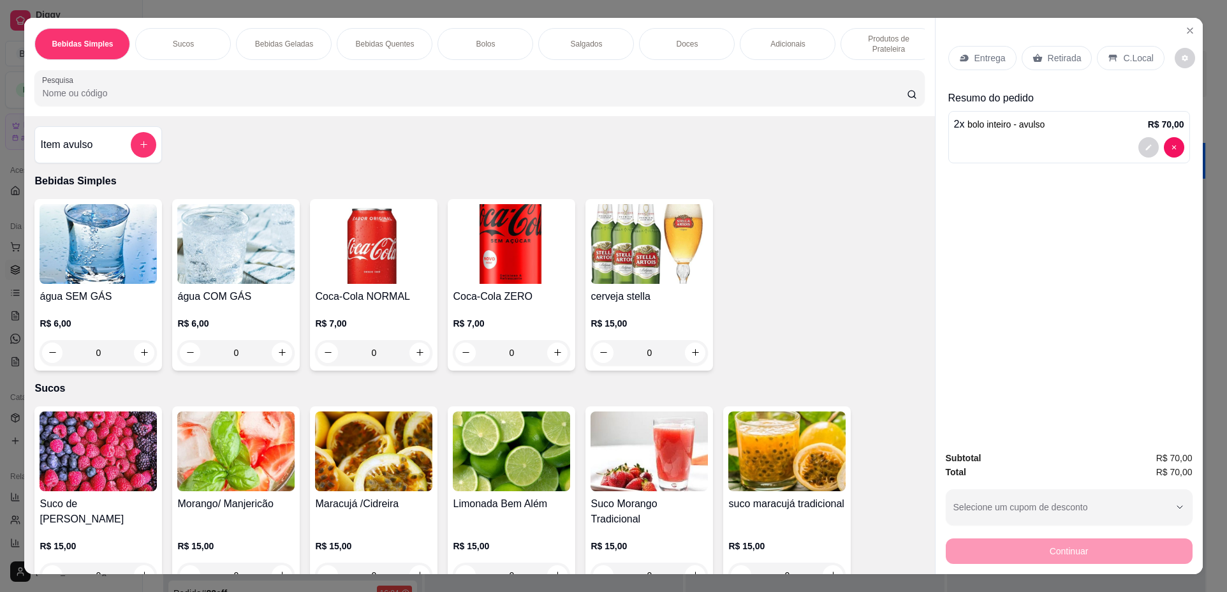
click at [1059, 61] on p "Retirada" at bounding box center [1065, 58] width 34 height 13
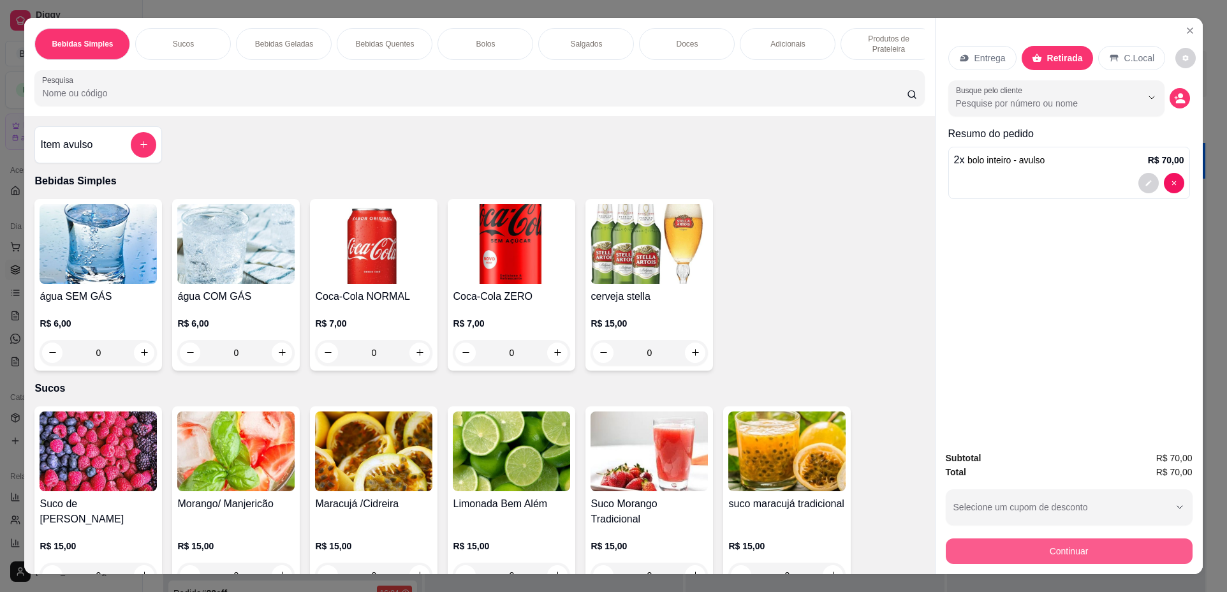
click at [995, 562] on button "Continuar" at bounding box center [1069, 551] width 247 height 26
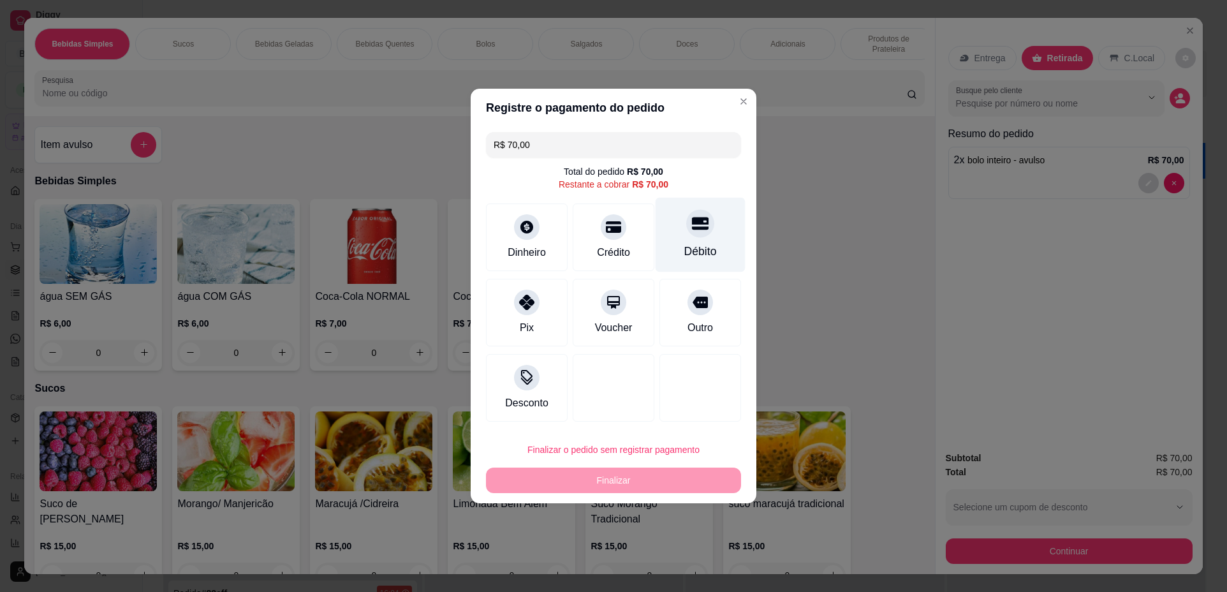
click at [683, 235] on div "Débito" at bounding box center [701, 235] width 90 height 75
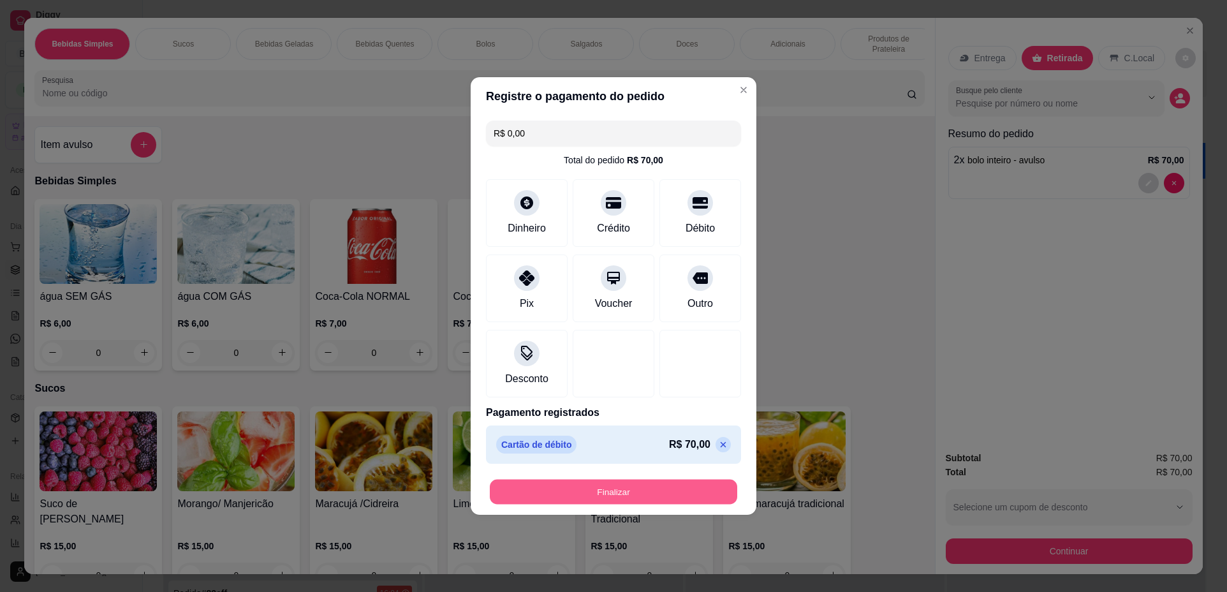
click at [599, 493] on button "Finalizar" at bounding box center [613, 492] width 247 height 25
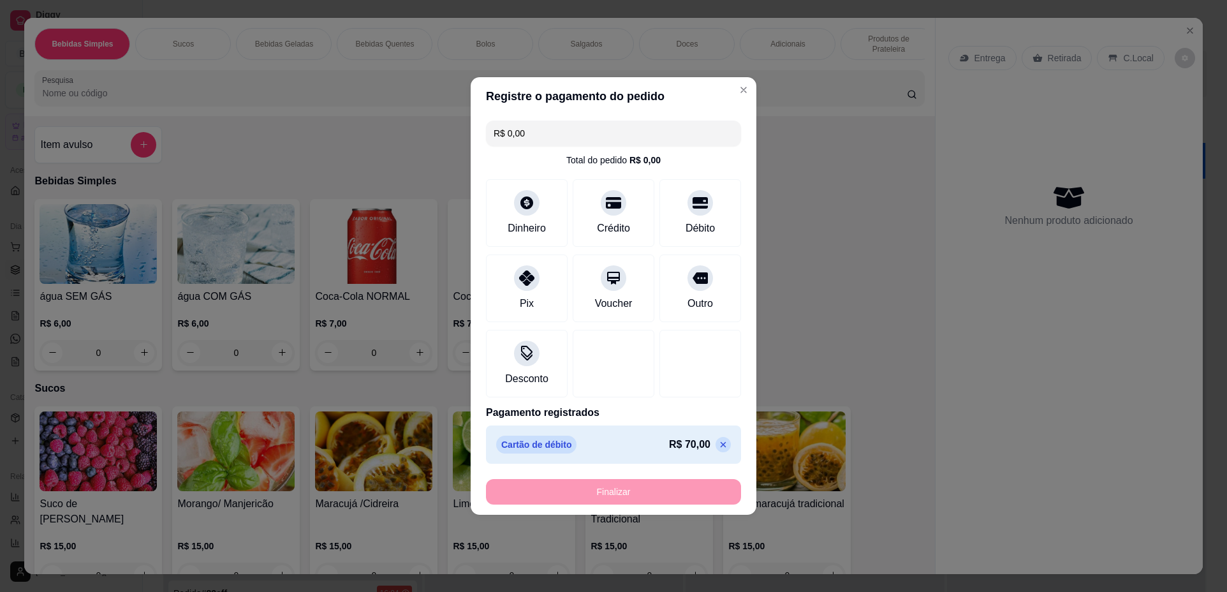
type input "-R$ 70,00"
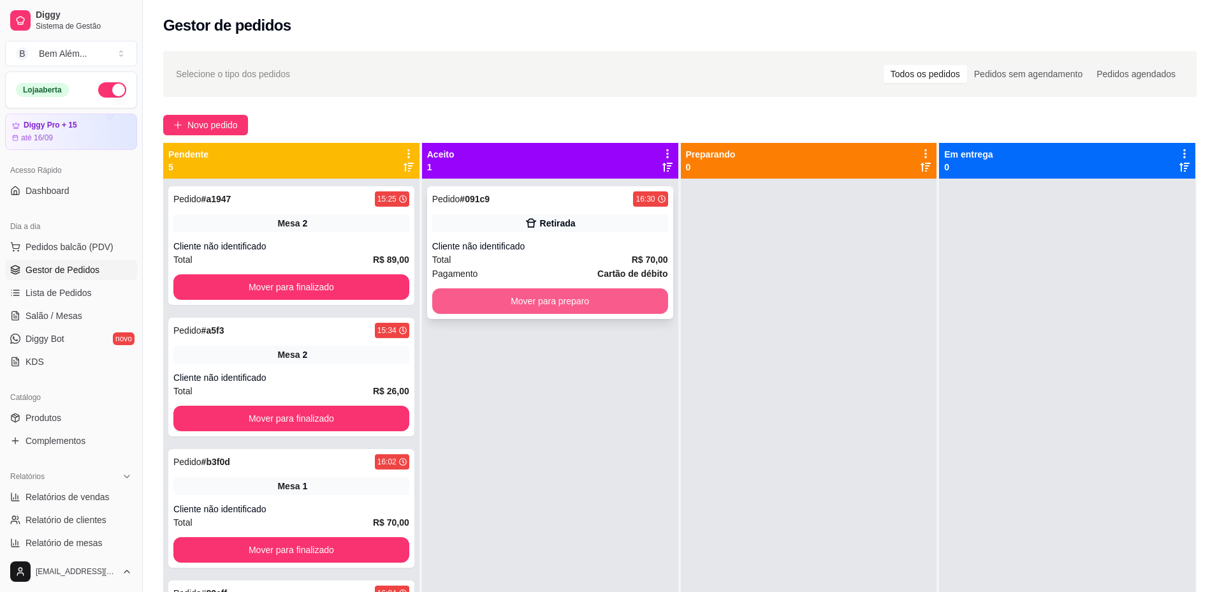
click at [649, 297] on button "Mover para preparo" at bounding box center [550, 301] width 236 height 26
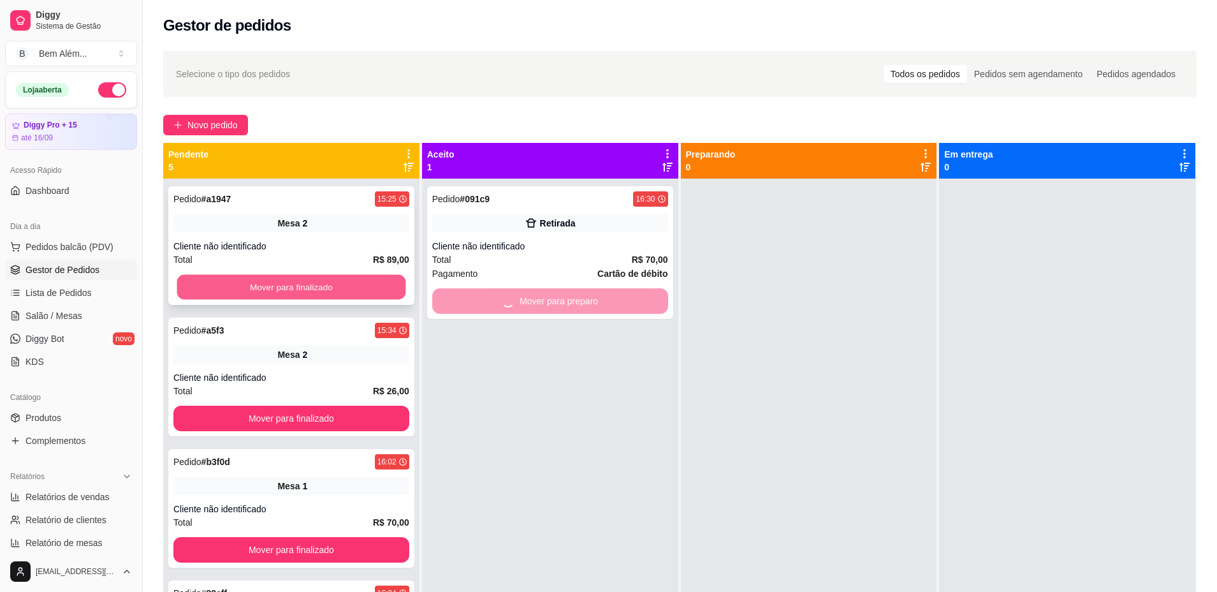
click at [379, 279] on button "Mover para finalizado" at bounding box center [291, 287] width 229 height 25
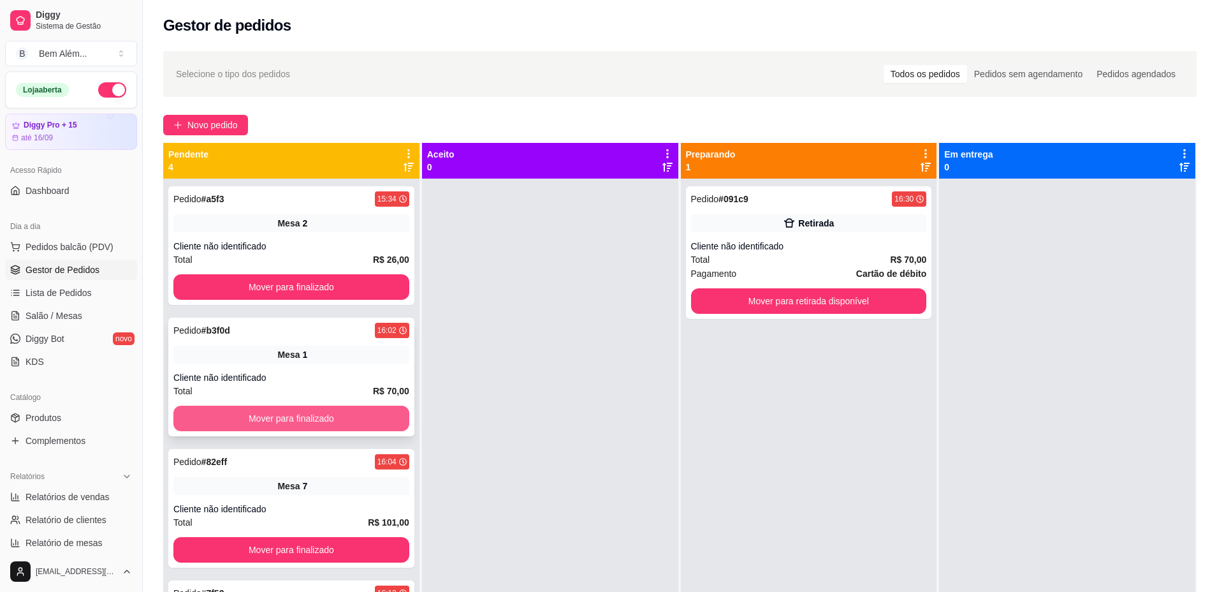
click at [335, 418] on button "Mover para finalizado" at bounding box center [291, 419] width 236 height 26
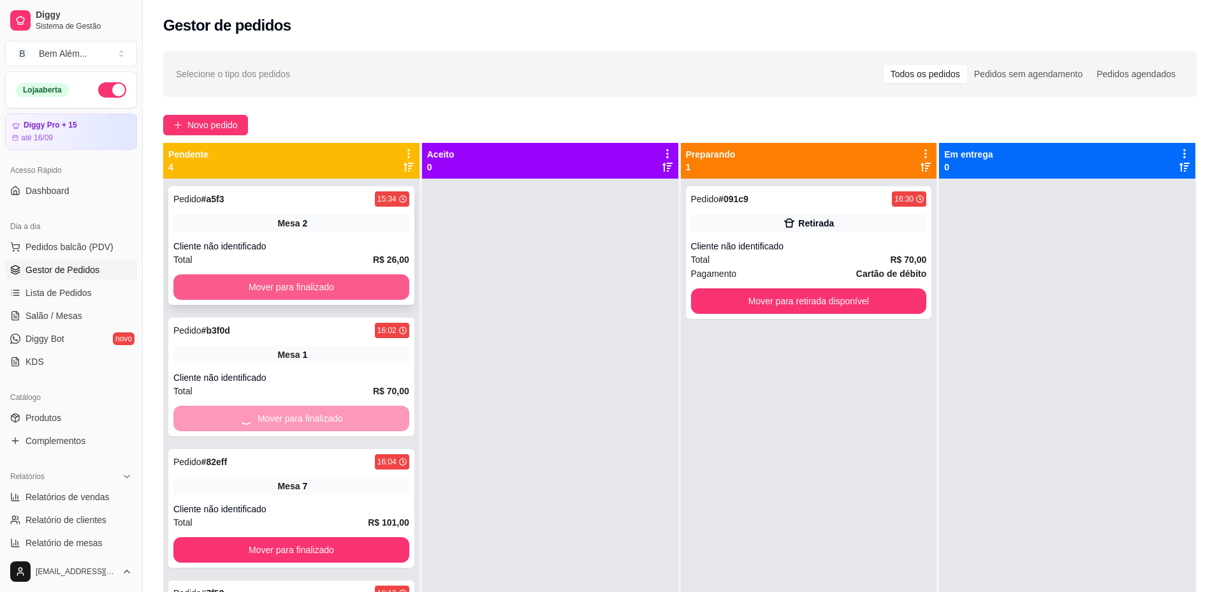
click at [375, 281] on button "Mover para finalizado" at bounding box center [291, 287] width 236 height 26
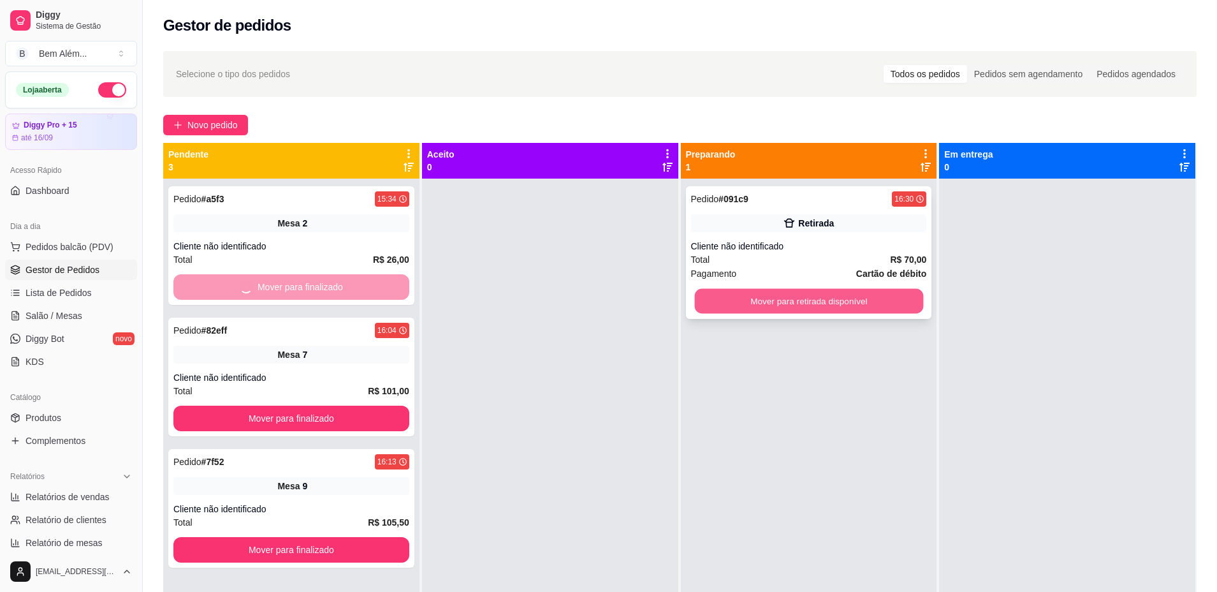
click at [711, 290] on button "Mover para retirada disponível" at bounding box center [808, 301] width 229 height 25
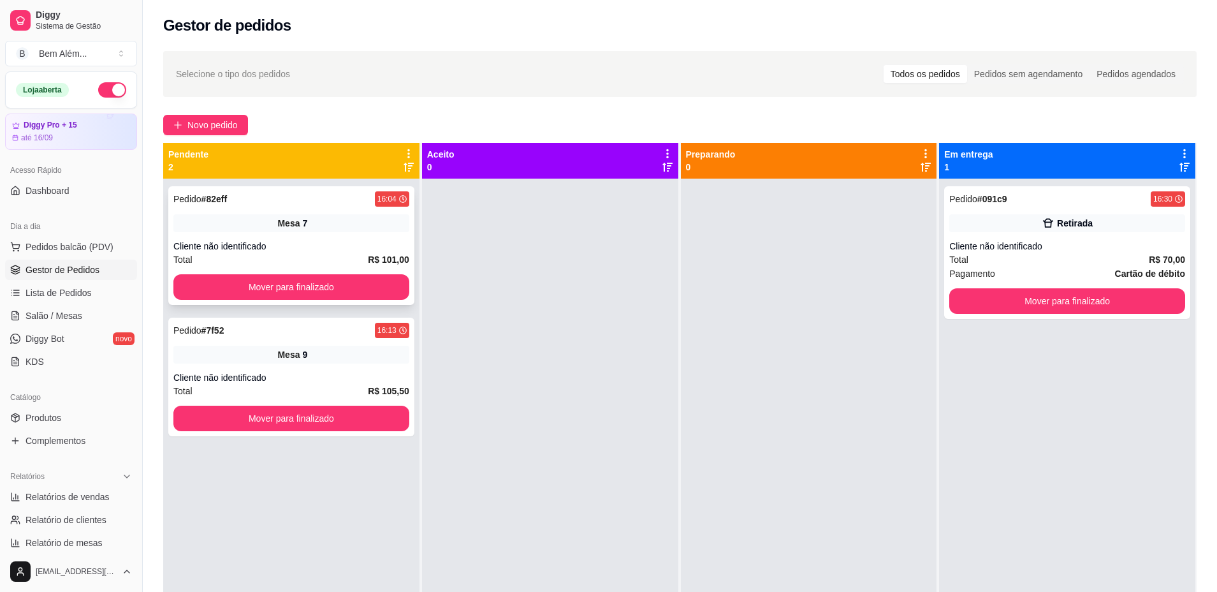
click at [374, 300] on div "Pedido # 82eff 16:04 Mesa 7 Cliente não identificado Total R$ 101,00 Mover para…" at bounding box center [291, 245] width 246 height 119
click at [355, 281] on button "Mover para finalizado" at bounding box center [291, 287] width 229 height 25
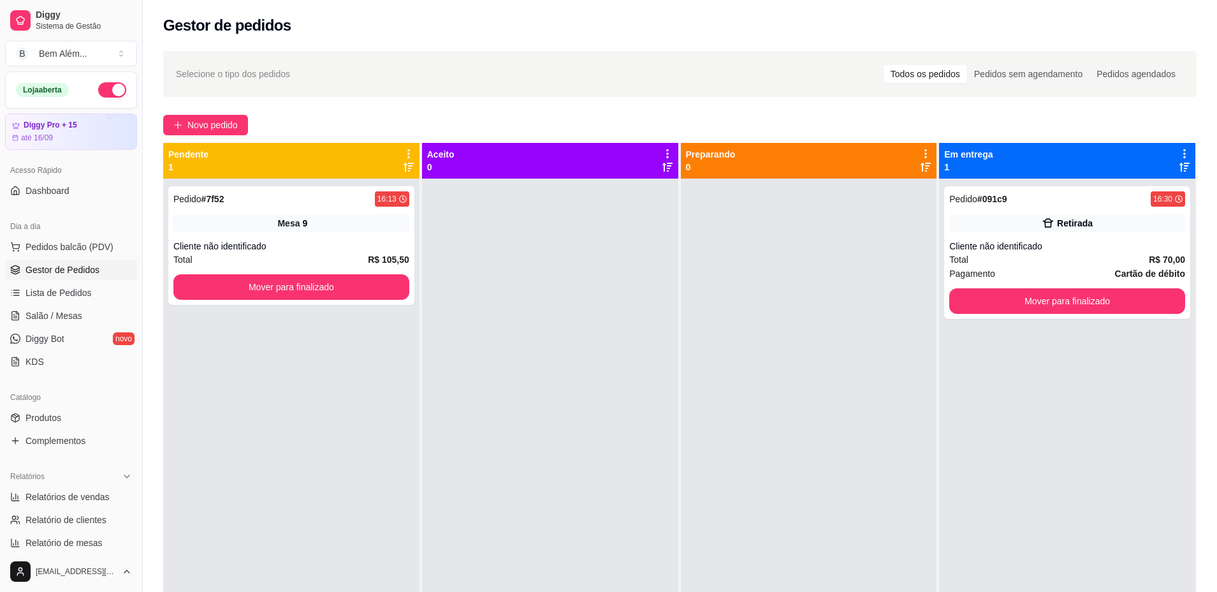
click at [325, 422] on div "Pedido # 7f52 16:13 Mesa 9 Cliente não identificado Total R$ 105,50 Mover para …" at bounding box center [291, 475] width 256 height 592
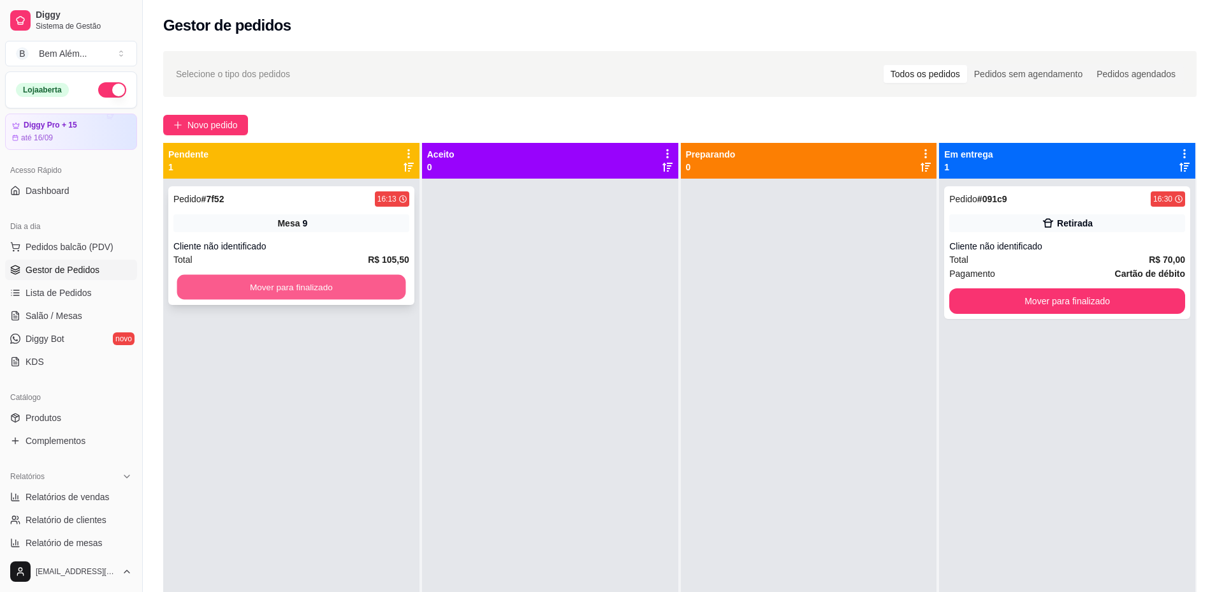
click at [376, 290] on button "Mover para finalizado" at bounding box center [291, 287] width 229 height 25
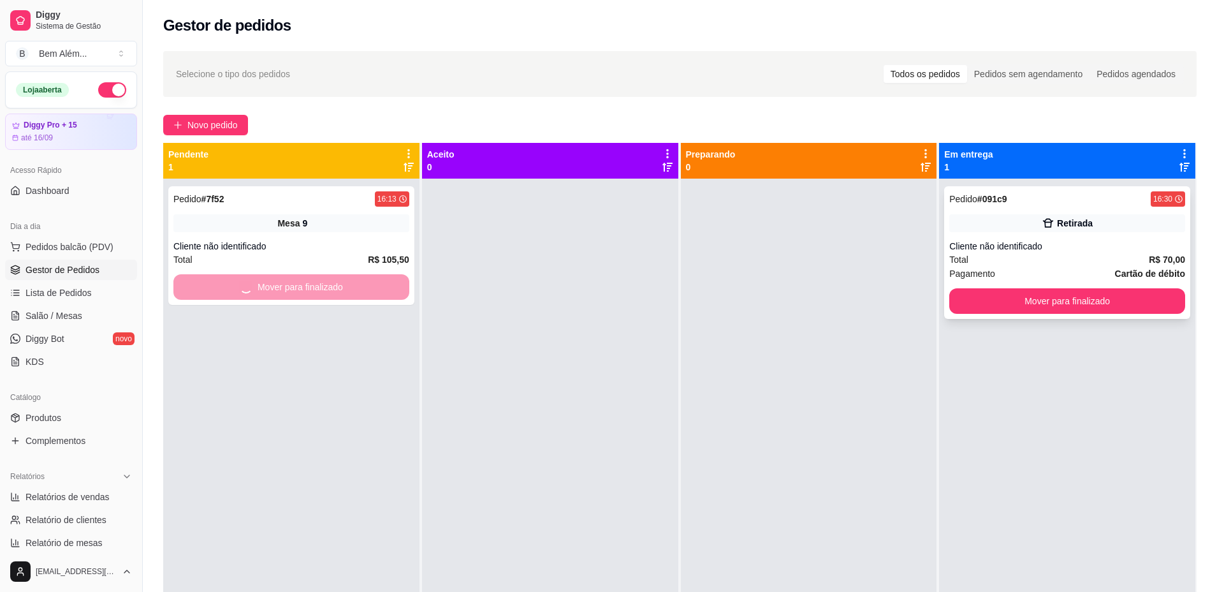
click at [1018, 288] on div "Pedido # 091c9 16:30 Retirada Cliente não identificado Total R$ 70,00 Pagamento…" at bounding box center [1067, 252] width 246 height 133
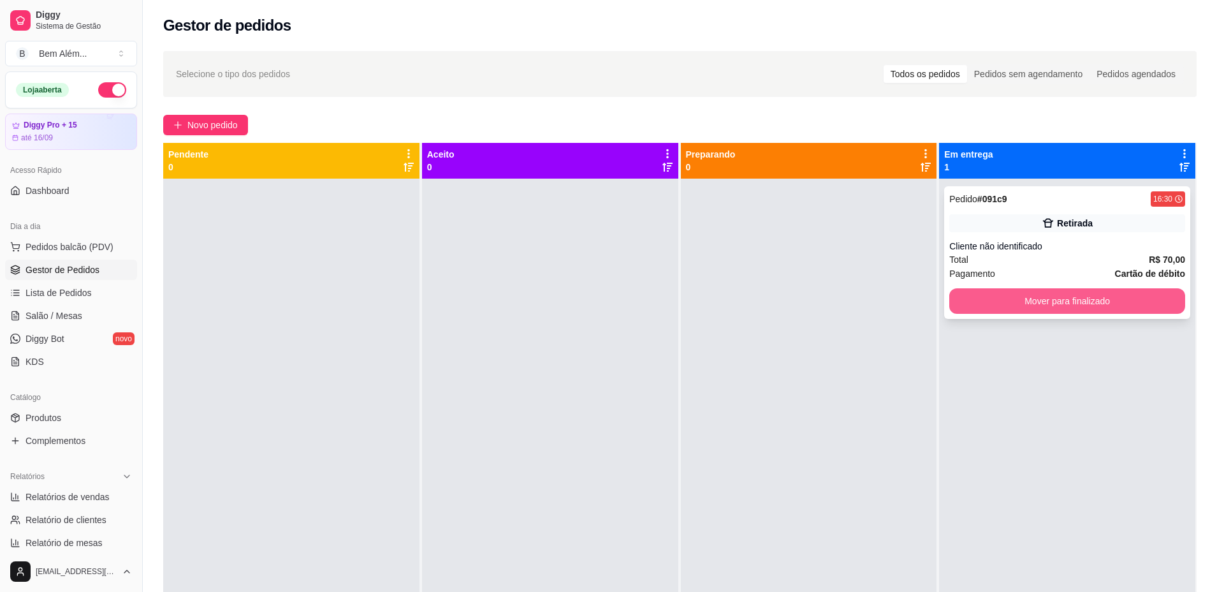
click at [962, 290] on button "Mover para finalizado" at bounding box center [1067, 301] width 236 height 26
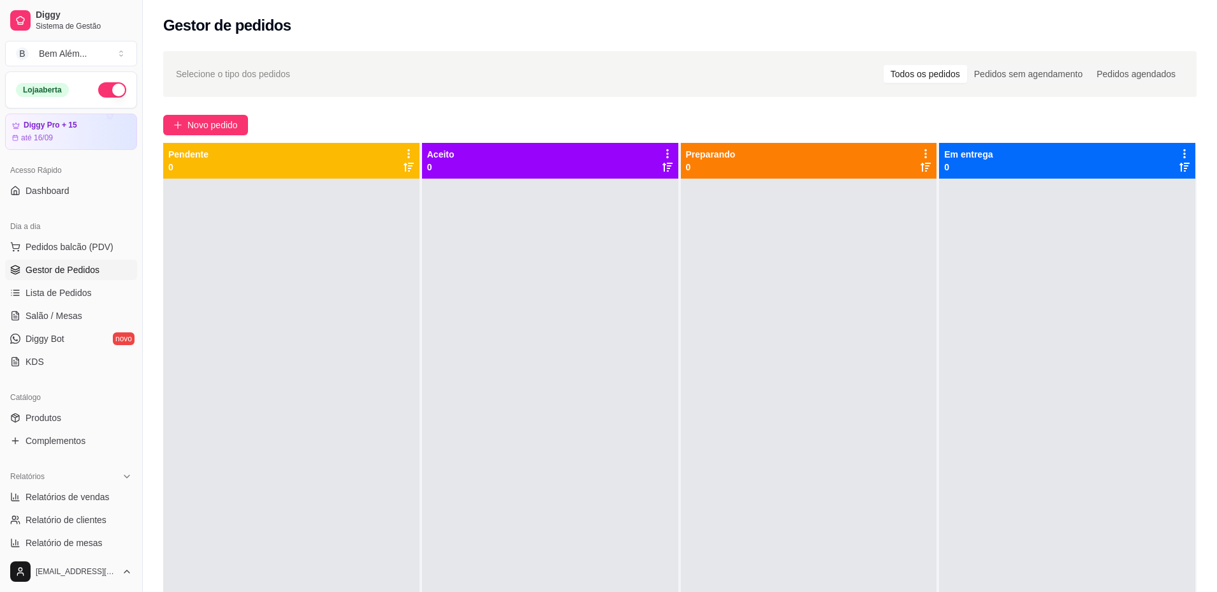
click at [129, 300] on div "Dia a dia Pedidos balcão (PDV) Gestor de Pedidos Lista de Pedidos Salão / Mesas…" at bounding box center [71, 294] width 142 height 166
click at [100, 326] on ul "Pedidos balcão (PDV) Gestor de Pedidos Lista de Pedidos Salão / Mesas Diggy Bot…" at bounding box center [71, 304] width 132 height 135
click at [110, 319] on link "Salão / Mesas" at bounding box center [71, 315] width 132 height 20
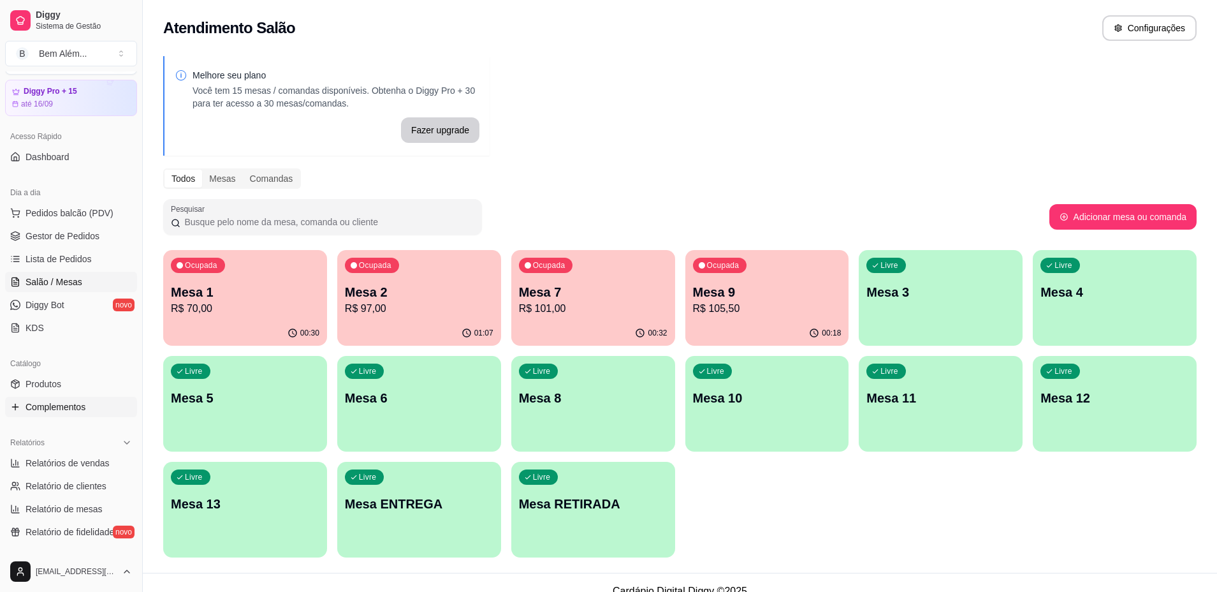
scroll to position [64, 0]
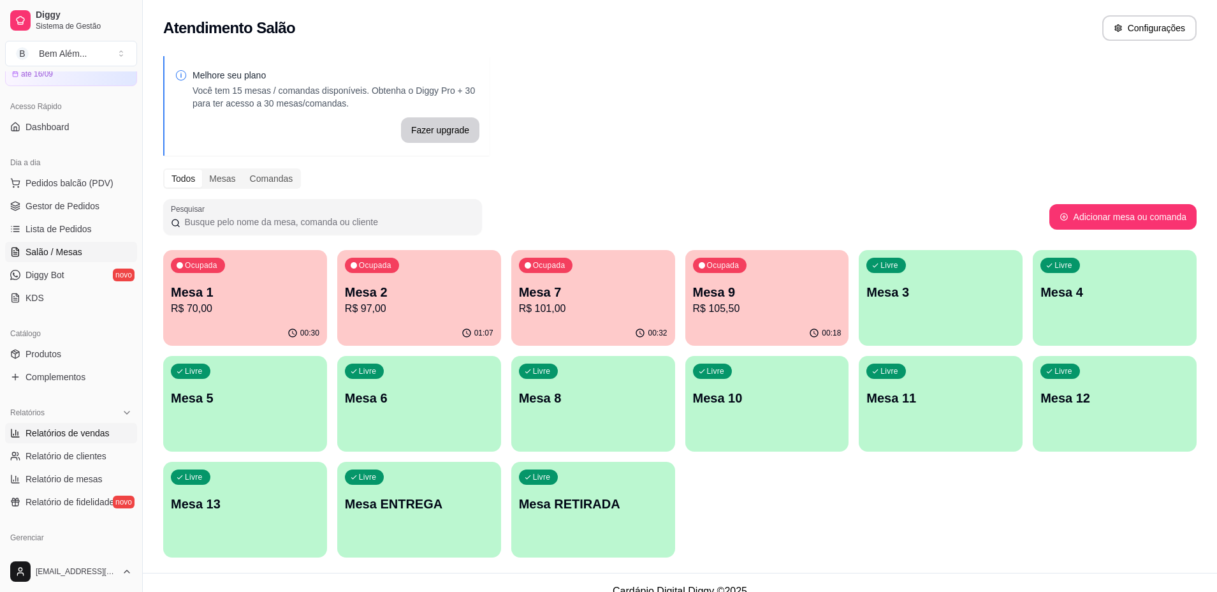
click at [50, 432] on span "Relatórios de vendas" at bounding box center [68, 433] width 84 height 13
select select "ALL"
select select "0"
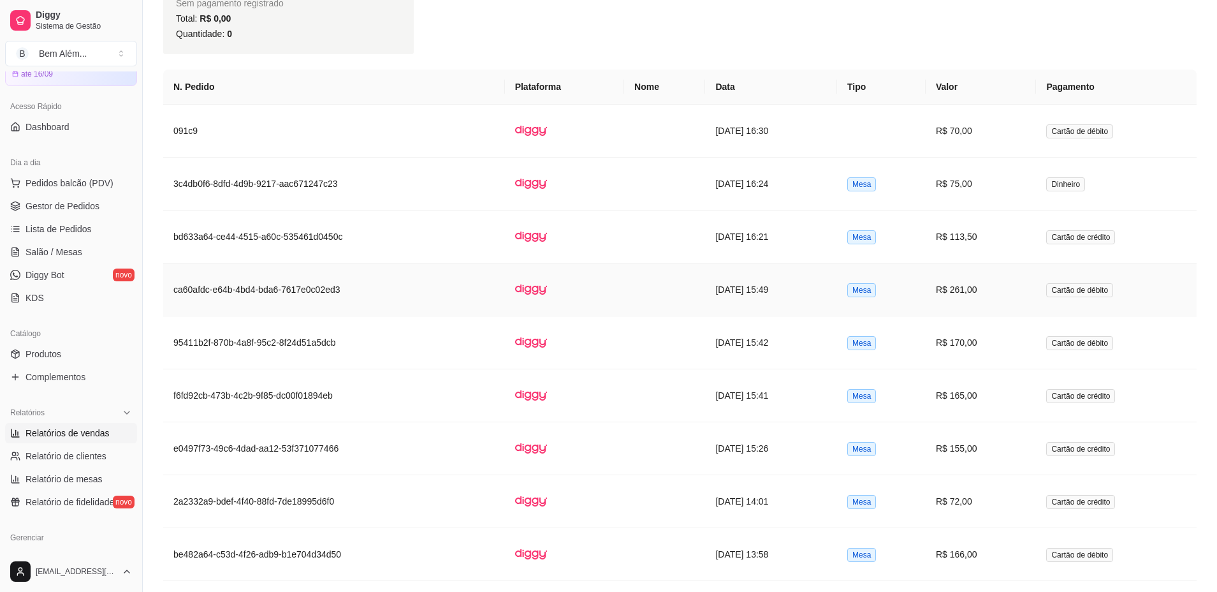
scroll to position [1148, 0]
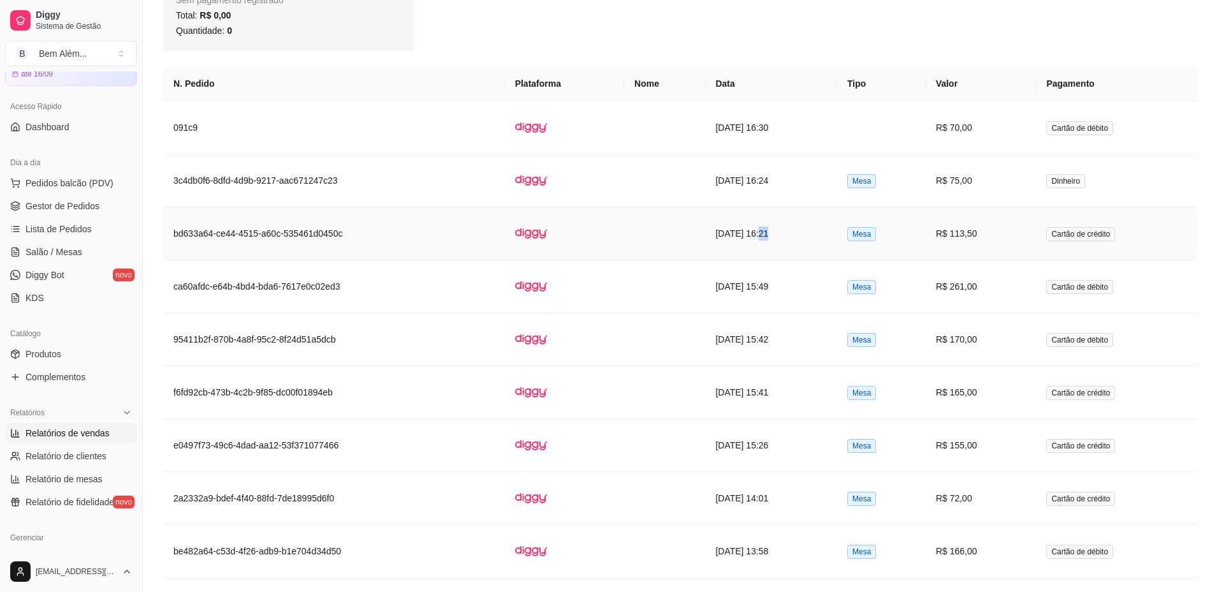
click at [744, 246] on td "[DATE] 16:21" at bounding box center [771, 233] width 132 height 53
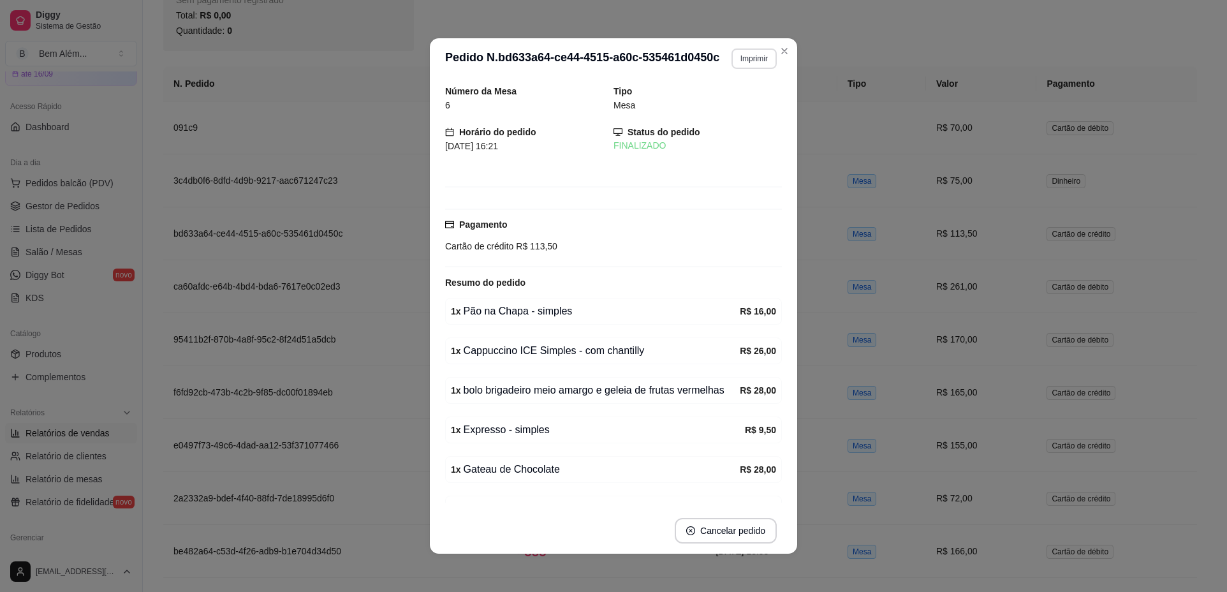
click at [756, 56] on button "Imprimir" at bounding box center [753, 58] width 45 height 20
click at [748, 92] on div "Escolha a impressora impressao computador" at bounding box center [717, 94] width 108 height 43
click at [756, 109] on button "impressao computador" at bounding box center [717, 103] width 96 height 20
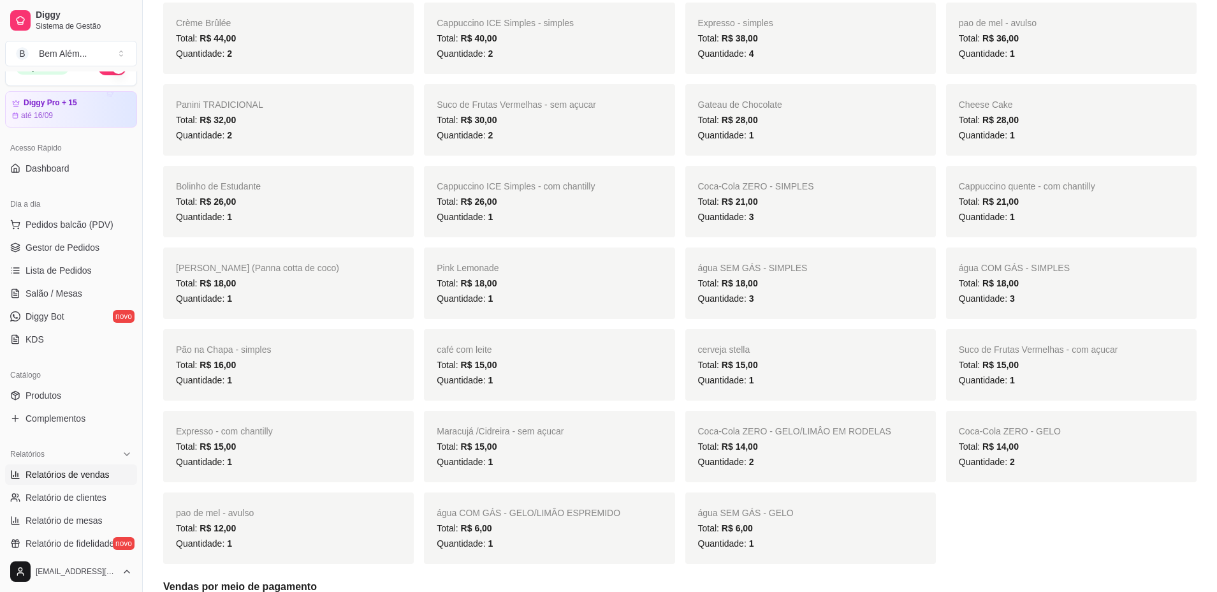
scroll to position [0, 0]
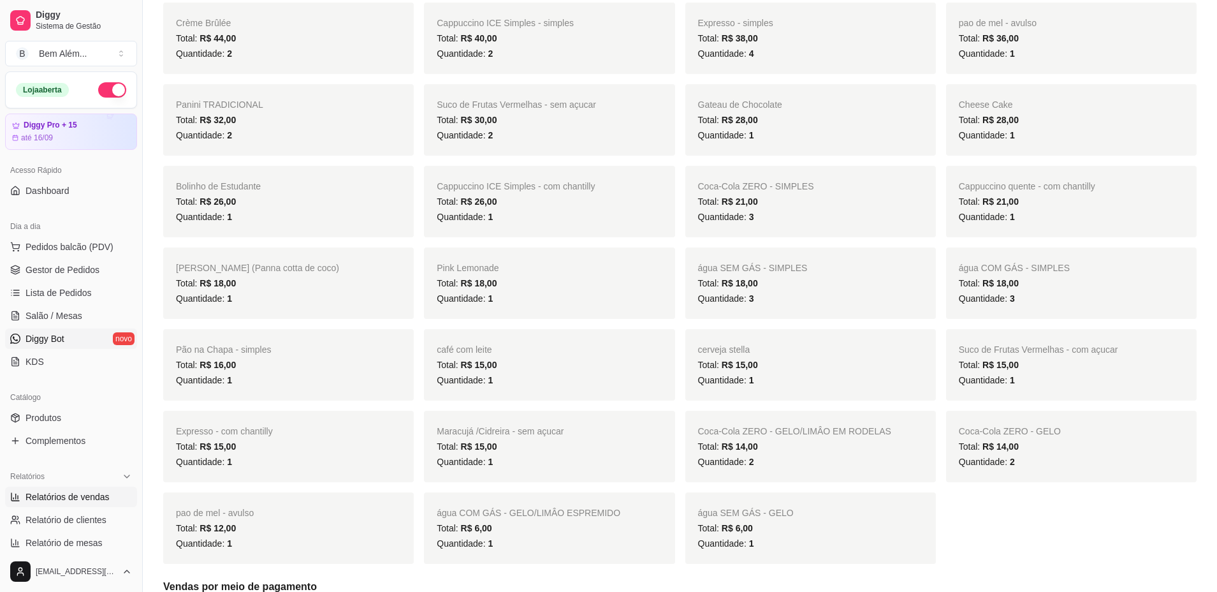
click at [50, 329] on link "Diggy Bot novo" at bounding box center [71, 338] width 132 height 20
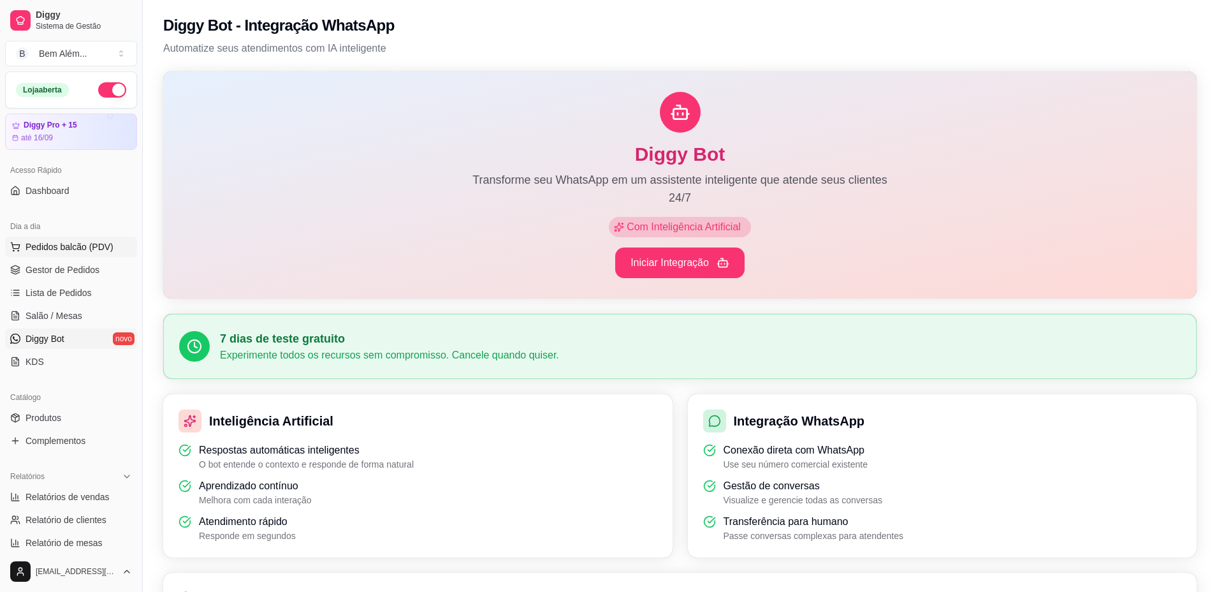
click at [121, 250] on button "Pedidos balcão (PDV)" at bounding box center [71, 247] width 132 height 20
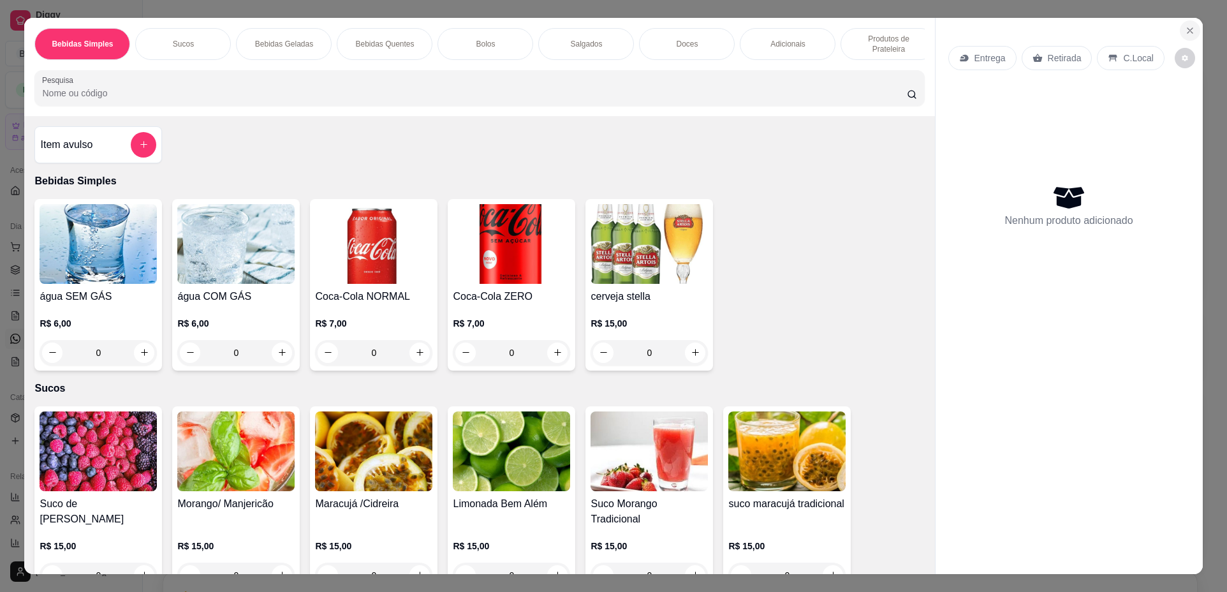
click at [1180, 27] on button "Close" at bounding box center [1190, 30] width 20 height 20
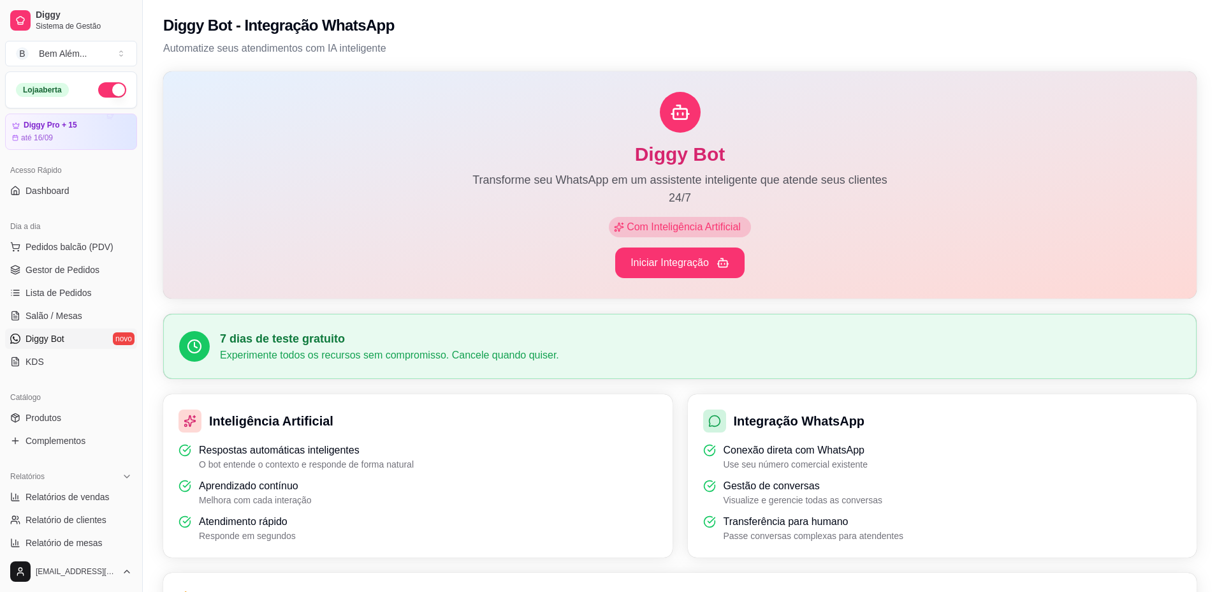
click at [31, 326] on ul "Pedidos balcão (PDV) Gestor de Pedidos Lista de Pedidos Salão / Mesas Diggy Bot…" at bounding box center [71, 304] width 132 height 135
click at [38, 316] on span "Salão / Mesas" at bounding box center [54, 315] width 57 height 13
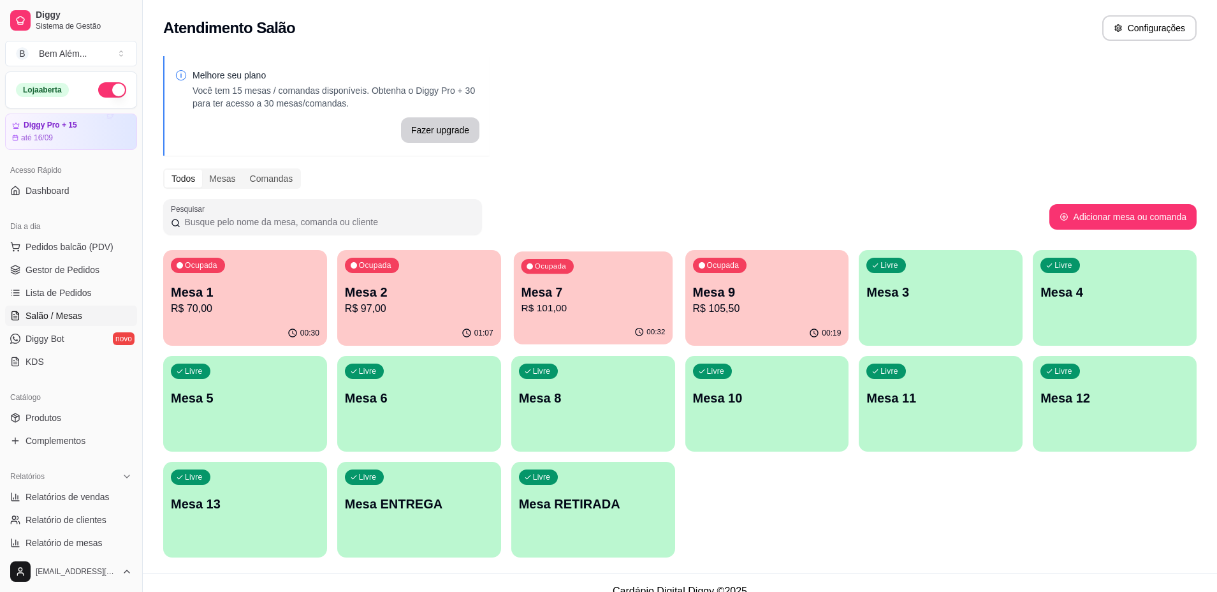
click at [581, 325] on div "00:32" at bounding box center [593, 332] width 159 height 24
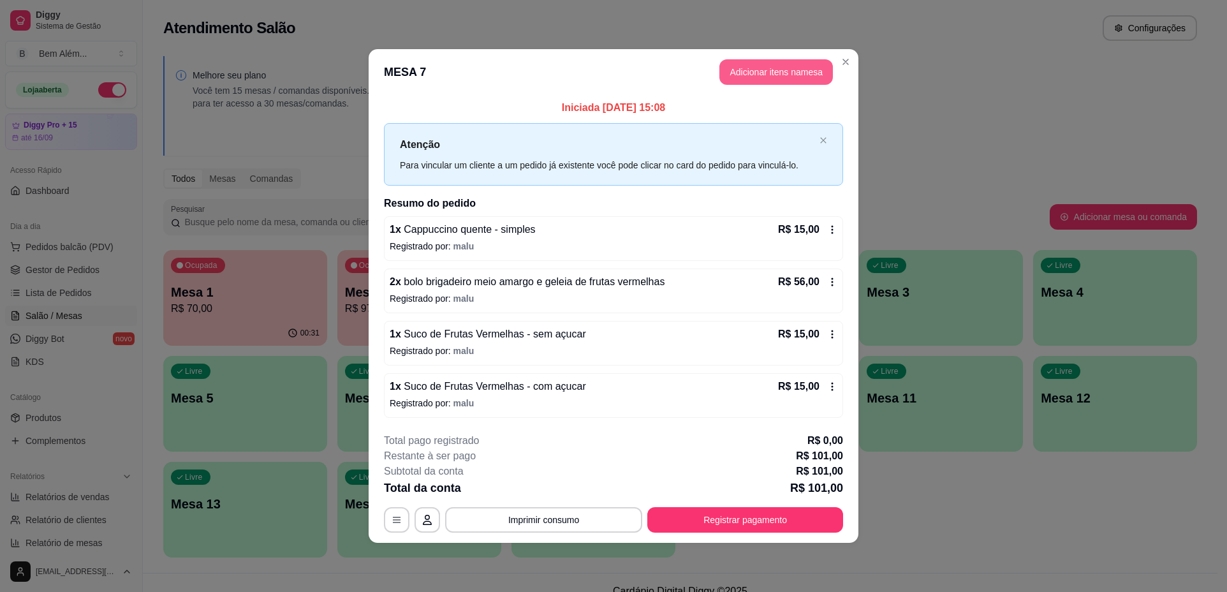
click at [749, 73] on button "Adicionar itens na mesa" at bounding box center [776, 72] width 114 height 26
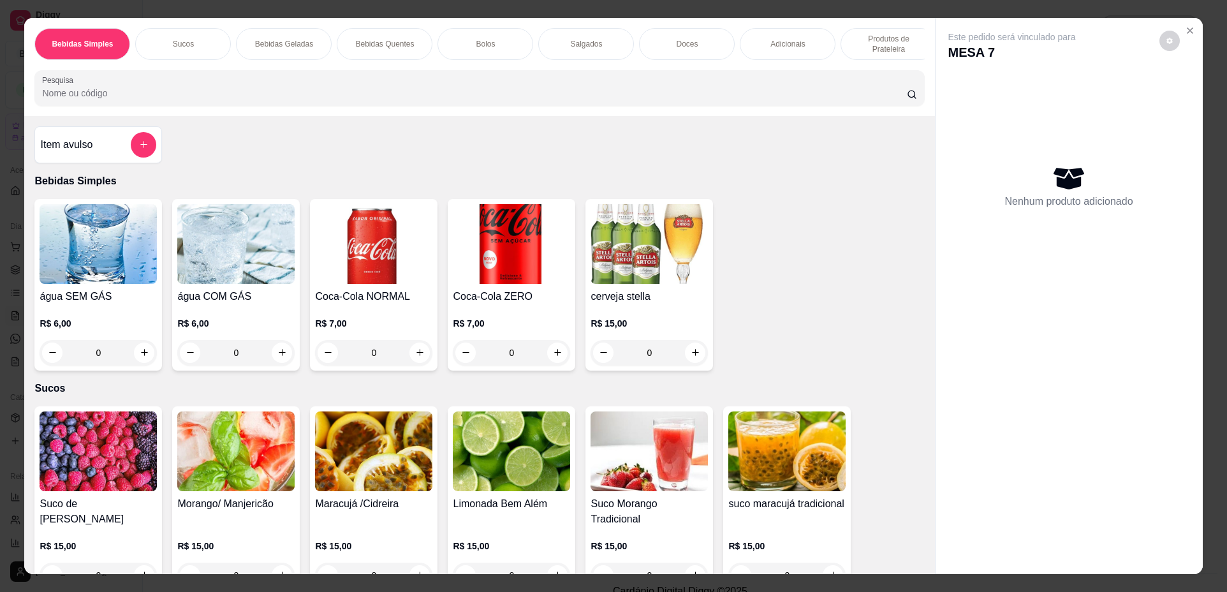
click at [131, 284] on img at bounding box center [98, 244] width 117 height 80
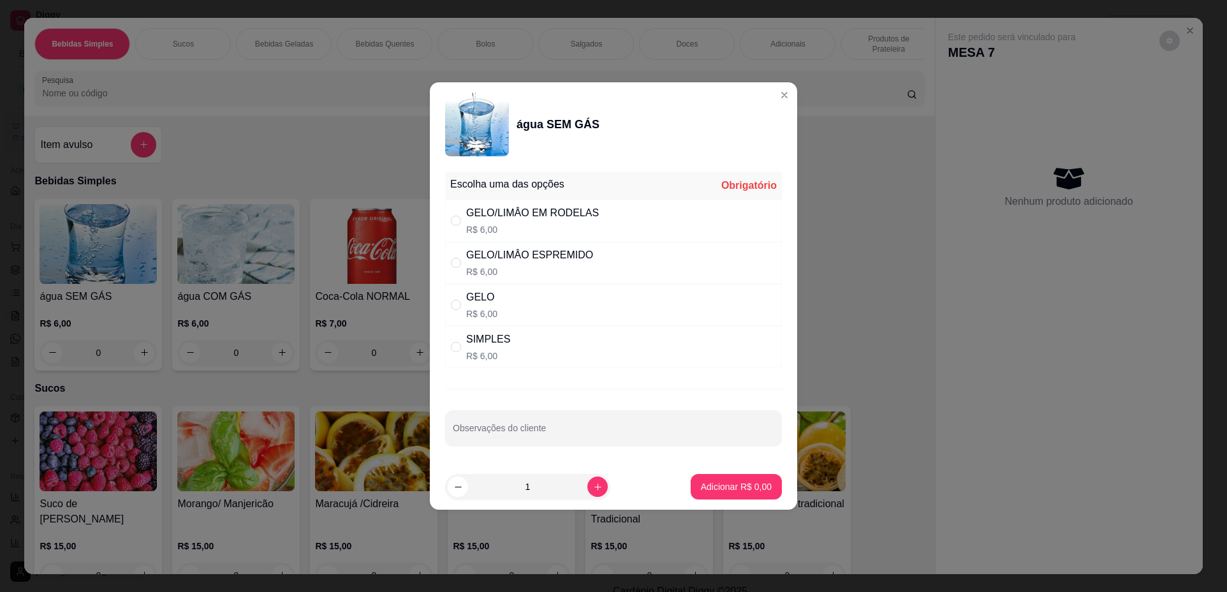
click at [459, 346] on input "" at bounding box center [456, 347] width 10 height 10
radio input "true"
click at [712, 488] on p "Adicionar R$ 6,00" at bounding box center [735, 486] width 69 height 12
type input "1"
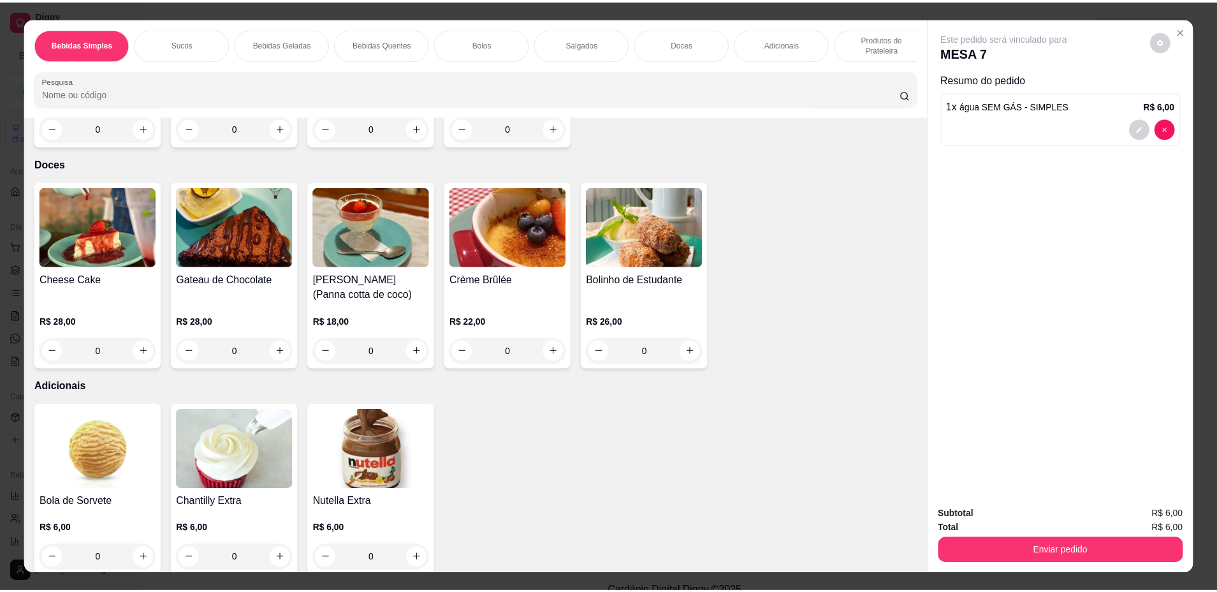
scroll to position [1722, 0]
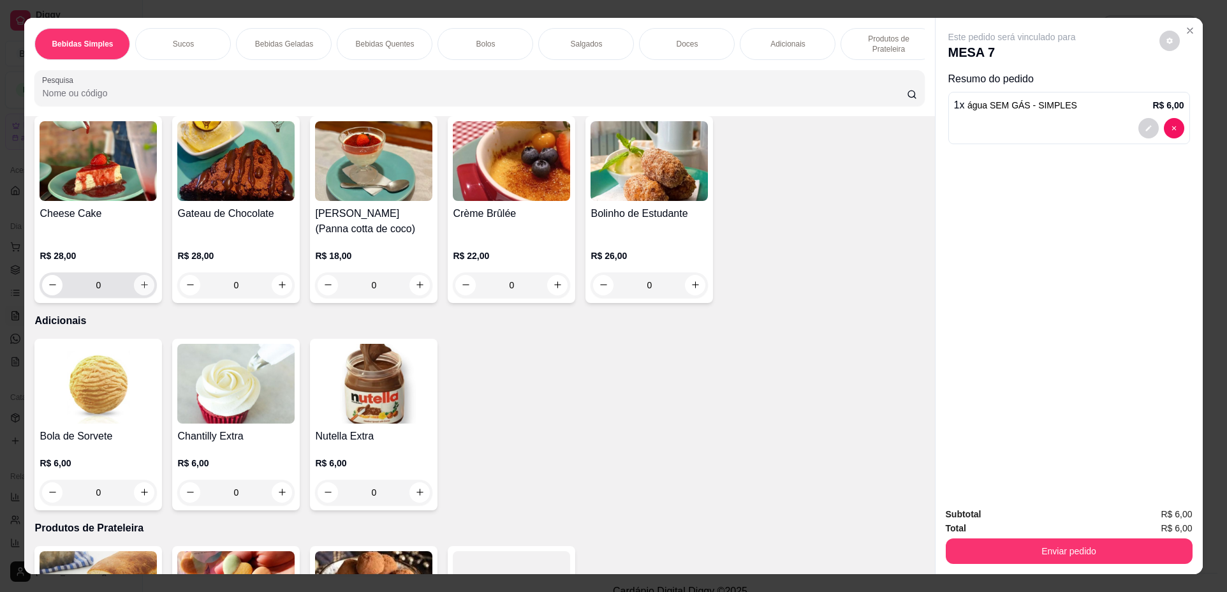
click at [140, 290] on icon "increase-product-quantity" at bounding box center [145, 285] width 10 height 10
type input "1"
click at [988, 535] on div "Enviar pedido" at bounding box center [1069, 549] width 247 height 29
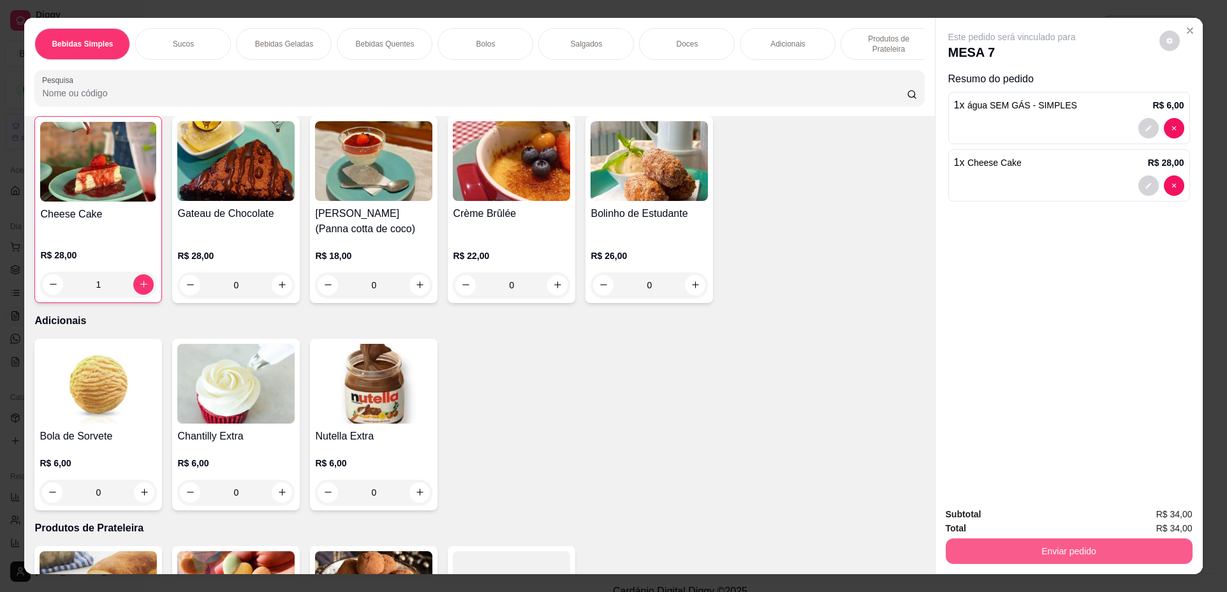
click at [981, 543] on button "Enviar pedido" at bounding box center [1069, 551] width 247 height 26
click at [987, 522] on button "Não registrar e enviar pedido" at bounding box center [1026, 520] width 133 height 24
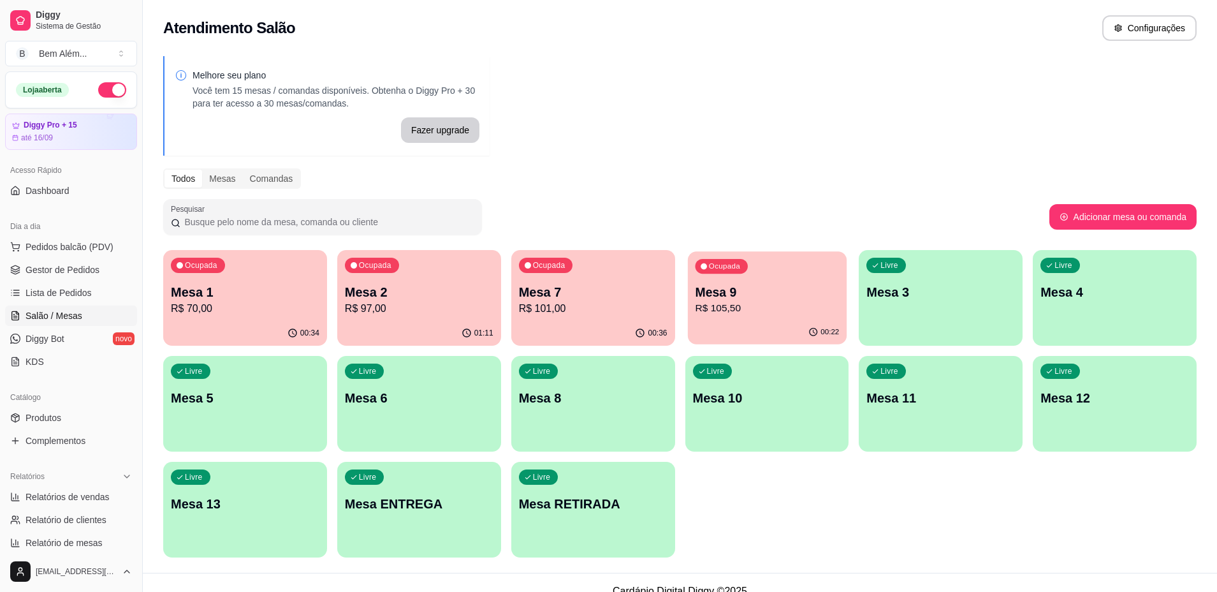
click at [770, 293] on p "Mesa 9" at bounding box center [767, 292] width 144 height 17
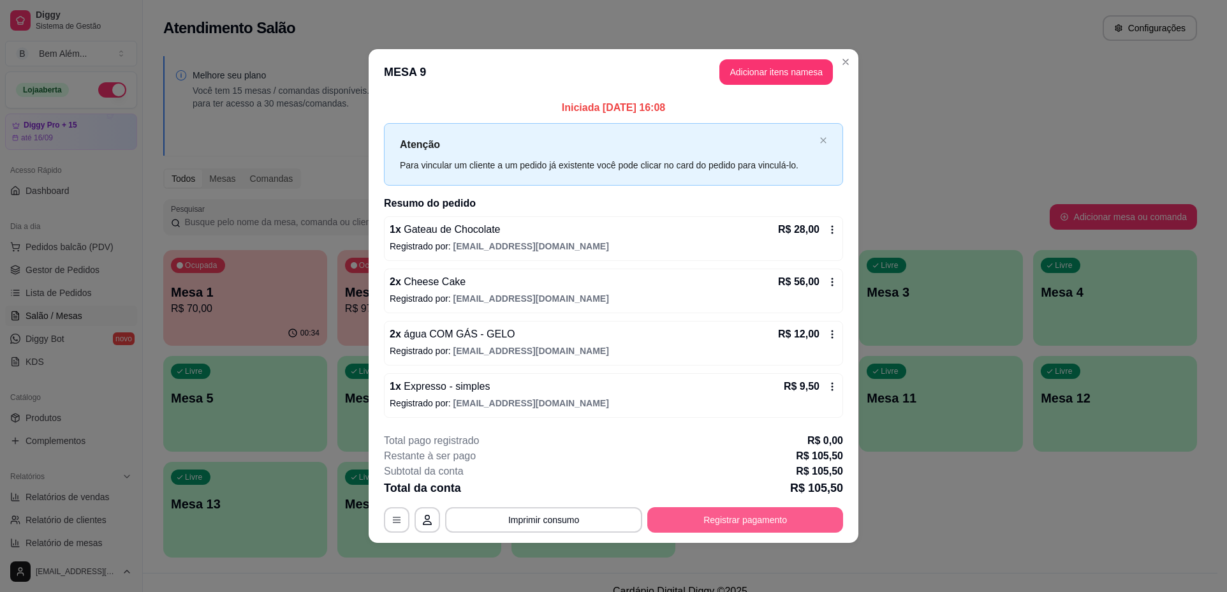
click at [725, 516] on button "Registrar pagamento" at bounding box center [745, 520] width 196 height 26
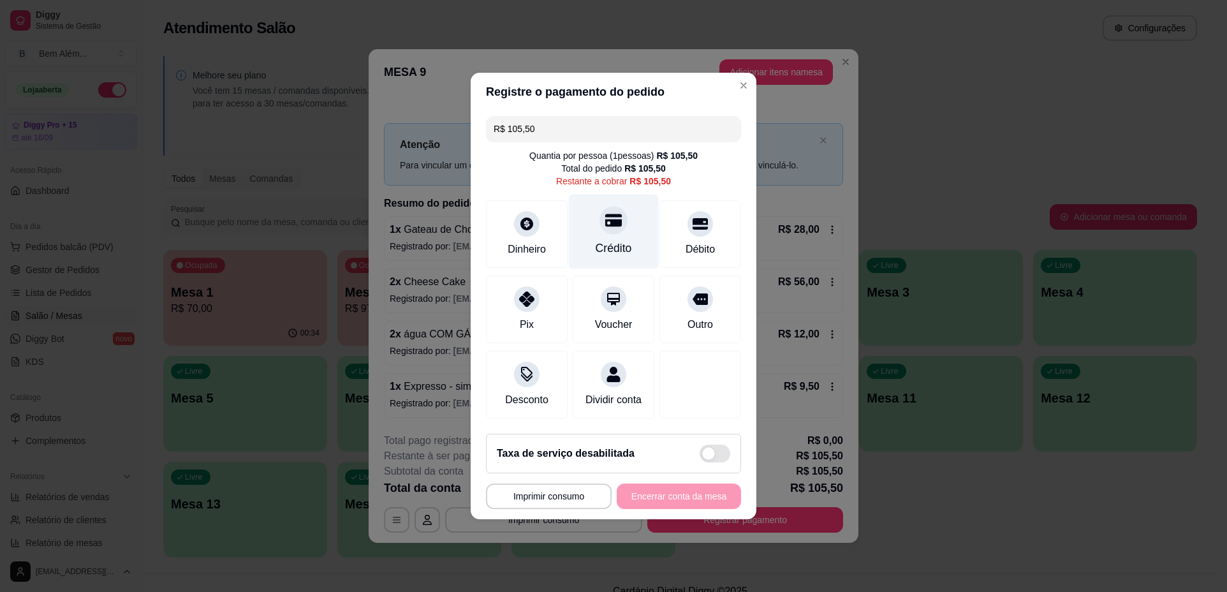
click at [605, 253] on div "Crédito" at bounding box center [614, 231] width 90 height 75
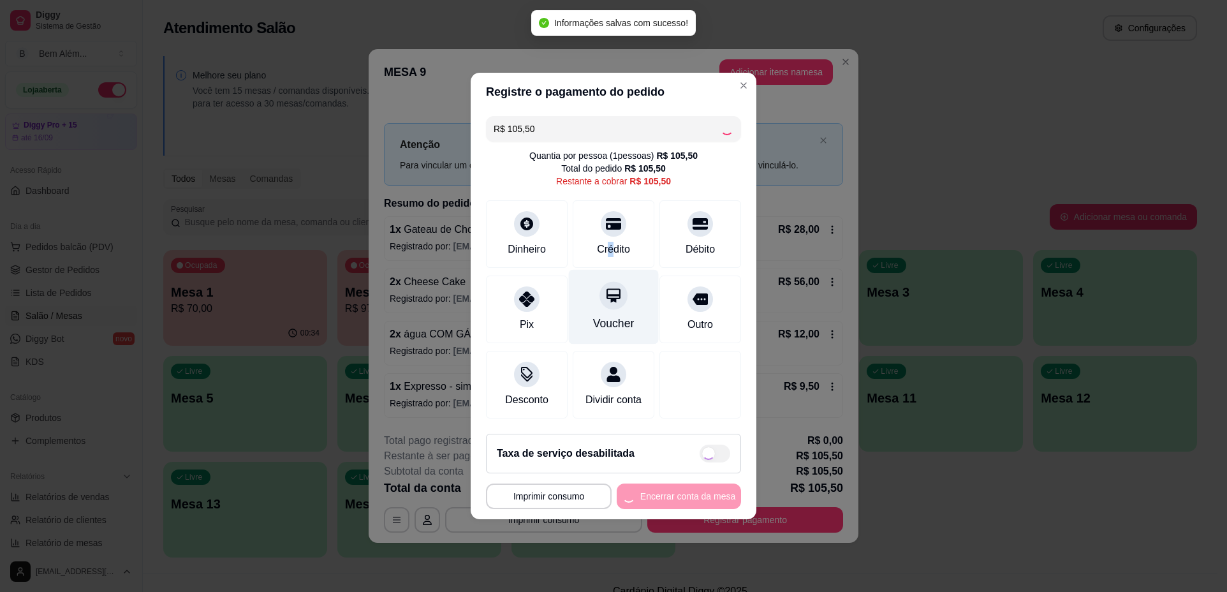
type input "R$ 0,00"
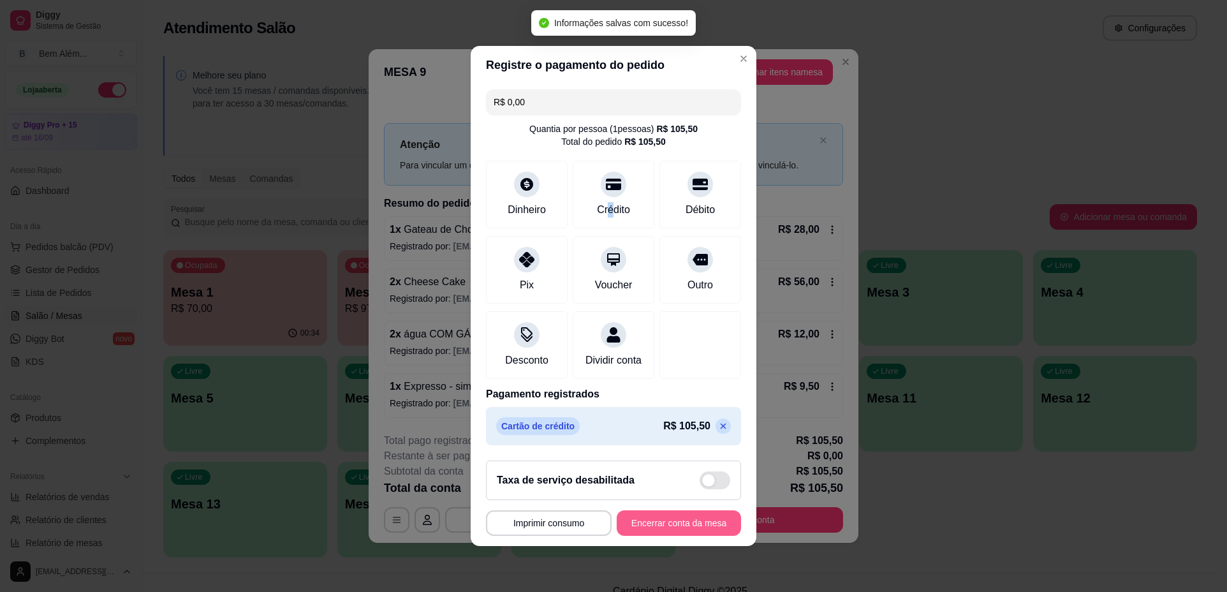
click at [661, 530] on button "Encerrar conta da mesa" at bounding box center [679, 523] width 124 height 26
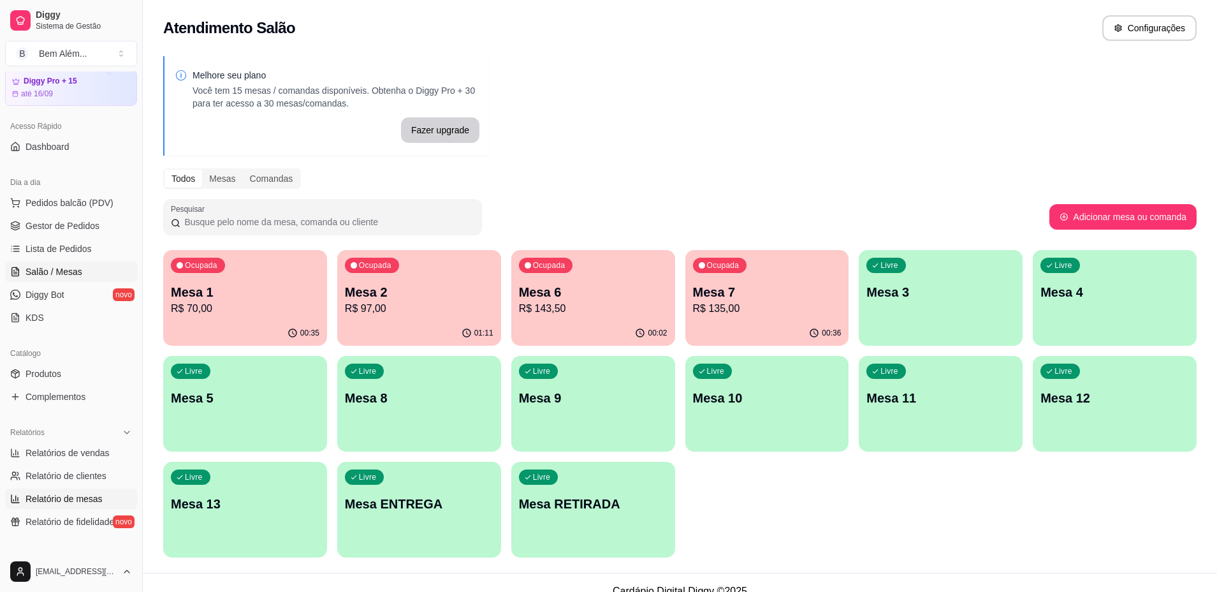
scroll to position [64, 0]
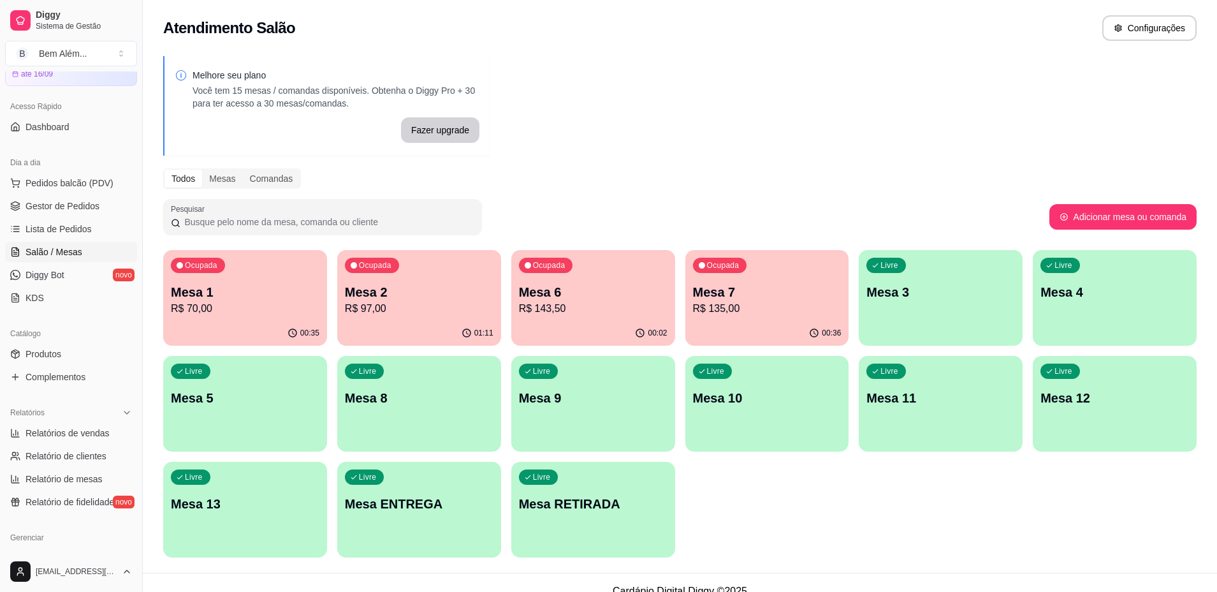
click at [68, 444] on ul "Relatórios de vendas Relatório de clientes Relatório de mesas Relatório de fide…" at bounding box center [71, 467] width 132 height 89
click at [80, 428] on span "Relatórios de vendas" at bounding box center [68, 433] width 84 height 13
select select "ALL"
select select "0"
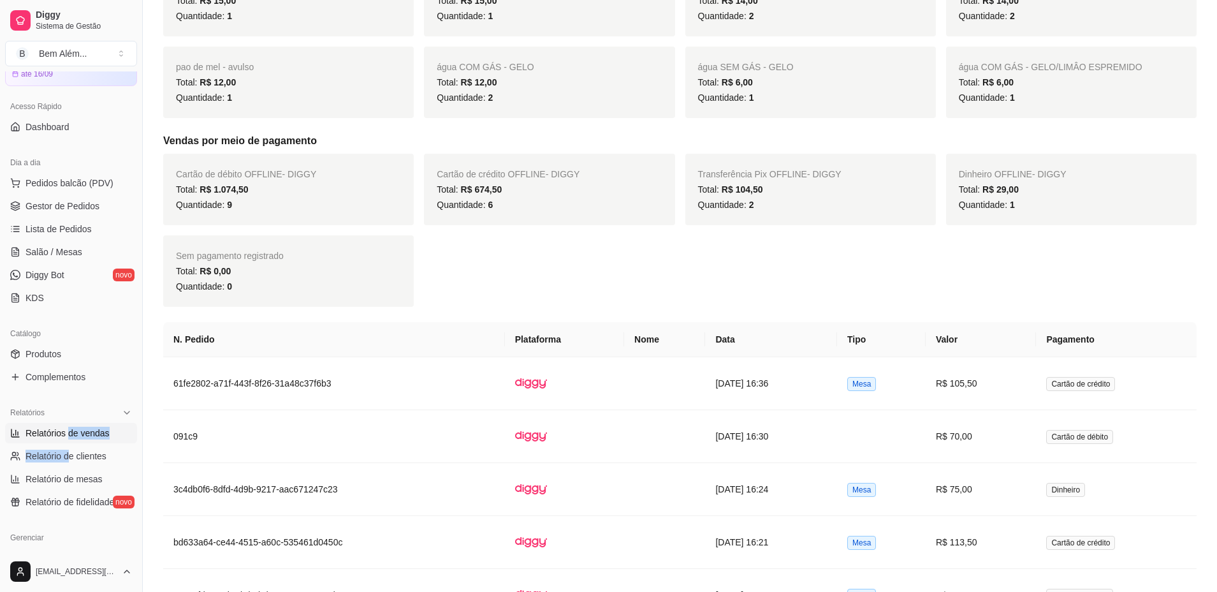
scroll to position [893, 0]
click at [705, 376] on td "[DATE] 16:36" at bounding box center [771, 382] width 132 height 53
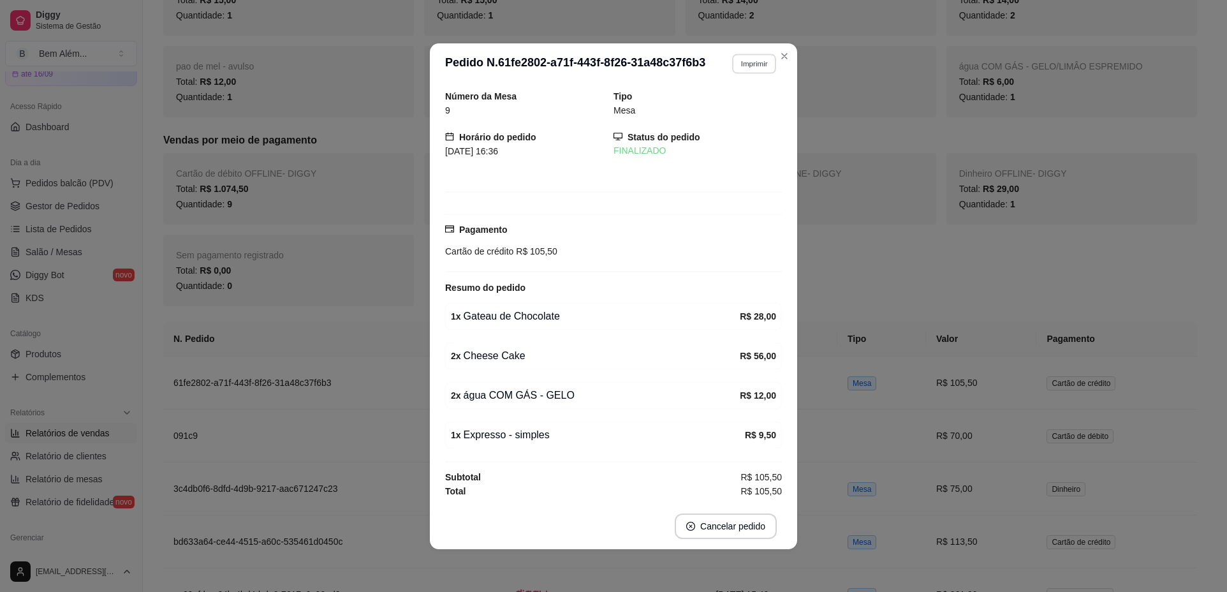
click at [759, 68] on button "Imprimir" at bounding box center [754, 64] width 44 height 20
click at [737, 115] on button "impressao computador" at bounding box center [722, 108] width 96 height 20
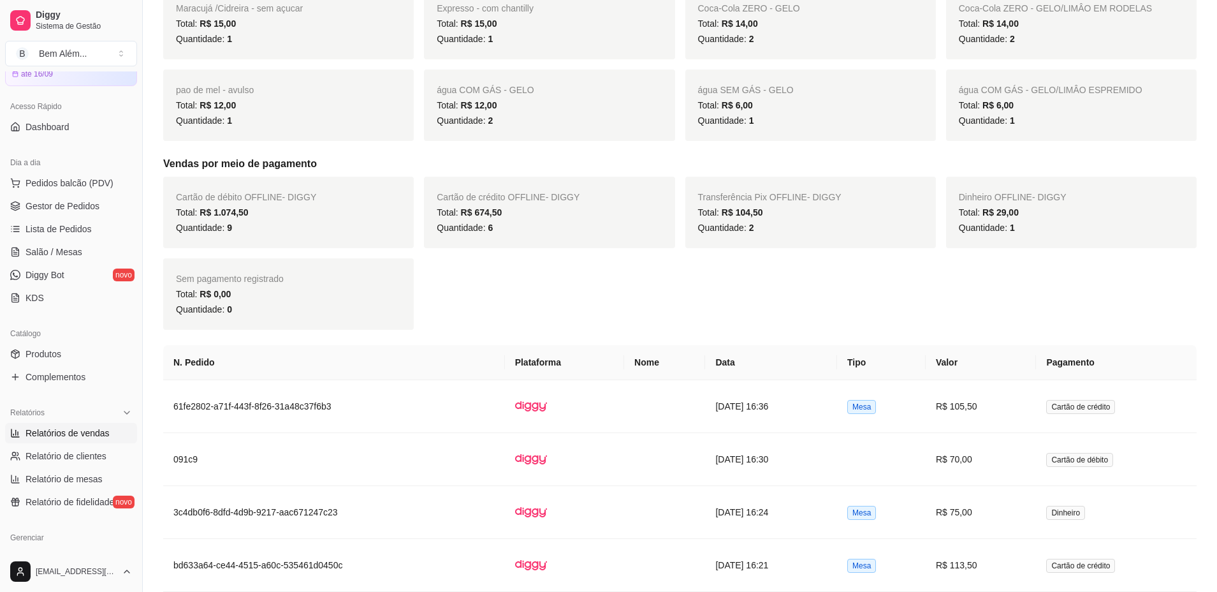
scroll to position [829, 0]
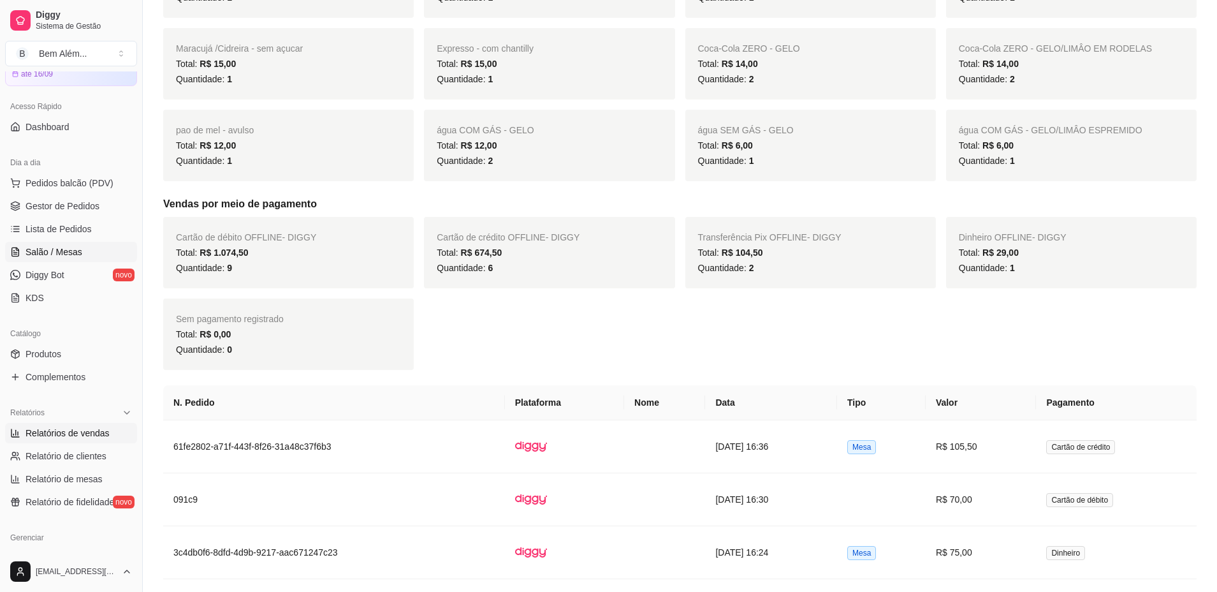
click at [103, 248] on link "Salão / Mesas" at bounding box center [71, 252] width 132 height 20
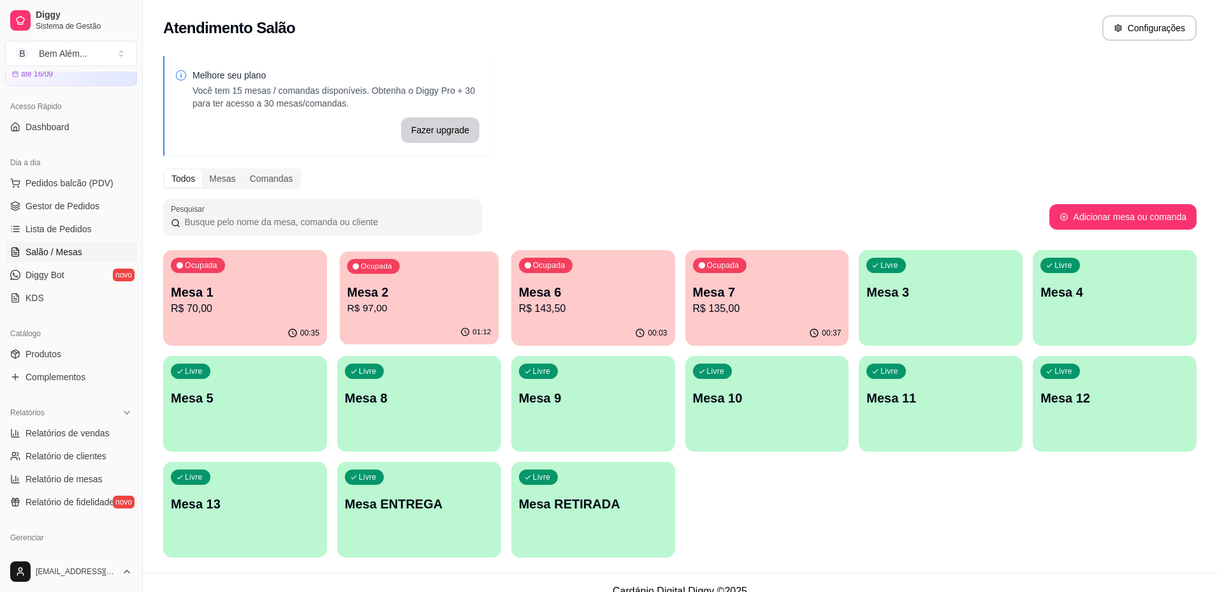
click at [399, 328] on div "01:12" at bounding box center [419, 332] width 159 height 24
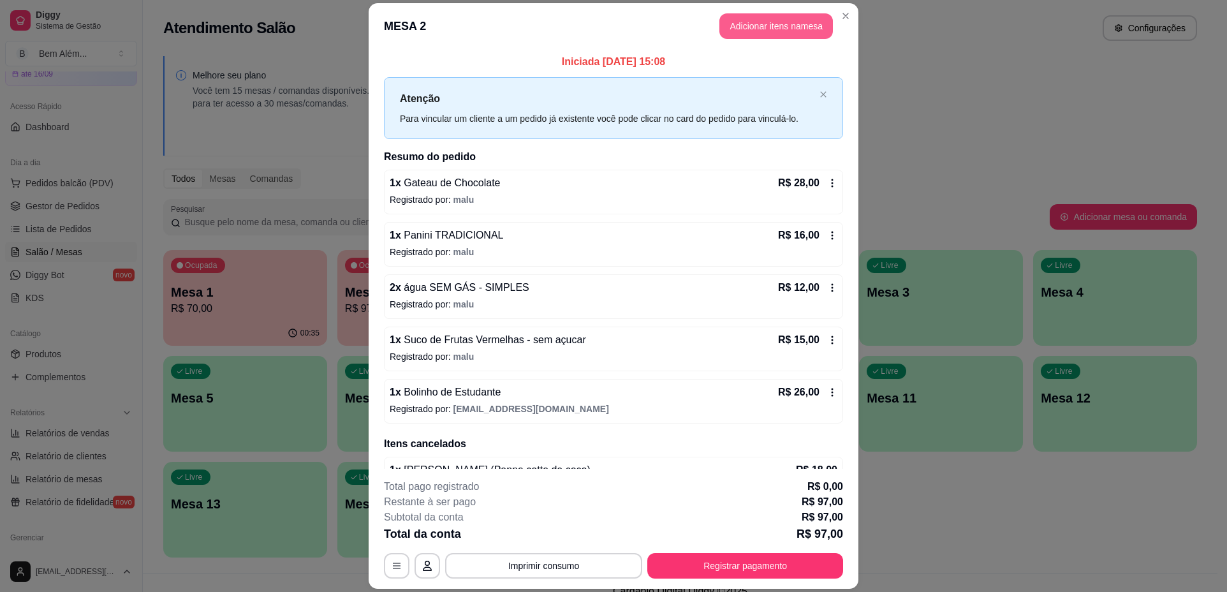
click at [761, 19] on button "Adicionar itens na mesa" at bounding box center [776, 26] width 114 height 26
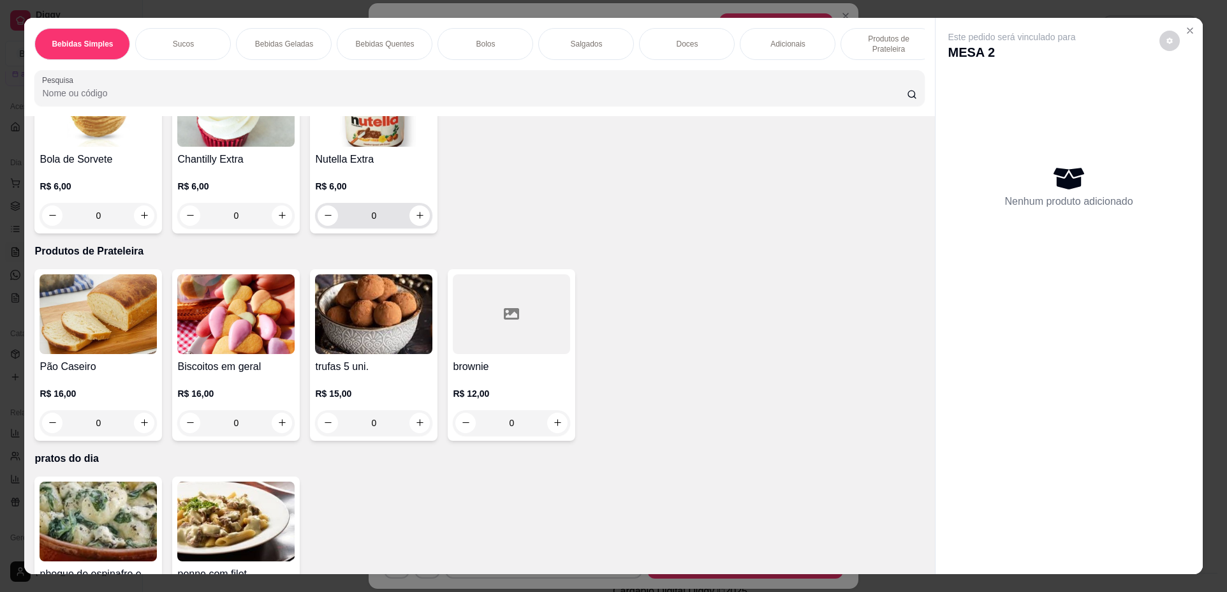
scroll to position [1913, 0]
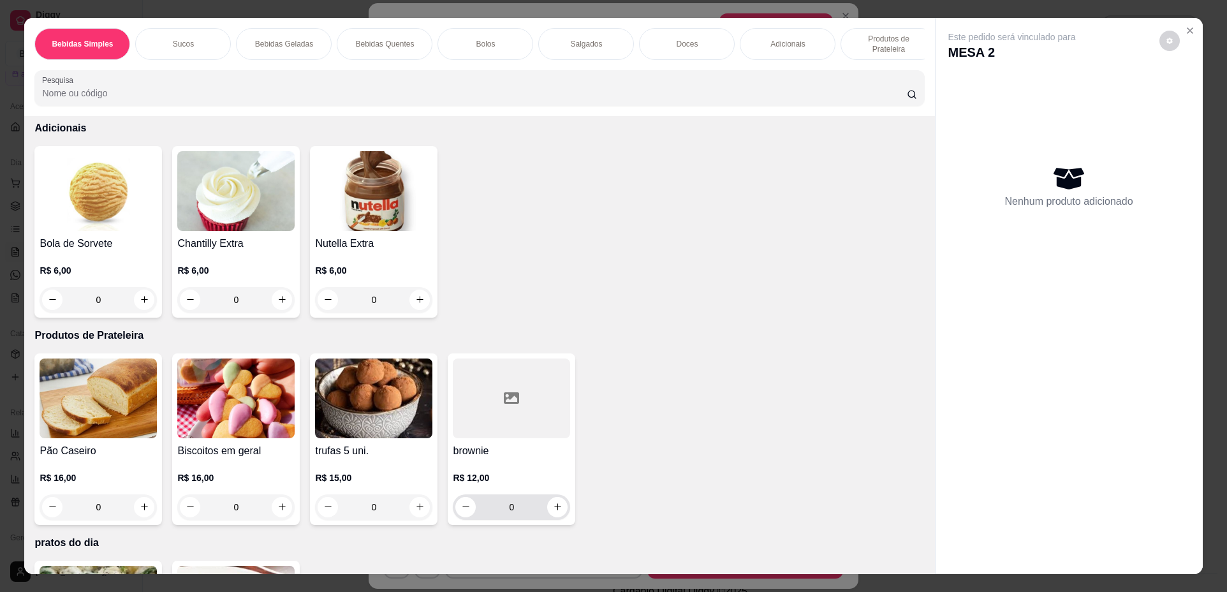
click at [554, 511] on icon "increase-product-quantity" at bounding box center [558, 507] width 10 height 10
type input "1"
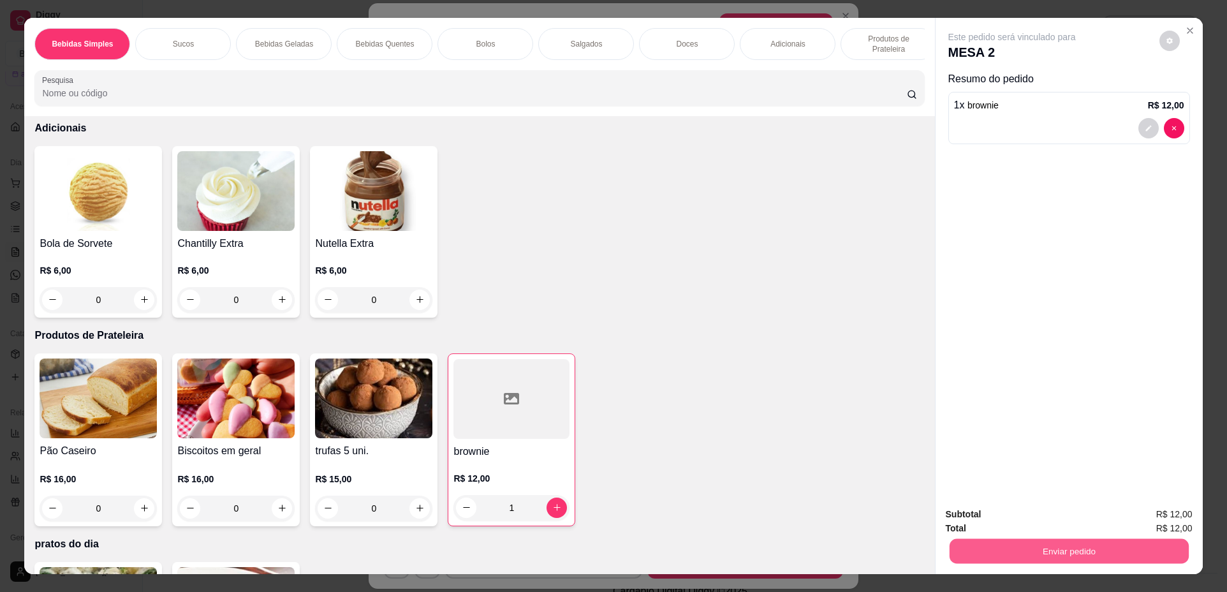
click at [1078, 548] on button "Enviar pedido" at bounding box center [1068, 551] width 239 height 25
click at [1034, 524] on button "Não registrar e enviar pedido" at bounding box center [1026, 520] width 133 height 24
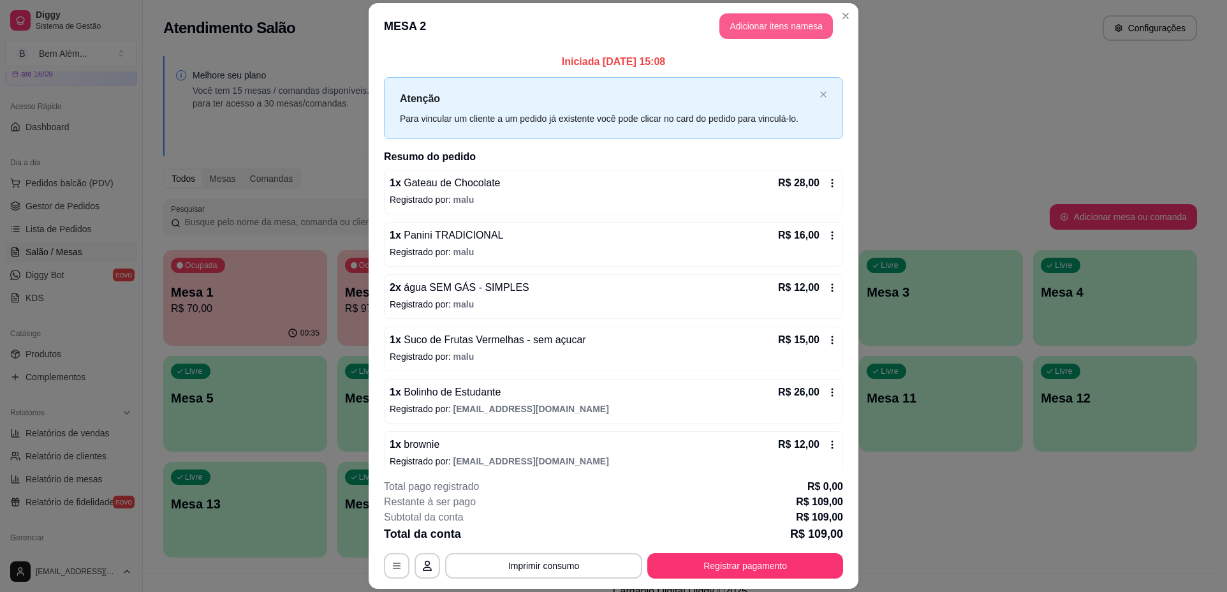
click at [776, 26] on button "Adicionar itens na mesa" at bounding box center [776, 26] width 114 height 26
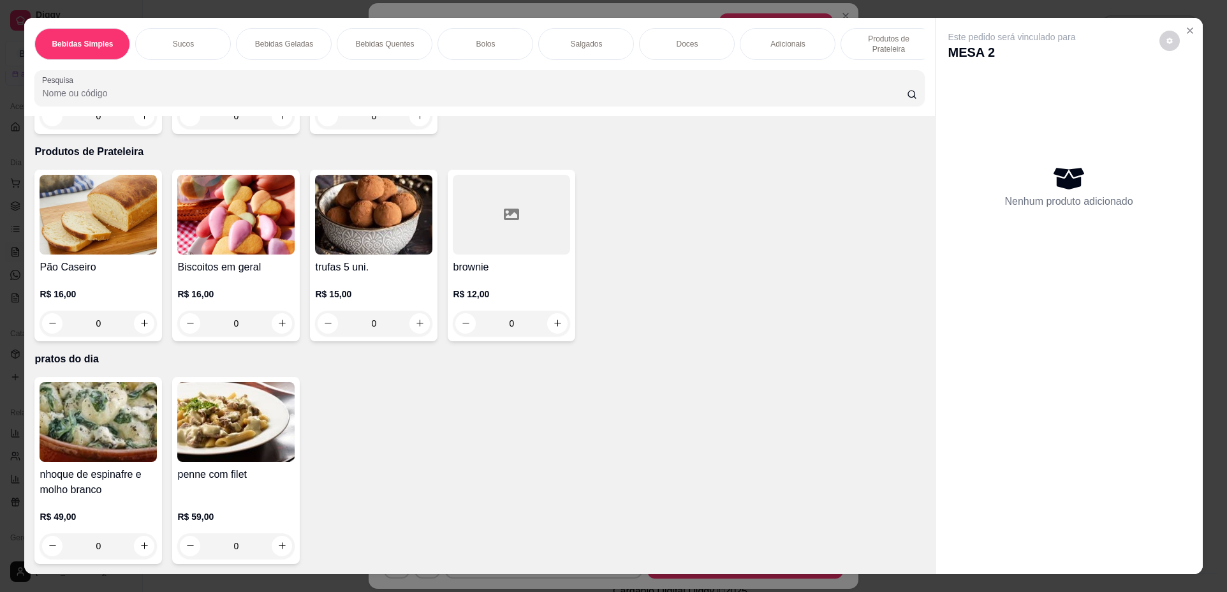
scroll to position [2104, 0]
click at [279, 325] on icon "increase-product-quantity" at bounding box center [282, 323] width 7 height 7
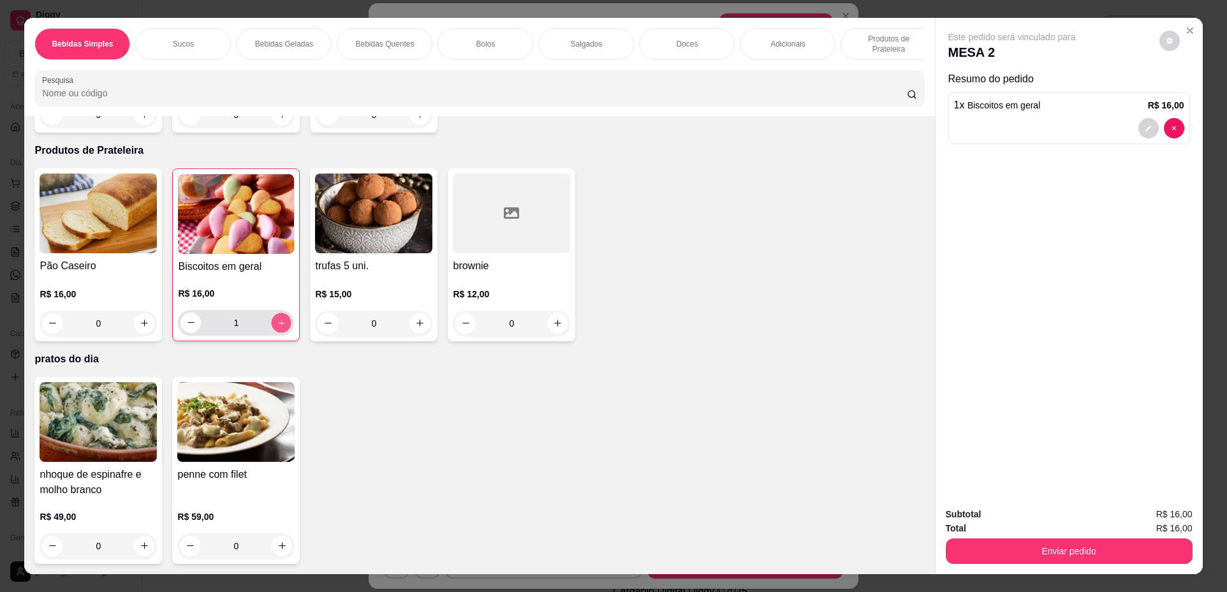
click at [277, 325] on icon "increase-product-quantity" at bounding box center [282, 323] width 10 height 10
type input "3"
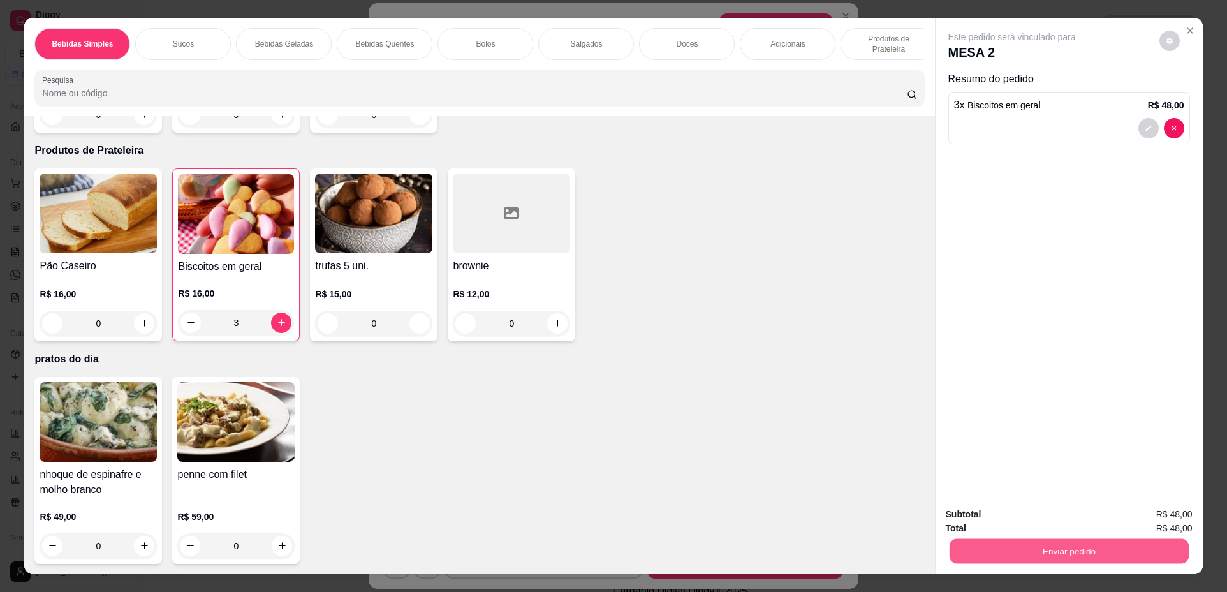
click at [985, 551] on button "Enviar pedido" at bounding box center [1068, 551] width 239 height 25
click at [999, 520] on button "Não registrar e enviar pedido" at bounding box center [1026, 520] width 133 height 24
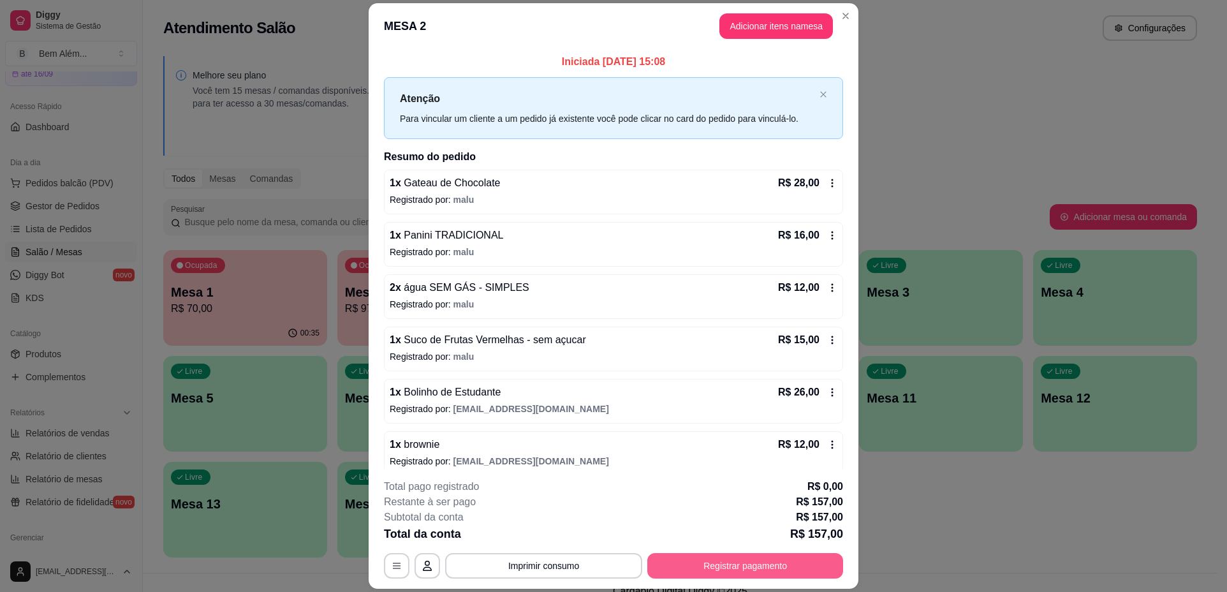
click at [819, 572] on button "Registrar pagamento" at bounding box center [745, 566] width 196 height 26
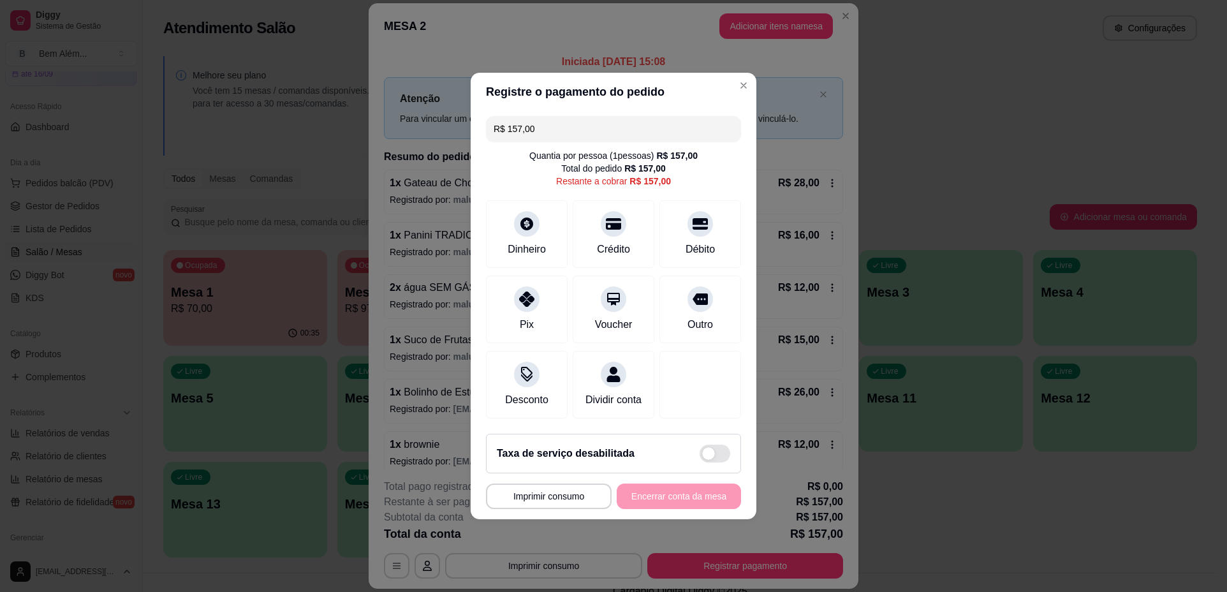
drag, startPoint x: 648, startPoint y: 115, endPoint x: 476, endPoint y: 139, distance: 173.9
click at [476, 139] on div "R$ 157,00 Quantia por pessoa ( 1 pessoas) R$ 157,00 Total do pedido R$ 157,00 R…" at bounding box center [614, 267] width 286 height 312
click at [695, 206] on div at bounding box center [700, 220] width 28 height 28
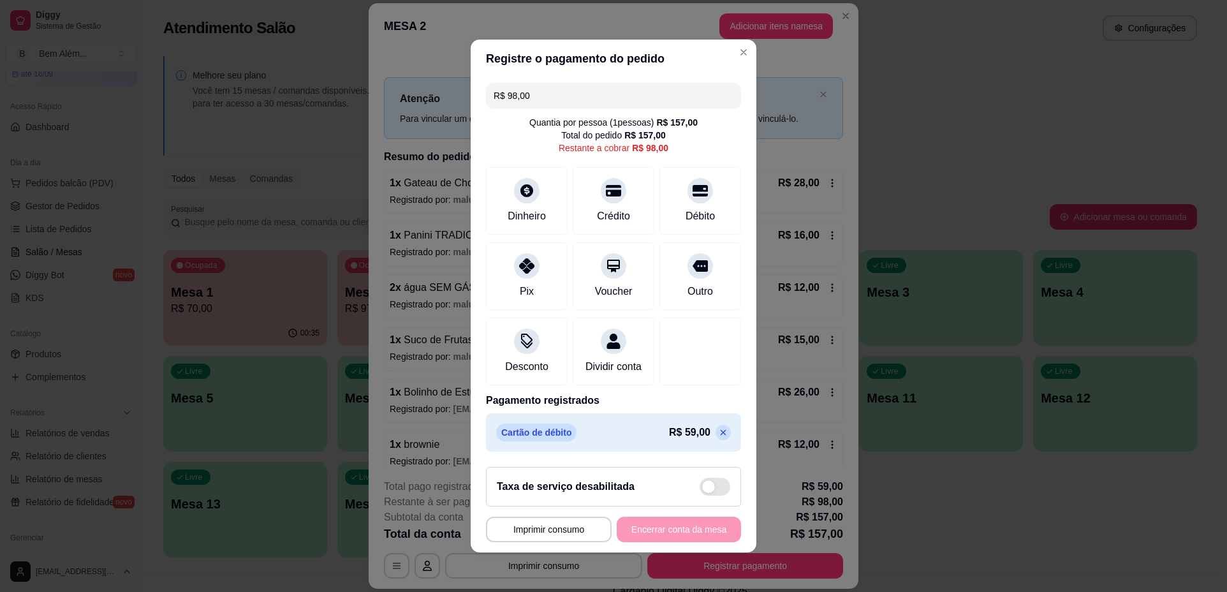
click at [541, 83] on input "R$ 98,00" at bounding box center [614, 96] width 240 height 26
drag, startPoint x: 633, startPoint y: 87, endPoint x: 233, endPoint y: 128, distance: 402.0
click at [233, 128] on div "**********" at bounding box center [613, 296] width 1227 height 592
click at [685, 217] on div "Débito" at bounding box center [701, 198] width 90 height 75
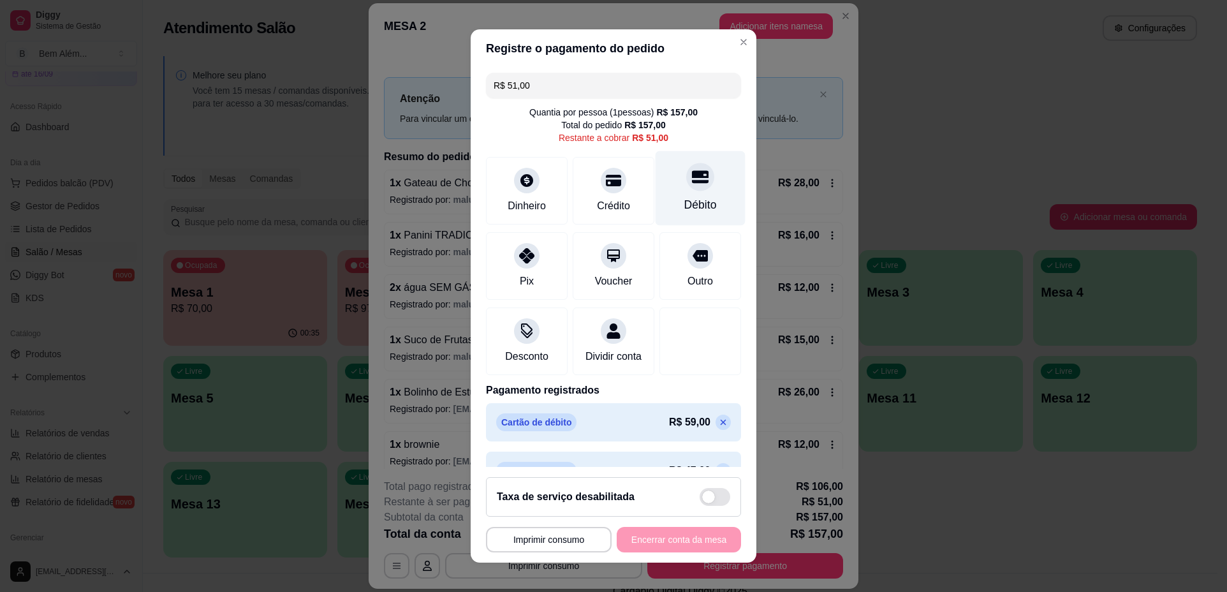
click at [705, 202] on div "Débito" at bounding box center [701, 188] width 90 height 75
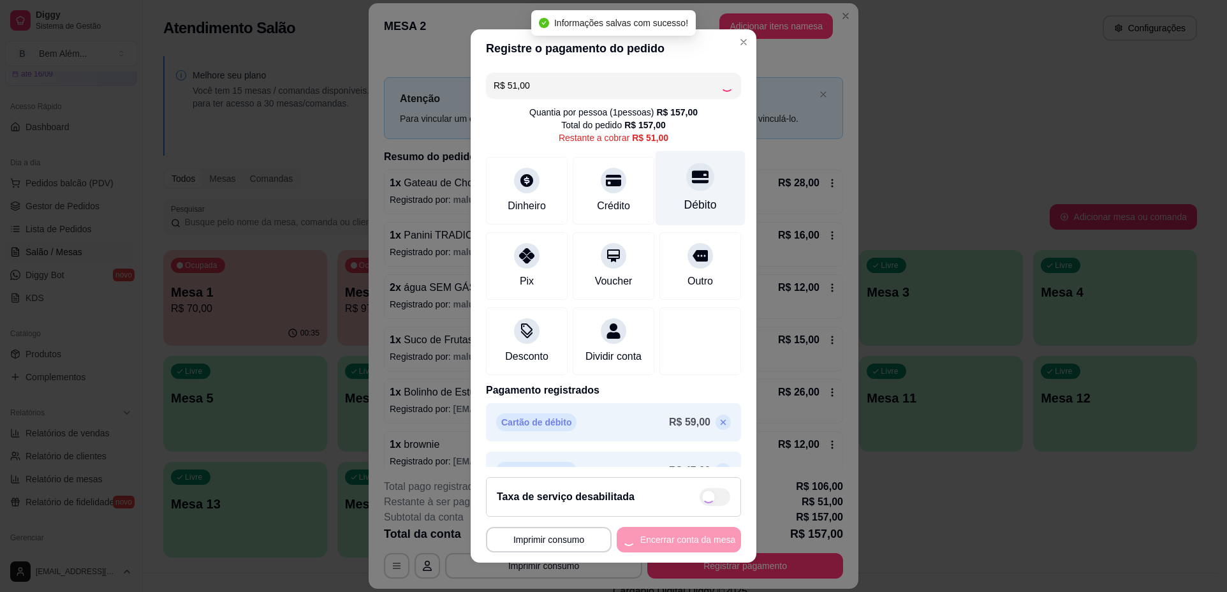
type input "R$ 0,00"
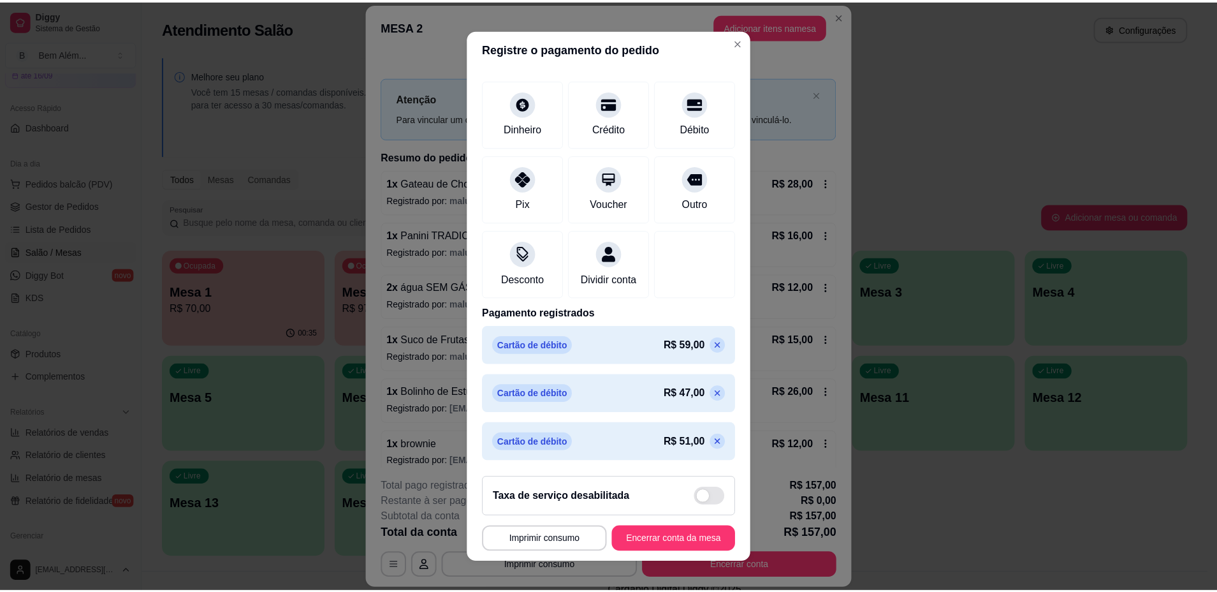
scroll to position [79, 0]
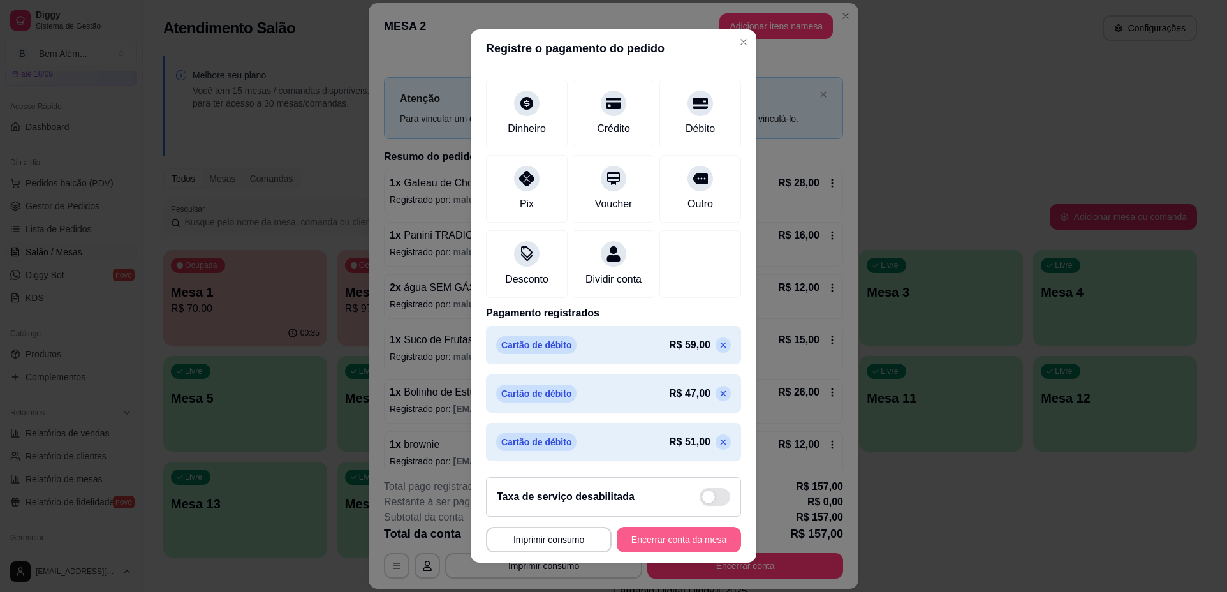
click at [668, 539] on button "Encerrar conta da mesa" at bounding box center [679, 540] width 124 height 26
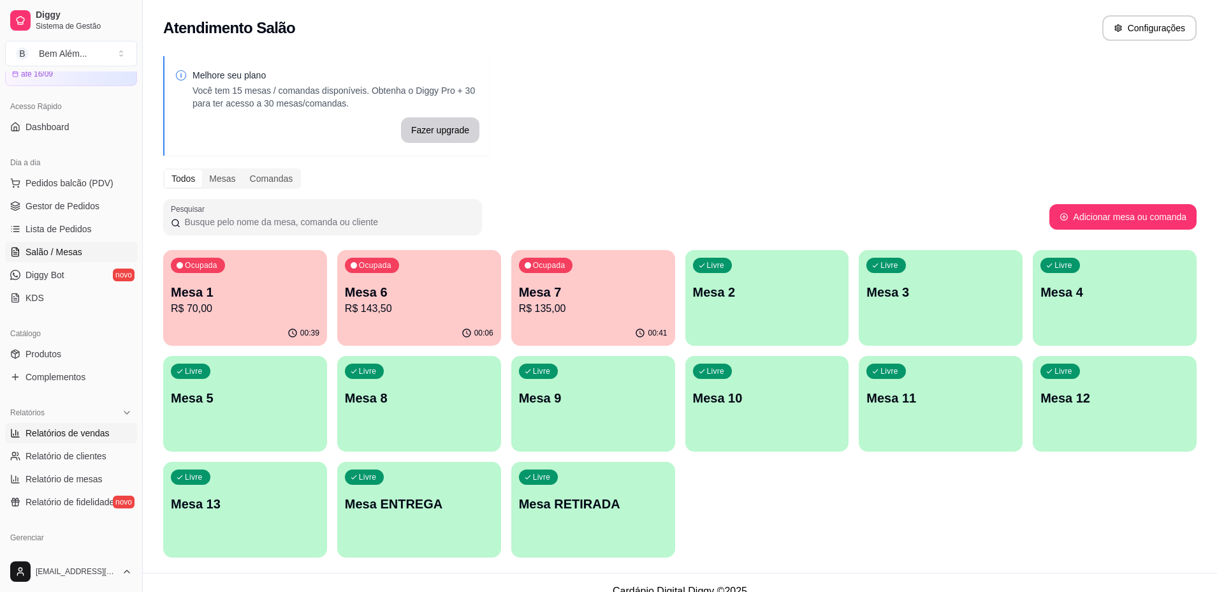
click at [34, 432] on span "Relatórios de vendas" at bounding box center [68, 433] width 84 height 13
select select "ALL"
select select "0"
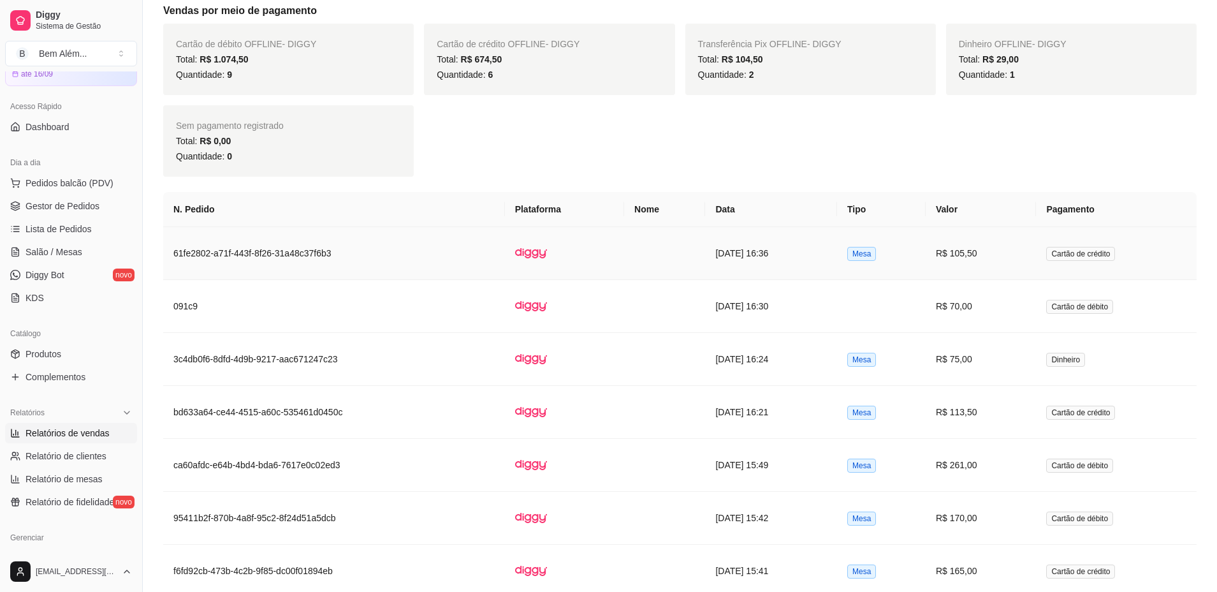
scroll to position [1084, 0]
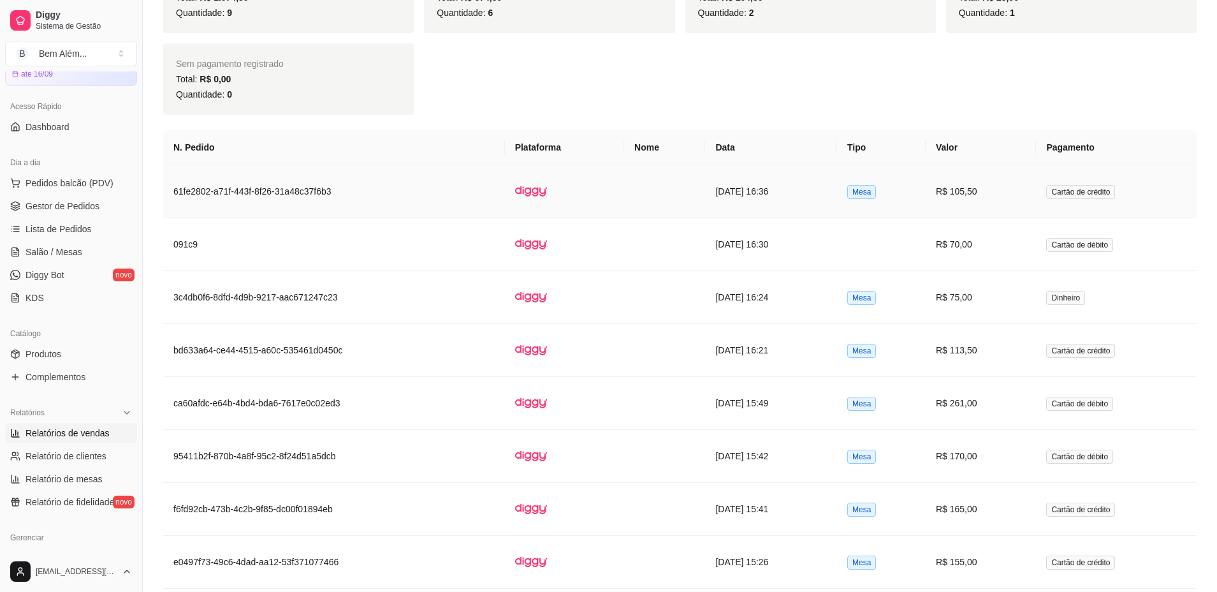
click at [705, 180] on td "[DATE] 16:36" at bounding box center [771, 191] width 132 height 53
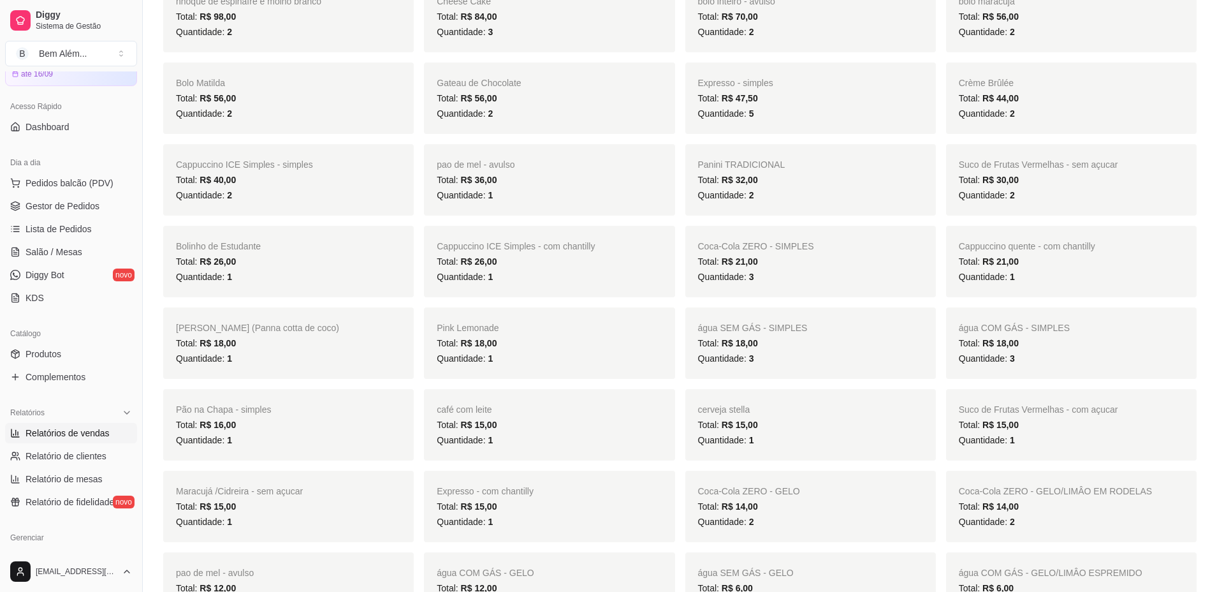
scroll to position [383, 0]
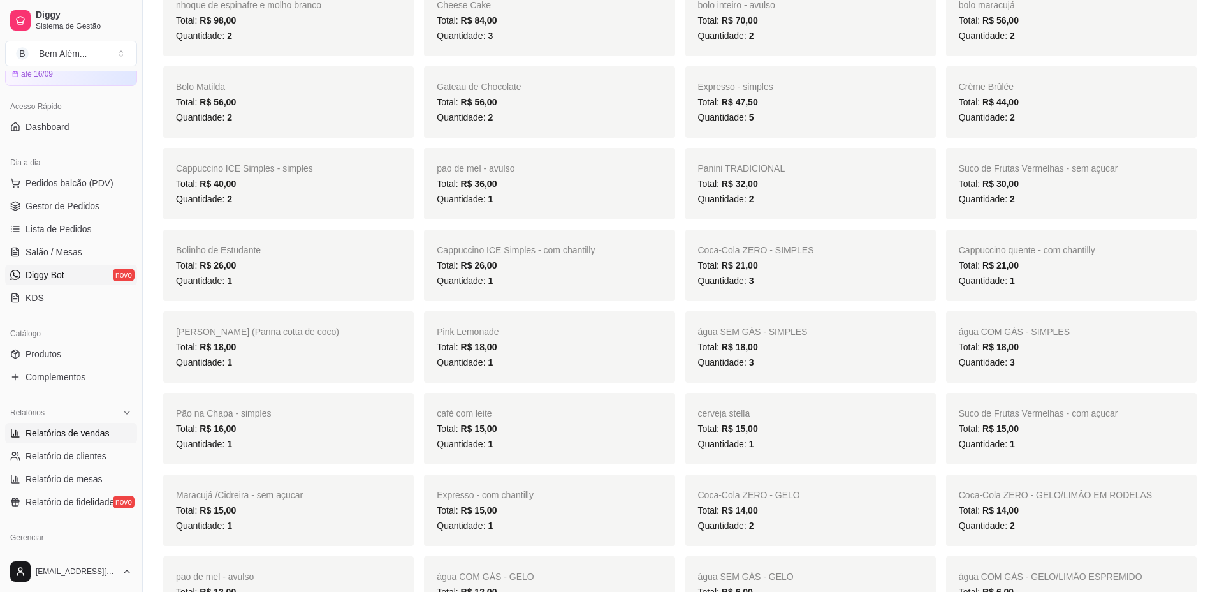
click at [79, 272] on link "Diggy Bot novo" at bounding box center [71, 275] width 132 height 20
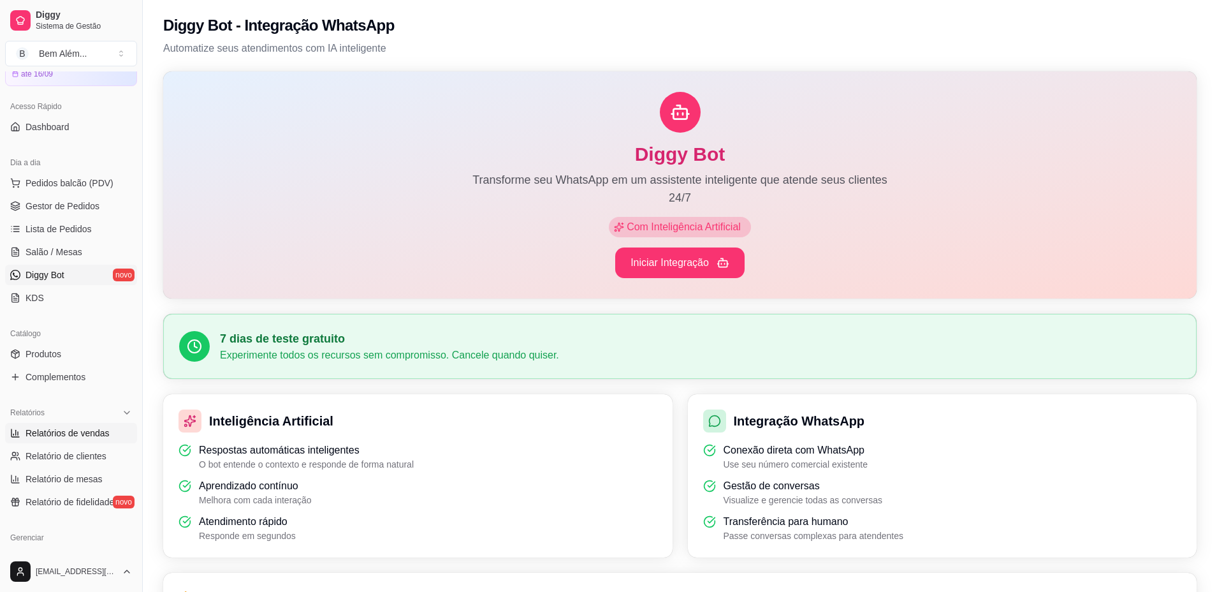
click at [77, 431] on span "Relatórios de vendas" at bounding box center [68, 433] width 84 height 13
select select "ALL"
select select "0"
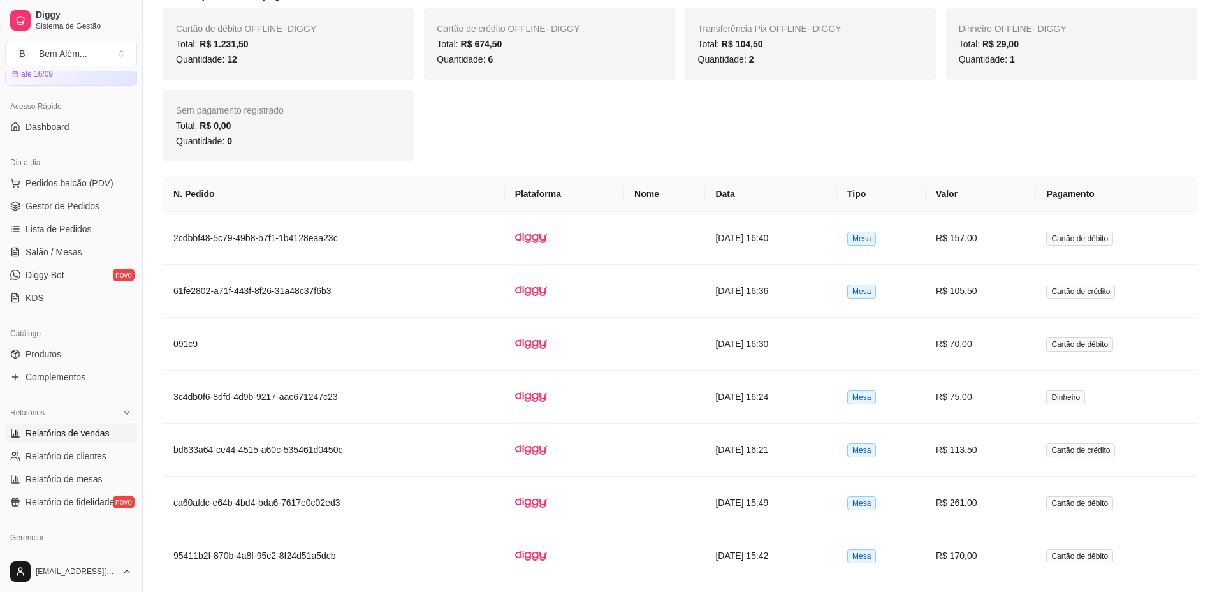
scroll to position [1148, 0]
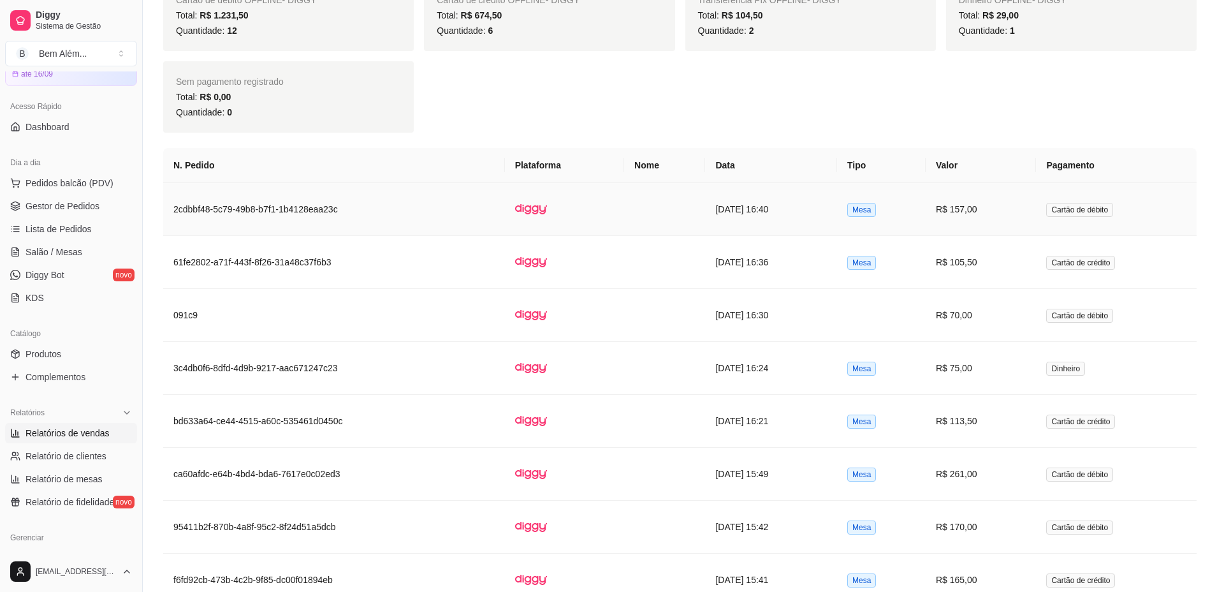
click at [629, 206] on td at bounding box center [664, 209] width 81 height 53
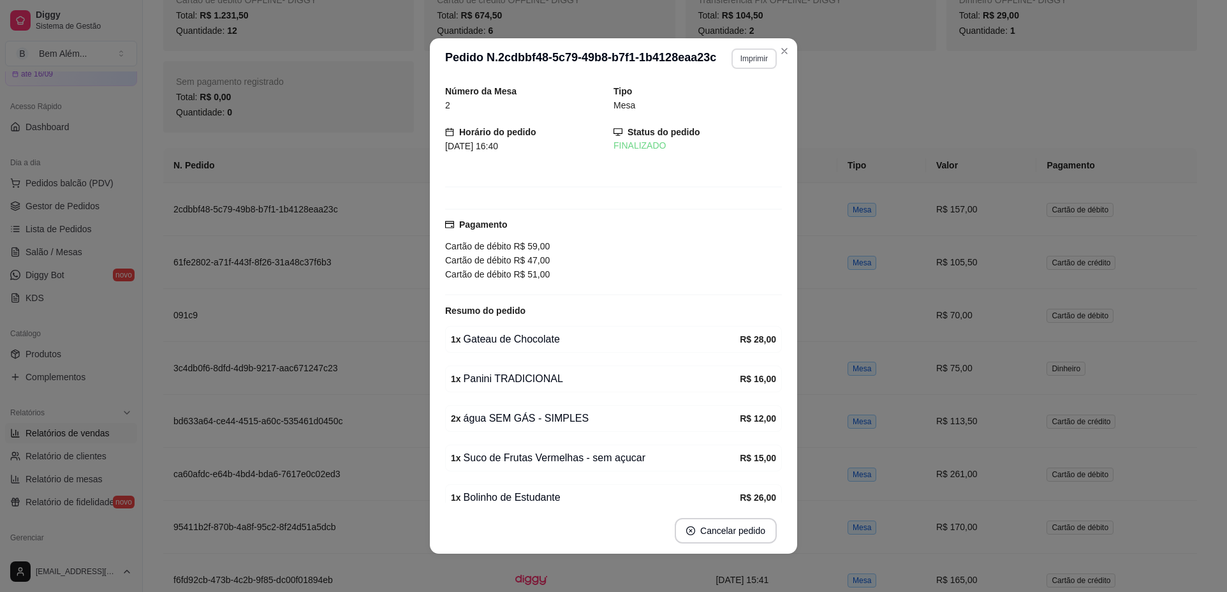
click at [731, 61] on button "Imprimir" at bounding box center [753, 58] width 45 height 20
click at [725, 109] on button "impressao computador" at bounding box center [717, 103] width 96 height 20
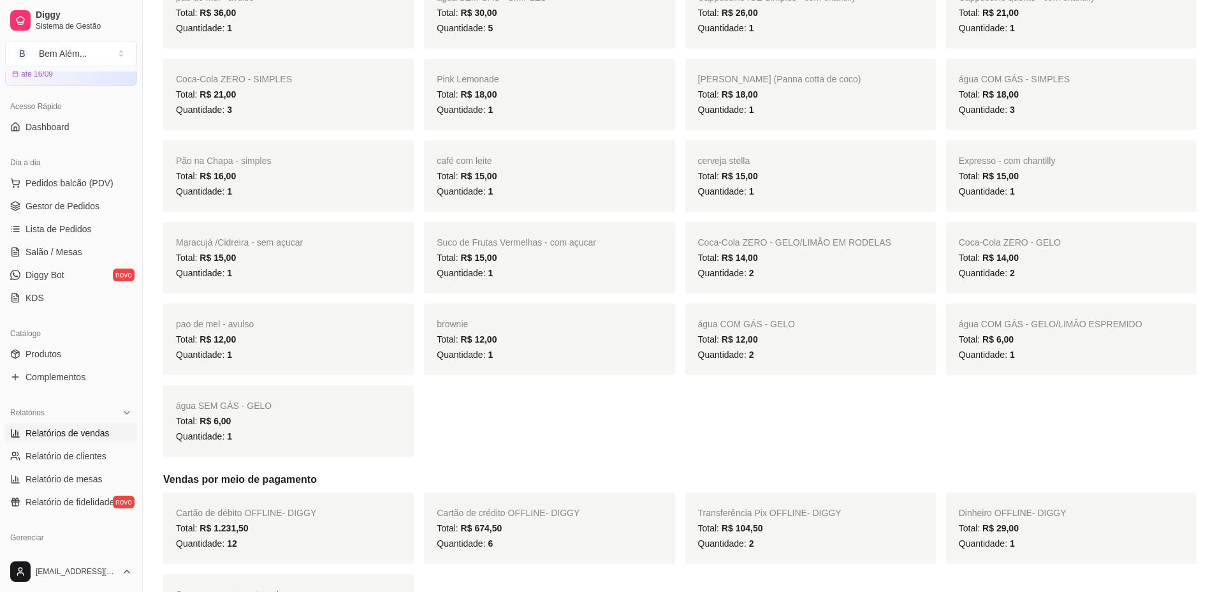
scroll to position [510, 0]
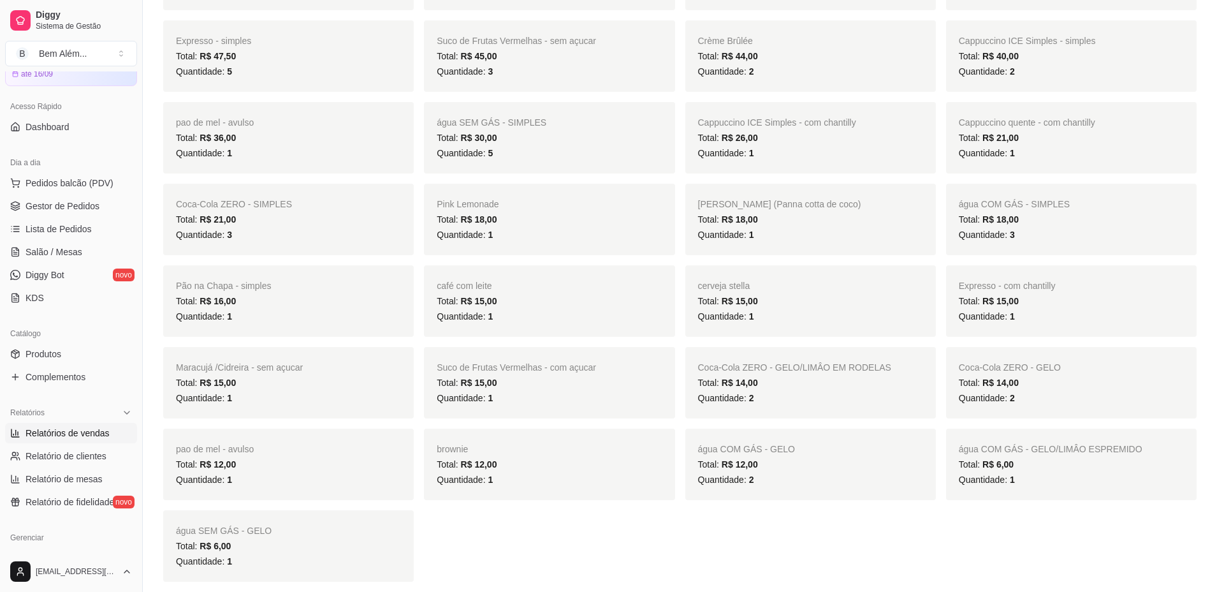
click at [90, 264] on ul "Pedidos balcão (PDV) Gestor de Pedidos Lista de Pedidos Salão / Mesas Diggy Bot…" at bounding box center [71, 240] width 132 height 135
click at [96, 249] on link "Salão / Mesas" at bounding box center [71, 252] width 132 height 20
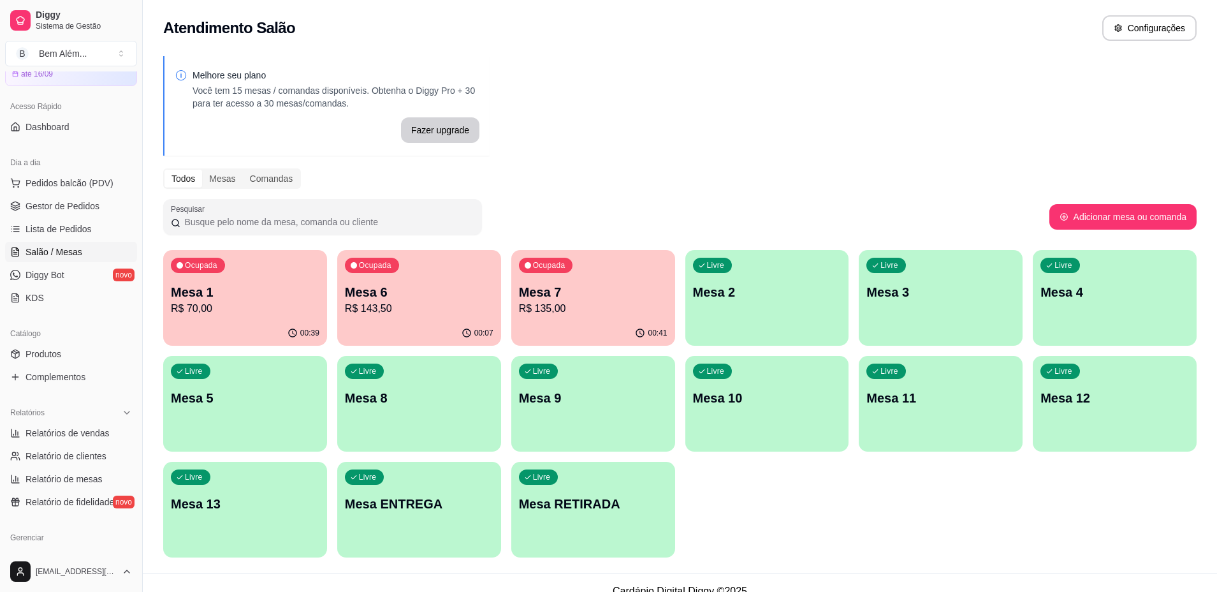
click at [638, 324] on div "00:41" at bounding box center [593, 333] width 164 height 25
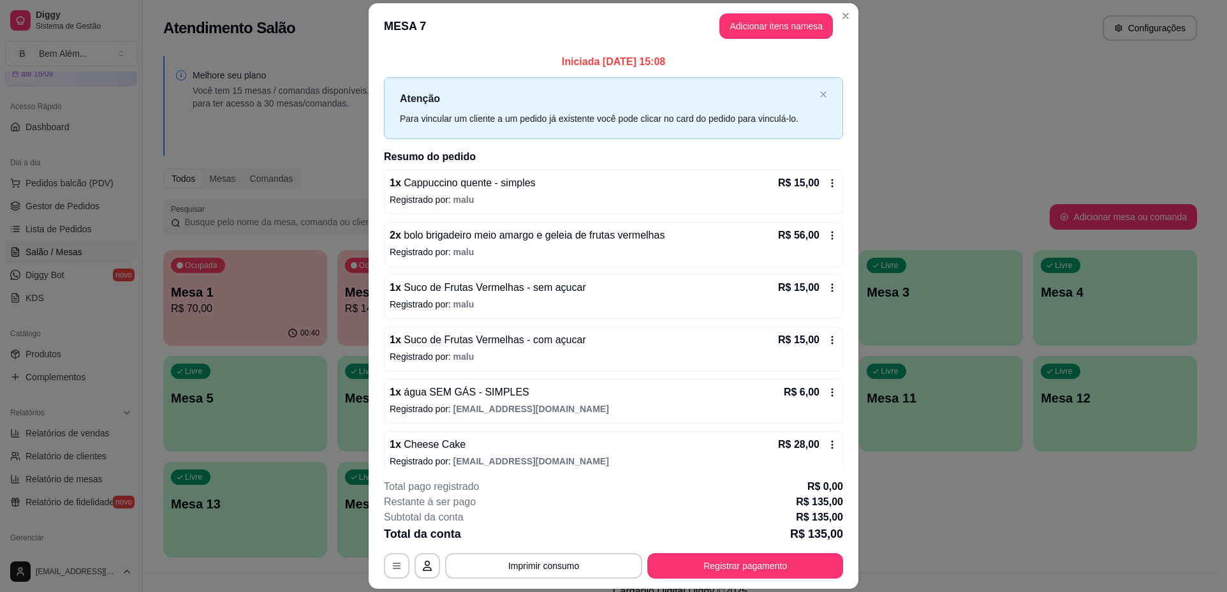
click at [541, 550] on div "**********" at bounding box center [613, 528] width 459 height 99
click at [540, 563] on button "Imprimir consumo" at bounding box center [543, 566] width 197 height 26
click at [543, 537] on button "impressao computador" at bounding box center [539, 536] width 96 height 20
click at [756, 573] on button "Registrar pagamento" at bounding box center [745, 566] width 196 height 26
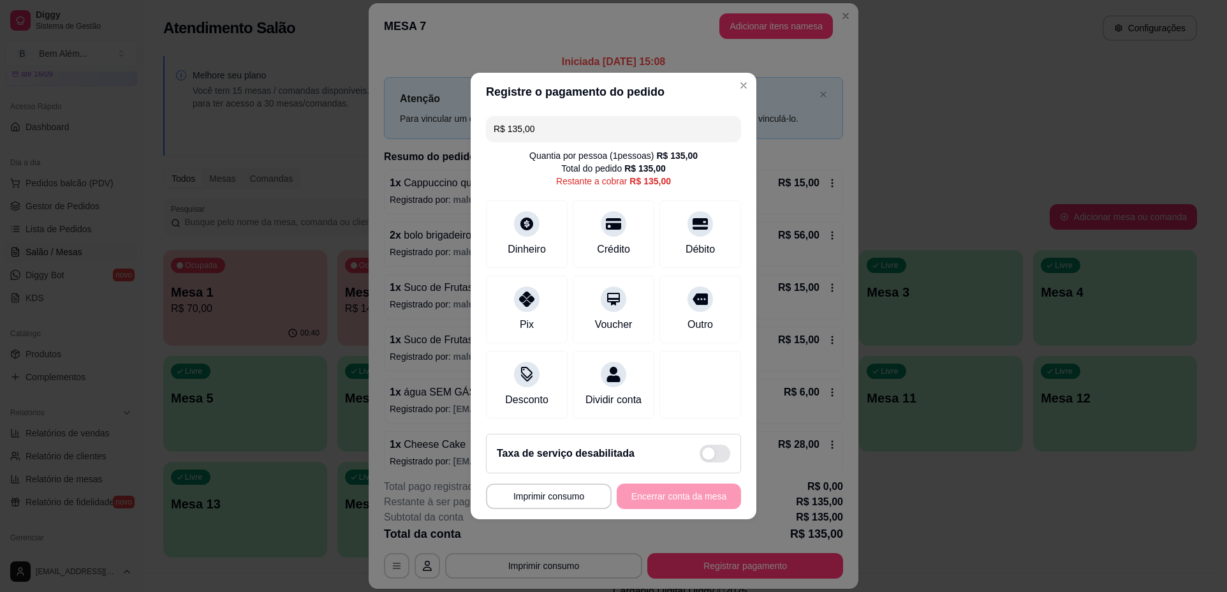
click at [592, 129] on input "R$ 135,00" at bounding box center [614, 129] width 240 height 26
drag, startPoint x: 592, startPoint y: 129, endPoint x: 580, endPoint y: 129, distance: 11.5
click at [580, 129] on input "R$ 135,00" at bounding box center [614, 129] width 240 height 26
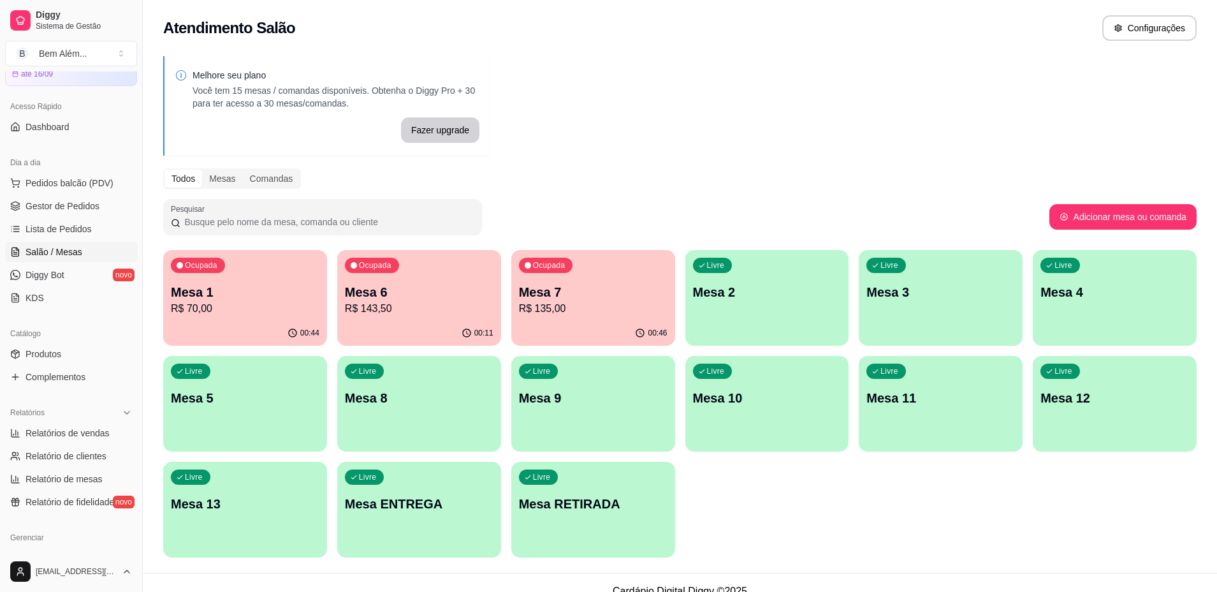
click at [532, 295] on p "Mesa 7" at bounding box center [593, 292] width 149 height 18
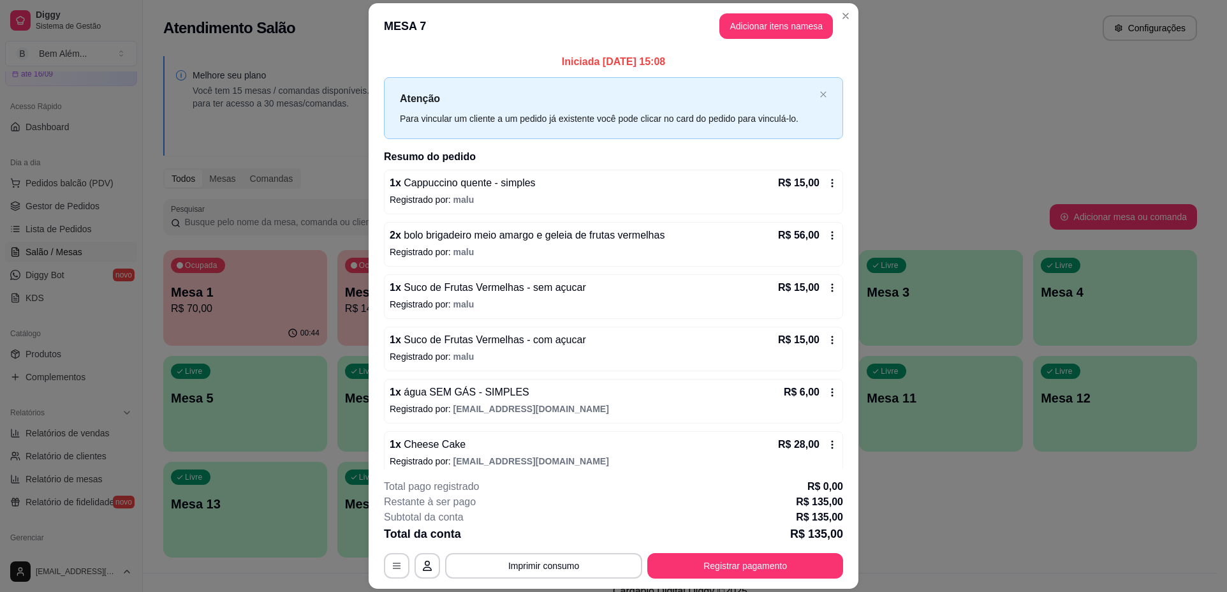
scroll to position [11, 0]
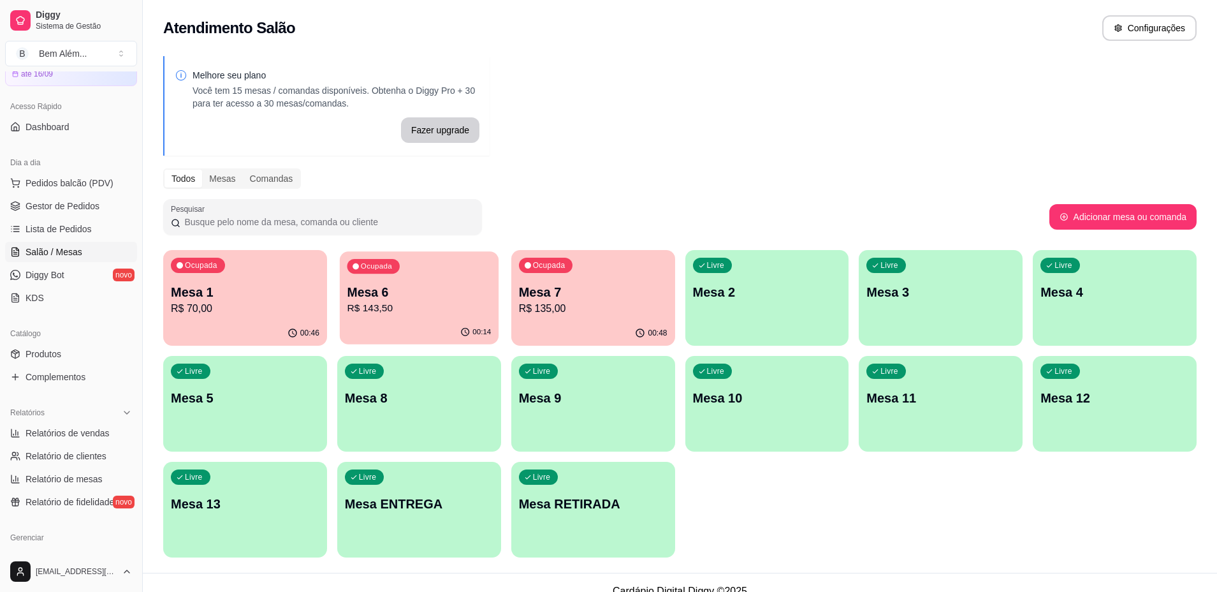
click at [460, 284] on p "Mesa 6" at bounding box center [419, 292] width 144 height 17
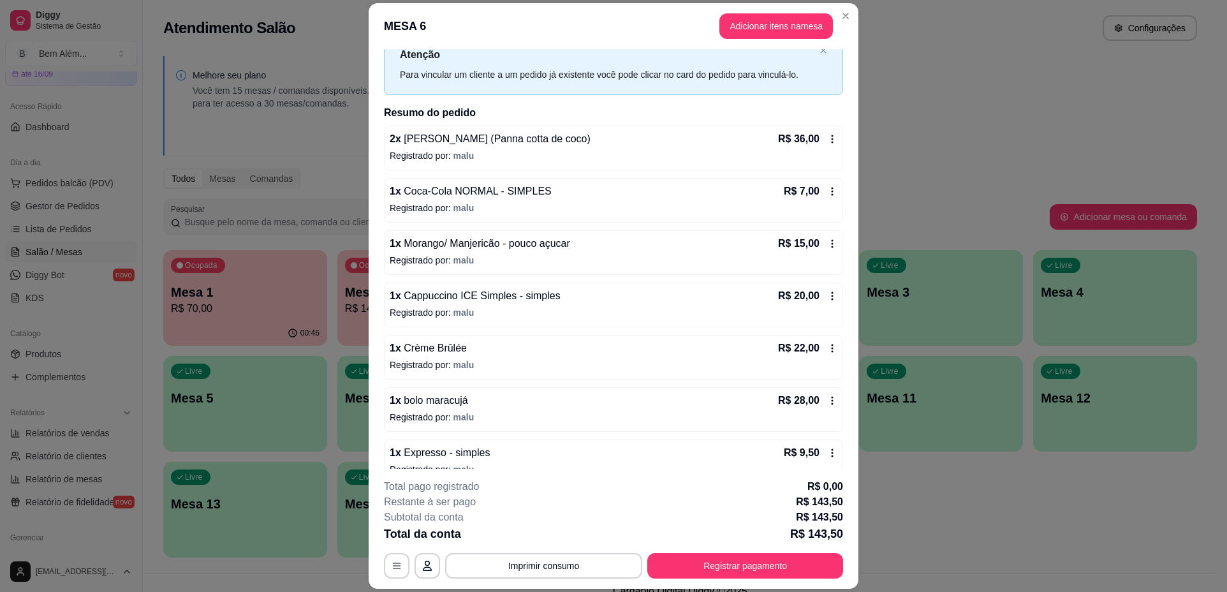
scroll to position [116, 0]
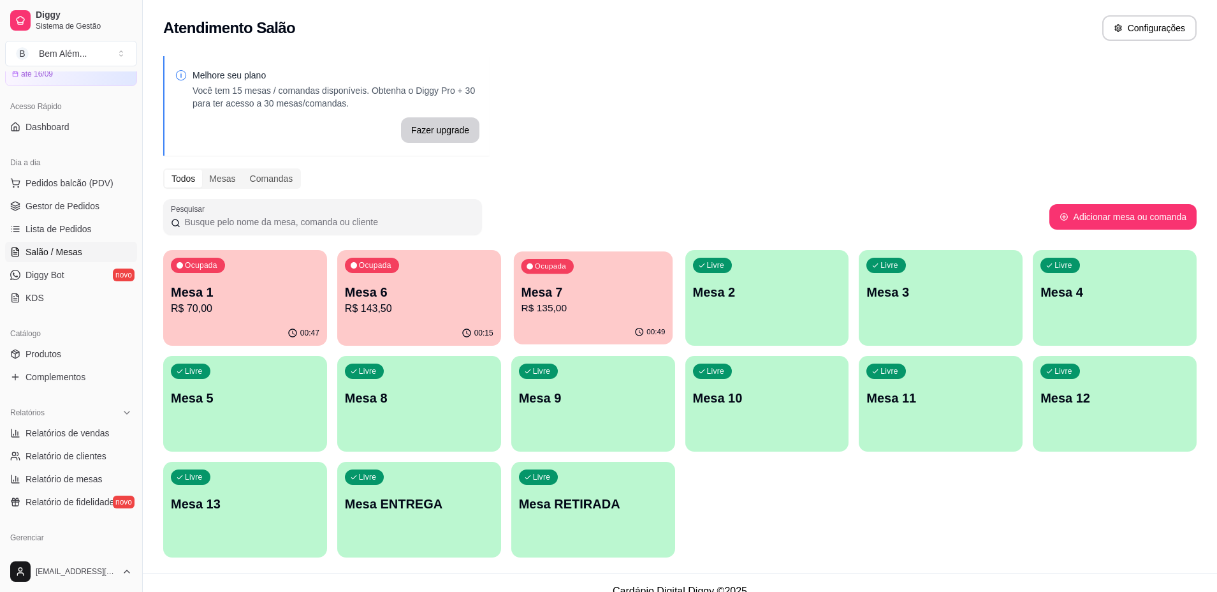
click at [620, 287] on p "Mesa 7" at bounding box center [593, 292] width 144 height 17
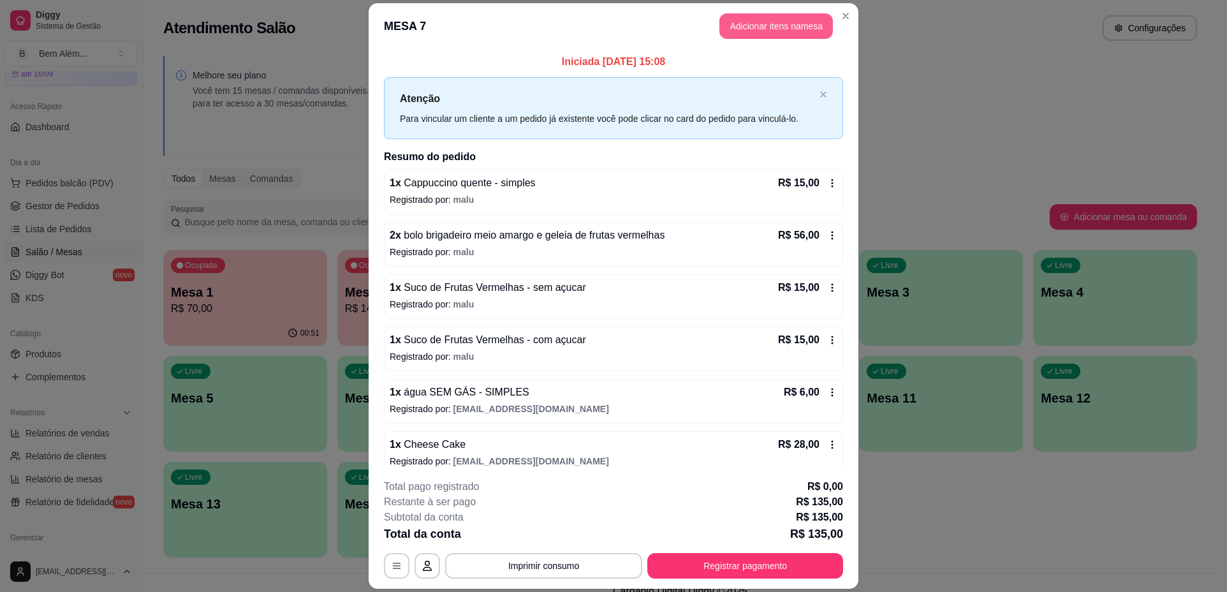
click at [770, 29] on button "Adicionar itens na mesa" at bounding box center [776, 26] width 114 height 26
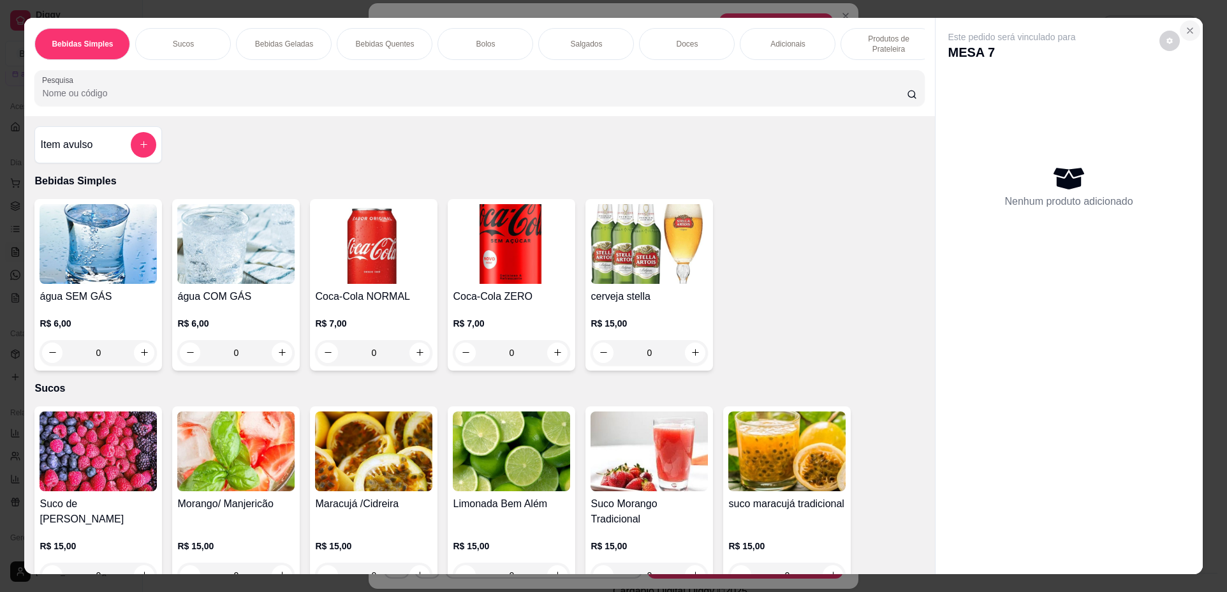
click at [1187, 26] on icon "Close" at bounding box center [1190, 31] width 10 height 10
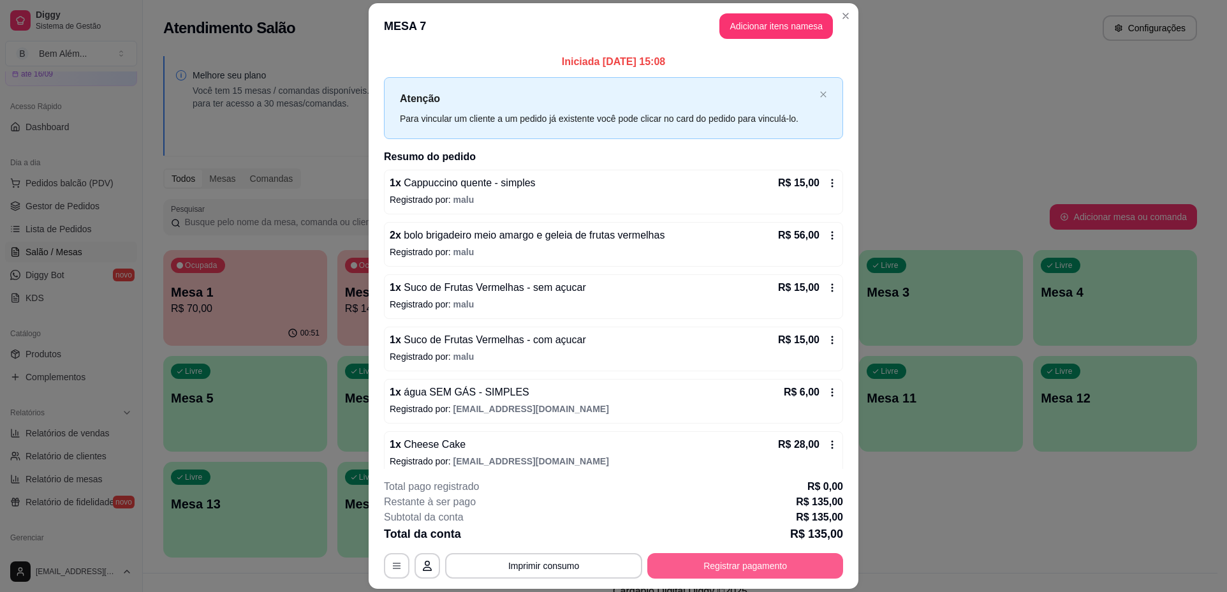
click at [714, 558] on button "Registrar pagamento" at bounding box center [745, 566] width 196 height 26
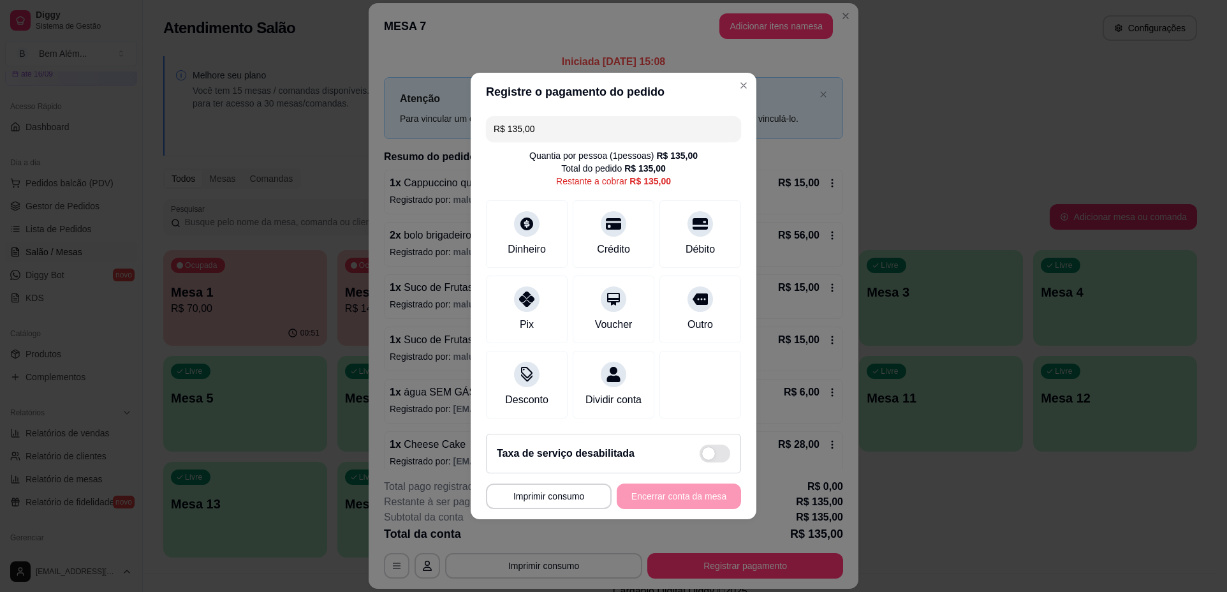
drag, startPoint x: 566, startPoint y: 129, endPoint x: 315, endPoint y: 152, distance: 251.7
click at [315, 152] on div "**********" at bounding box center [613, 296] width 1227 height 592
click at [678, 221] on div "Débito" at bounding box center [701, 231] width 90 height 75
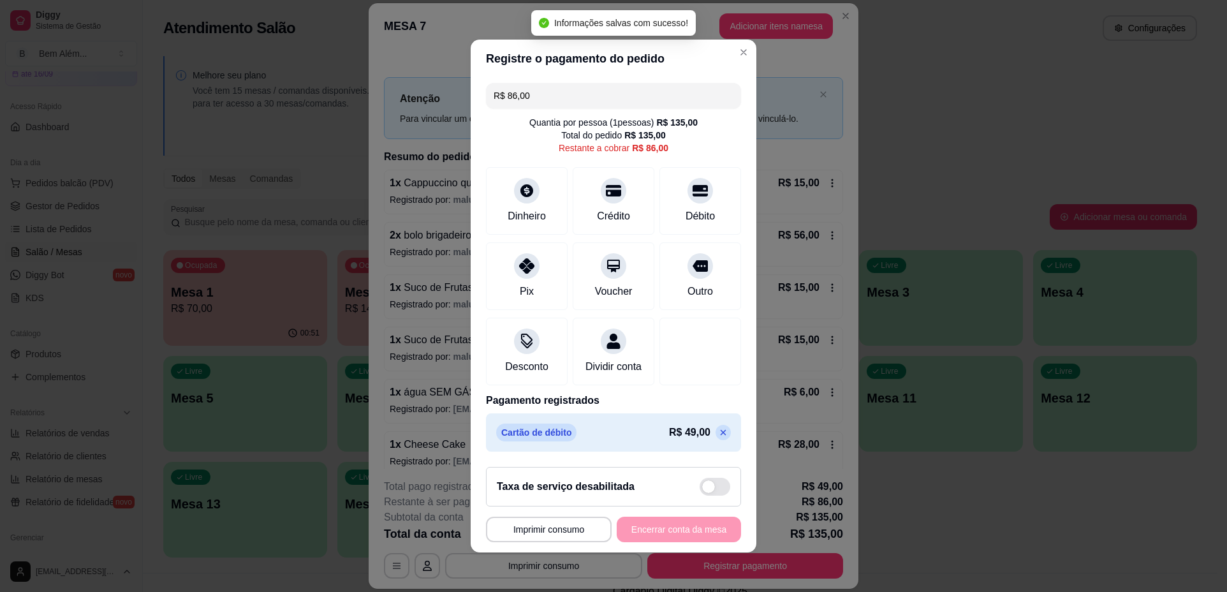
drag, startPoint x: 599, startPoint y: 89, endPoint x: 480, endPoint y: 89, distance: 118.6
click at [480, 89] on div "R$ 86,00 Quantia por pessoa ( 1 pessoas) R$ 135,00 Total do pedido R$ 135,00 Re…" at bounding box center [614, 267] width 286 height 379
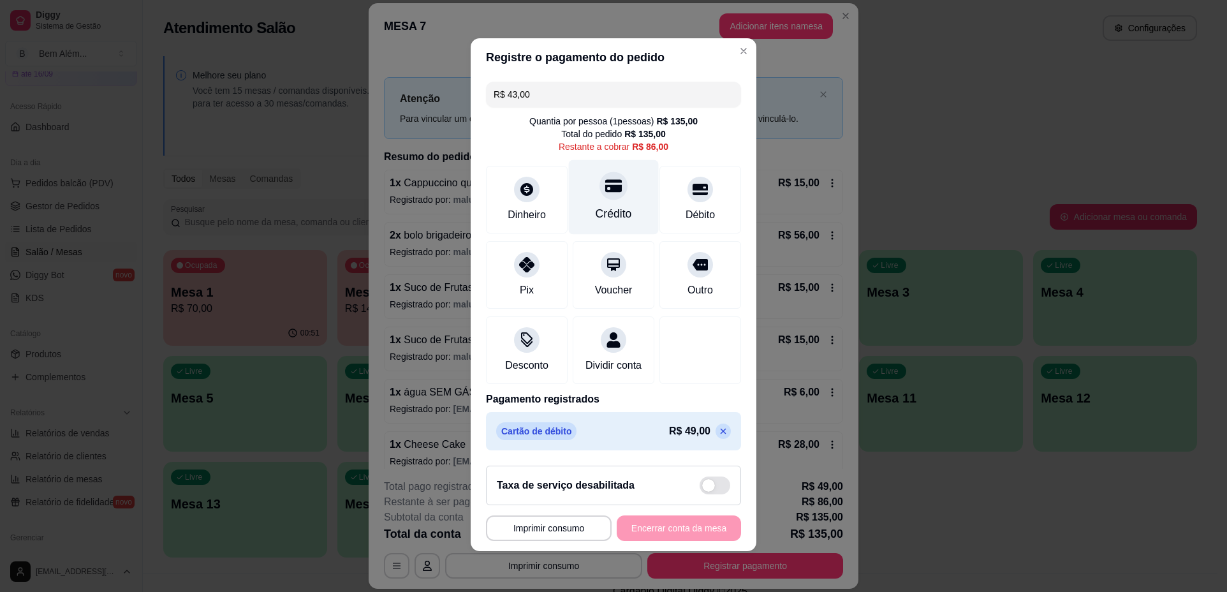
scroll to position [9, 0]
click at [582, 186] on div "Crédito" at bounding box center [614, 197] width 90 height 75
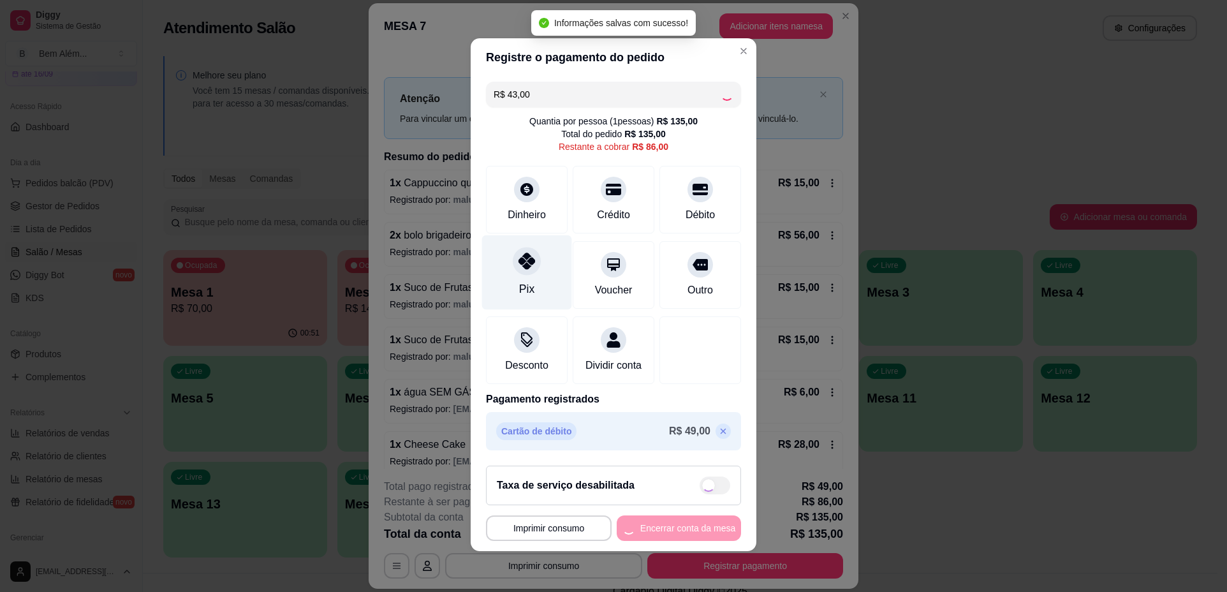
click at [518, 255] on div at bounding box center [527, 261] width 28 height 28
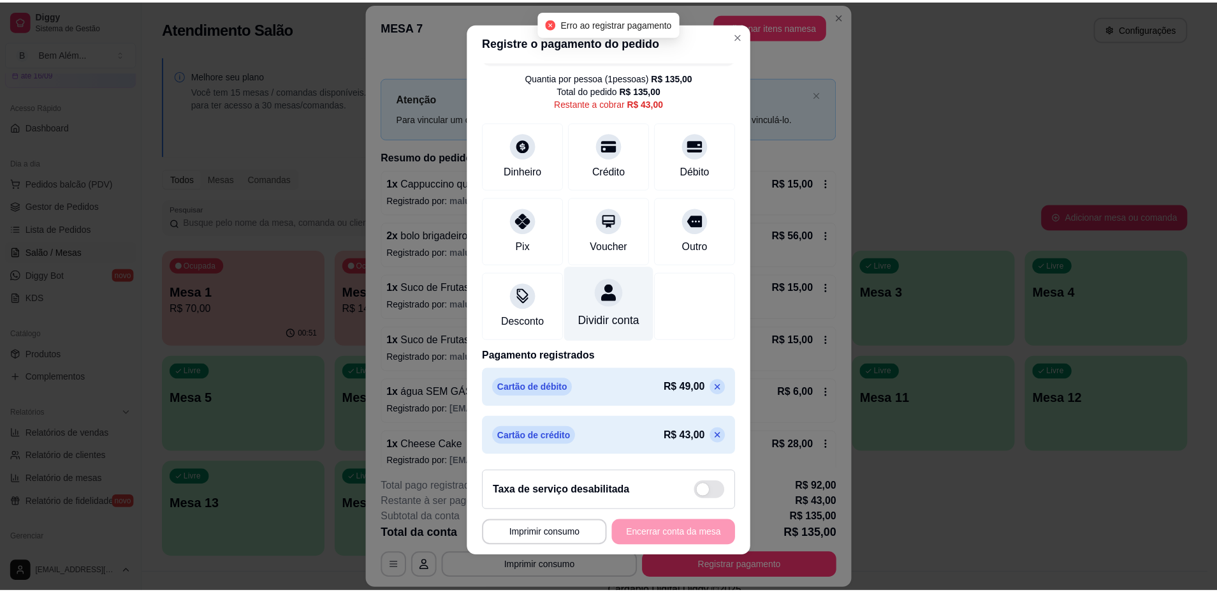
scroll to position [43, 0]
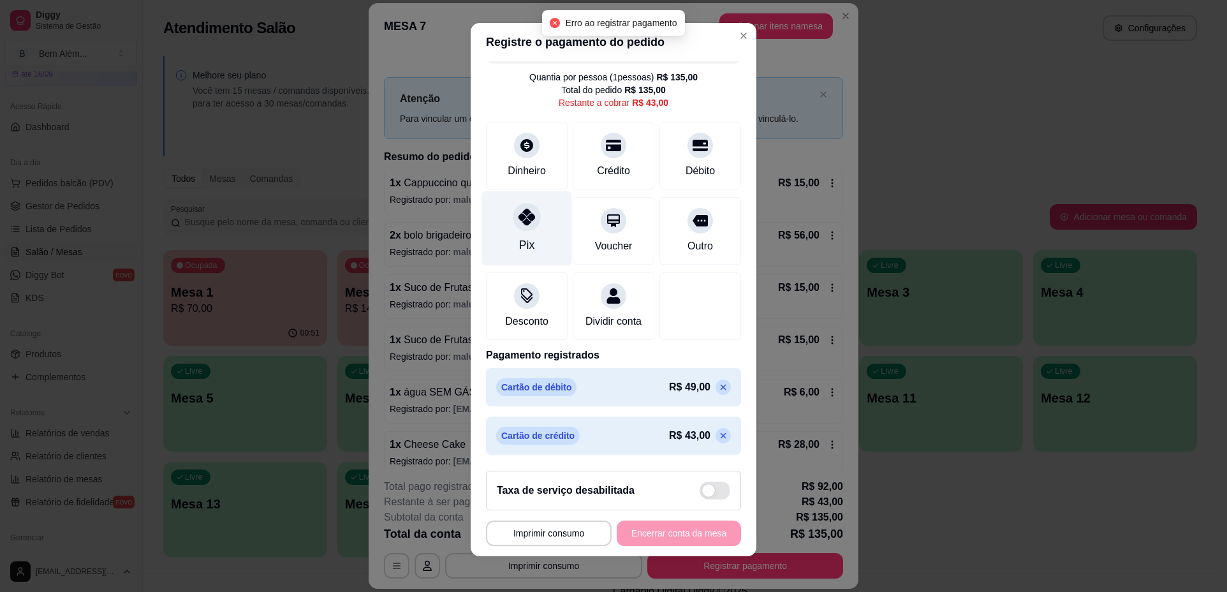
click at [525, 219] on div "Pix" at bounding box center [527, 228] width 90 height 75
type input "R$ 0,00"
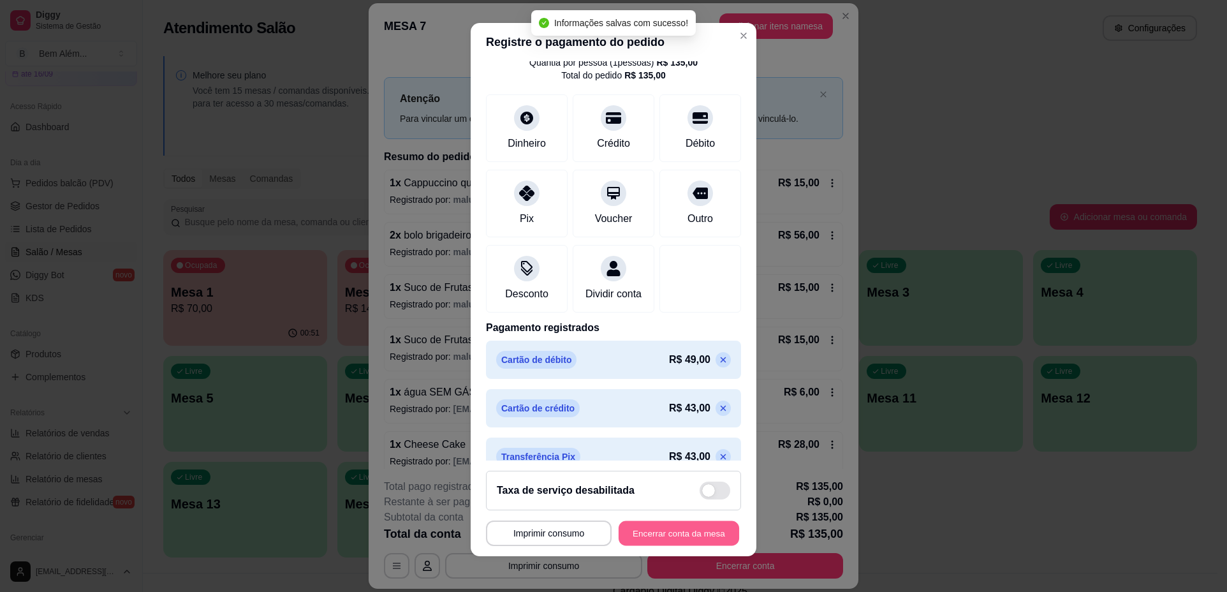
click at [681, 522] on button "Encerrar conta da mesa" at bounding box center [679, 532] width 121 height 25
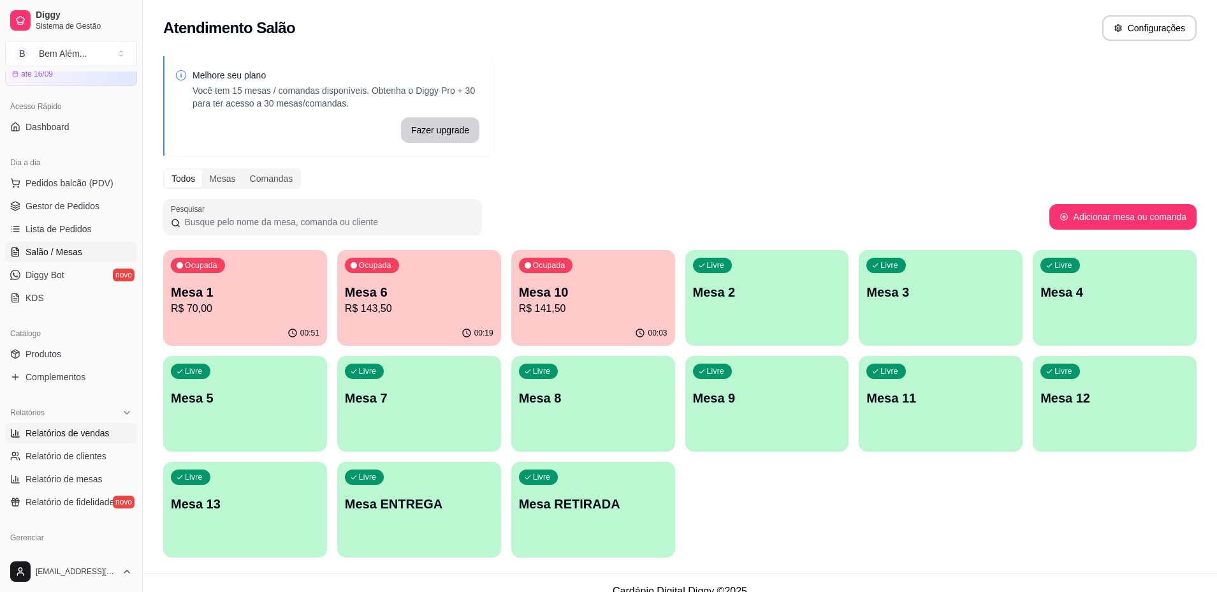
click at [70, 436] on span "Relatórios de vendas" at bounding box center [68, 433] width 84 height 13
select select "ALL"
select select "0"
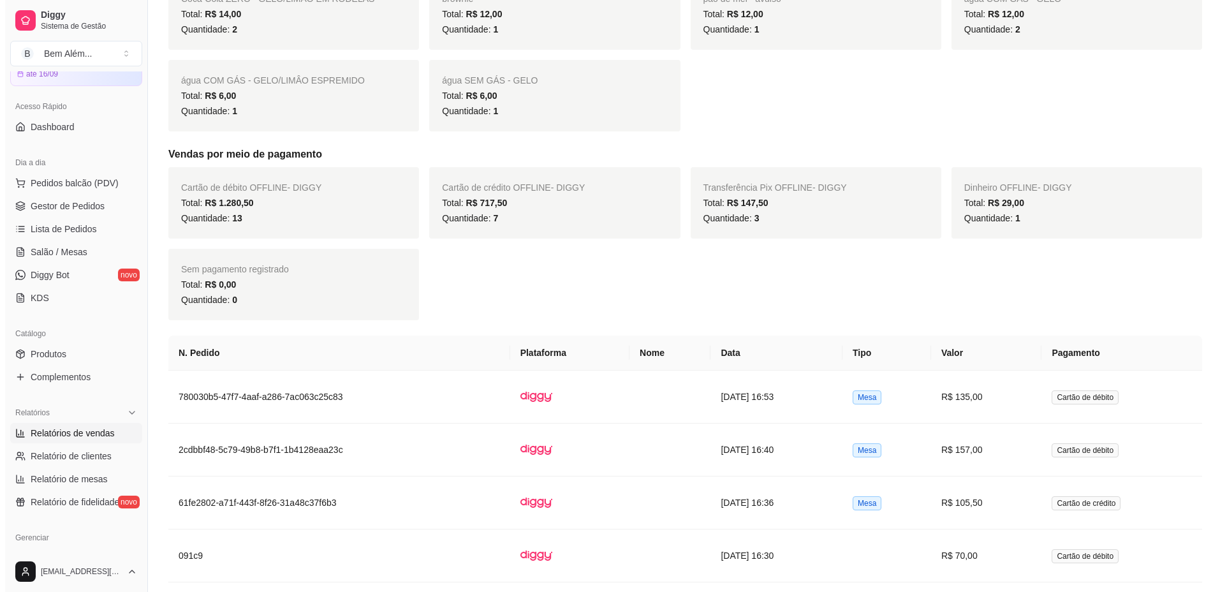
scroll to position [961, 0]
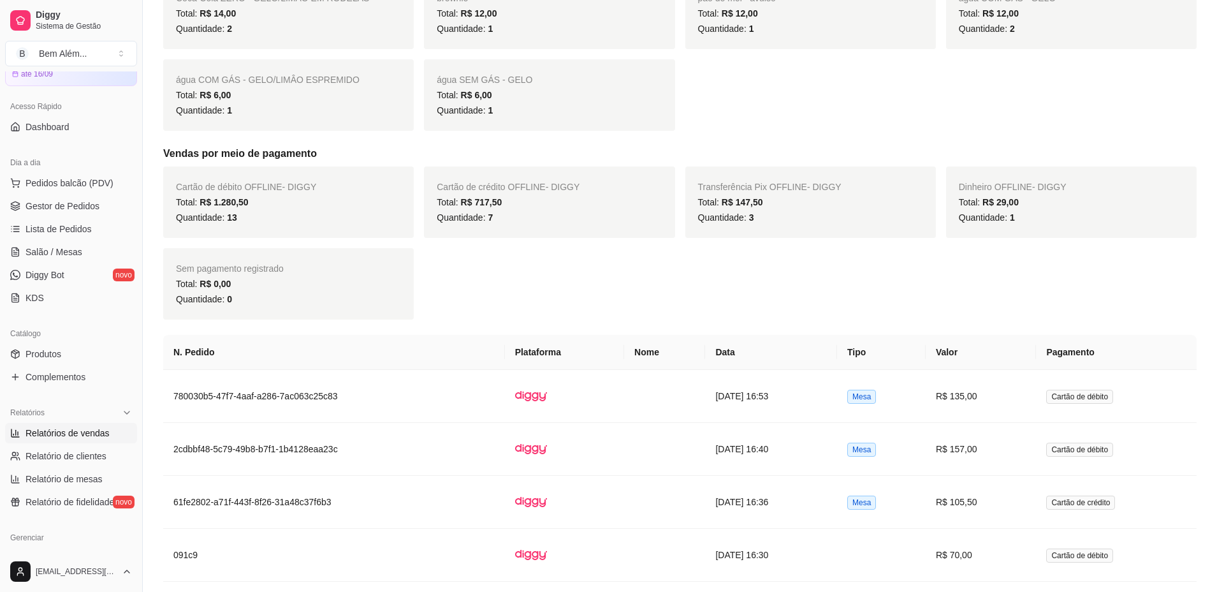
click at [408, 358] on th "N. Pedido" at bounding box center [334, 352] width 342 height 35
click at [416, 387] on td "780030b5-47f7-4aaf-a286-7ac063c25c83" at bounding box center [334, 396] width 342 height 53
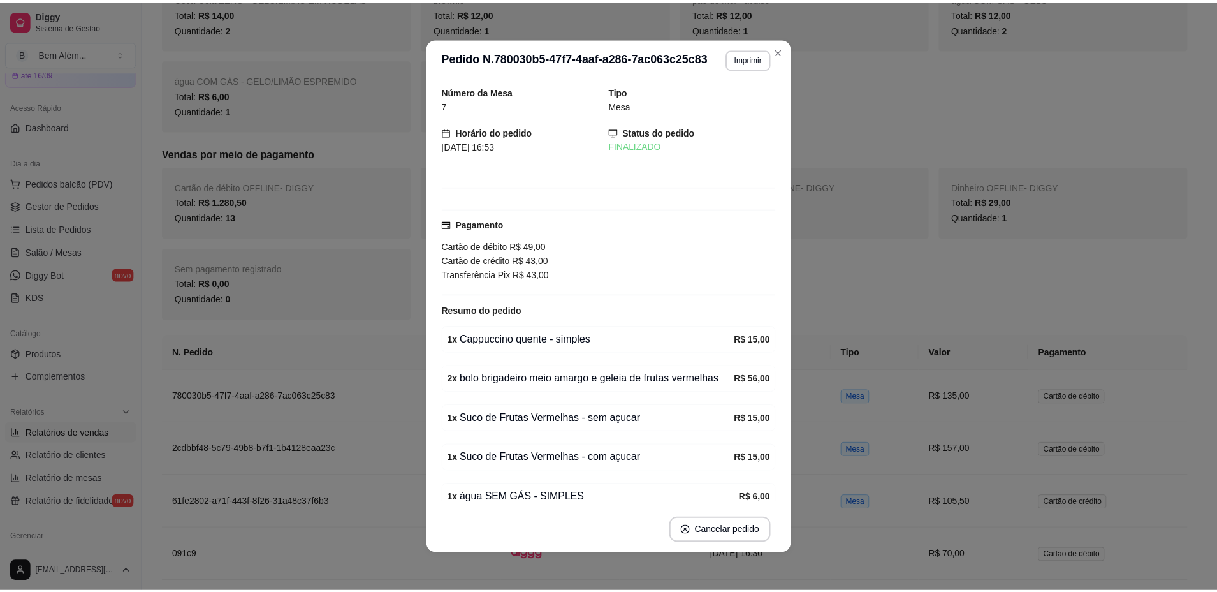
scroll to position [3, 0]
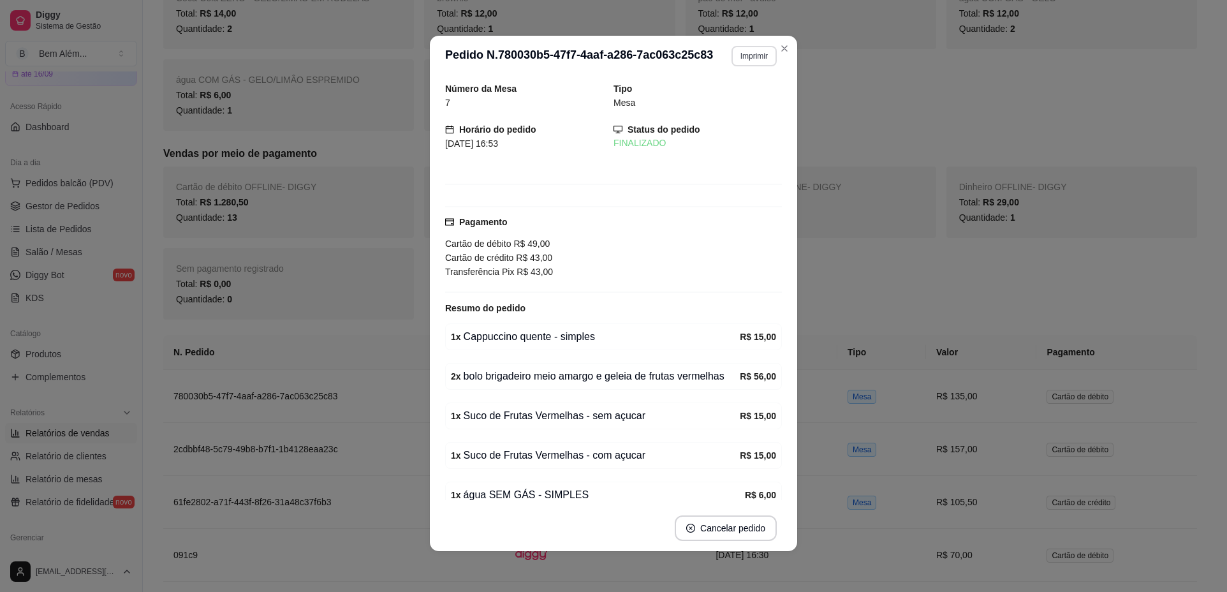
click at [763, 60] on button "Imprimir" at bounding box center [753, 56] width 45 height 20
click at [734, 101] on button "impressao computador" at bounding box center [717, 101] width 93 height 20
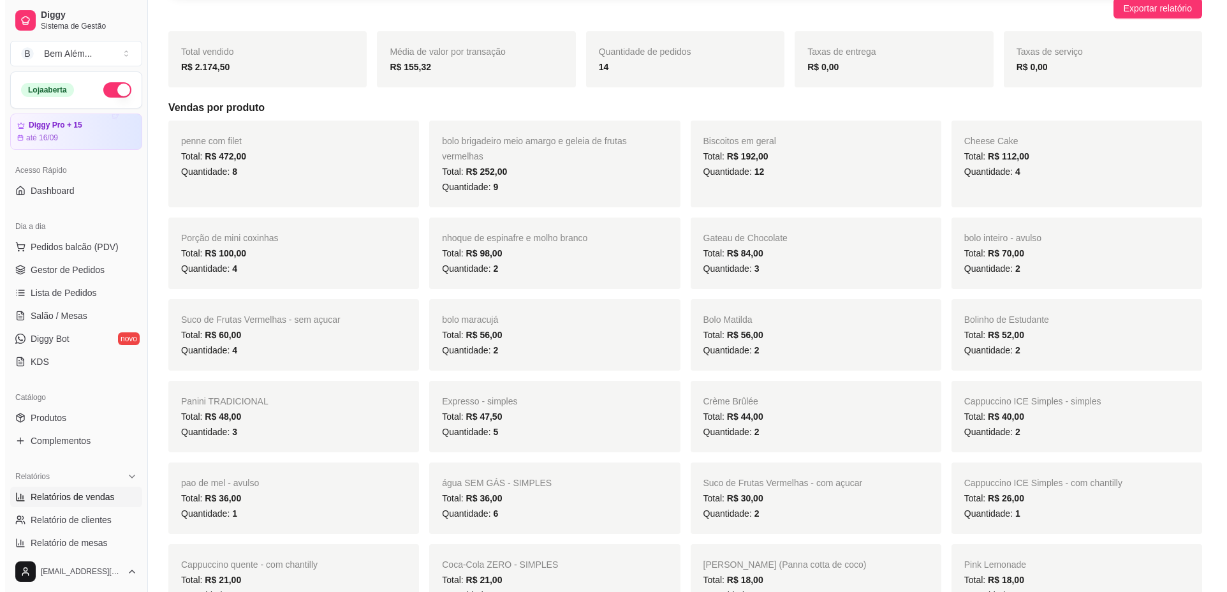
scroll to position [0, 0]
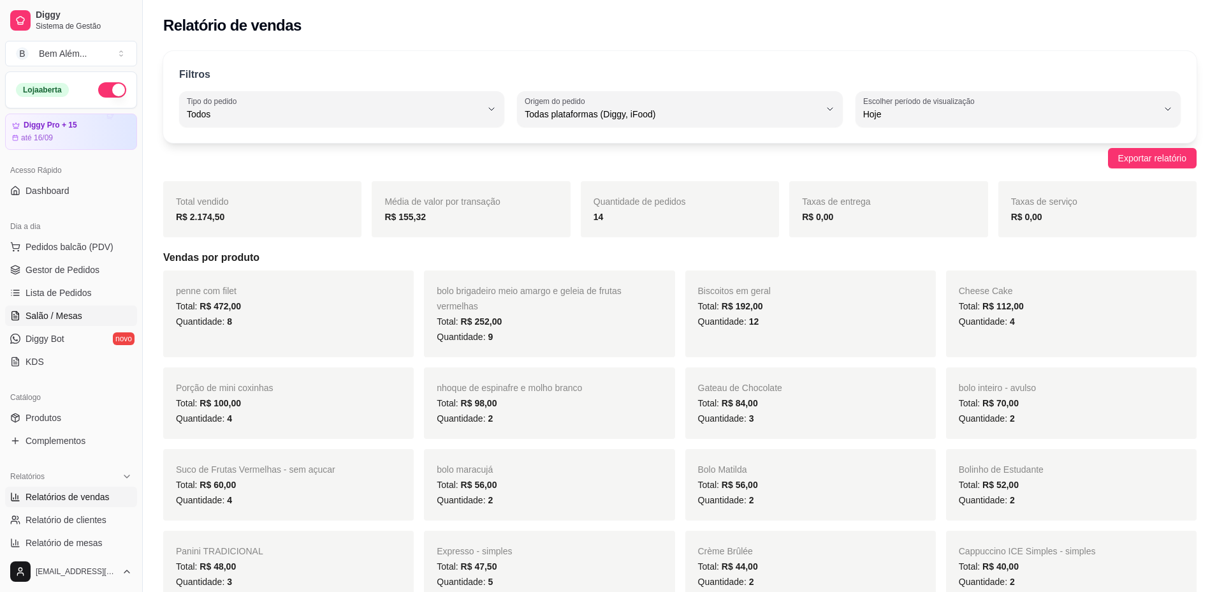
click at [76, 319] on span "Salão / Mesas" at bounding box center [54, 315] width 57 height 13
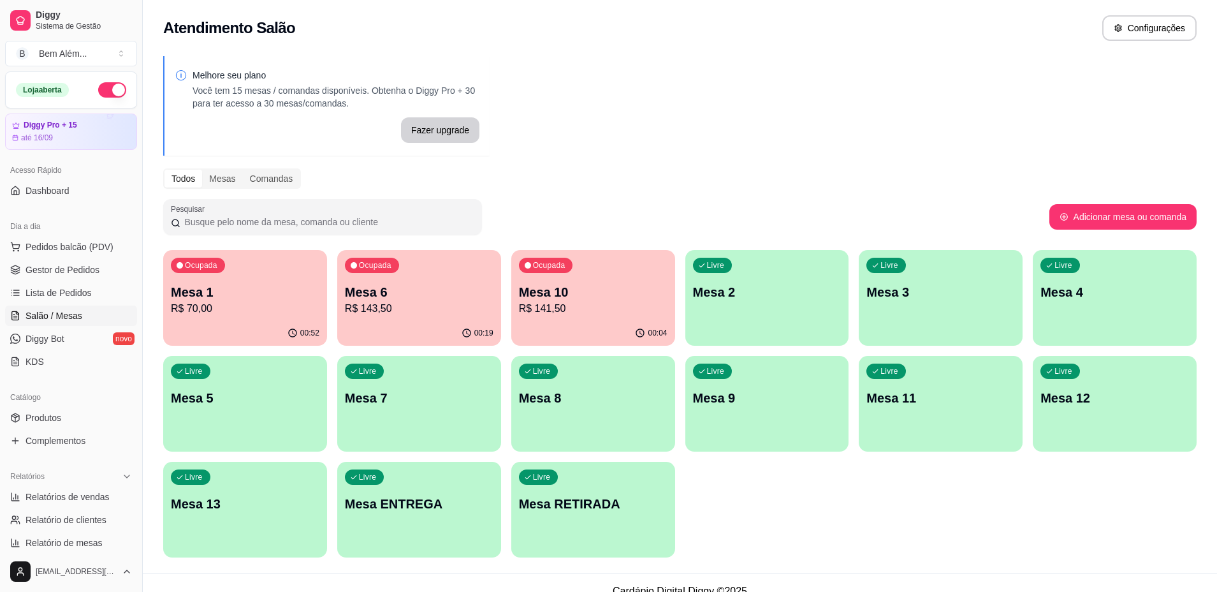
click at [223, 288] on p "Mesa 1" at bounding box center [245, 292] width 149 height 18
click at [437, 318] on div "Ocupada Mesa 6 R$ 143,50" at bounding box center [419, 285] width 164 height 71
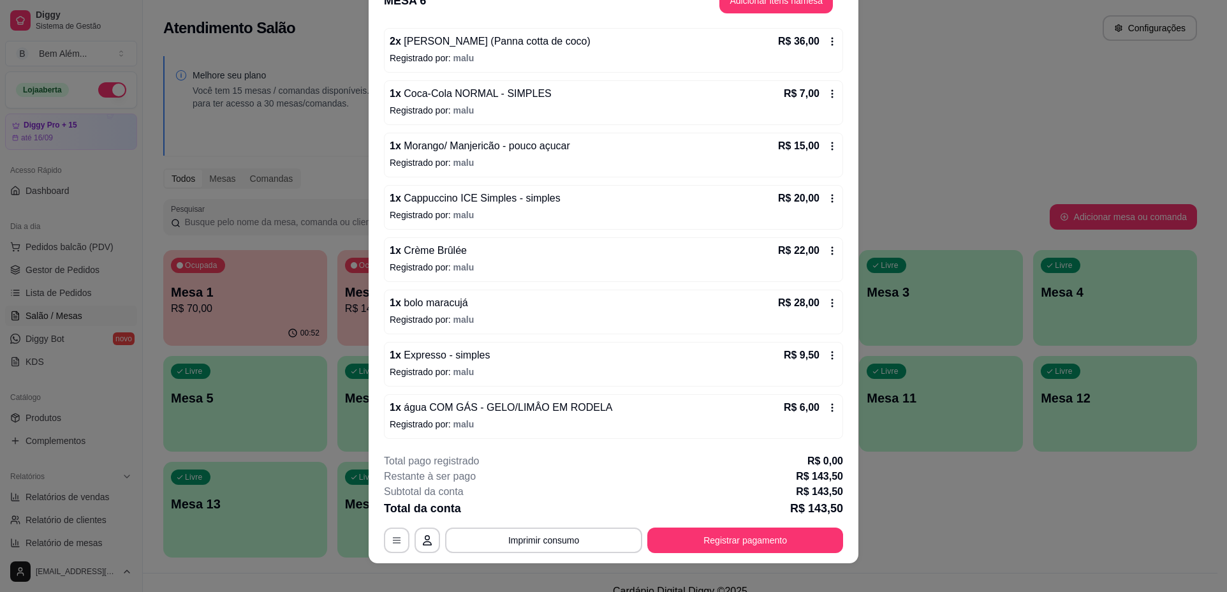
scroll to position [38, 0]
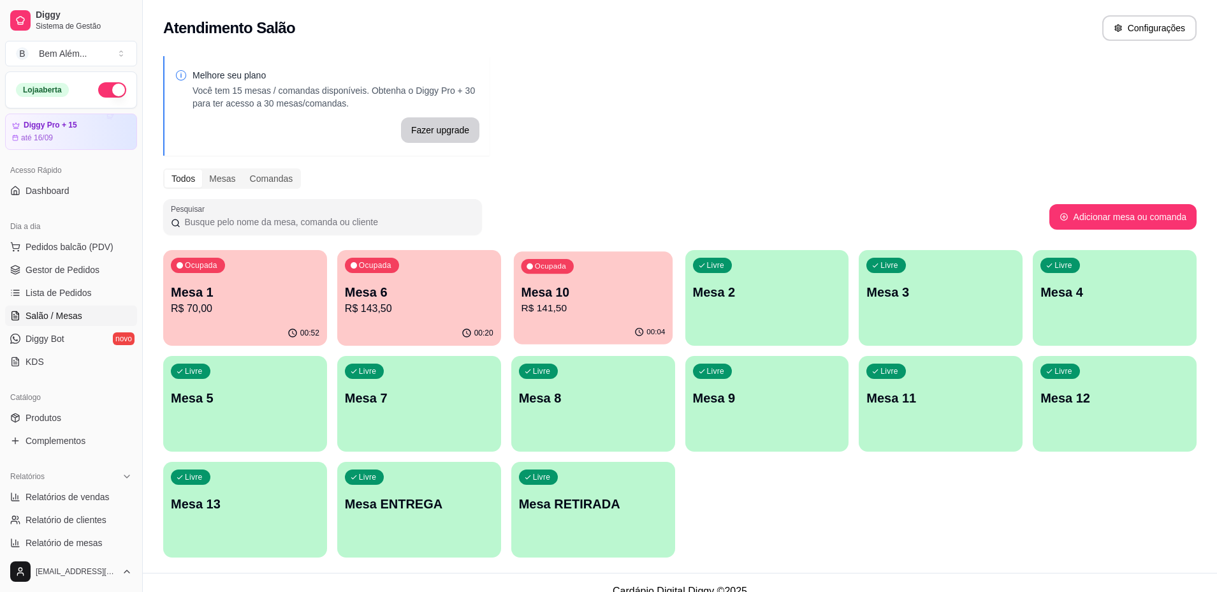
click at [594, 282] on div "Ocupada Mesa 10 R$ 141,50" at bounding box center [593, 285] width 159 height 69
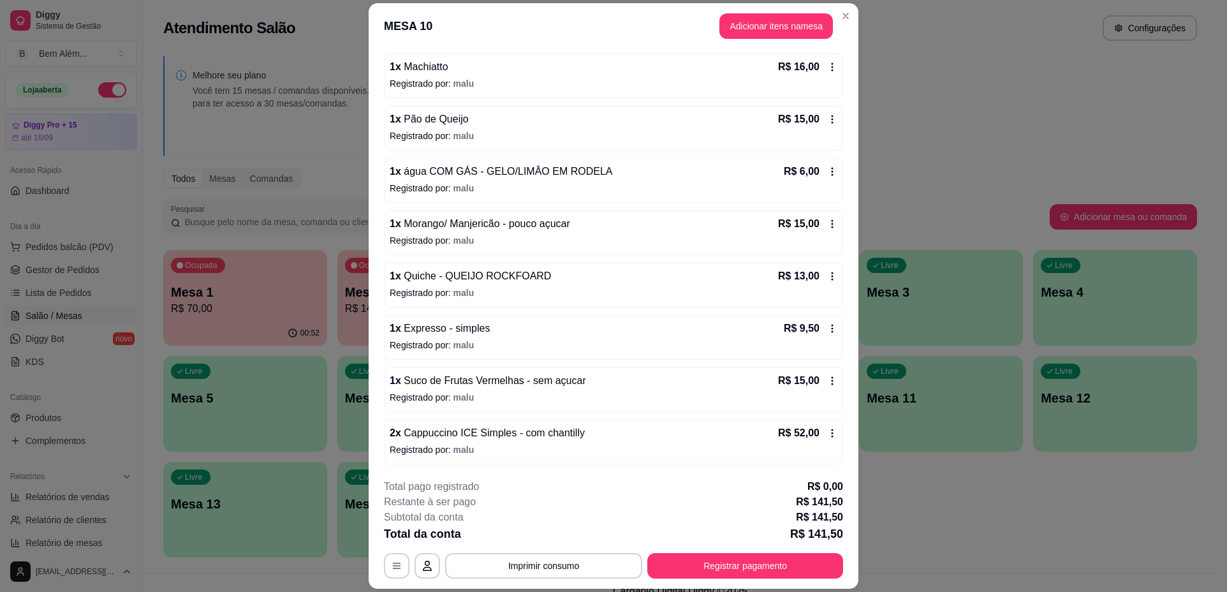
scroll to position [0, 0]
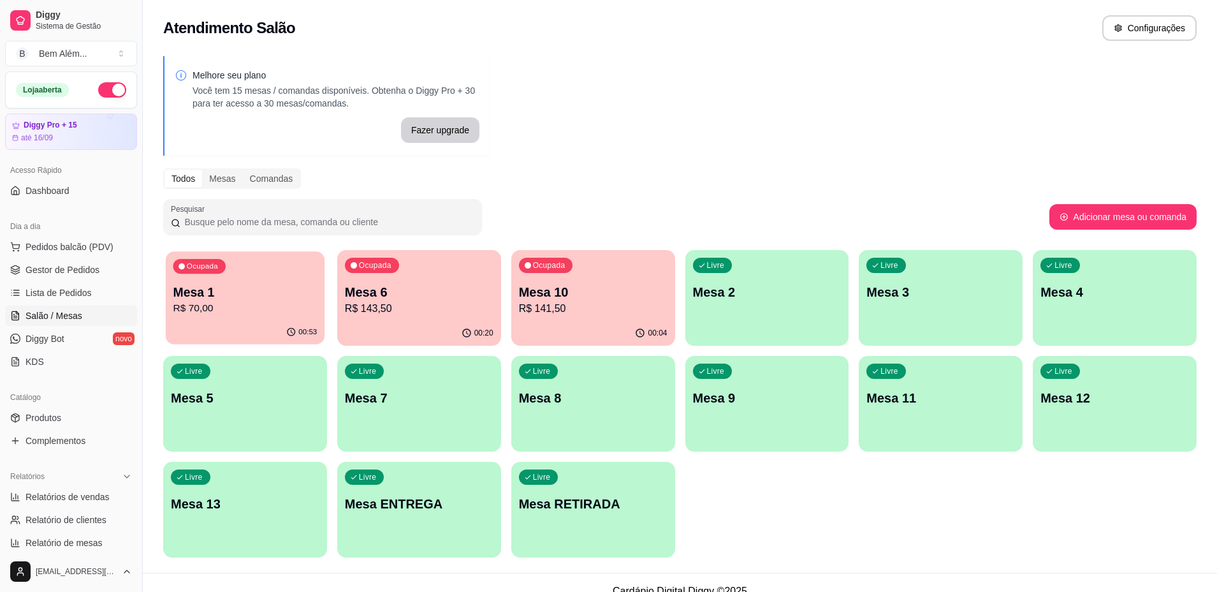
click at [237, 300] on div "Mesa 1 R$ 70,00" at bounding box center [245, 300] width 144 height 32
click at [82, 281] on ul "Pedidos balcão (PDV) Gestor de Pedidos Lista de Pedidos Salão / Mesas Diggy Bot…" at bounding box center [71, 304] width 132 height 135
click at [82, 268] on span "Gestor de Pedidos" at bounding box center [63, 269] width 74 height 13
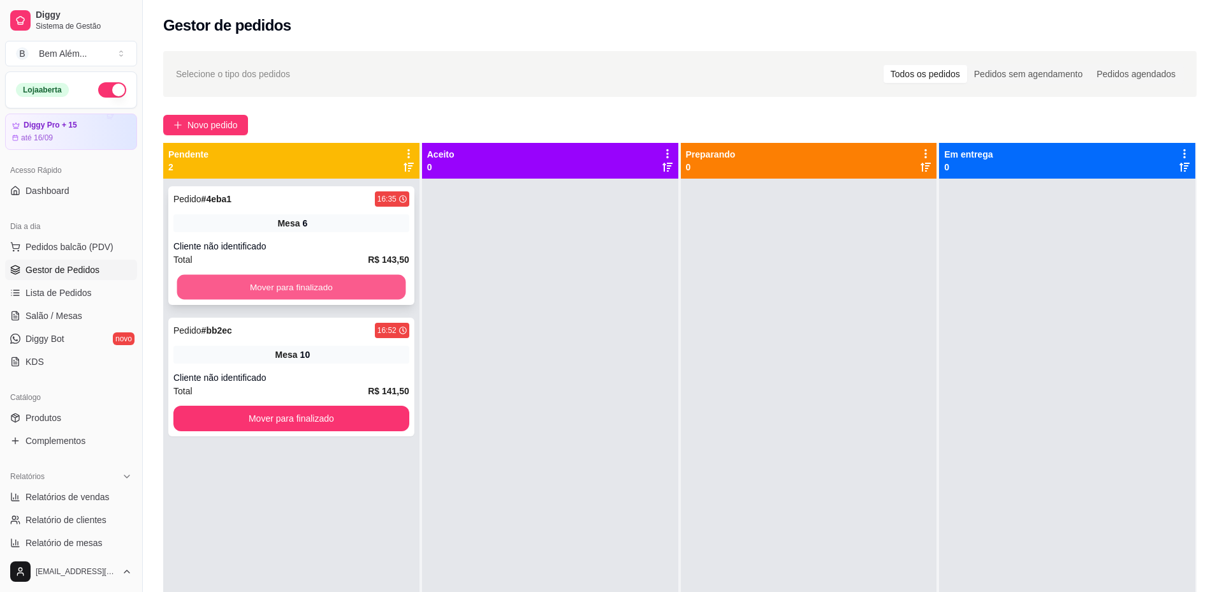
click at [216, 292] on button "Mover para finalizado" at bounding box center [291, 287] width 229 height 25
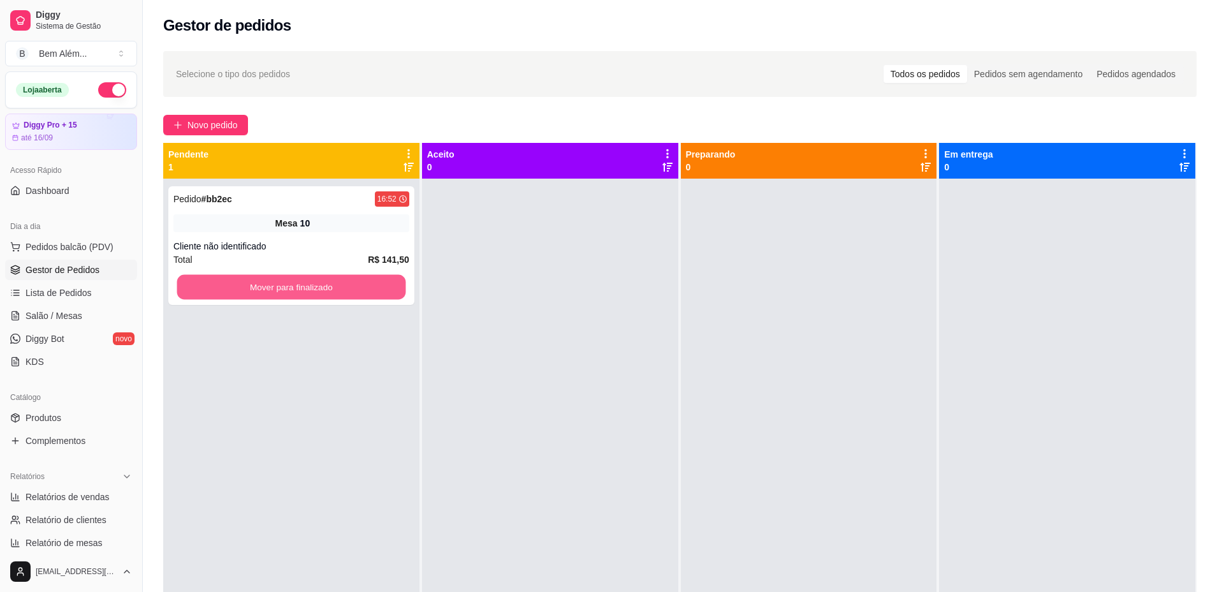
click at [216, 292] on button "Mover para finalizado" at bounding box center [291, 287] width 229 height 25
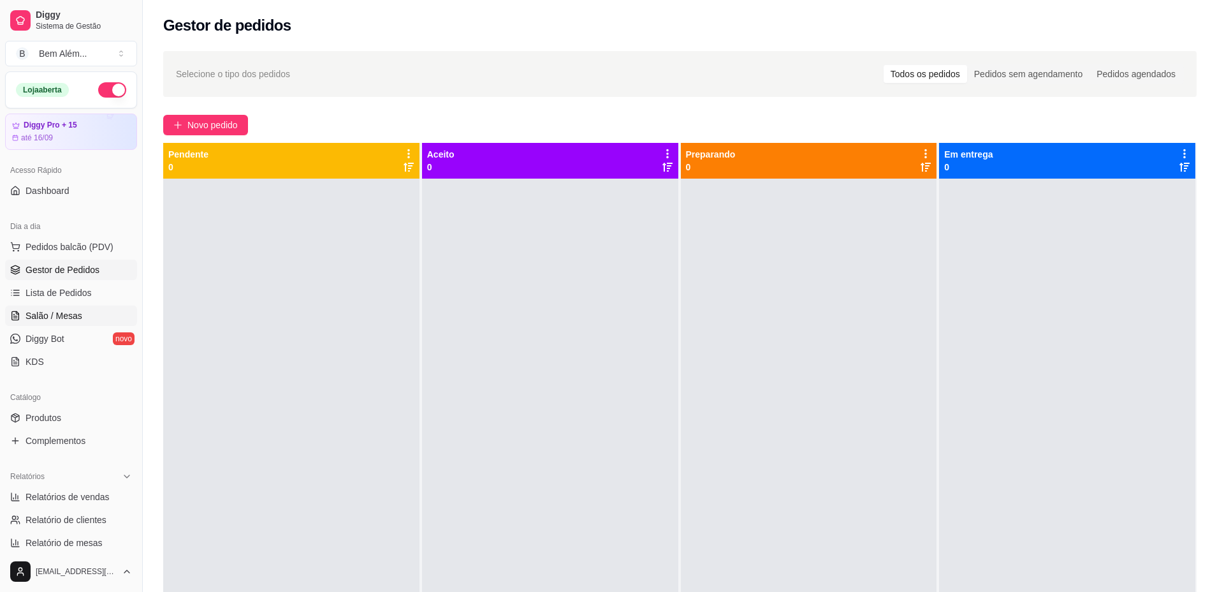
click at [33, 317] on span "Salão / Mesas" at bounding box center [54, 315] width 57 height 13
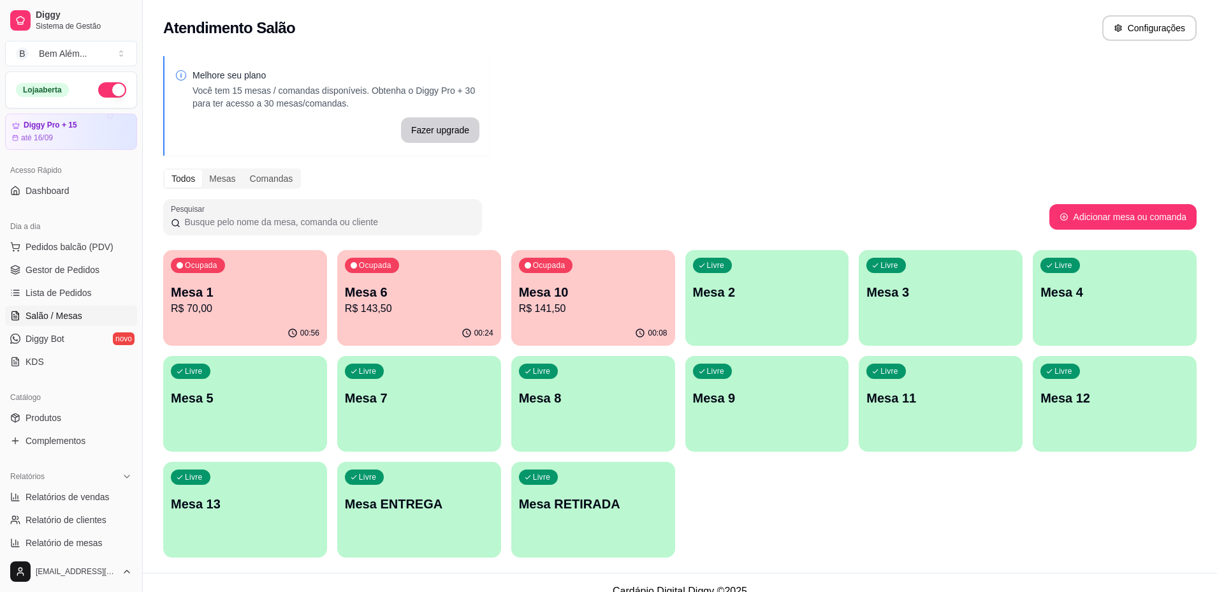
click at [635, 321] on div "00:08" at bounding box center [593, 333] width 164 height 25
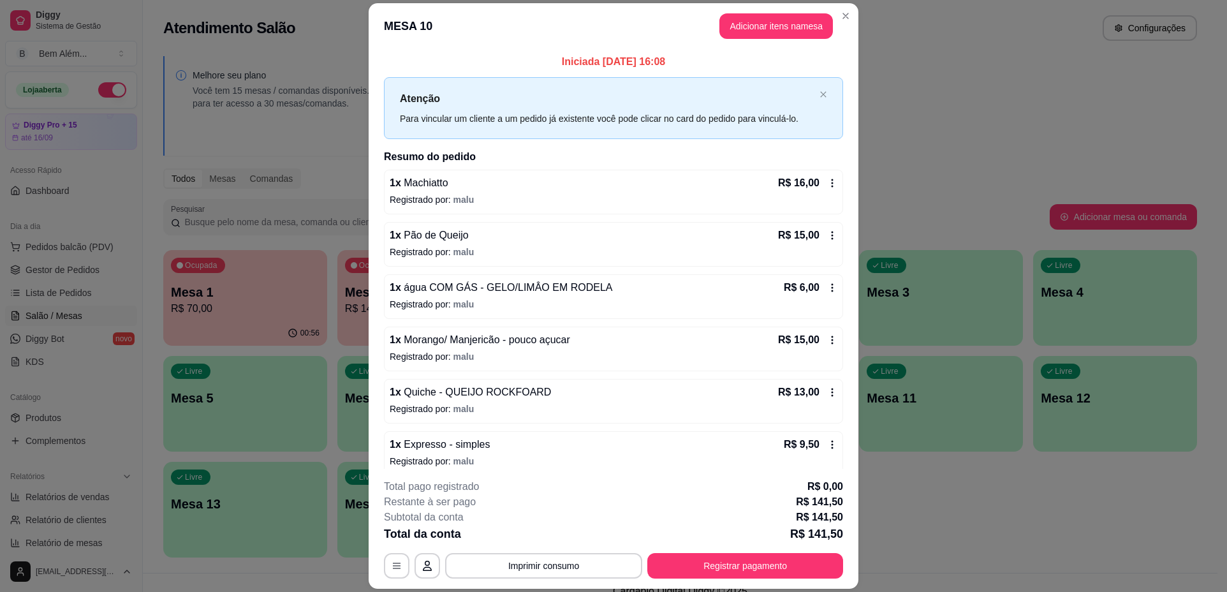
scroll to position [64, 0]
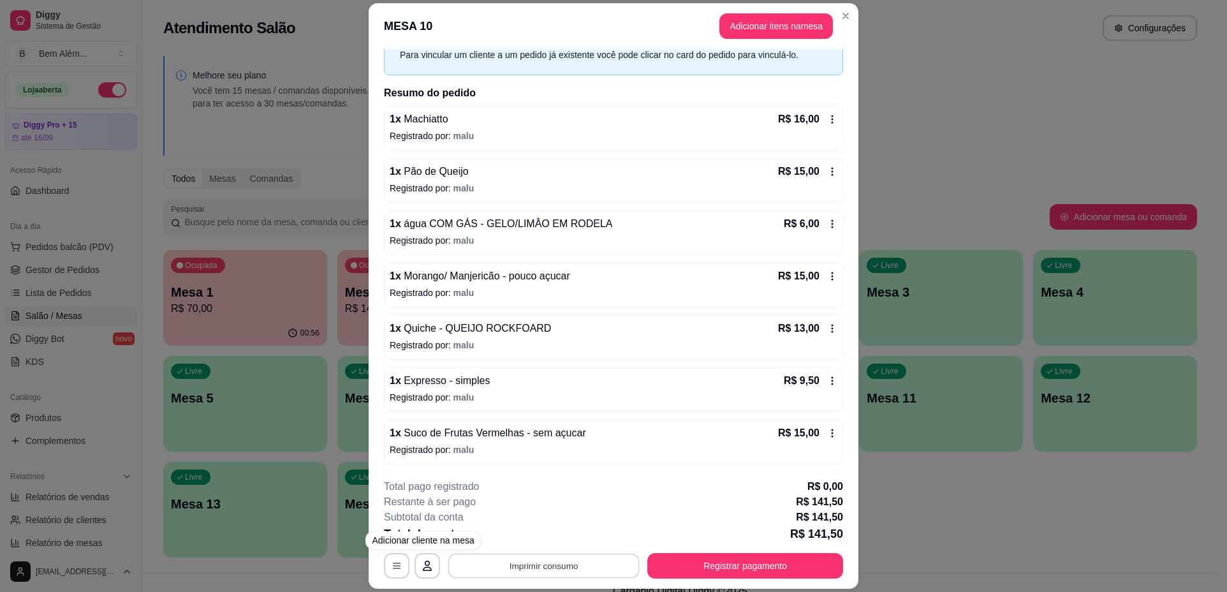
click at [492, 565] on button "Imprimir consumo" at bounding box center [543, 566] width 191 height 25
click at [509, 537] on button "impressao computador" at bounding box center [539, 536] width 96 height 20
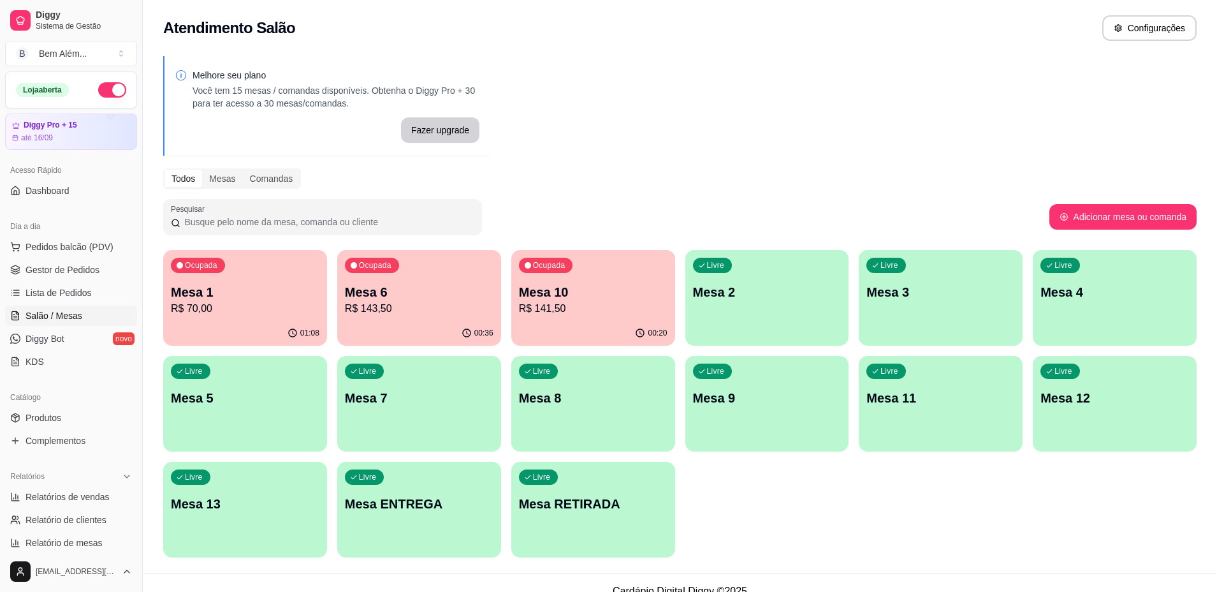
click at [483, 301] on p "R$ 143,50" at bounding box center [419, 308] width 149 height 15
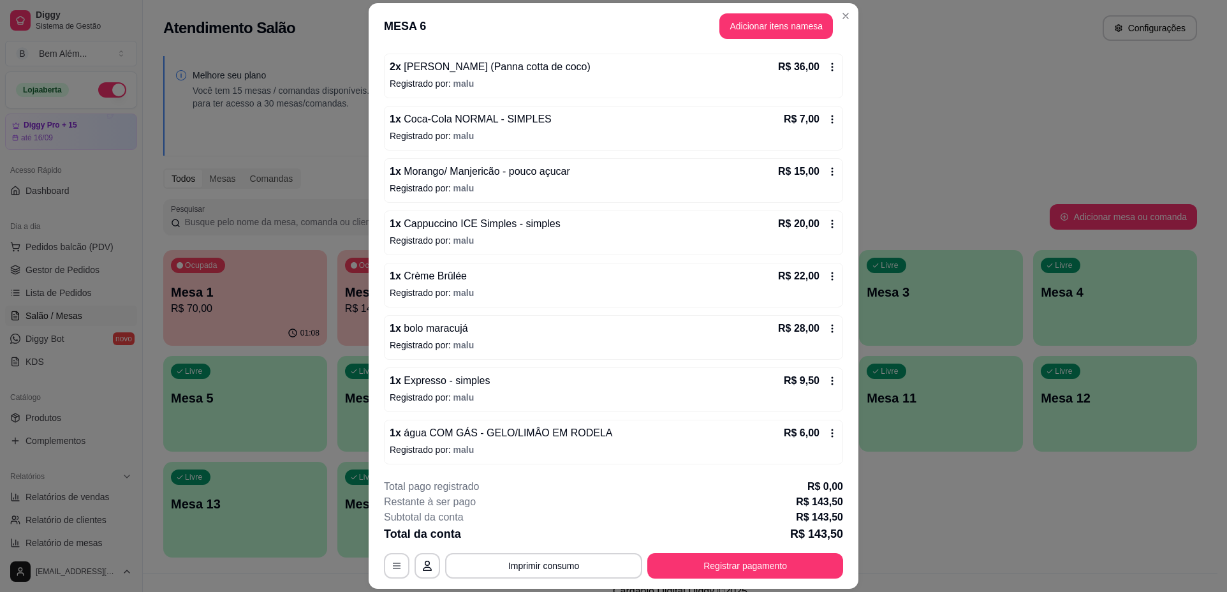
scroll to position [38, 0]
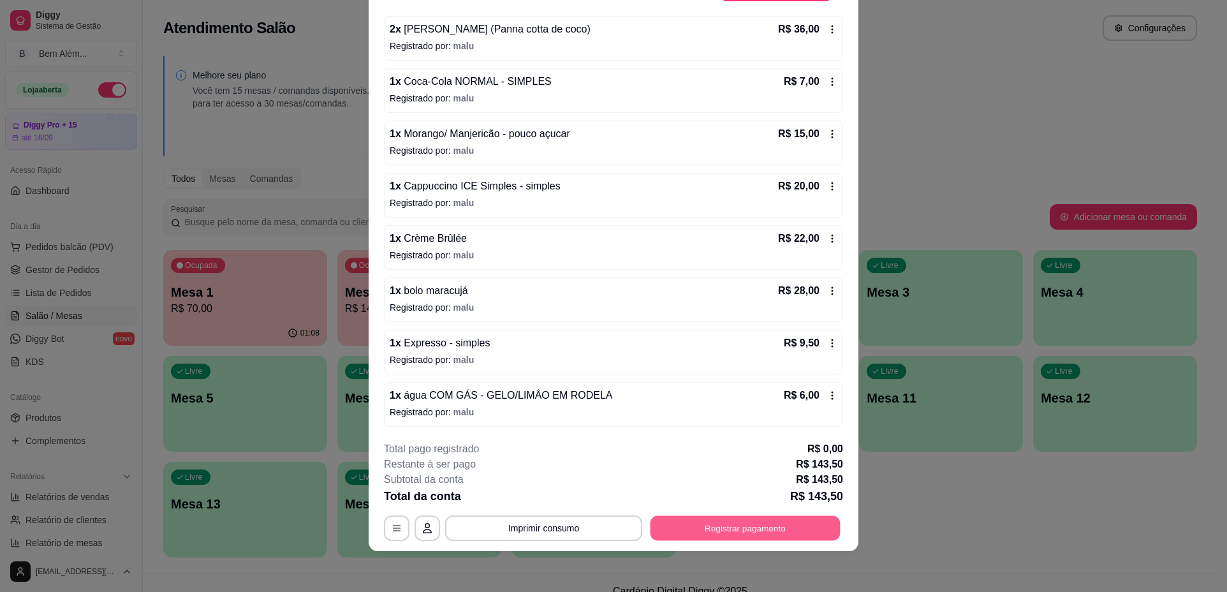
click at [714, 531] on button "Registrar pagamento" at bounding box center [745, 528] width 190 height 25
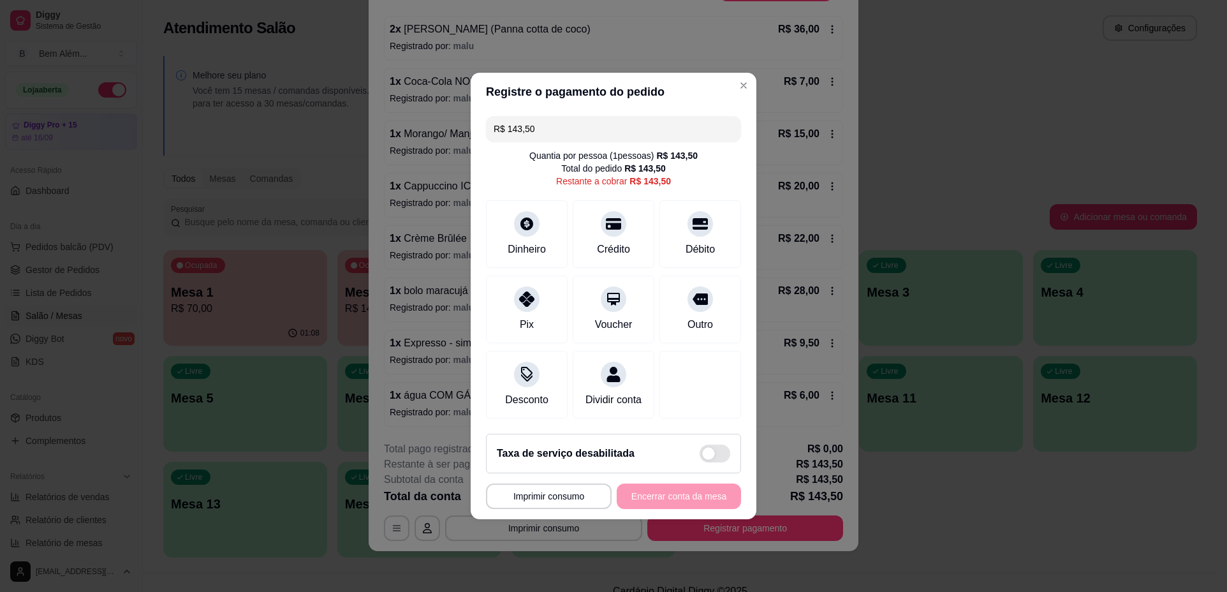
drag, startPoint x: 561, startPoint y: 125, endPoint x: 401, endPoint y: 126, distance: 160.1
click at [401, 126] on div "**********" at bounding box center [613, 296] width 1227 height 592
click at [675, 228] on div "Débito" at bounding box center [701, 231] width 90 height 75
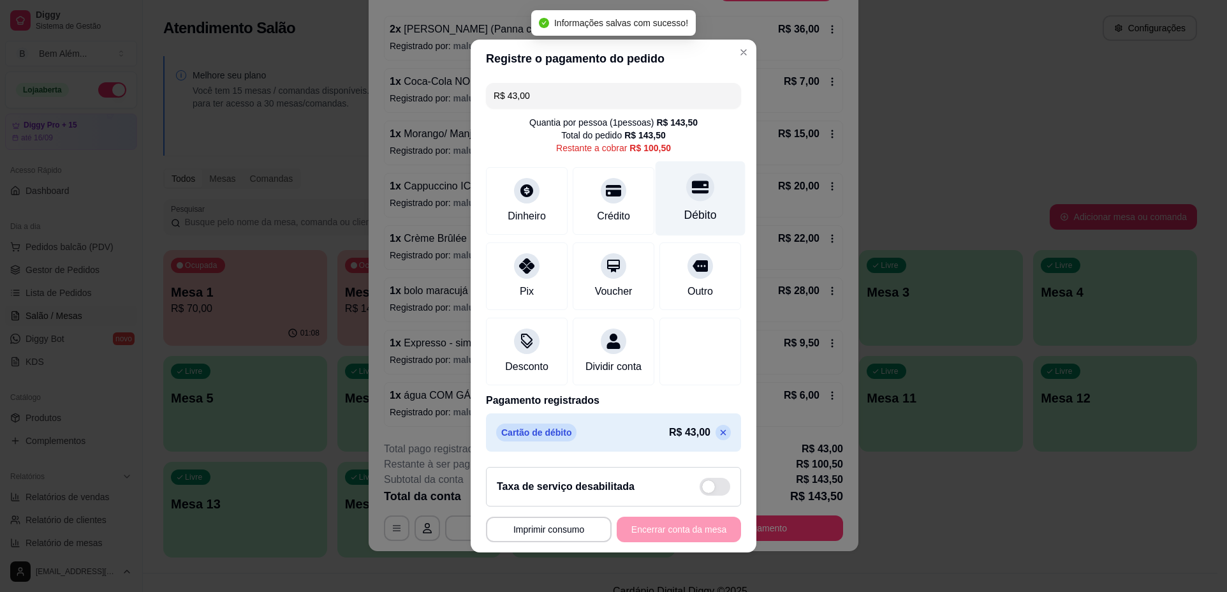
type input "R$ 100,50"
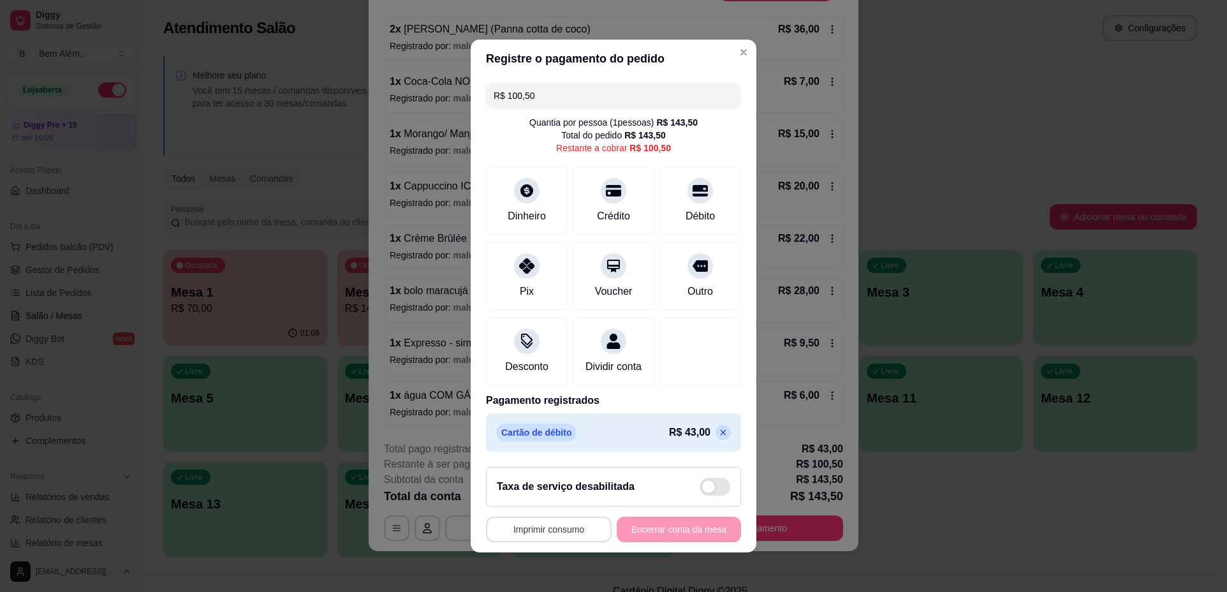
click at [531, 542] on button "Imprimir consumo" at bounding box center [549, 530] width 126 height 26
click at [532, 505] on button "impressao computador" at bounding box center [541, 507] width 93 height 20
click at [791, 376] on div "**********" at bounding box center [613, 296] width 1227 height 592
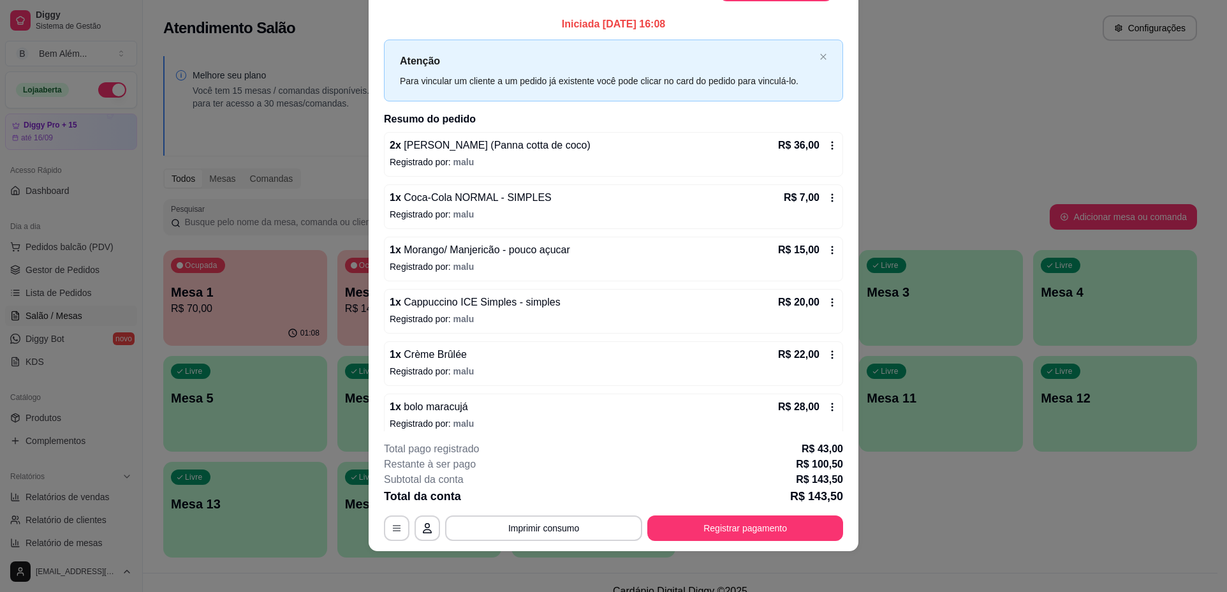
scroll to position [0, 0]
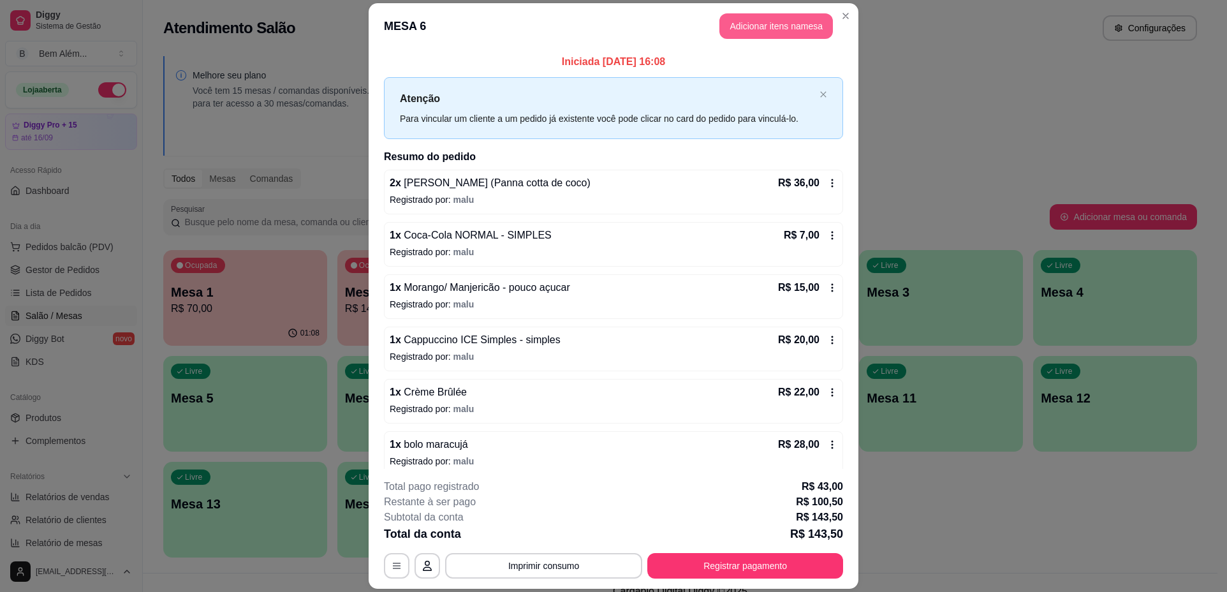
click at [794, 28] on button "Adicionar itens na mesa" at bounding box center [776, 26] width 114 height 26
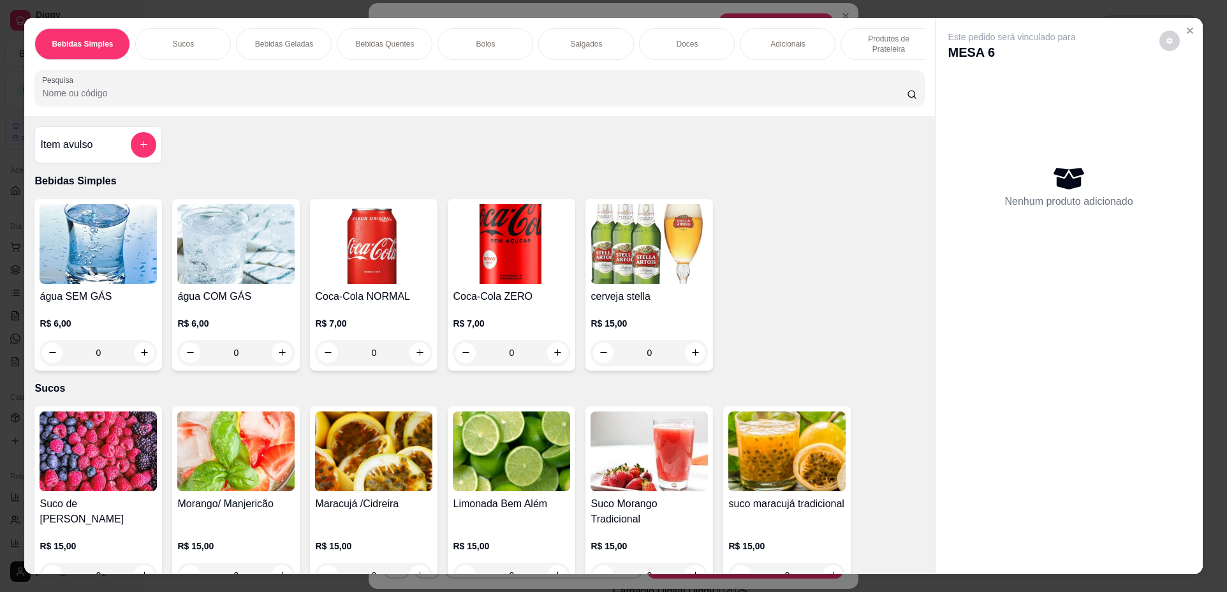
click at [881, 46] on p "Produtos de Prateleira" at bounding box center [888, 44] width 74 height 20
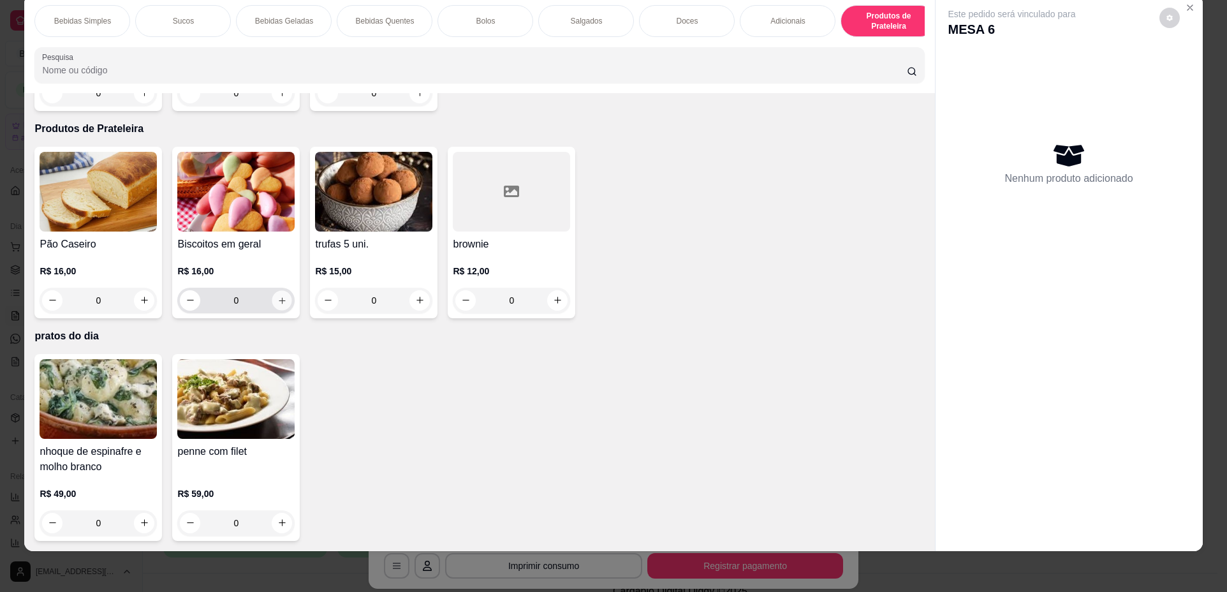
click at [279, 298] on icon "increase-product-quantity" at bounding box center [282, 300] width 6 height 6
type input "1"
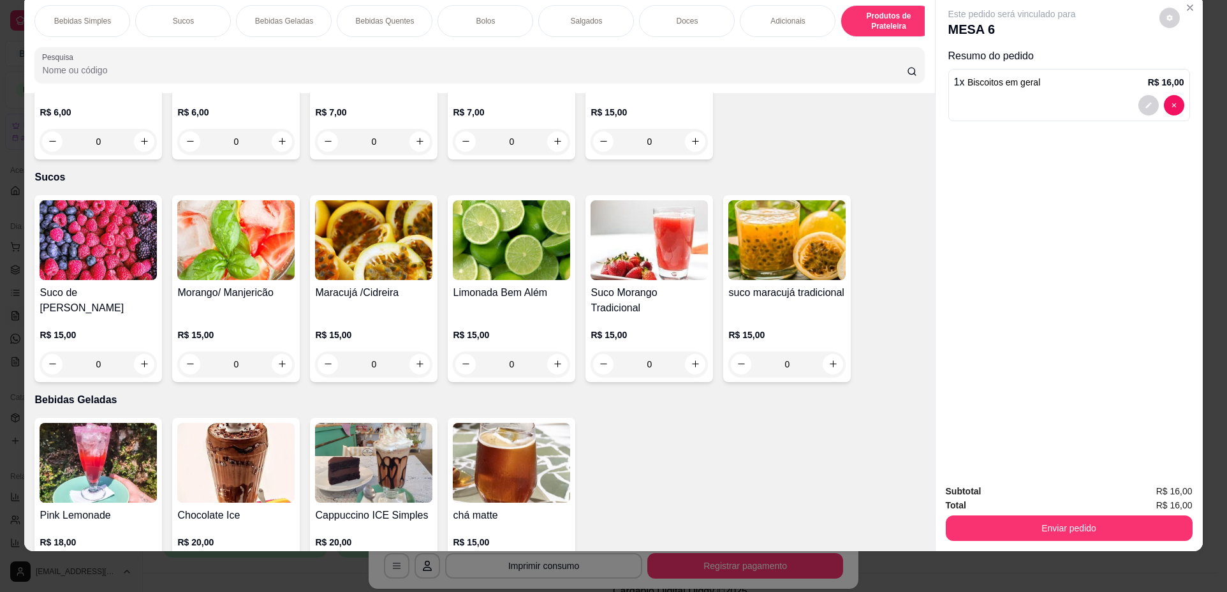
scroll to position [0, 0]
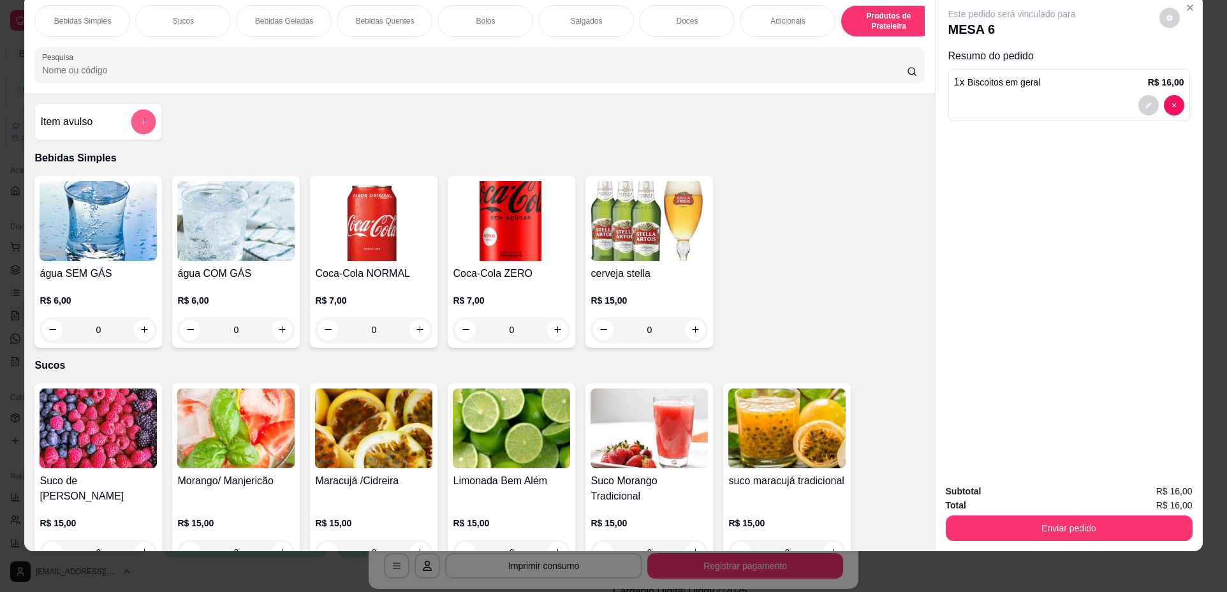
click at [139, 127] on icon "add-separate-item" at bounding box center [144, 122] width 10 height 10
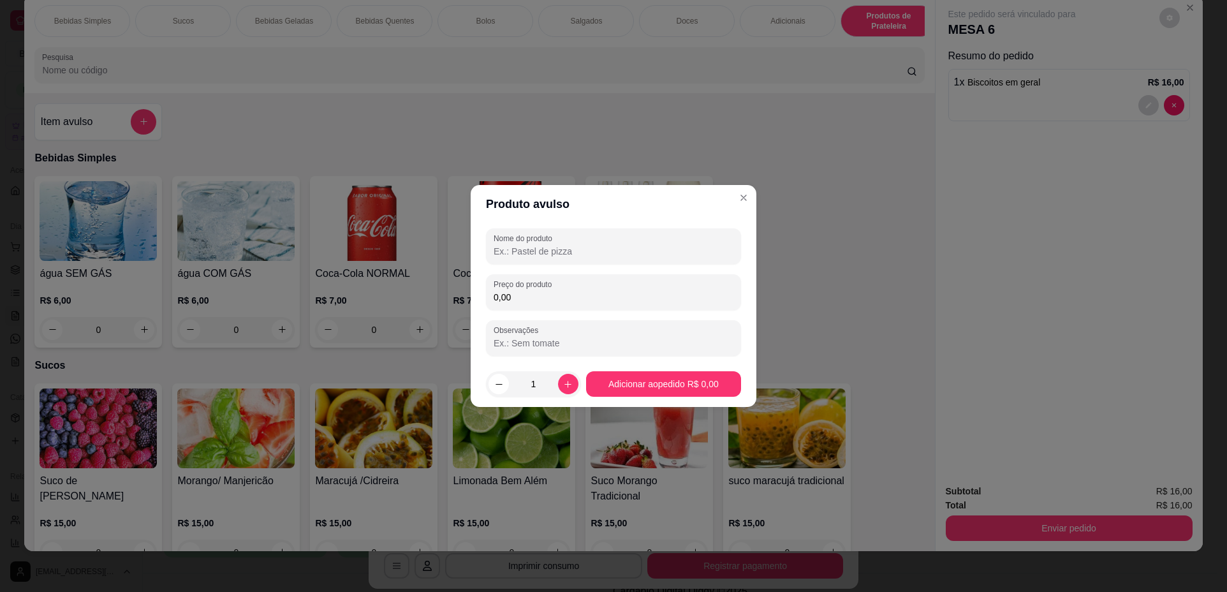
click at [568, 256] on input "Nome do produto" at bounding box center [614, 251] width 240 height 13
type input "pao de mel"
click at [548, 300] on input "0,00" at bounding box center [614, 297] width 240 height 13
type input "12,00"
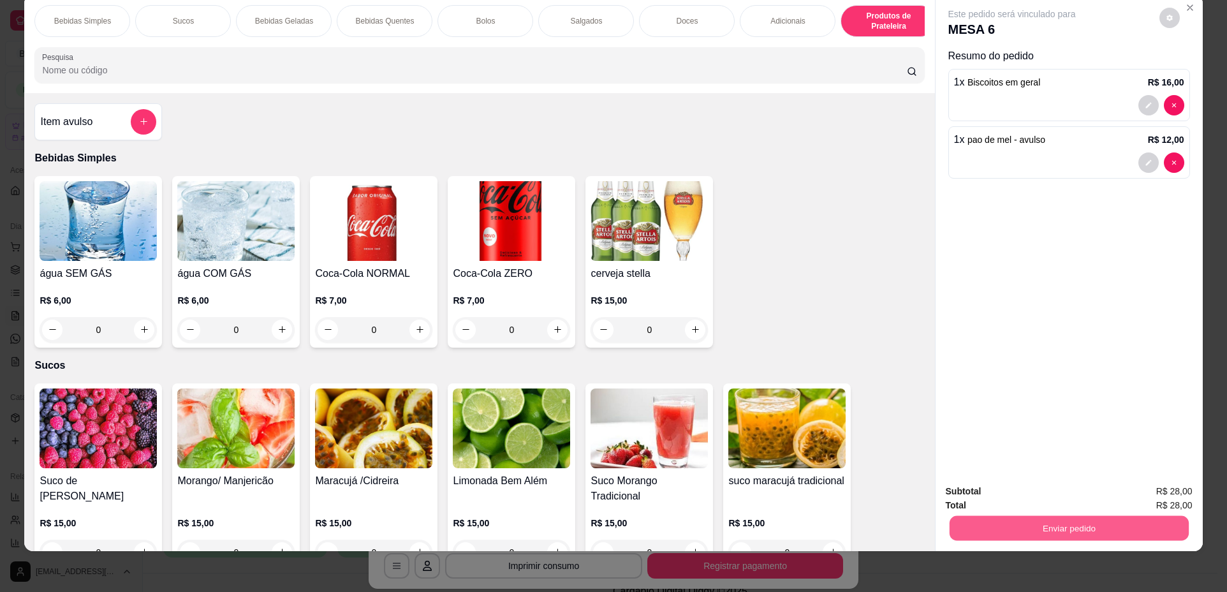
click at [1013, 532] on button "Enviar pedido" at bounding box center [1068, 528] width 239 height 25
click at [1009, 502] on button "Não registrar e enviar pedido" at bounding box center [1026, 497] width 129 height 24
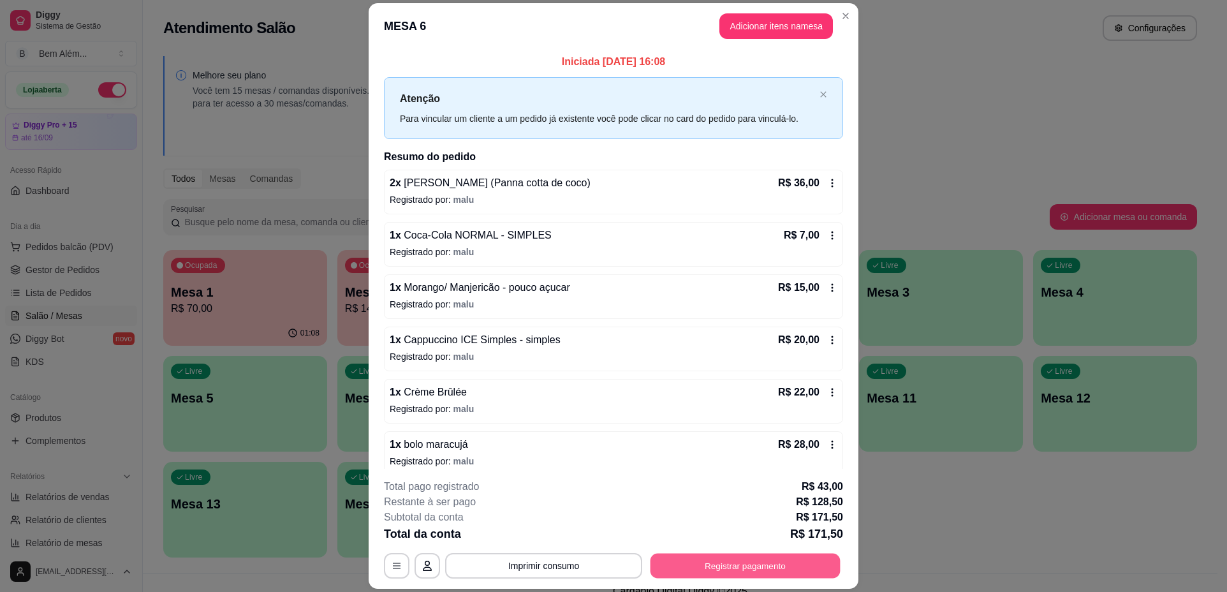
click at [802, 560] on button "Registrar pagamento" at bounding box center [745, 566] width 190 height 25
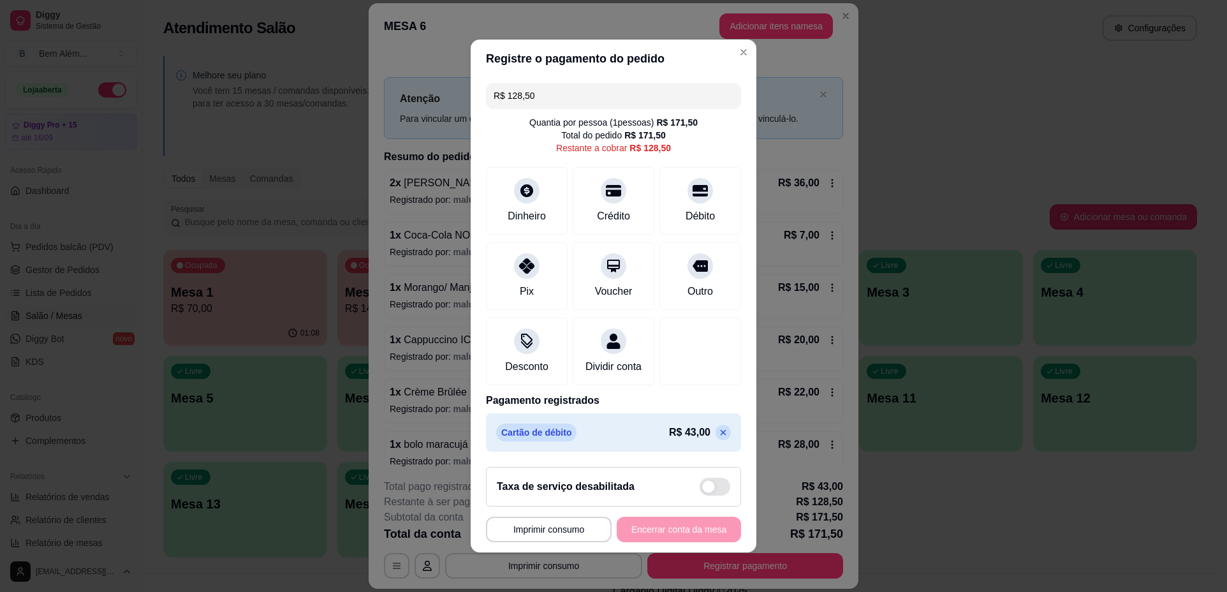
drag, startPoint x: 573, startPoint y: 79, endPoint x: 450, endPoint y: 94, distance: 123.9
click at [450, 94] on div "**********" at bounding box center [613, 296] width 1227 height 592
click at [663, 203] on div "Débito" at bounding box center [701, 198] width 90 height 75
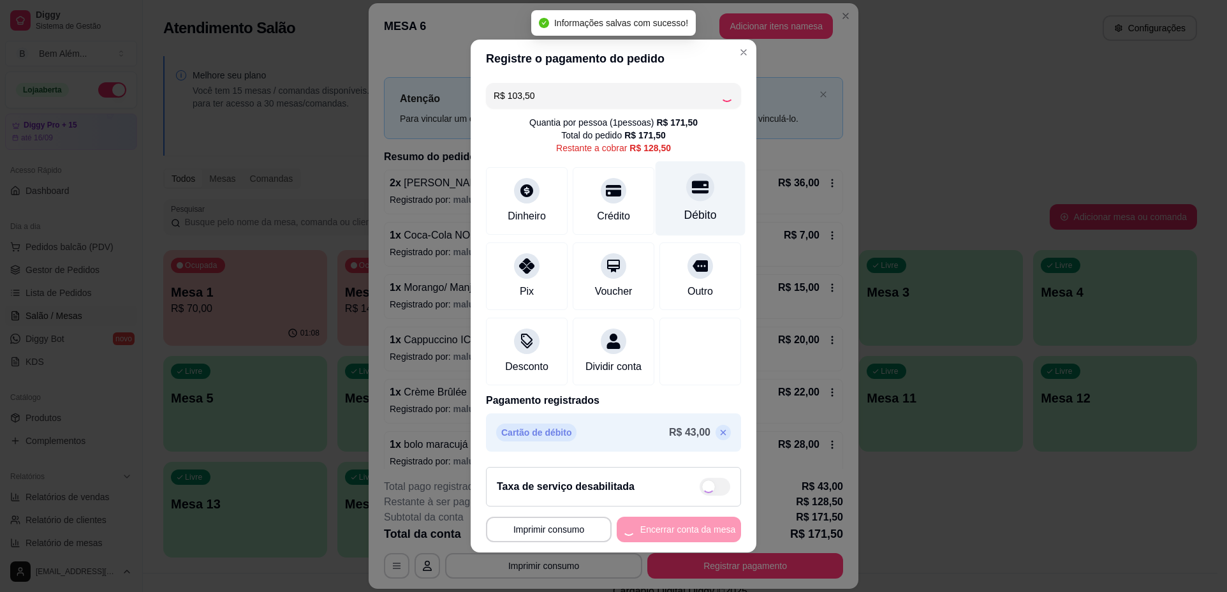
type input "R$ 25,00"
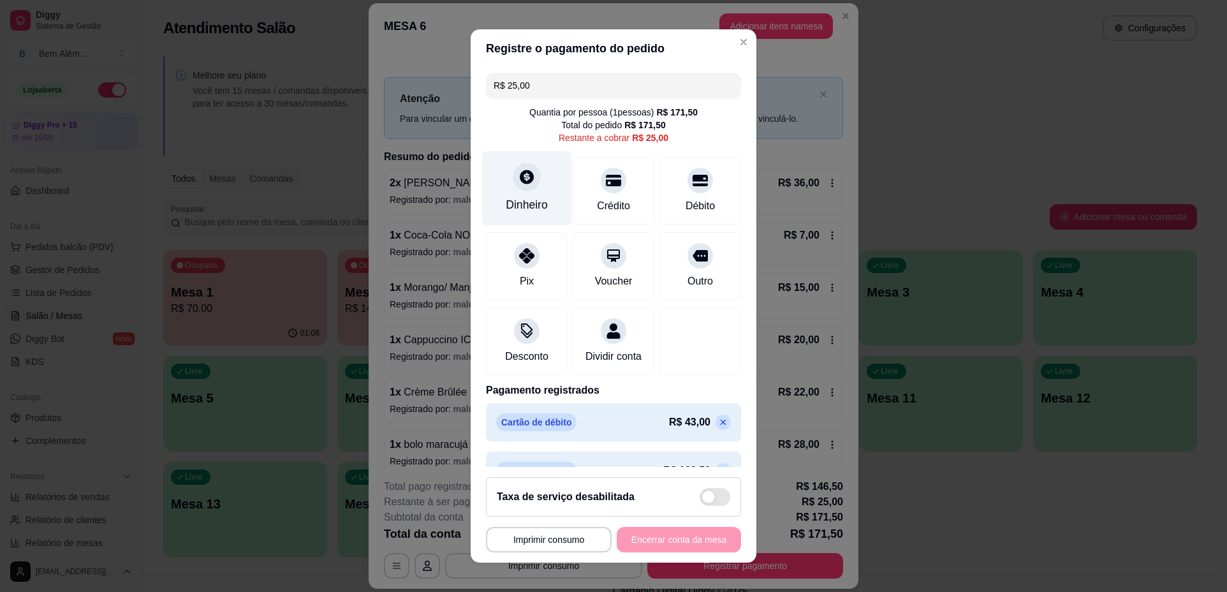
click at [516, 191] on div "Dinheiro" at bounding box center [527, 188] width 90 height 75
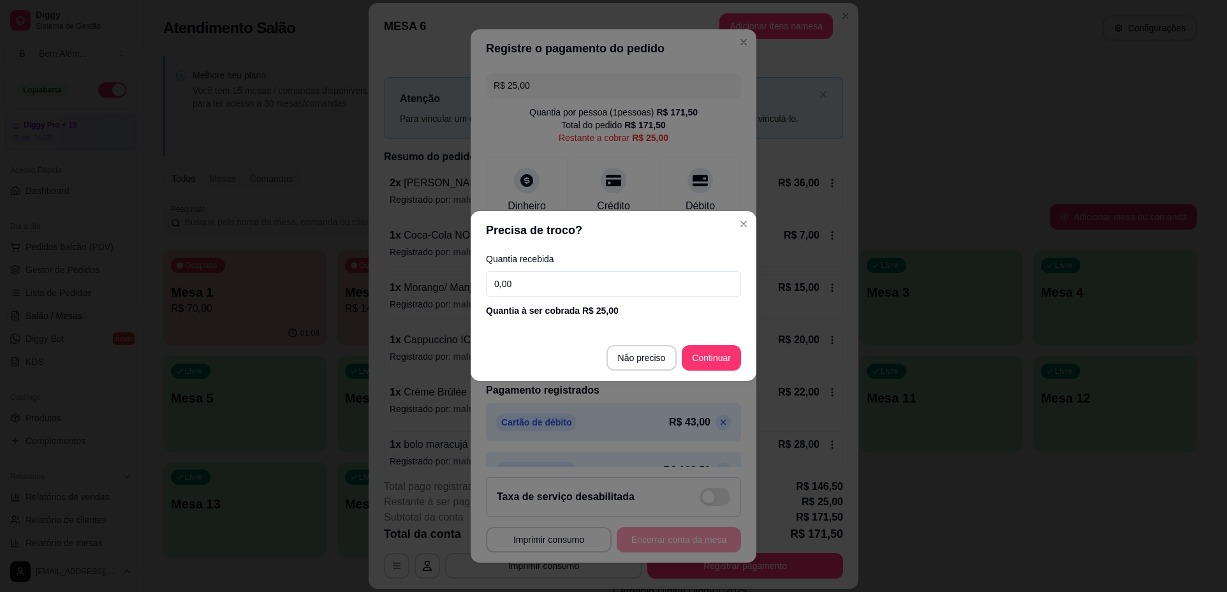
click at [580, 292] on input "0,00" at bounding box center [613, 284] width 255 height 26
type input "25,00"
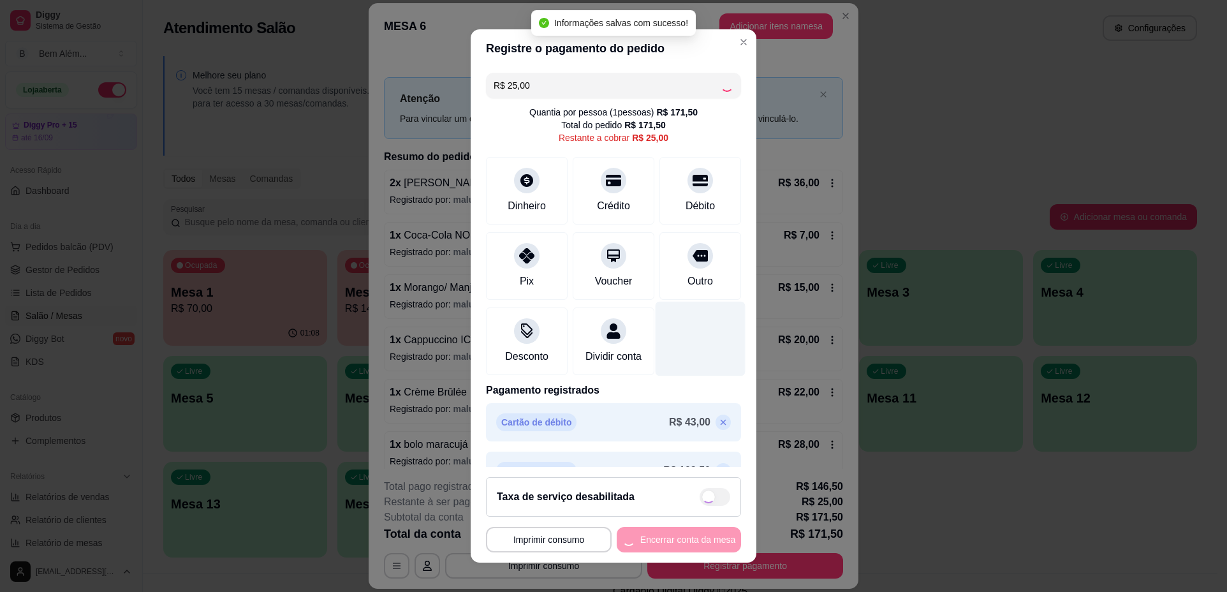
type input "R$ 0,00"
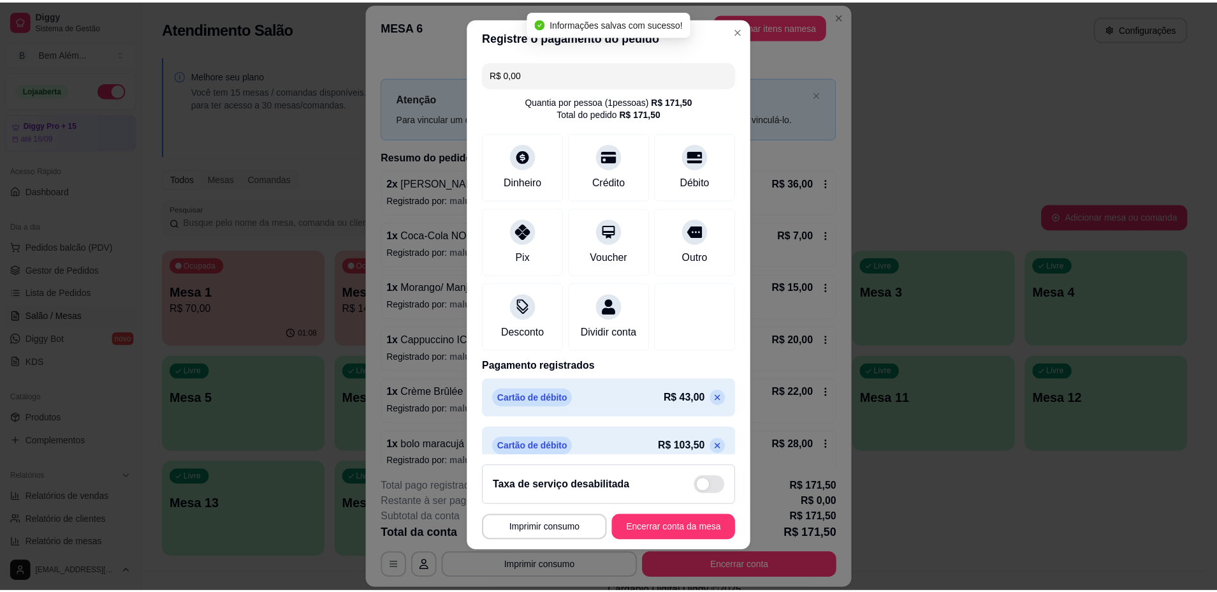
scroll to position [79, 0]
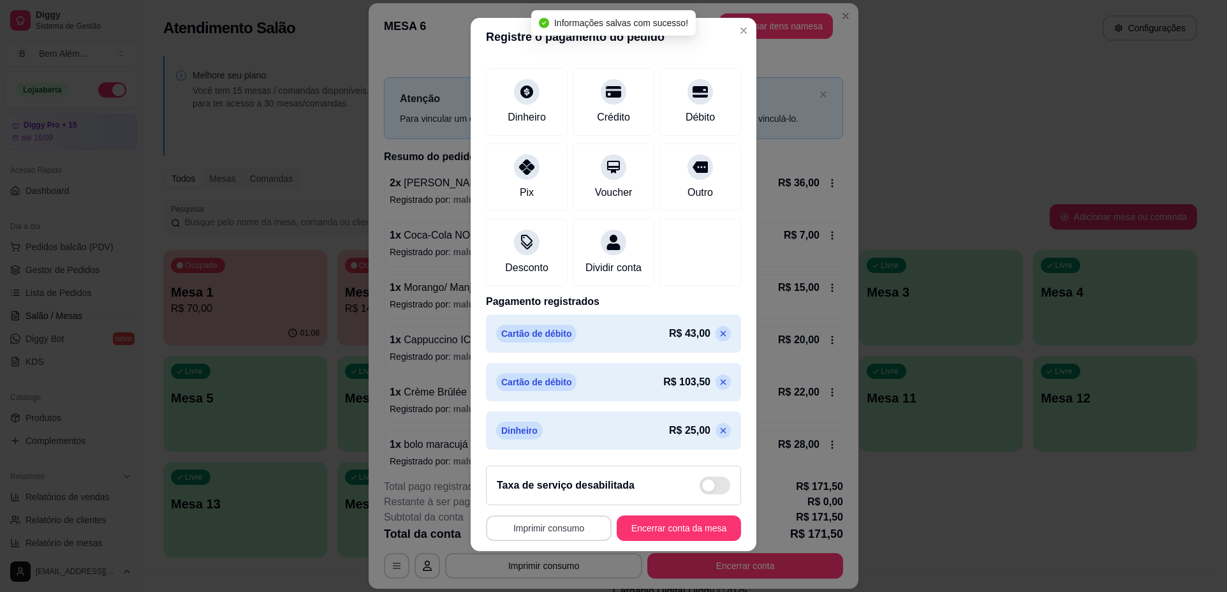
click at [545, 531] on button "Imprimir consumo" at bounding box center [549, 528] width 126 height 26
click at [557, 498] on button "impressao computador" at bounding box center [542, 498] width 96 height 20
click at [687, 530] on button "Encerrar conta da mesa" at bounding box center [679, 528] width 124 height 26
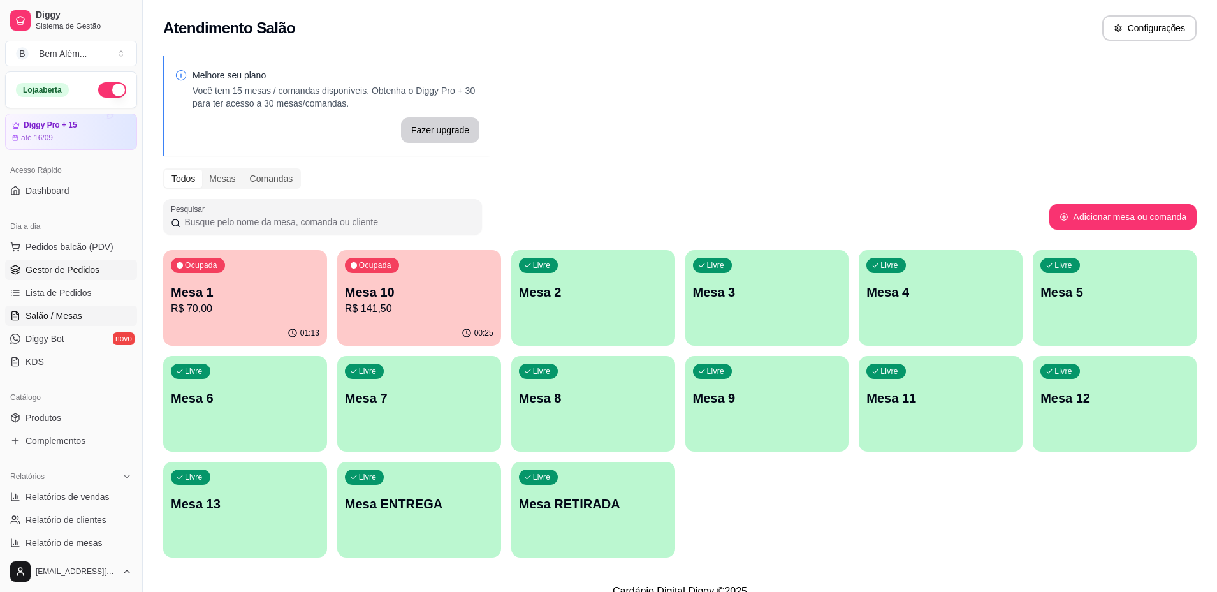
click at [84, 277] on link "Gestor de Pedidos" at bounding box center [71, 270] width 132 height 20
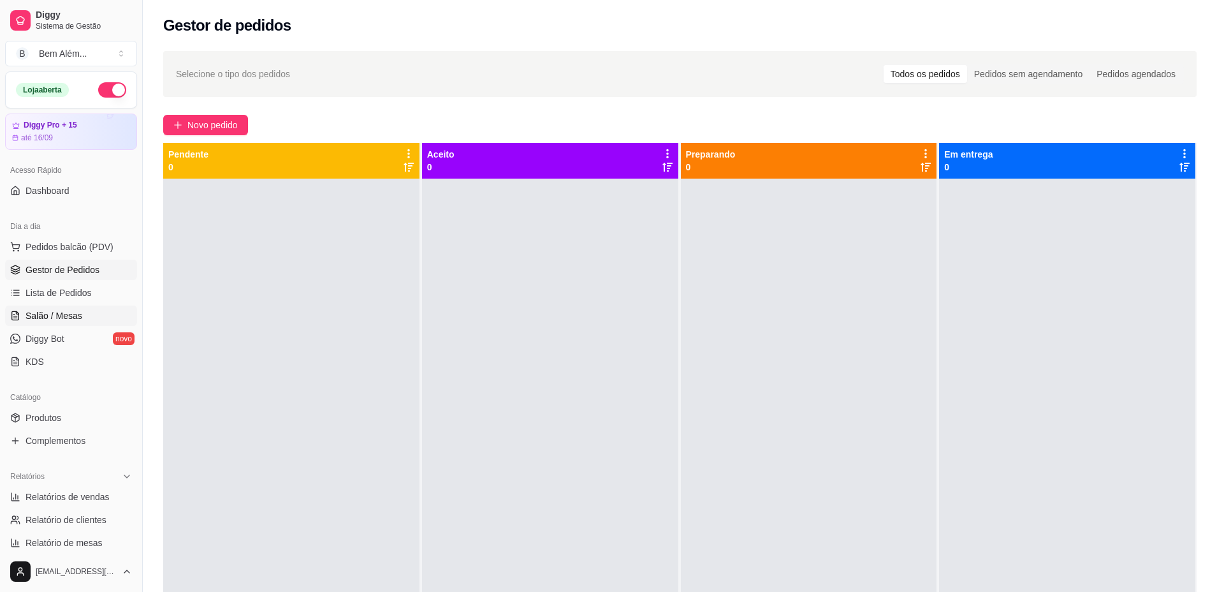
click at [80, 313] on span "Salão / Mesas" at bounding box center [54, 315] width 57 height 13
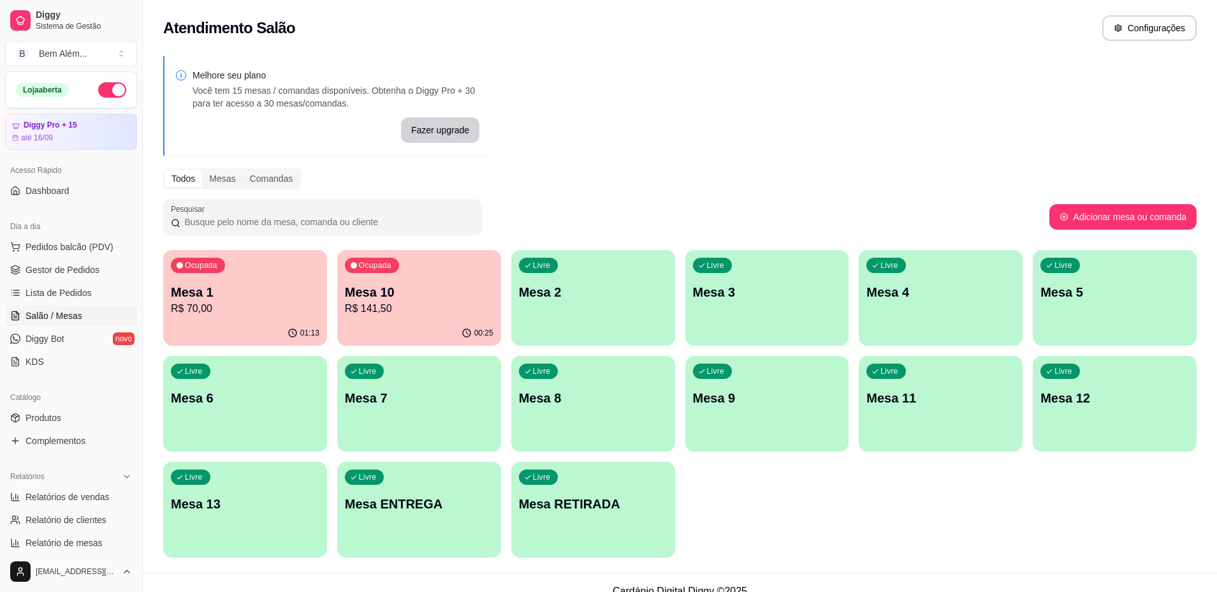
click at [368, 313] on p "R$ 141,50" at bounding box center [419, 308] width 149 height 15
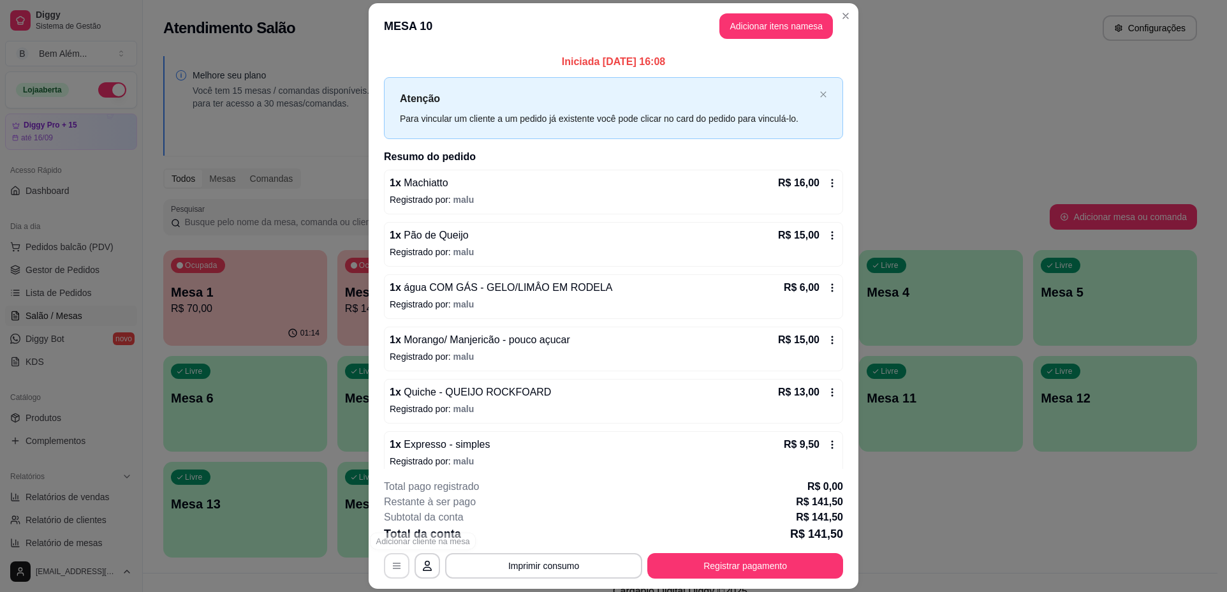
click at [386, 568] on button "button" at bounding box center [397, 566] width 26 height 26
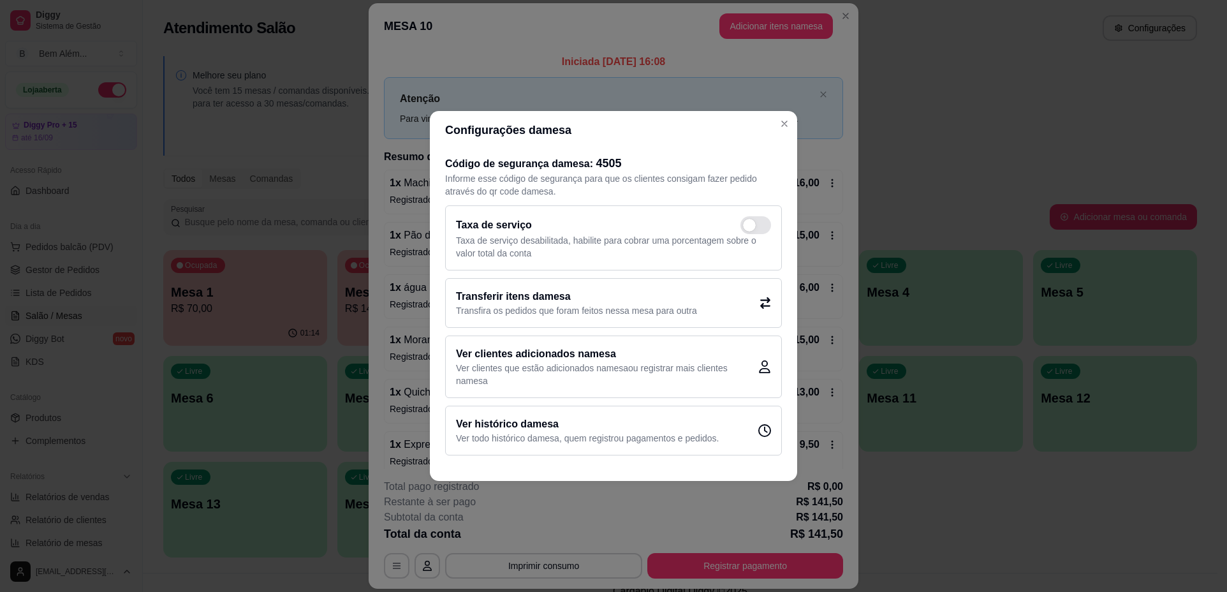
click at [527, 310] on p "Transfira os pedidos que foram feitos nessa mesa para outra" at bounding box center [576, 310] width 241 height 13
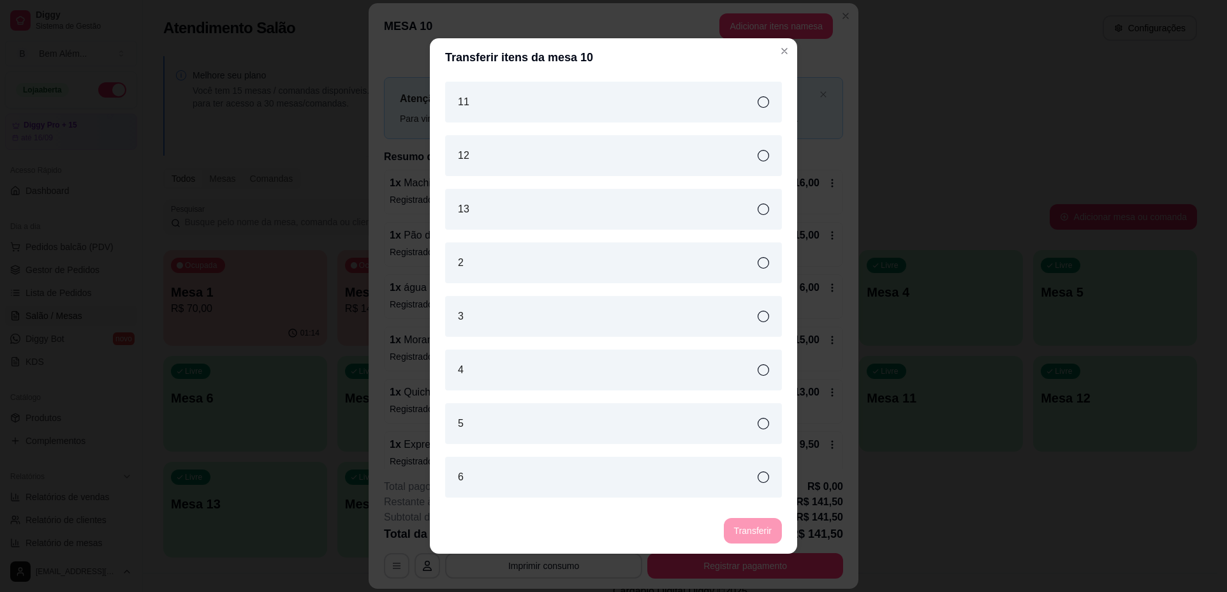
click at [564, 254] on div "2" at bounding box center [613, 262] width 337 height 41
click at [772, 530] on button "Transferir" at bounding box center [753, 531] width 58 height 26
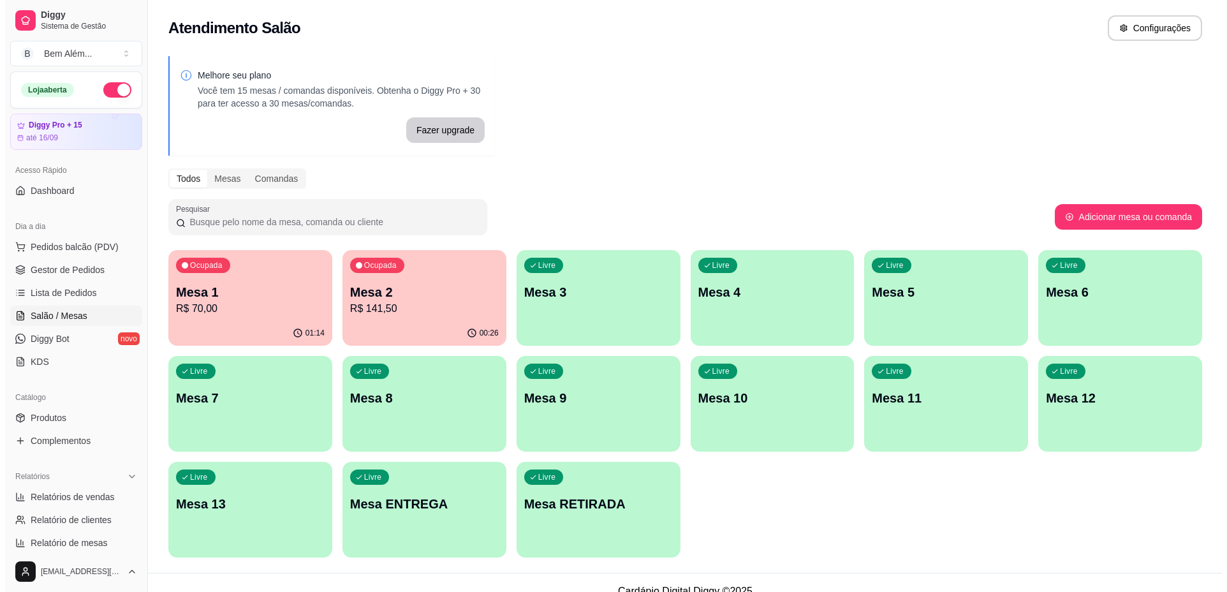
scroll to position [17, 0]
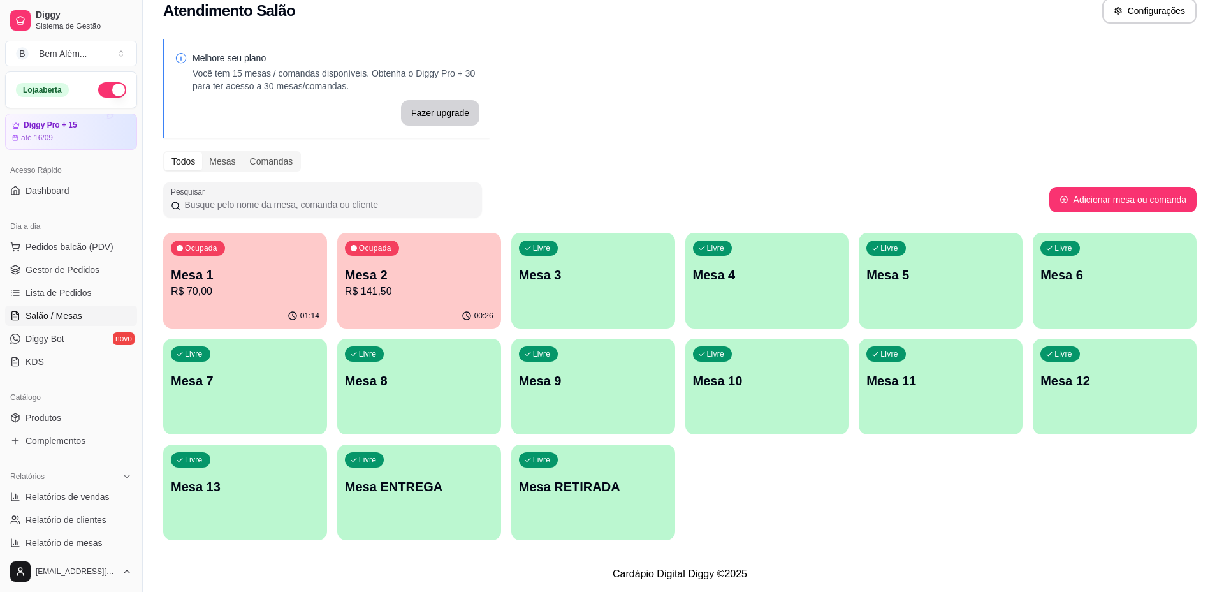
click at [258, 297] on p "R$ 70,00" at bounding box center [245, 291] width 149 height 15
click at [451, 294] on p "R$ 141,50" at bounding box center [419, 291] width 144 height 15
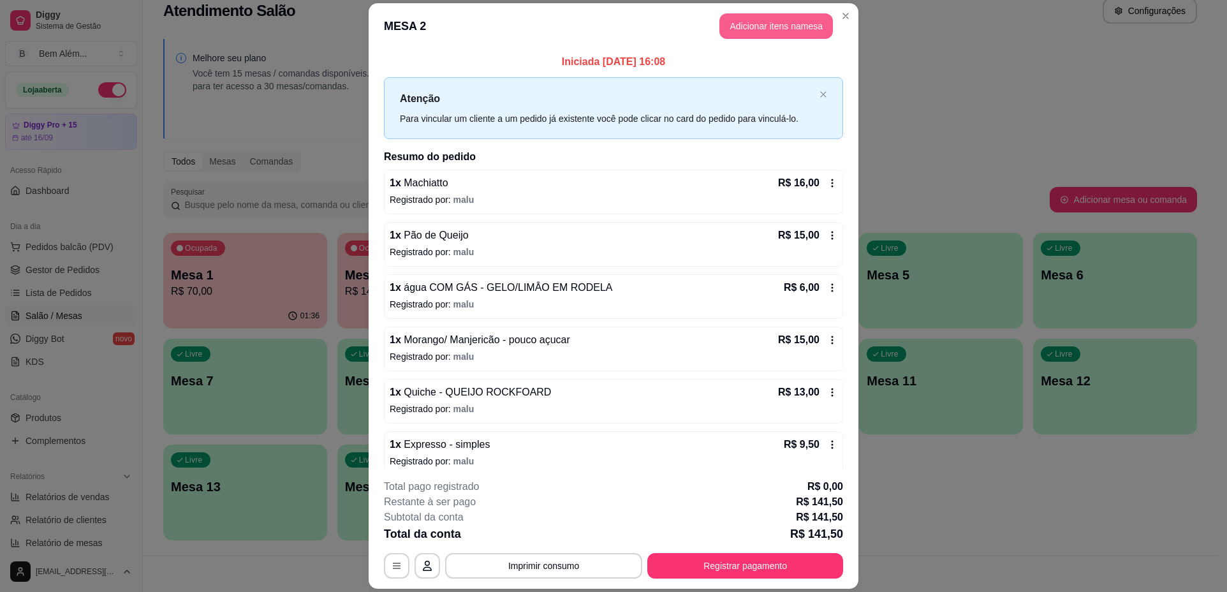
click at [805, 24] on button "Adicionar itens na mesa" at bounding box center [776, 26] width 114 height 26
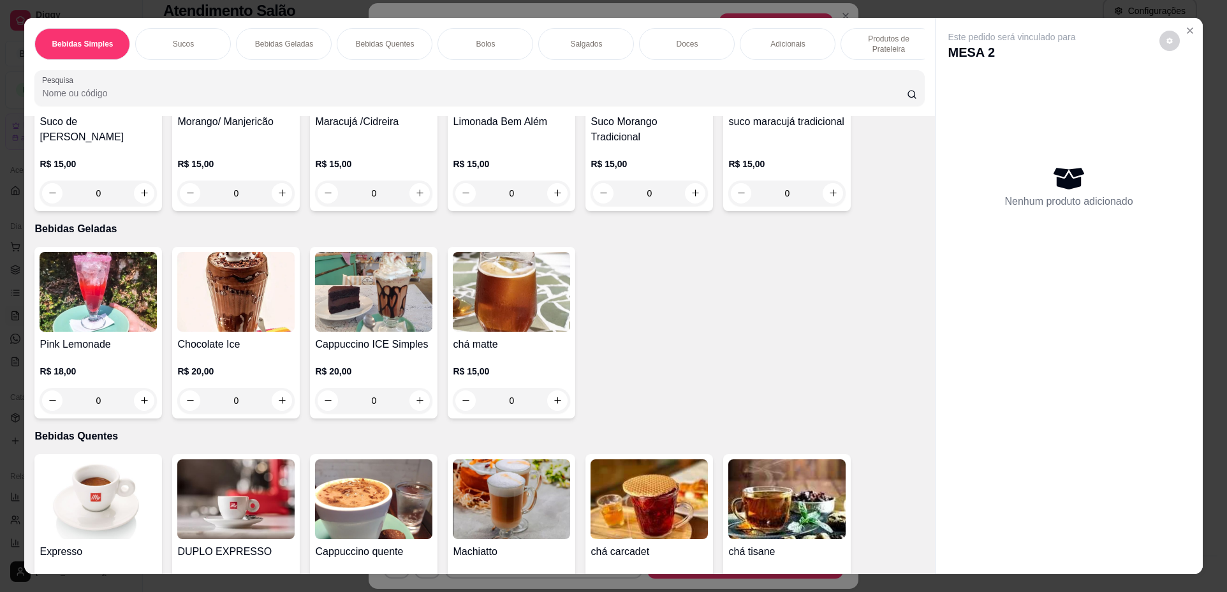
scroll to position [319, 0]
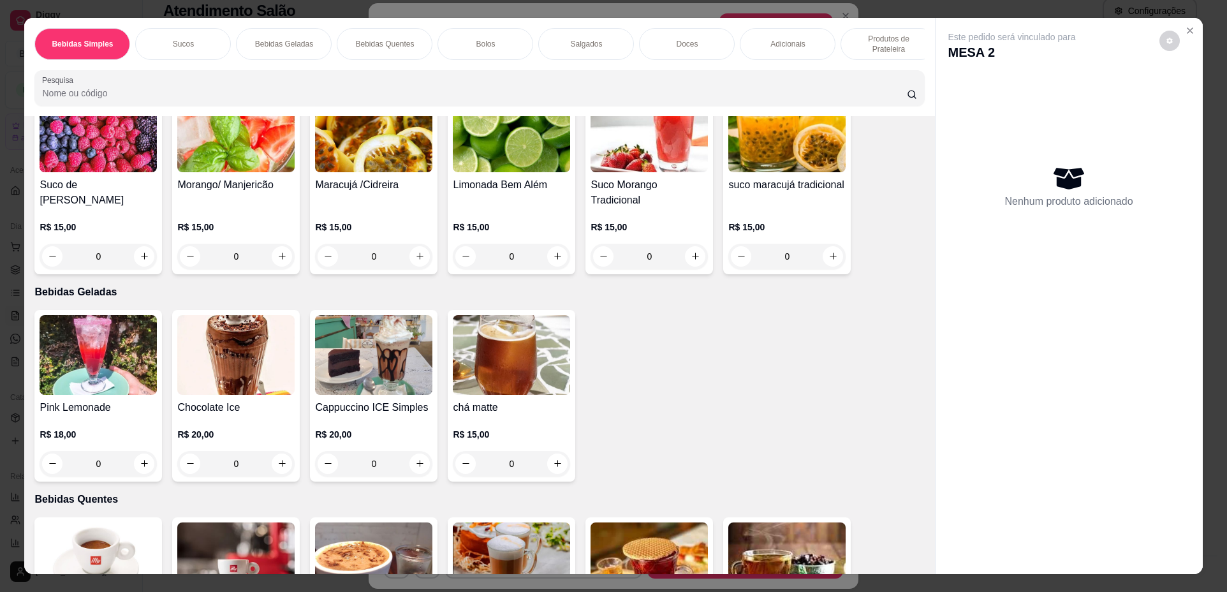
click at [118, 363] on img at bounding box center [98, 355] width 117 height 80
click at [140, 185] on div "Suco de Frutas Vermelhas R$ 15,00 0" at bounding box center [98, 180] width 128 height 187
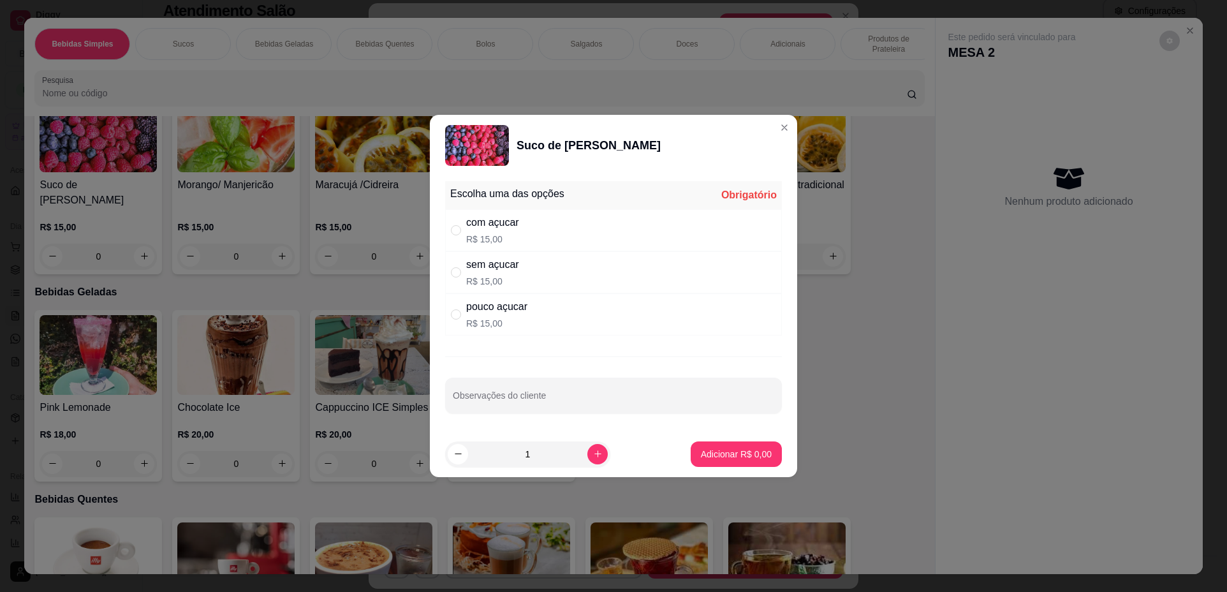
click at [612, 236] on div "com açucar R$ 15,00" at bounding box center [613, 230] width 337 height 42
radio input "true"
click at [709, 457] on p "Adicionar R$ 15,00" at bounding box center [734, 454] width 74 height 12
type input "1"
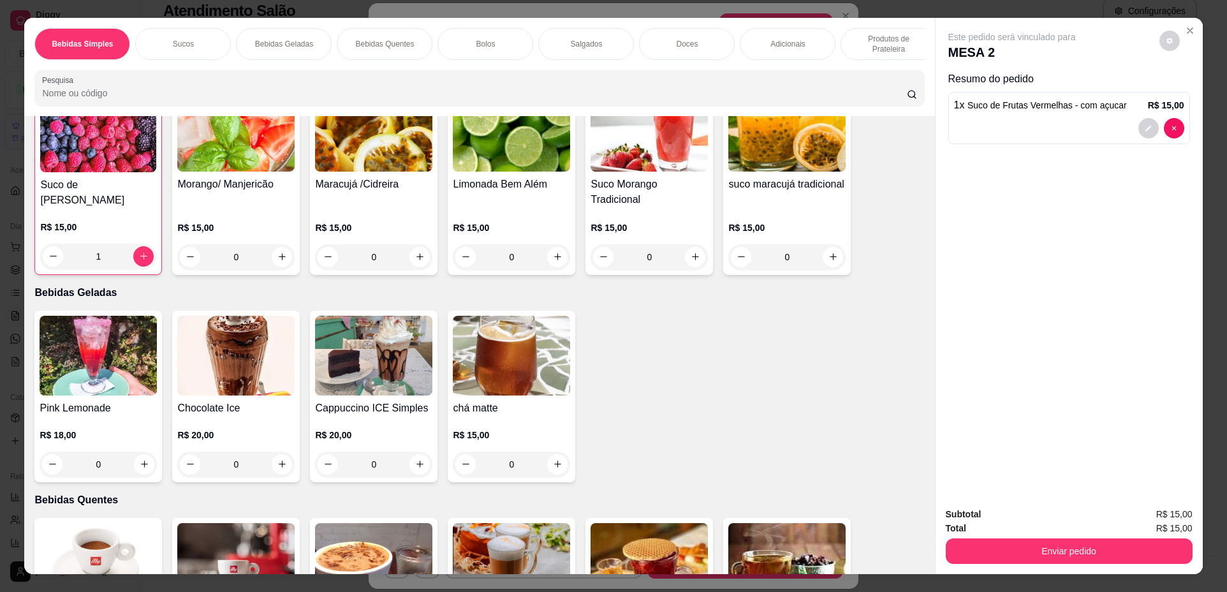
scroll to position [702, 0]
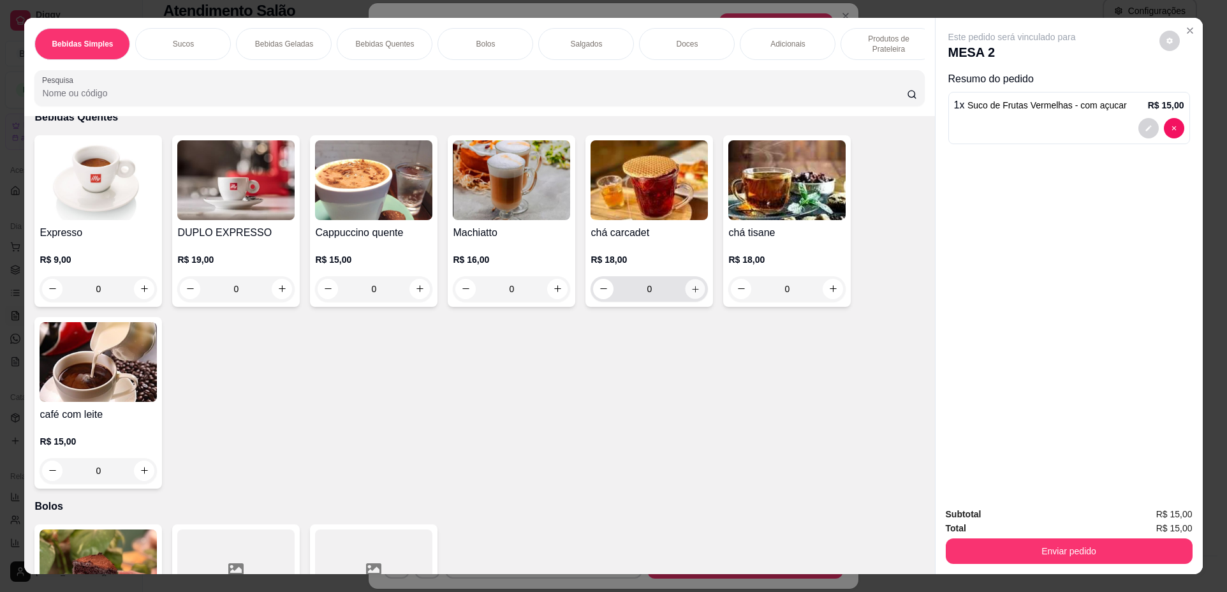
click at [691, 294] on icon "increase-product-quantity" at bounding box center [696, 289] width 10 height 10
type input "1"
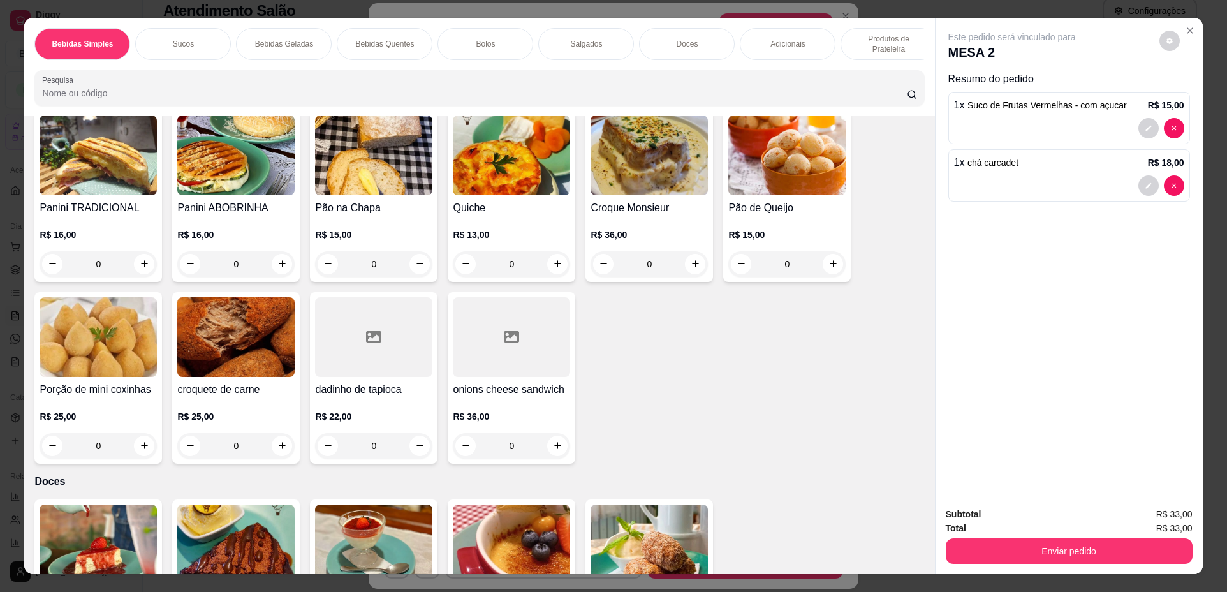
scroll to position [1021, 0]
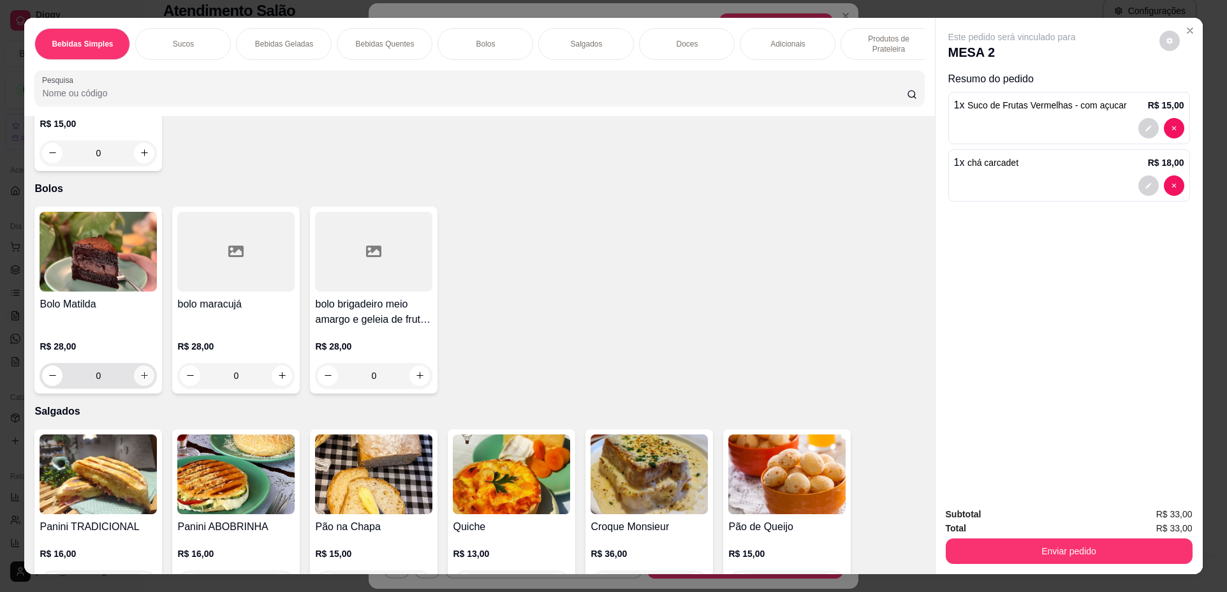
click at [140, 380] on icon "increase-product-quantity" at bounding box center [145, 375] width 10 height 10
type input "1"
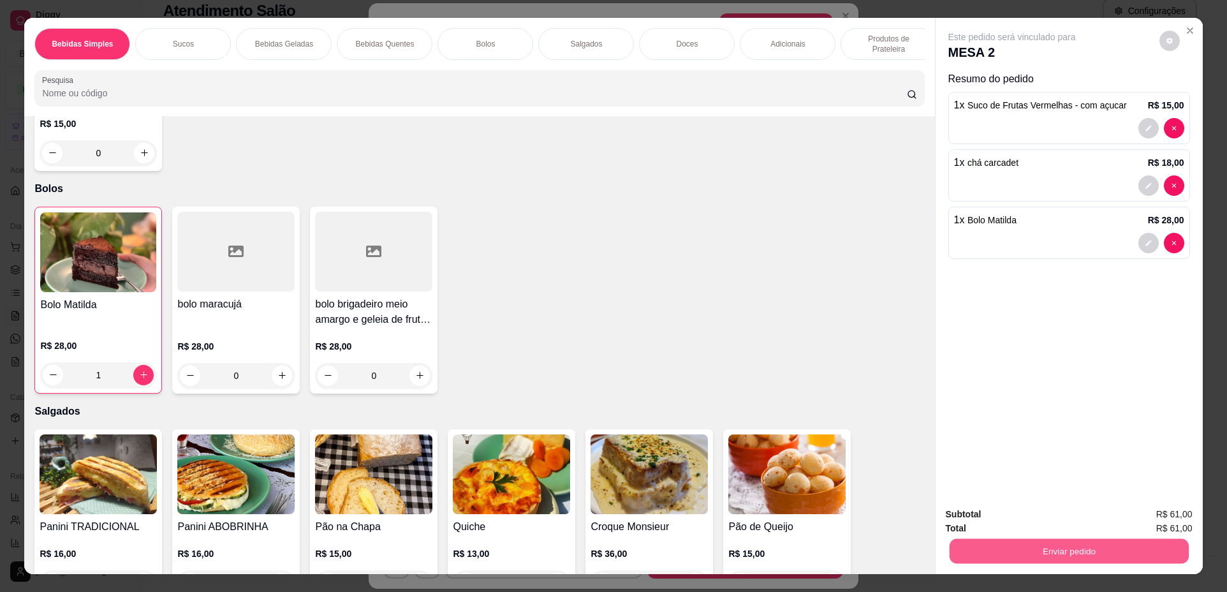
click at [1158, 549] on button "Enviar pedido" at bounding box center [1068, 551] width 239 height 25
click at [991, 518] on button "Não registrar e enviar pedido" at bounding box center [1026, 520] width 129 height 24
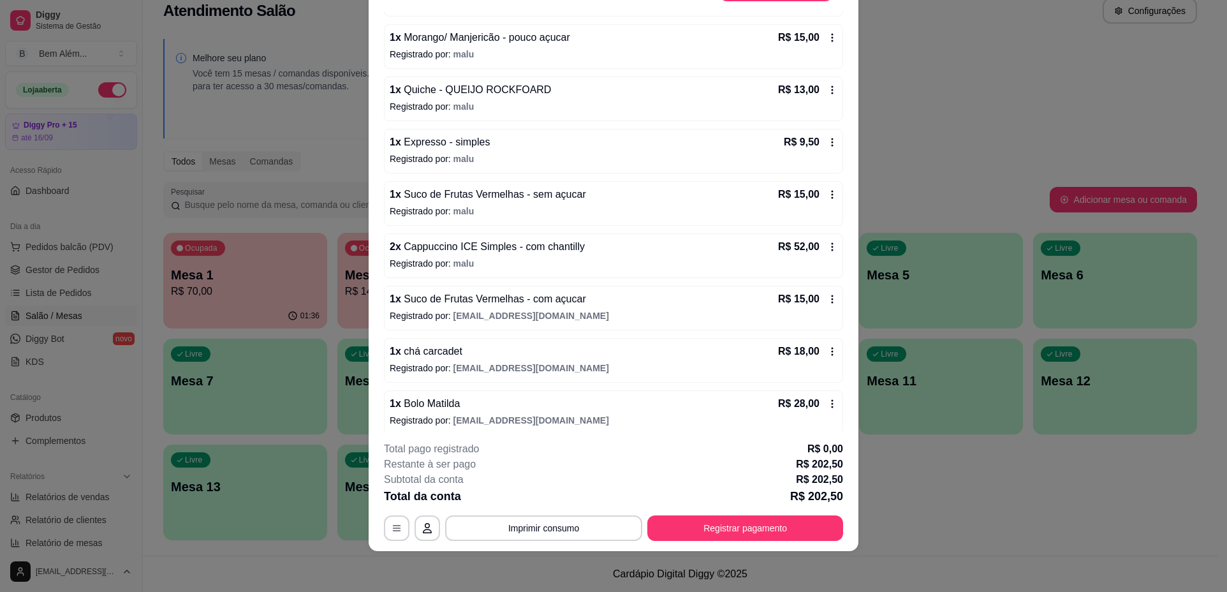
scroll to position [273, 0]
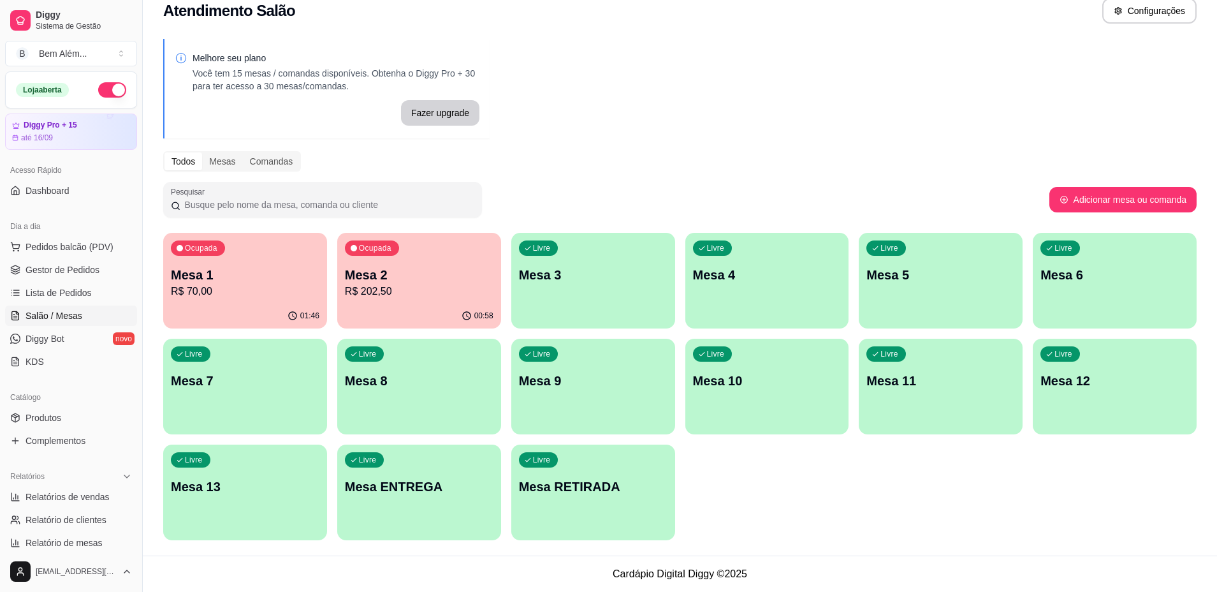
click at [312, 277] on p "Mesa 1" at bounding box center [245, 275] width 149 height 18
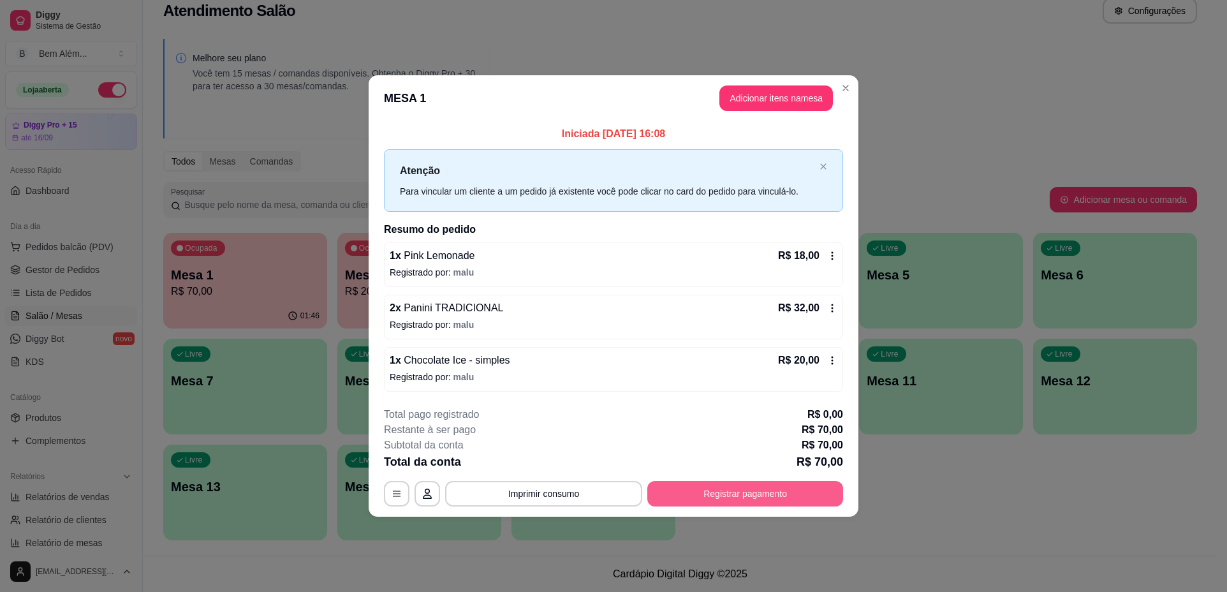
click at [680, 490] on button "Registrar pagamento" at bounding box center [745, 494] width 196 height 26
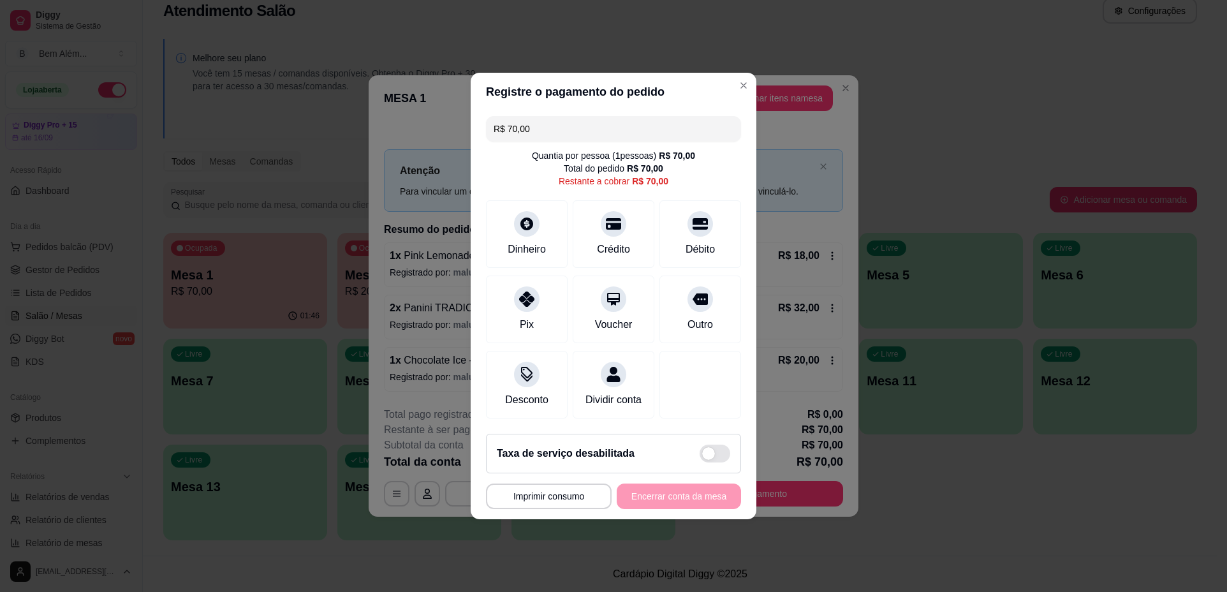
drag, startPoint x: 554, startPoint y: 124, endPoint x: 498, endPoint y: 133, distance: 56.8
click at [498, 133] on input "R$ 70,00" at bounding box center [614, 129] width 240 height 26
click at [612, 224] on div at bounding box center [613, 220] width 28 height 28
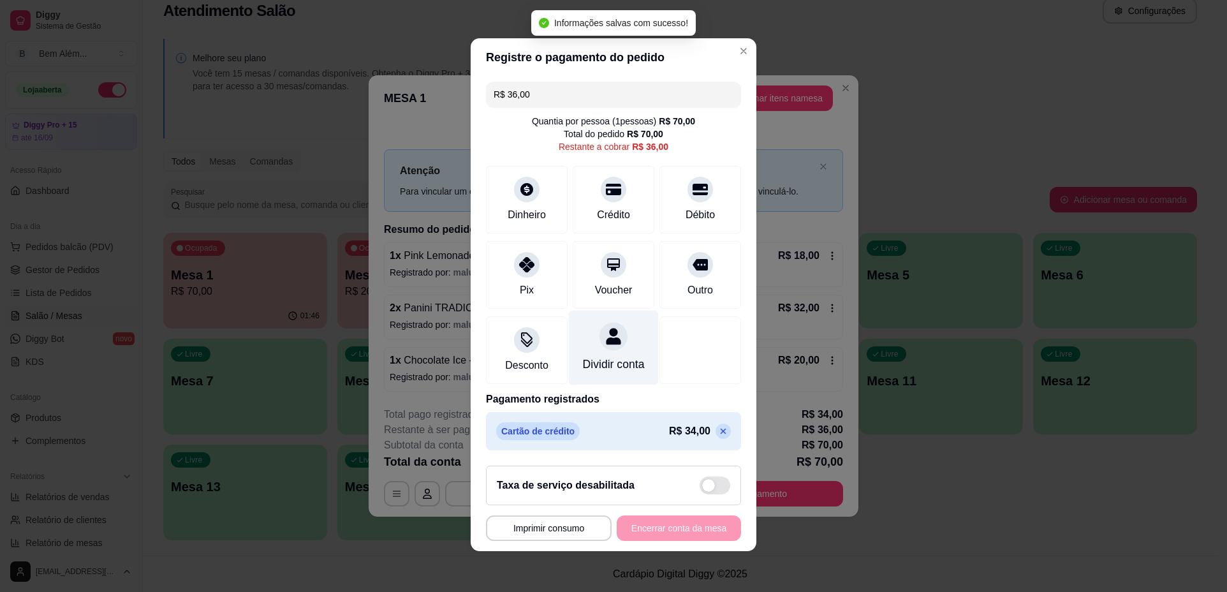
scroll to position [9, 0]
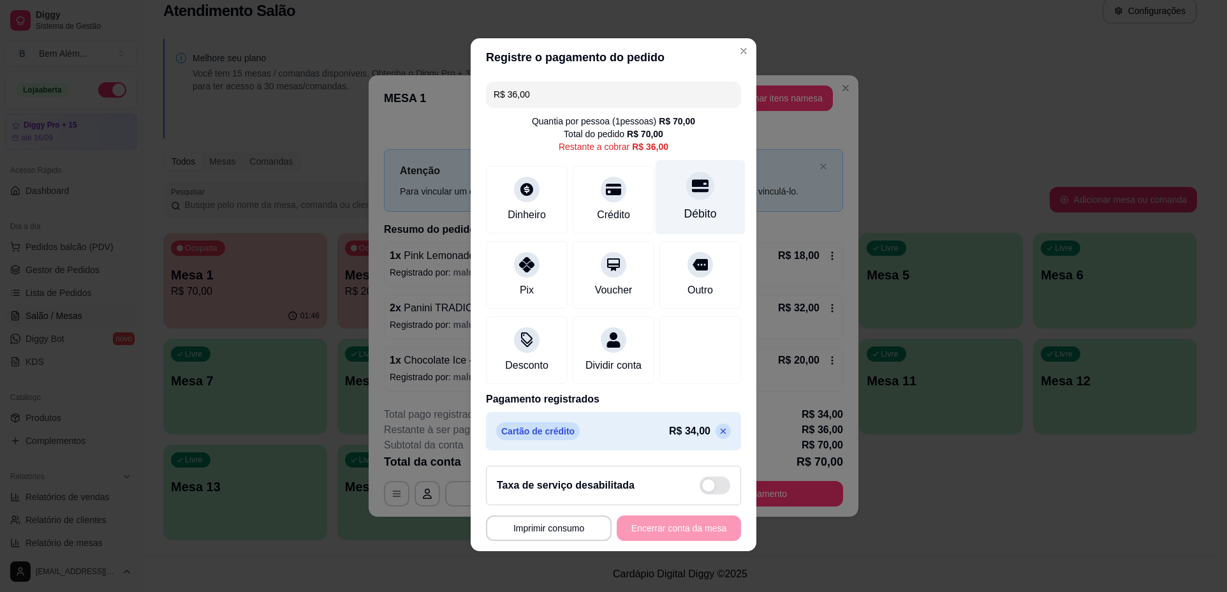
click at [684, 205] on div "Débito" at bounding box center [700, 213] width 33 height 17
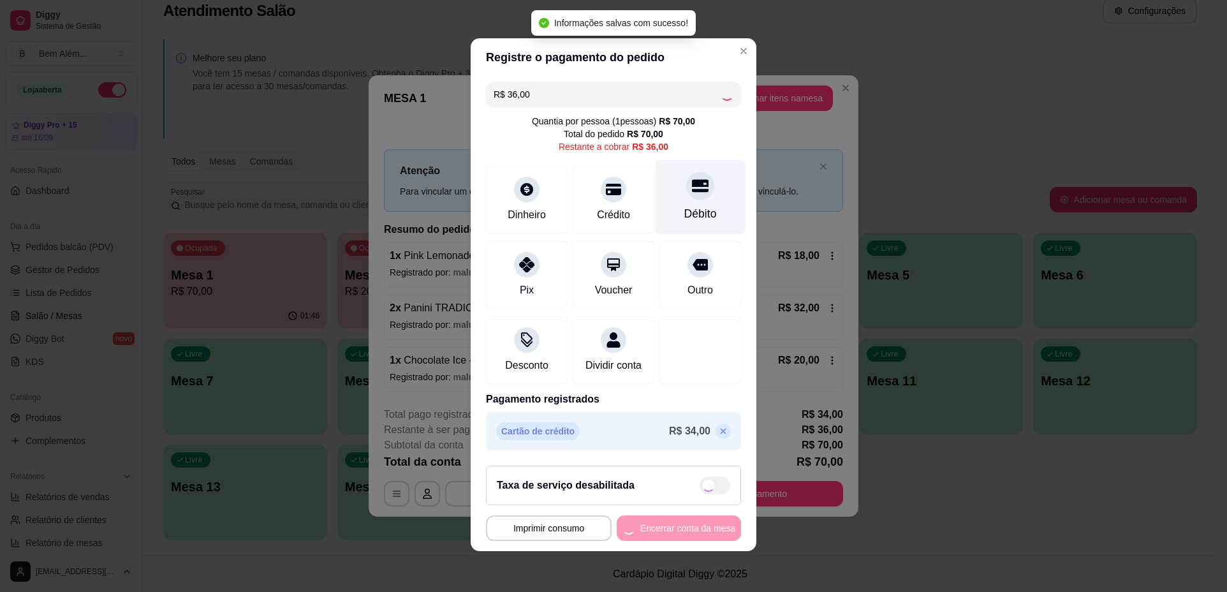
type input "R$ 0,00"
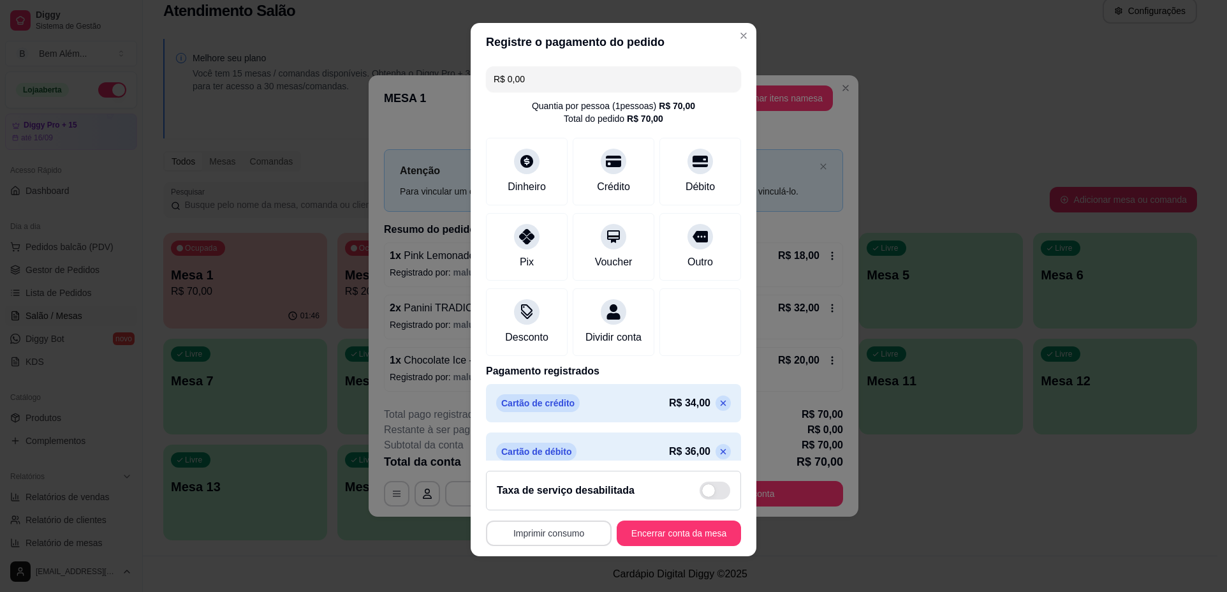
click at [555, 534] on button "Imprimir consumo" at bounding box center [549, 533] width 126 height 26
click at [563, 502] on button "impressao computador" at bounding box center [541, 504] width 93 height 20
click at [683, 534] on button "Encerrar conta da mesa" at bounding box center [679, 533] width 124 height 26
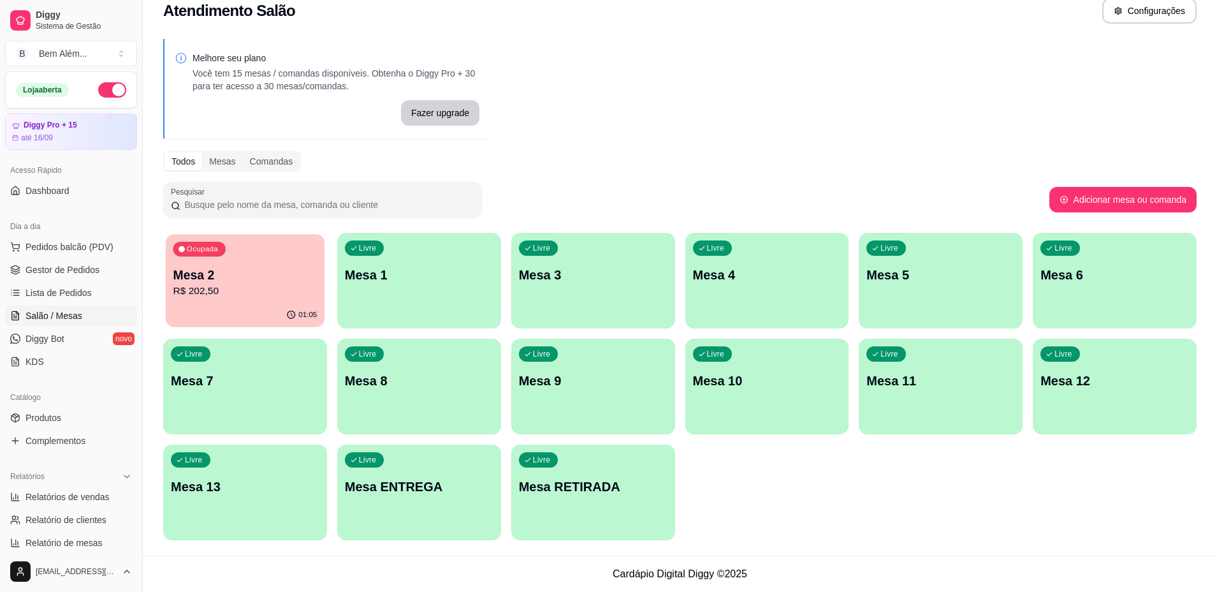
click at [226, 277] on p "Mesa 2" at bounding box center [245, 275] width 144 height 17
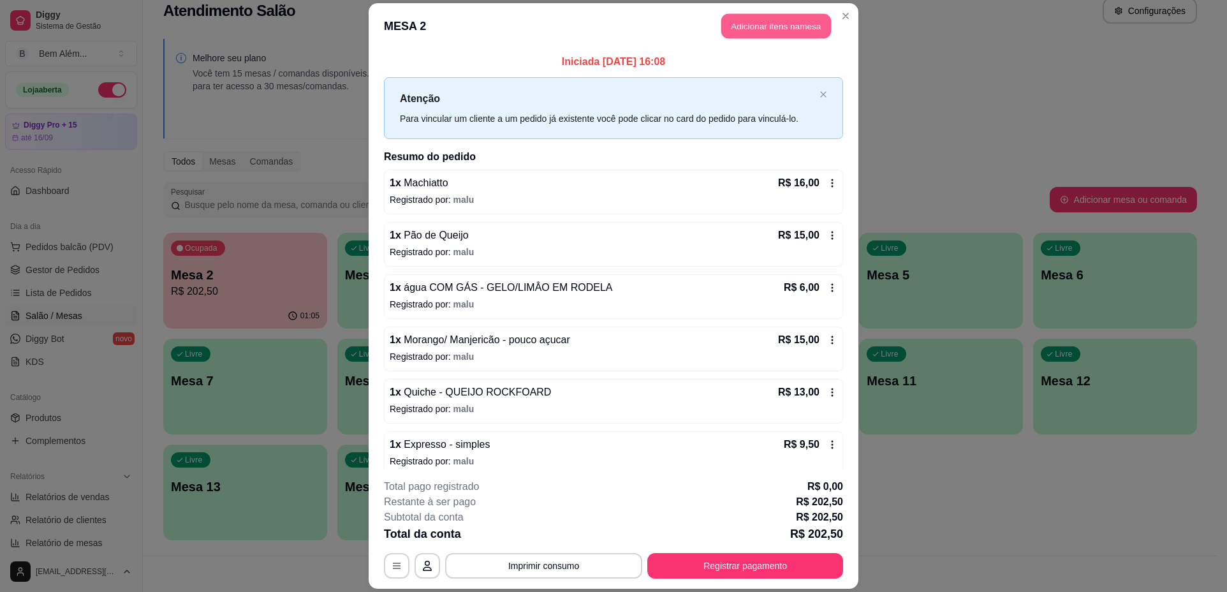
click at [738, 33] on button "Adicionar itens na mesa" at bounding box center [776, 25] width 110 height 25
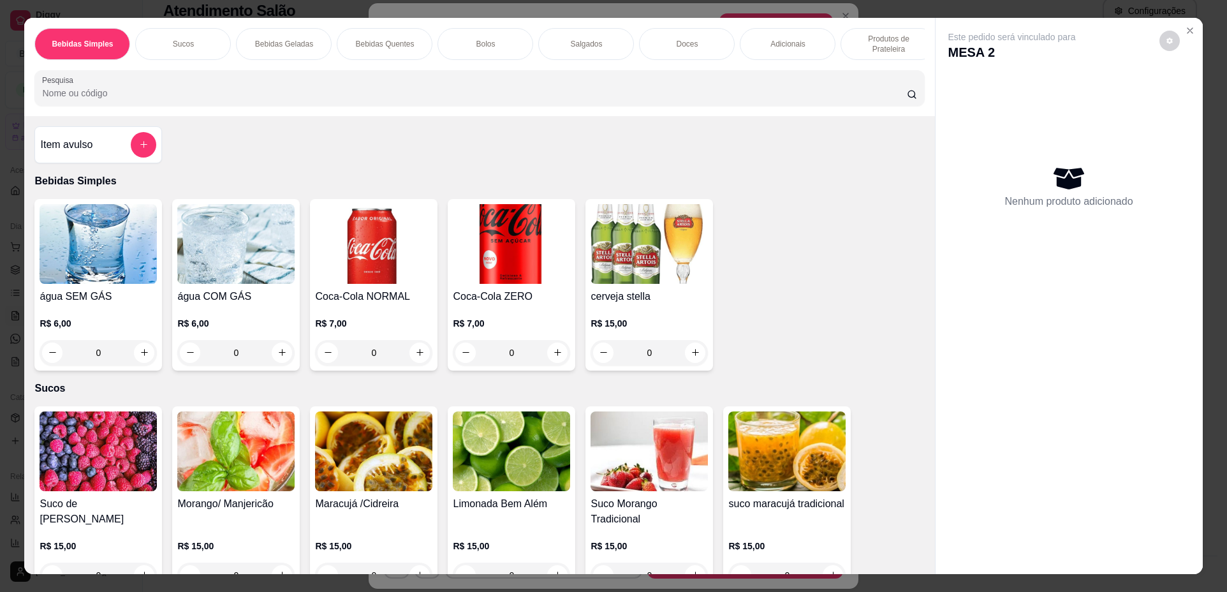
click at [365, 39] on p "Bebidas Quentes" at bounding box center [384, 44] width 59 height 10
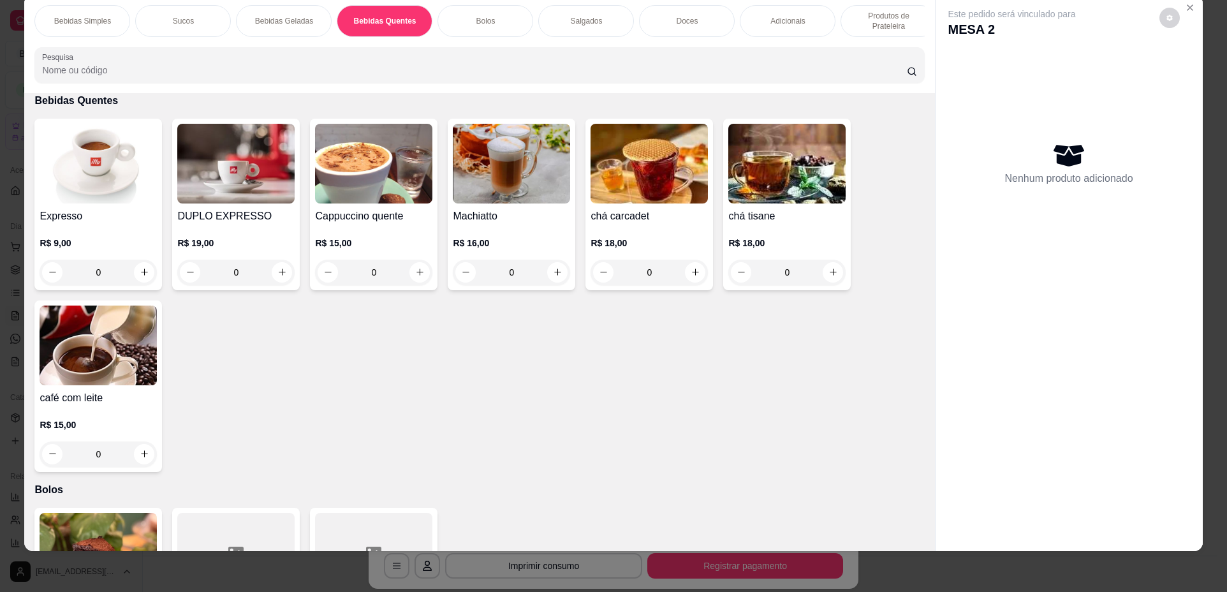
click at [137, 281] on div "0" at bounding box center [98, 273] width 117 height 26
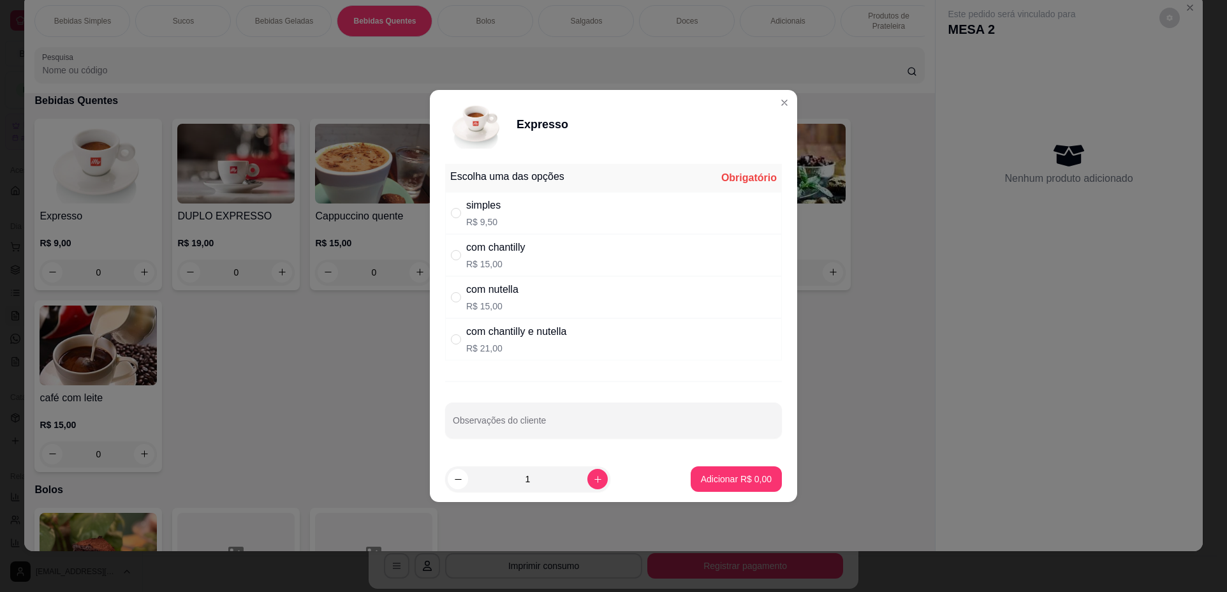
click at [490, 216] on p "R$ 9,50" at bounding box center [483, 222] width 34 height 13
radio input "true"
click at [593, 477] on icon "increase-product-quantity" at bounding box center [598, 479] width 10 height 10
type input "2"
click at [704, 478] on p "Adicionar R$ 19,00" at bounding box center [734, 479] width 76 height 13
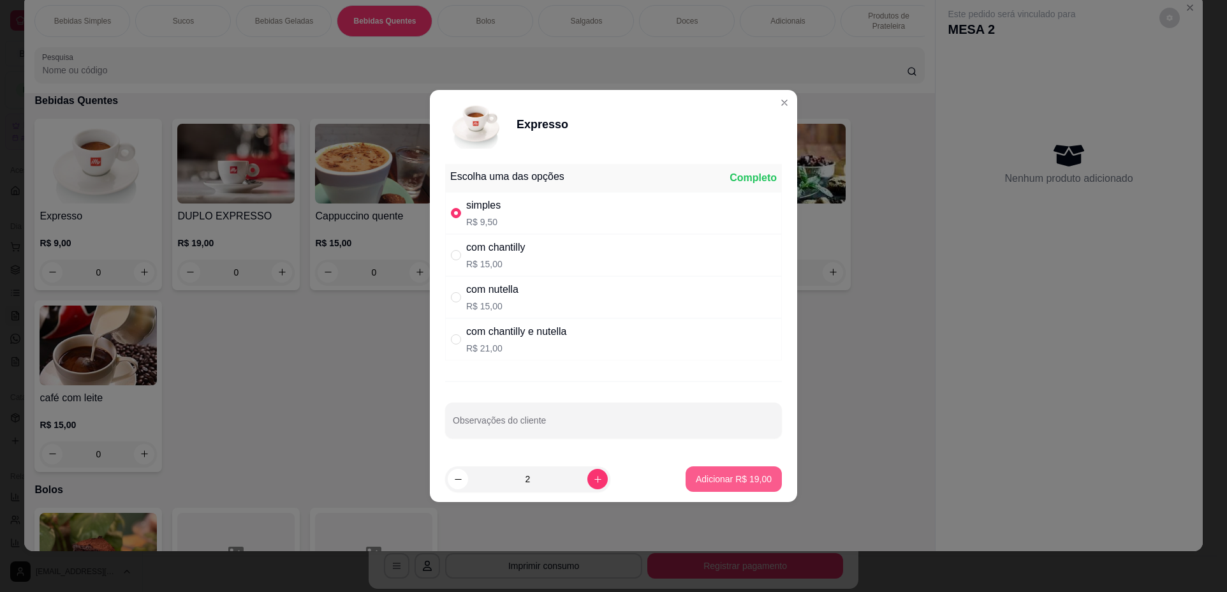
type input "2"
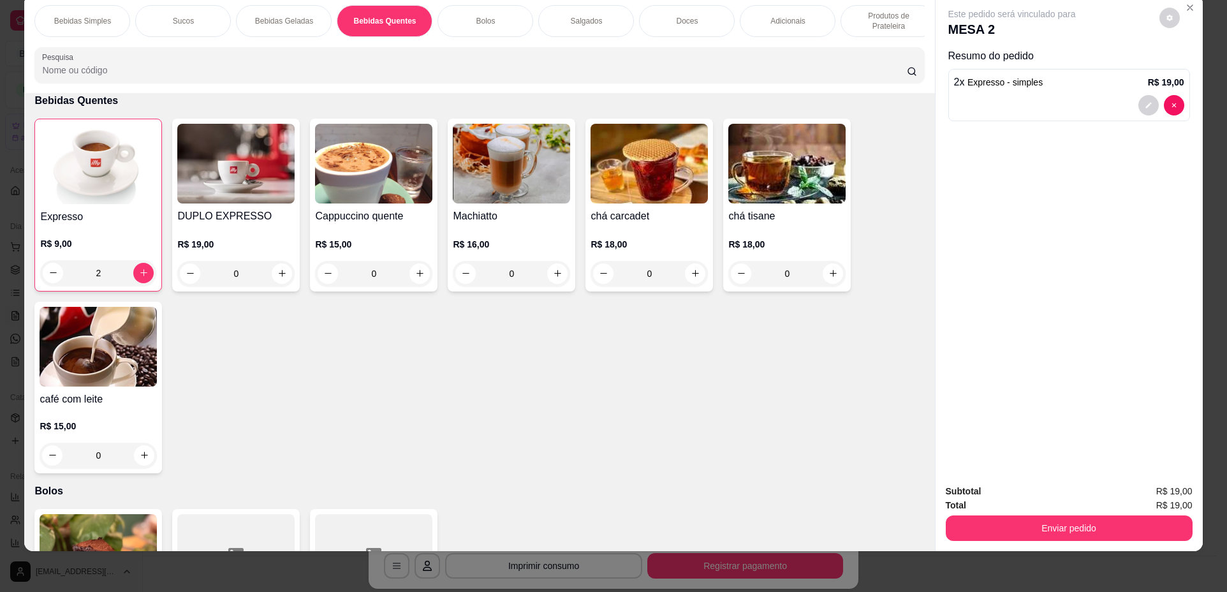
drag, startPoint x: 685, startPoint y: 33, endPoint x: 654, endPoint y: 78, distance: 55.2
click at [685, 31] on div "Doces" at bounding box center [687, 21] width 96 height 32
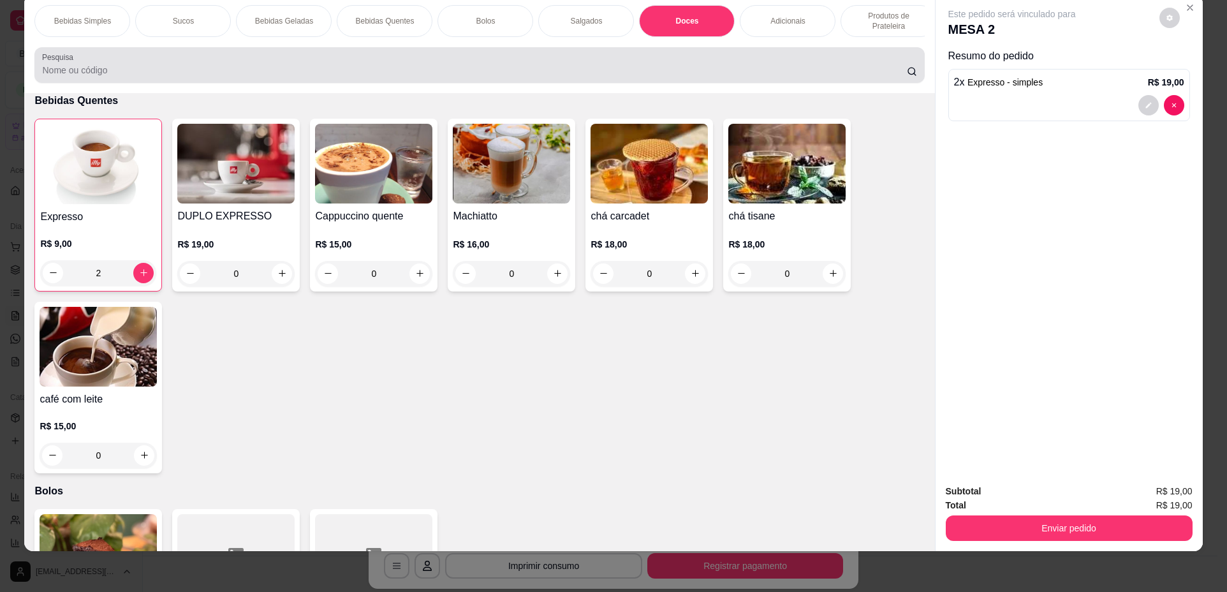
scroll to position [1696, 0]
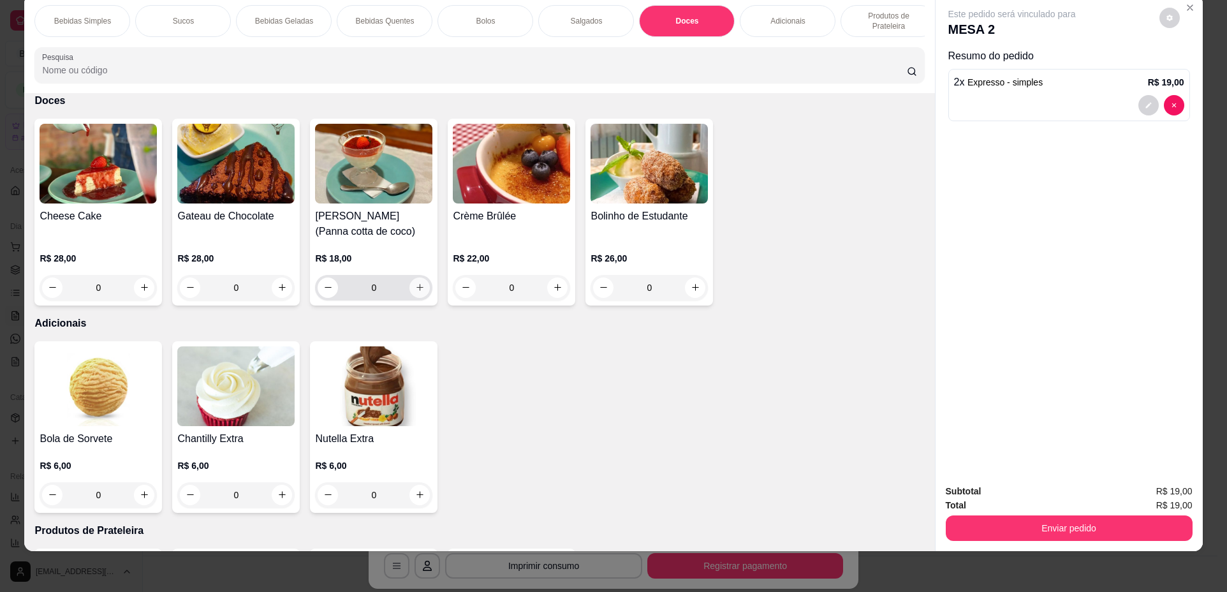
click at [418, 292] on icon "increase-product-quantity" at bounding box center [420, 287] width 10 height 10
type input "1"
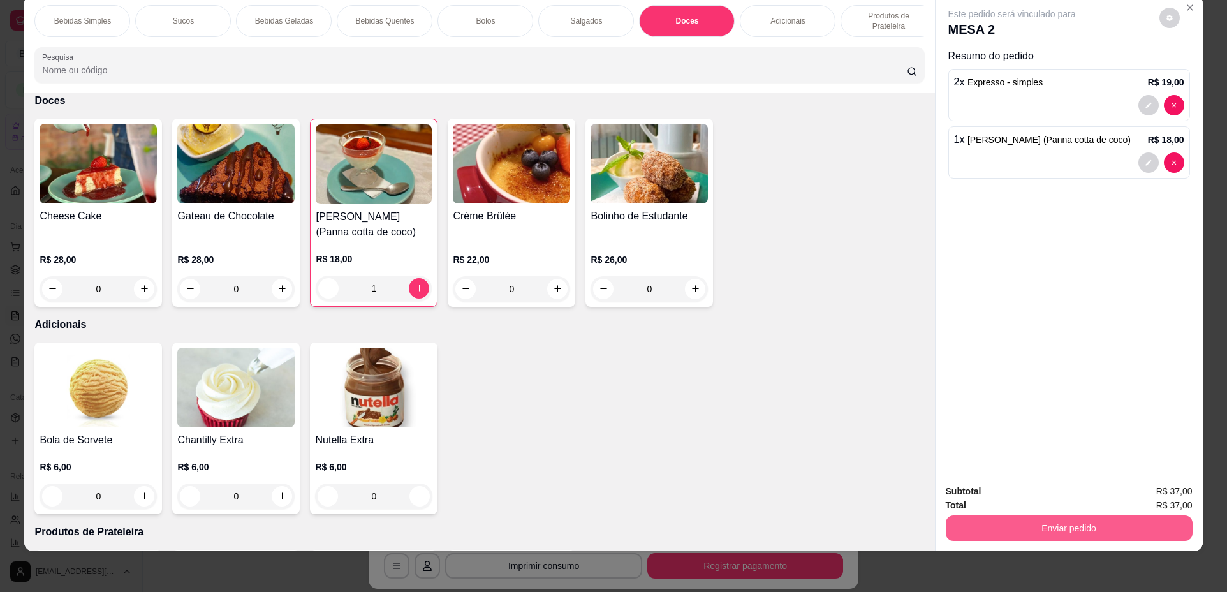
click at [1064, 536] on button "Enviar pedido" at bounding box center [1069, 528] width 247 height 26
click at [1039, 488] on button "Não registrar e enviar pedido" at bounding box center [1026, 497] width 133 height 24
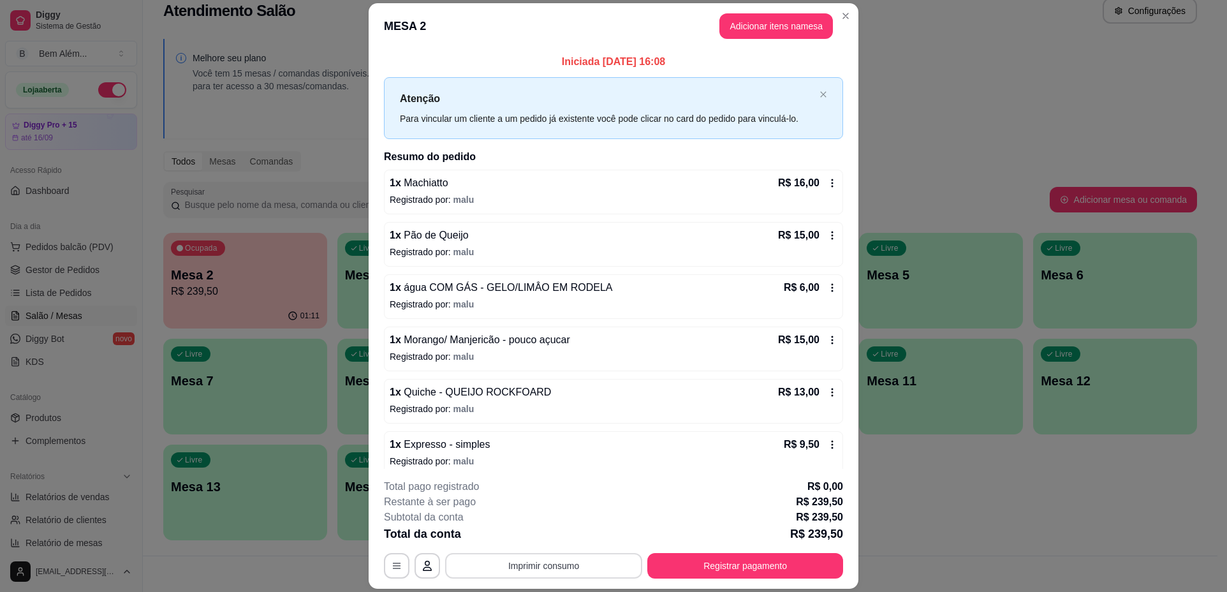
click at [491, 567] on button "Imprimir consumo" at bounding box center [543, 566] width 197 height 26
click at [507, 538] on button "impressao computador" at bounding box center [539, 536] width 96 height 20
click at [730, 567] on button "Registrar pagamento" at bounding box center [745, 566] width 196 height 26
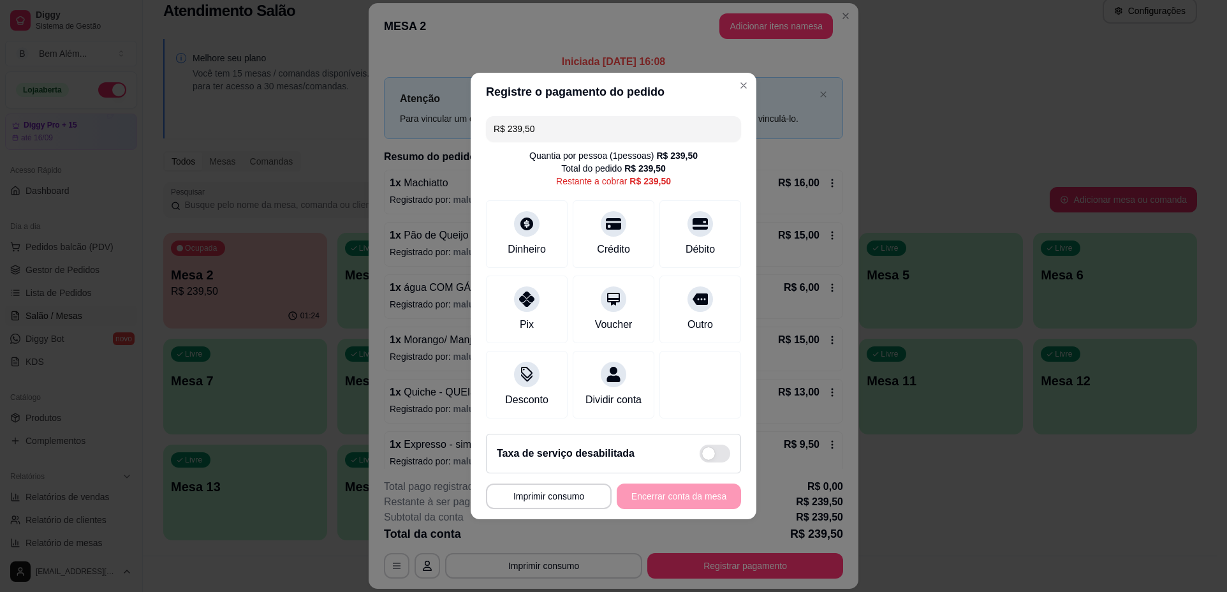
drag, startPoint x: 546, startPoint y: 129, endPoint x: 457, endPoint y: 143, distance: 91.0
click at [457, 143] on div "**********" at bounding box center [613, 296] width 1227 height 592
click at [694, 241] on div "Débito" at bounding box center [700, 248] width 33 height 17
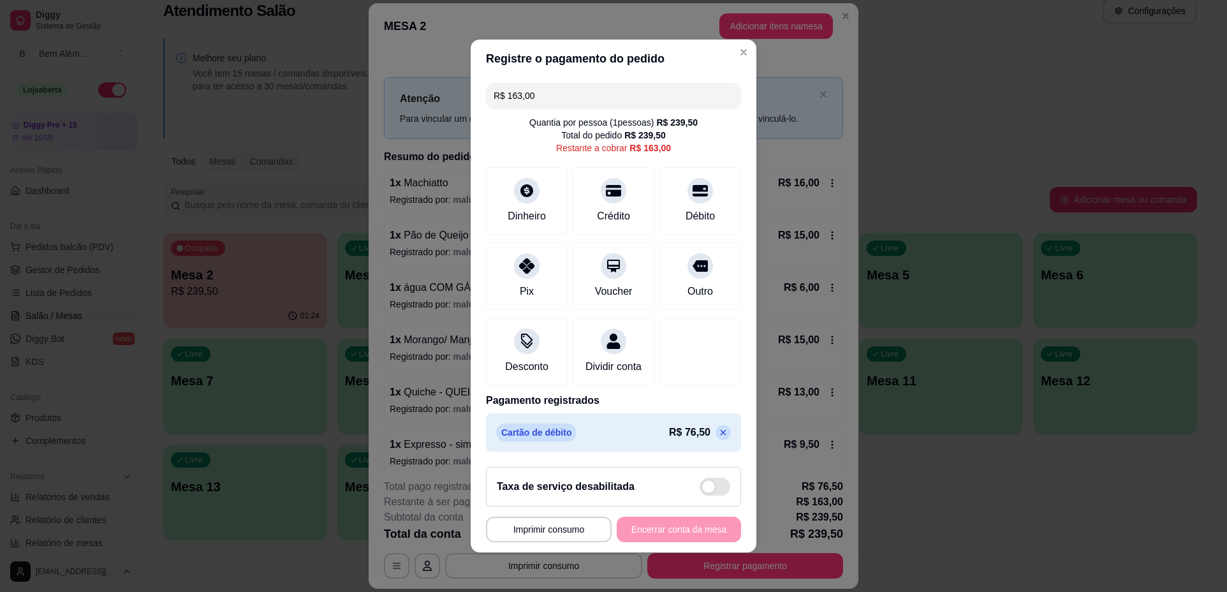
drag, startPoint x: 558, startPoint y: 78, endPoint x: 444, endPoint y: 92, distance: 114.4
click at [444, 92] on div "**********" at bounding box center [613, 296] width 1227 height 592
click at [596, 207] on div "Crédito" at bounding box center [614, 215] width 36 height 17
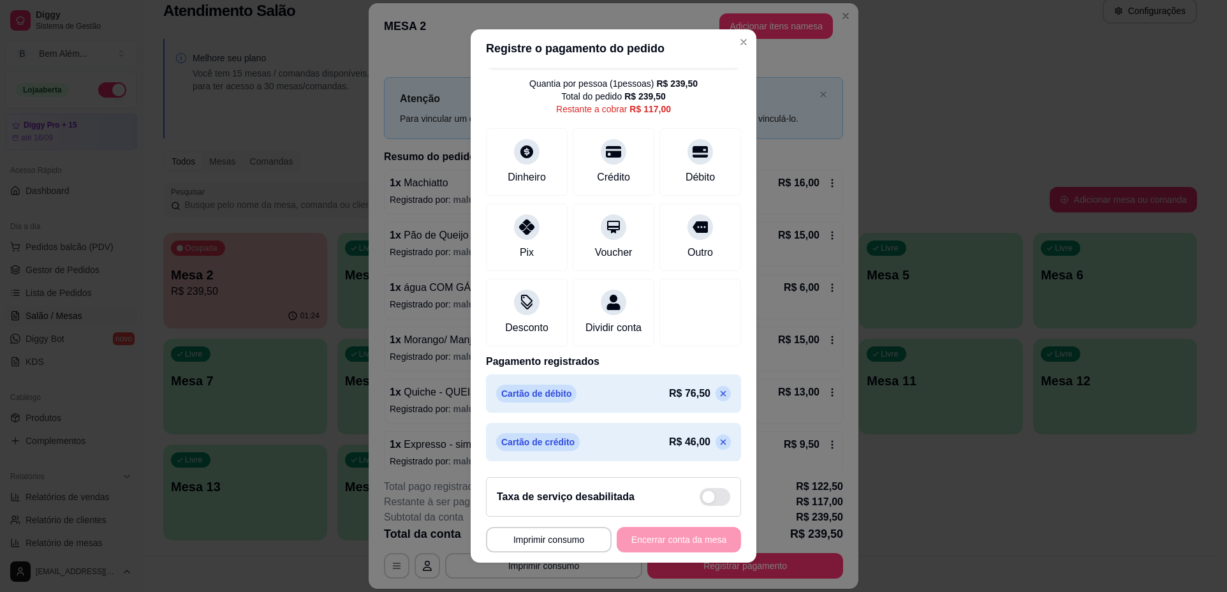
scroll to position [0, 0]
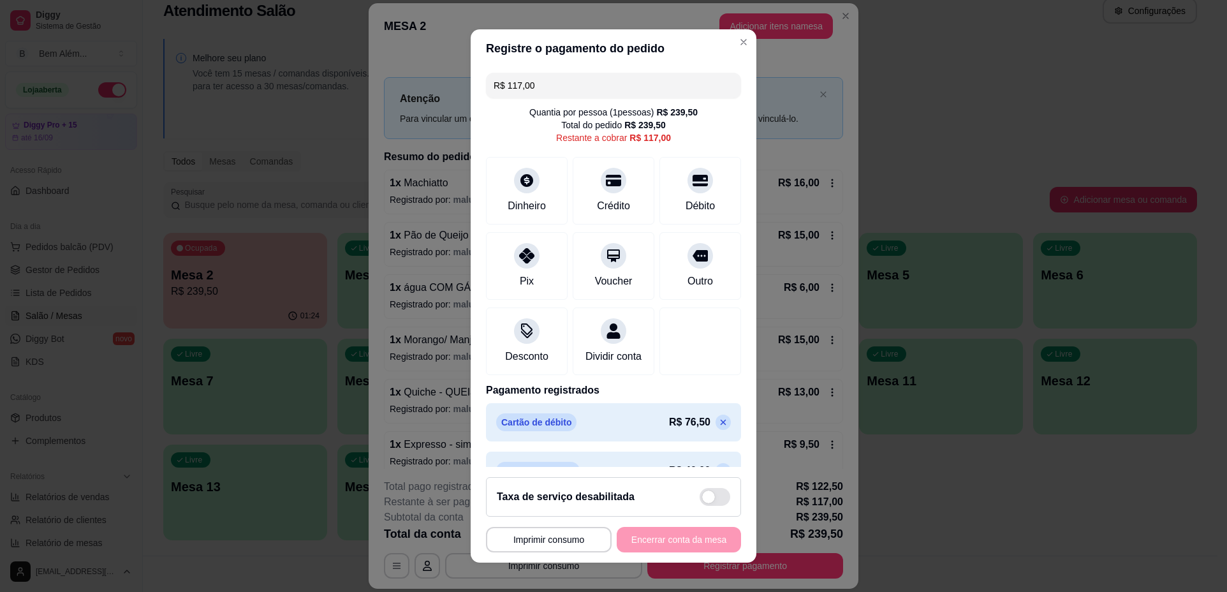
drag, startPoint x: 585, startPoint y: 89, endPoint x: 360, endPoint y: 89, distance: 225.1
click at [360, 89] on div "**********" at bounding box center [613, 296] width 1227 height 592
click at [521, 266] on div at bounding box center [527, 252] width 28 height 28
click at [546, 534] on button "Imprimir consumo" at bounding box center [549, 539] width 122 height 25
click at [559, 512] on button "impressao computador" at bounding box center [542, 510] width 96 height 20
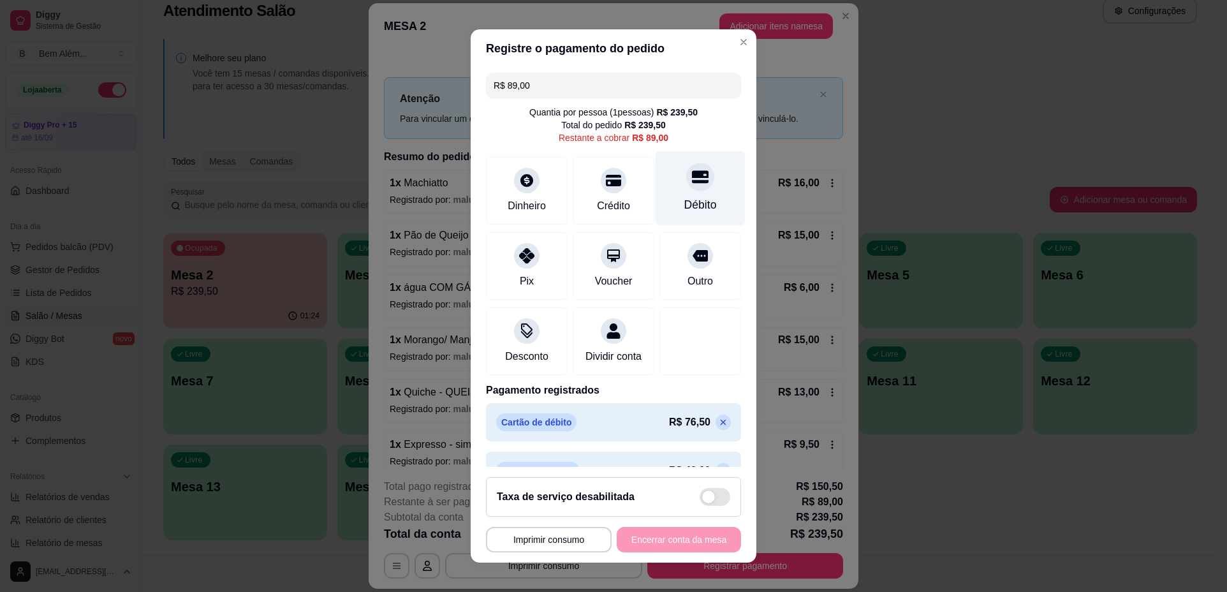
click at [663, 196] on div "Débito" at bounding box center [701, 188] width 90 height 75
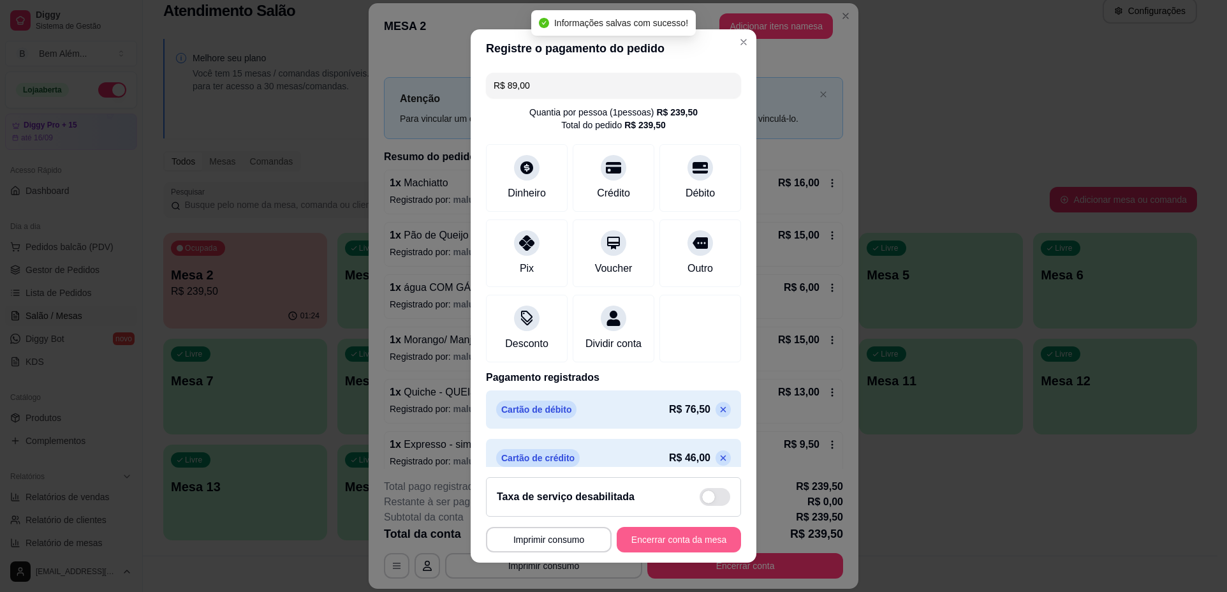
type input "R$ 0,00"
click at [650, 539] on button "Encerrar conta da mesa" at bounding box center [679, 539] width 121 height 25
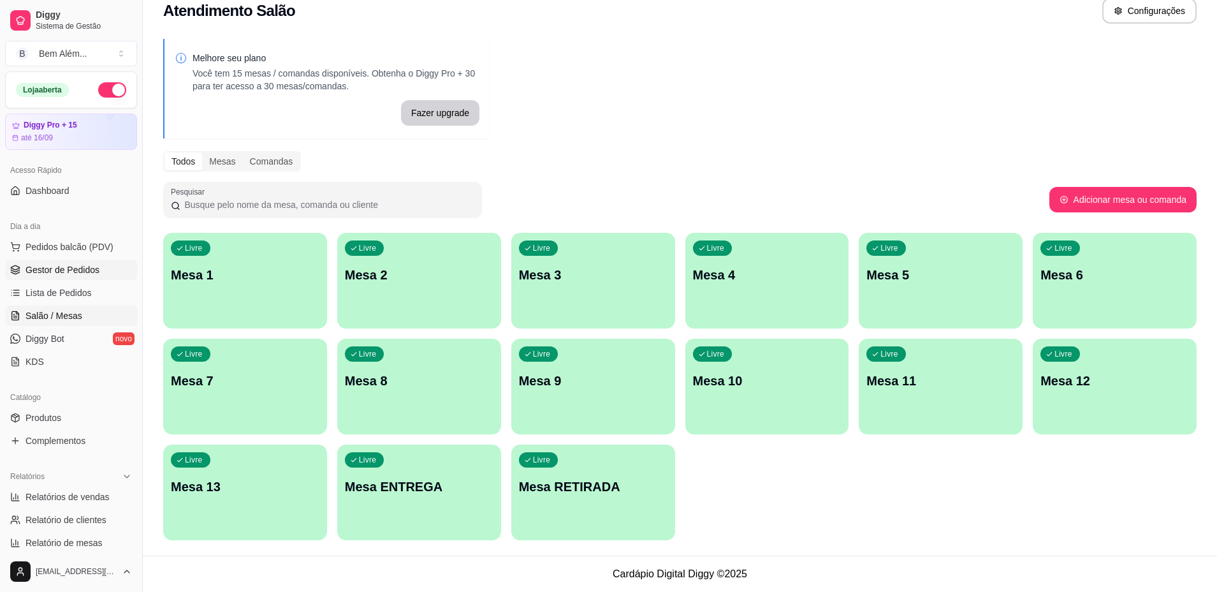
click at [41, 269] on span "Gestor de Pedidos" at bounding box center [63, 269] width 74 height 13
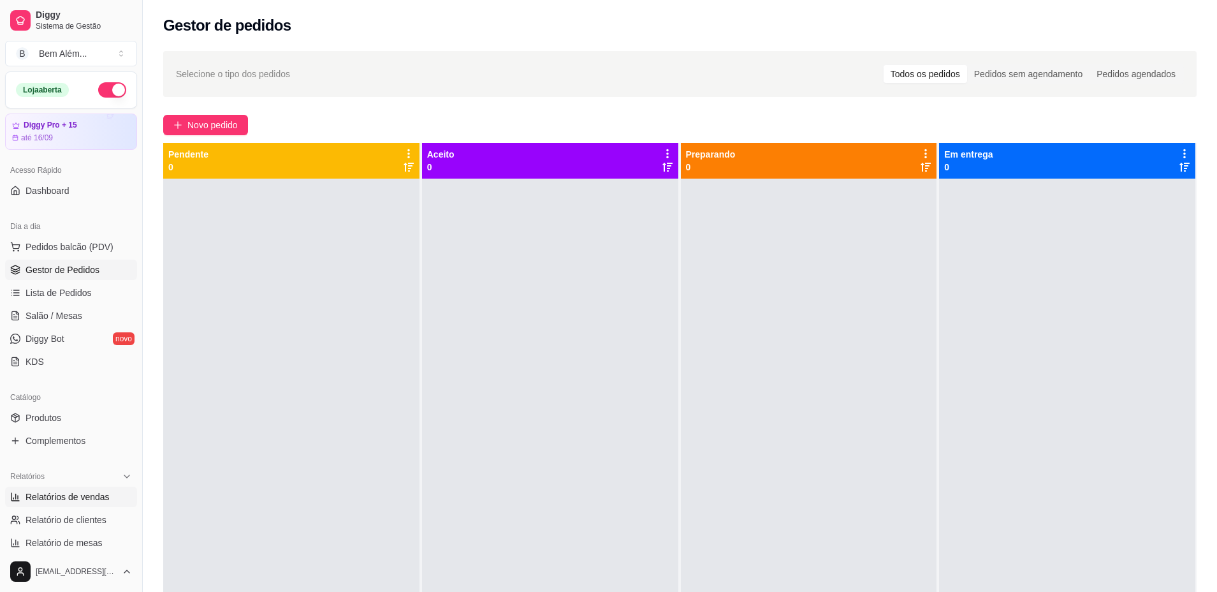
click at [120, 501] on link "Relatórios de vendas" at bounding box center [71, 497] width 132 height 20
select select "ALL"
select select "0"
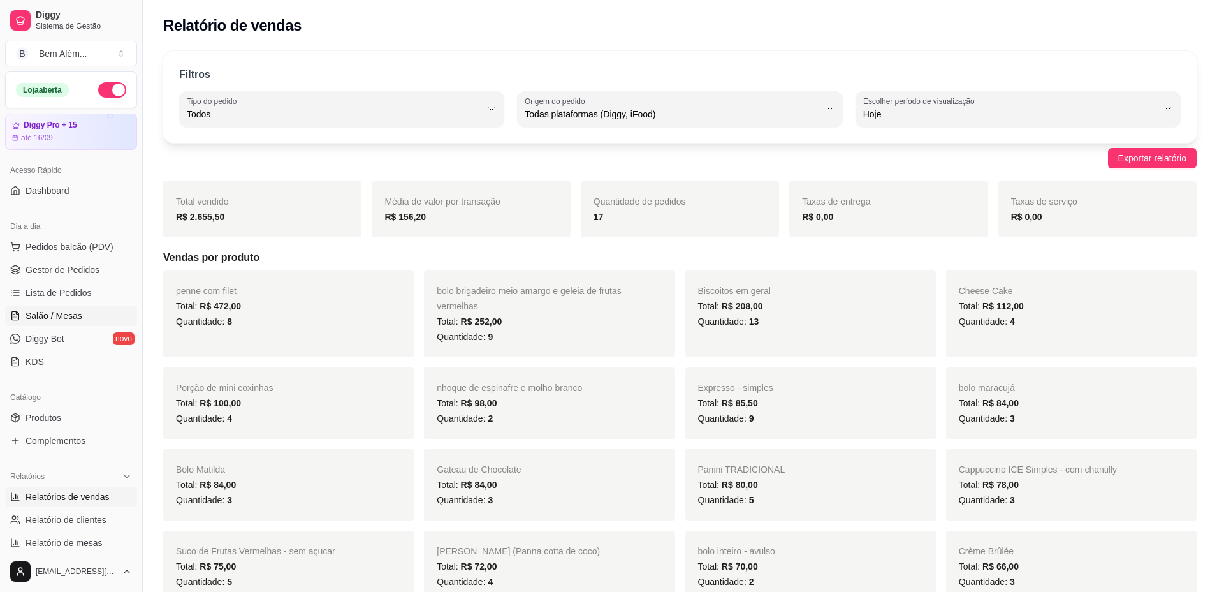
click at [62, 313] on span "Salão / Mesas" at bounding box center [54, 315] width 57 height 13
